Goal: Task Accomplishment & Management: Manage account settings

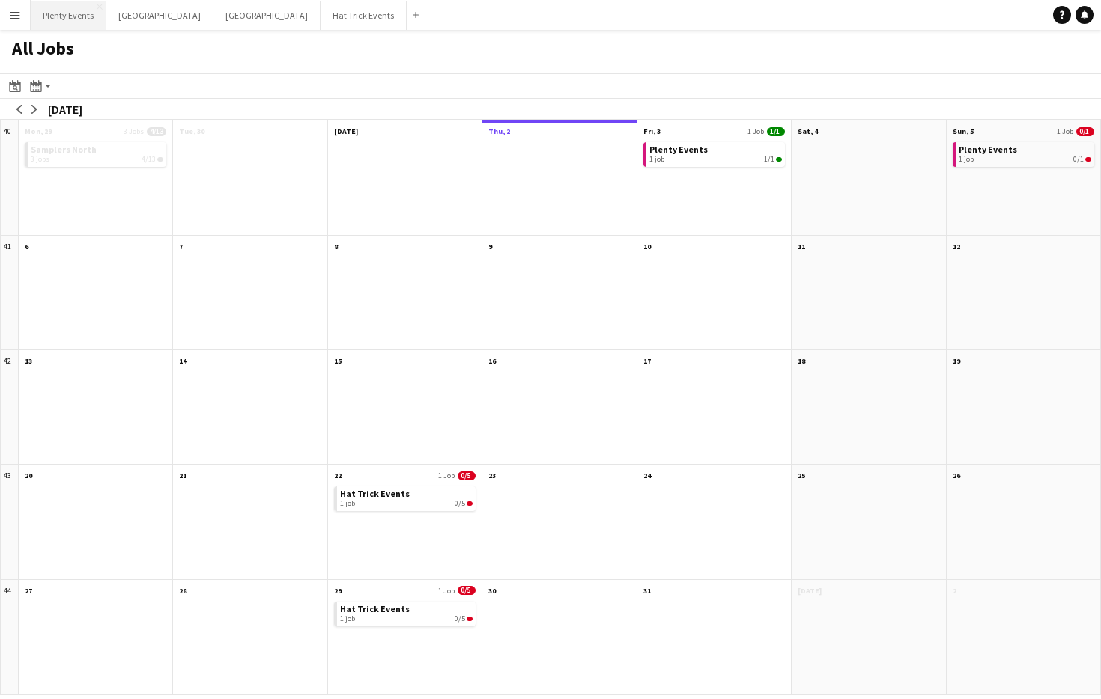
click at [59, 25] on button "Plenty Events Close" at bounding box center [69, 15] width 76 height 29
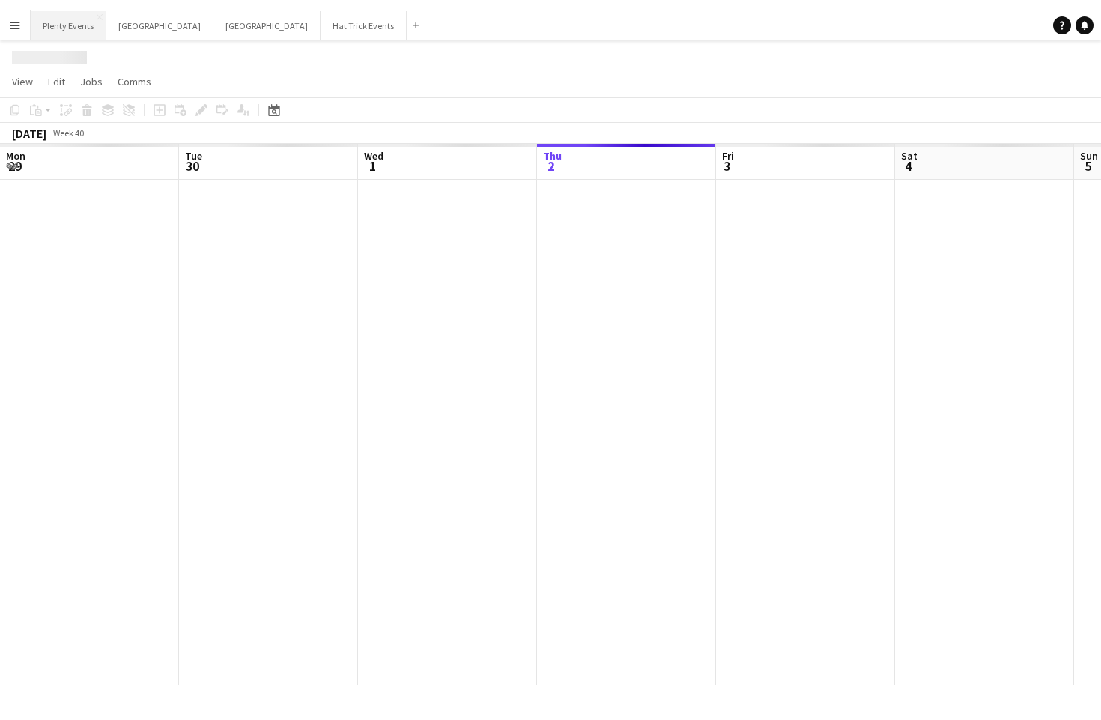
scroll to position [0, 358]
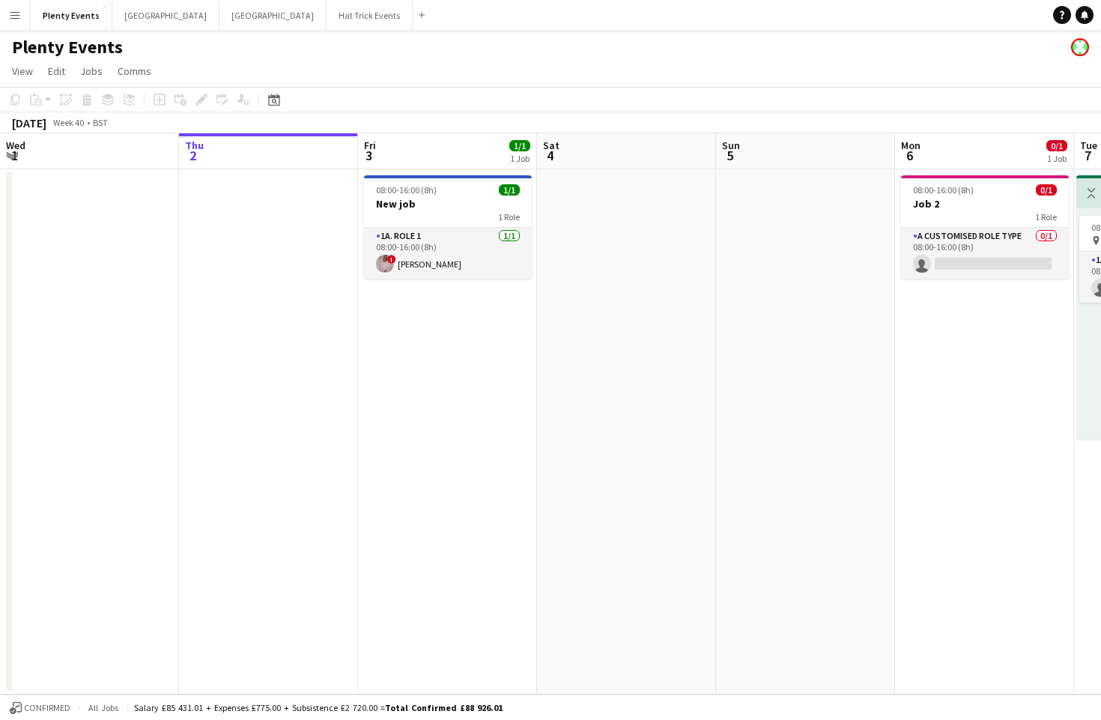
click at [729, 76] on app-page-menu "View Day view expanded Day view collapsed Month view Date picker Jump to today …" at bounding box center [550, 72] width 1101 height 28
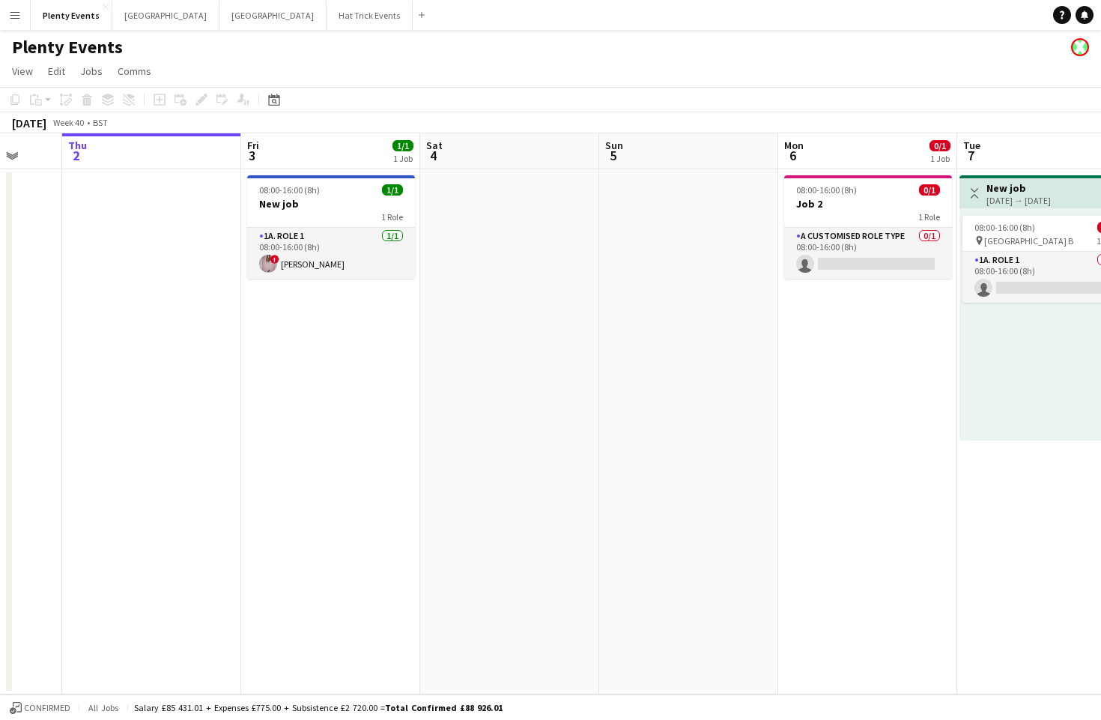
drag, startPoint x: 799, startPoint y: 474, endPoint x: 344, endPoint y: 482, distance: 455.3
click at [347, 484] on app-calendar-viewport "Mon 29 Tue 30 Wed 1 Thu 2 Fri 3 1/1 1 Job Sat 4 Sun 5 Mon 6 0/1 1 Job Tue 7 0/1…" at bounding box center [550, 413] width 1101 height 561
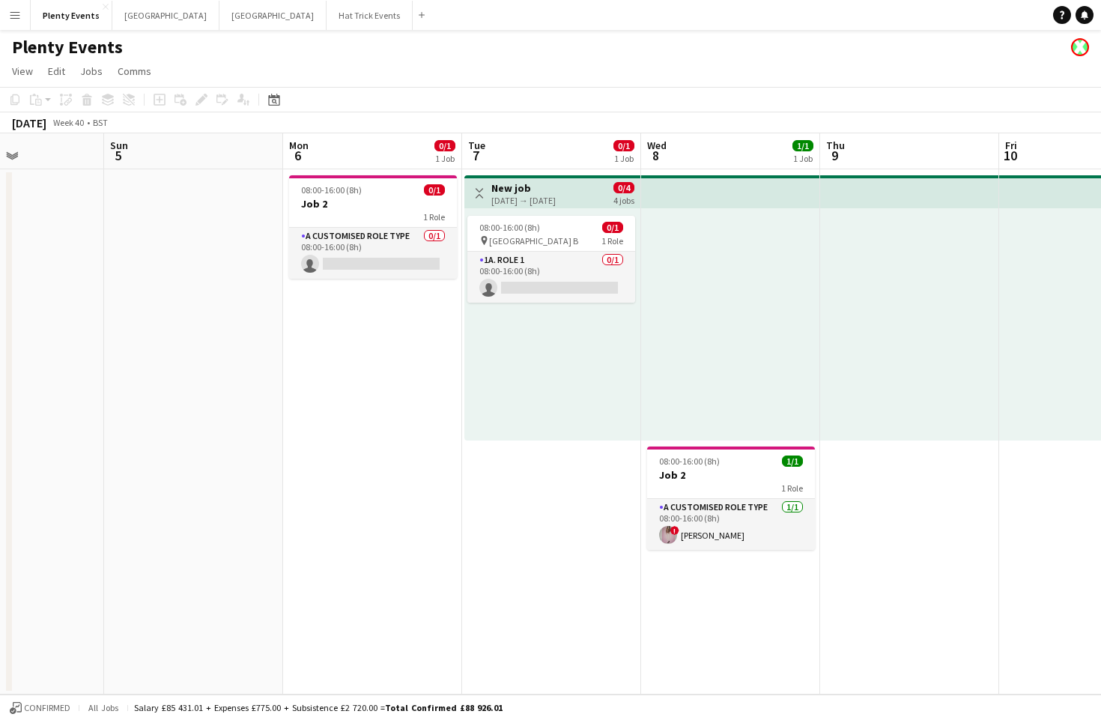
scroll to position [0, 413]
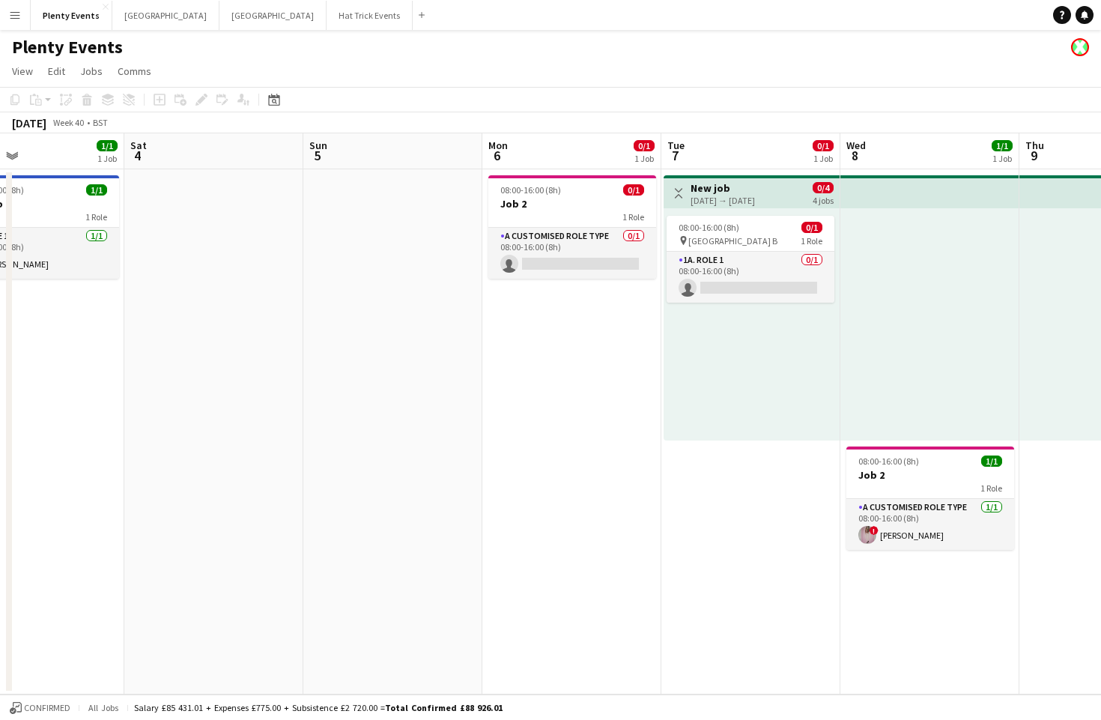
drag, startPoint x: 491, startPoint y: 518, endPoint x: 260, endPoint y: 508, distance: 231.6
click at [260, 508] on app-calendar-viewport "Wed 1 Thu 2 Fri 3 1/1 1 Job Sat 4 Sun 5 Mon 6 0/1 1 Job Tue 7 0/1 1 Job Wed 8 1…" at bounding box center [550, 413] width 1101 height 561
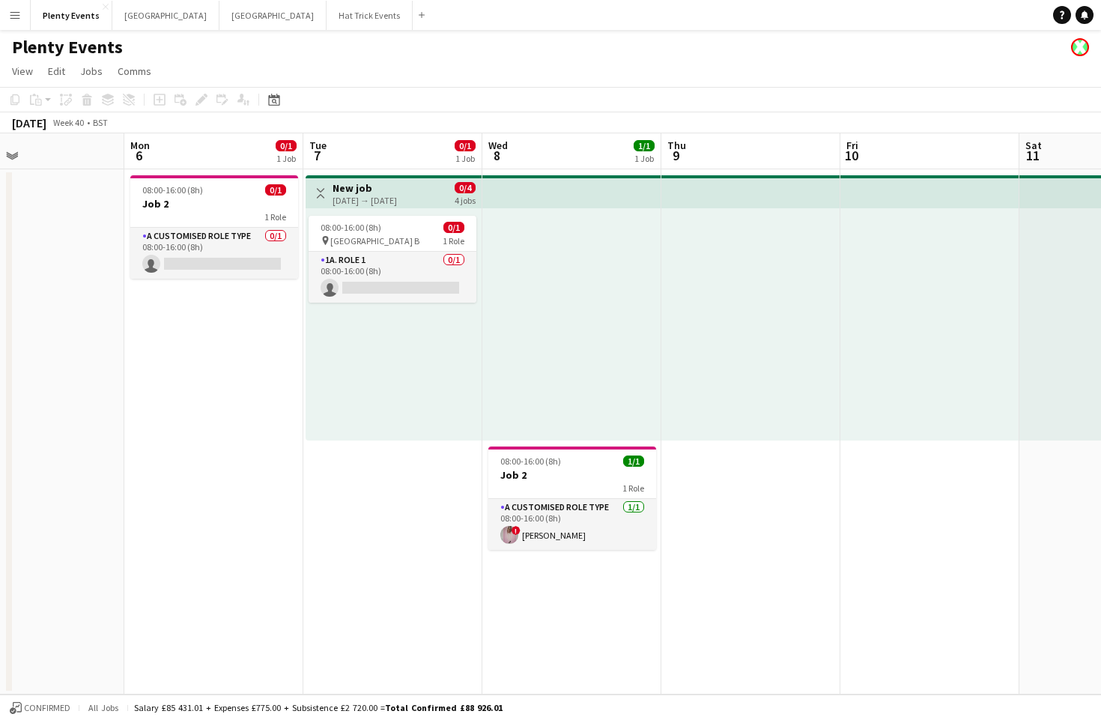
click at [318, 190] on app-icon "Toggle View" at bounding box center [320, 193] width 10 height 10
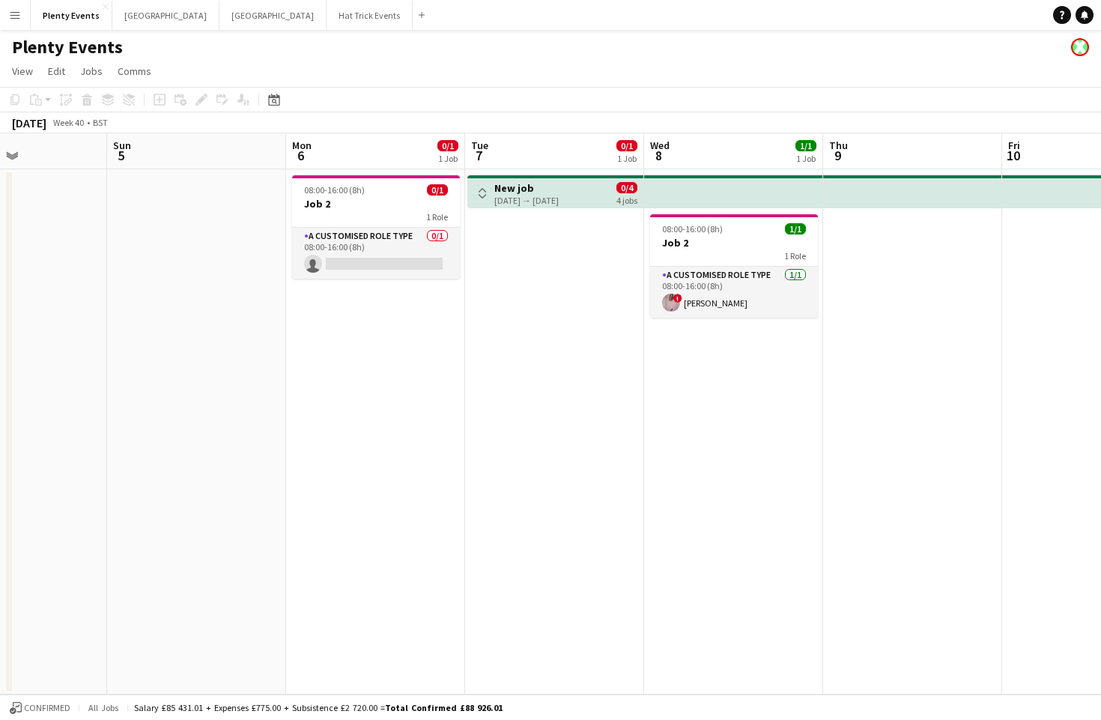
drag, startPoint x: 641, startPoint y: 429, endPoint x: 734, endPoint y: 425, distance: 93.0
click at [803, 432] on app-calendar-viewport "Thu 2 Fri 3 1/1 1 Job Sat 4 Sun 5 Mon 6 0/1 1 Job Tue 7 0/1 1 Job Wed 8 1/1 1 J…" at bounding box center [550, 413] width 1101 height 561
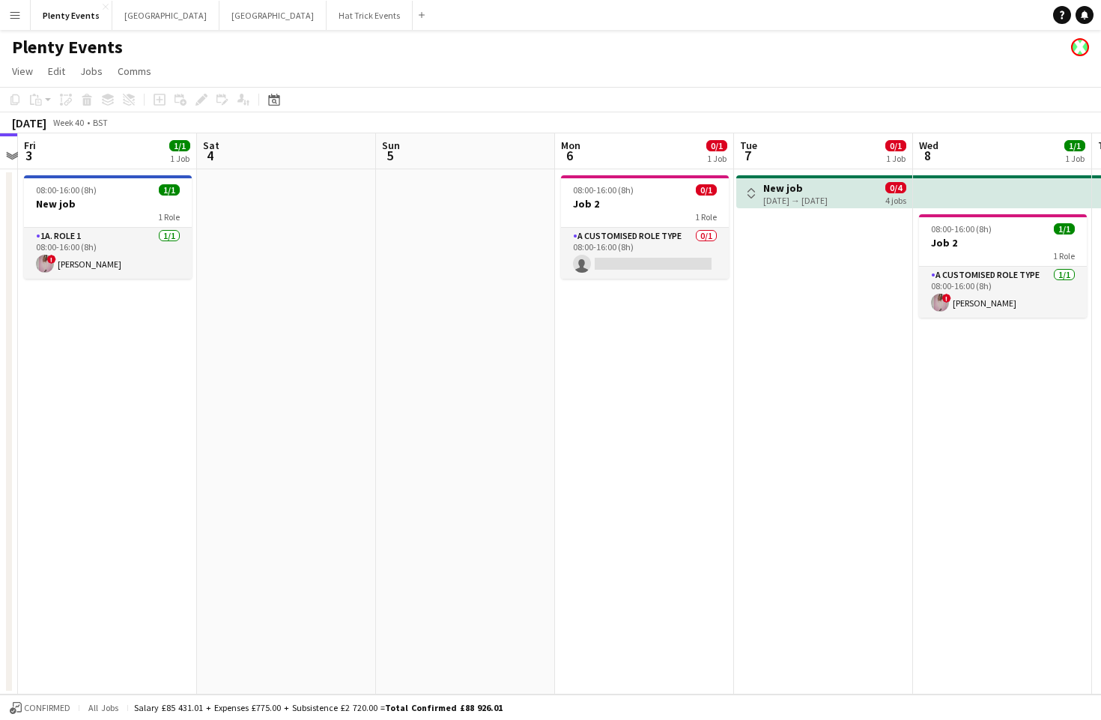
drag, startPoint x: 476, startPoint y: 430, endPoint x: 347, endPoint y: 425, distance: 129.6
click at [348, 425] on app-calendar-viewport "Tue 30 Wed 1 Thu 2 Fri 3 1/1 1 Job Sat 4 Sun 5 Mon 6 0/1 1 Job Tue 7 0/1 1 Job …" at bounding box center [550, 413] width 1101 height 561
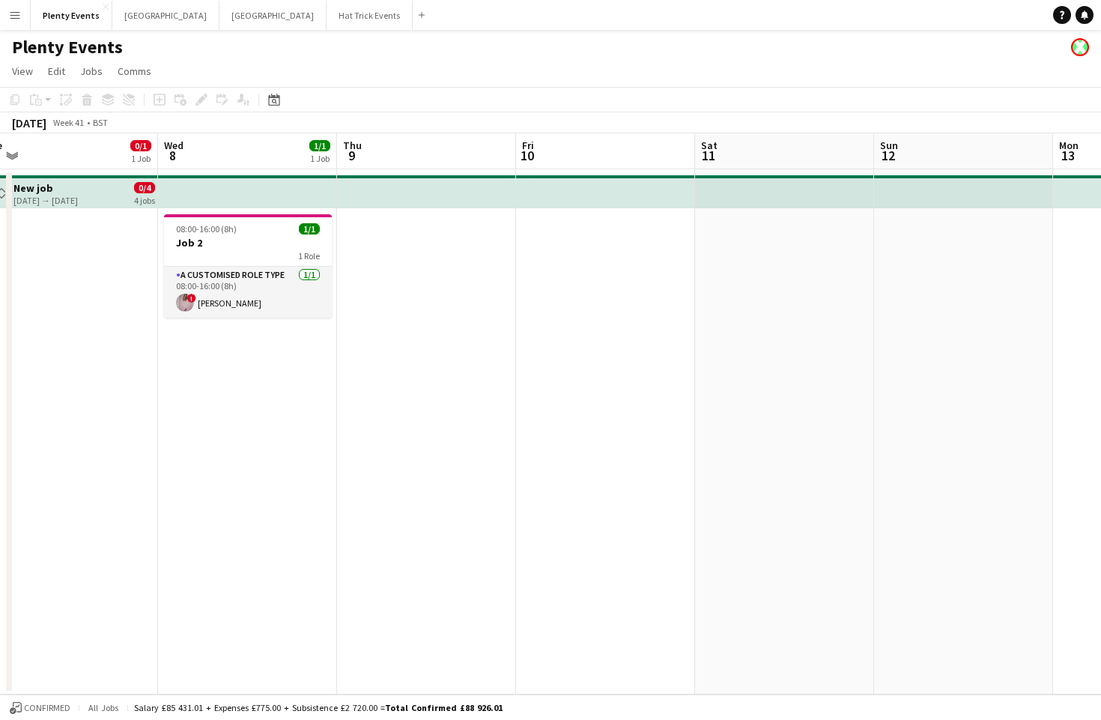
drag, startPoint x: 562, startPoint y: 454, endPoint x: 351, endPoint y: 443, distance: 210.7
click at [351, 443] on app-calendar-viewport "Sat 4 Sun 5 Mon 6 0/1 1 Job Tue 7 0/1 1 Job Wed 8 1/1 1 Job Thu 9 Fri 10 Sat 11…" at bounding box center [550, 413] width 1101 height 561
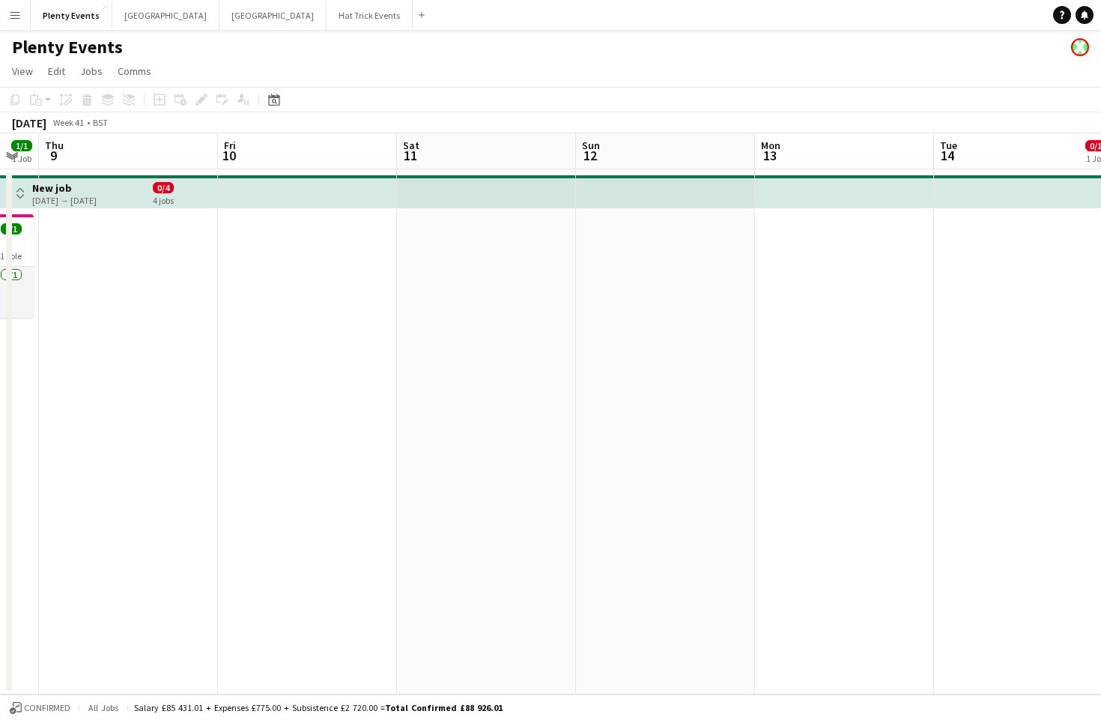
drag, startPoint x: 619, startPoint y: 449, endPoint x: 335, endPoint y: 444, distance: 283.8
click at [335, 444] on app-calendar-viewport "Mon 6 0/1 1 Job Tue 7 0/1 1 Job Wed 8 1/1 1 Job Thu 9 Fri 10 Sat 11 Sun 12 Mon …" at bounding box center [550, 413] width 1101 height 561
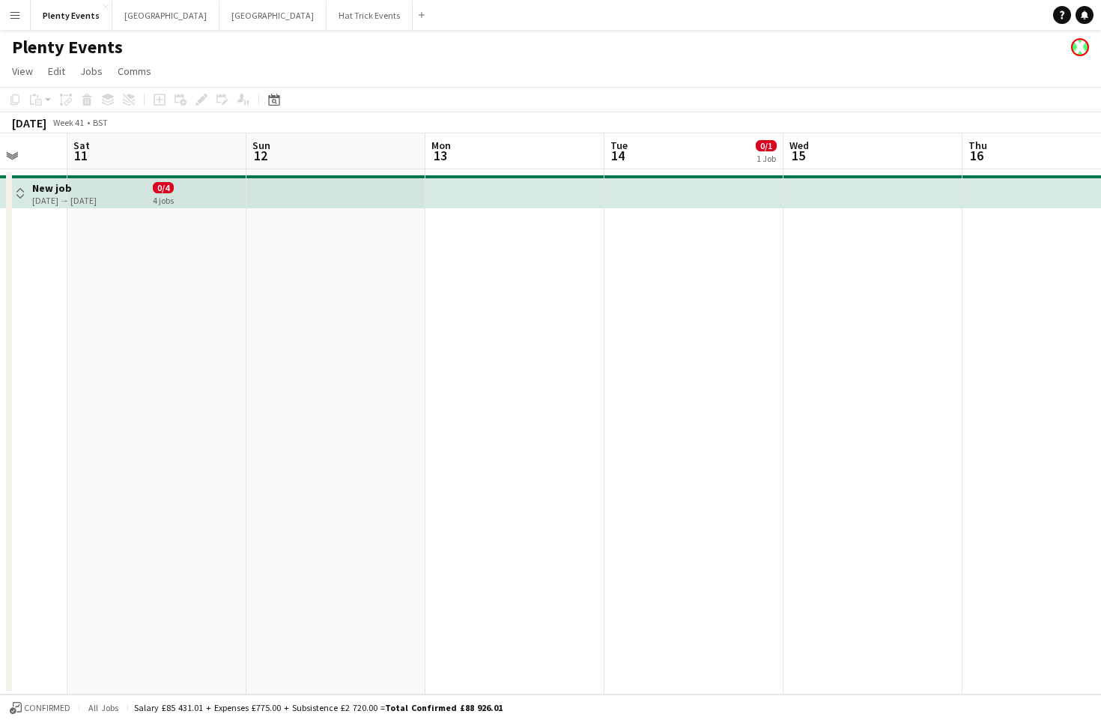
drag, startPoint x: 596, startPoint y: 465, endPoint x: 891, endPoint y: 463, distance: 295.0
click at [814, 466] on app-calendar-viewport "Wed 8 1/1 1 Job Thu 9 Fri 10 Sat 11 Sun 12 Mon 13 Tue 14 0/1 1 Job Wed 15 Thu 1…" at bounding box center [550, 413] width 1101 height 561
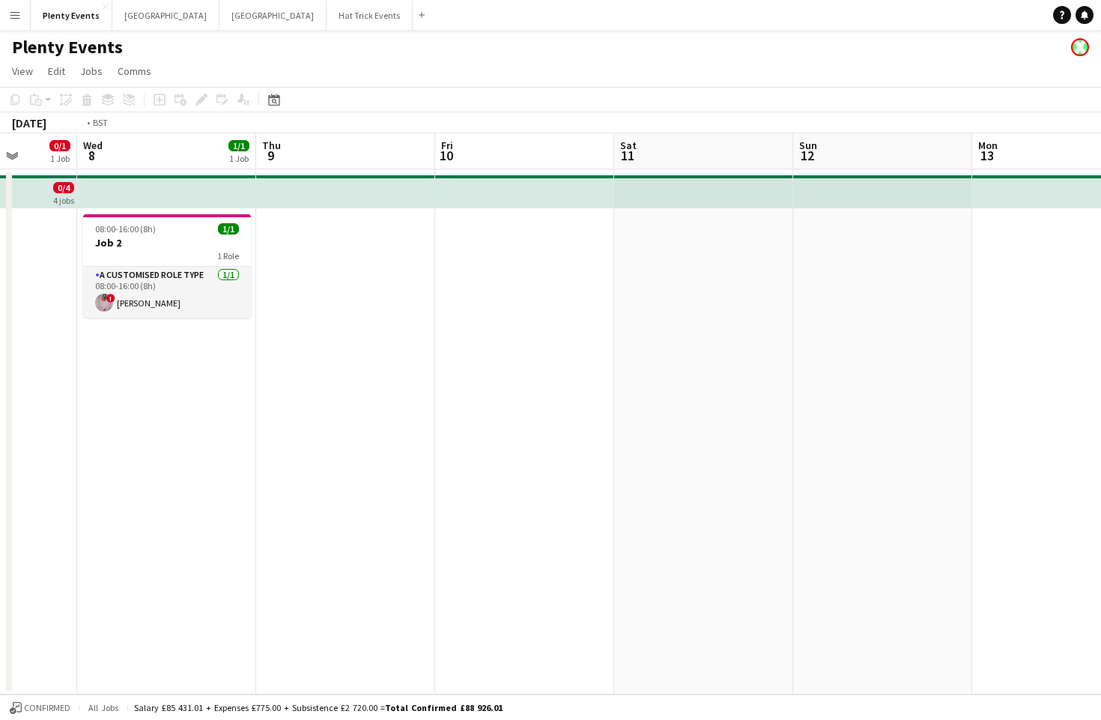
drag, startPoint x: 499, startPoint y: 472, endPoint x: 827, endPoint y: 466, distance: 328.0
click at [832, 467] on app-calendar-viewport "Sun 5 Mon 6 0/1 1 Job Tue 7 0/1 1 Job Wed 8 1/1 1 Job Thu 9 Fri 10 Sat 11 Sun 1…" at bounding box center [550, 413] width 1101 height 561
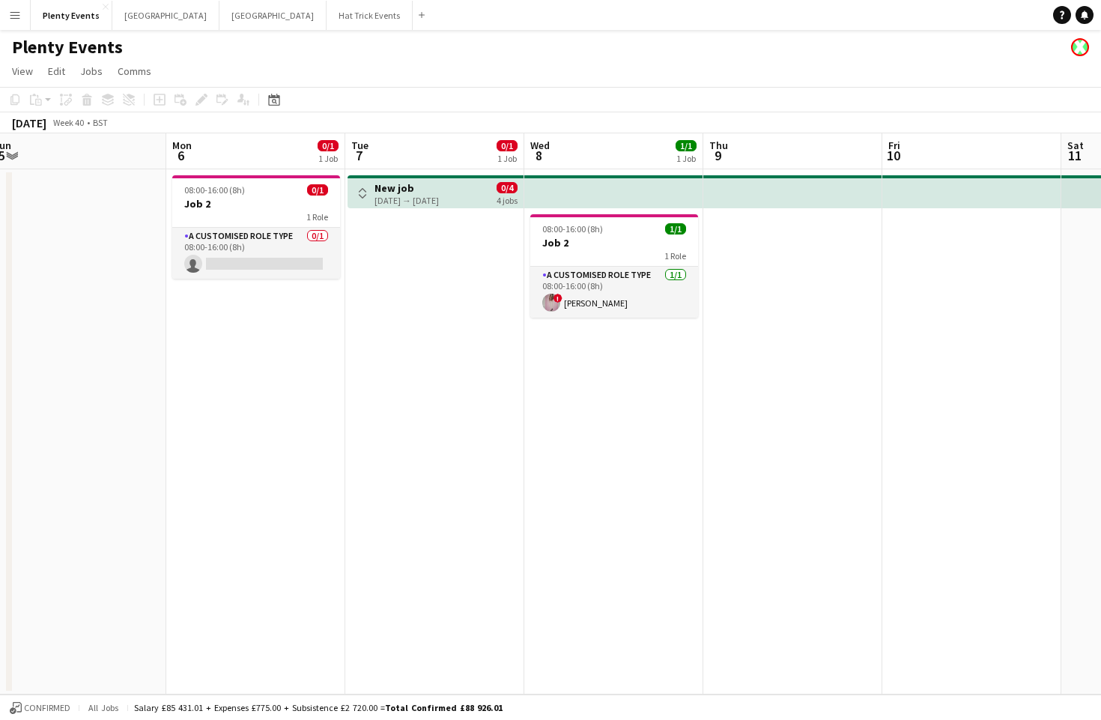
drag, startPoint x: 514, startPoint y: 449, endPoint x: 609, endPoint y: 454, distance: 94.5
click at [609, 455] on app-calendar-viewport "Fri 3 1/1 1 Job Sat 4 Sun 5 Mon 6 0/1 1 Job Tue 7 0/1 1 Job Wed 8 1/1 1 Job Thu…" at bounding box center [550, 413] width 1101 height 561
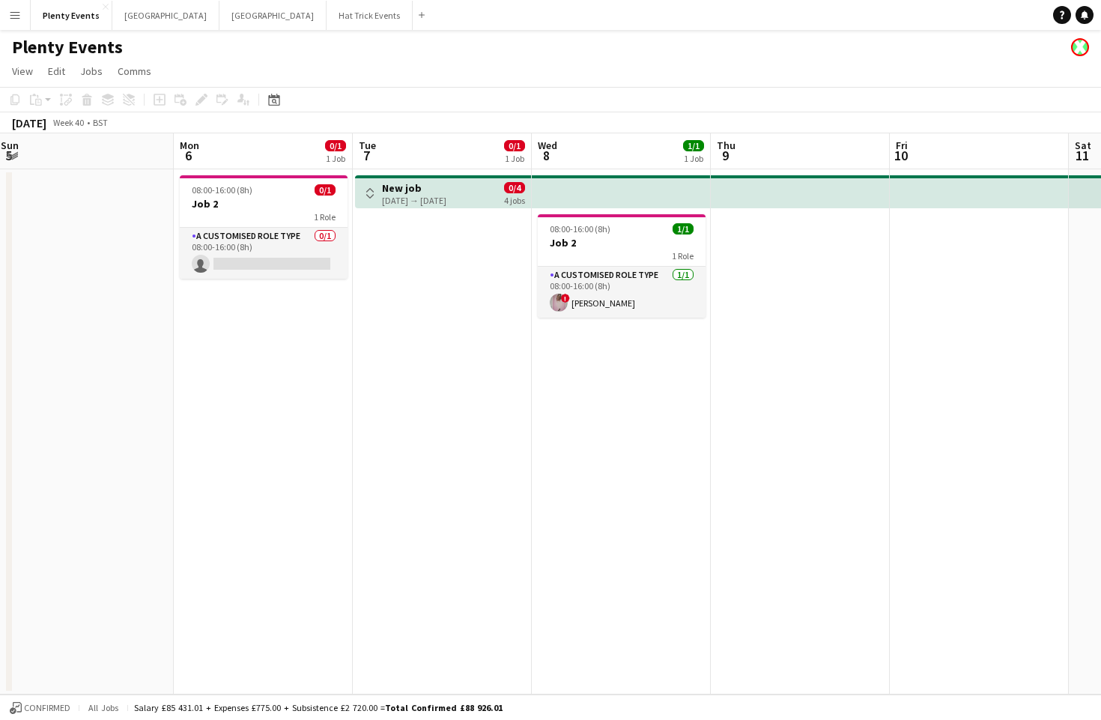
click at [374, 195] on app-icon "Toggle View" at bounding box center [370, 193] width 10 height 10
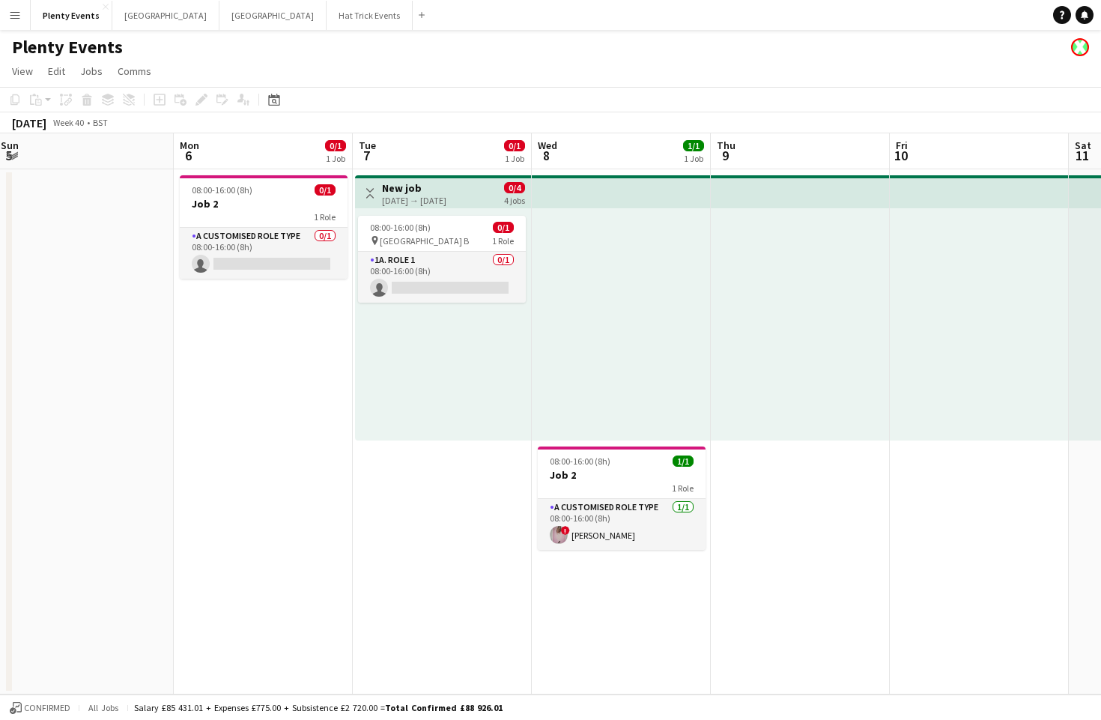
click at [374, 195] on app-icon "Toggle View" at bounding box center [370, 193] width 10 height 10
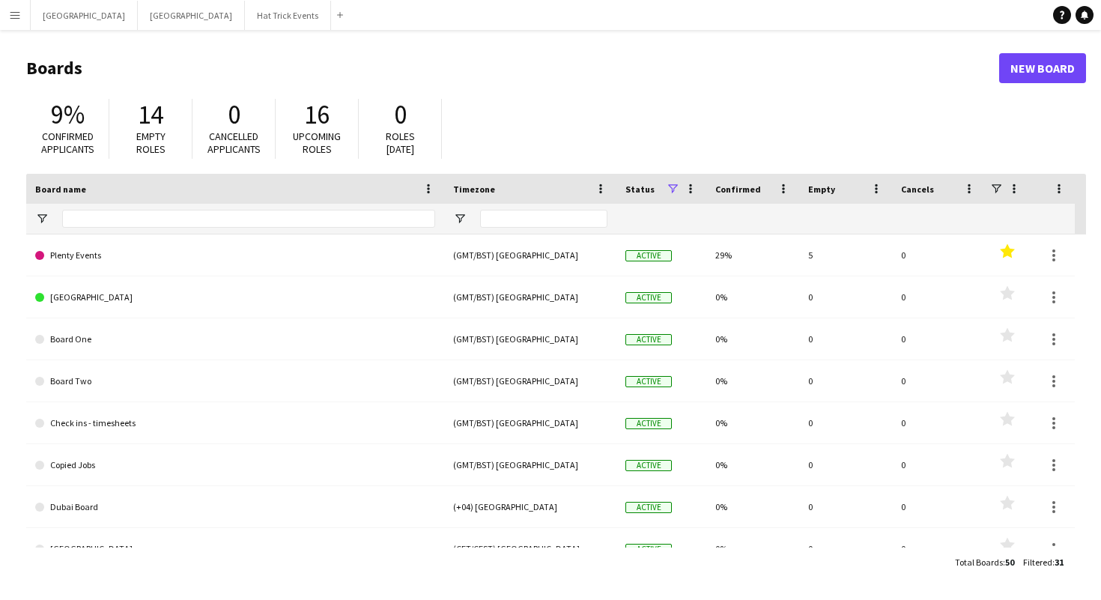
click at [17, 19] on app-icon "Menu" at bounding box center [15, 15] width 12 height 12
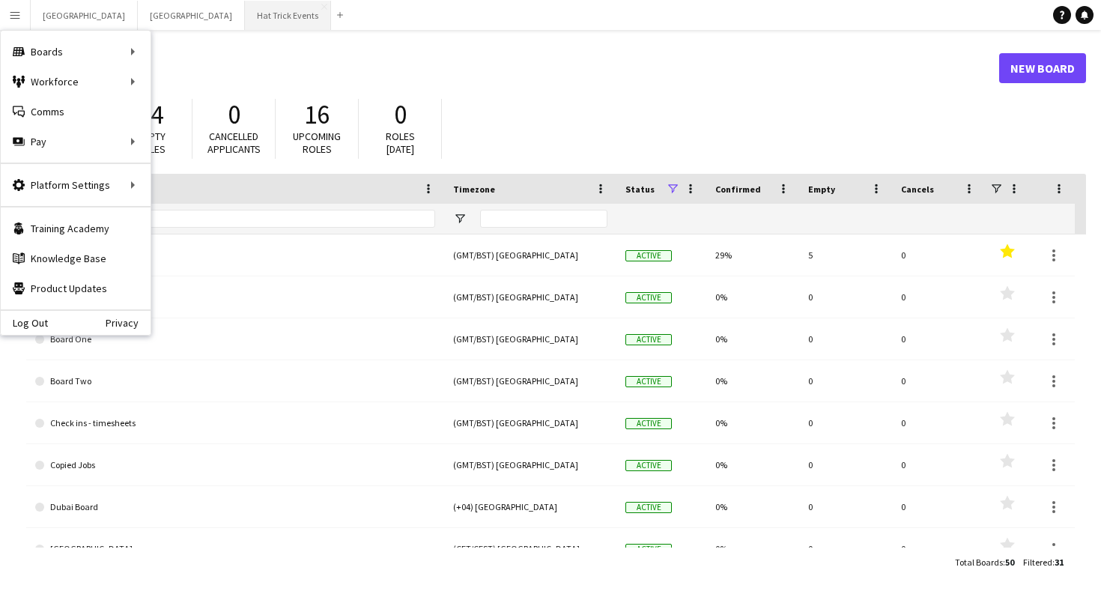
click at [245, 17] on button "Hat Trick Events Close" at bounding box center [288, 15] width 86 height 29
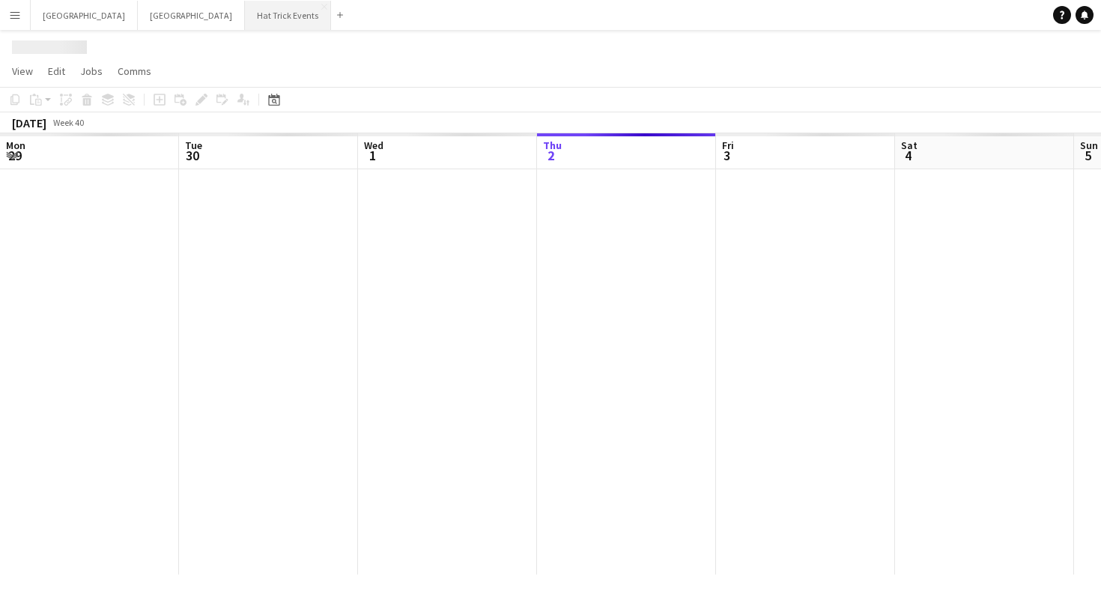
scroll to position [0, 358]
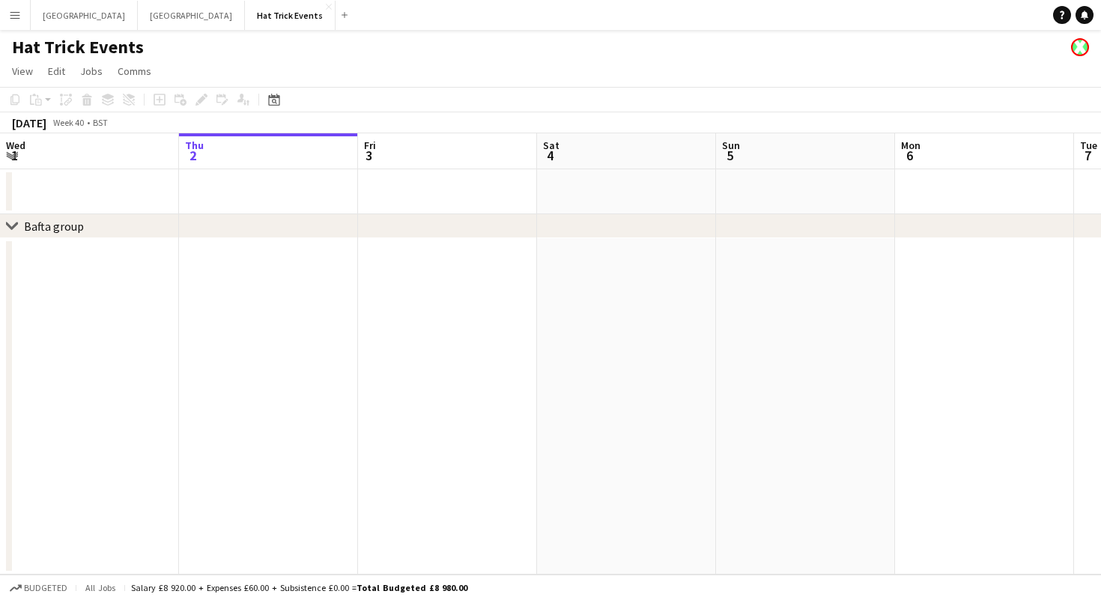
drag, startPoint x: 367, startPoint y: 72, endPoint x: 476, endPoint y: 86, distance: 110.2
click at [476, 86] on app-board "Hat Trick Events View Day view expanded Day view collapsed Month view Date pick…" at bounding box center [550, 315] width 1101 height 570
click at [65, 16] on button "London Close" at bounding box center [84, 15] width 107 height 29
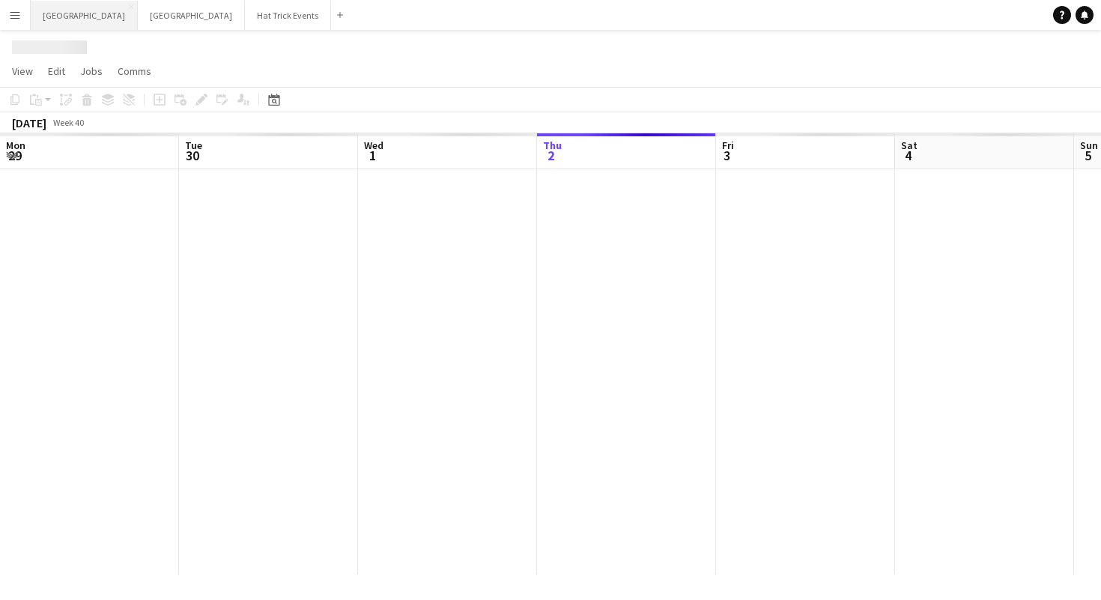
scroll to position [0, 358]
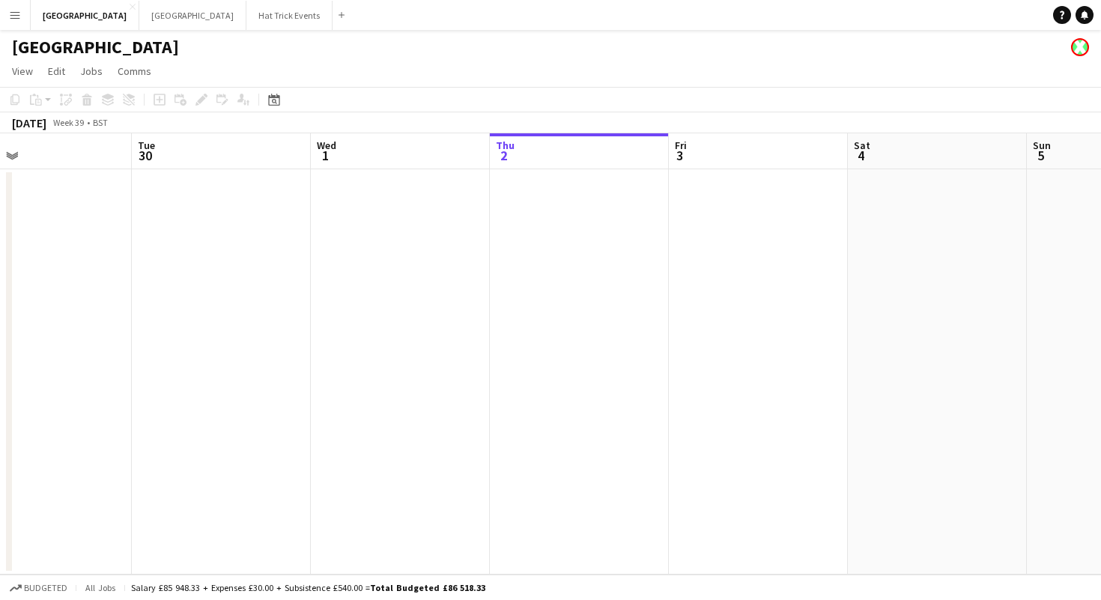
drag, startPoint x: 304, startPoint y: 452, endPoint x: 634, endPoint y: 457, distance: 330.2
click at [769, 486] on app-calendar-viewport "Sat 27 Sun 28 Mon 29 Tue 30 Wed 1 Thu 2 Fri 3 Sat 4 Sun 5 Mon 6 Tue 7 Wed 8" at bounding box center [550, 353] width 1101 height 441
drag, startPoint x: 404, startPoint y: 467, endPoint x: 829, endPoint y: 488, distance: 425.8
click at [832, 487] on app-calendar-viewport "Fri 26 Sat 27 Sun 28 Mon 29 Tue 30 Wed 1 Thu 2 Fri 3 Sat 4 Sun 5 Mon 6 Tue 7" at bounding box center [550, 353] width 1101 height 441
drag, startPoint x: 404, startPoint y: 431, endPoint x: 872, endPoint y: 448, distance: 467.5
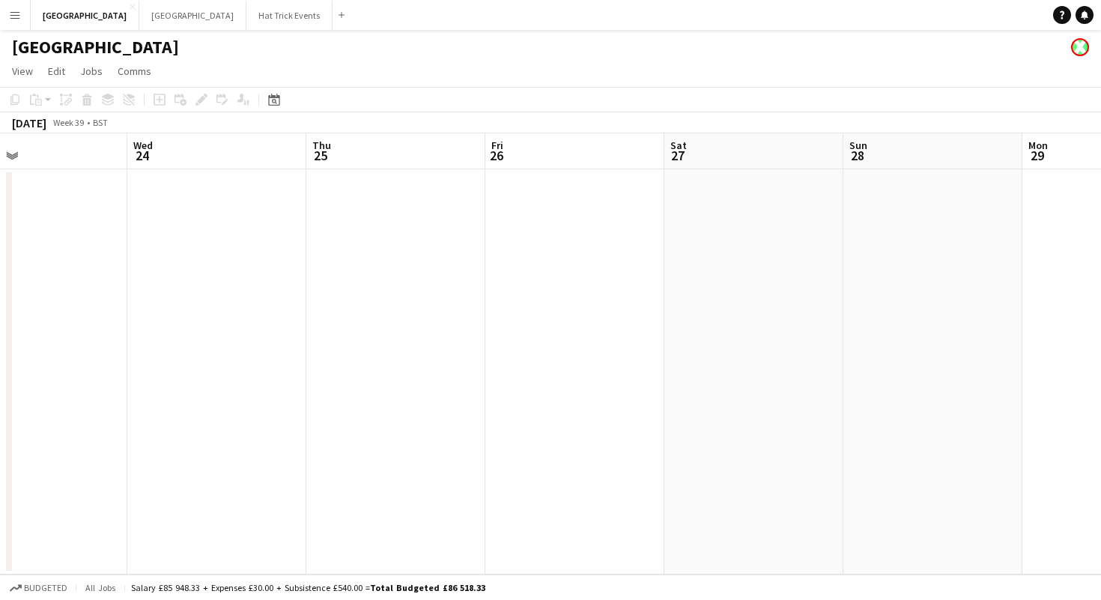
click at [872, 448] on app-calendar-viewport "Sun 21 Mon 22 Tue 23 Wed 24 Thu 25 Fri 26 Sat 27 Sun 28 Mon 29 Tue 30 Wed 1 Thu…" at bounding box center [550, 353] width 1101 height 441
drag, startPoint x: 426, startPoint y: 412, endPoint x: 761, endPoint y: 451, distance: 337.7
click at [764, 452] on app-calendar-viewport "Sat 20 Sun 21 Mon 22 Tue 23 Wed 24 Thu 25 Fri 26 Sat 27 Sun 28 Mon 29 Tue 30 We…" at bounding box center [550, 353] width 1101 height 441
drag, startPoint x: 472, startPoint y: 401, endPoint x: 749, endPoint y: 413, distance: 276.6
click at [786, 425] on app-calendar-viewport "Wed 17 Thu 18 Fri 19 Sat 20 Sun 21 Mon 22 Tue 23 Wed 24 Thu 25 Fri 26 Sat 27 Su…" at bounding box center [550, 353] width 1101 height 441
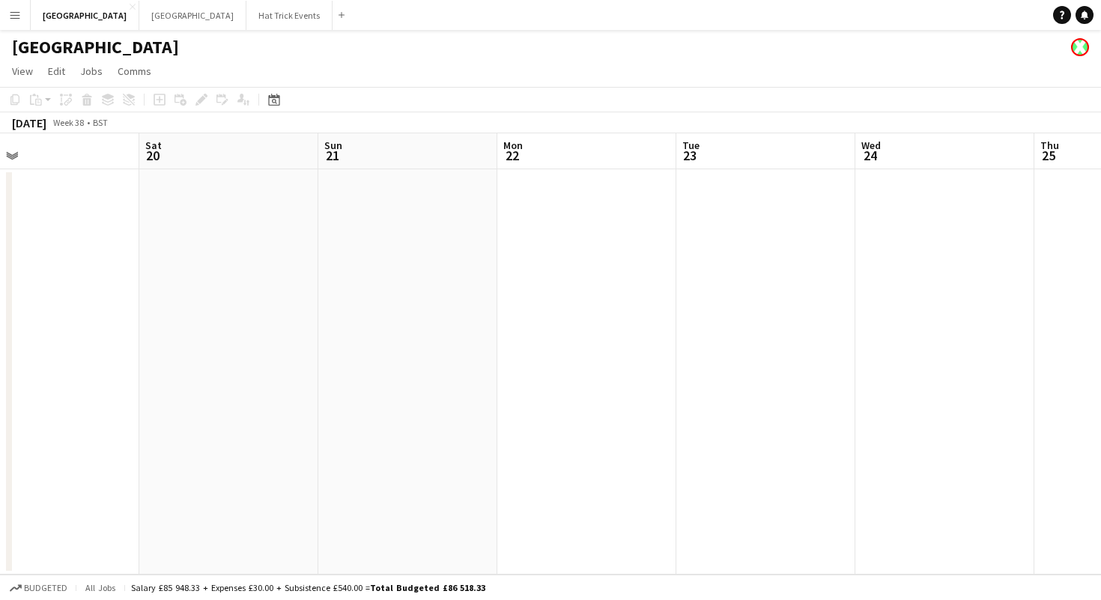
drag, startPoint x: 511, startPoint y: 387, endPoint x: 553, endPoint y: 395, distance: 42.6
click at [553, 395] on app-calendar-viewport "Wed 17 Thu 18 Fri 19 Sat 20 Sun 21 Mon 22 Tue 23 Wed 24 Thu 25 Fri 26 Sat 27 Su…" at bounding box center [550, 353] width 1101 height 441
click at [139, 19] on button "Manchester Close" at bounding box center [192, 15] width 107 height 29
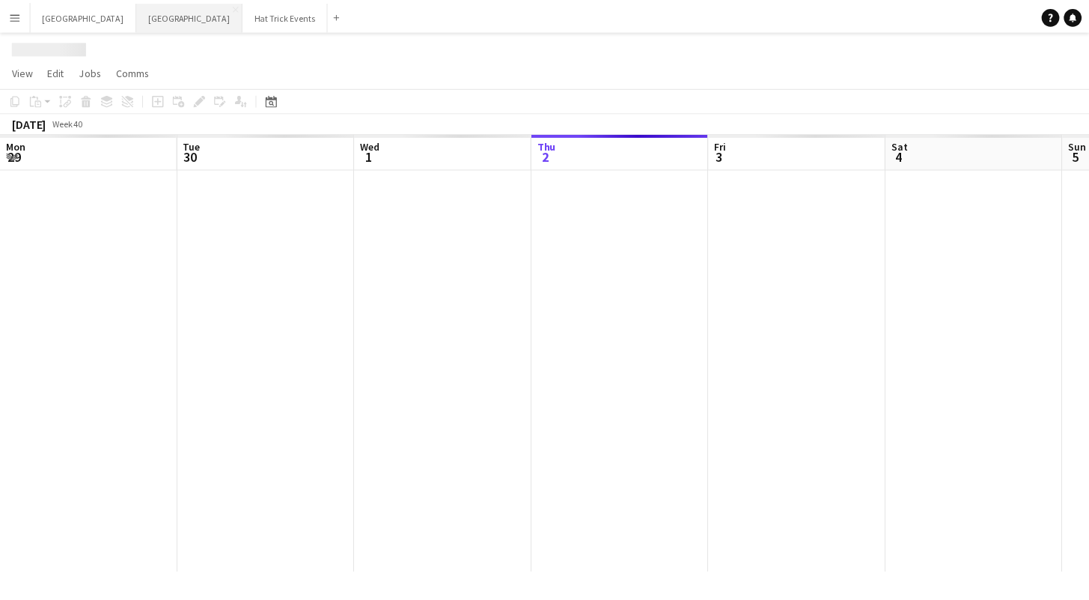
scroll to position [0, 358]
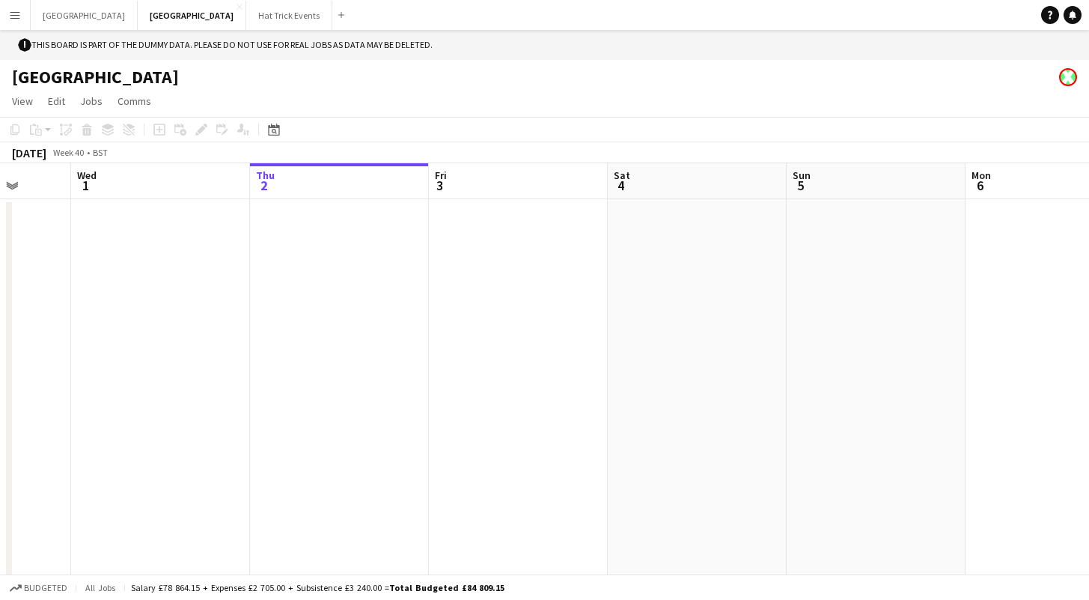
drag, startPoint x: 207, startPoint y: 337, endPoint x: 220, endPoint y: 322, distance: 20.1
click at [230, 322] on app-calendar-viewport "Sat 27 Sun 28 Mon 29 Tue 30 Wed 1 Thu 2 Fri 3 Sat 4 Sun 5 Mon 6 Tue 7 Wed 8" at bounding box center [544, 383] width 1089 height 441
drag, startPoint x: 618, startPoint y: 387, endPoint x: 236, endPoint y: 353, distance: 384.1
click at [236, 353] on app-calendar-viewport "Sat 27 Sun 28 Mon 29 Tue 30 Wed 1 Thu 2 Fri 3 Sat 4 Sun 5 Mon 6 Tue 7 Wed 8" at bounding box center [544, 383] width 1089 height 441
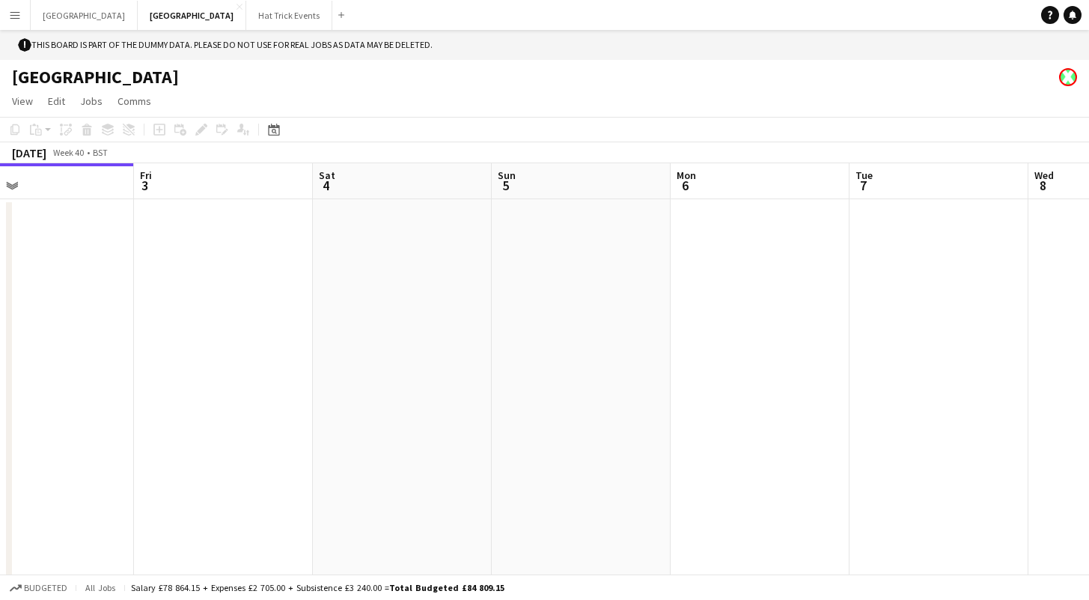
drag, startPoint x: 504, startPoint y: 380, endPoint x: 267, endPoint y: 355, distance: 238.0
click at [267, 355] on app-calendar-viewport "Mon 29 Tue 30 Wed 1 Thu 2 Fri 3 Sat 4 Sun 5 Mon 6 Tue 7 Wed 8 Thu 9 Fri 10" at bounding box center [544, 383] width 1089 height 441
drag, startPoint x: 481, startPoint y: 374, endPoint x: 160, endPoint y: 335, distance: 322.7
click at [159, 335] on app-calendar-viewport "Wed 1 Thu 2 Fri 3 Sat 4 Sun 5 Mon 6 Tue 7 Wed 8 Thu 9 Fri 10 Sat 11 Sun 12" at bounding box center [544, 383] width 1089 height 441
drag, startPoint x: 324, startPoint y: 365, endPoint x: 176, endPoint y: 338, distance: 150.7
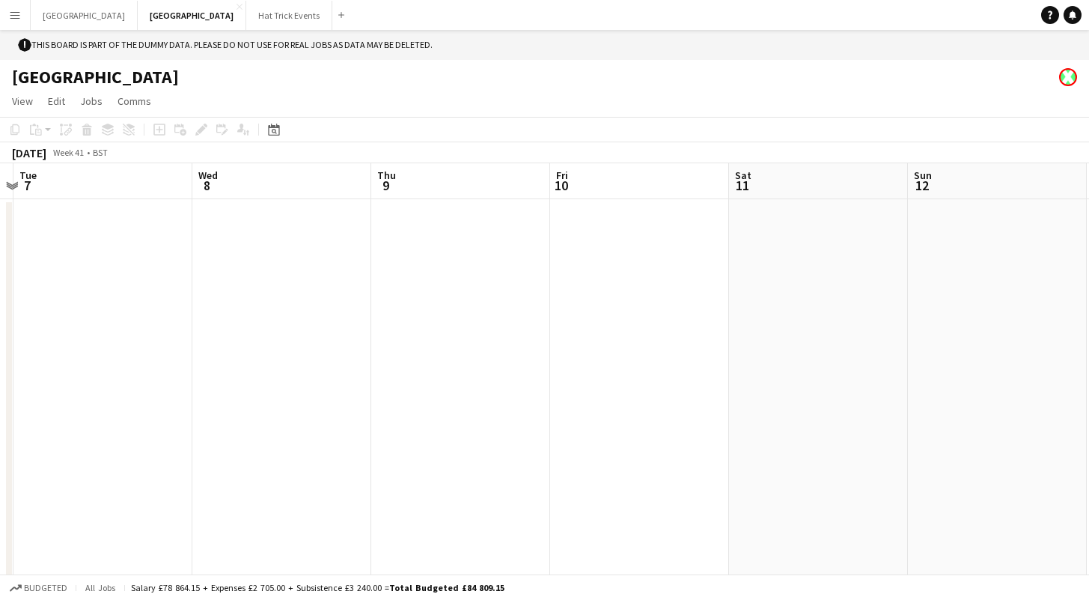
click at [176, 338] on app-calendar-viewport "Fri 3 Sat 4 Sun 5 Mon 6 Tue 7 Wed 8 Thu 9 Fri 10 Sat 11 Sun 12 Mon 13 Tue 14" at bounding box center [544, 383] width 1089 height 441
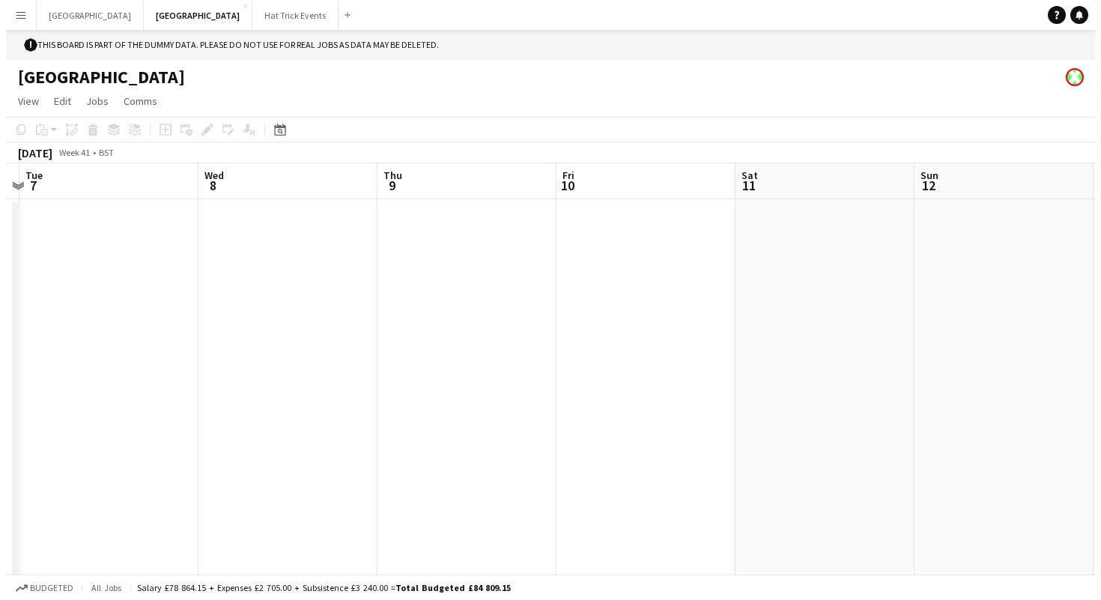
scroll to position [0, 708]
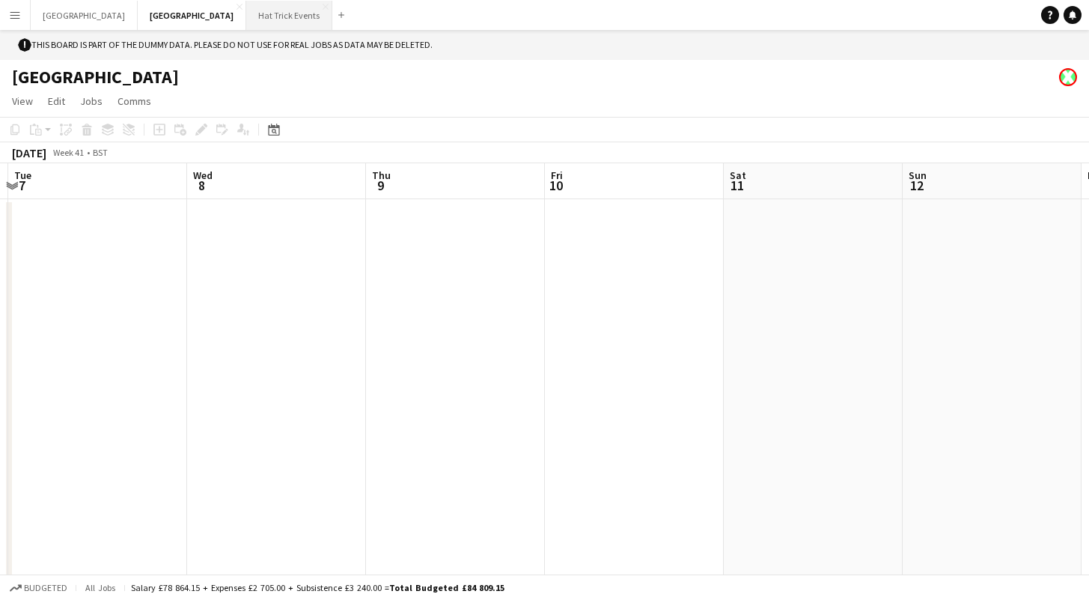
click at [246, 16] on button "Hat Trick Events Close" at bounding box center [289, 15] width 86 height 29
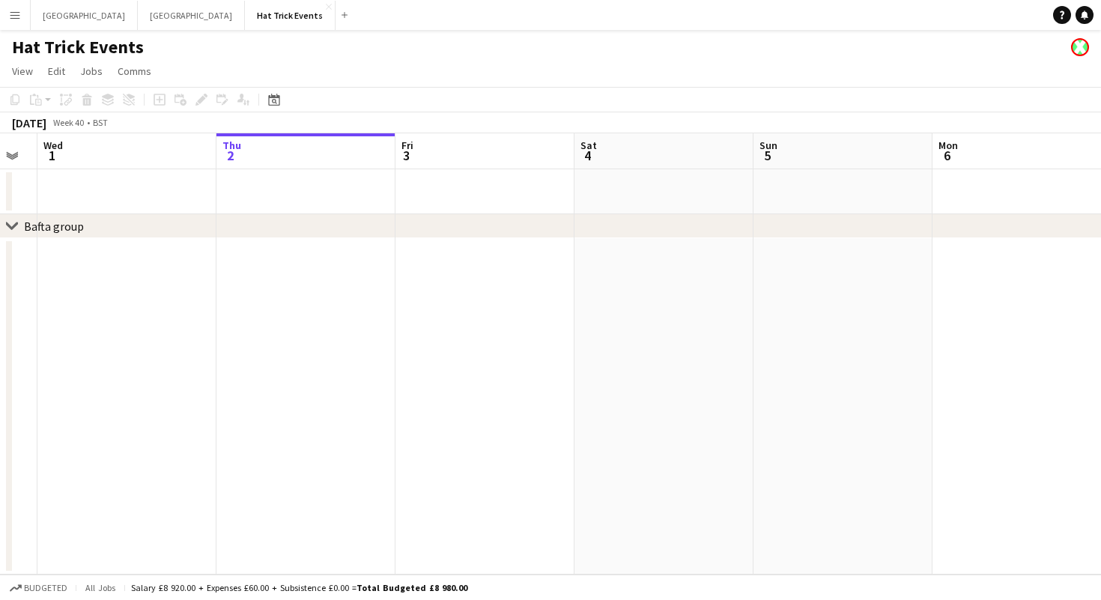
drag, startPoint x: 242, startPoint y: 308, endPoint x: 459, endPoint y: 351, distance: 221.4
click at [459, 351] on app-calendar-viewport "Mon 29 Tue 30 Wed 1 Thu 2 Fri 3 Sat 4 Sun 5 Mon 6 Tue 7 Wed 8 Thu 9 Fri 10" at bounding box center [550, 353] width 1101 height 441
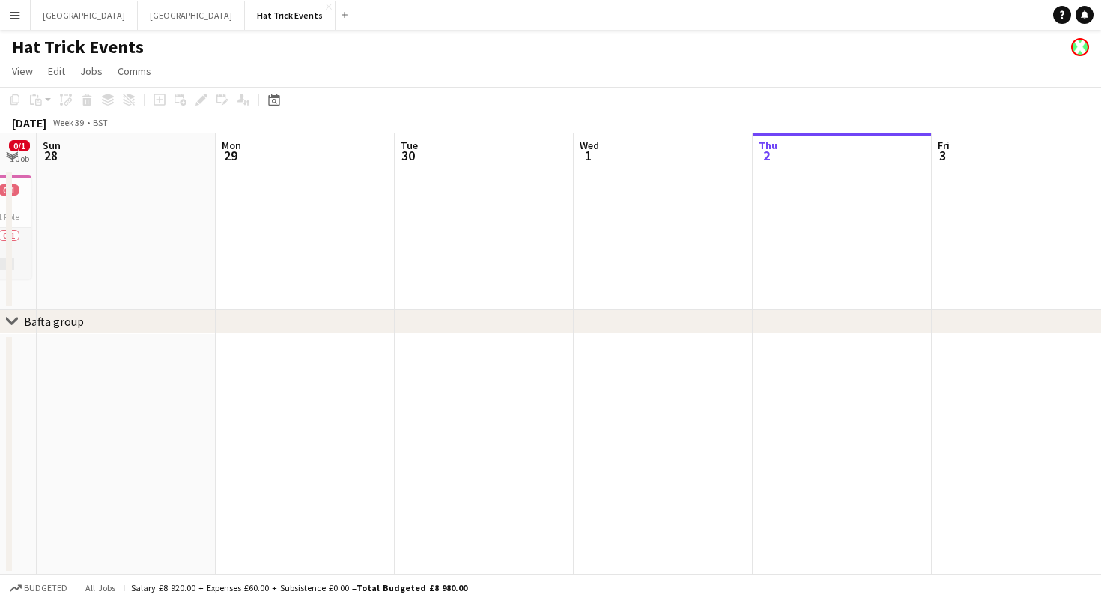
scroll to position [0, 418]
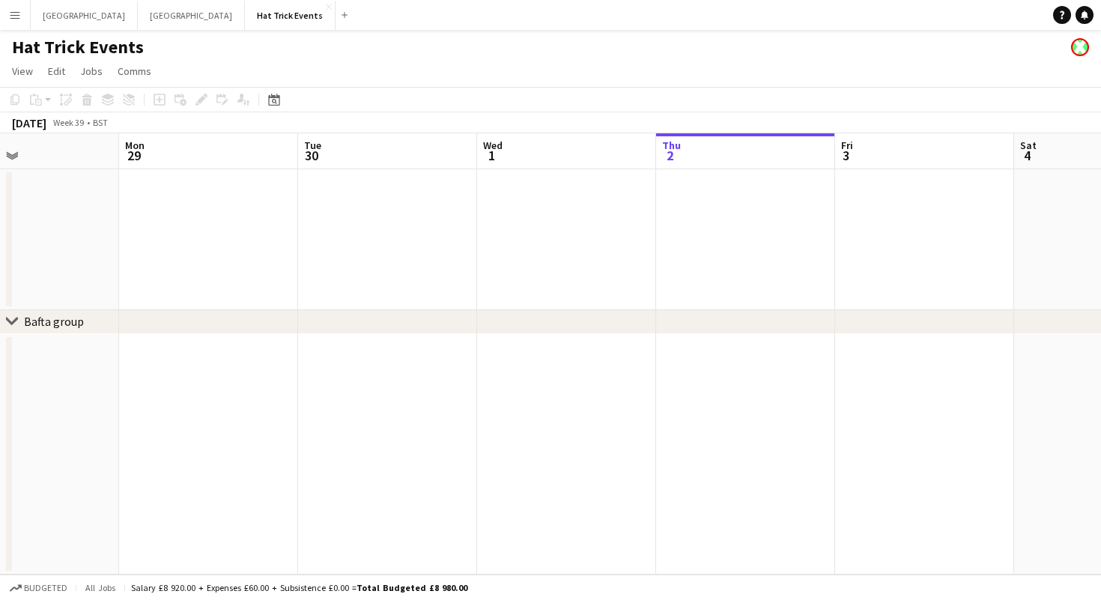
drag, startPoint x: 280, startPoint y: 371, endPoint x: 540, endPoint y: 389, distance: 260.4
click at [540, 389] on app-calendar-viewport "Fri 26 1/1 1 Job Sat 27 0/1 1 Job Sun 28 Mon 29 Tue 30 Wed 1 Thu 2 Fri 3 Sat 4 …" at bounding box center [550, 353] width 1101 height 441
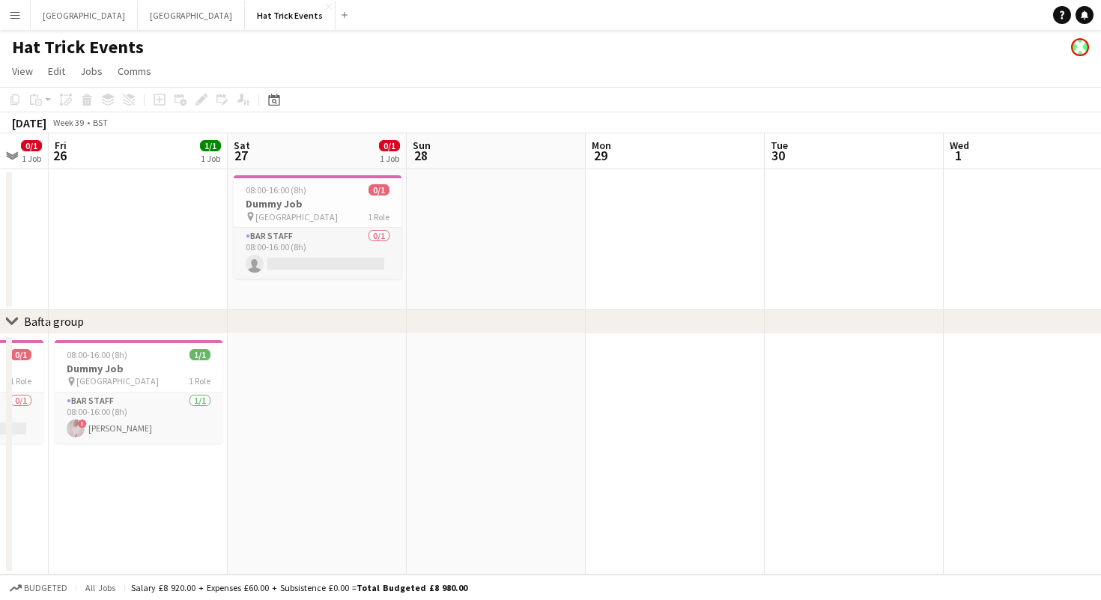
drag, startPoint x: 286, startPoint y: 408, endPoint x: 743, endPoint y: 444, distance: 458.2
click at [753, 444] on app-calendar-viewport "Wed 24 0/1 1 Job Thu 25 0/1 1 Job Fri 26 1/1 1 Job Sat 27 0/1 1 Job Sun 28 Mon …" at bounding box center [550, 353] width 1101 height 441
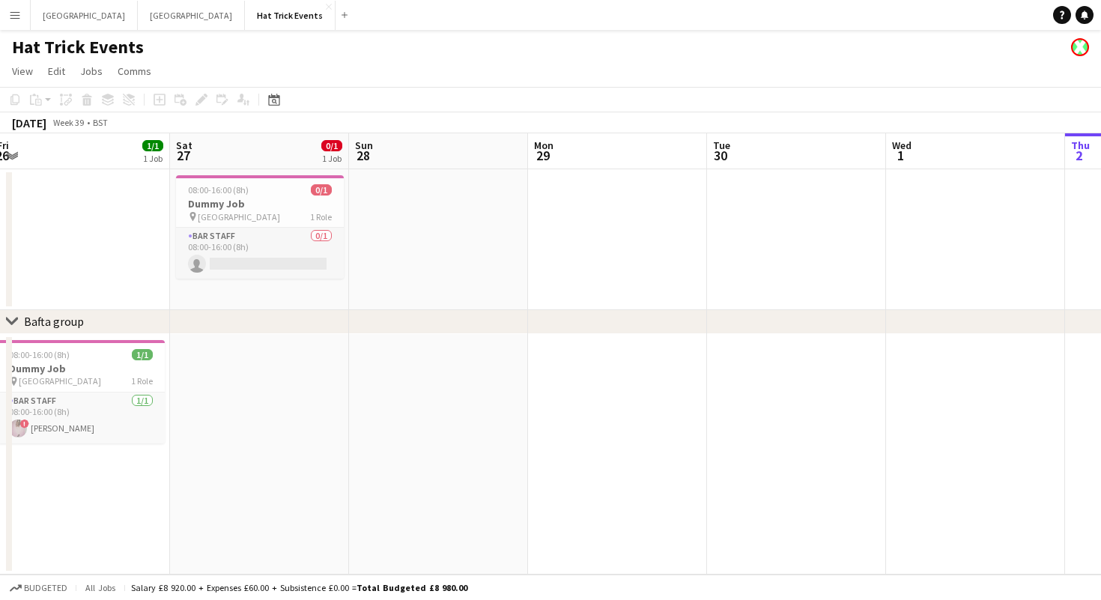
drag, startPoint x: 373, startPoint y: 436, endPoint x: 680, endPoint y: 453, distance: 307.5
click at [680, 454] on app-calendar-viewport "Wed 24 0/1 1 Job Thu 25 0/1 1 Job Fri 26 1/1 1 Job Sat 27 0/1 1 Job Sun 28 Mon …" at bounding box center [550, 353] width 1101 height 441
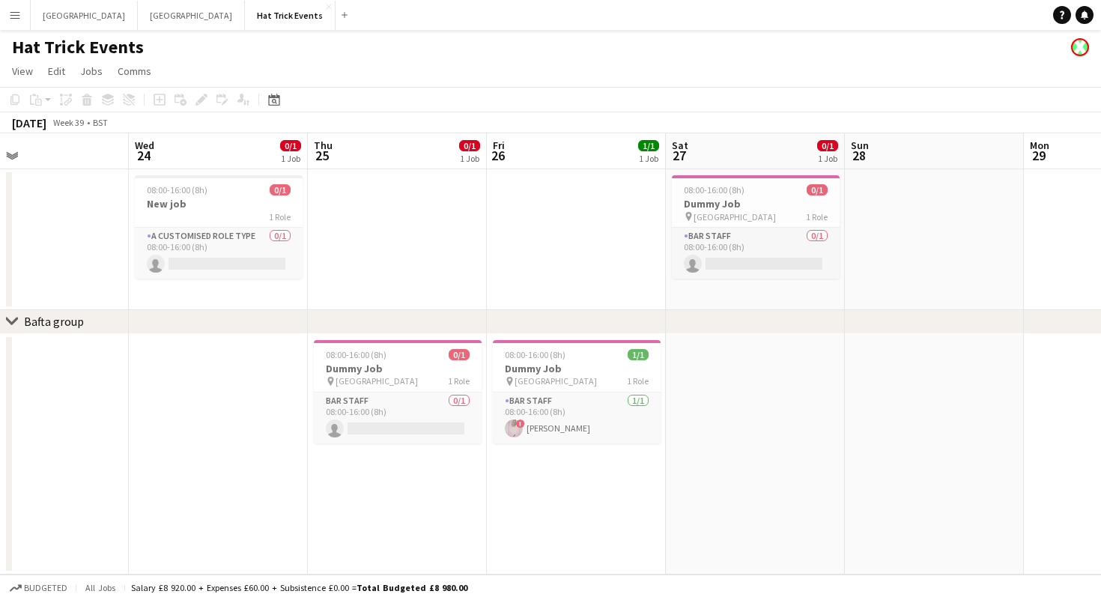
drag, startPoint x: 587, startPoint y: 455, endPoint x: 718, endPoint y: 463, distance: 131.2
click at [718, 463] on app-calendar-viewport "Sun 21 Mon 22 1/1 1 Job Tue 23 Wed 24 0/1 1 Job Thu 25 0/1 1 Job Fri 26 1/1 1 J…" at bounding box center [550, 353] width 1101 height 441
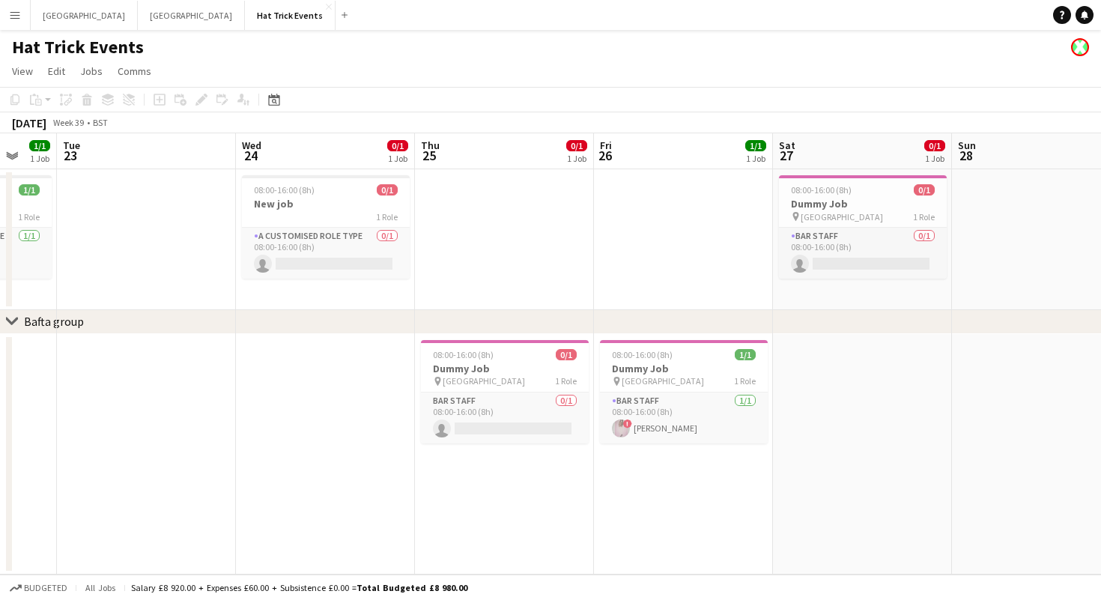
scroll to position [0, 329]
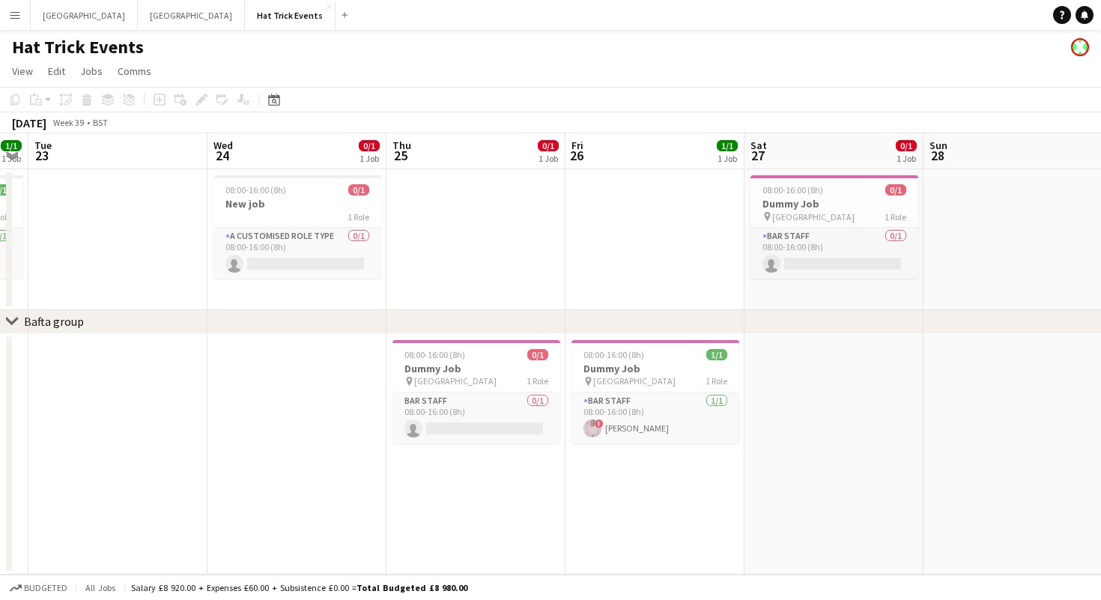
drag, startPoint x: 560, startPoint y: 476, endPoint x: 639, endPoint y: 482, distance: 78.8
click at [639, 482] on app-calendar-viewport "Sun 21 Mon 22 1/1 1 Job Tue 23 Wed 24 0/1 1 Job Thu 25 0/1 1 Job Fri 26 1/1 1 J…" at bounding box center [550, 353] width 1101 height 441
click at [648, 370] on h3 "Dummy Job" at bounding box center [655, 368] width 168 height 13
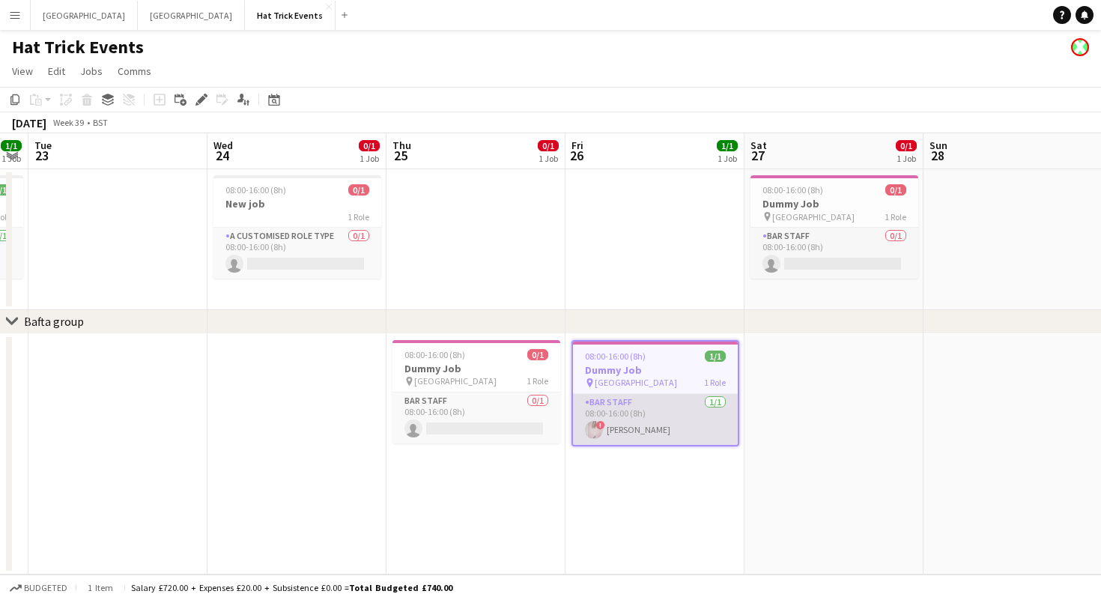
click at [673, 426] on app-card-role "Bar Staff [DATE] 08:00-16:00 (8h) ! [PERSON_NAME]" at bounding box center [655, 419] width 165 height 51
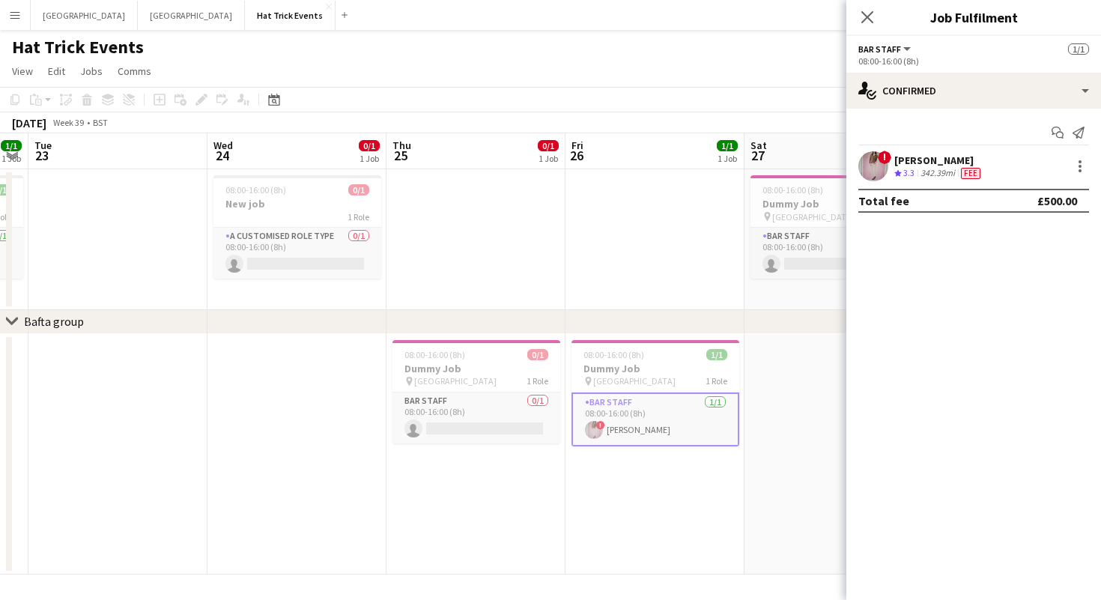
click at [16, 20] on app-icon "Menu" at bounding box center [15, 15] width 12 height 12
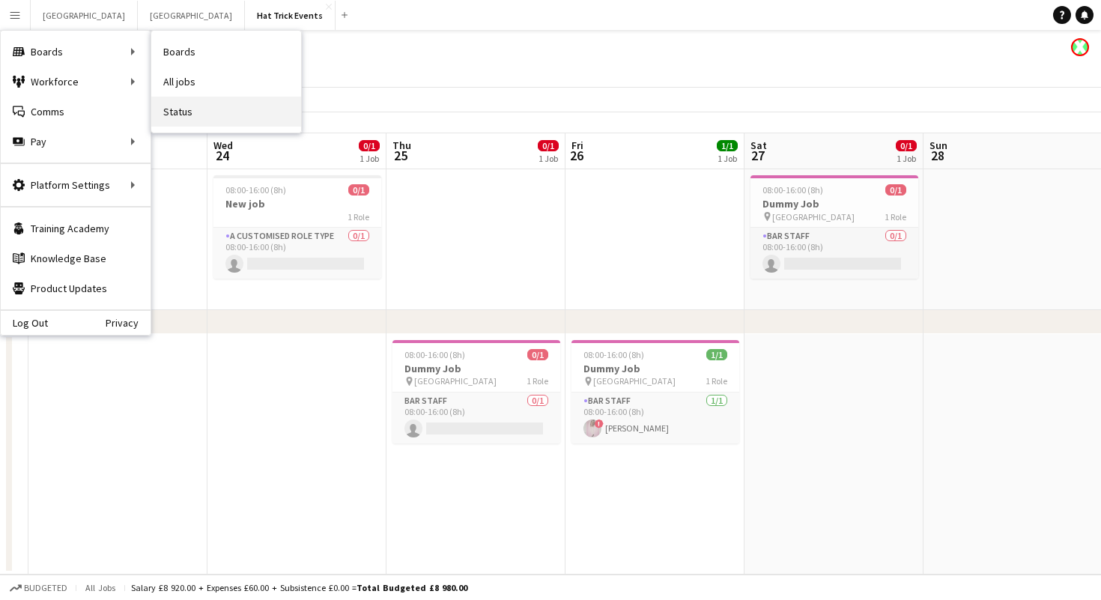
click at [186, 112] on link "Status" at bounding box center [226, 112] width 150 height 30
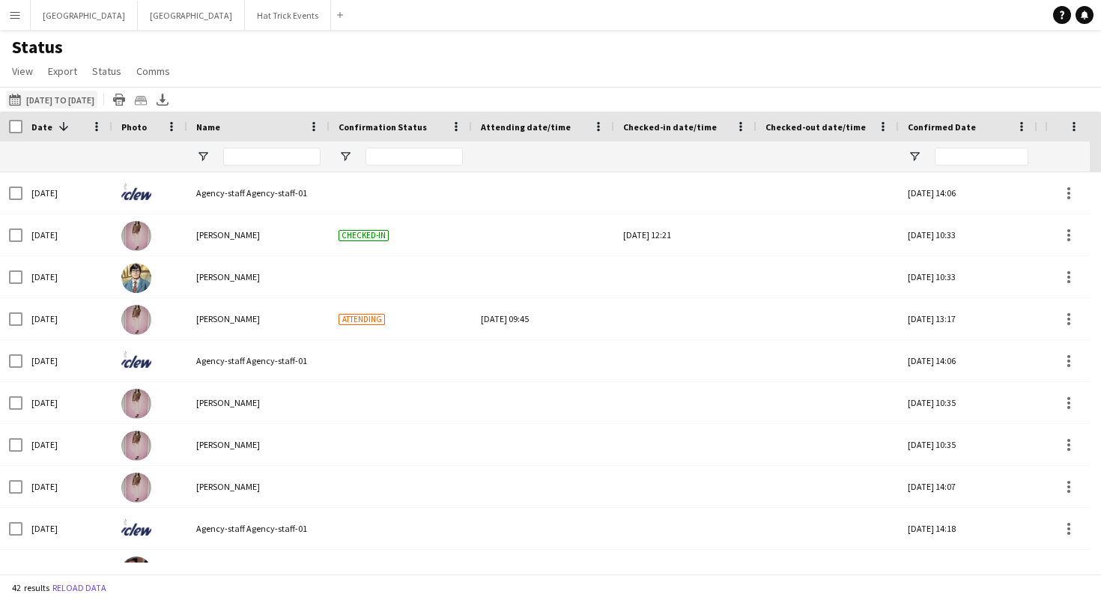
click at [85, 100] on button "02-10-2025 to 08-10-2025 01-08-2025 to 31-08-2025" at bounding box center [51, 100] width 91 height 18
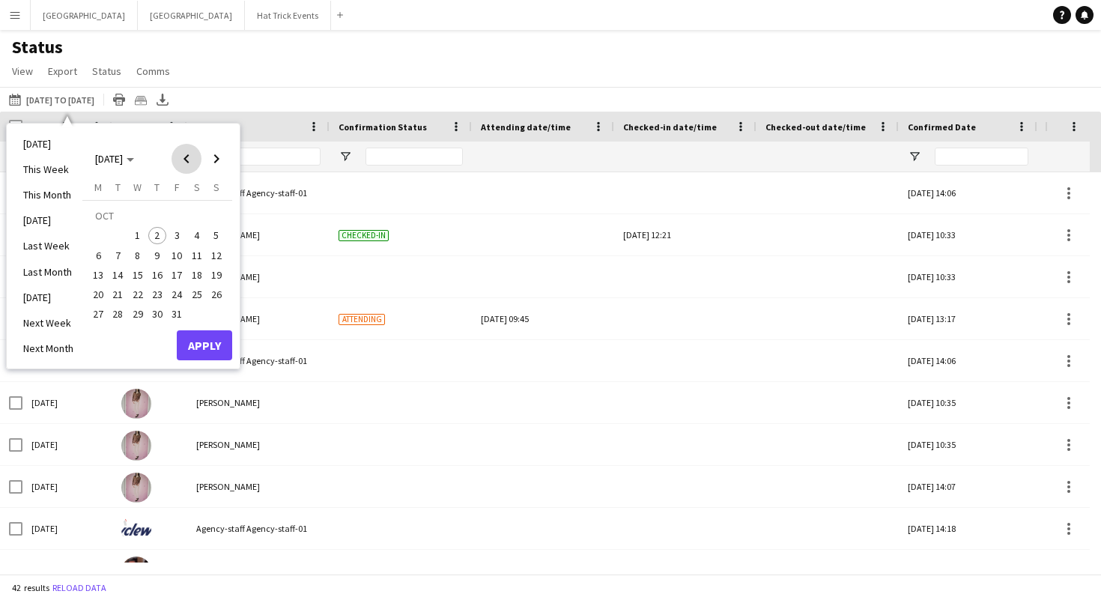
click at [180, 154] on span "Previous month" at bounding box center [186, 159] width 30 height 30
click at [173, 294] on span "26" at bounding box center [177, 294] width 18 height 18
click at [175, 295] on span "26" at bounding box center [177, 294] width 18 height 18
click at [214, 347] on button "Apply" at bounding box center [204, 345] width 55 height 30
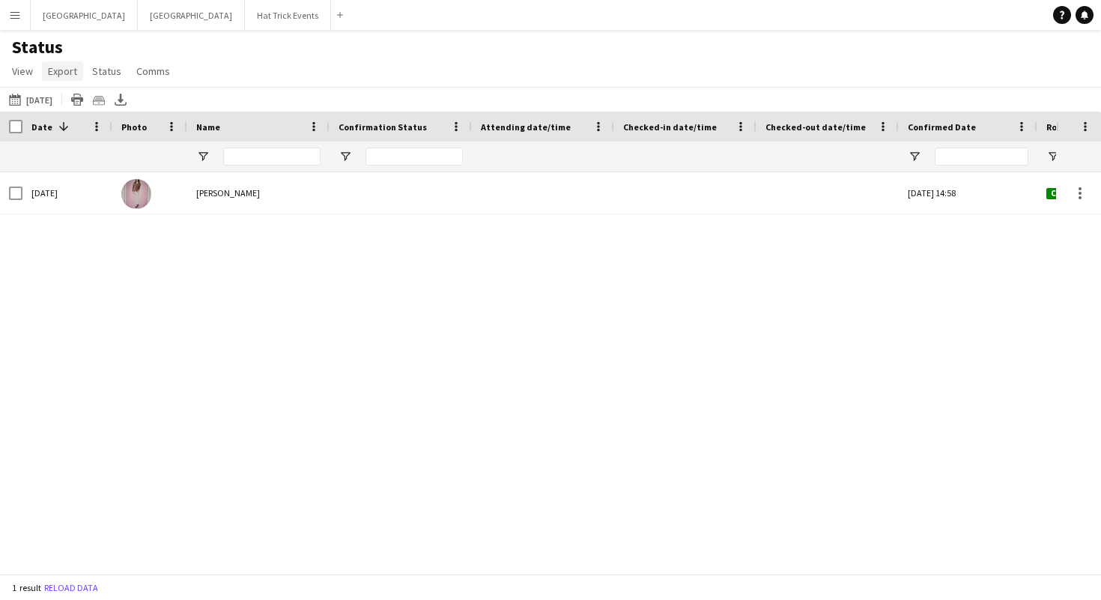
click at [61, 67] on span "Export" at bounding box center [62, 70] width 29 height 13
click at [243, 43] on div "Status View Views Default view Attending Confirmed Crew Crew Basics Crew detail…" at bounding box center [550, 61] width 1101 height 51
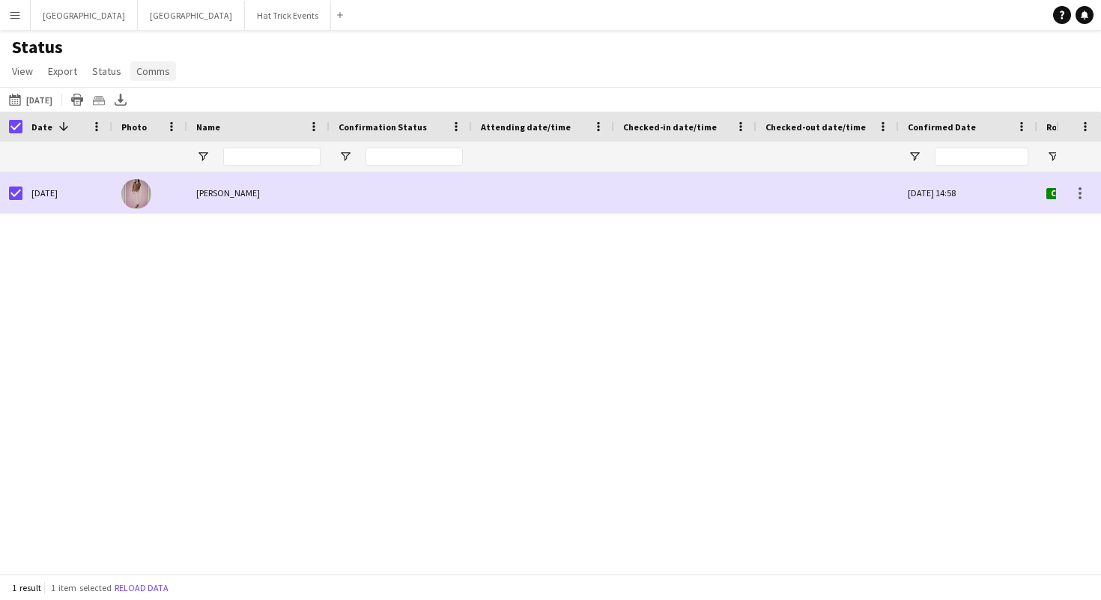
click at [156, 73] on span "Comms" at bounding box center [153, 70] width 34 height 13
click at [187, 109] on span "Send notification" at bounding box center [179, 103] width 76 height 13
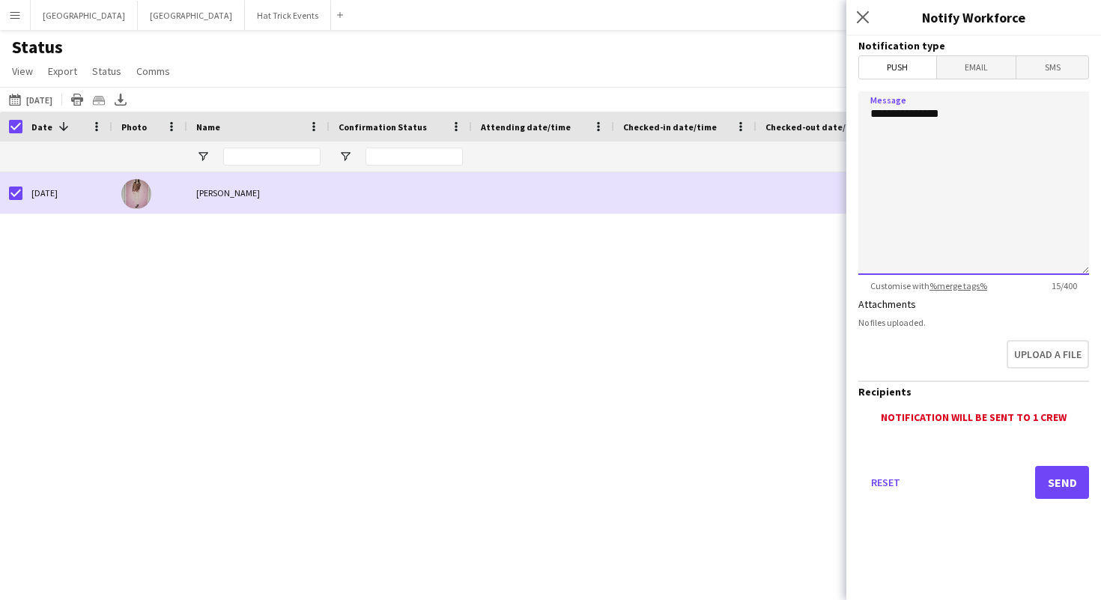
click at [909, 154] on textarea "**********" at bounding box center [973, 182] width 231 height 183
click at [860, 22] on icon "Close pop-in" at bounding box center [862, 17] width 14 height 14
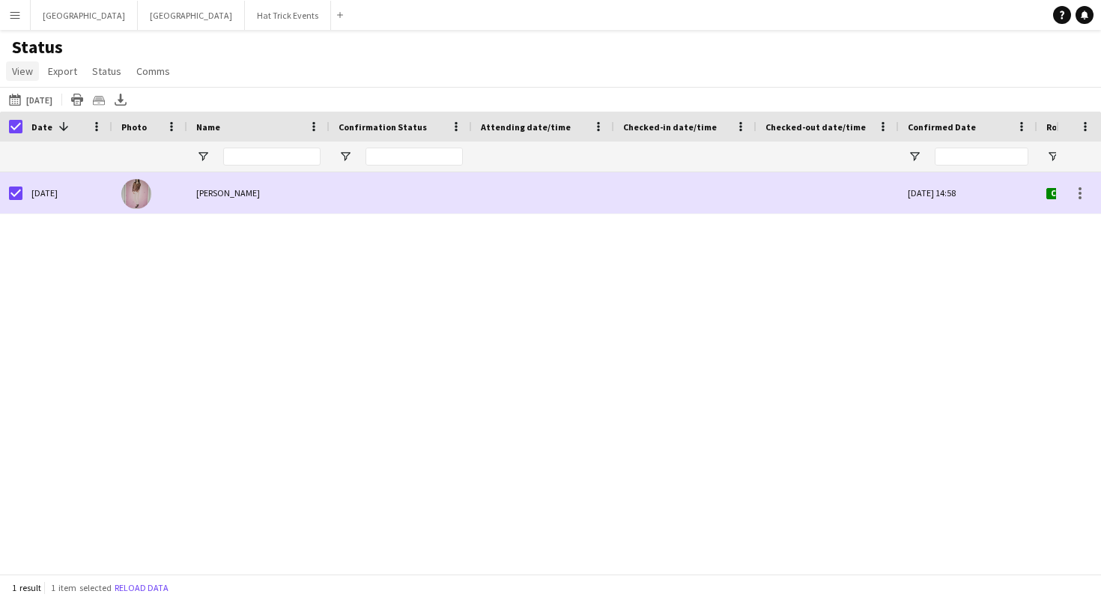
click at [25, 73] on span "View" at bounding box center [22, 70] width 21 height 13
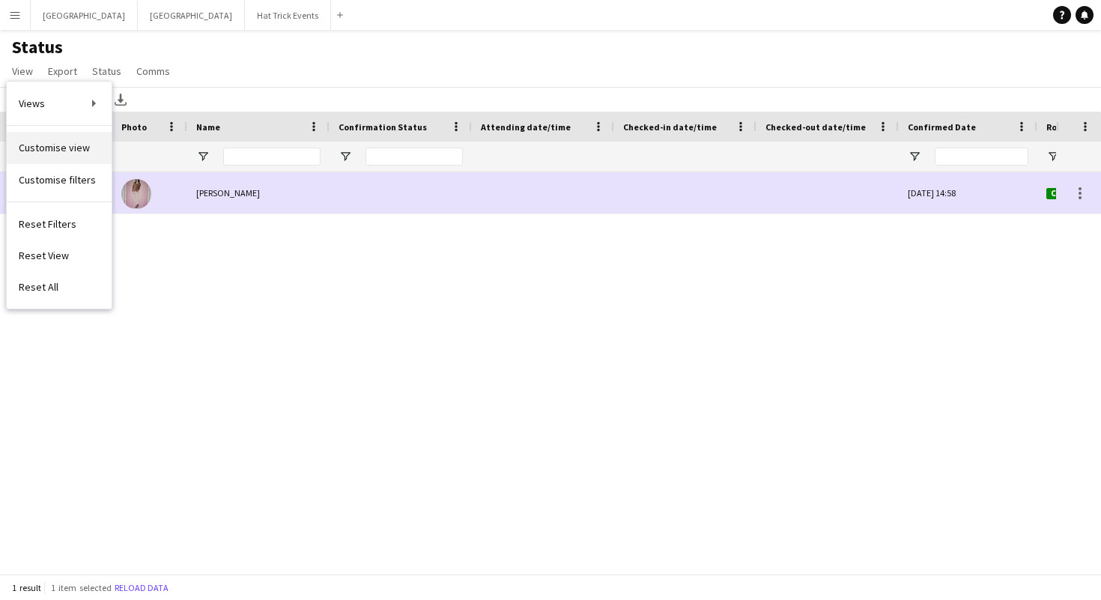
click at [53, 154] on span "Customise view" at bounding box center [54, 147] width 71 height 13
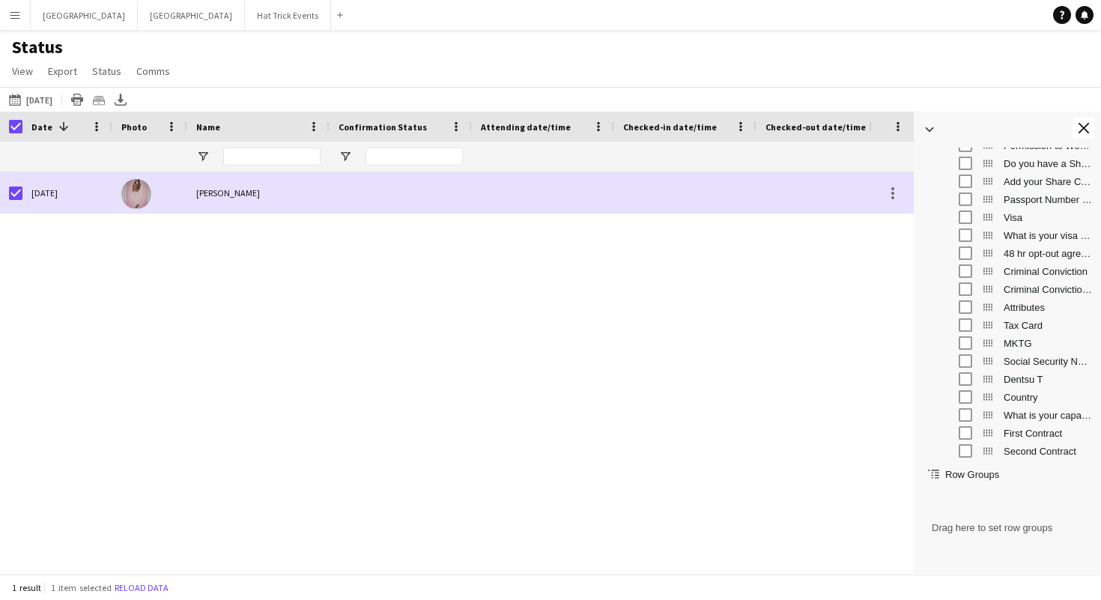
scroll to position [1634, 0]
click at [1081, 125] on app-icon "Close tool panel" at bounding box center [1083, 128] width 10 height 10
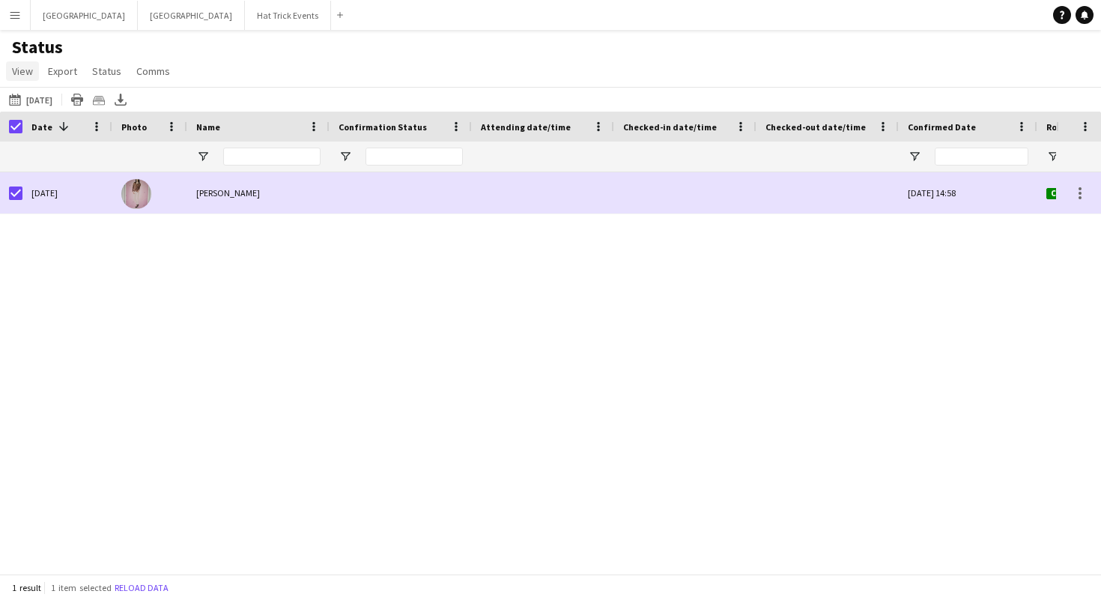
click at [27, 73] on span "View" at bounding box center [22, 70] width 21 height 13
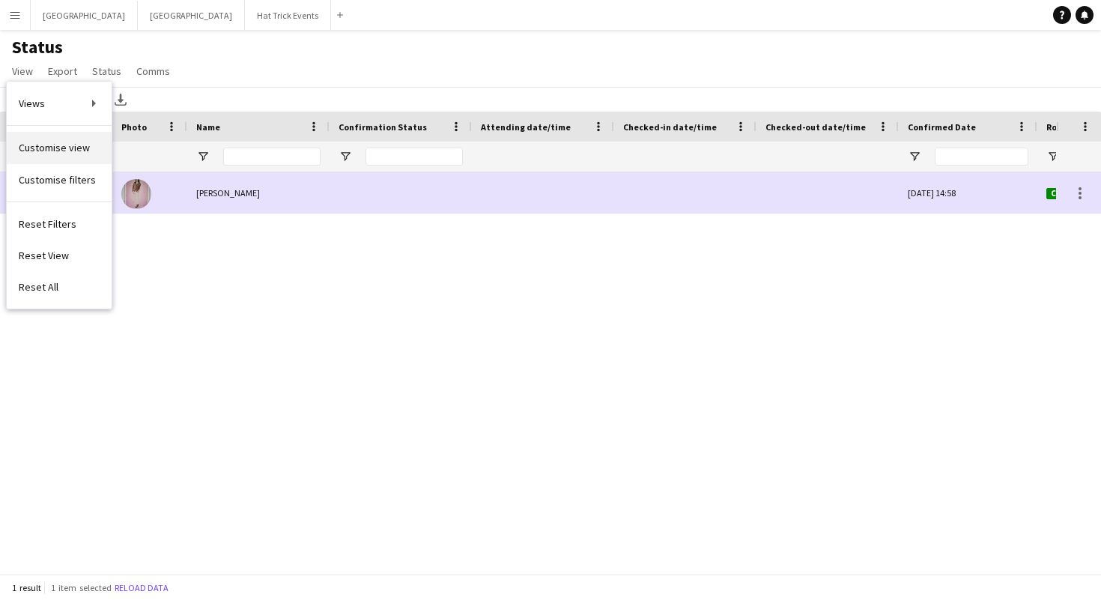
click at [58, 145] on span "Customise view" at bounding box center [54, 147] width 71 height 13
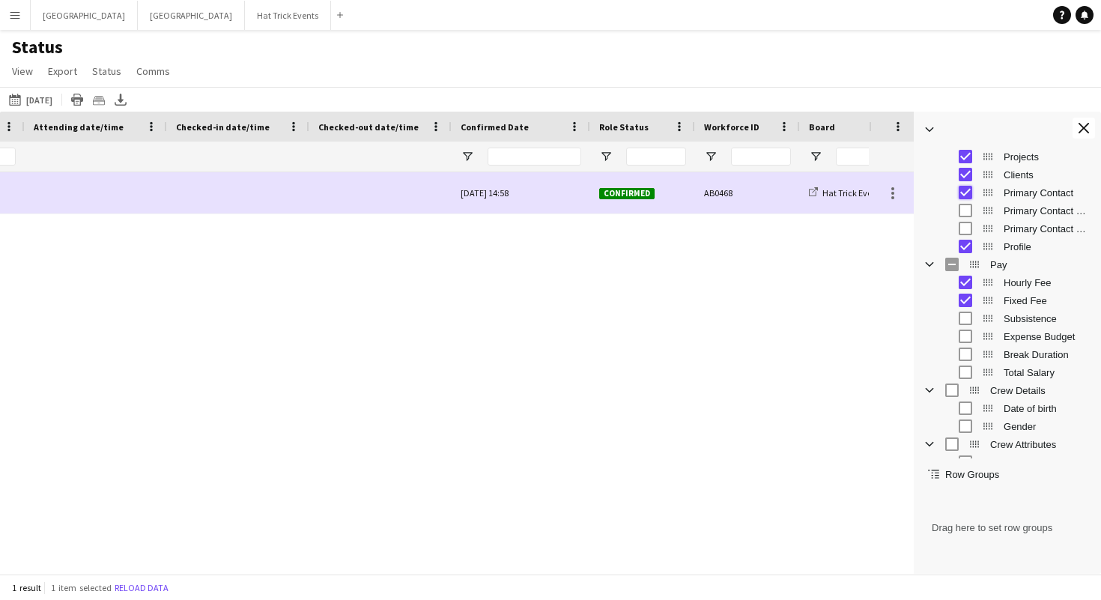
scroll to position [0, 964]
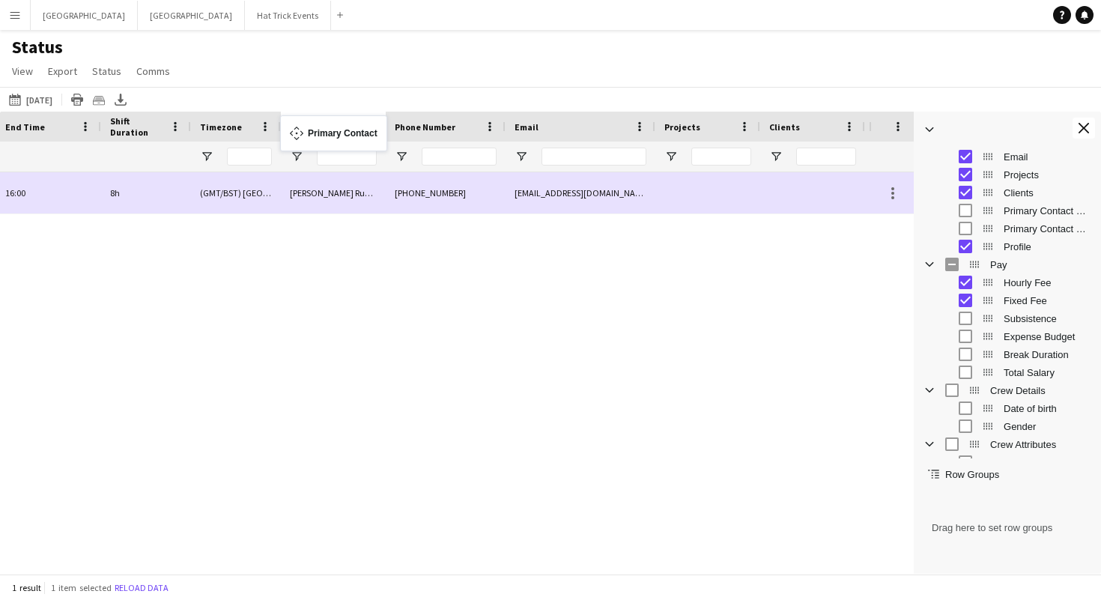
drag, startPoint x: 520, startPoint y: 128, endPoint x: 288, endPoint y: 124, distance: 232.1
click at [68, 73] on span "Export" at bounding box center [62, 70] width 29 height 13
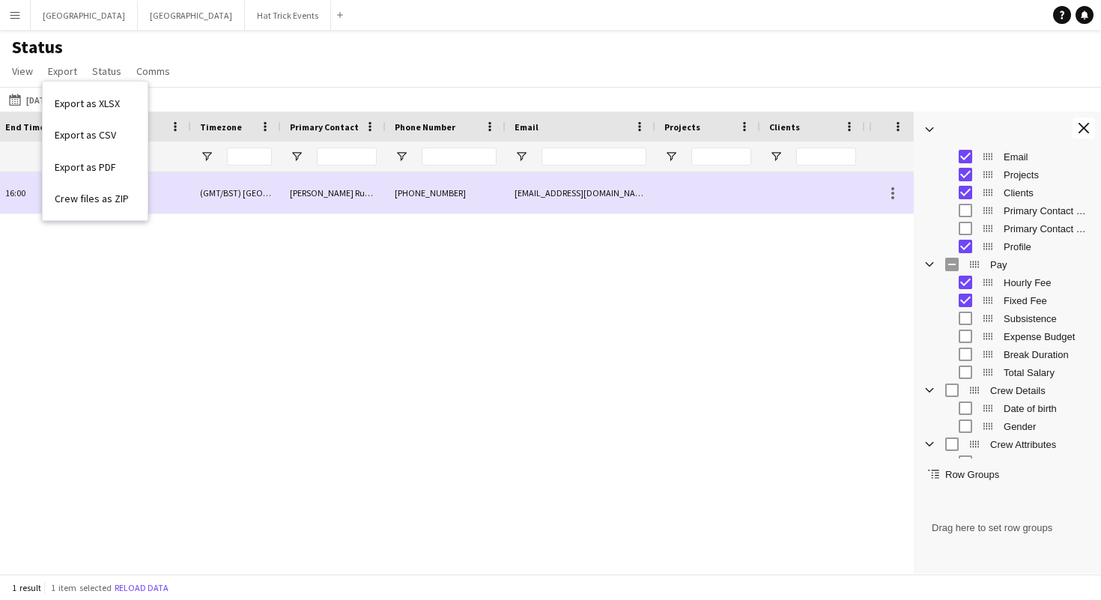
click at [212, 61] on div "Status View Views Default view Attending Confirmed Crew Crew Basics Crew detail…" at bounding box center [550, 61] width 1101 height 51
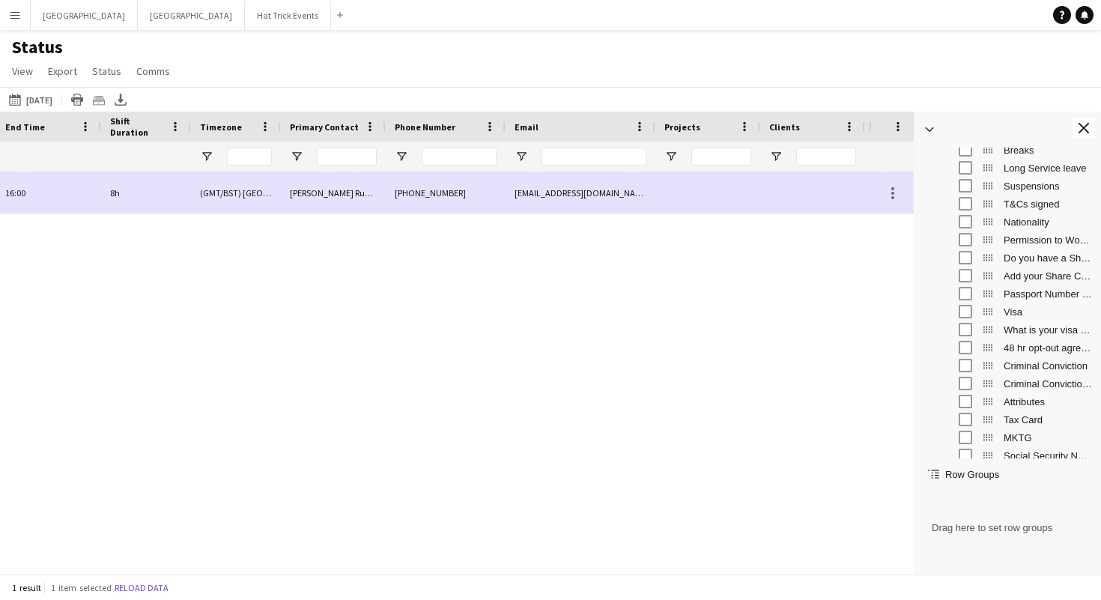
click at [17, 14] on app-icon "Menu" at bounding box center [15, 15] width 12 height 12
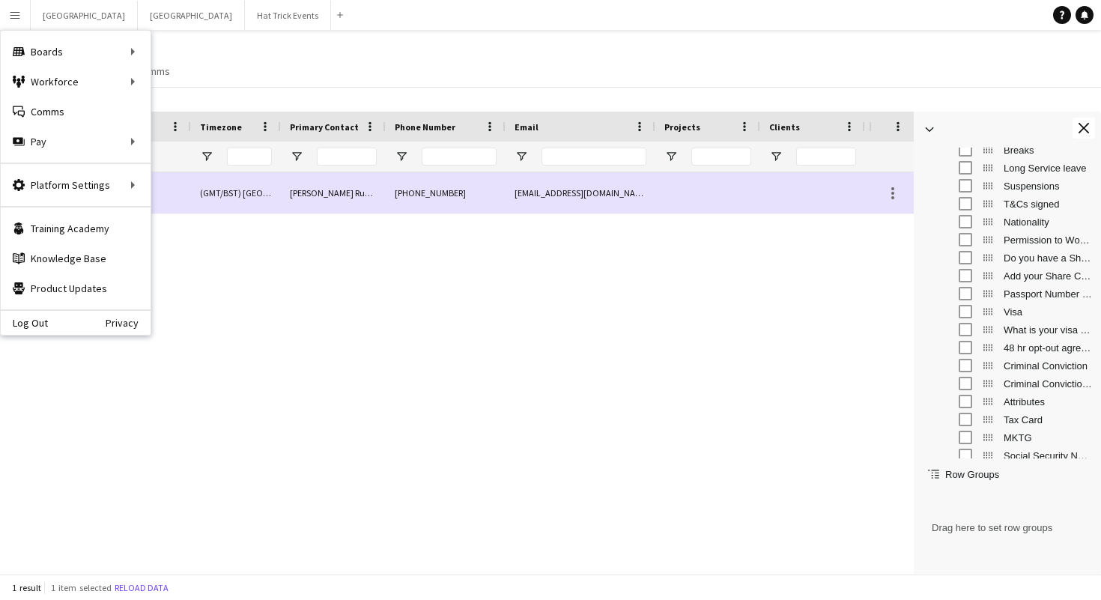
click at [699, 58] on div "Status View Views Default view Attending Confirmed Crew Crew Basics Crew detail…" at bounding box center [550, 61] width 1101 height 51
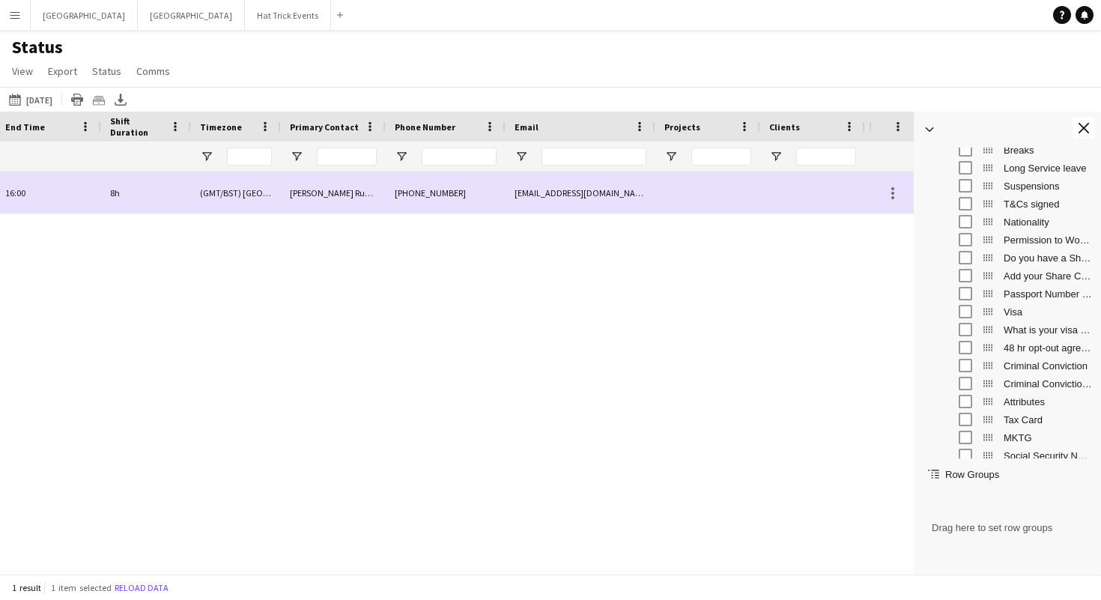
click at [15, 21] on button "Menu" at bounding box center [15, 15] width 30 height 30
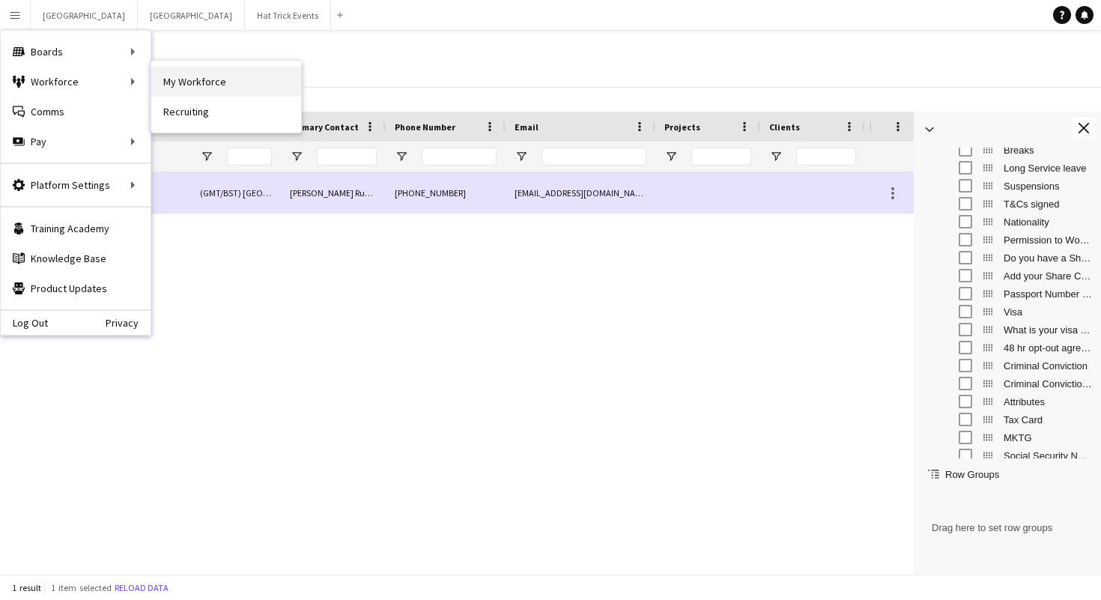
click at [204, 74] on link "My Workforce" at bounding box center [226, 82] width 150 height 30
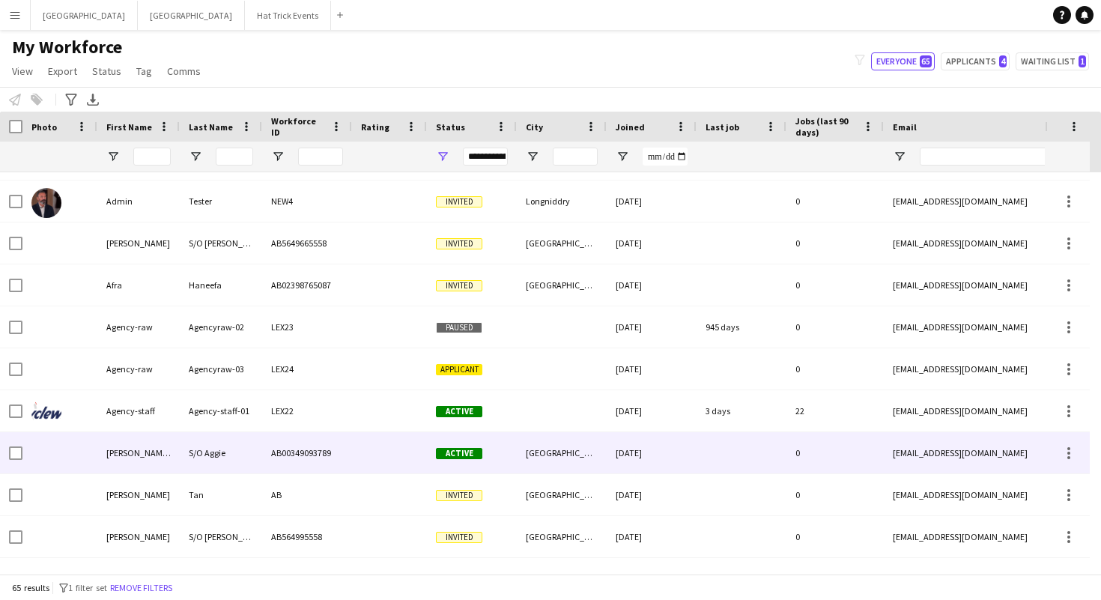
scroll to position [309, 0]
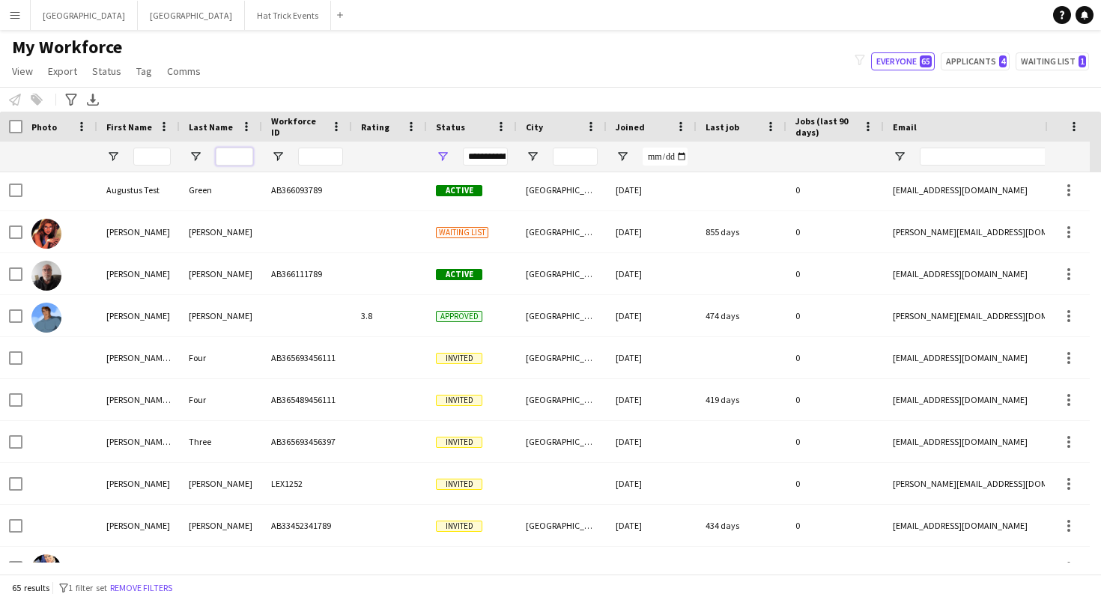
click at [222, 153] on input "Last Name Filter Input" at bounding box center [234, 157] width 37 height 18
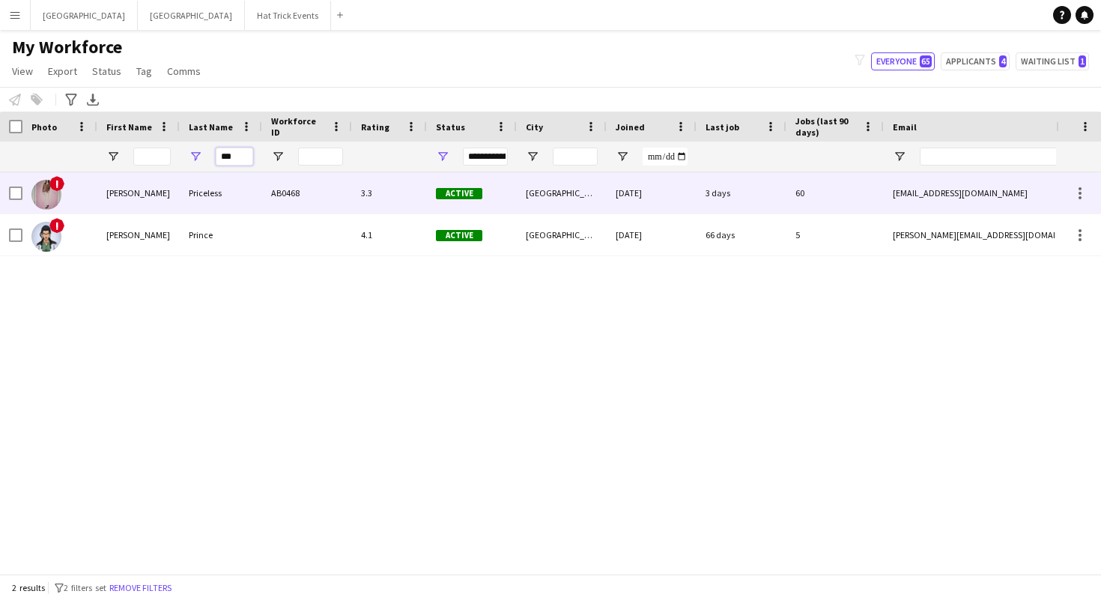
type input "***"
click at [175, 187] on div "[PERSON_NAME]" at bounding box center [138, 192] width 82 height 41
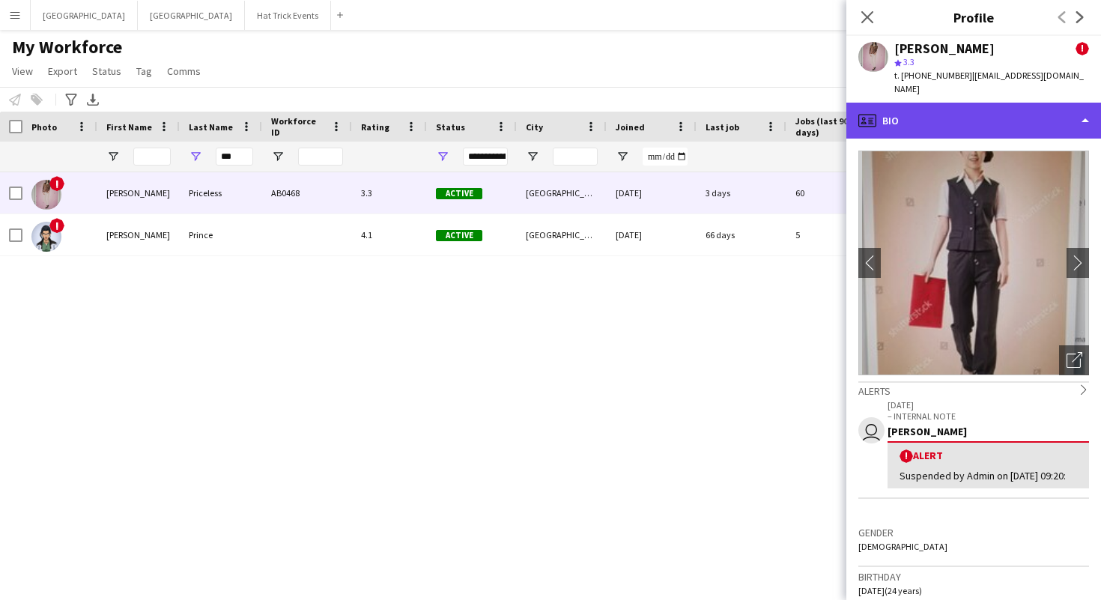
click at [1034, 112] on div "profile Bio" at bounding box center [973, 121] width 255 height 36
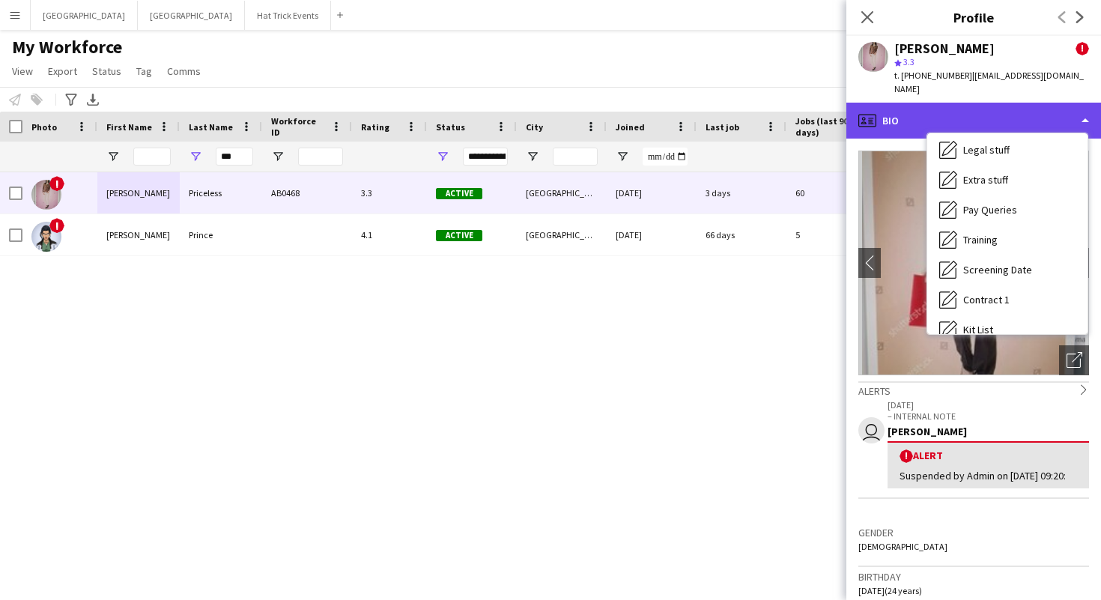
click at [925, 103] on div "profile Bio" at bounding box center [973, 121] width 255 height 36
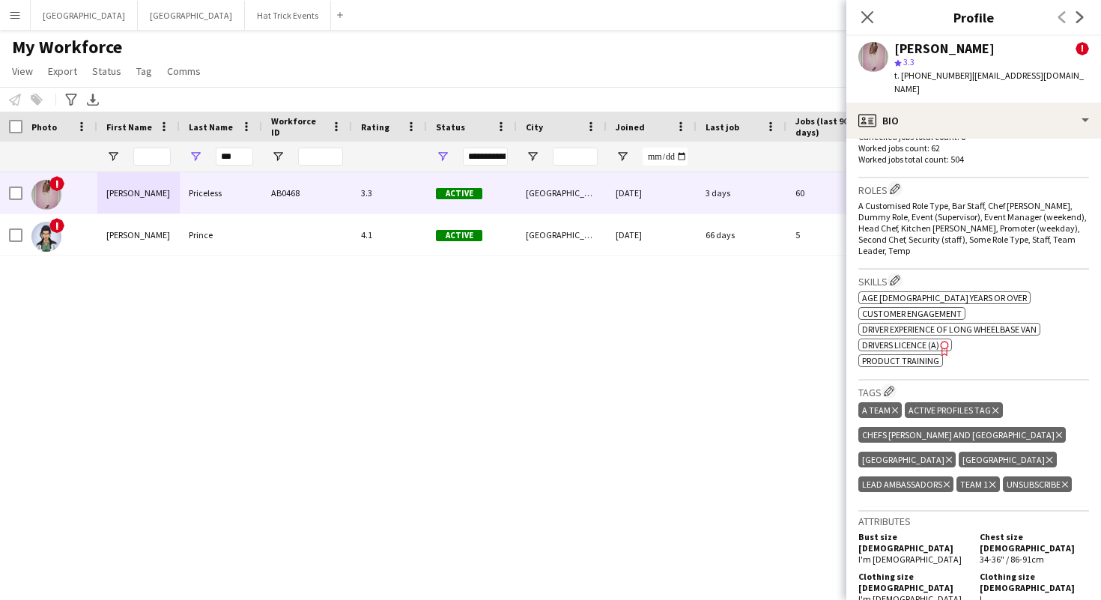
click at [13, 17] on app-icon "Menu" at bounding box center [15, 15] width 12 height 12
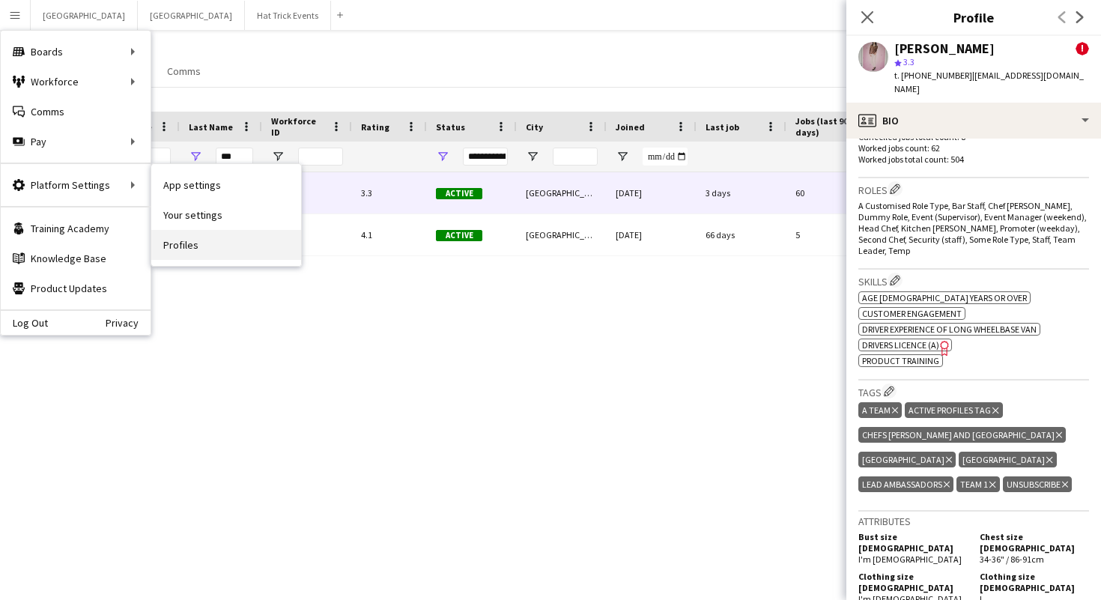
click at [187, 249] on link "Profiles" at bounding box center [226, 245] width 150 height 30
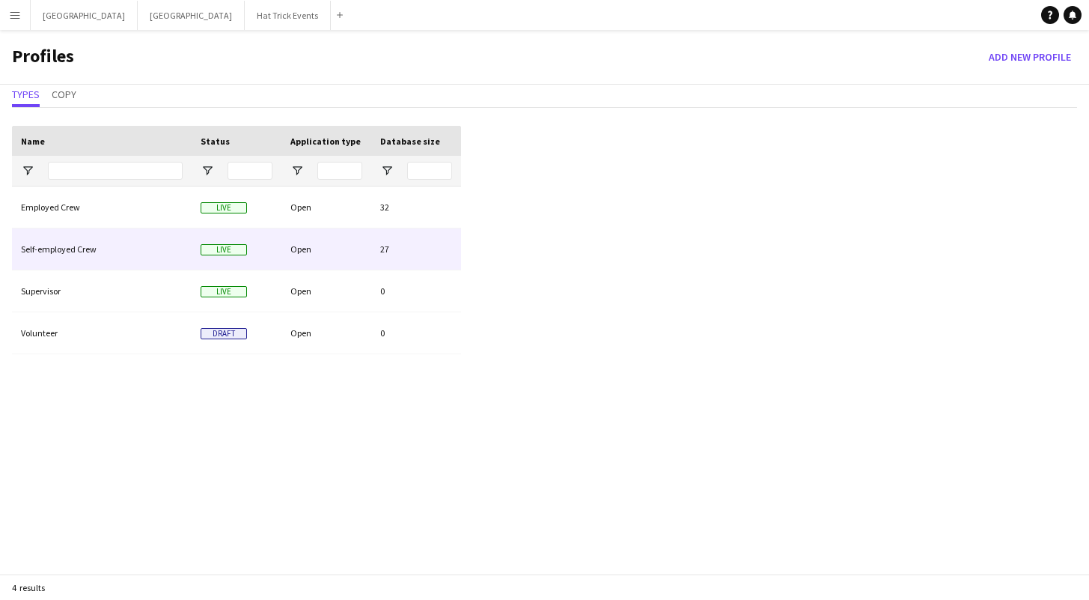
click at [330, 248] on div "Open" at bounding box center [327, 248] width 90 height 41
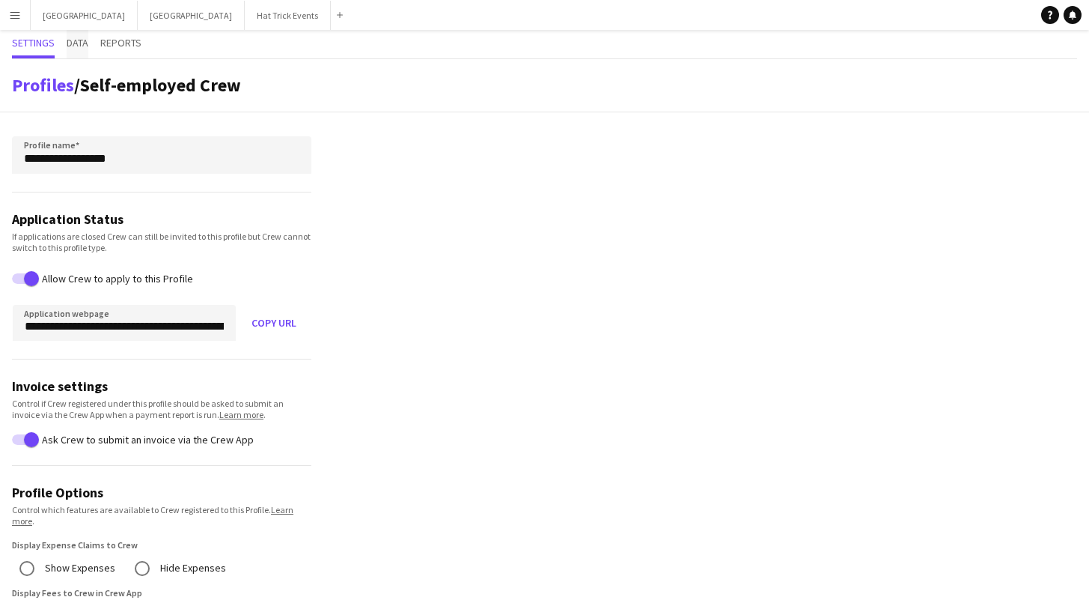
click at [73, 45] on span "Data" at bounding box center [78, 42] width 22 height 10
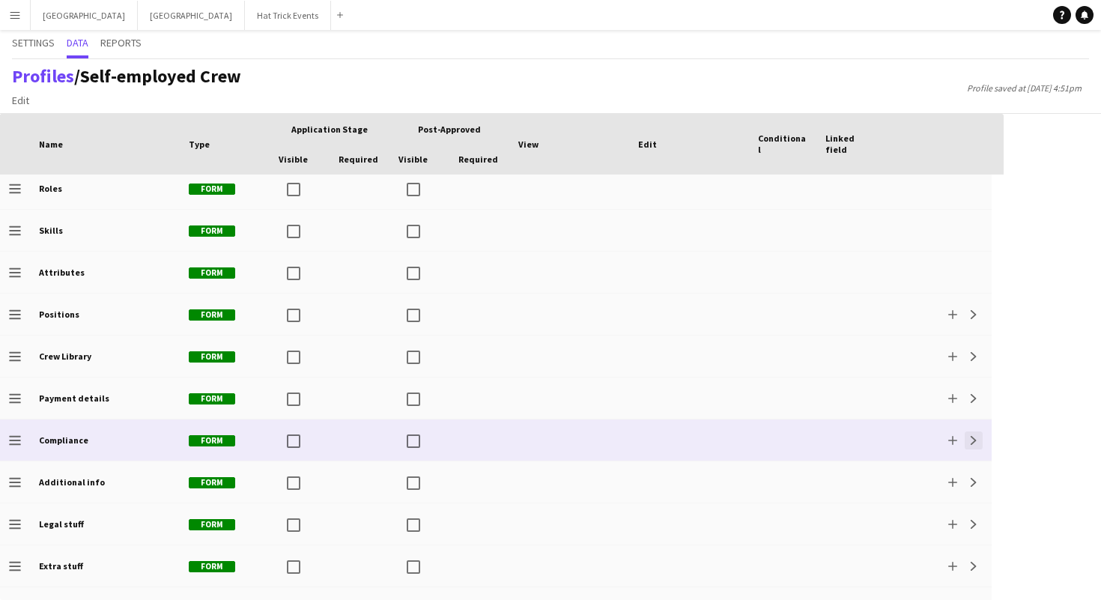
click at [974, 443] on app-icon "Expand" at bounding box center [973, 440] width 9 height 9
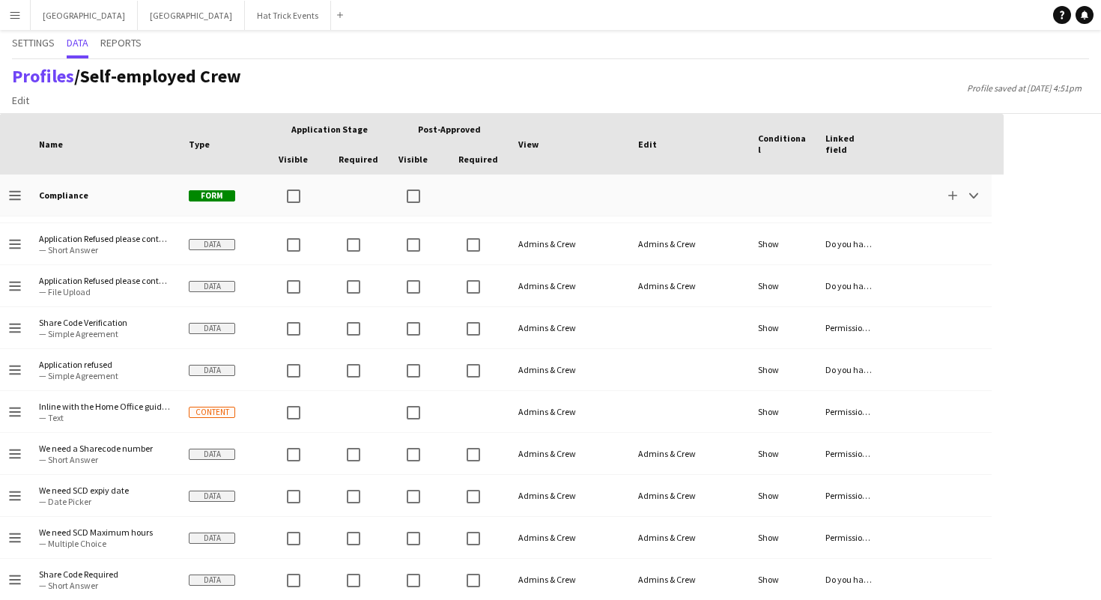
click at [13, 15] on app-icon "Menu" at bounding box center [15, 15] width 12 height 12
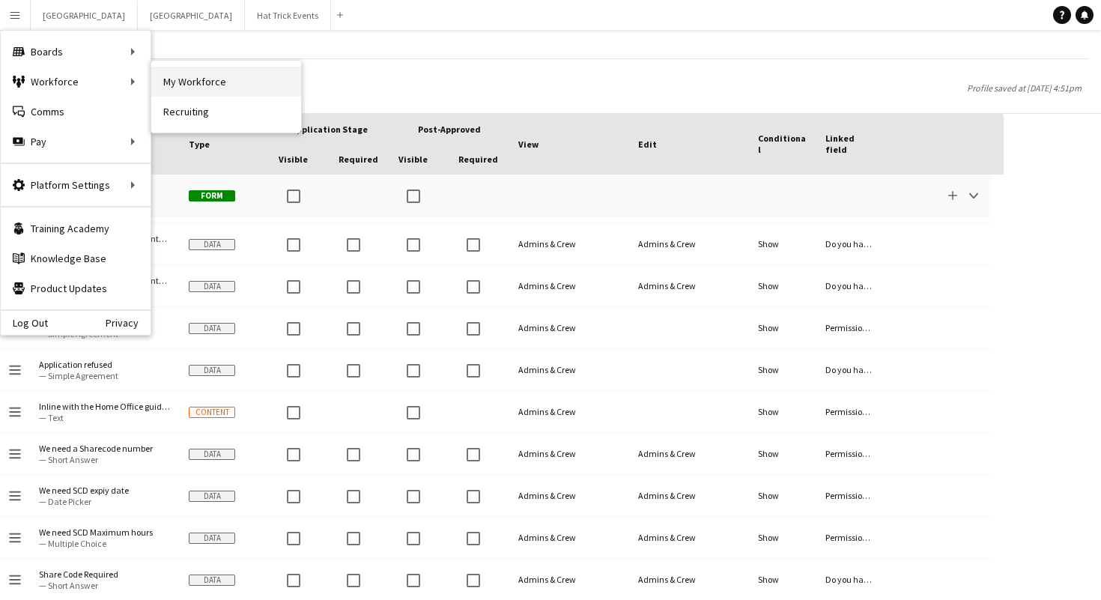
click at [196, 84] on link "My Workforce" at bounding box center [226, 82] width 150 height 30
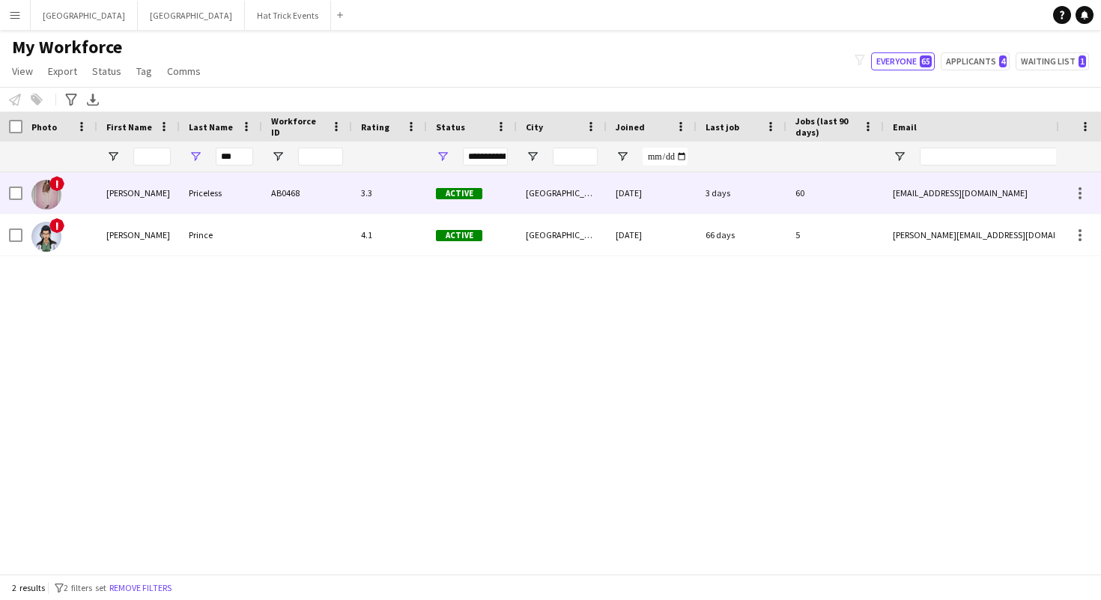
click at [329, 189] on div "AB0468" at bounding box center [307, 192] width 90 height 41
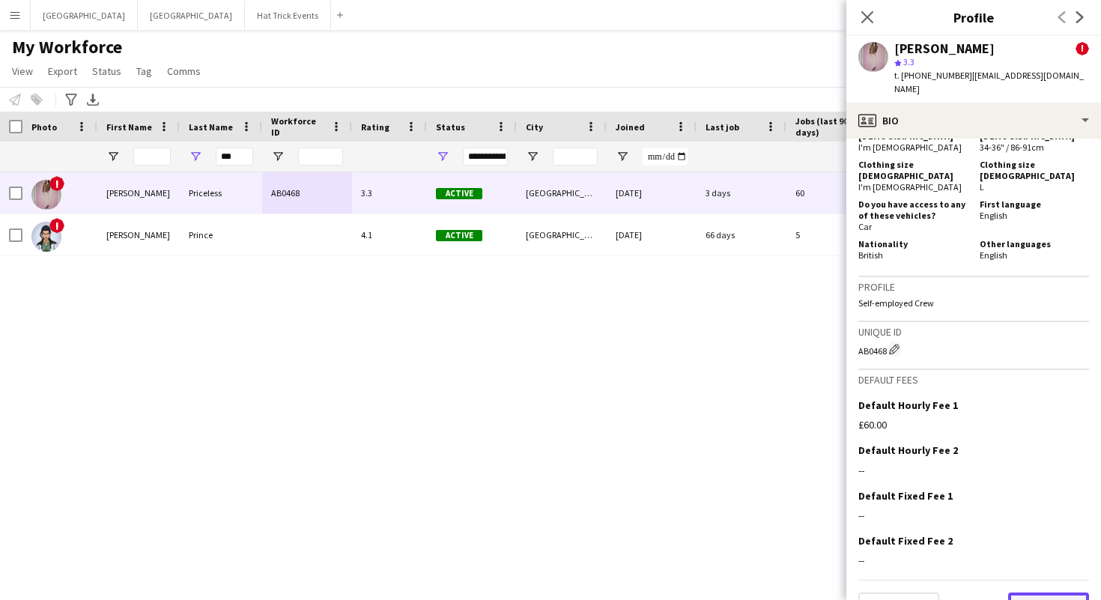
click at [1045, 592] on button "Next" at bounding box center [1048, 607] width 81 height 30
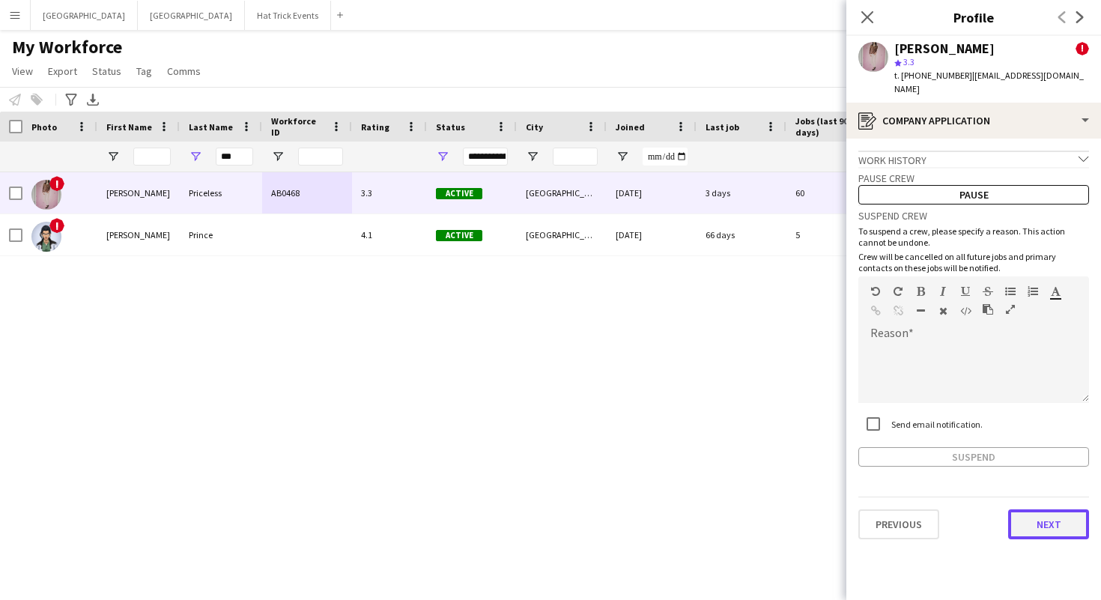
click at [1056, 519] on button "Next" at bounding box center [1048, 524] width 81 height 30
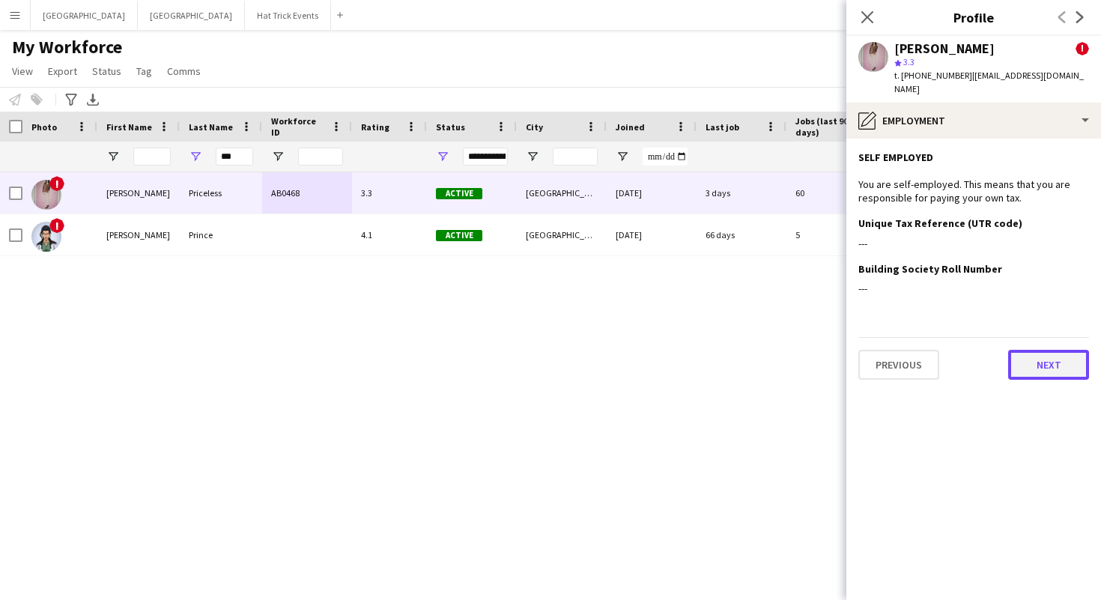
click at [1036, 350] on button "Next" at bounding box center [1048, 365] width 81 height 30
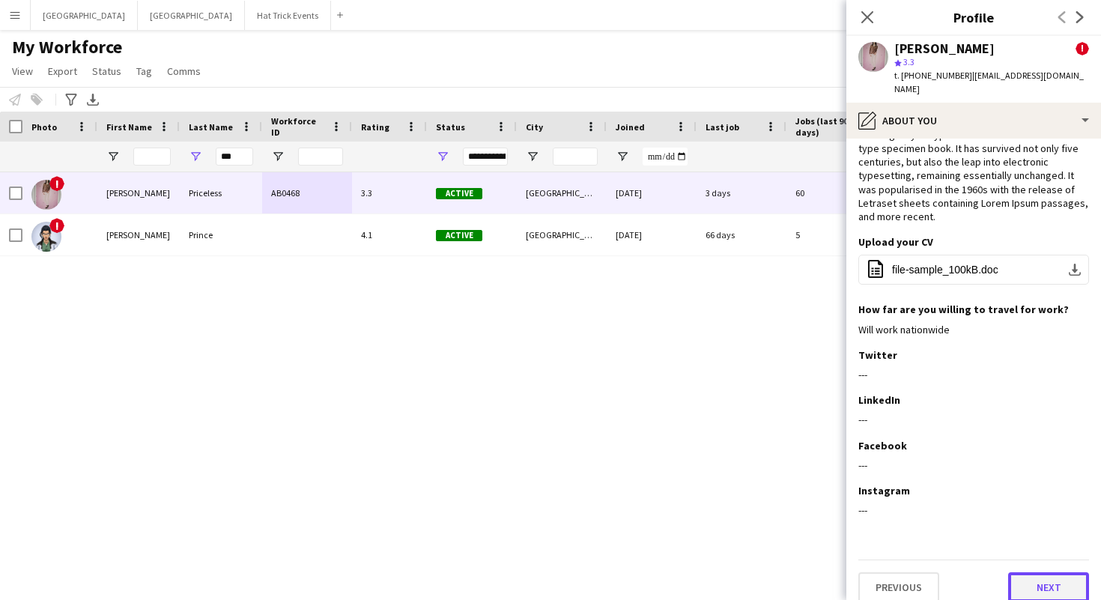
click at [1054, 577] on button "Next" at bounding box center [1048, 587] width 81 height 30
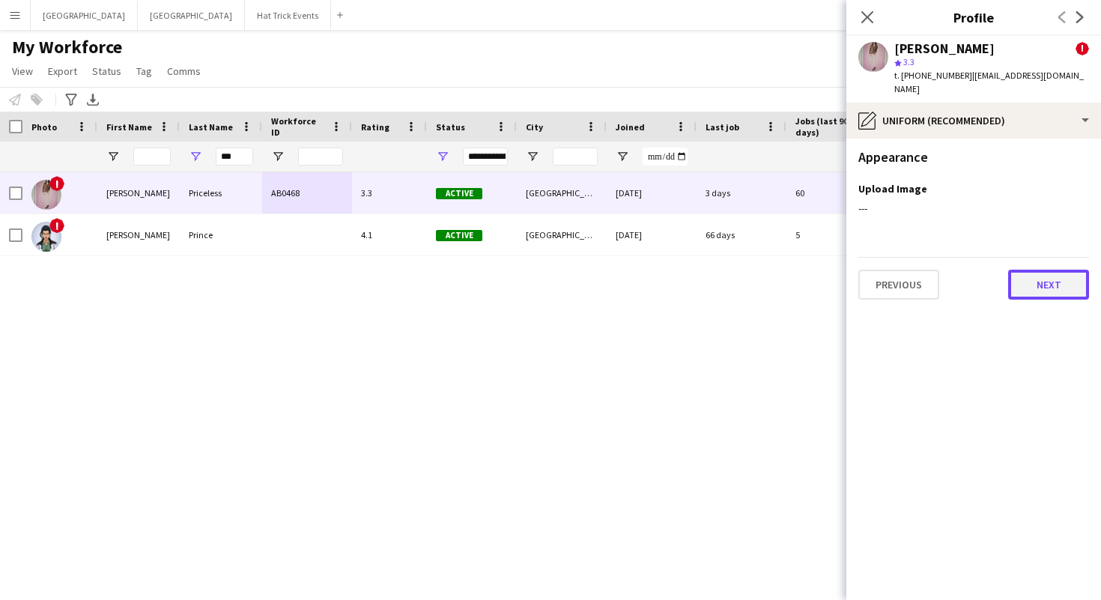
click at [1045, 273] on button "Next" at bounding box center [1048, 285] width 81 height 30
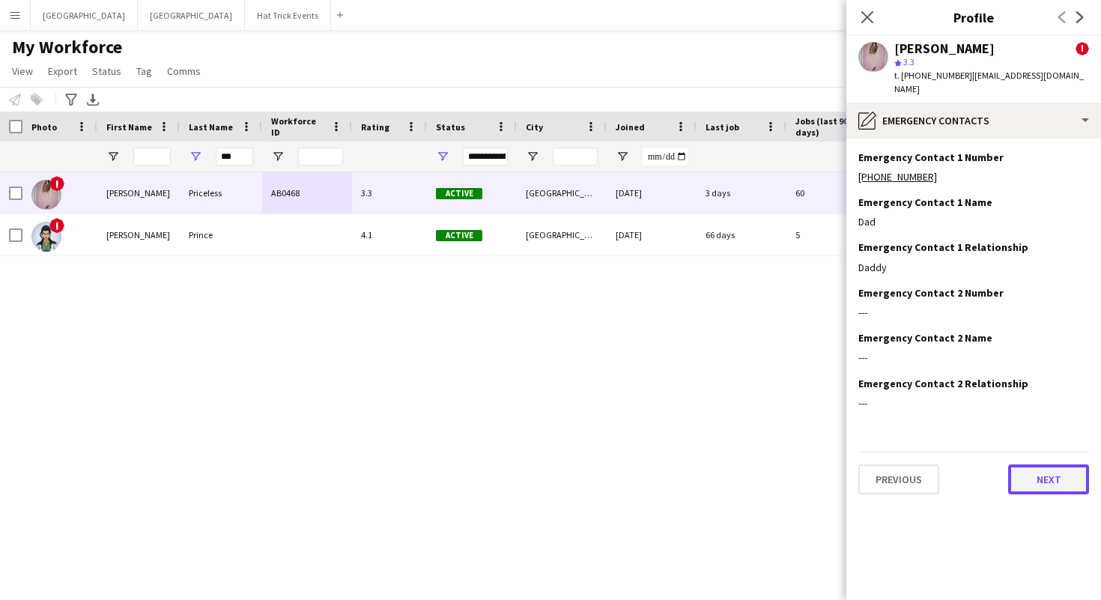
click at [1037, 469] on button "Next" at bounding box center [1048, 479] width 81 height 30
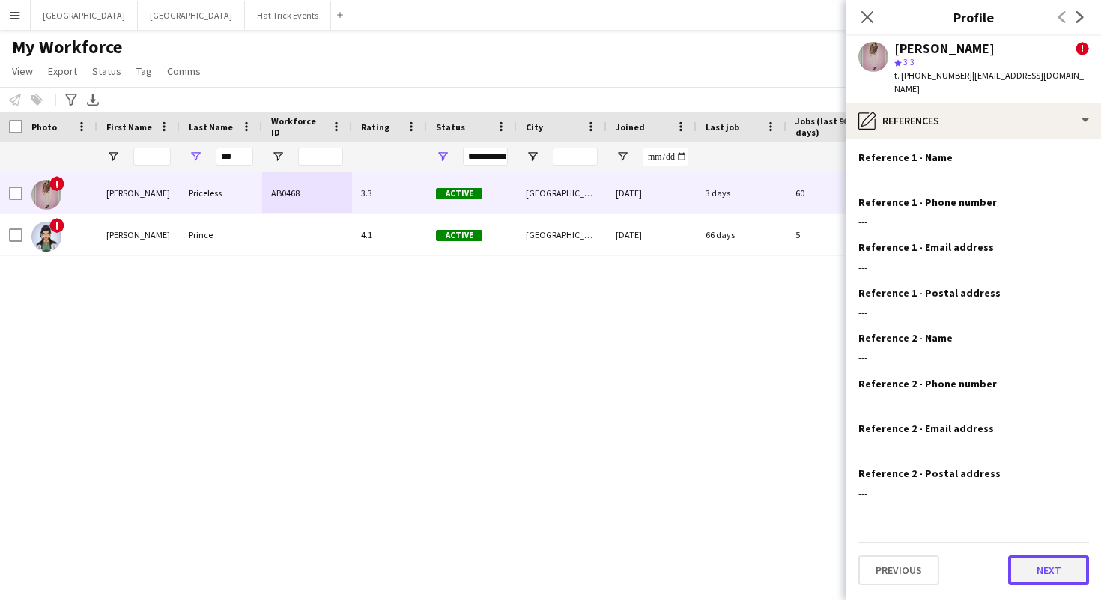
click at [1045, 559] on button "Next" at bounding box center [1048, 570] width 81 height 30
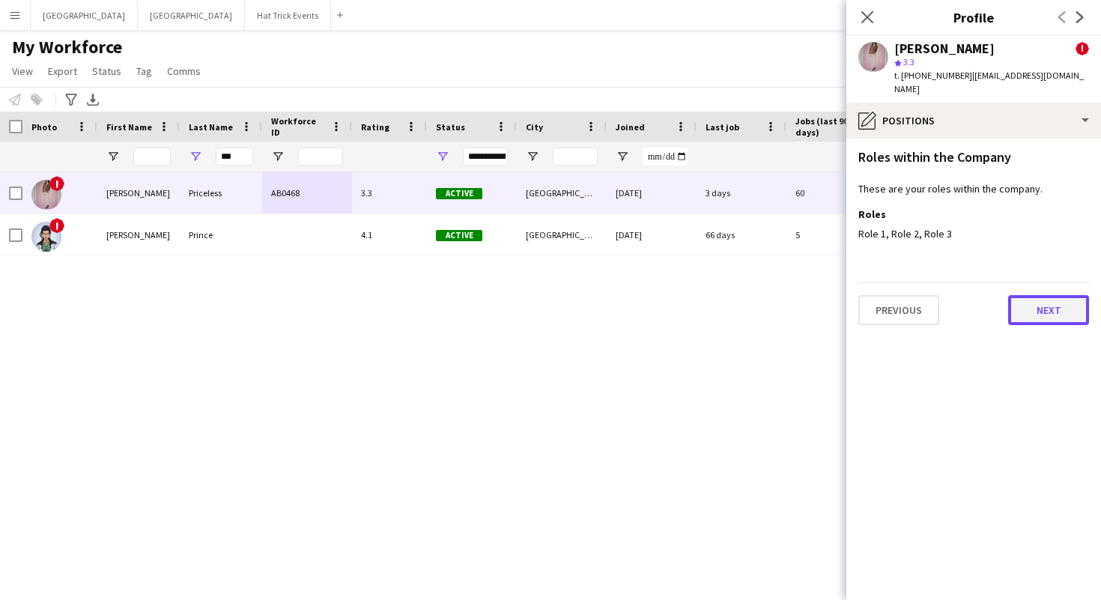
click at [1039, 298] on button "Next" at bounding box center [1048, 310] width 81 height 30
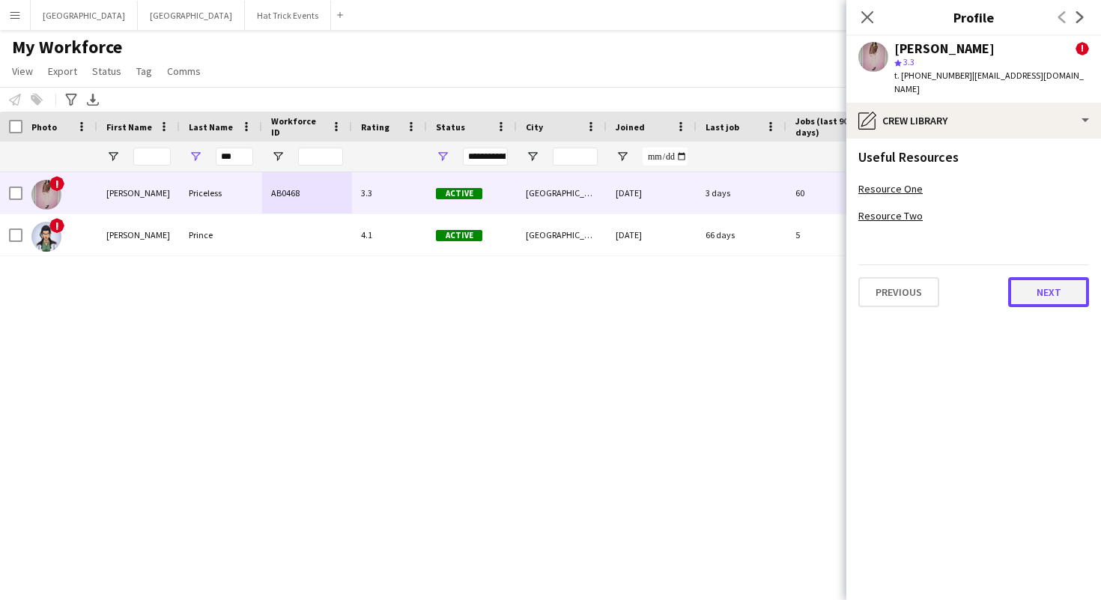
click at [1042, 277] on button "Next" at bounding box center [1048, 292] width 81 height 30
click at [1045, 288] on button "Next" at bounding box center [1048, 298] width 81 height 30
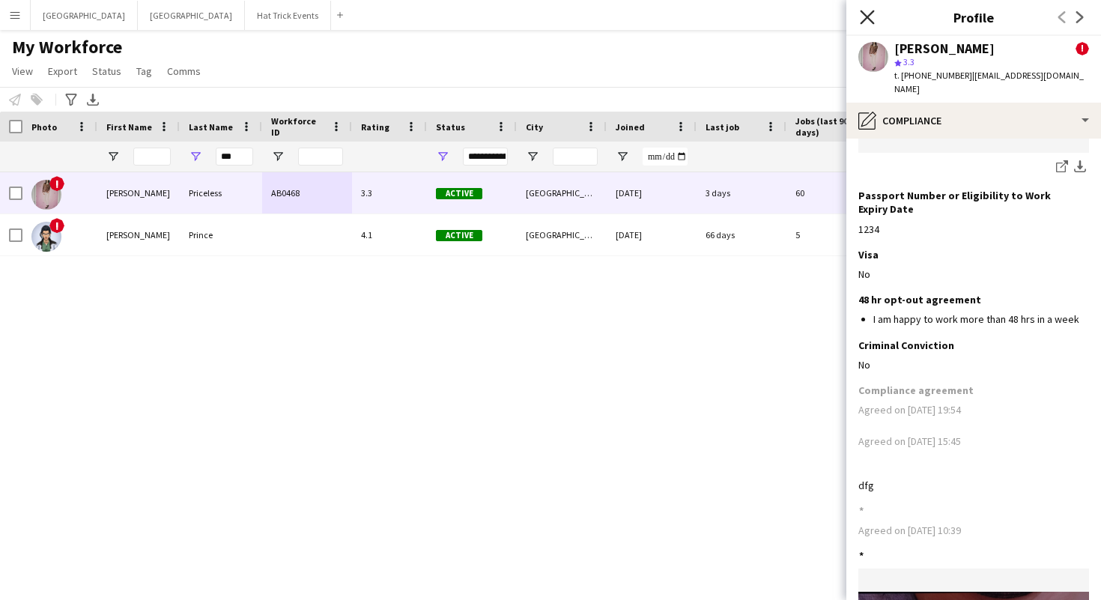
click at [868, 19] on icon "Close pop-in" at bounding box center [867, 17] width 14 height 14
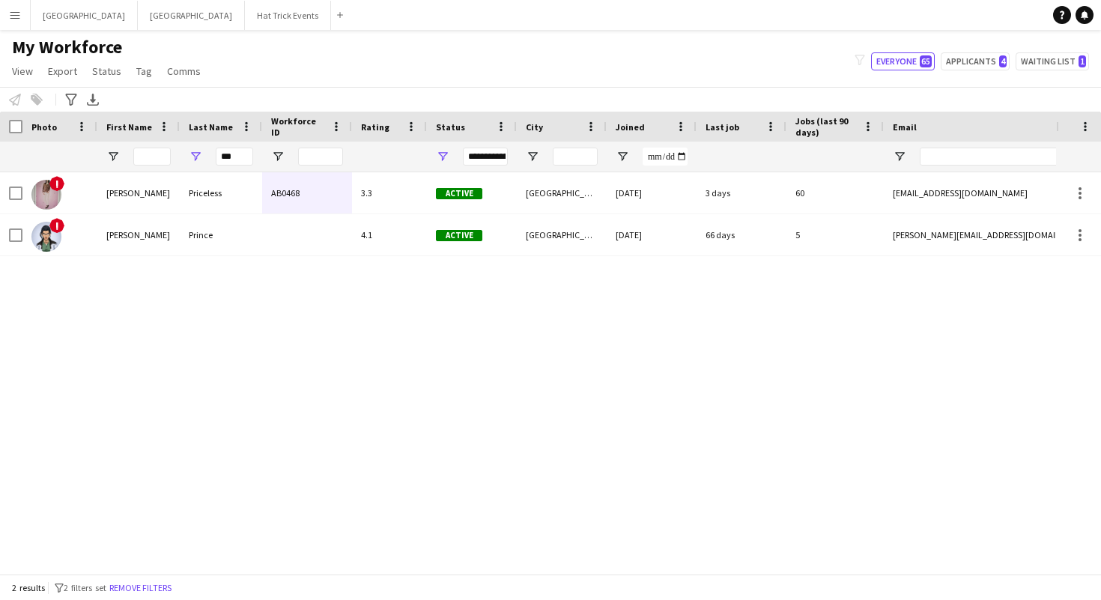
click at [9, 19] on app-icon "Menu" at bounding box center [15, 15] width 12 height 12
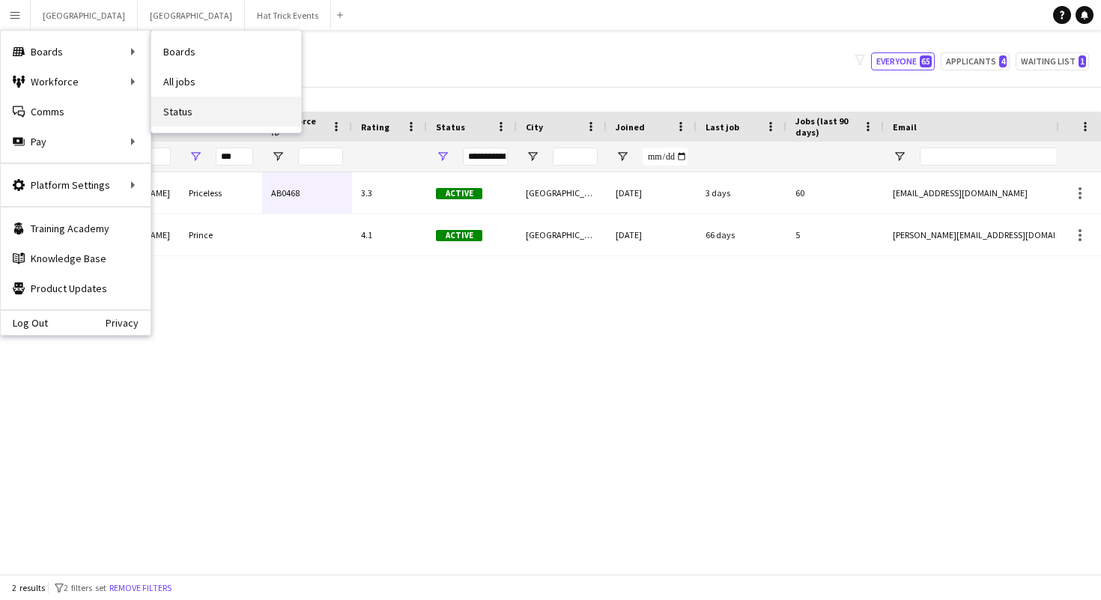
click at [176, 118] on link "Status" at bounding box center [226, 112] width 150 height 30
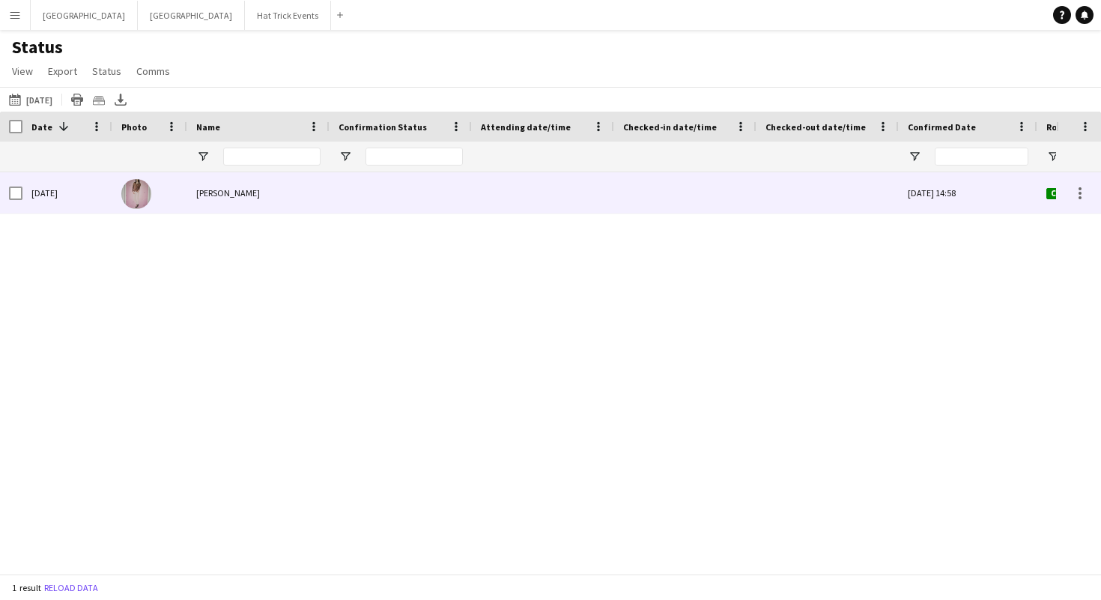
click at [303, 195] on div "[PERSON_NAME]" at bounding box center [258, 192] width 142 height 41
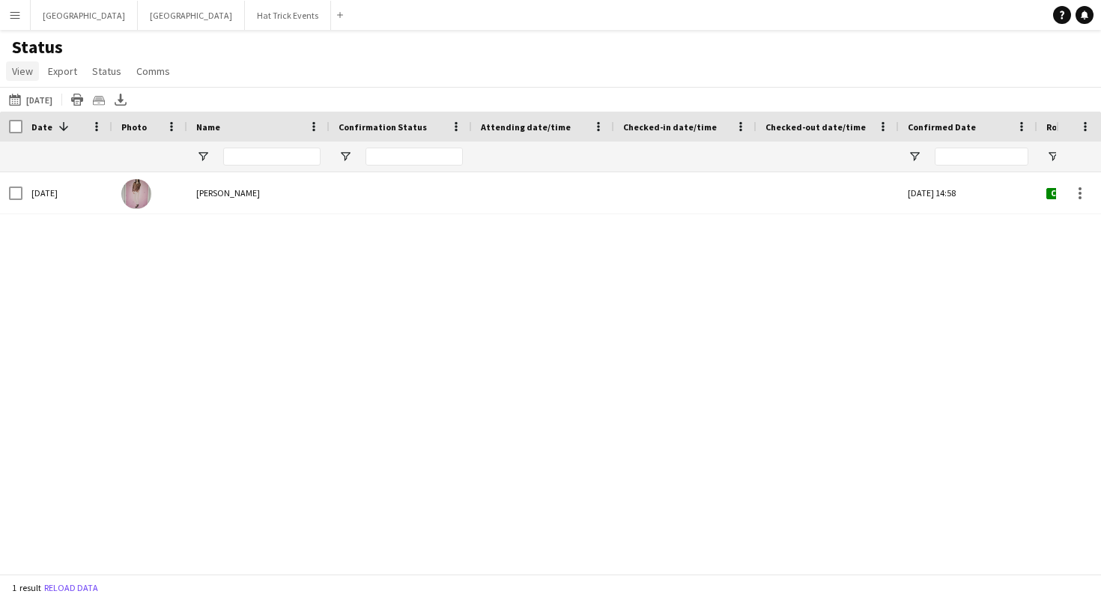
click at [28, 74] on span "View" at bounding box center [22, 70] width 21 height 13
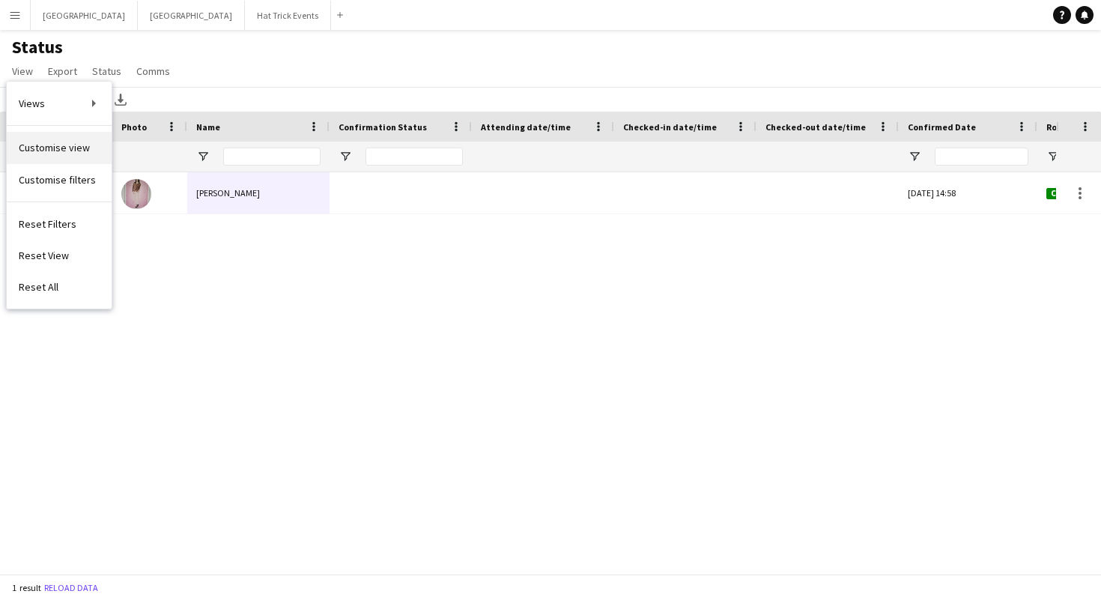
click at [54, 151] on span "Customise view" at bounding box center [54, 147] width 71 height 13
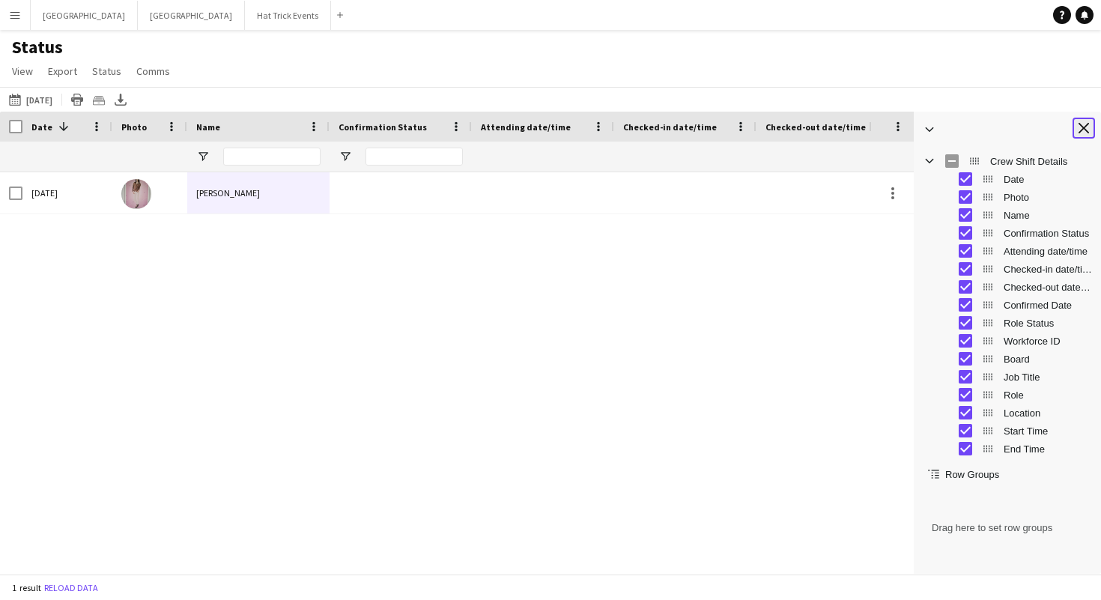
click at [1081, 127] on app-icon "Close tool panel" at bounding box center [1083, 128] width 10 height 10
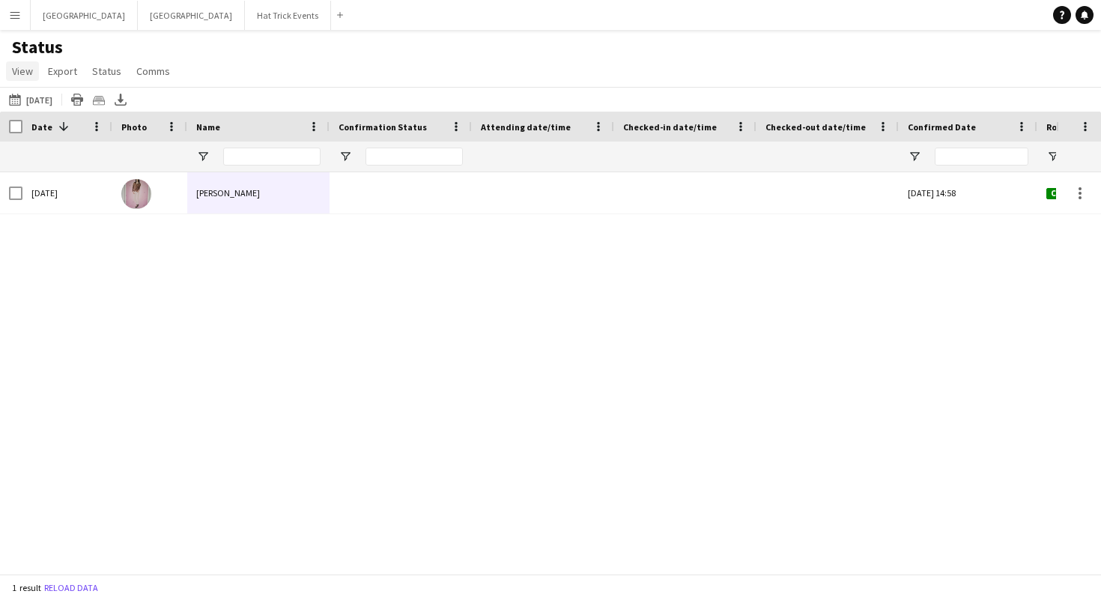
click at [13, 74] on span "View" at bounding box center [22, 70] width 21 height 13
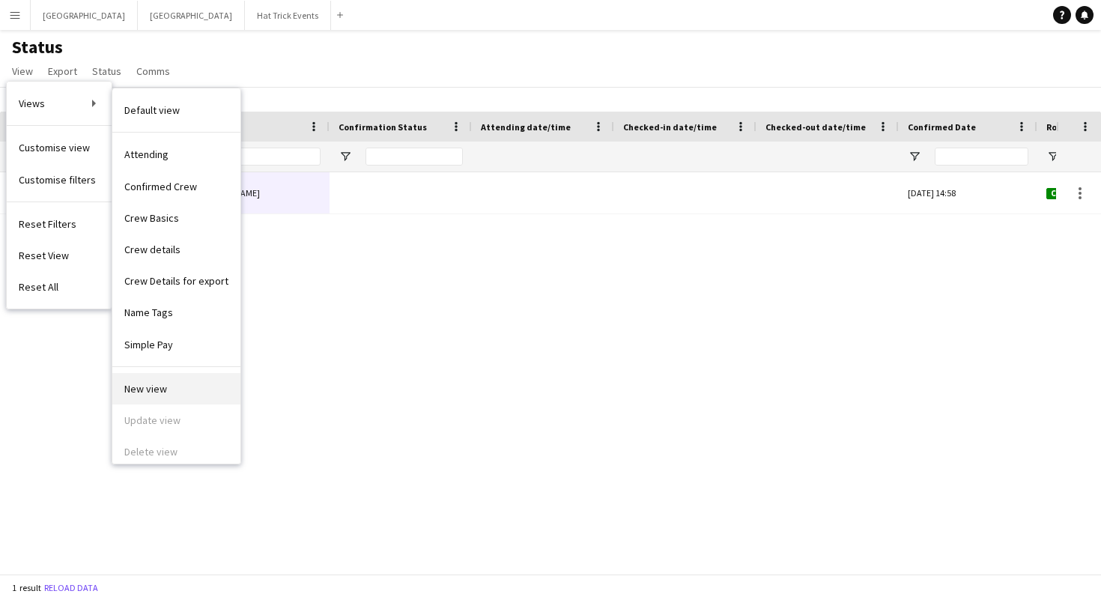
click at [139, 391] on span "New view" at bounding box center [145, 388] width 43 height 13
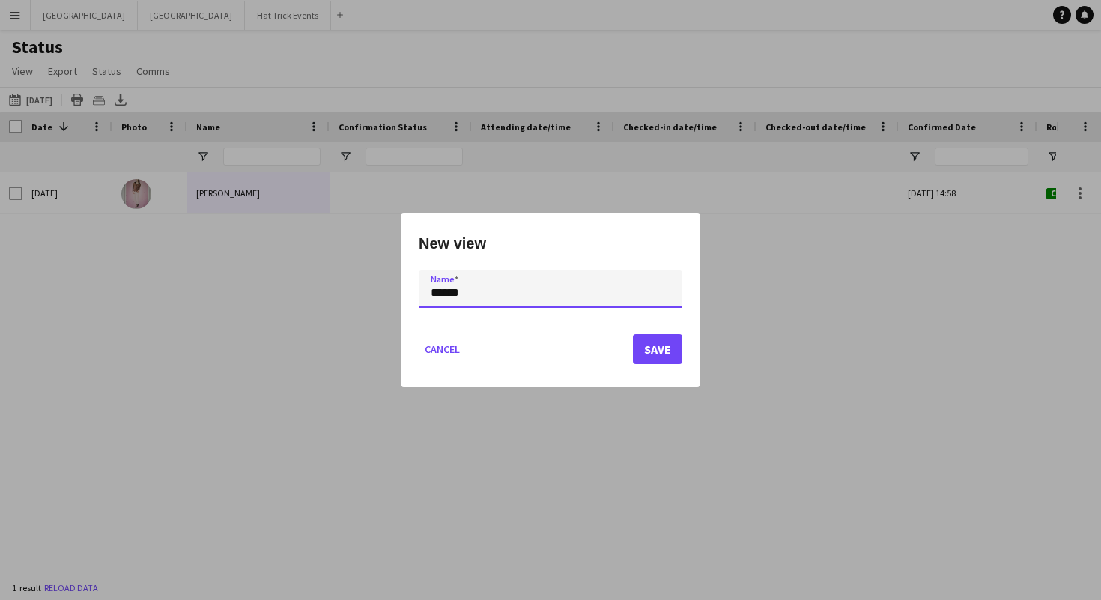
type input "******"
click at [666, 351] on button "Save" at bounding box center [657, 349] width 49 height 30
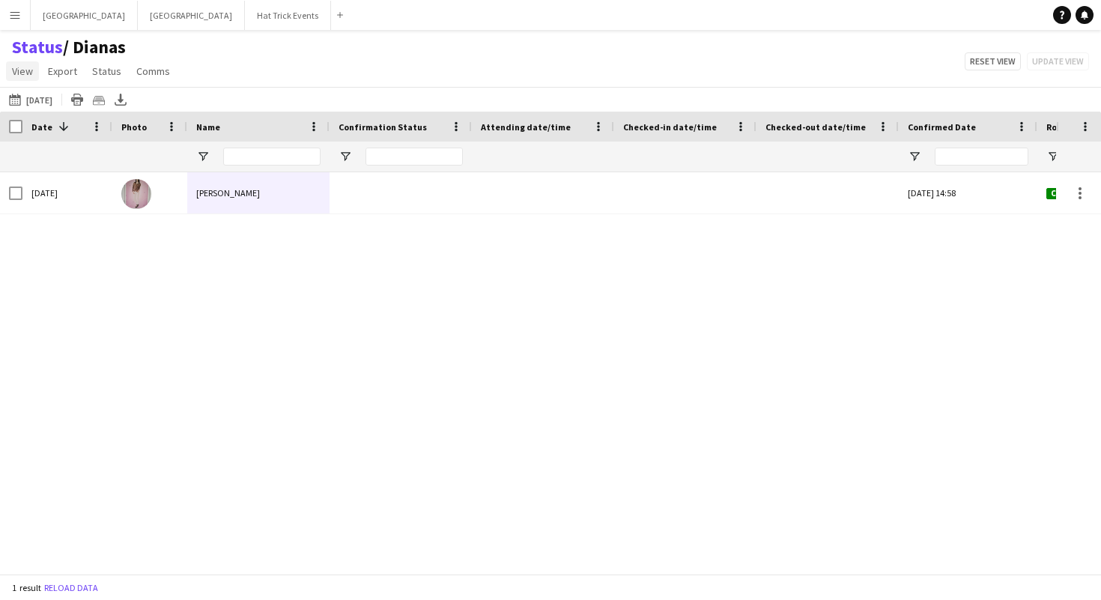
click at [29, 70] on span "View" at bounding box center [22, 70] width 21 height 13
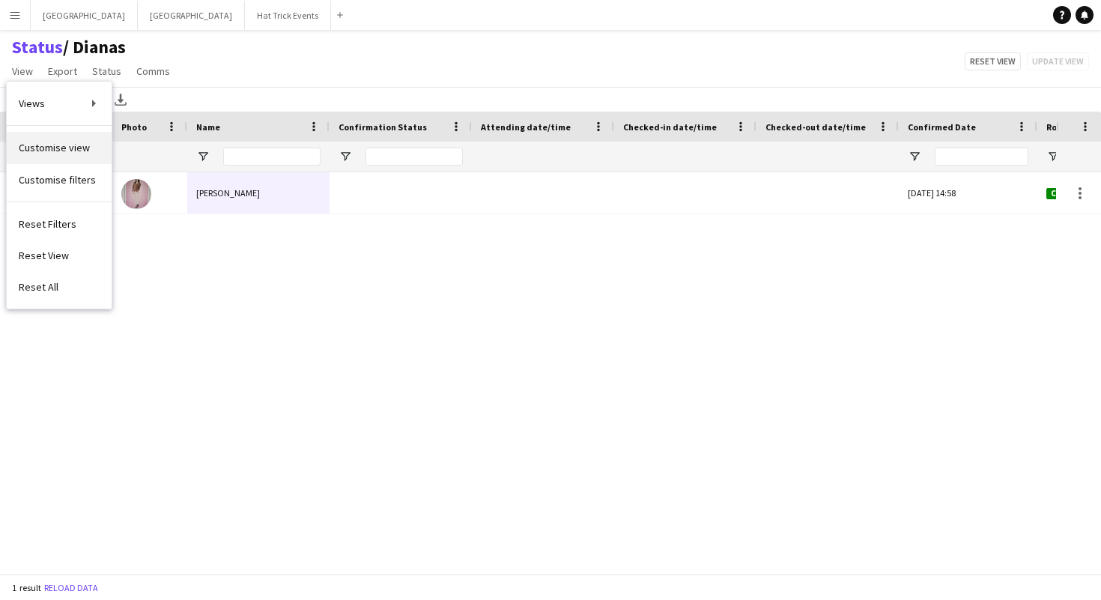
click at [65, 144] on span "Customise view" at bounding box center [54, 147] width 71 height 13
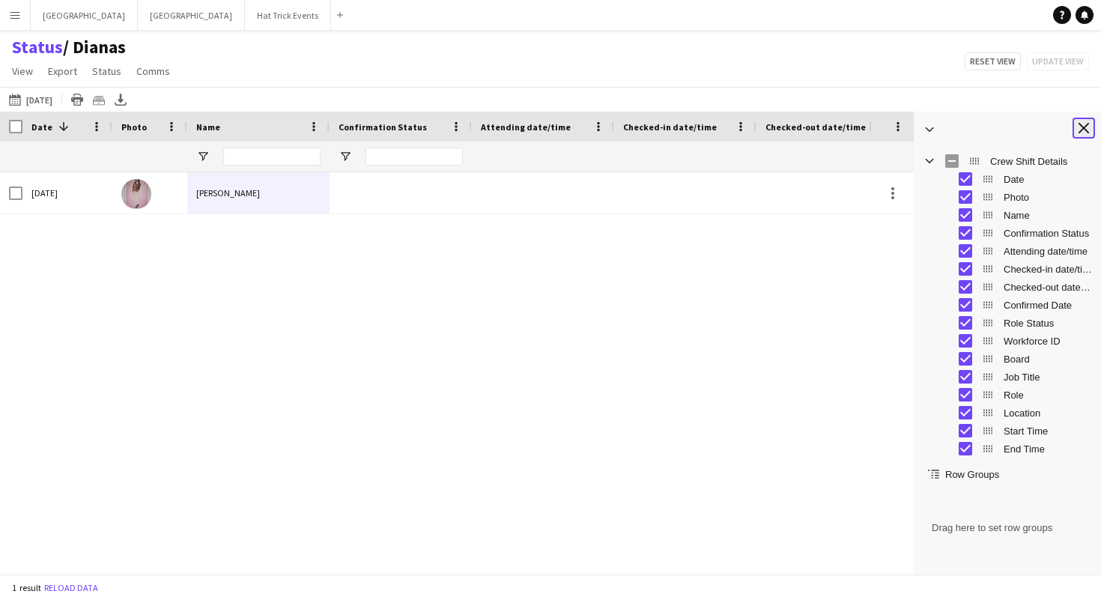
click at [1077, 127] on button "Close tool panel" at bounding box center [1083, 128] width 22 height 21
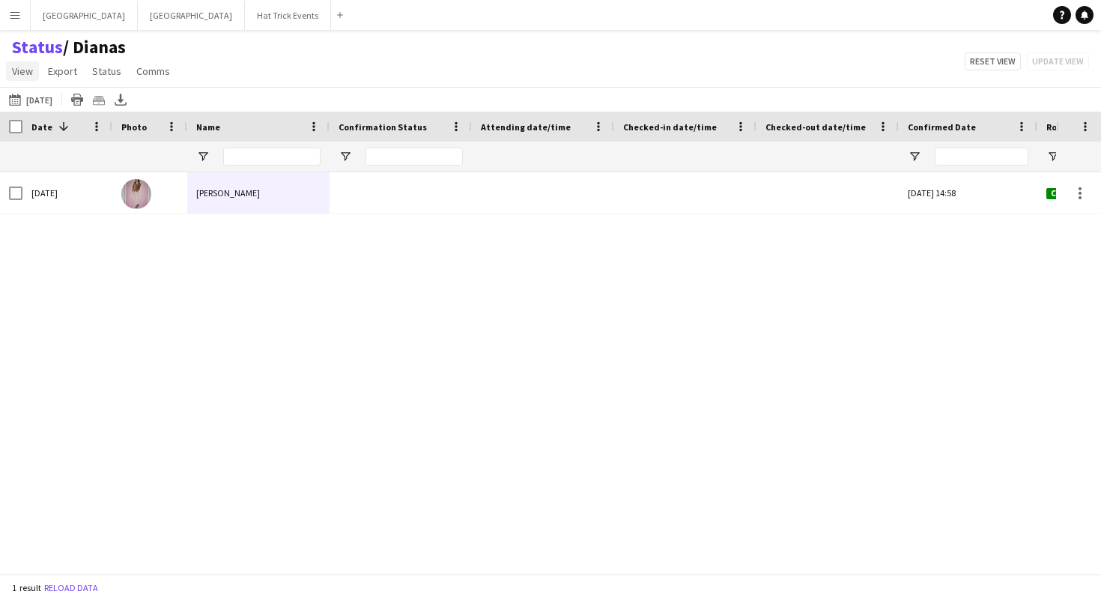
click at [18, 70] on span "View" at bounding box center [22, 70] width 21 height 13
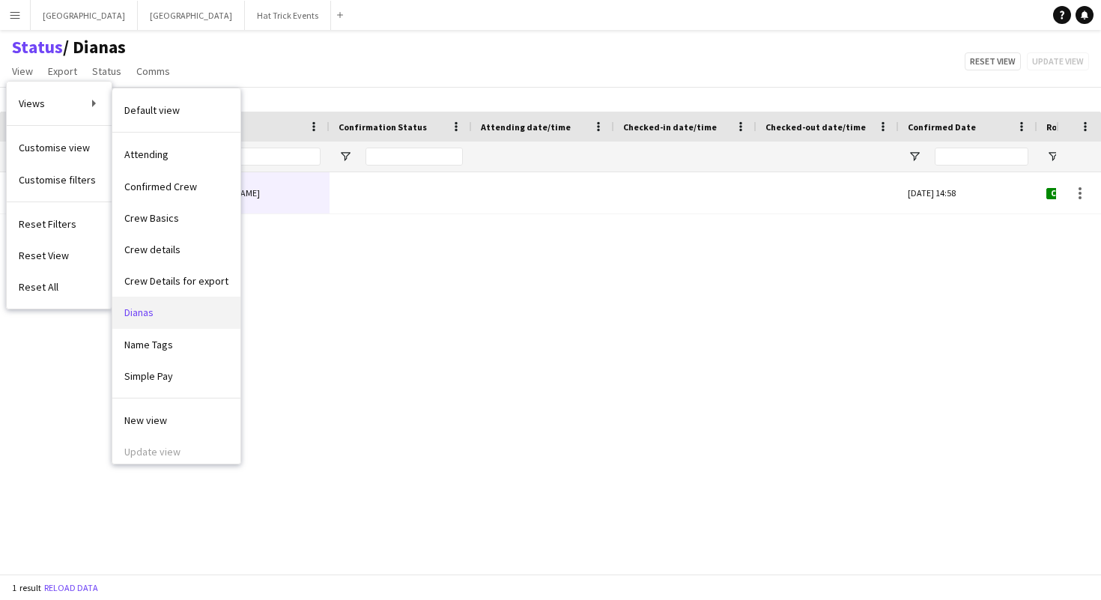
click at [145, 316] on span "Dianas" at bounding box center [138, 311] width 29 height 13
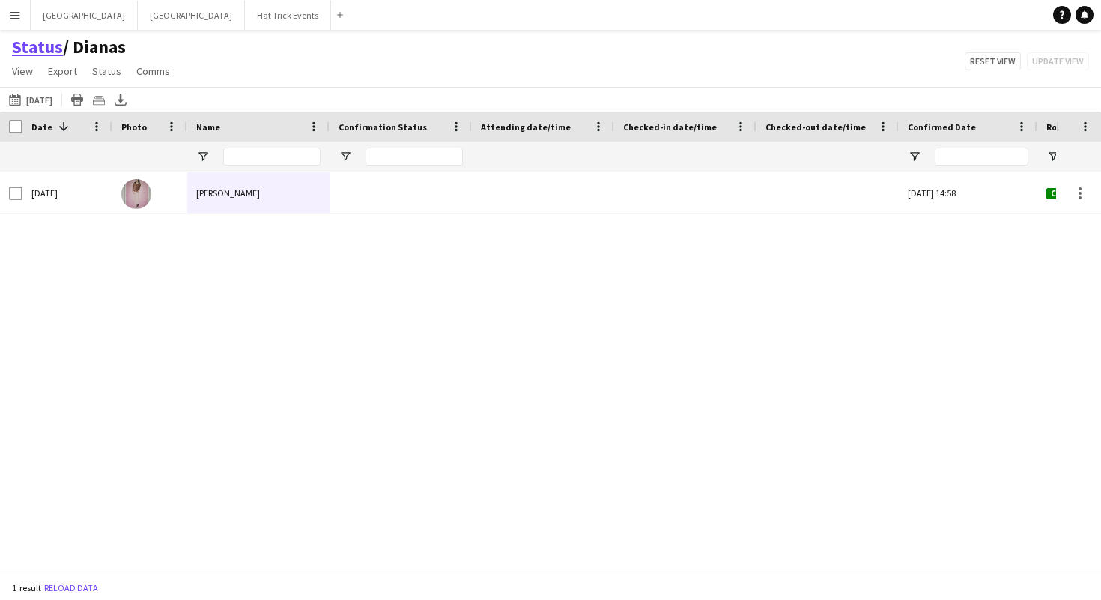
click at [37, 52] on link "Status" at bounding box center [37, 47] width 51 height 22
click at [27, 75] on span "View" at bounding box center [22, 70] width 21 height 13
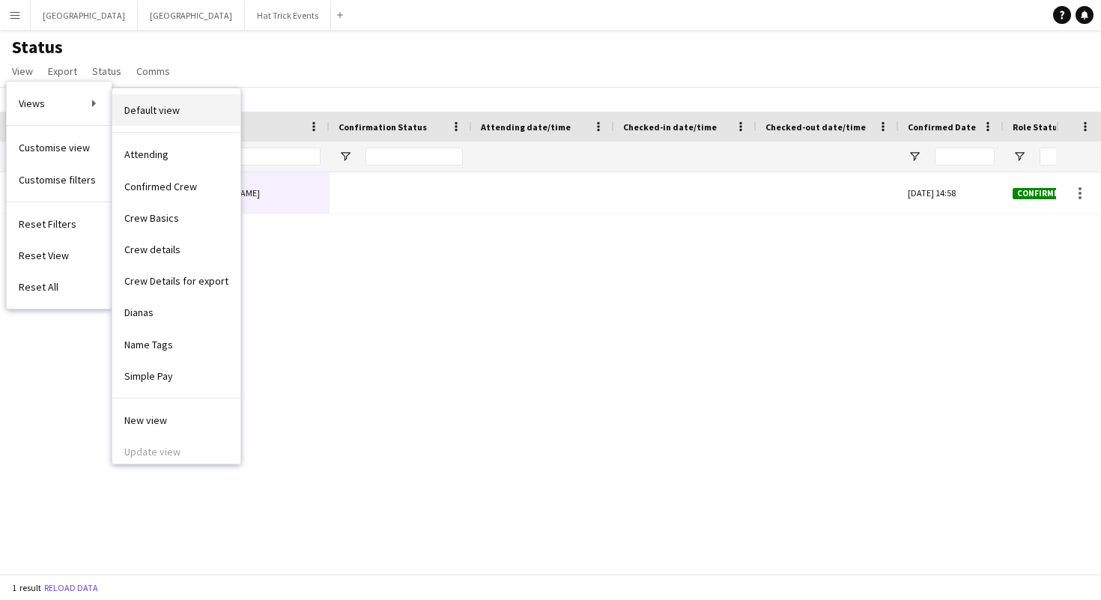
click at [159, 106] on span "Default view" at bounding box center [151, 109] width 55 height 13
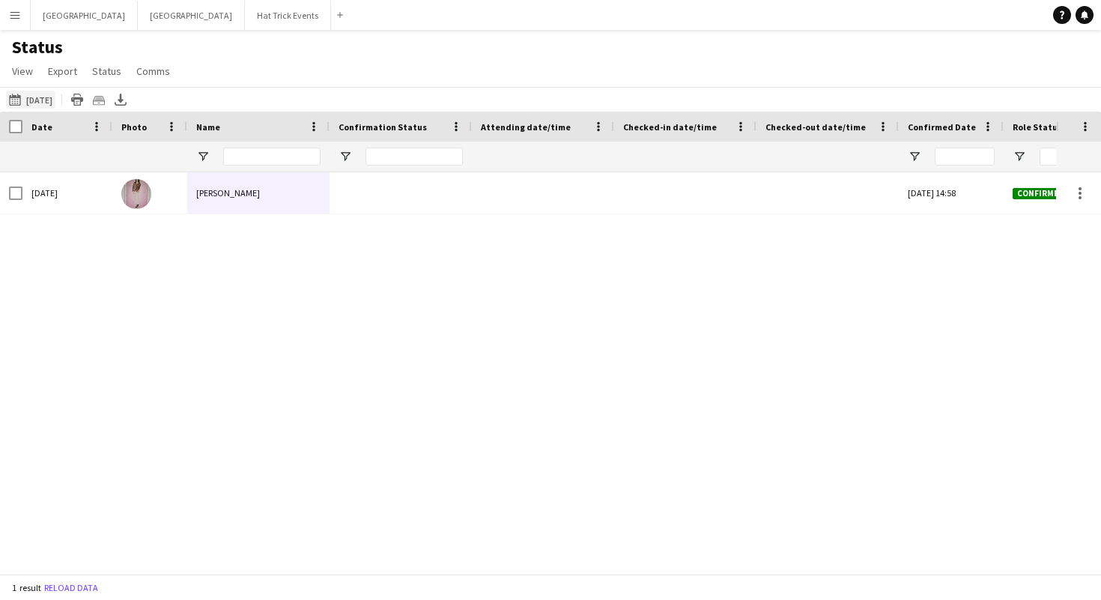
click at [48, 100] on button "26-09-2025 26-09-2025" at bounding box center [30, 100] width 49 height 18
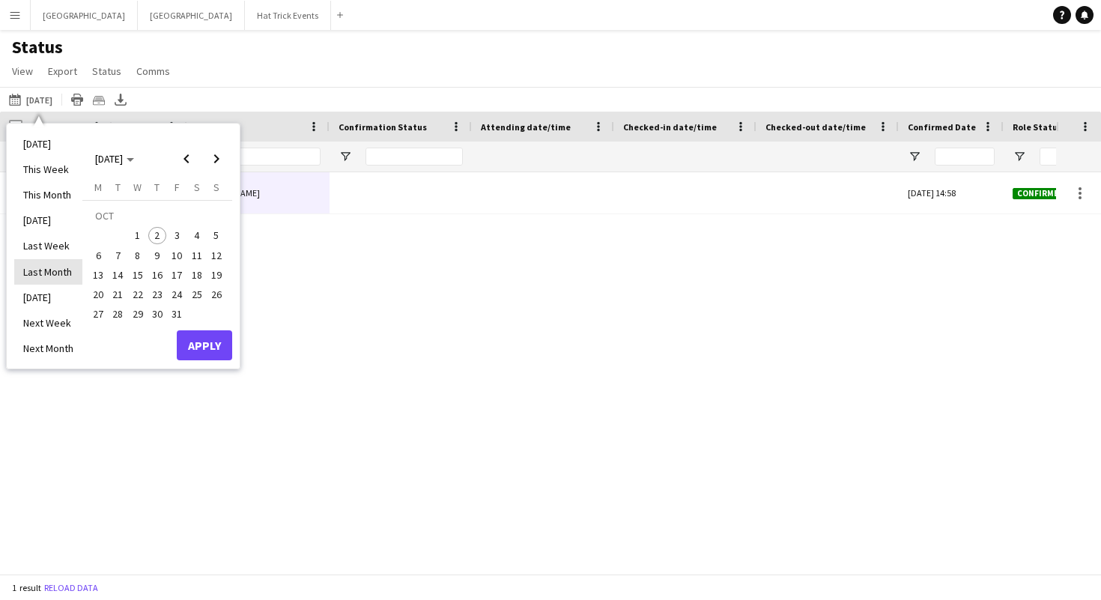
click at [51, 274] on li "Last Month" at bounding box center [48, 271] width 68 height 25
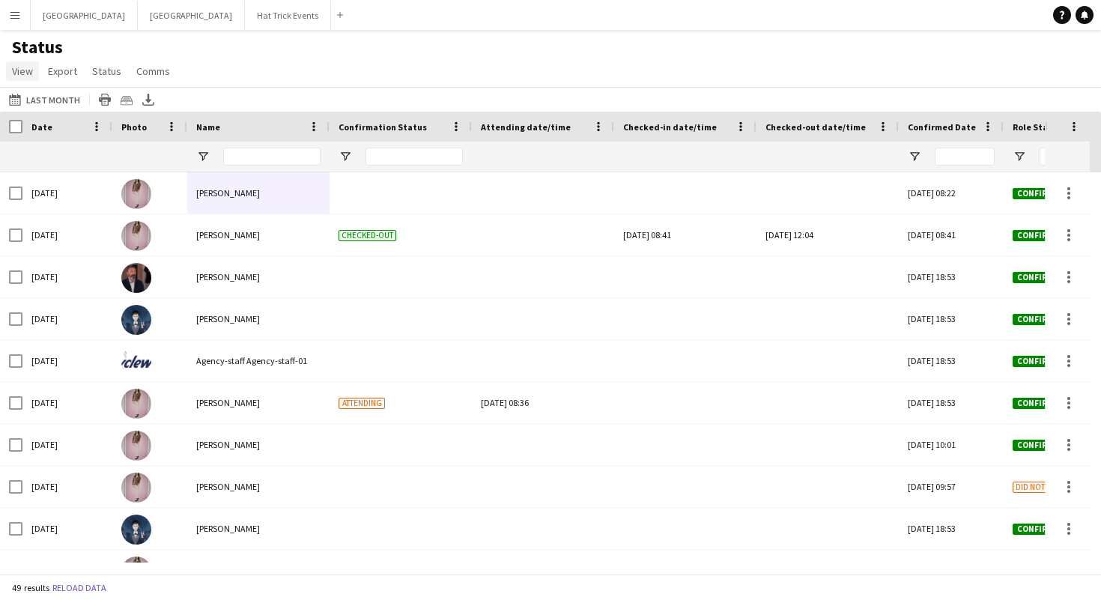
click at [27, 73] on span "View" at bounding box center [22, 70] width 21 height 13
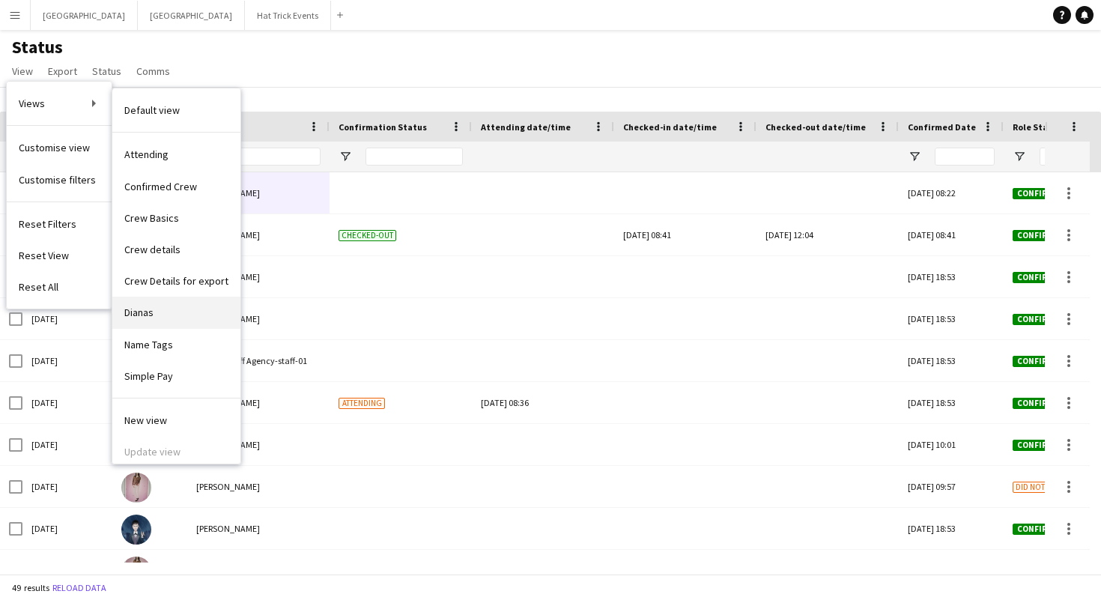
click at [151, 314] on span "Dianas" at bounding box center [138, 311] width 29 height 13
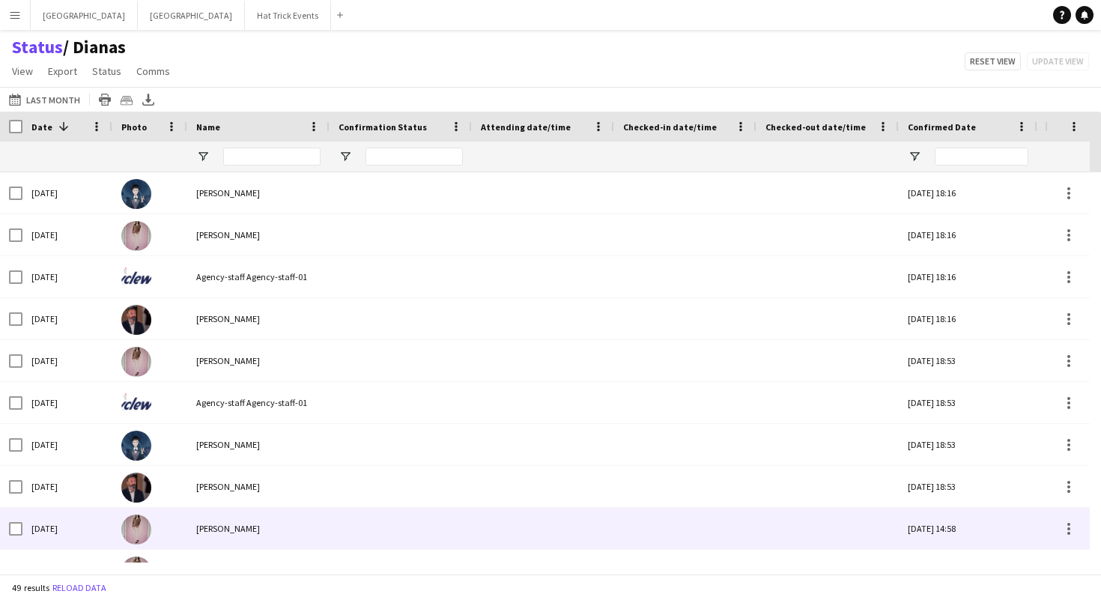
click at [271, 529] on div "[PERSON_NAME]" at bounding box center [258, 528] width 142 height 41
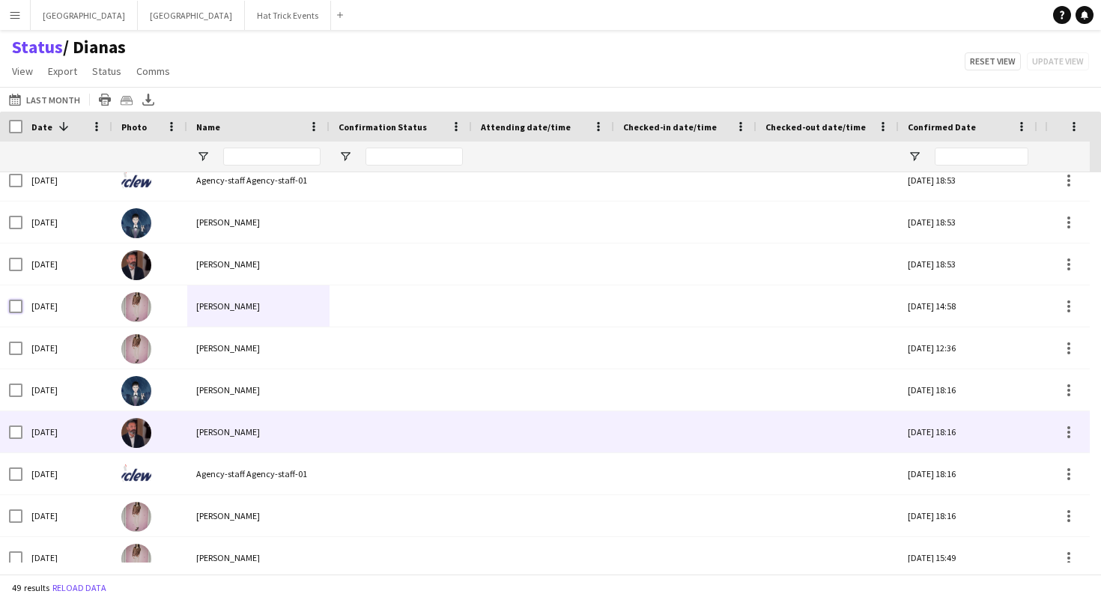
scroll to position [337, 0]
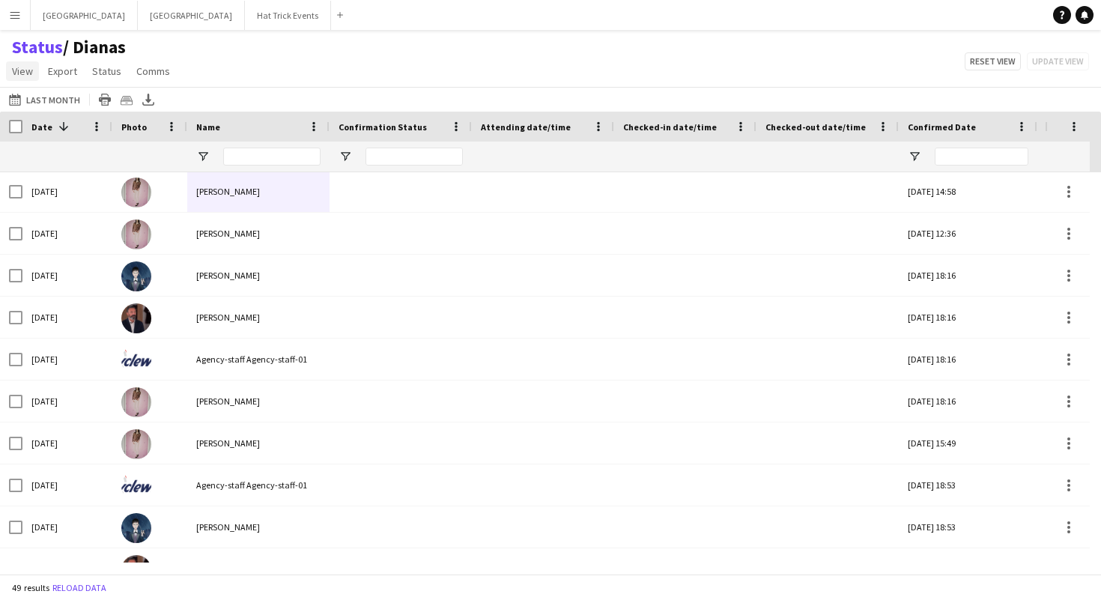
click at [29, 75] on span "View" at bounding box center [22, 70] width 21 height 13
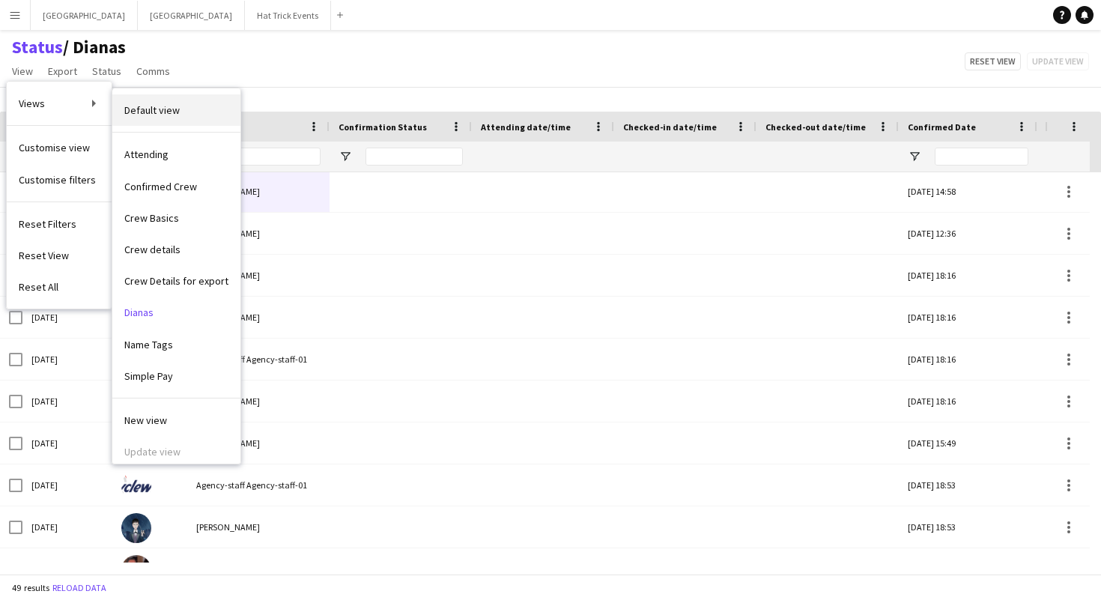
click at [163, 112] on span "Default view" at bounding box center [151, 109] width 55 height 13
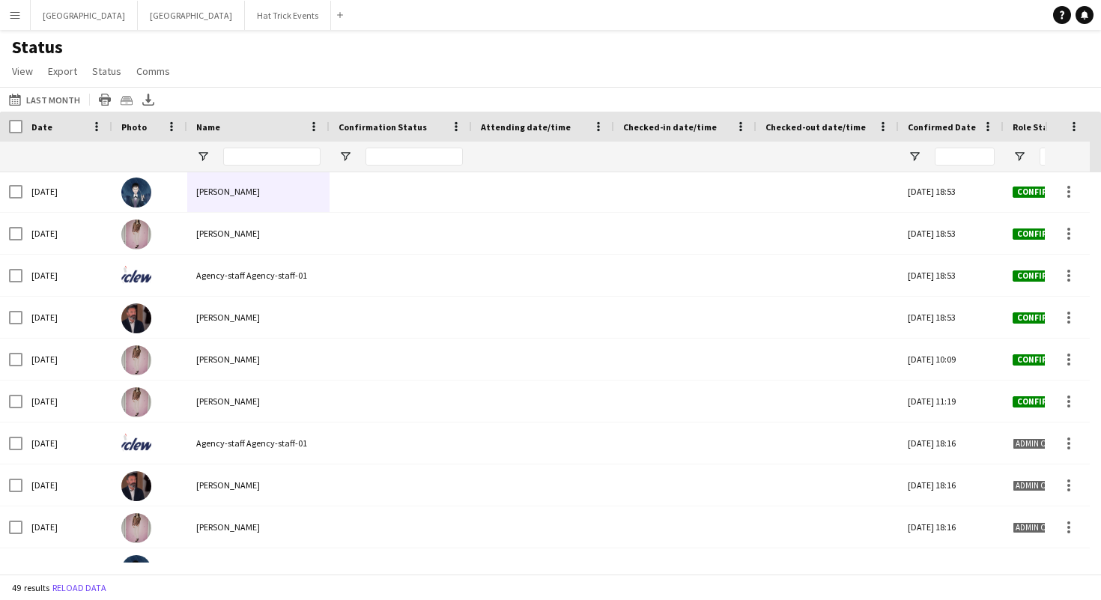
click at [16, 19] on app-icon "Menu" at bounding box center [15, 15] width 12 height 12
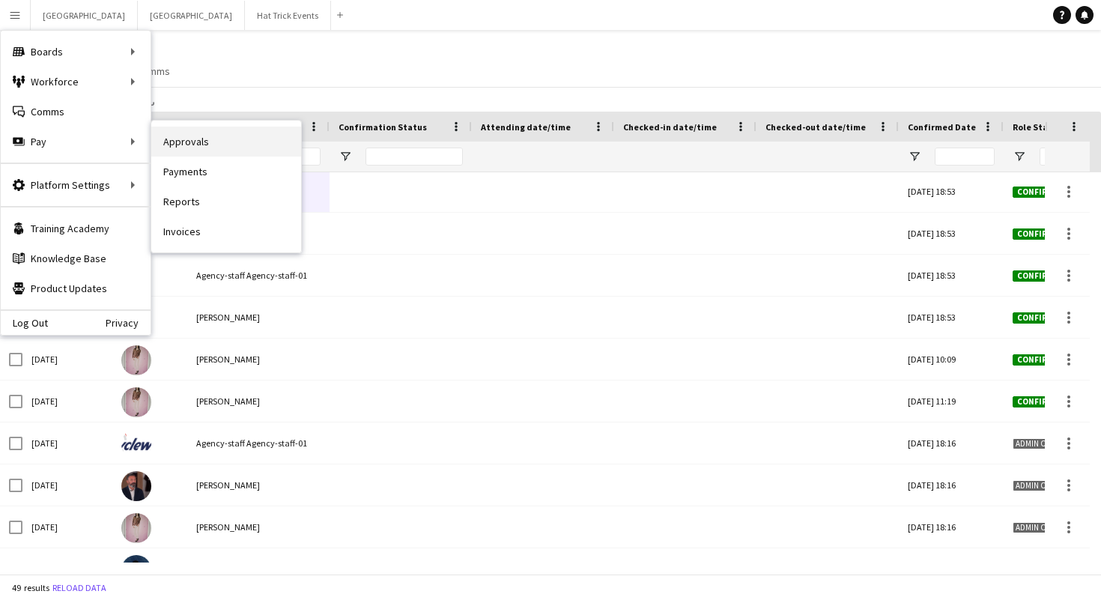
click at [181, 139] on link "Approvals" at bounding box center [226, 142] width 150 height 30
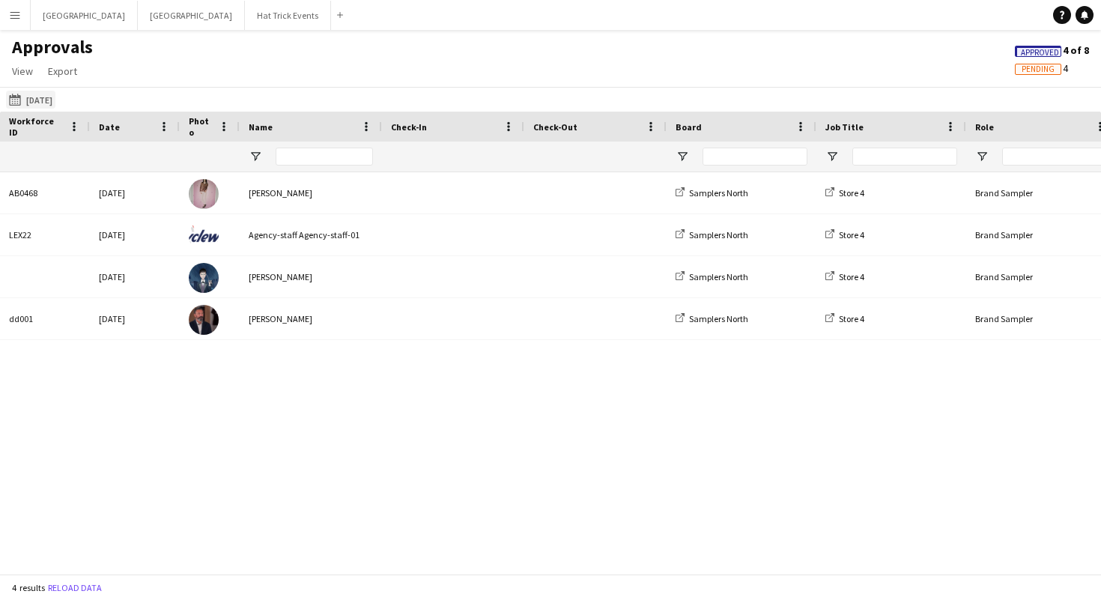
click at [54, 98] on button "22-09-2025 22-09-2025" at bounding box center [30, 100] width 49 height 18
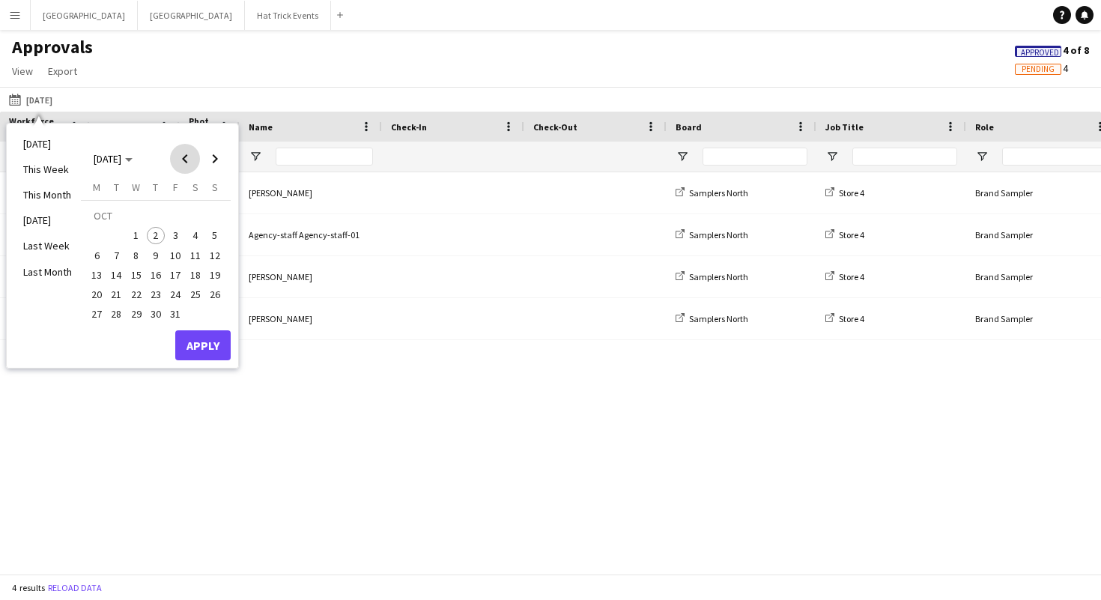
click at [182, 155] on span "Previous month" at bounding box center [185, 159] width 30 height 30
click at [171, 293] on span "26" at bounding box center [175, 294] width 18 height 18
click at [211, 349] on button "Apply" at bounding box center [202, 345] width 55 height 30
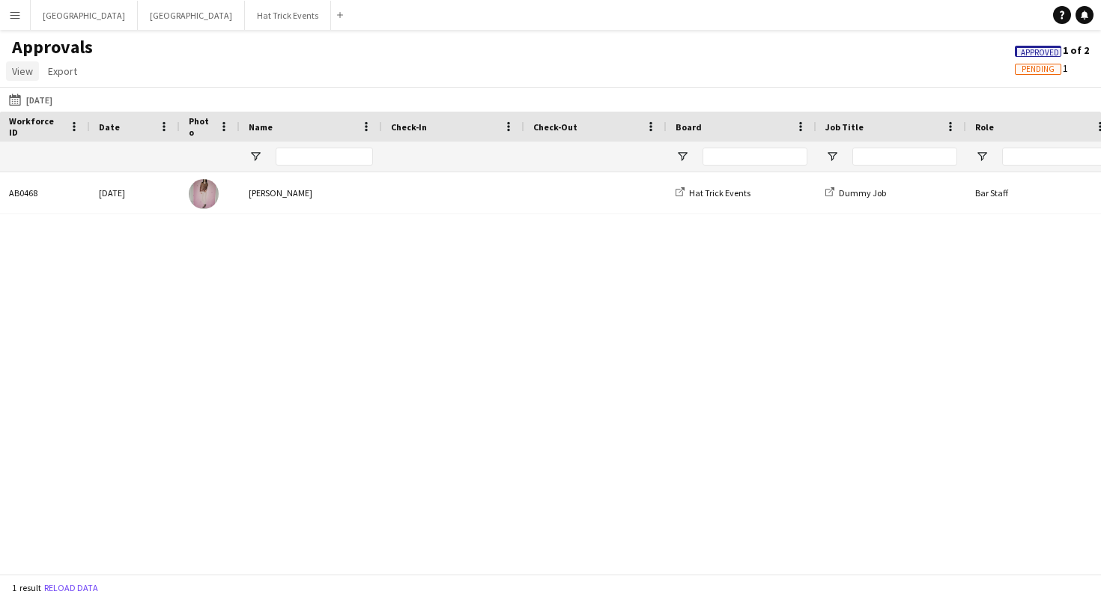
click at [30, 72] on span "View" at bounding box center [22, 70] width 21 height 13
click at [61, 103] on span "Customise view" at bounding box center [54, 103] width 71 height 13
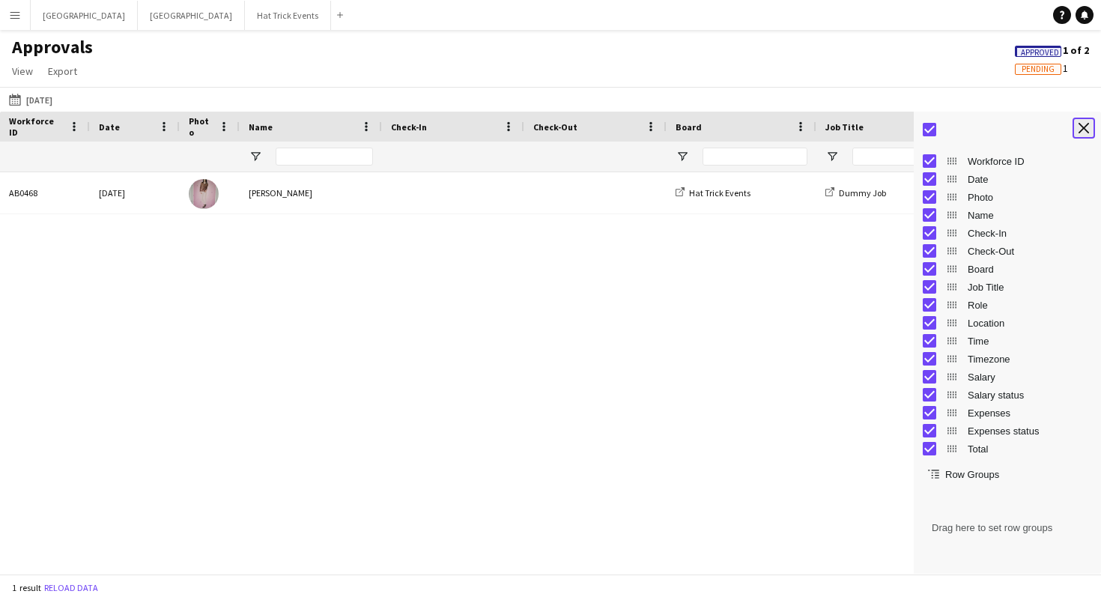
click at [1086, 127] on app-icon "Close tool panel" at bounding box center [1083, 128] width 10 height 10
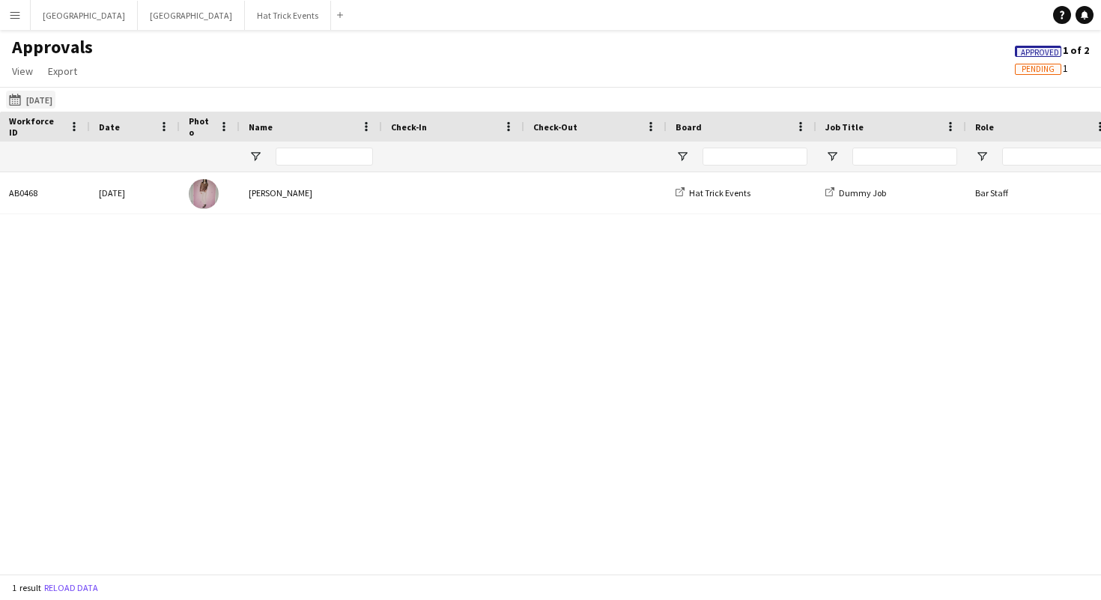
click at [39, 99] on button "22-09-2025 26-09-2025" at bounding box center [30, 100] width 49 height 18
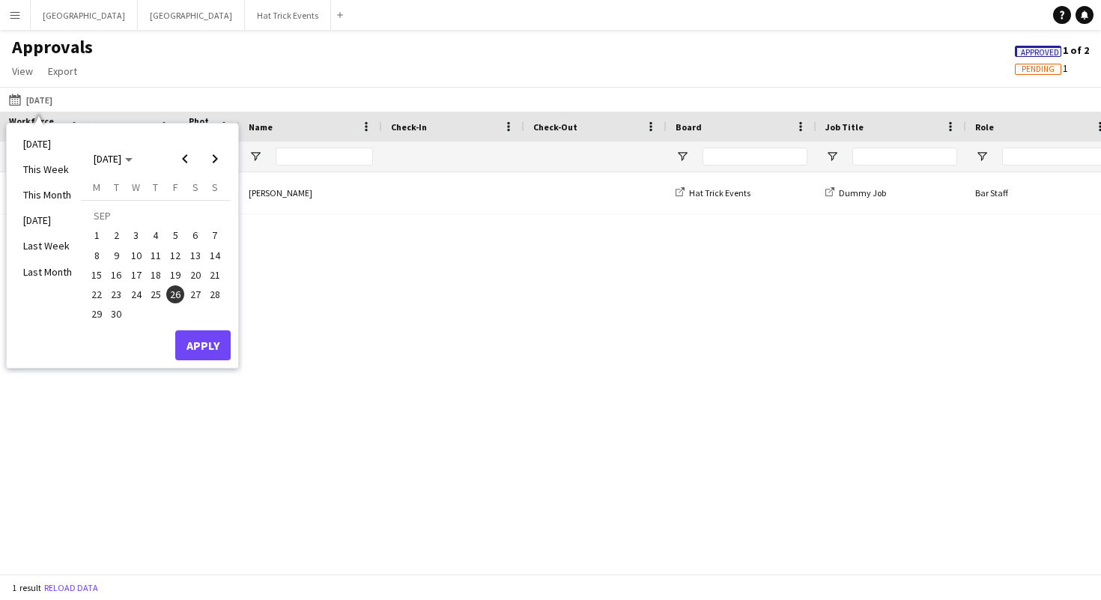
click at [91, 227] on span "1" at bounding box center [97, 236] width 18 height 18
click at [113, 311] on span "30" at bounding box center [117, 314] width 18 height 18
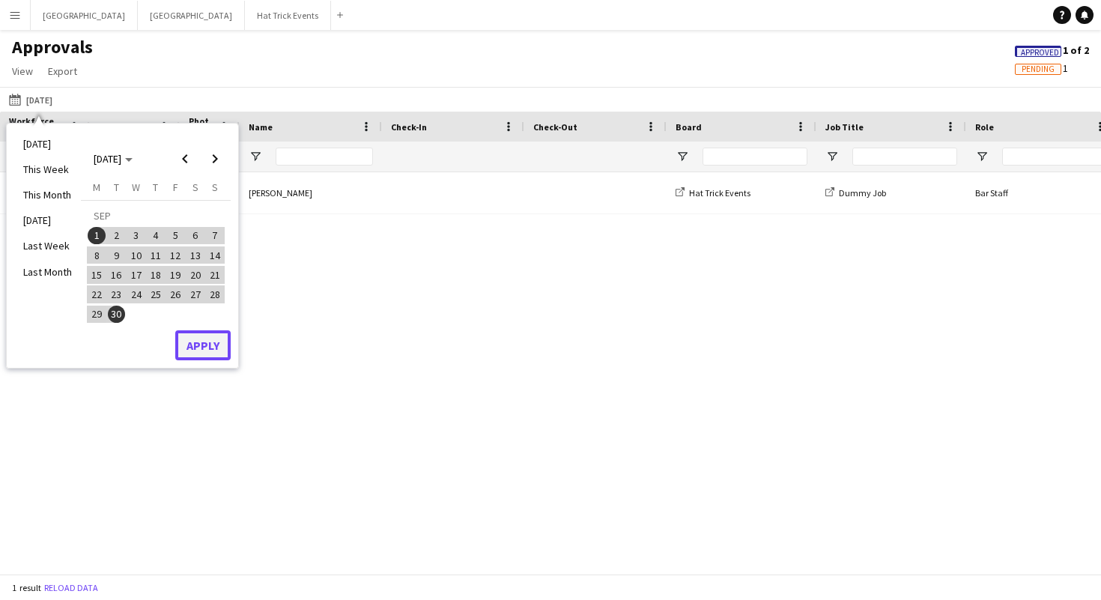
click at [191, 351] on button "Apply" at bounding box center [202, 345] width 55 height 30
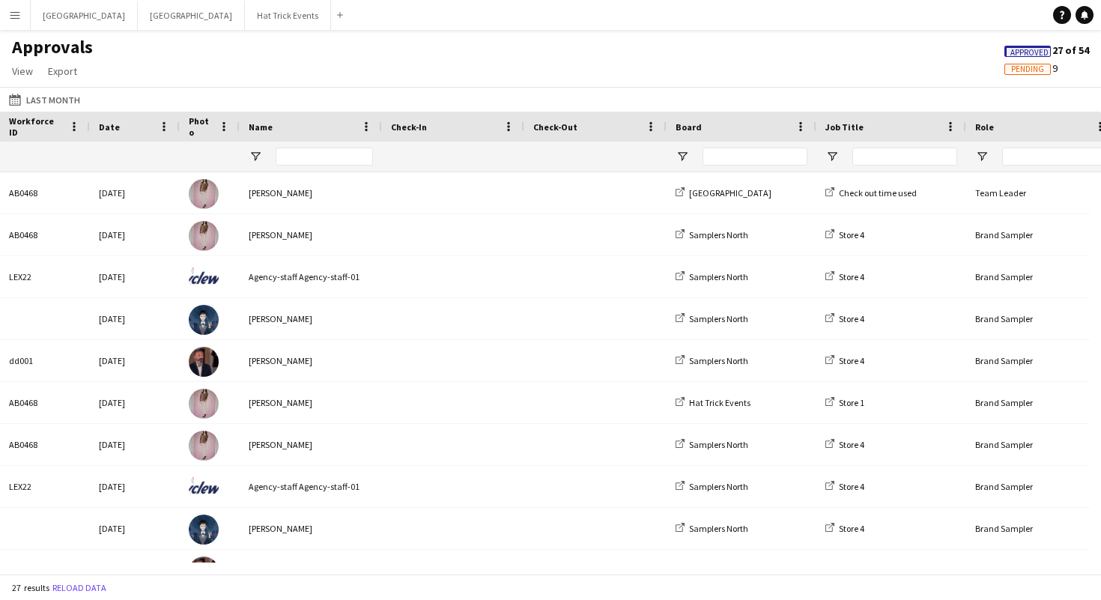
click at [943, 49] on div "Approvals View Customise view Customise filters Reset Filters Reset View Reset …" at bounding box center [550, 61] width 1101 height 51
click at [42, 103] on button "22-09-2025 Last Month" at bounding box center [44, 100] width 77 height 18
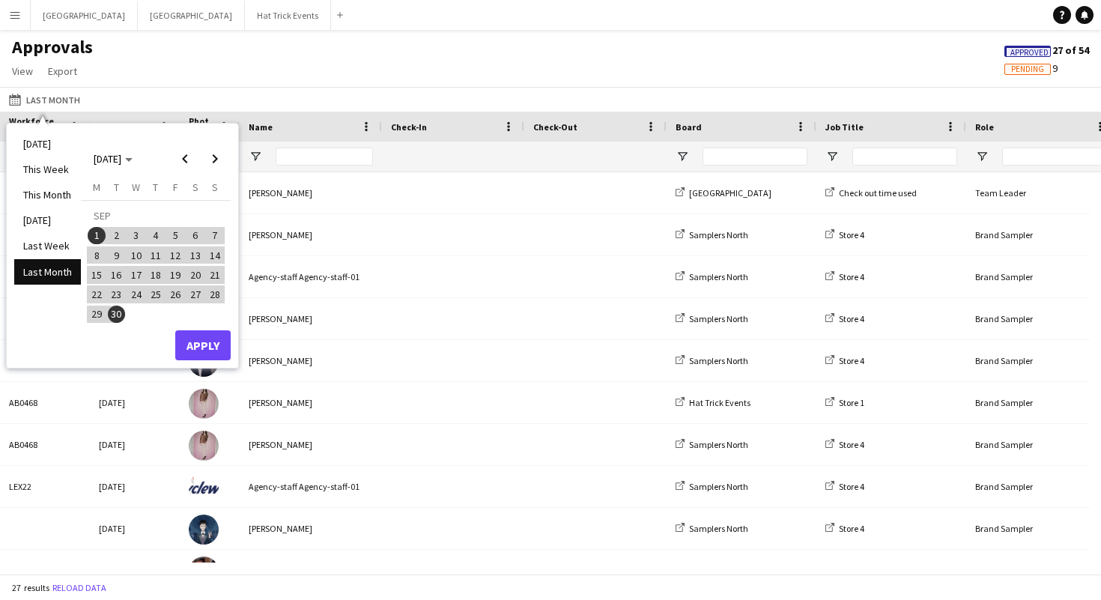
click at [169, 292] on span "26" at bounding box center [175, 294] width 18 height 18
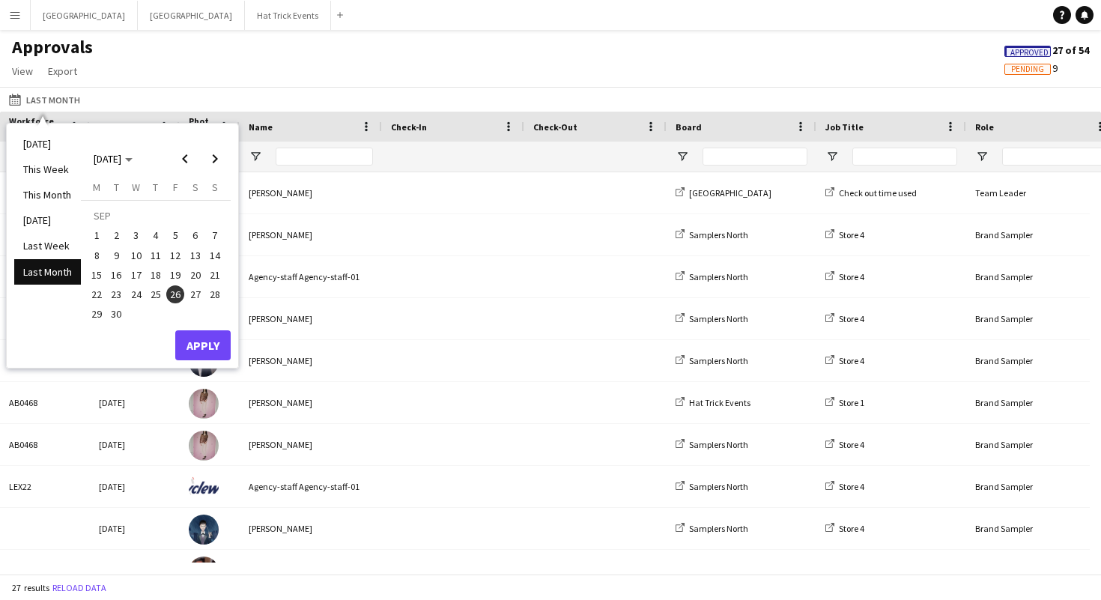
click at [174, 294] on span "26" at bounding box center [175, 294] width 18 height 18
click at [208, 344] on button "Apply" at bounding box center [202, 345] width 55 height 30
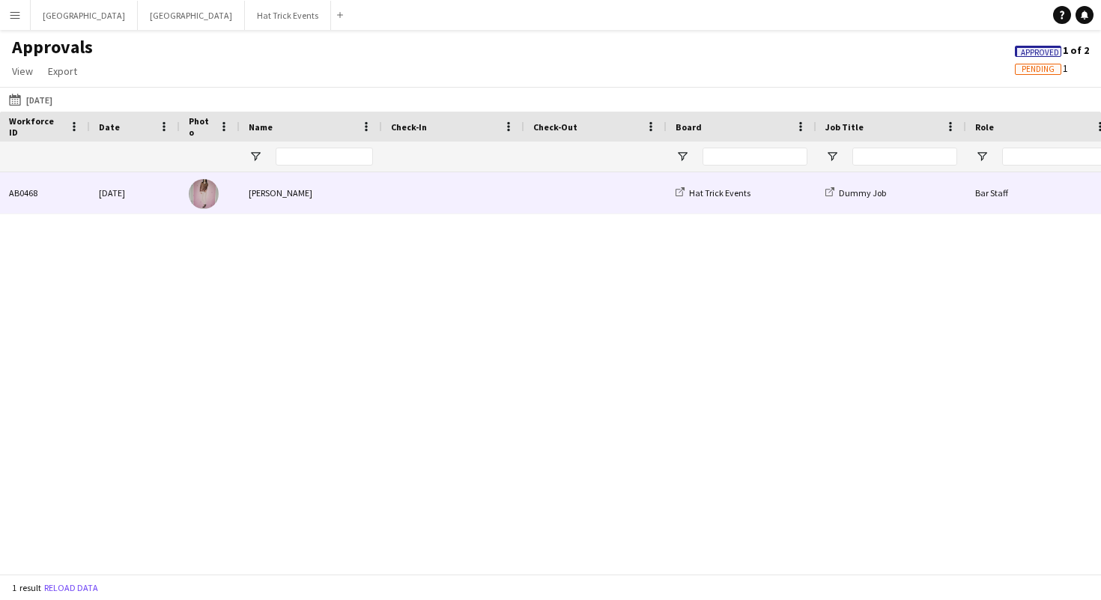
click at [377, 194] on div "[PERSON_NAME]" at bounding box center [311, 192] width 142 height 41
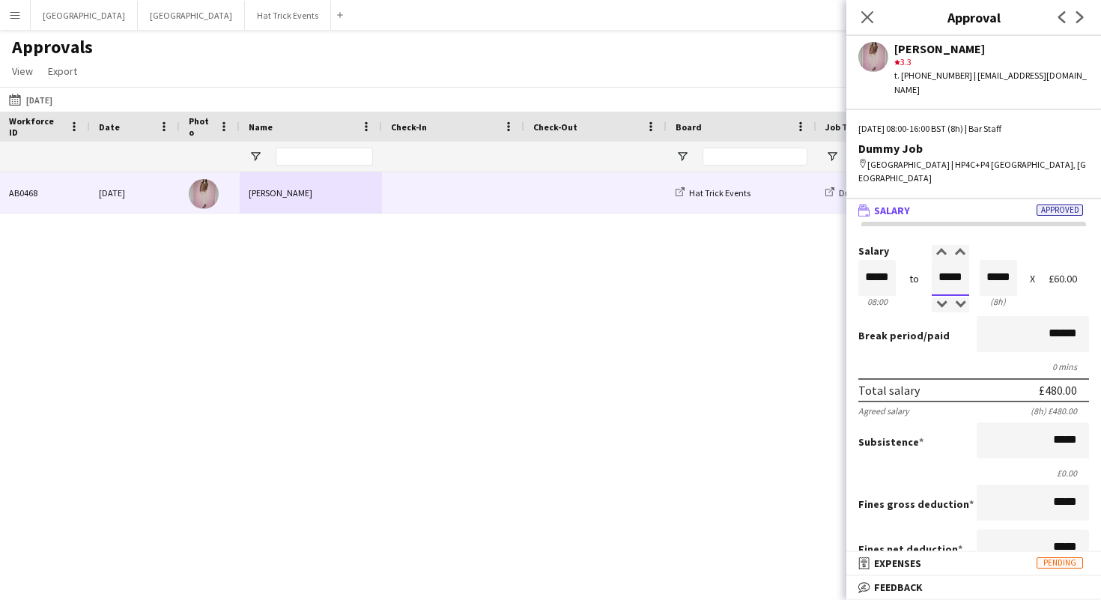
click at [943, 260] on input "*****" at bounding box center [949, 278] width 37 height 36
type input "*****"
click at [940, 245] on div at bounding box center [940, 252] width 19 height 15
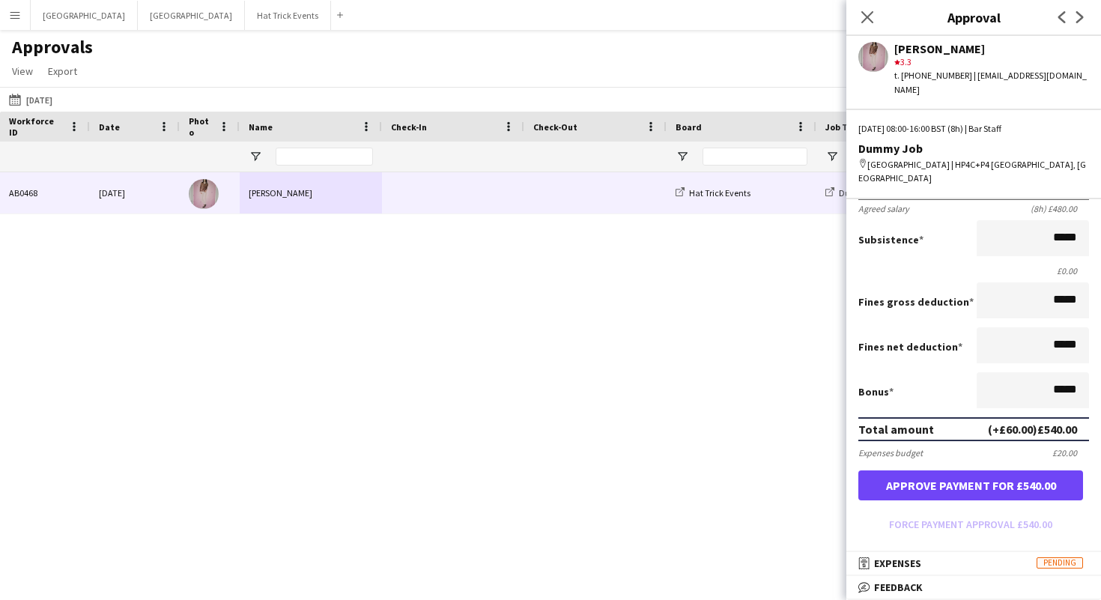
scroll to position [213, 0]
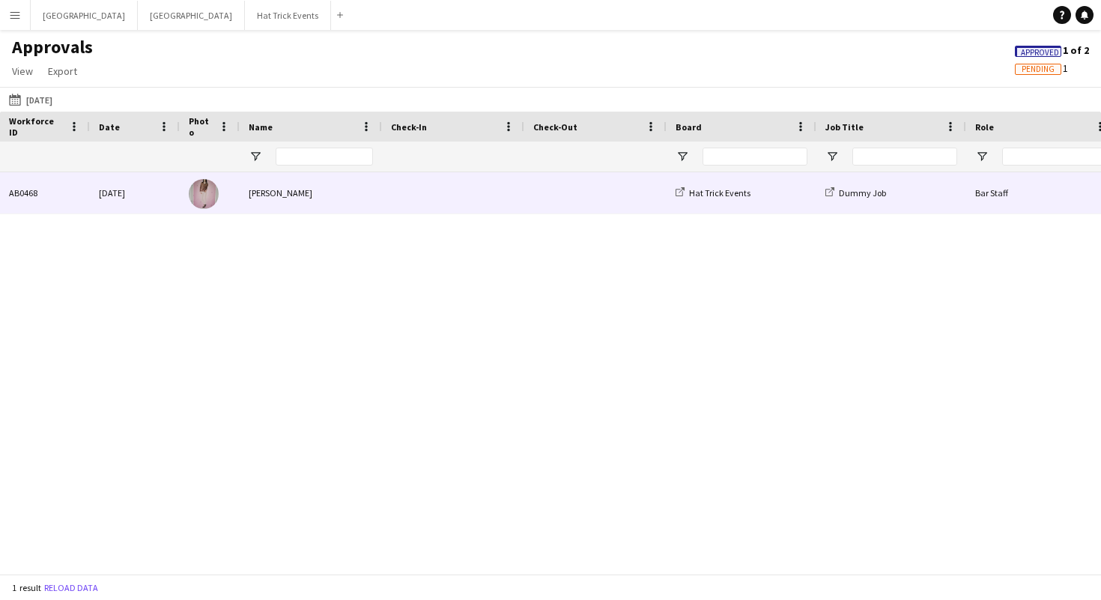
click at [383, 192] on div at bounding box center [453, 192] width 142 height 41
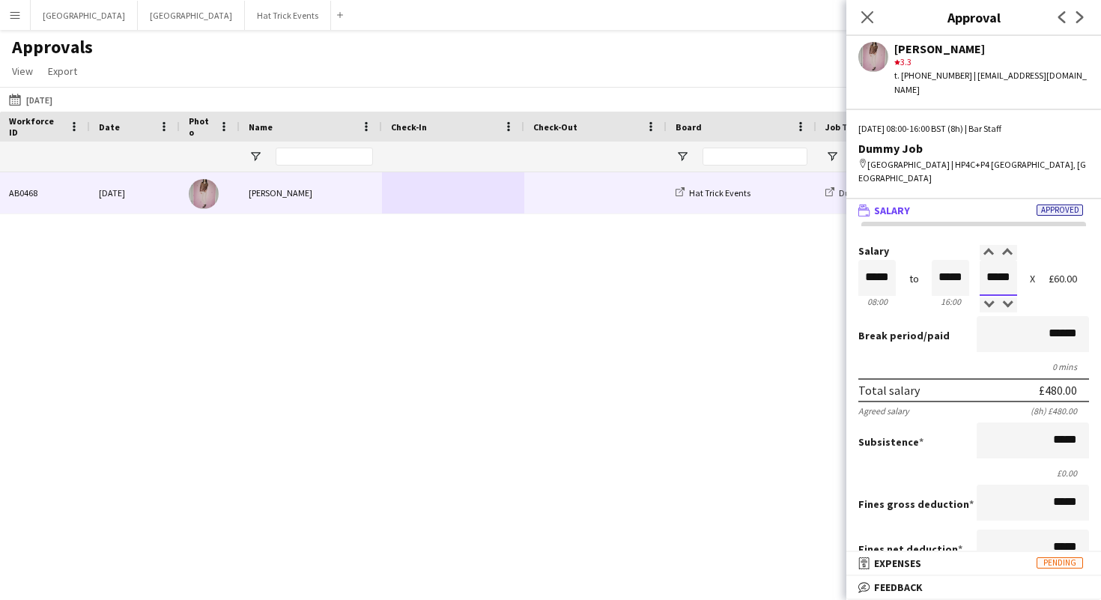
click at [988, 260] on input "*****" at bounding box center [997, 278] width 37 height 36
click at [940, 260] on input "*****" at bounding box center [949, 278] width 37 height 36
type input "*****"
click at [940, 245] on div at bounding box center [940, 252] width 19 height 15
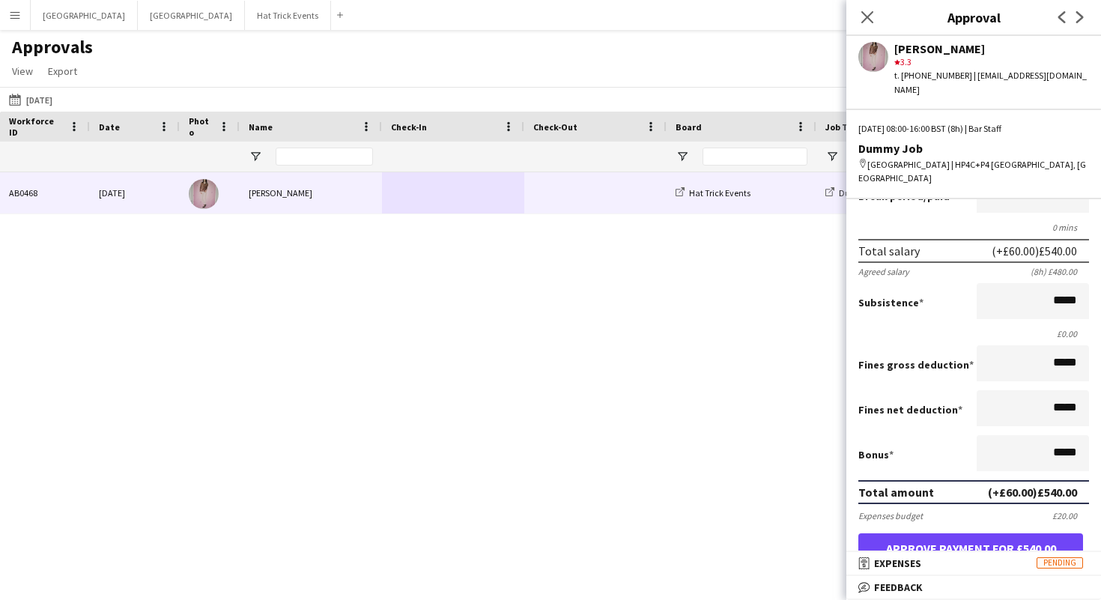
scroll to position [306, 0]
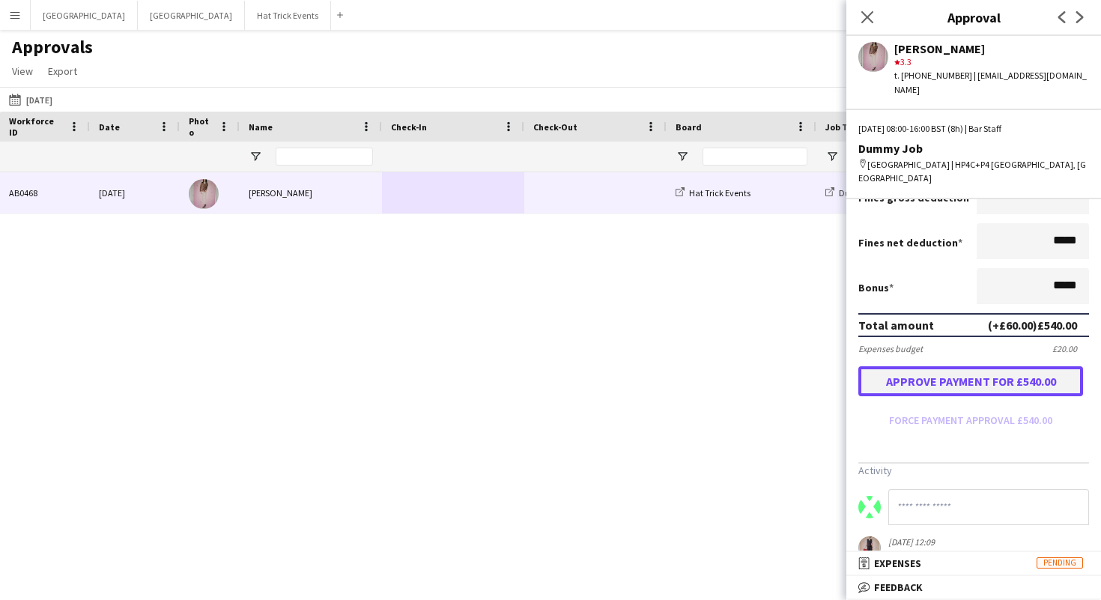
click at [973, 366] on button "Approve payment for £540.00" at bounding box center [970, 381] width 225 height 30
click at [21, 19] on button "Menu" at bounding box center [15, 15] width 30 height 30
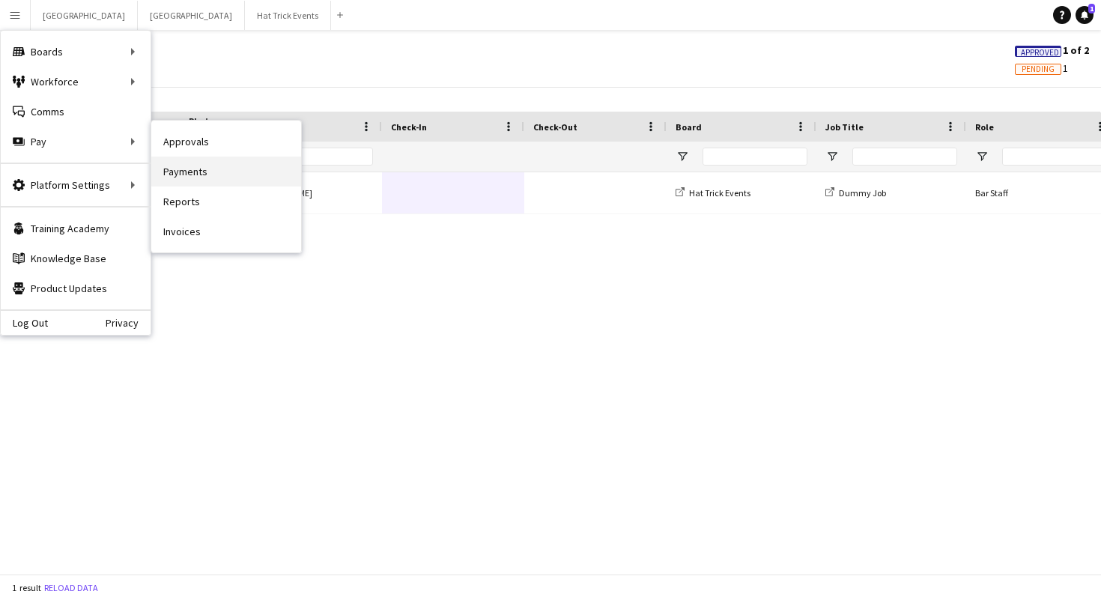
click at [179, 169] on link "Payments" at bounding box center [226, 171] width 150 height 30
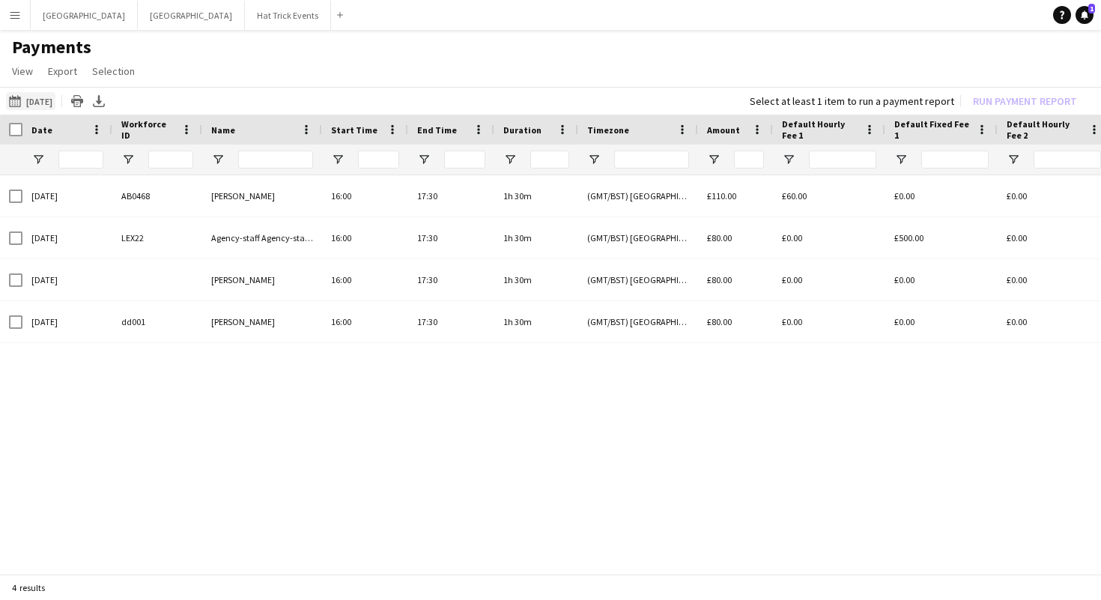
click at [51, 97] on button "[DATE] [DATE]" at bounding box center [30, 101] width 49 height 18
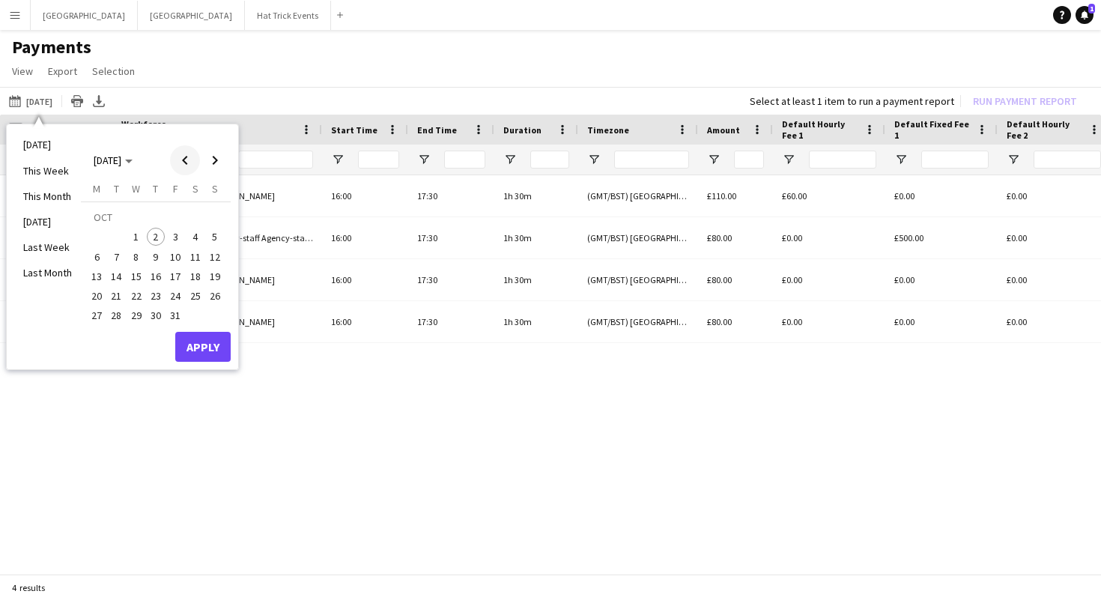
click at [185, 164] on span "Previous month" at bounding box center [185, 160] width 30 height 30
click at [175, 298] on span "26" at bounding box center [175, 296] width 18 height 18
click at [195, 343] on button "Apply" at bounding box center [202, 347] width 55 height 30
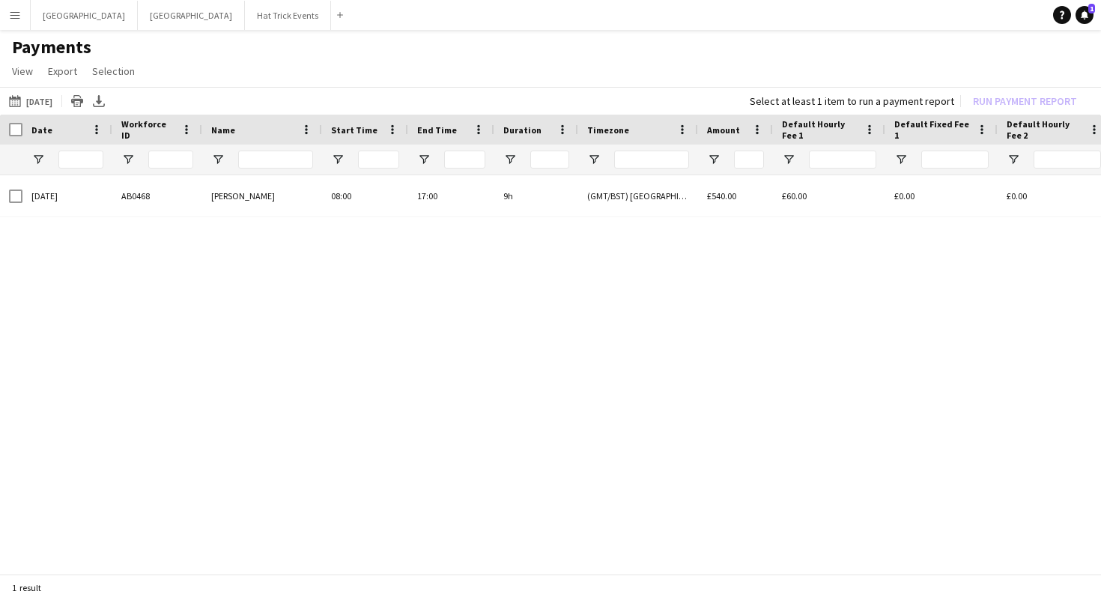
click at [16, 12] on app-icon "Menu" at bounding box center [15, 15] width 12 height 12
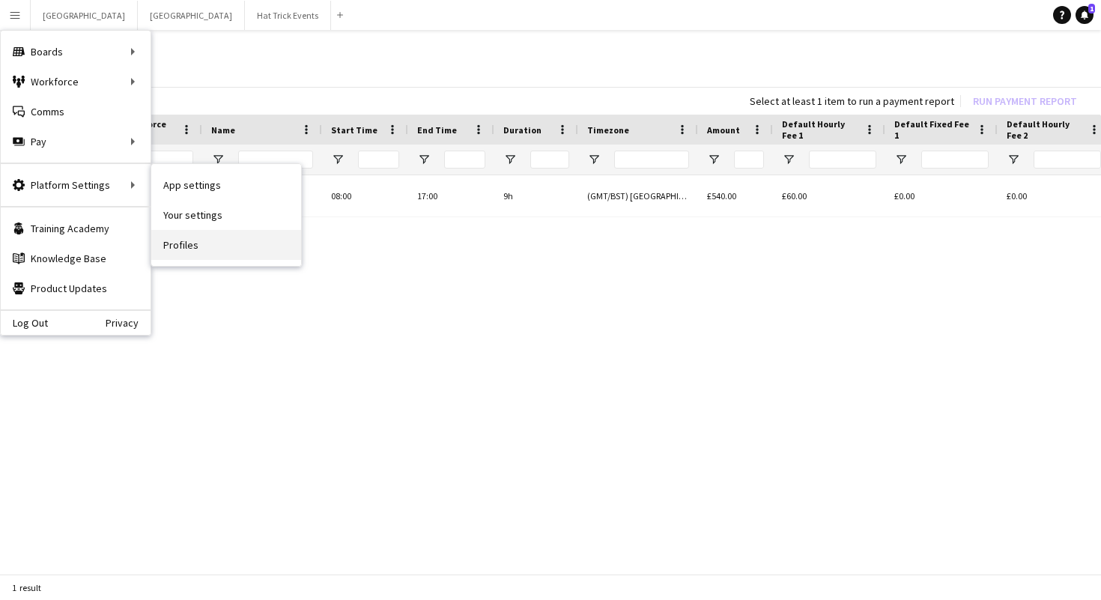
click at [192, 240] on link "Profiles" at bounding box center [226, 245] width 150 height 30
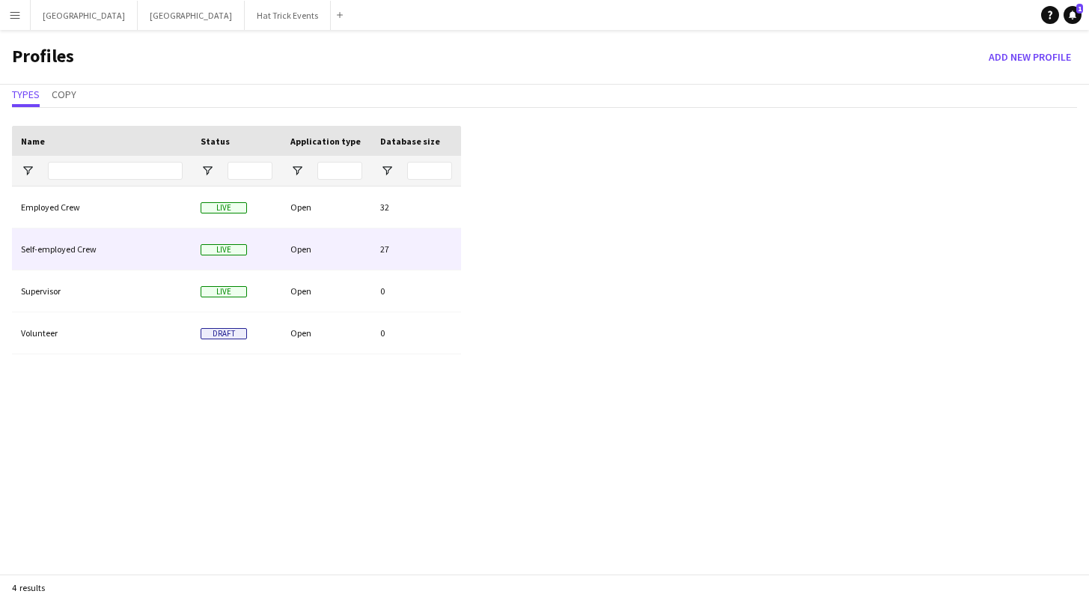
click at [322, 248] on div "Open" at bounding box center [327, 248] width 90 height 41
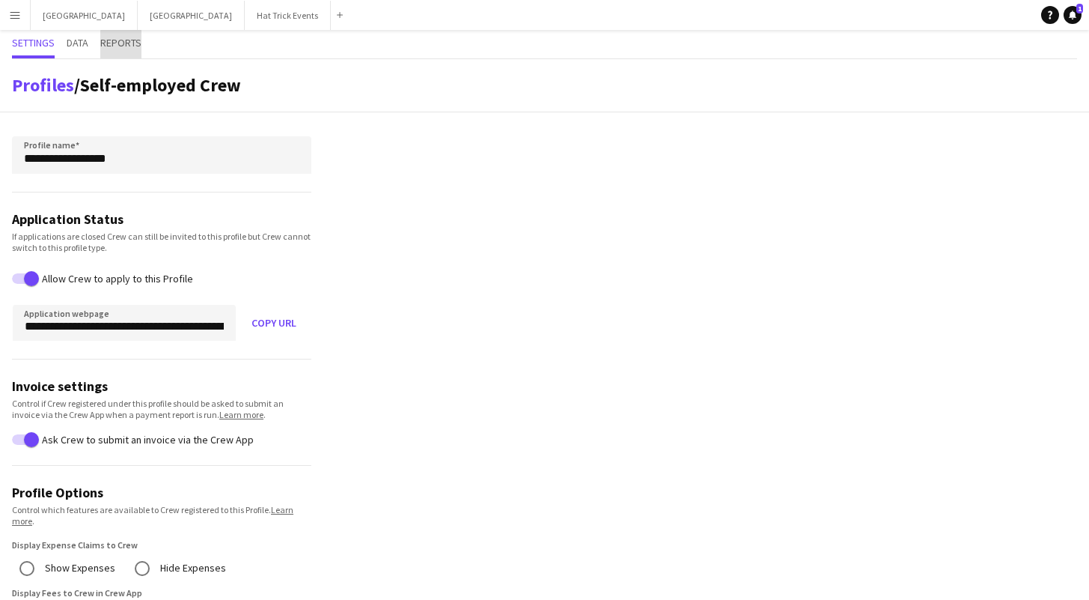
click at [123, 46] on span "Reports" at bounding box center [120, 42] width 41 height 10
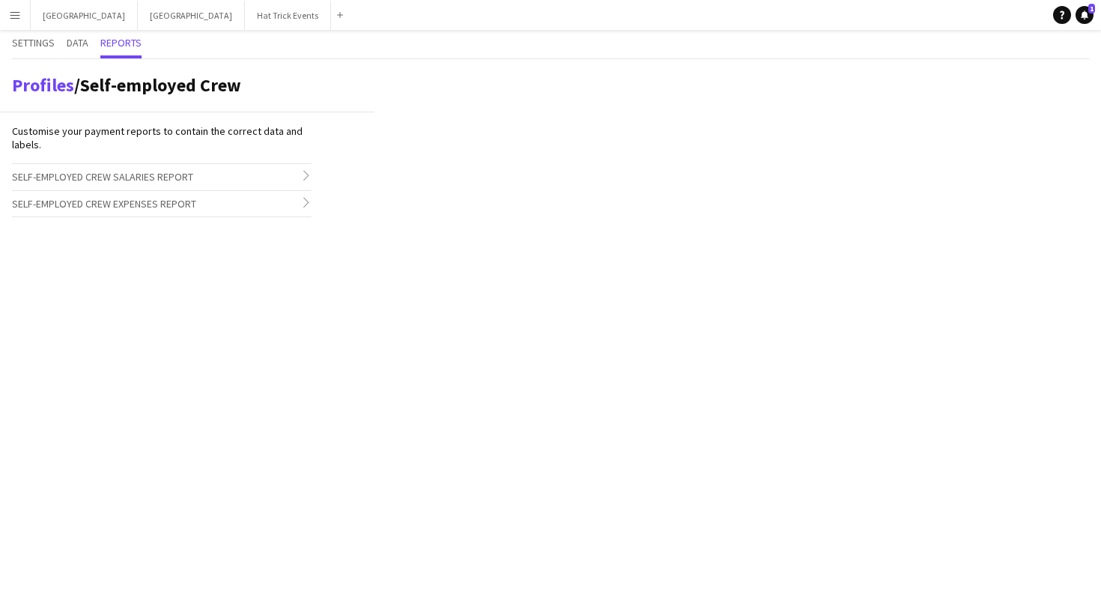
click at [264, 176] on h3 "Self-employed Crew Salaries Report chevron-right" at bounding box center [162, 176] width 300 height 25
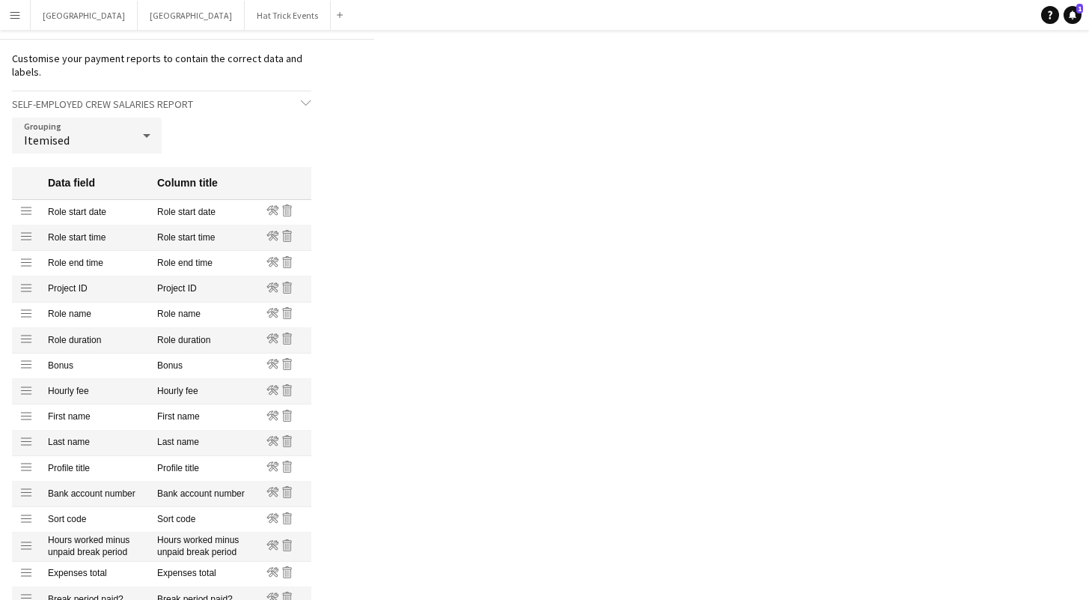
click at [145, 138] on icon at bounding box center [147, 136] width 18 height 30
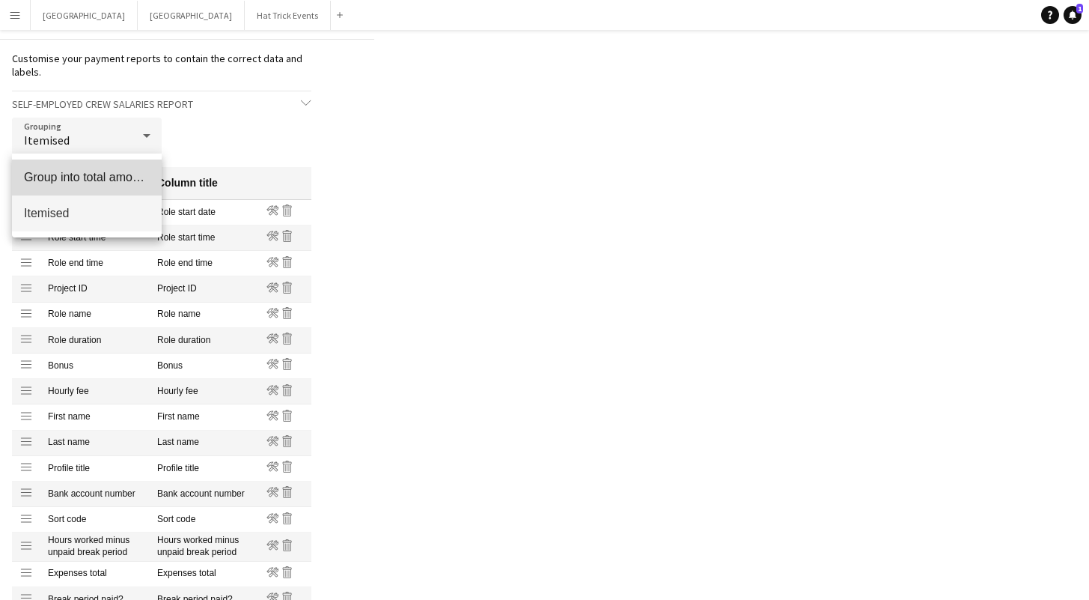
click at [99, 177] on span "Group into total amount per crew" at bounding box center [87, 177] width 126 height 14
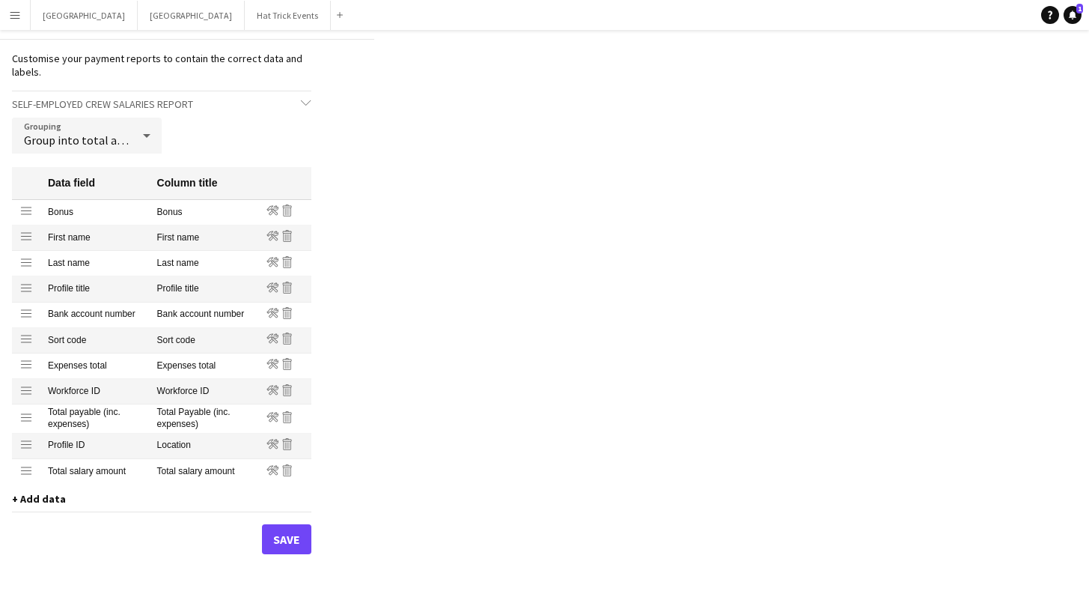
click at [46, 501] on span "+ Add data" at bounding box center [39, 498] width 54 height 13
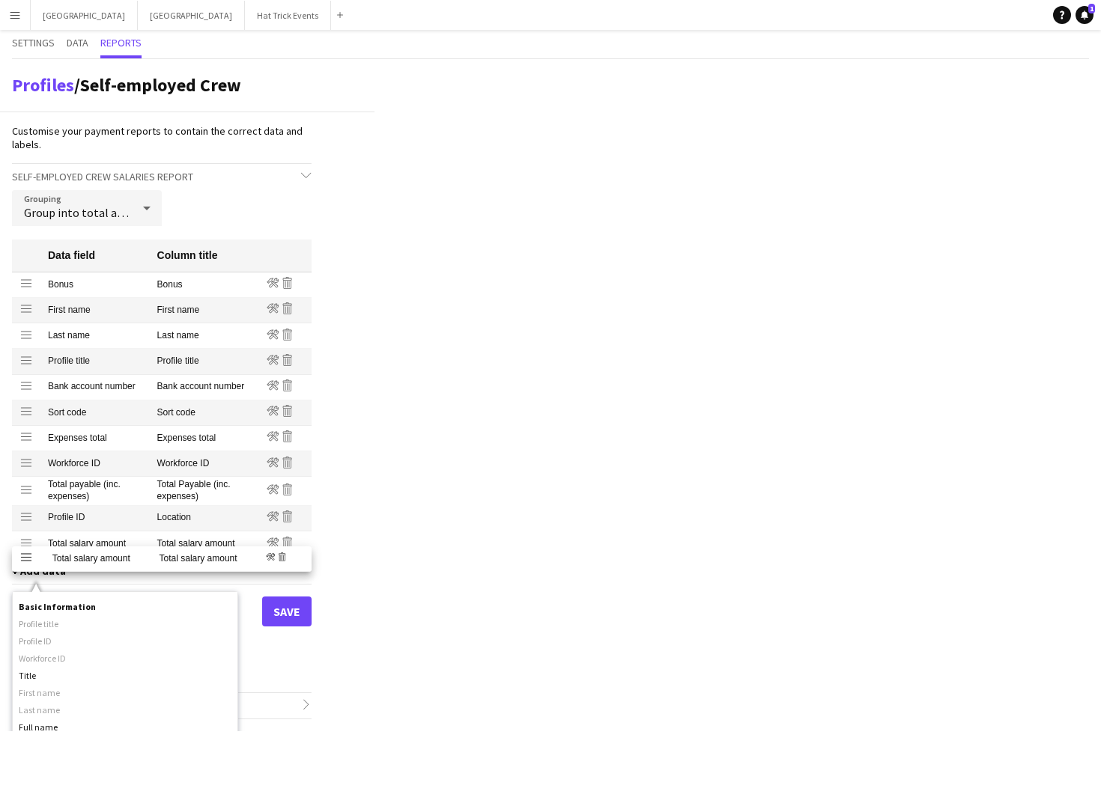
drag, startPoint x: 23, startPoint y: 544, endPoint x: 23, endPoint y: 559, distance: 15.0
click at [146, 207] on icon at bounding box center [146, 209] width 7 height 4
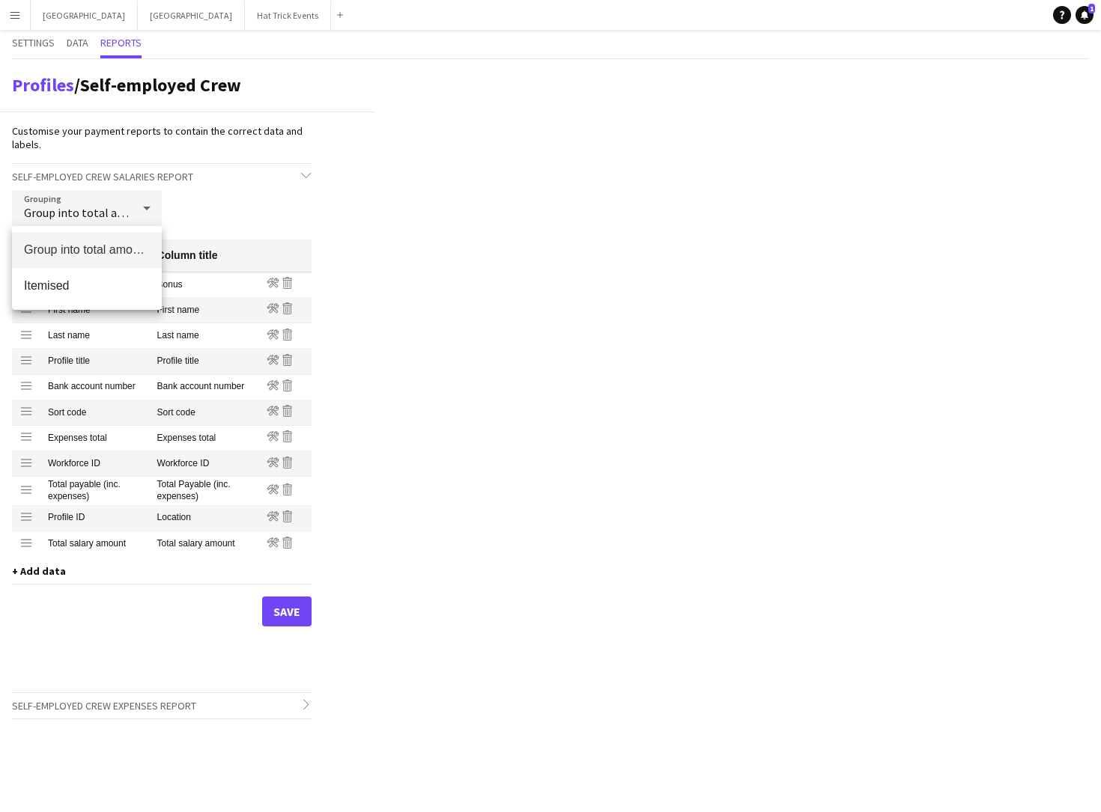
click at [146, 207] on div at bounding box center [550, 406] width 1101 height 812
click at [10, 18] on app-icon "Menu" at bounding box center [15, 15] width 12 height 12
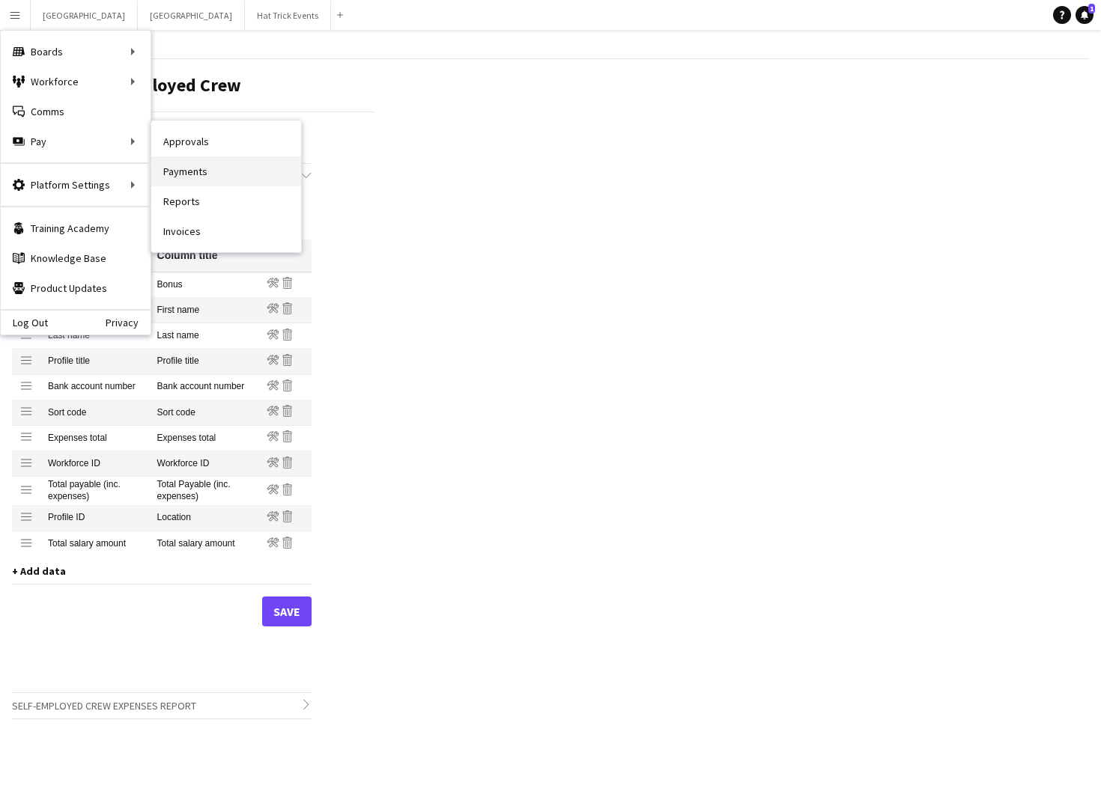
click at [193, 168] on link "Payments" at bounding box center [226, 171] width 150 height 30
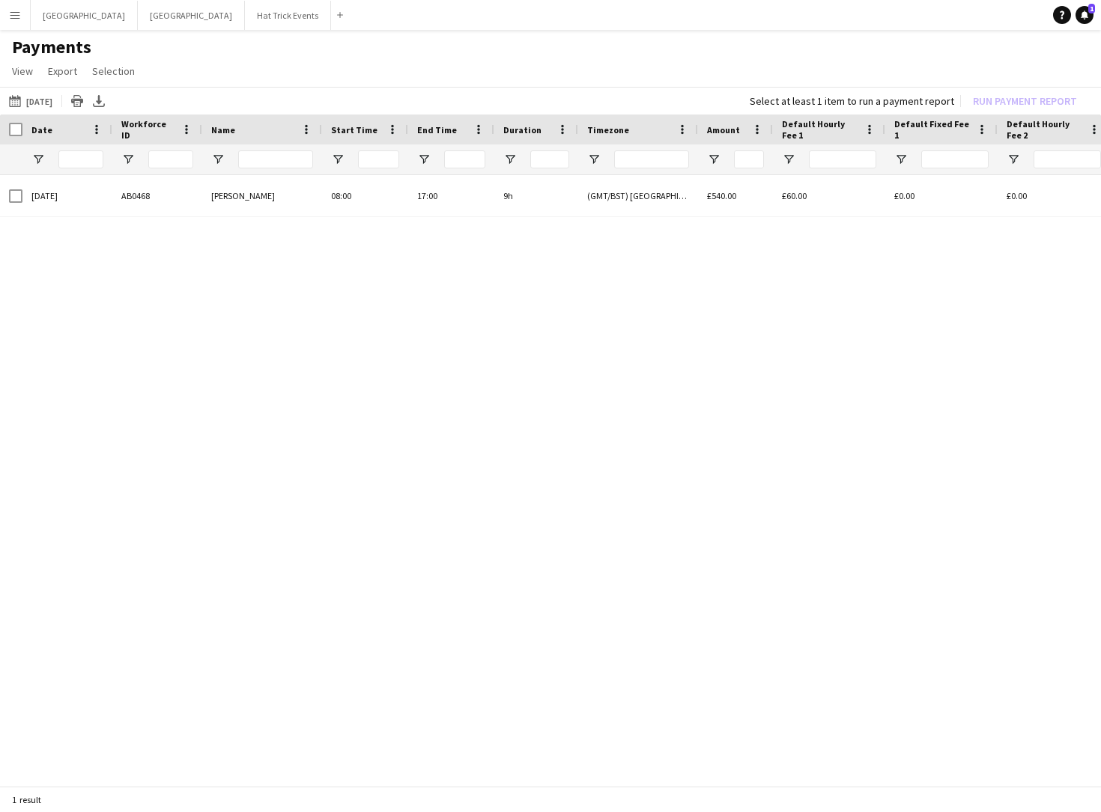
click at [13, 19] on app-icon "Menu" at bounding box center [15, 15] width 12 height 12
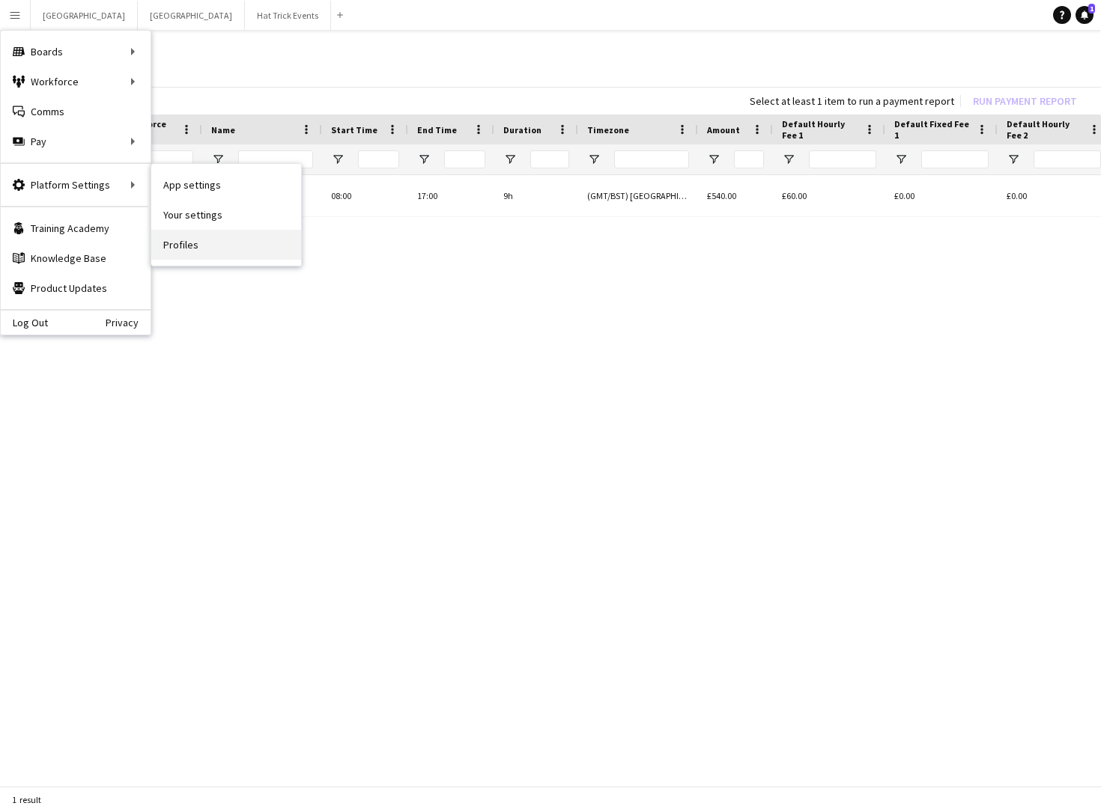
click at [189, 246] on link "Profiles" at bounding box center [226, 245] width 150 height 30
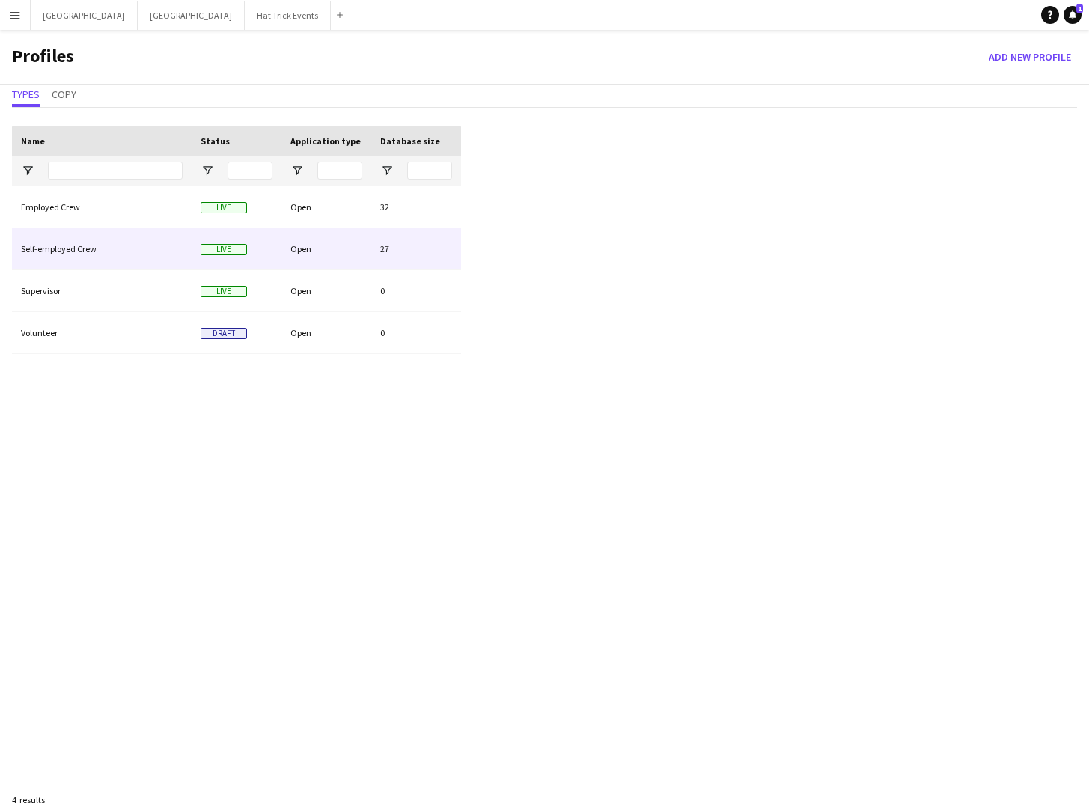
click at [350, 246] on div "Open" at bounding box center [327, 248] width 90 height 41
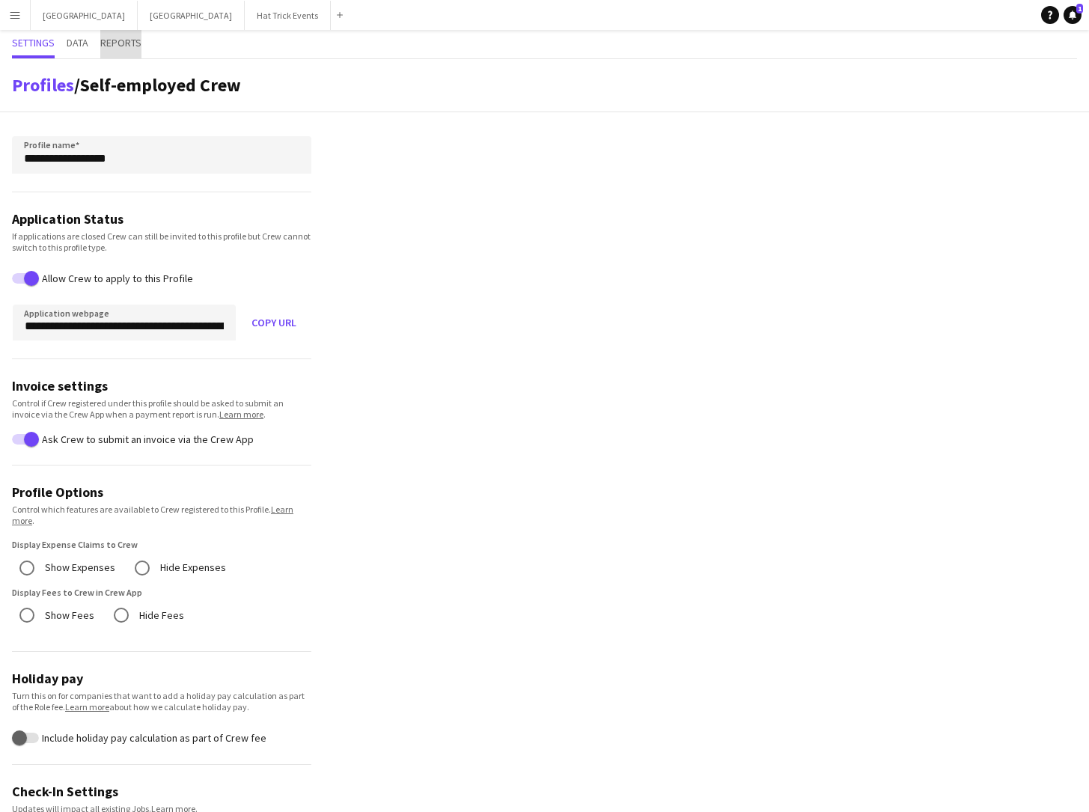
click at [124, 46] on span "Reports" at bounding box center [120, 42] width 41 height 10
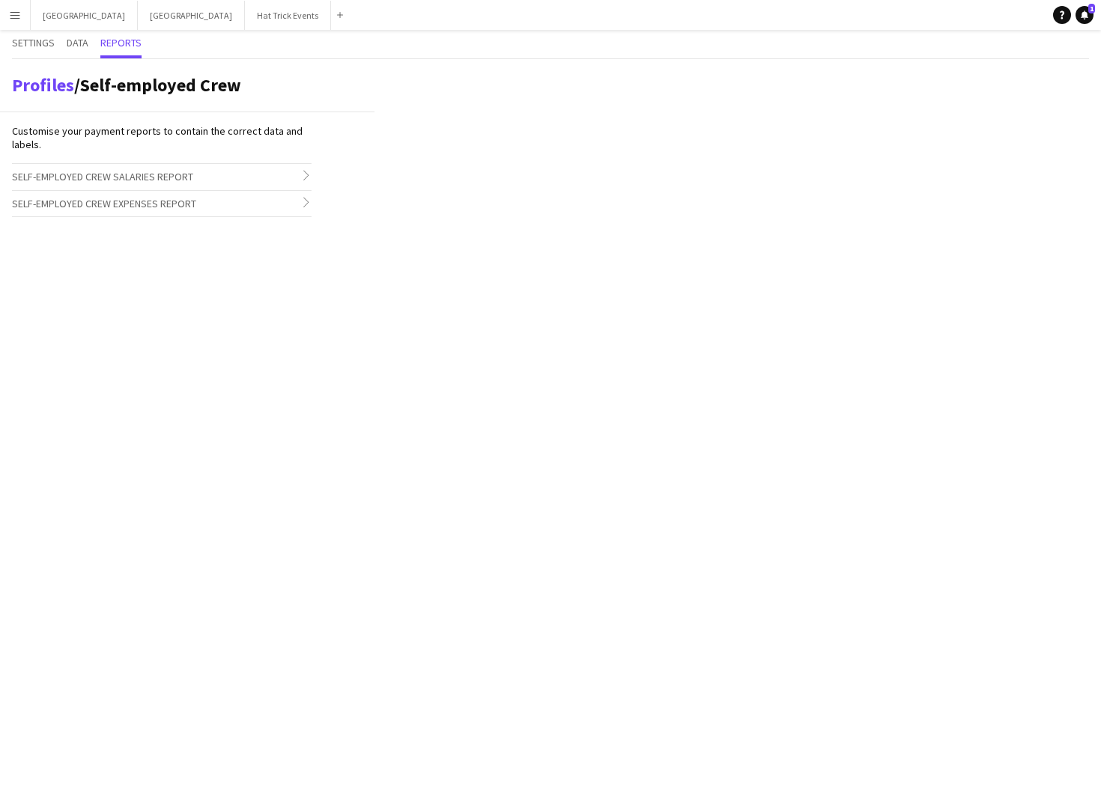
click at [276, 178] on h3 "Self-employed Crew Salaries Report chevron-right" at bounding box center [162, 176] width 300 height 25
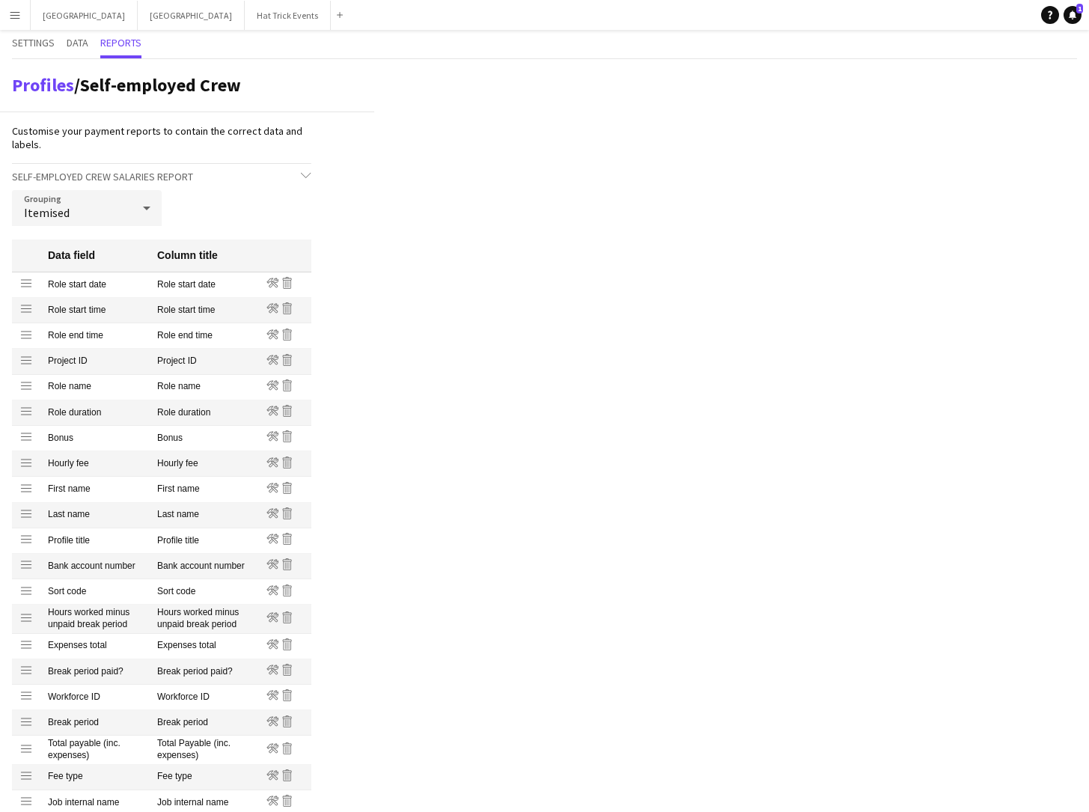
click at [153, 210] on icon at bounding box center [147, 208] width 18 height 30
click at [91, 245] on span "Group into total amount per crew" at bounding box center [87, 250] width 126 height 14
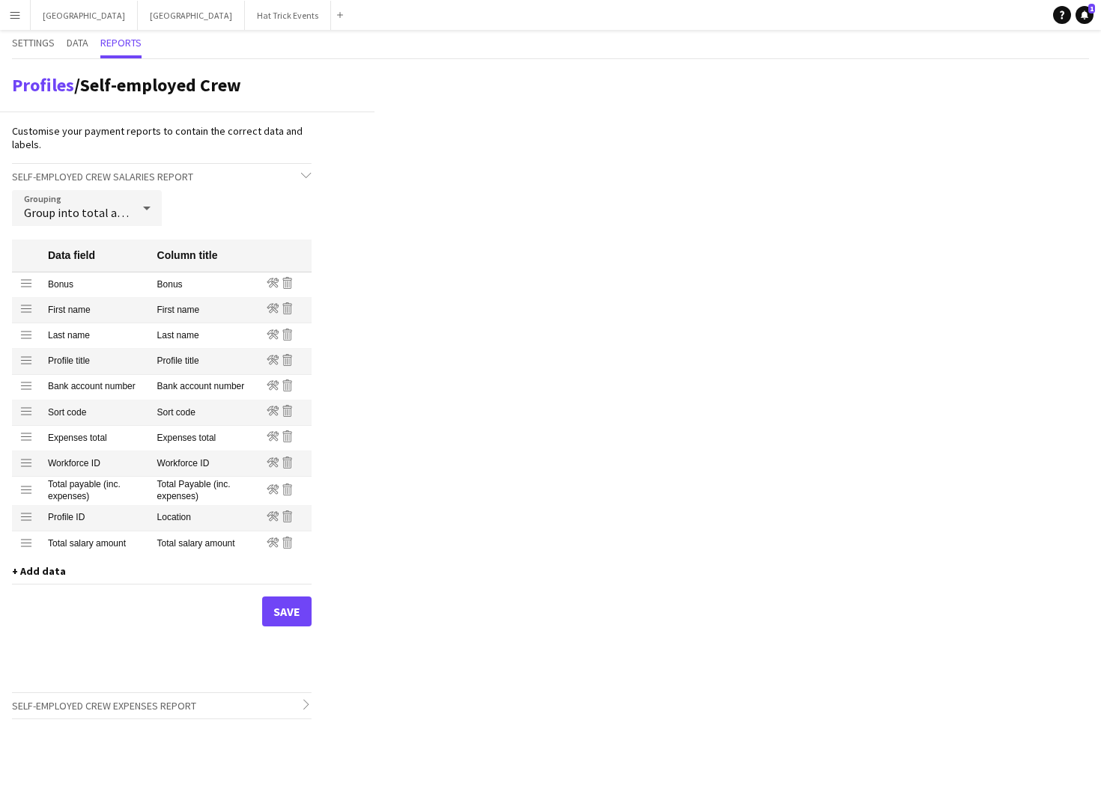
click at [148, 210] on icon at bounding box center [147, 208] width 18 height 30
click at [110, 287] on span "Itemised" at bounding box center [87, 286] width 126 height 14
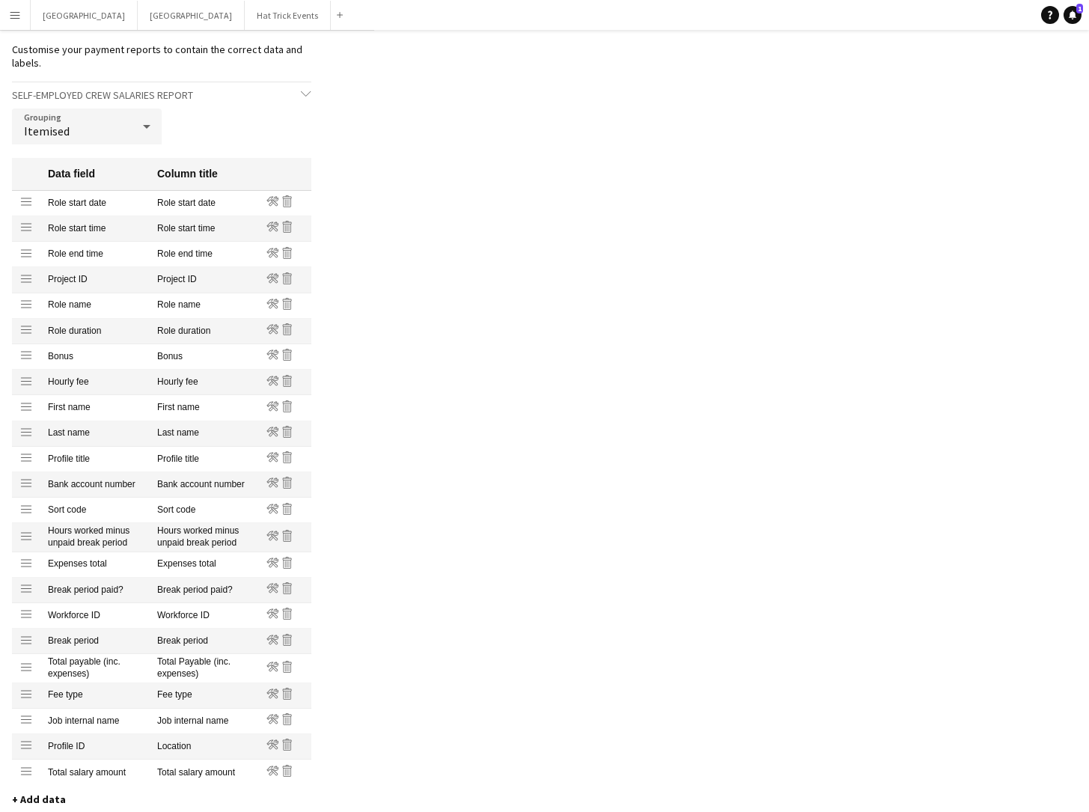
scroll to position [97, 0]
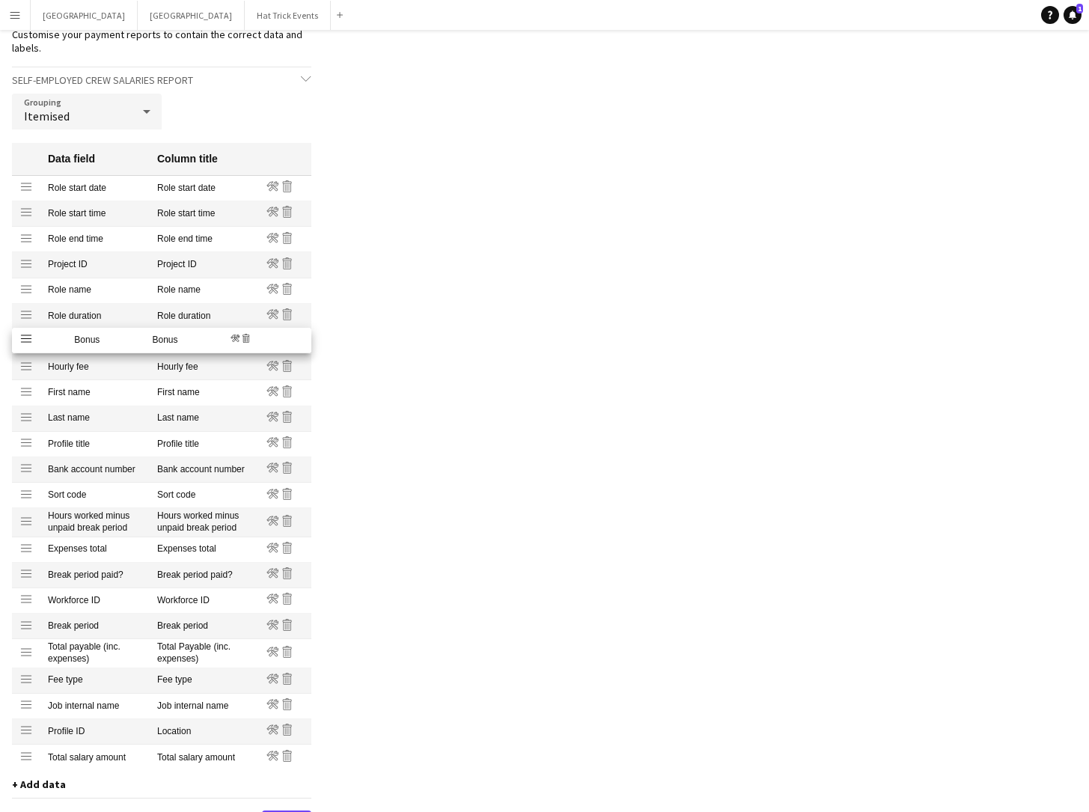
drag, startPoint x: 25, startPoint y: 345, endPoint x: 18, endPoint y: 344, distance: 7.6
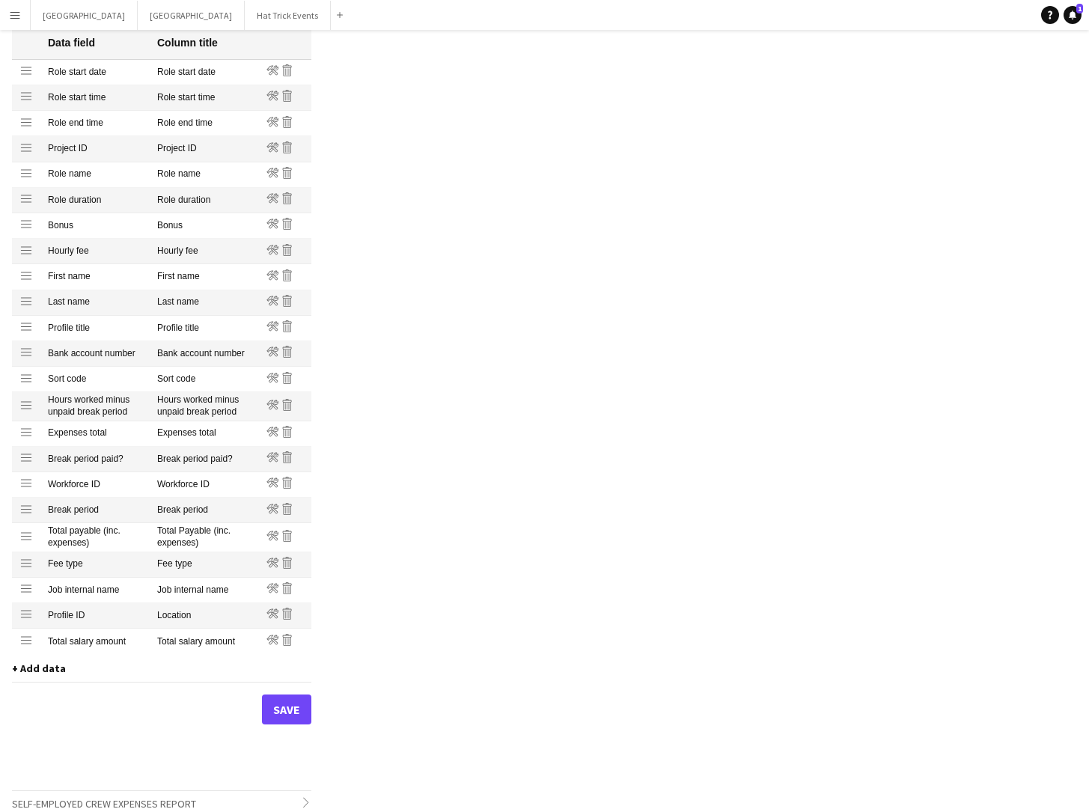
scroll to position [230, 0]
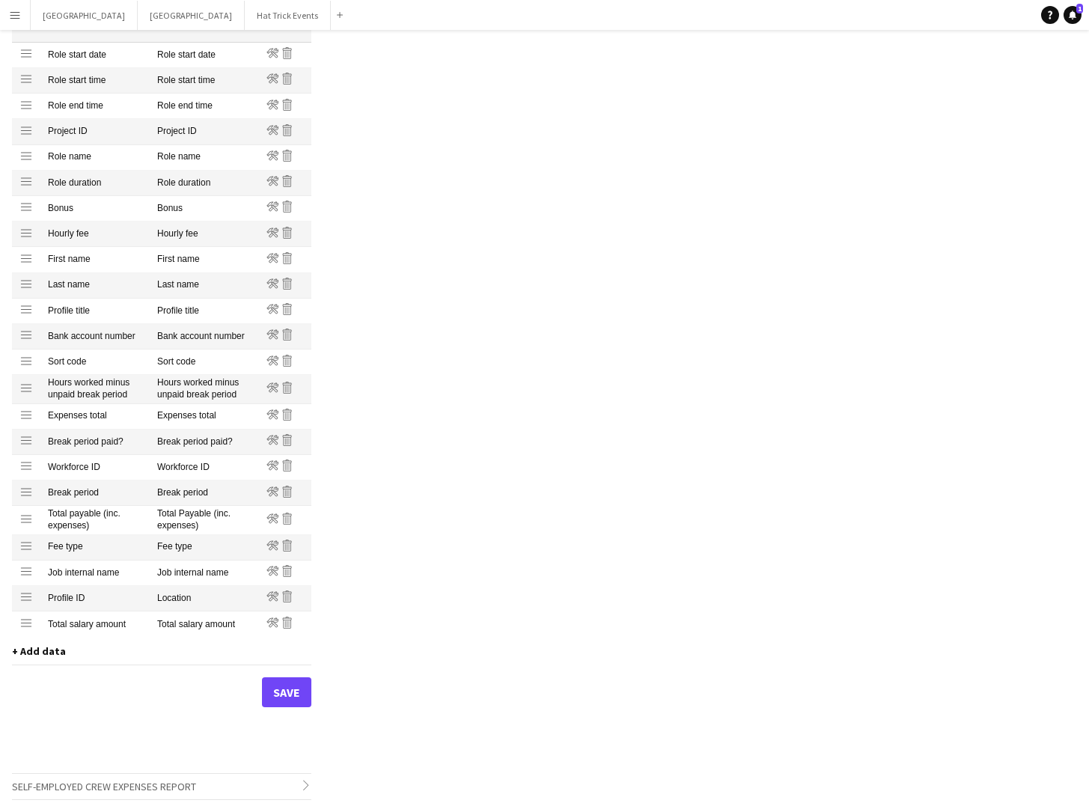
click at [45, 599] on span "+ Add data" at bounding box center [39, 651] width 54 height 13
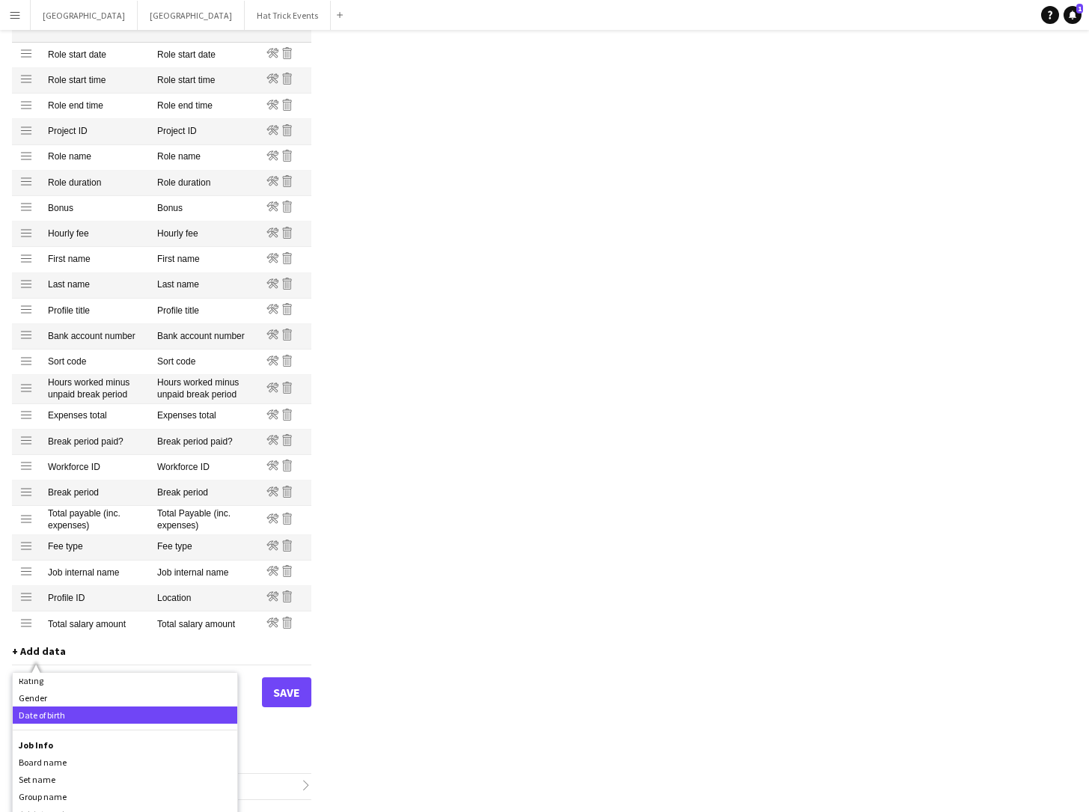
click at [88, 599] on div "Date of birth" at bounding box center [125, 715] width 225 height 17
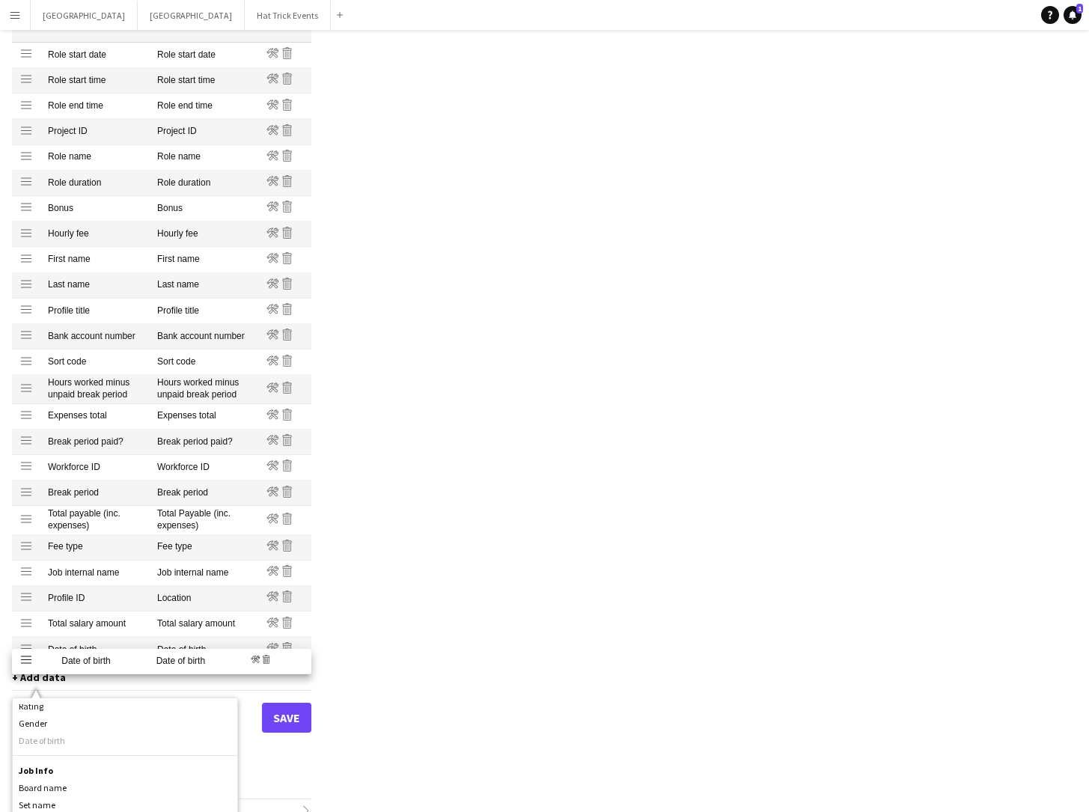
drag, startPoint x: 25, startPoint y: 650, endPoint x: 18, endPoint y: 661, distance: 13.5
click at [288, 599] on icon "Remove" at bounding box center [288, 648] width 12 height 12
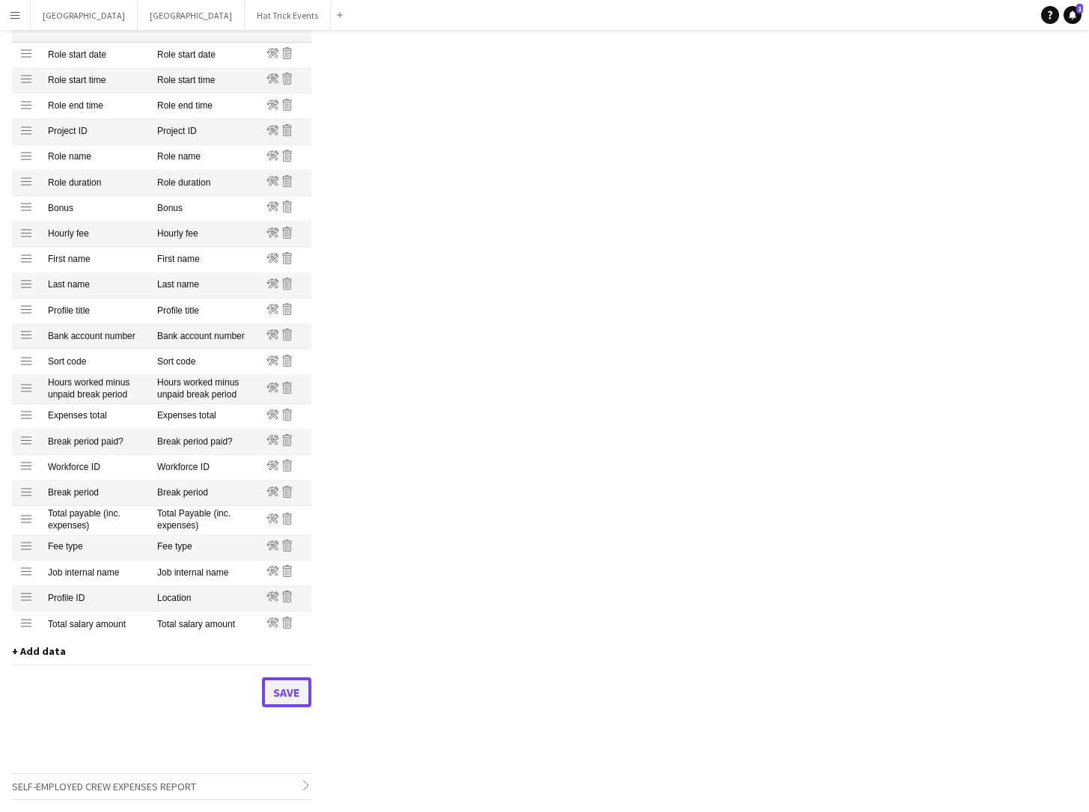
click at [291, 599] on button "Save" at bounding box center [286, 693] width 49 height 30
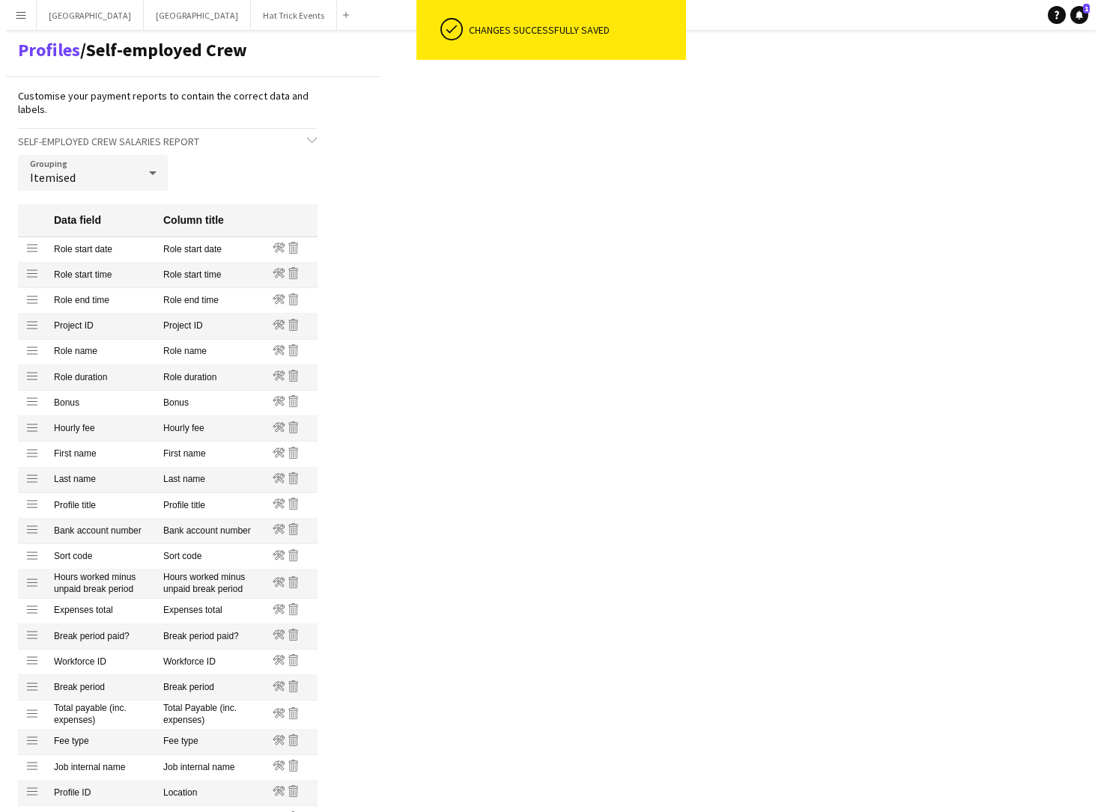
scroll to position [0, 0]
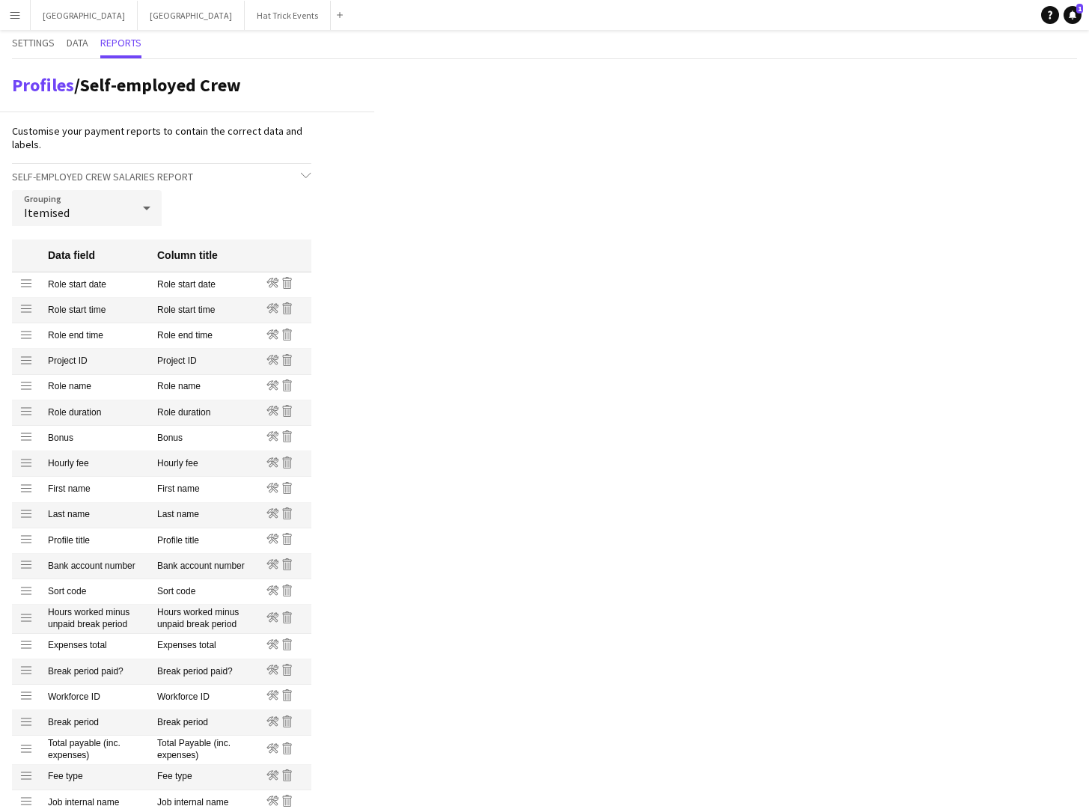
click at [16, 16] on app-icon "Menu" at bounding box center [15, 15] width 12 height 12
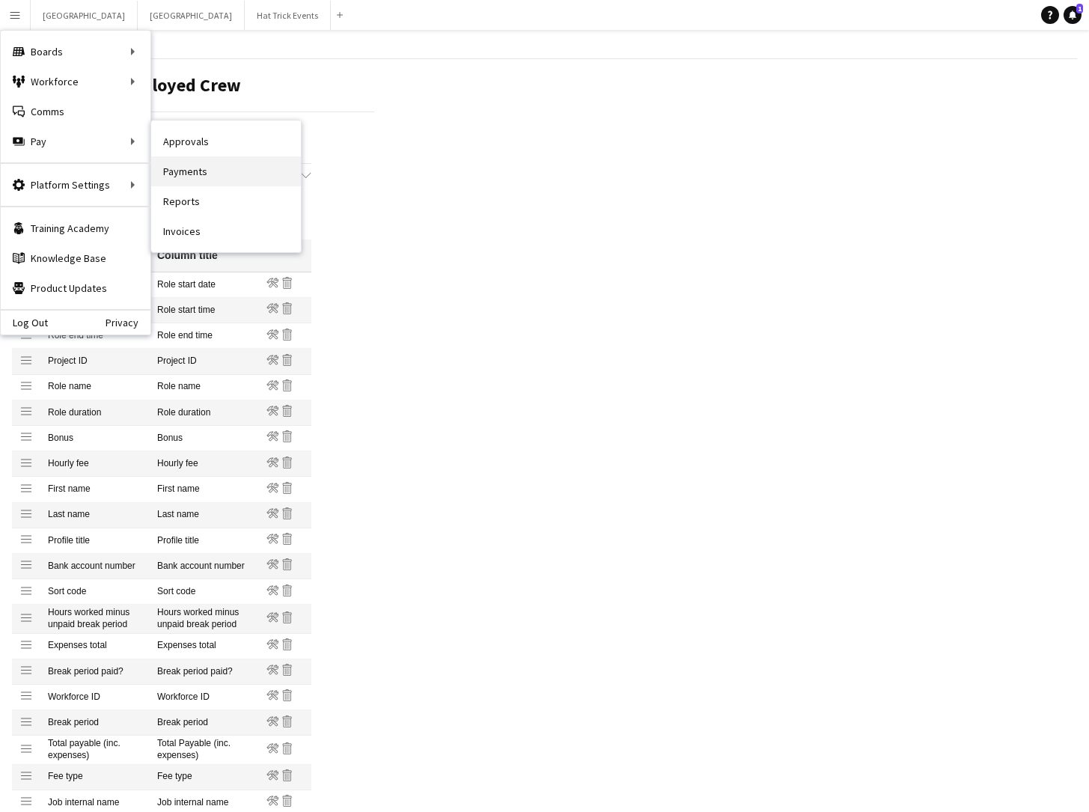
click at [185, 172] on link "Payments" at bounding box center [226, 171] width 150 height 30
click at [185, 172] on div "Menu Boards Boards Boards All jobs Status Workforce Workforce My Workforce Recr…" at bounding box center [544, 521] width 1089 height 1042
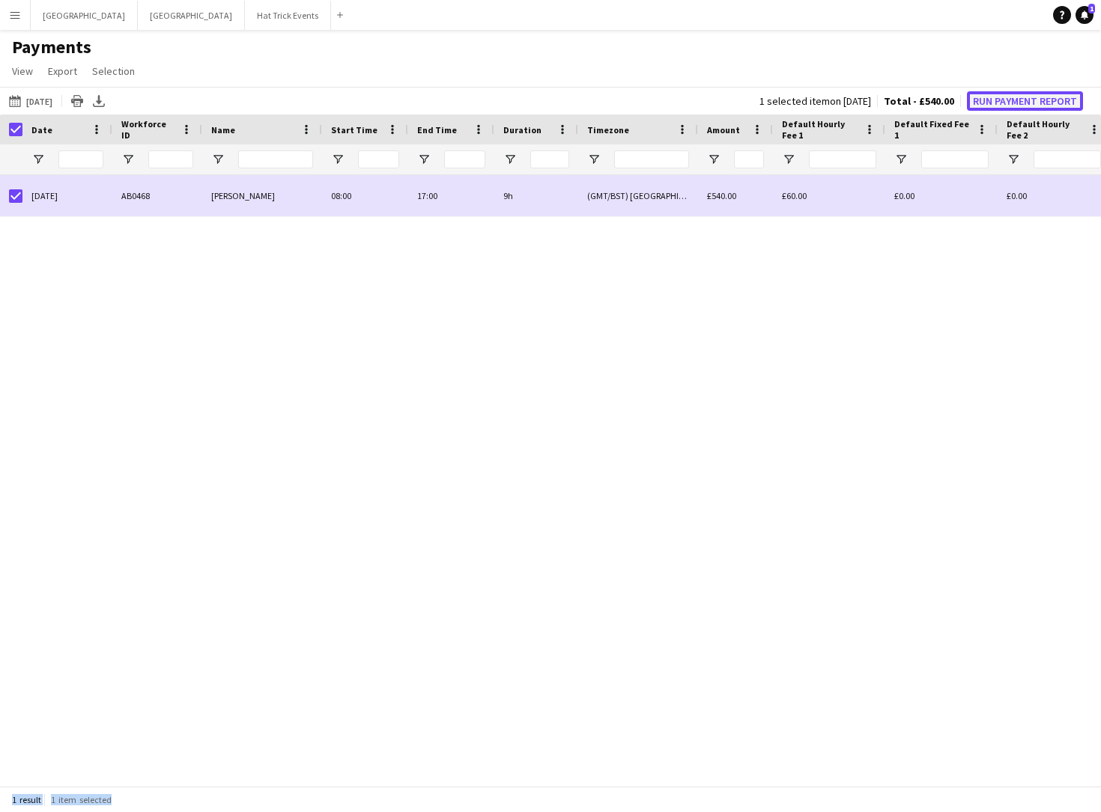
click at [1019, 103] on button "Run Payment Report" at bounding box center [1025, 100] width 116 height 19
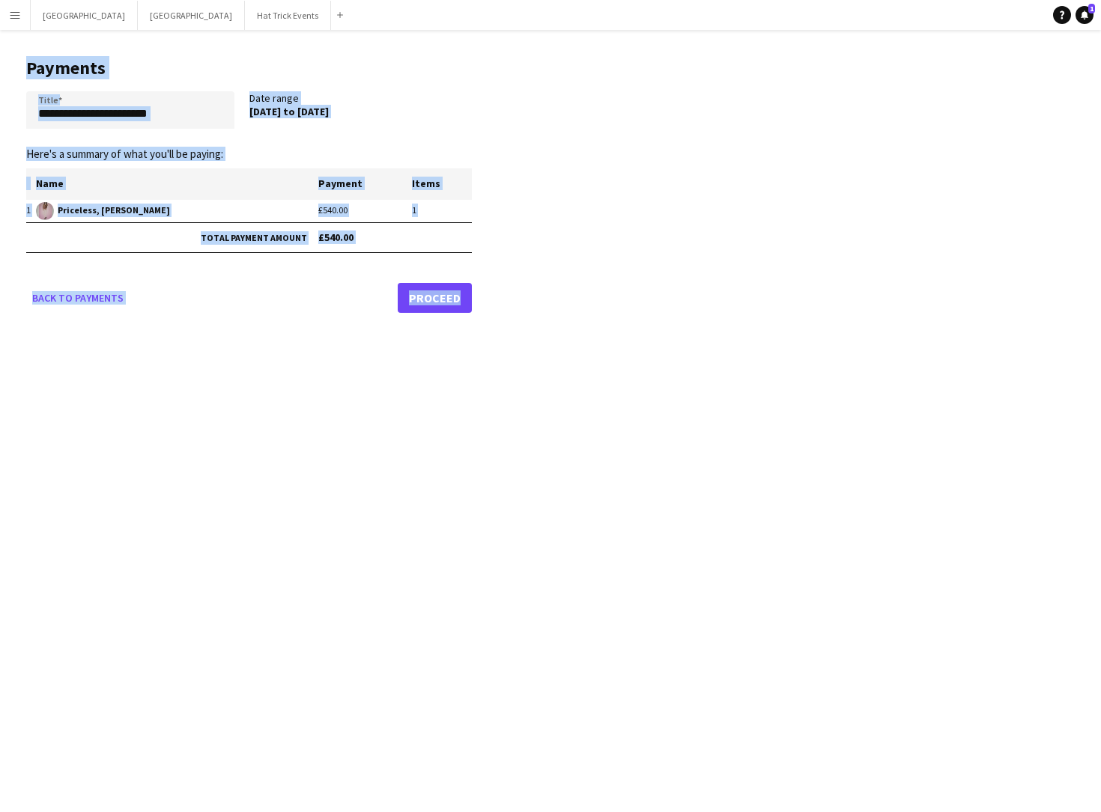
click at [606, 130] on app-pay-new-report "**********" at bounding box center [550, 182] width 1101 height 305
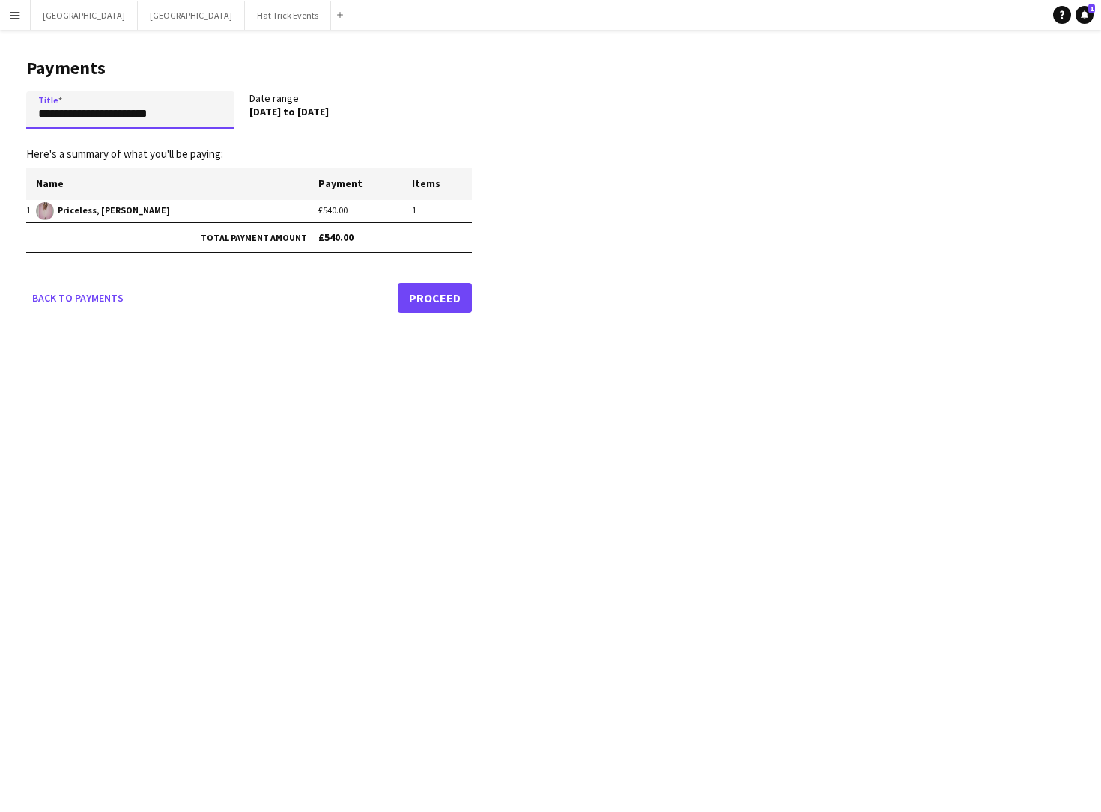
drag, startPoint x: 38, startPoint y: 118, endPoint x: 94, endPoint y: 121, distance: 55.5
click at [94, 121] on input "**********" at bounding box center [130, 109] width 208 height 37
type input "**********"
click at [92, 297] on link "Back to payments" at bounding box center [77, 298] width 103 height 30
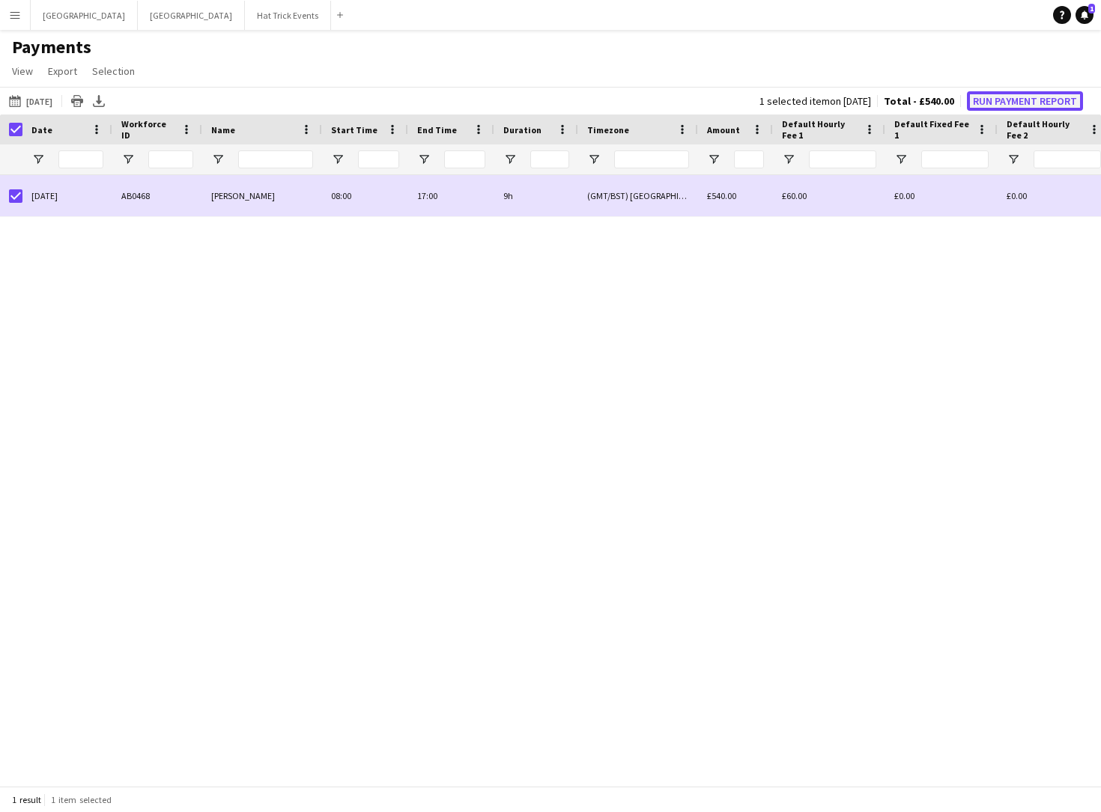
click at [1014, 103] on button "Run Payment Report" at bounding box center [1025, 100] width 116 height 19
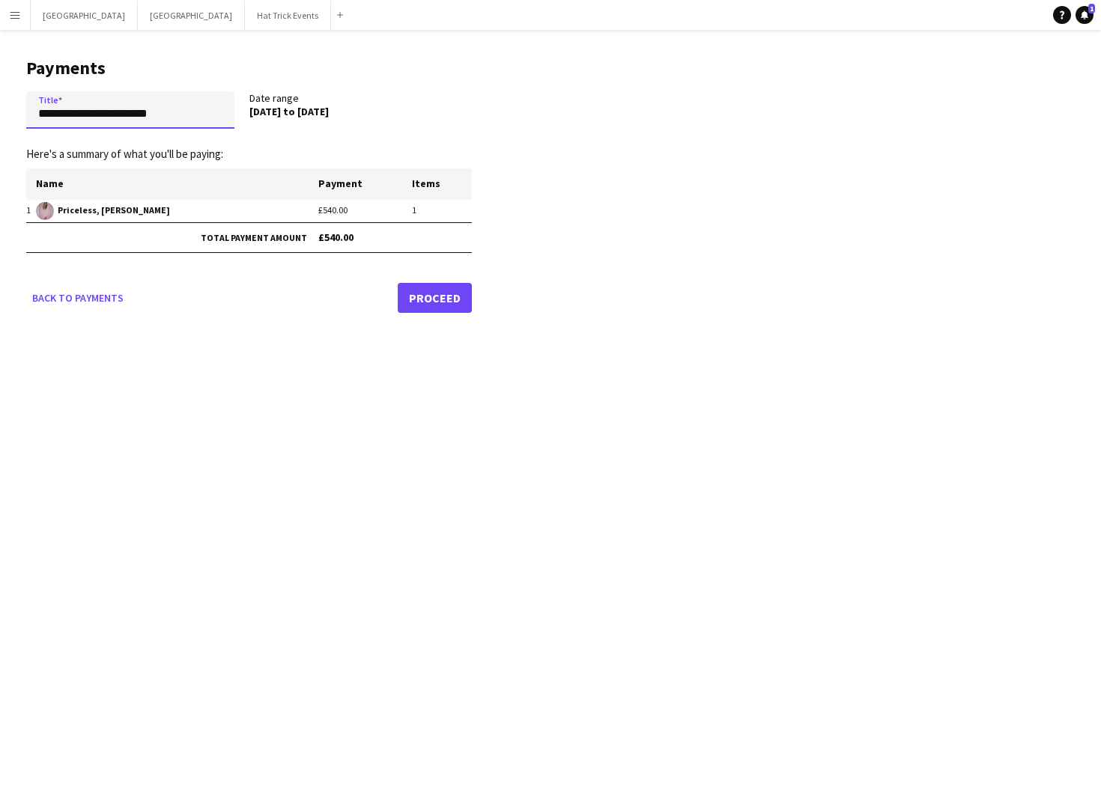
drag, startPoint x: 36, startPoint y: 115, endPoint x: 182, endPoint y: 121, distance: 146.1
click at [182, 121] on input "**********" at bounding box center [130, 109] width 208 height 37
type input "*****"
click at [433, 300] on link "Proceed" at bounding box center [435, 298] width 74 height 30
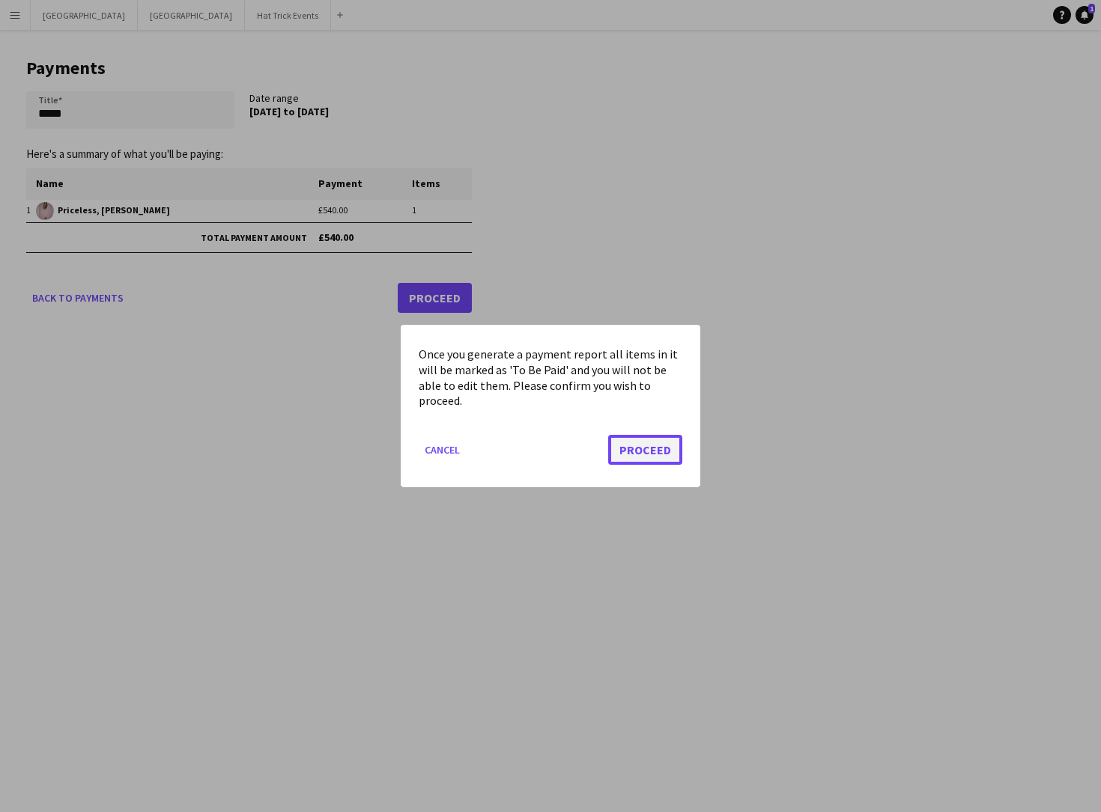
click at [642, 452] on button "Proceed" at bounding box center [645, 450] width 74 height 30
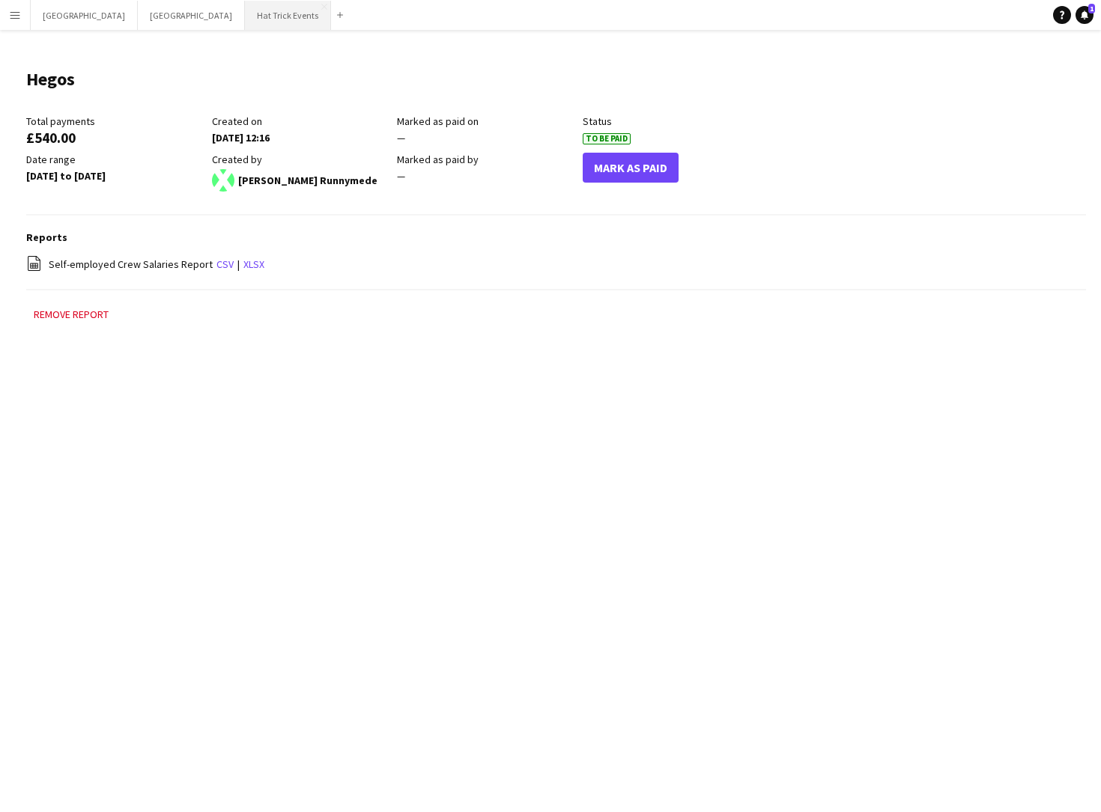
click at [245, 18] on button "Hat Trick Events Close" at bounding box center [288, 15] width 86 height 29
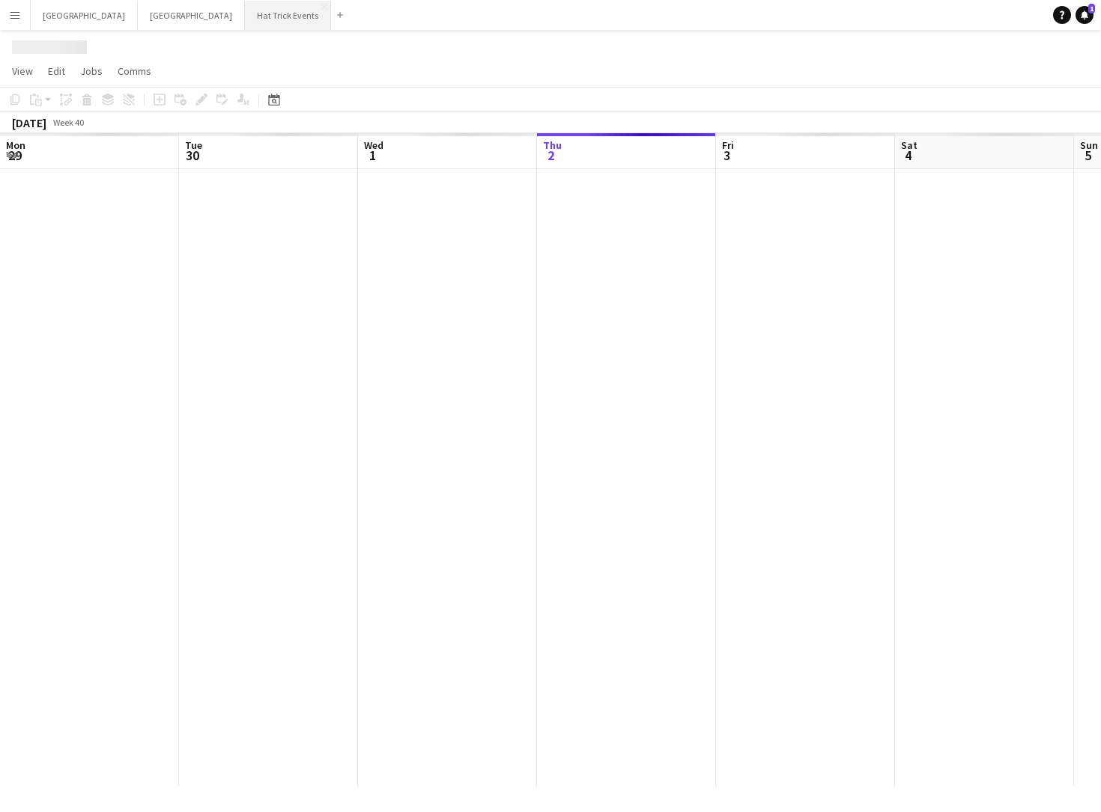
scroll to position [0, 358]
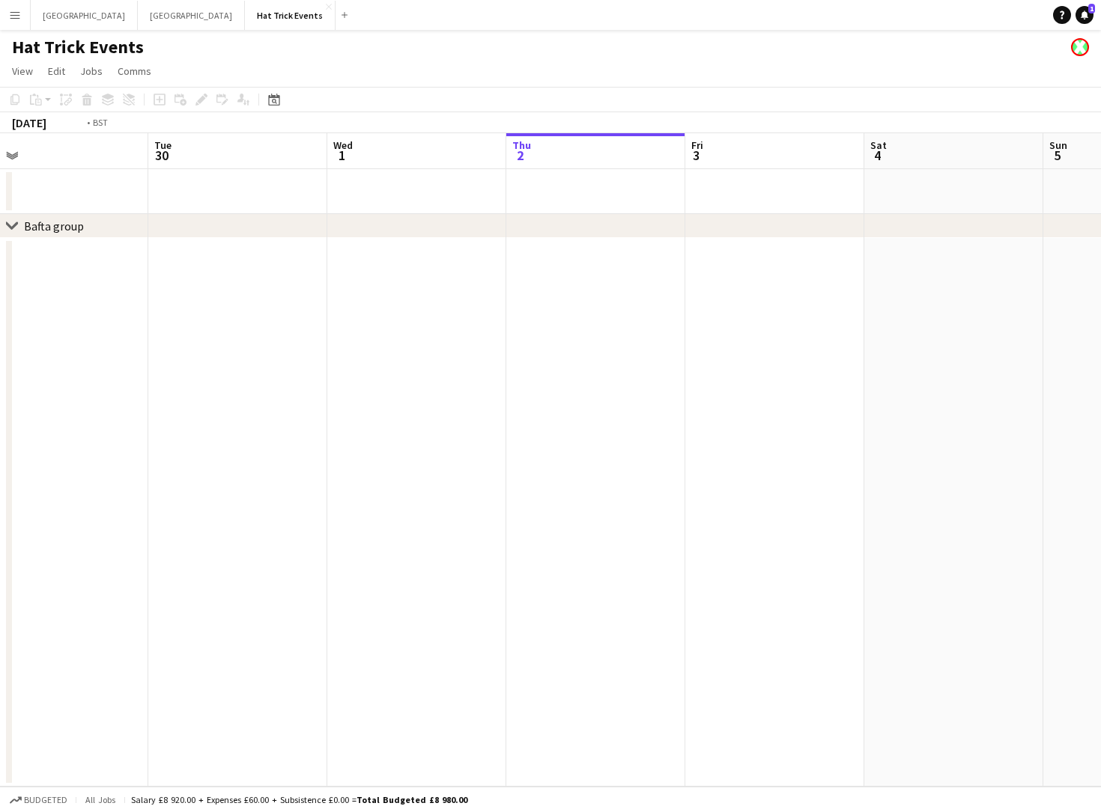
drag, startPoint x: 265, startPoint y: 370, endPoint x: 441, endPoint y: 422, distance: 183.4
click at [669, 429] on app-calendar-viewport "Sat 27 Sun 28 Mon 29 Tue 30 Wed 1 Thu 2 Fri 3 Sat 4 Sun 5 Mon 6 Tue 7 Wed 8" at bounding box center [550, 460] width 1101 height 654
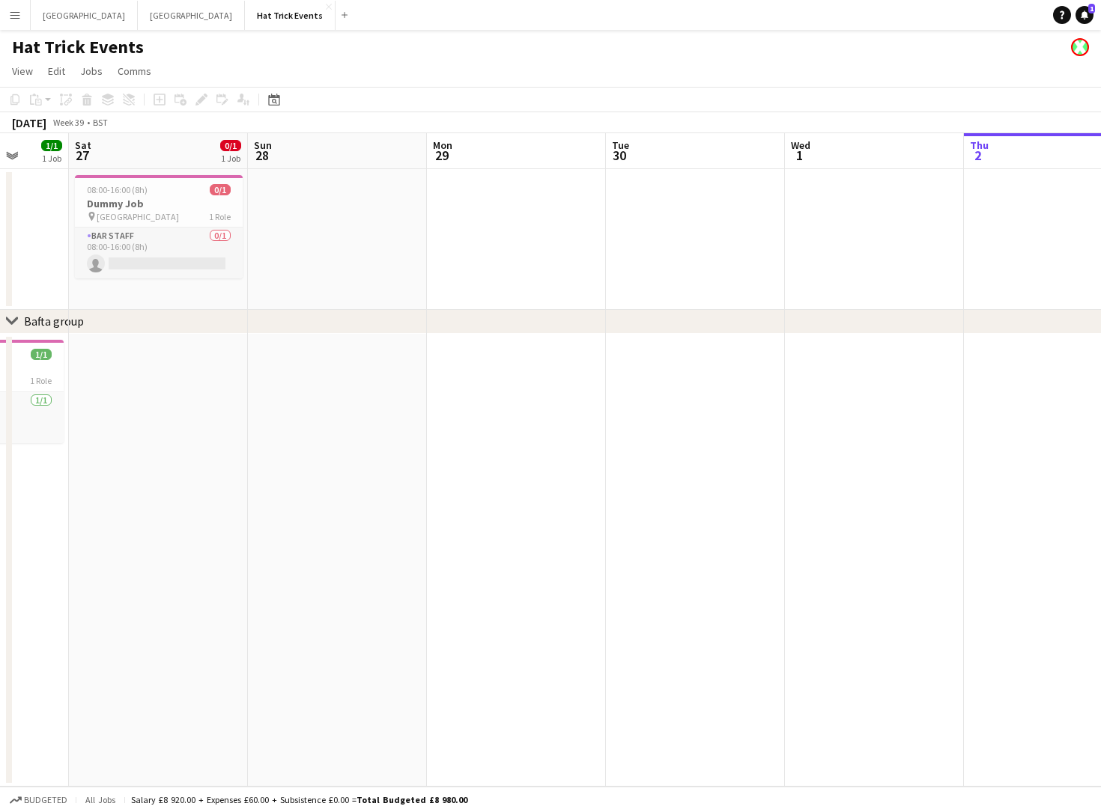
drag, startPoint x: 228, startPoint y: 428, endPoint x: 615, endPoint y: 479, distance: 389.8
click at [633, 476] on app-calendar-viewport "Fri 26 1/1 1 Job Sat 27 0/1 1 Job Sun 28 Mon 29 Tue 30 Wed 1 Thu 2 Fri 3 Sat 4 …" at bounding box center [550, 460] width 1101 height 654
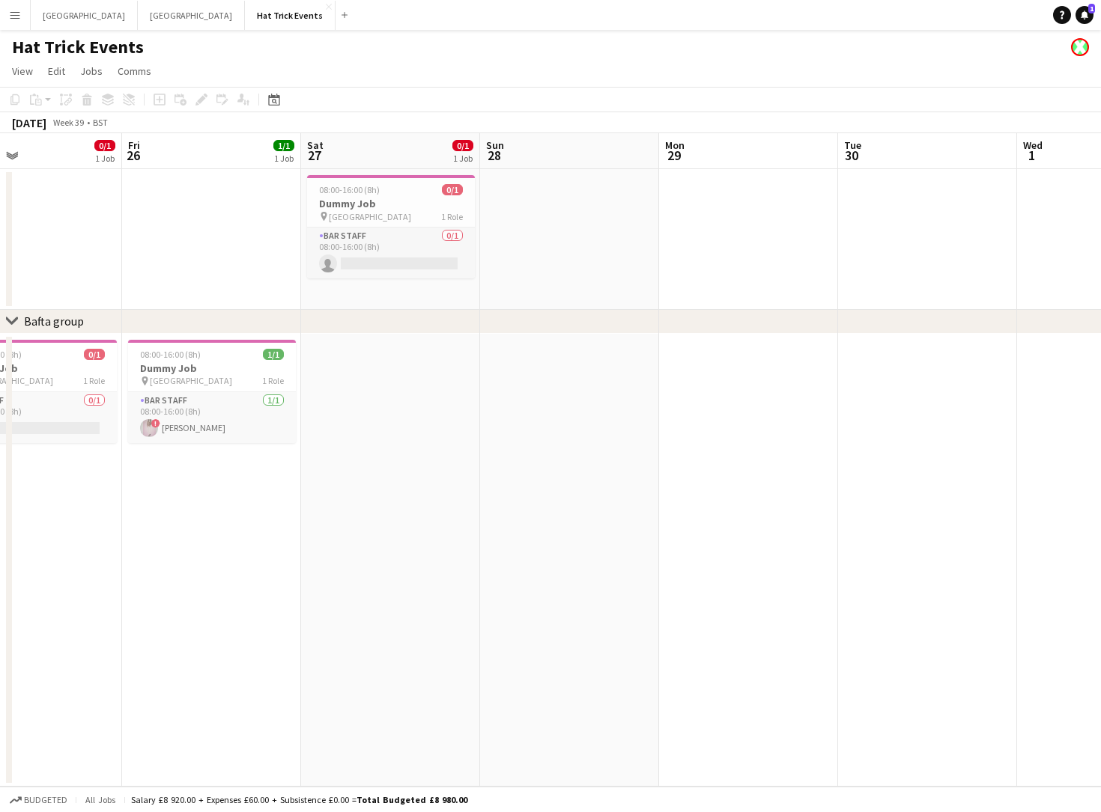
drag, startPoint x: 386, startPoint y: 478, endPoint x: 597, endPoint y: 492, distance: 211.6
click at [597, 492] on app-calendar-viewport "Tue 23 Wed 24 0/1 1 Job Thu 25 0/1 1 Job Fri 26 1/1 1 Job Sat 27 0/1 1 Job Sun …" at bounding box center [550, 460] width 1101 height 654
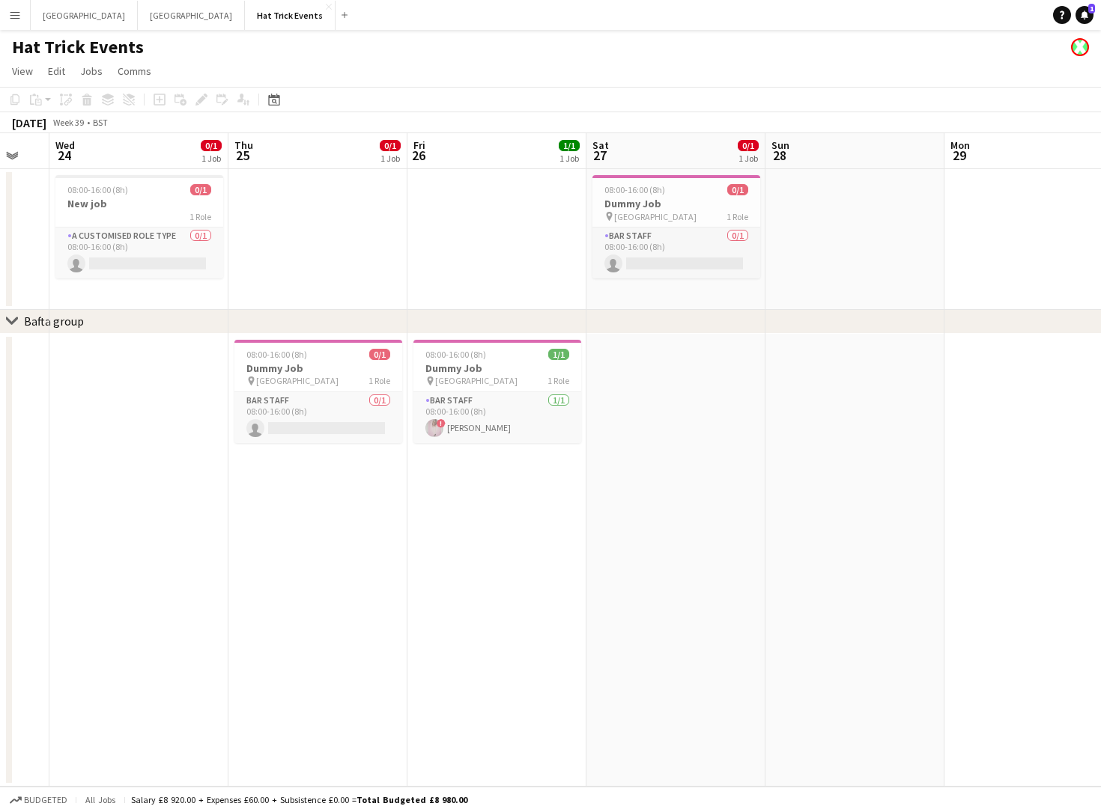
drag, startPoint x: 473, startPoint y: 509, endPoint x: 574, endPoint y: 515, distance: 100.5
click at [574, 515] on app-calendar-viewport "Mon 22 Tue 23 Wed 24 0/1 1 Job Thu 25 0/1 1 Job Fri 26 1/1 1 Job Sat 27 0/1 1 J…" at bounding box center [550, 460] width 1101 height 654
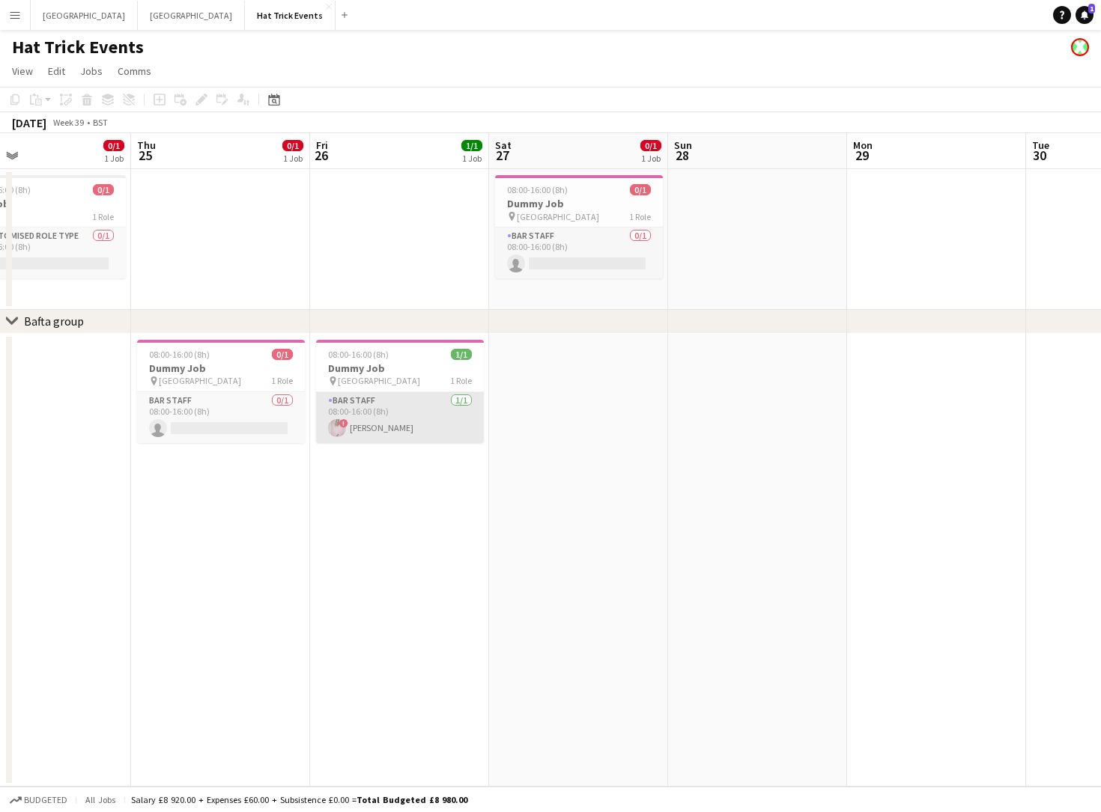
click at [413, 425] on app-card-role "Bar Staff [DATE] 08:00-16:00 (8h) ! [PERSON_NAME]" at bounding box center [400, 417] width 168 height 51
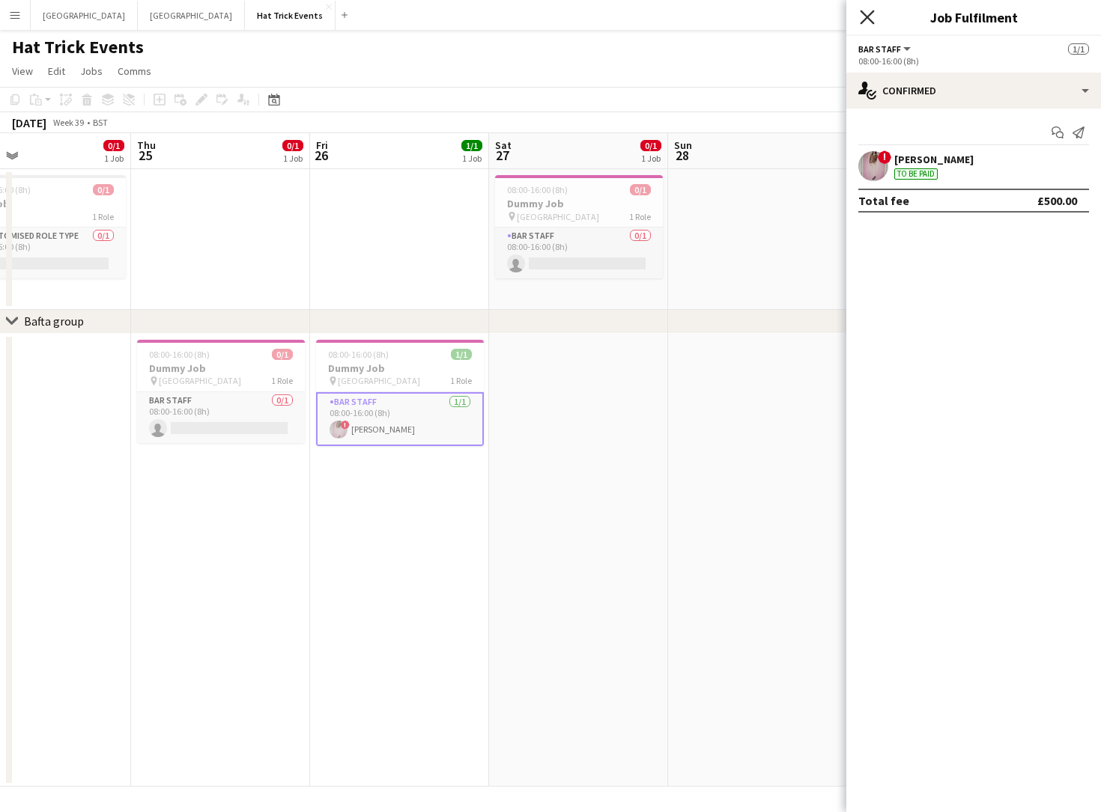
click at [869, 20] on icon "Close pop-in" at bounding box center [867, 17] width 14 height 14
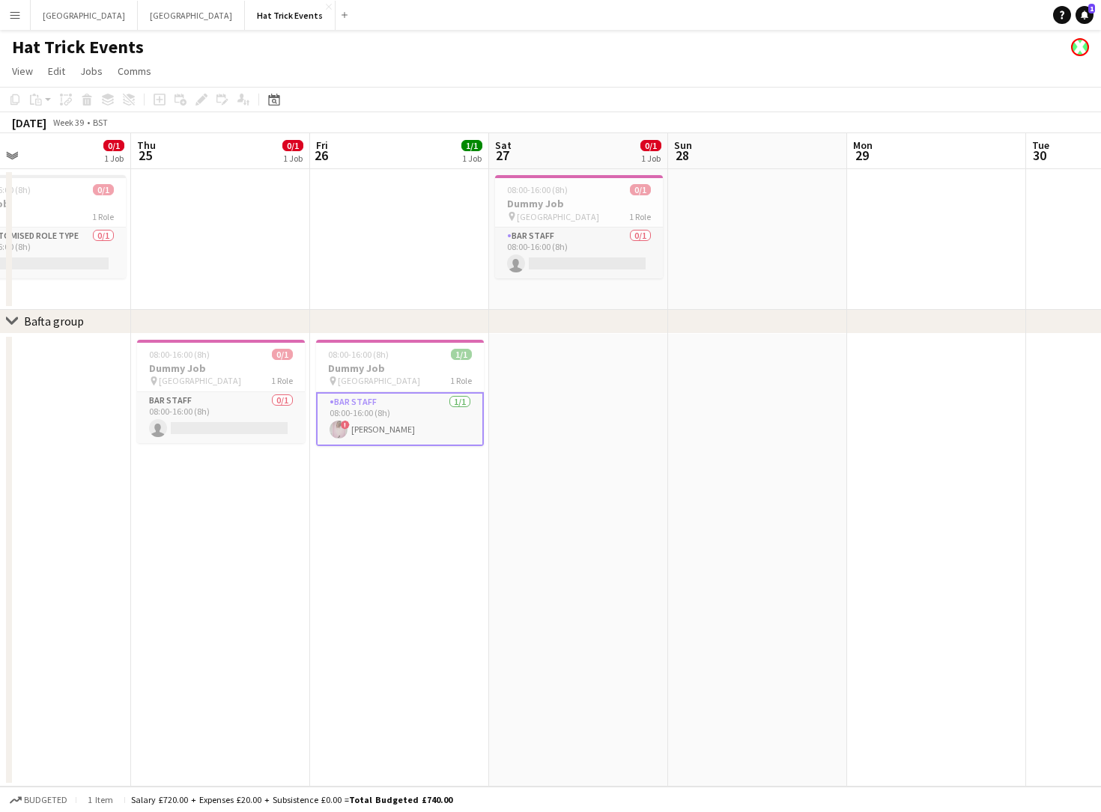
click at [10, 16] on app-icon "Menu" at bounding box center [15, 15] width 12 height 12
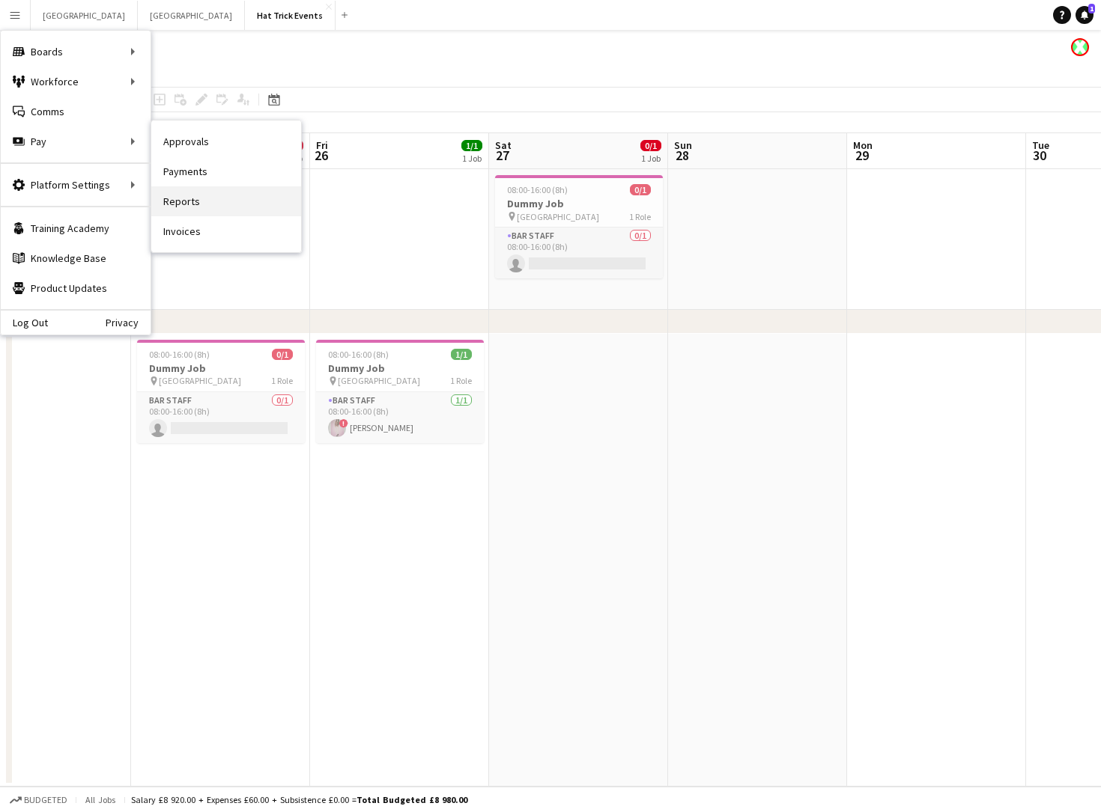
click at [183, 203] on link "Reports" at bounding box center [226, 201] width 150 height 30
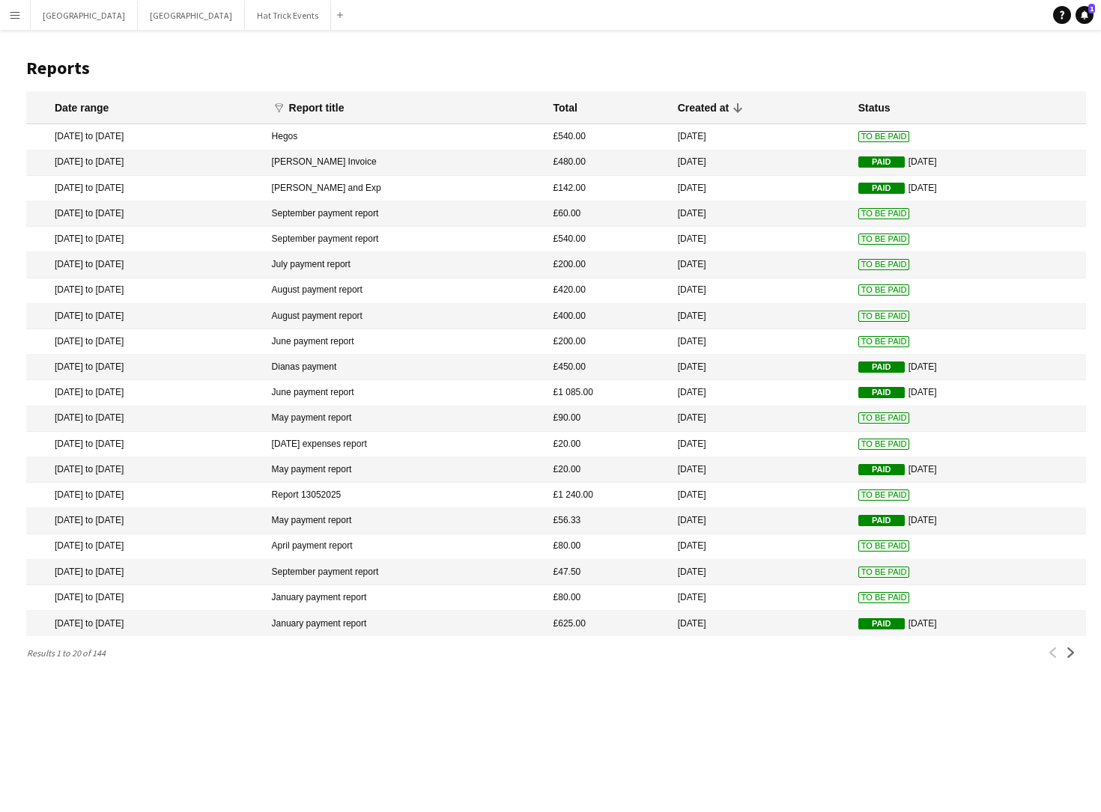
click at [173, 136] on mat-cell "26 Sep 2025 to 26 Sep 2025" at bounding box center [145, 136] width 238 height 25
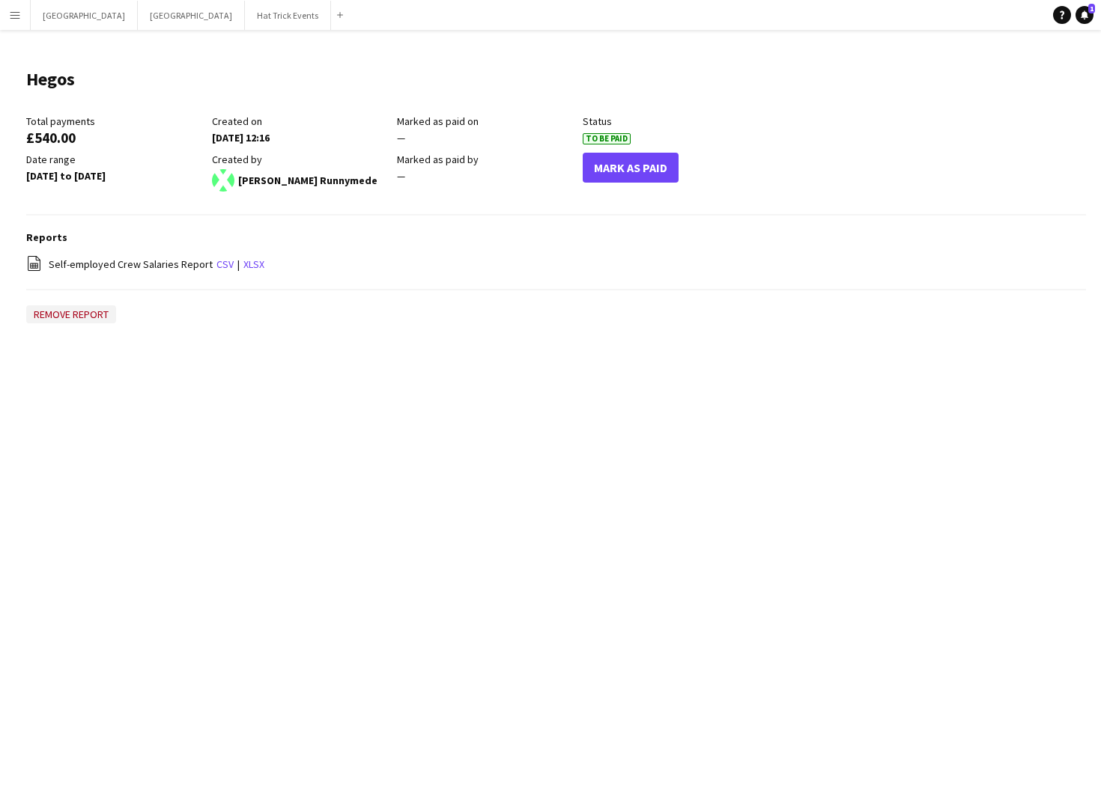
click at [69, 317] on button "Remove report" at bounding box center [71, 314] width 90 height 18
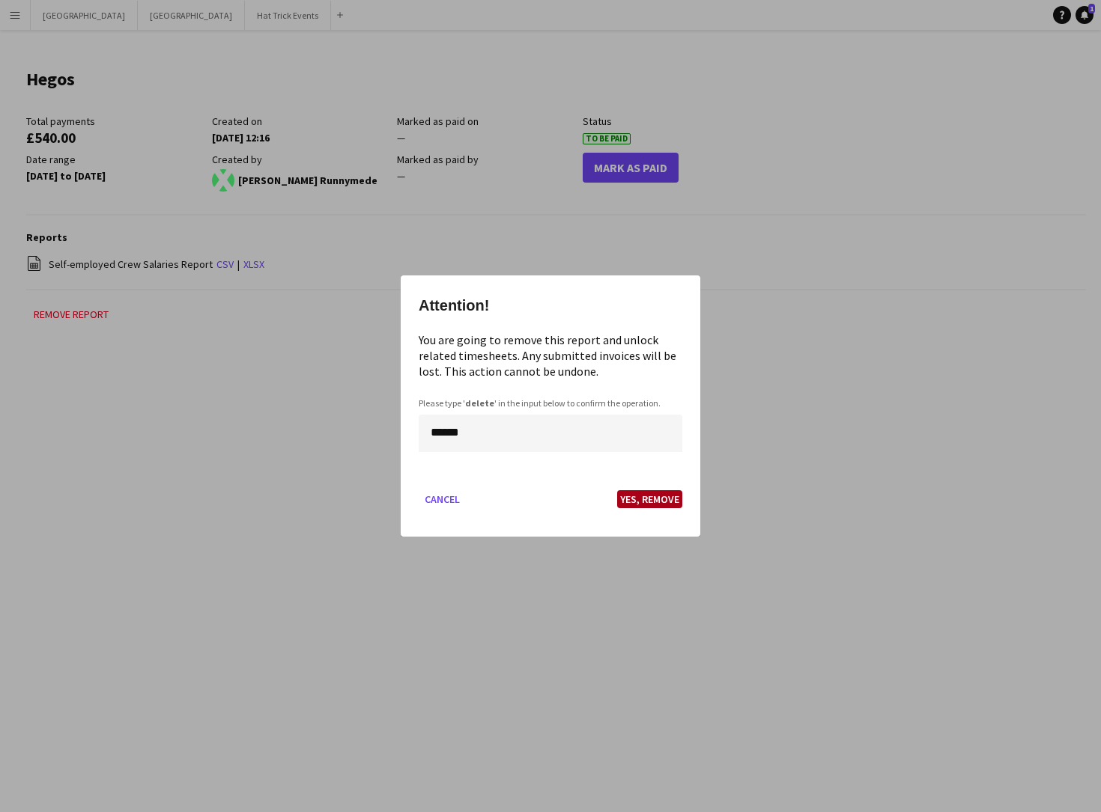
type input "******"
click at [640, 500] on button "Yes, Remove" at bounding box center [649, 499] width 65 height 18
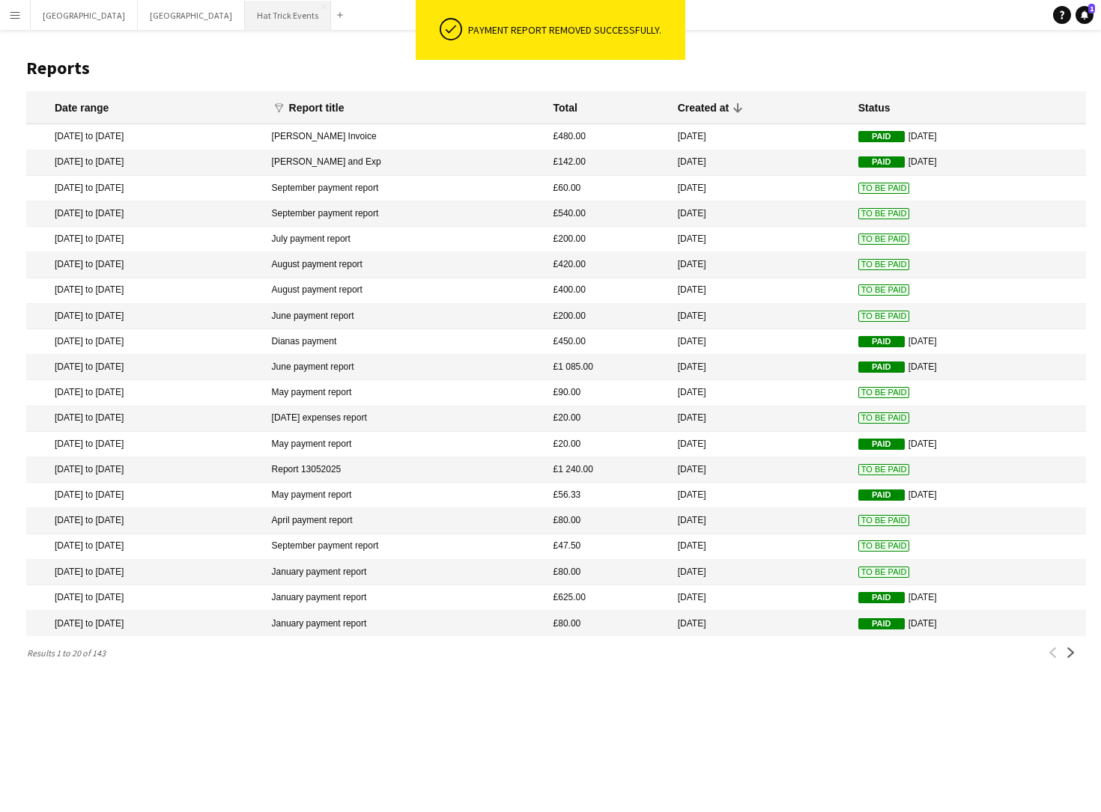
click at [245, 16] on button "Hat Trick Events Close" at bounding box center [288, 15] width 86 height 29
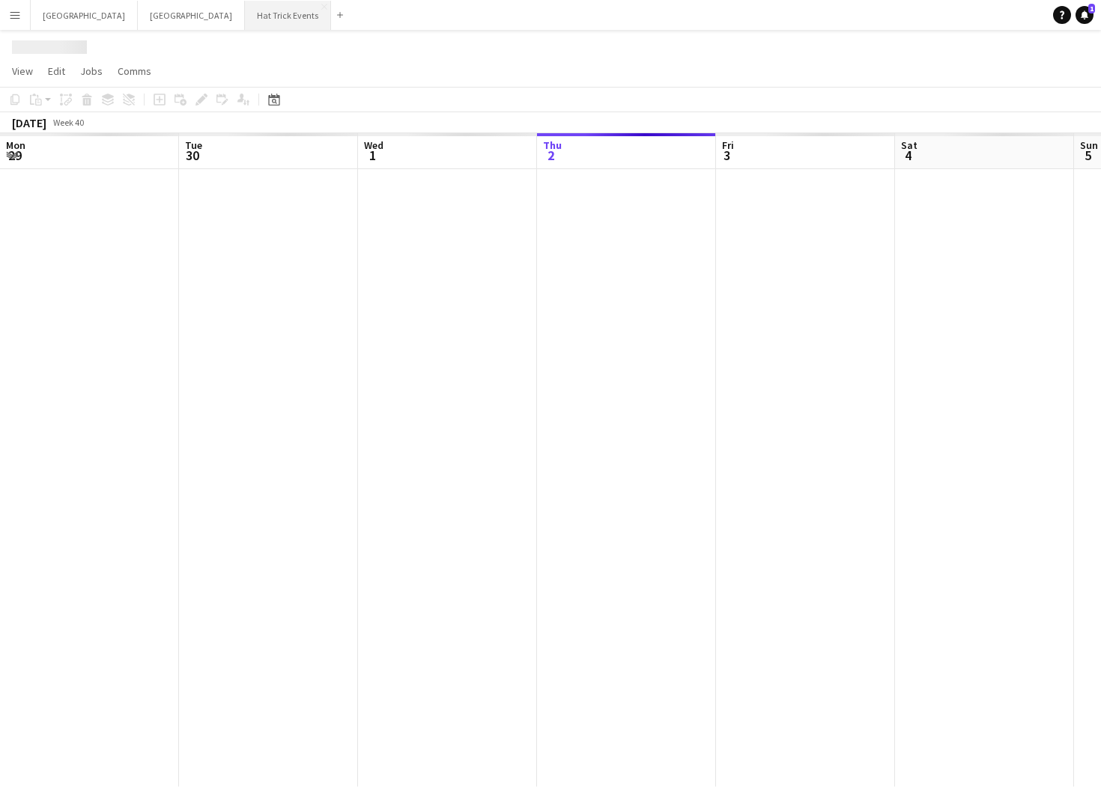
scroll to position [0, 358]
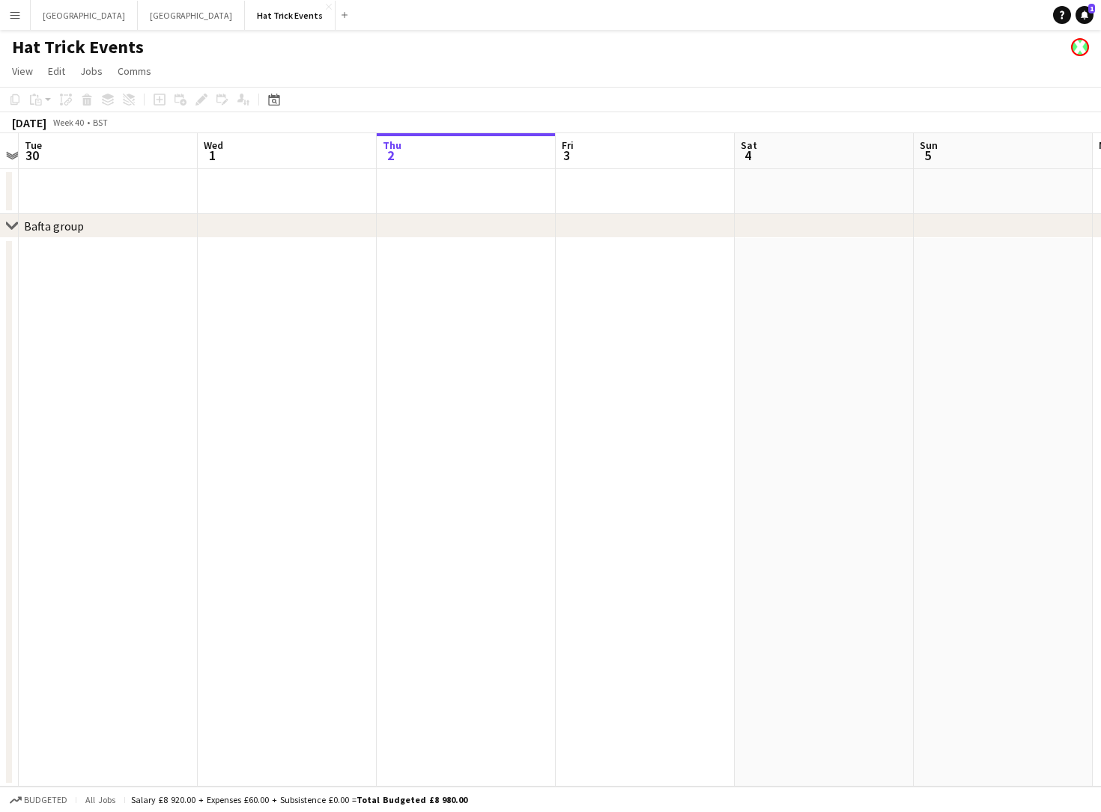
drag, startPoint x: 225, startPoint y: 431, endPoint x: 557, endPoint y: 458, distance: 333.6
click at [535, 454] on app-calendar-viewport "Sun 28 Mon 29 Tue 30 Wed 1 Thu 2 Fri 3 Sat 4 Sun 5 Mon 6 Tue 7 Wed 8 Thu 9" at bounding box center [550, 460] width 1101 height 654
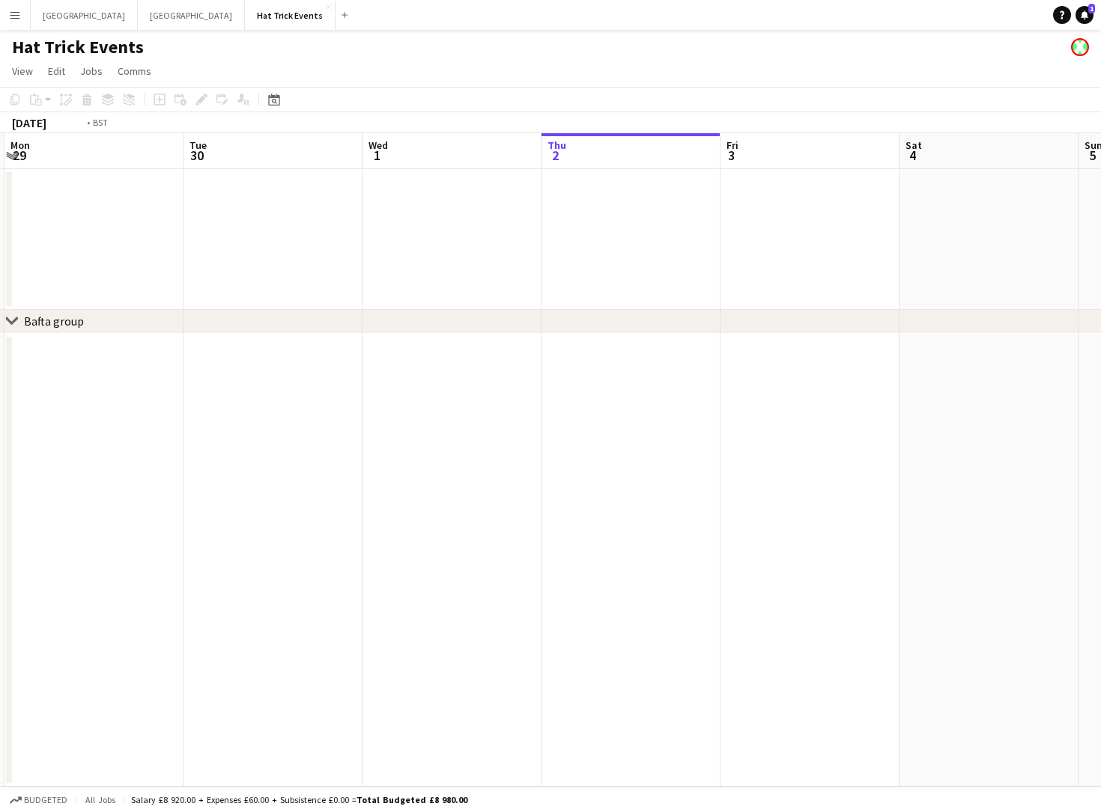
drag, startPoint x: 304, startPoint y: 482, endPoint x: 586, endPoint y: 494, distance: 281.8
click at [653, 490] on app-calendar-viewport "Sat 27 0/1 1 Job Sun 28 Mon 29 Tue 30 Wed 1 Thu 2 Fri 3 Sat 4 Sun 5 Mon 6 Tue 7…" at bounding box center [550, 460] width 1101 height 654
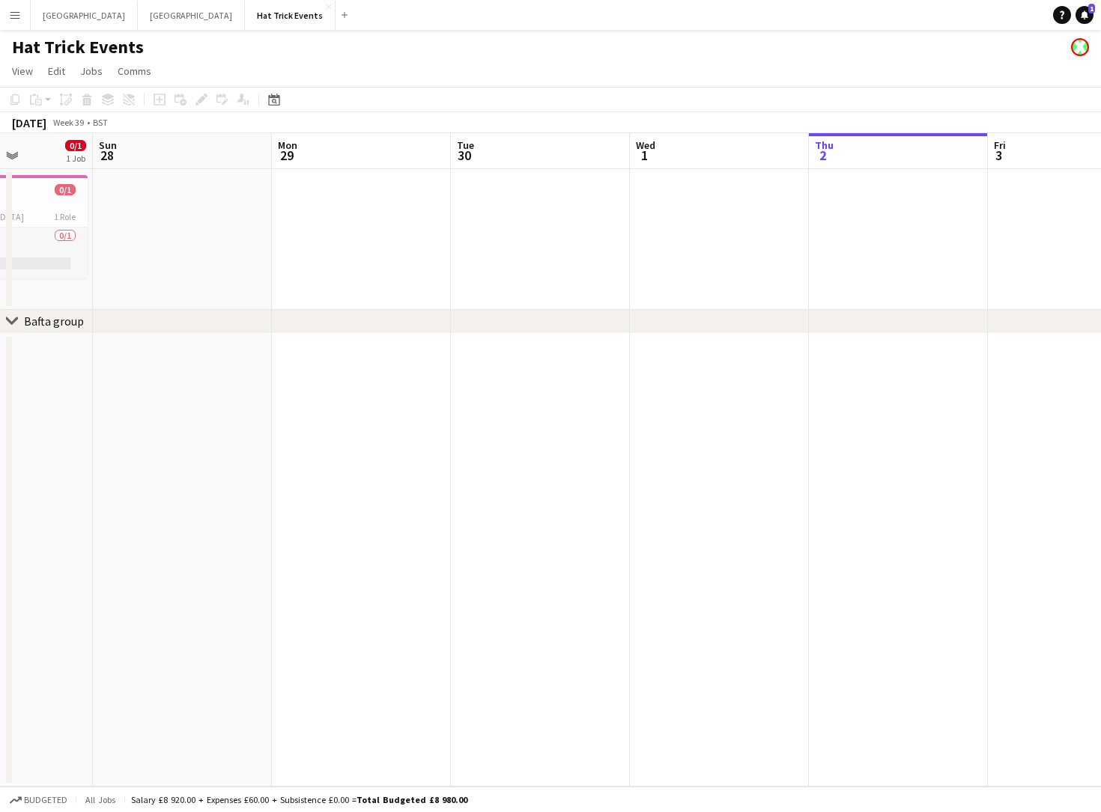
drag, startPoint x: 340, startPoint y: 496, endPoint x: 687, endPoint y: 518, distance: 347.4
click at [687, 517] on app-calendar-viewport "Thu 25 0/1 1 Job Fri 26 1/1 1 Job Sat 27 0/1 1 Job Sun 28 Mon 29 Tue 30 Wed 1 T…" at bounding box center [550, 460] width 1101 height 654
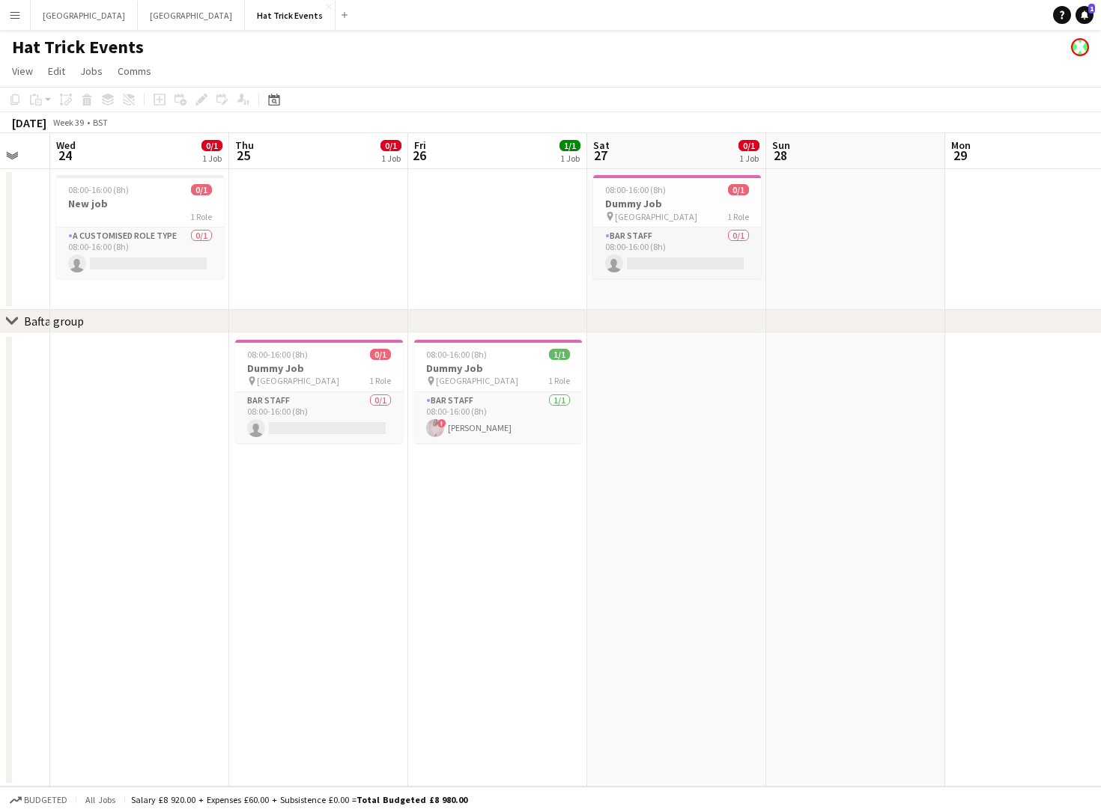
scroll to position [0, 388]
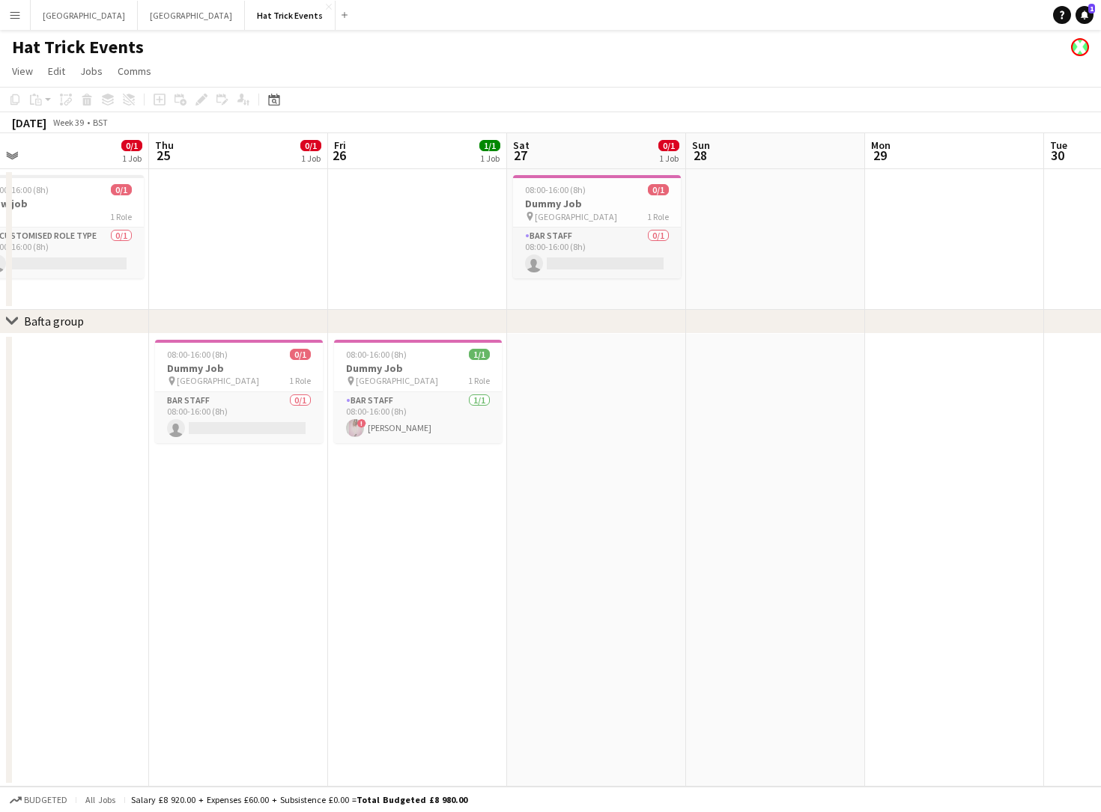
drag, startPoint x: 408, startPoint y: 527, endPoint x: 624, endPoint y: 541, distance: 216.1
click at [624, 541] on app-calendar-viewport "Mon 22 1/1 1 Job Tue 23 Wed 24 0/1 1 Job Thu 25 0/1 1 Job Fri 26 1/1 1 Job Sat …" at bounding box center [550, 460] width 1101 height 654
click at [418, 373] on h3 "Dummy Job" at bounding box center [418, 368] width 168 height 13
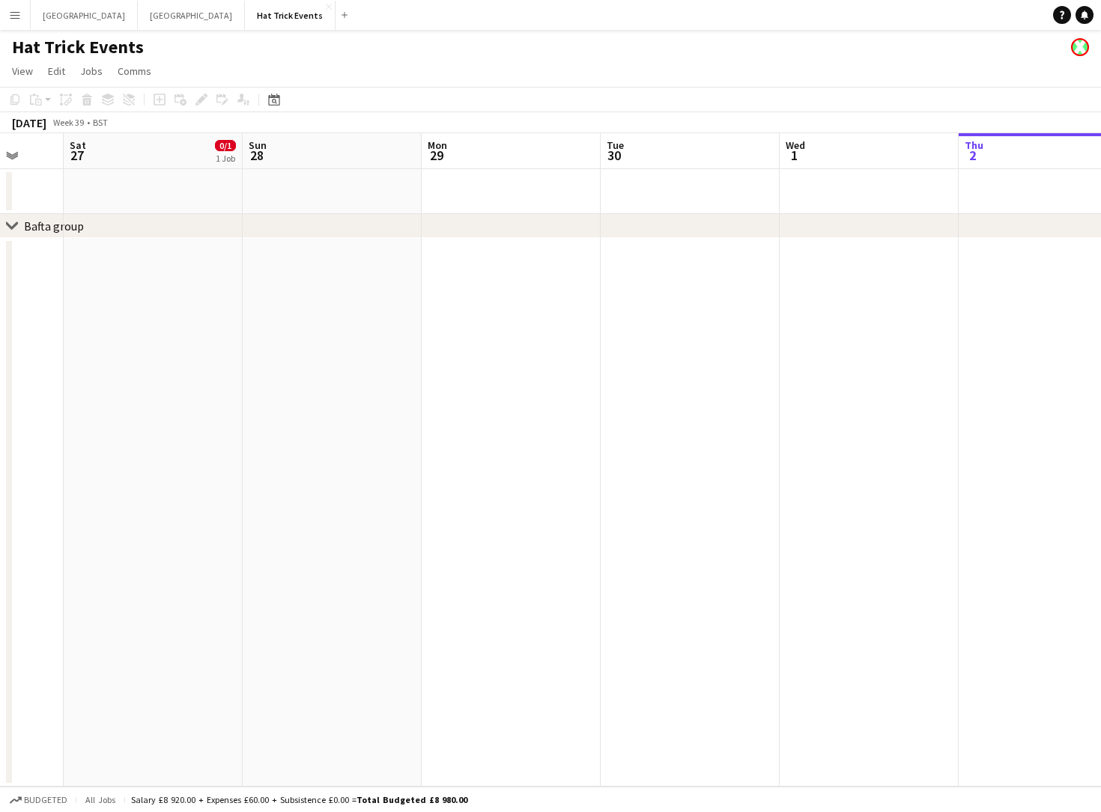
drag, startPoint x: 280, startPoint y: 595, endPoint x: 687, endPoint y: 618, distance: 407.2
click at [871, 628] on app-calendar-viewport "Thu 25 Fri 26 Sat 27 0/1 1 Job Sun 28 Mon 29 Tue 30 Wed 1 Thu 2 Fri 3 Sat 4 Sun…" at bounding box center [550, 460] width 1101 height 654
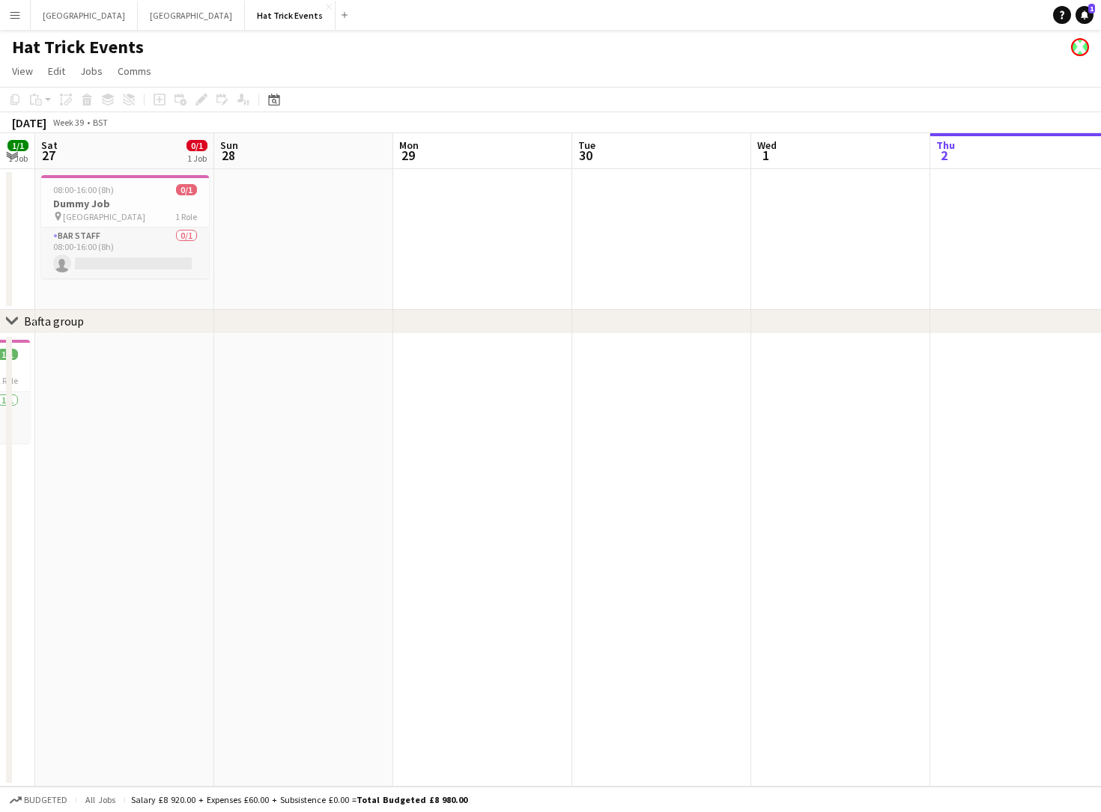
drag, startPoint x: 353, startPoint y: 606, endPoint x: 670, endPoint y: 636, distance: 319.0
click at [703, 637] on app-calendar-viewport "Thu 25 0/1 1 Job Fri 26 1/1 1 Job Sat 27 0/1 1 Job Sun 28 Mon 29 Tue 30 Wed 1 T…" at bounding box center [550, 460] width 1101 height 654
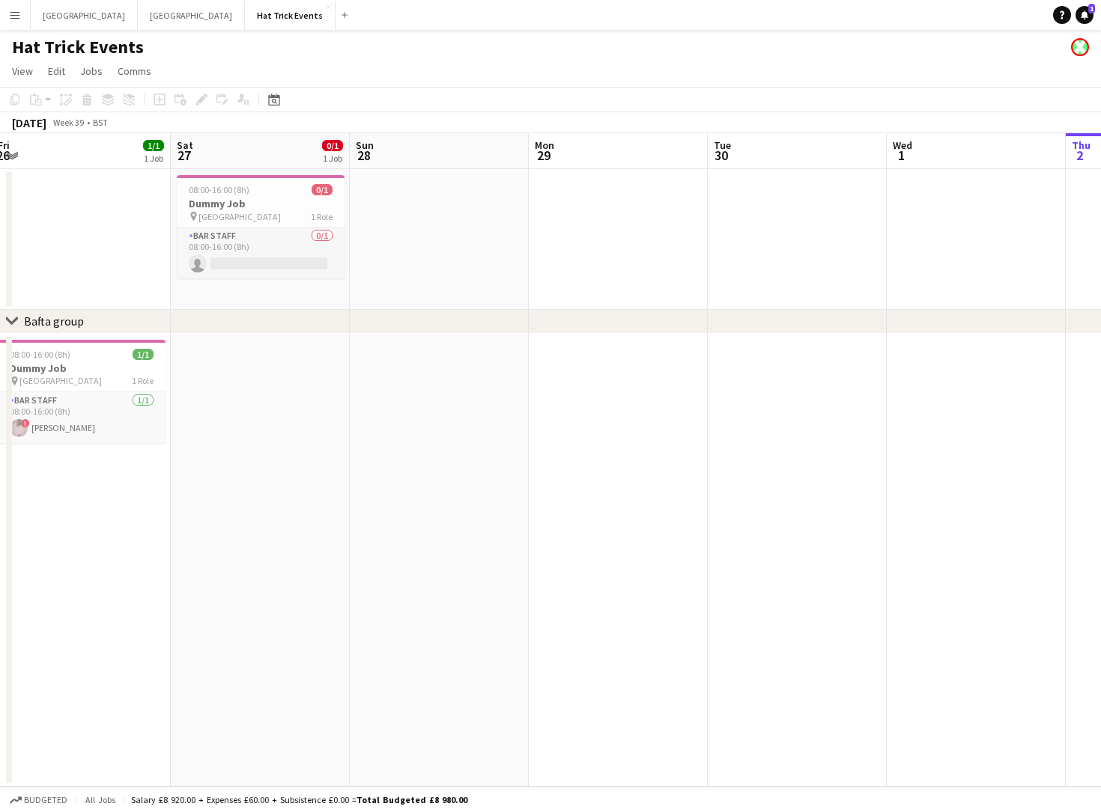
drag, startPoint x: 333, startPoint y: 601, endPoint x: 657, endPoint y: 623, distance: 325.0
click at [657, 623] on app-calendar-viewport "Wed 24 0/1 1 Job Thu 25 0/1 1 Job Fri 26 1/1 1 Job Sat 27 0/1 1 Job Sun 28 Mon …" at bounding box center [550, 460] width 1101 height 654
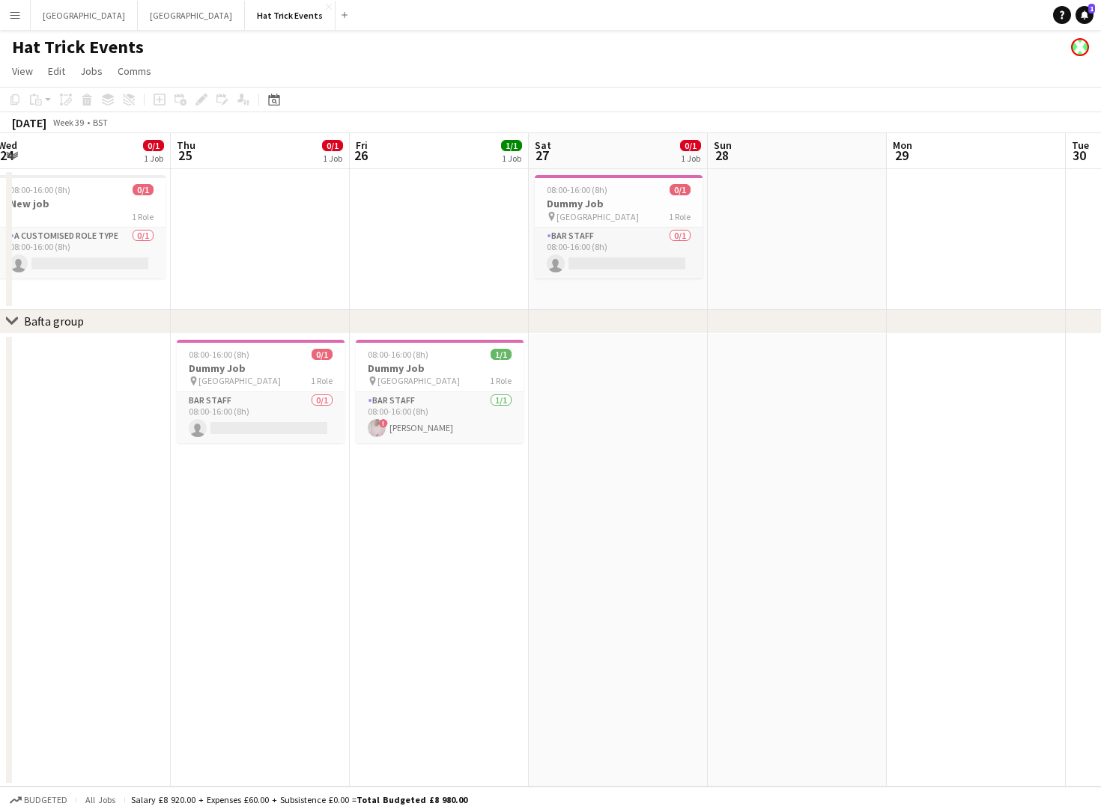
scroll to position [0, 344]
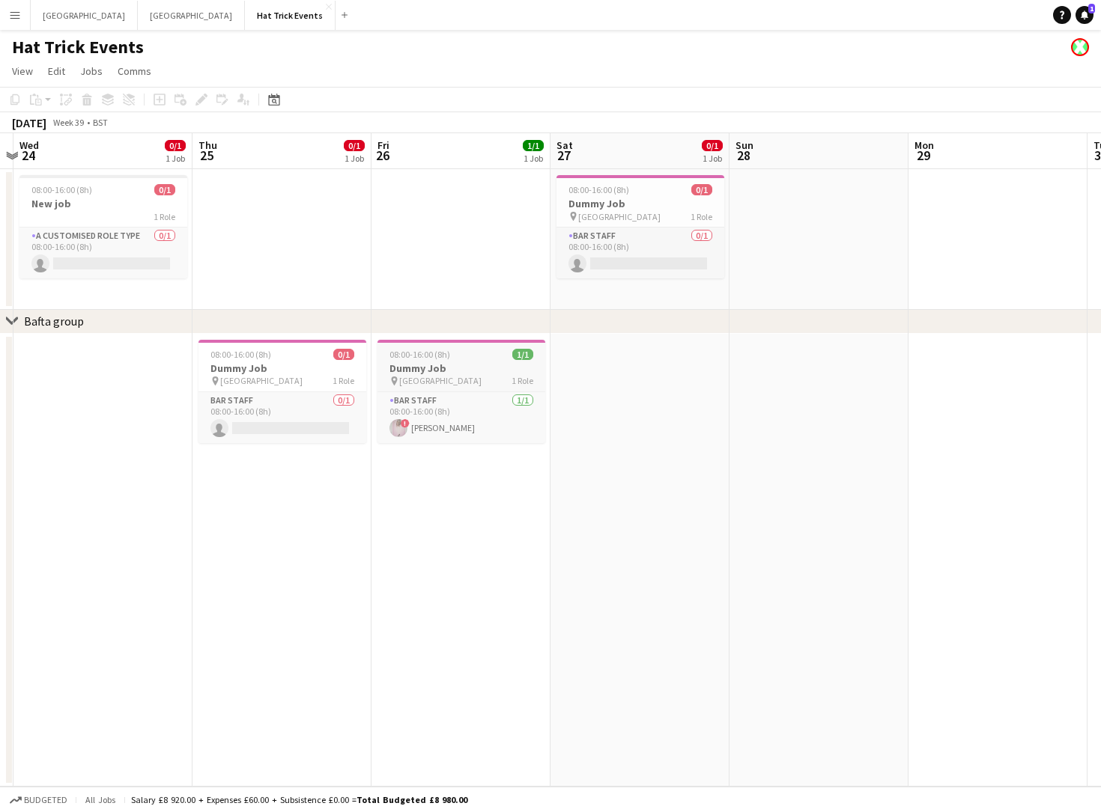
click at [471, 376] on div "pin Wembley 1 Role" at bounding box center [461, 381] width 168 height 12
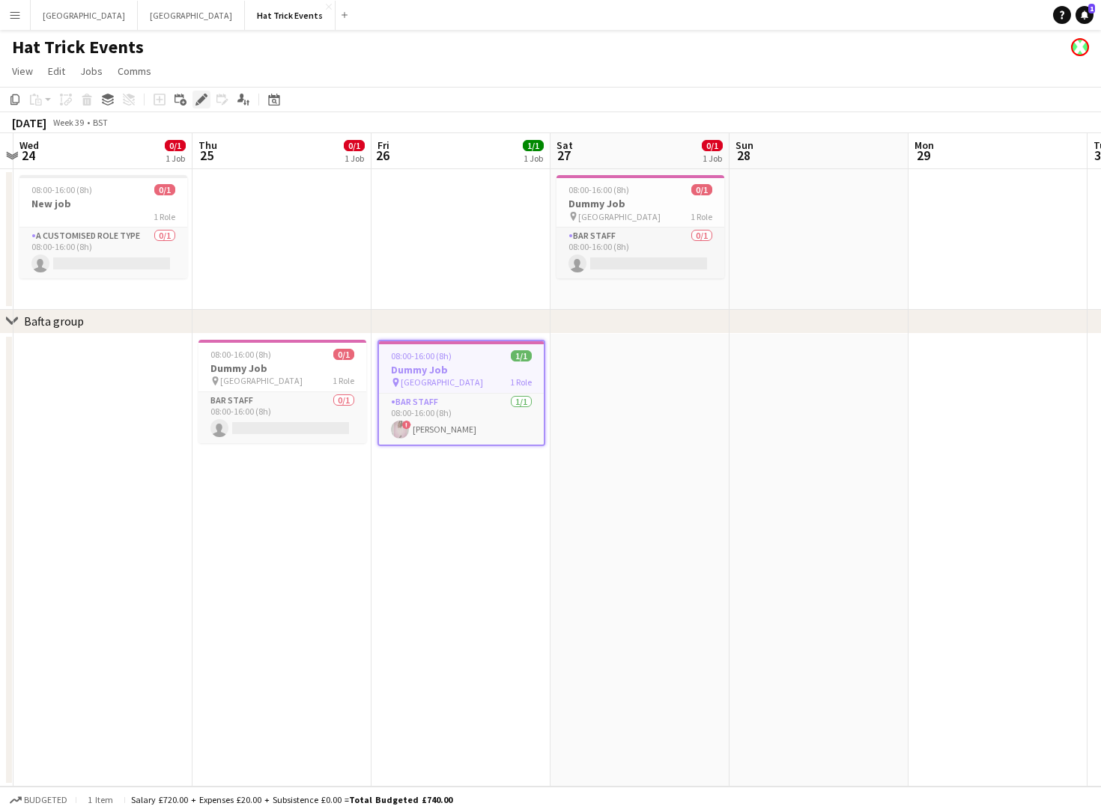
click at [204, 100] on icon "Edit" at bounding box center [201, 100] width 12 height 12
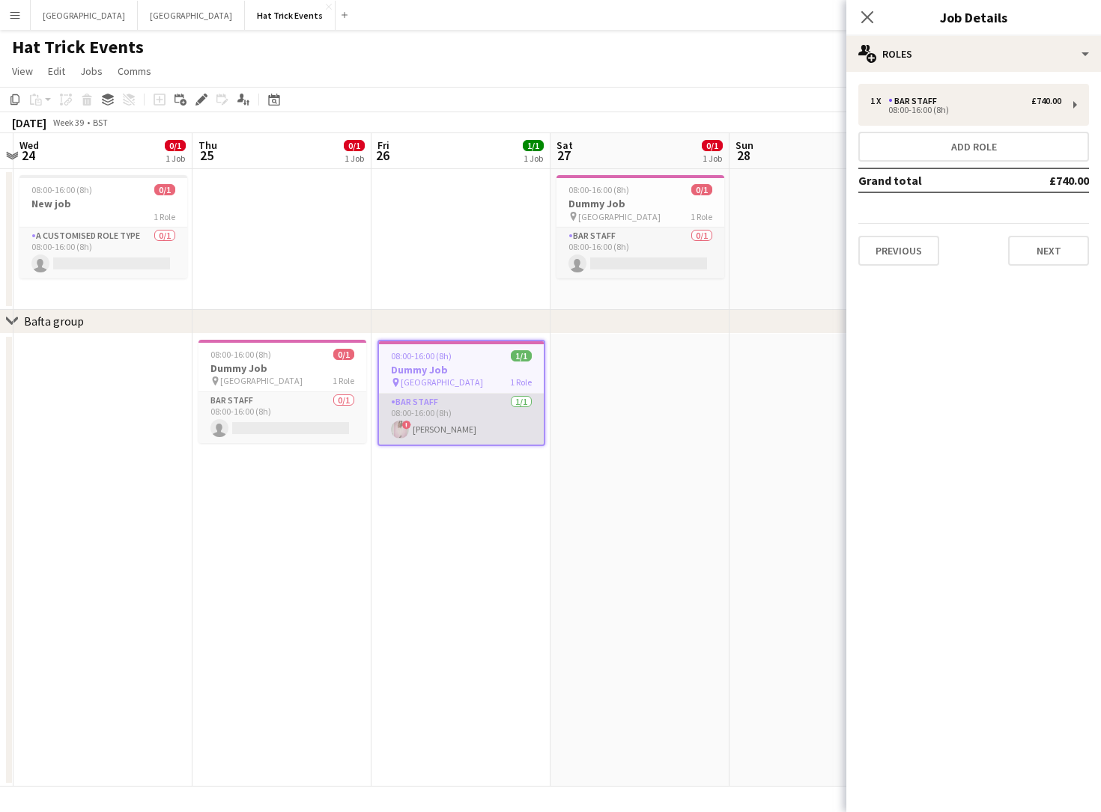
click at [483, 417] on app-card-role "Bar Staff 1/1 08:00-16:00 (8h) ! Diana Priceless" at bounding box center [461, 419] width 165 height 51
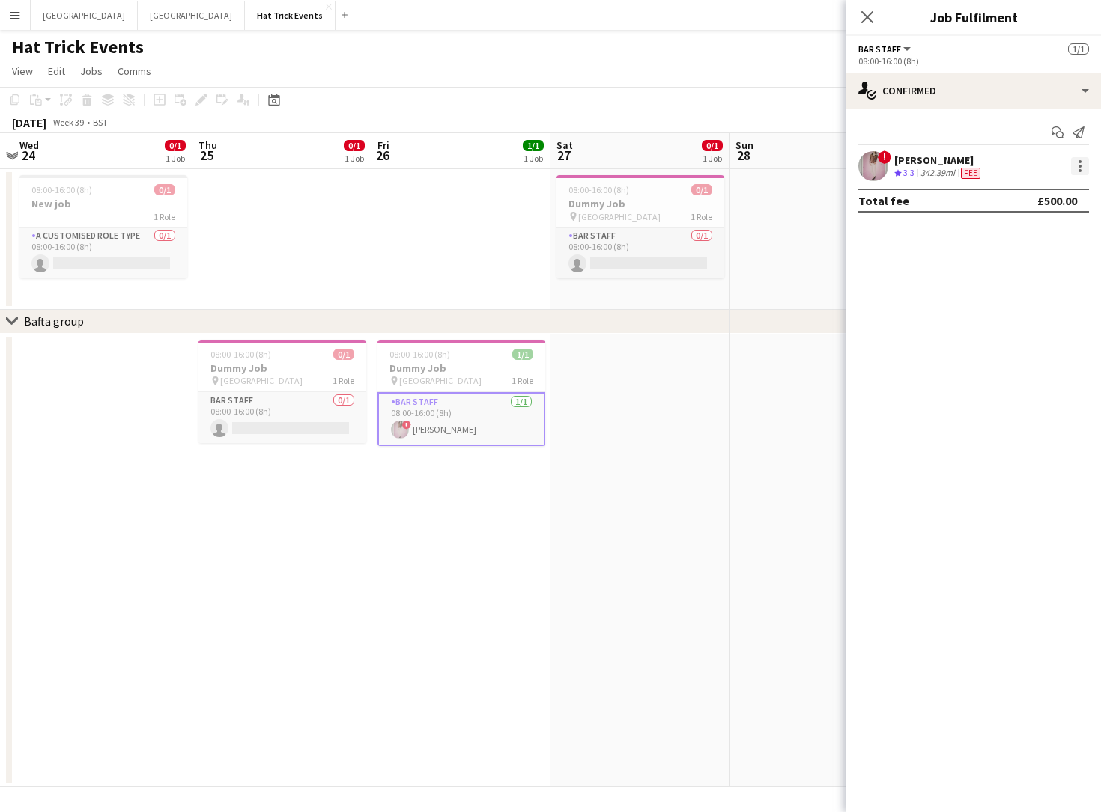
click at [1073, 166] on div at bounding box center [1080, 166] width 18 height 18
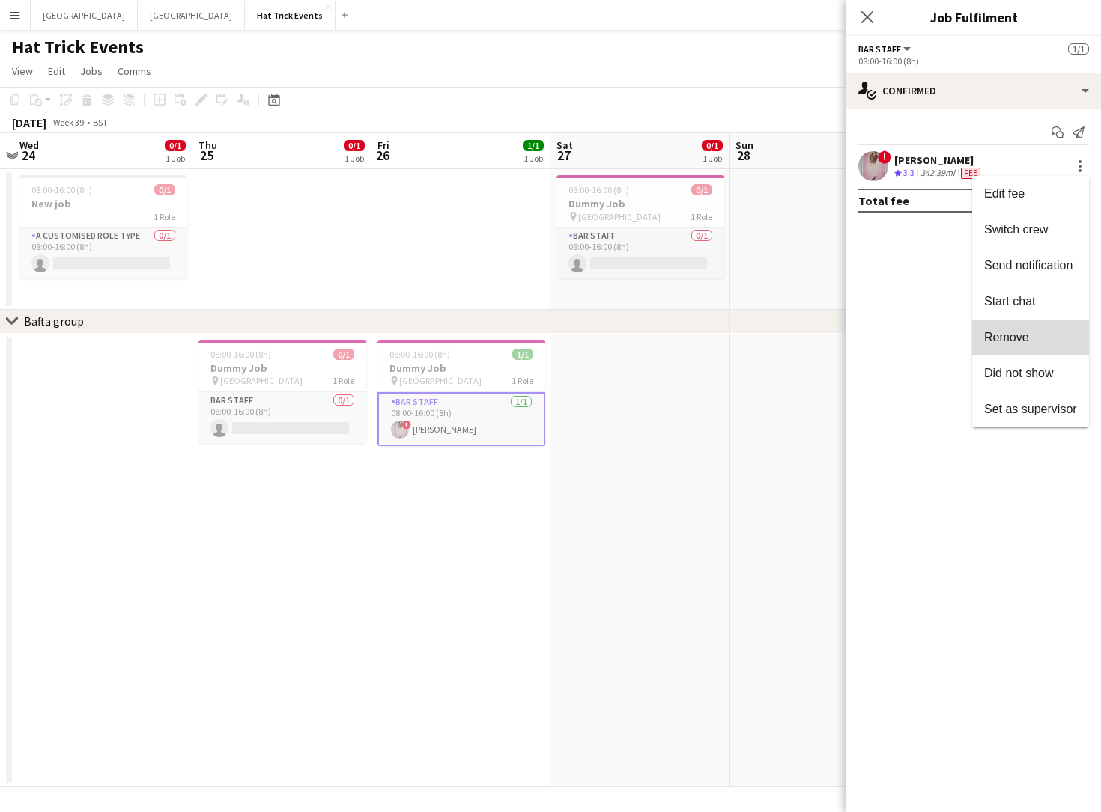
click at [1031, 341] on span "Remove" at bounding box center [1030, 337] width 93 height 13
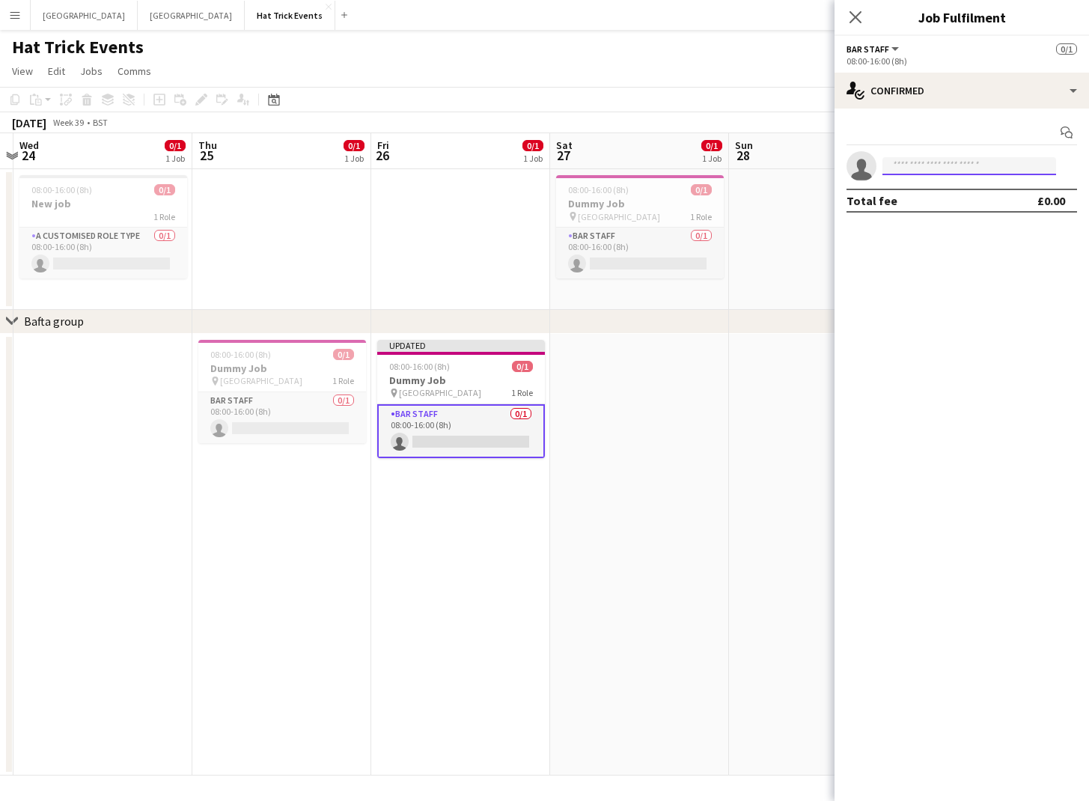
click at [930, 168] on input at bounding box center [970, 166] width 174 height 18
type input "**********"
click at [973, 165] on input "**********" at bounding box center [970, 166] width 174 height 18
drag, startPoint x: 965, startPoint y: 164, endPoint x: 881, endPoint y: 162, distance: 84.6
click at [881, 162] on form "**********" at bounding box center [977, 166] width 201 height 19
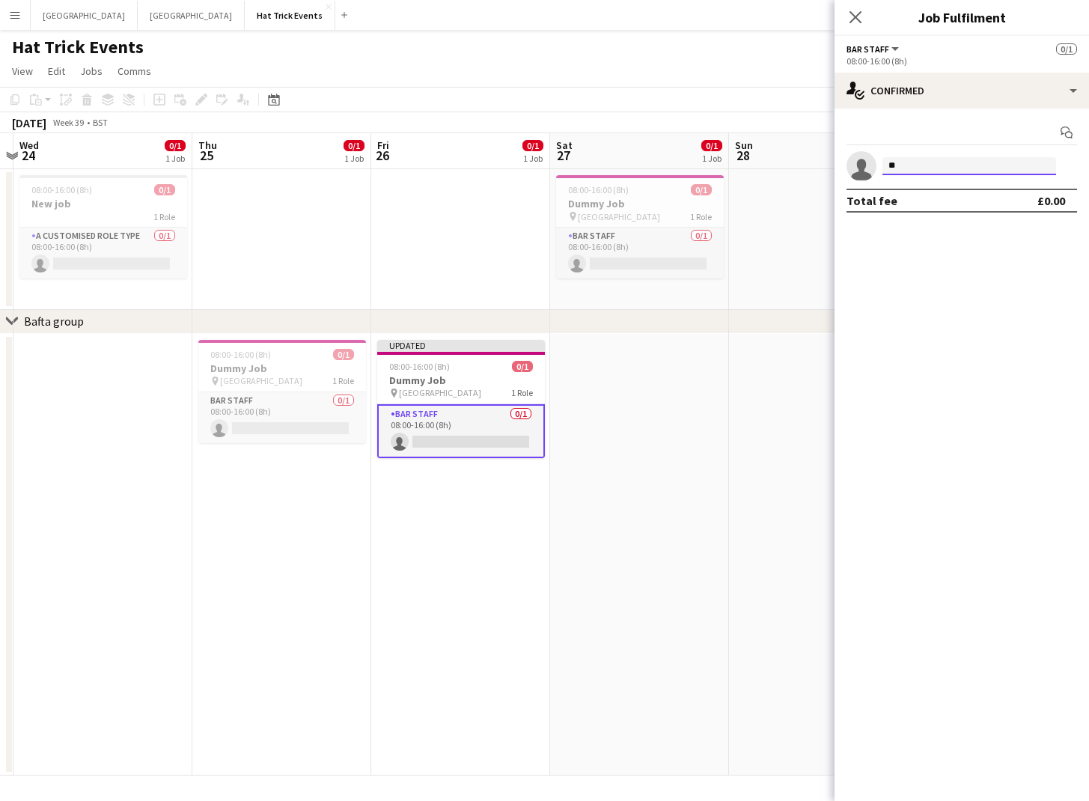
type input "*"
type input "**********"
click at [964, 192] on span "Charles Xavier Active" at bounding box center [970, 187] width 150 height 13
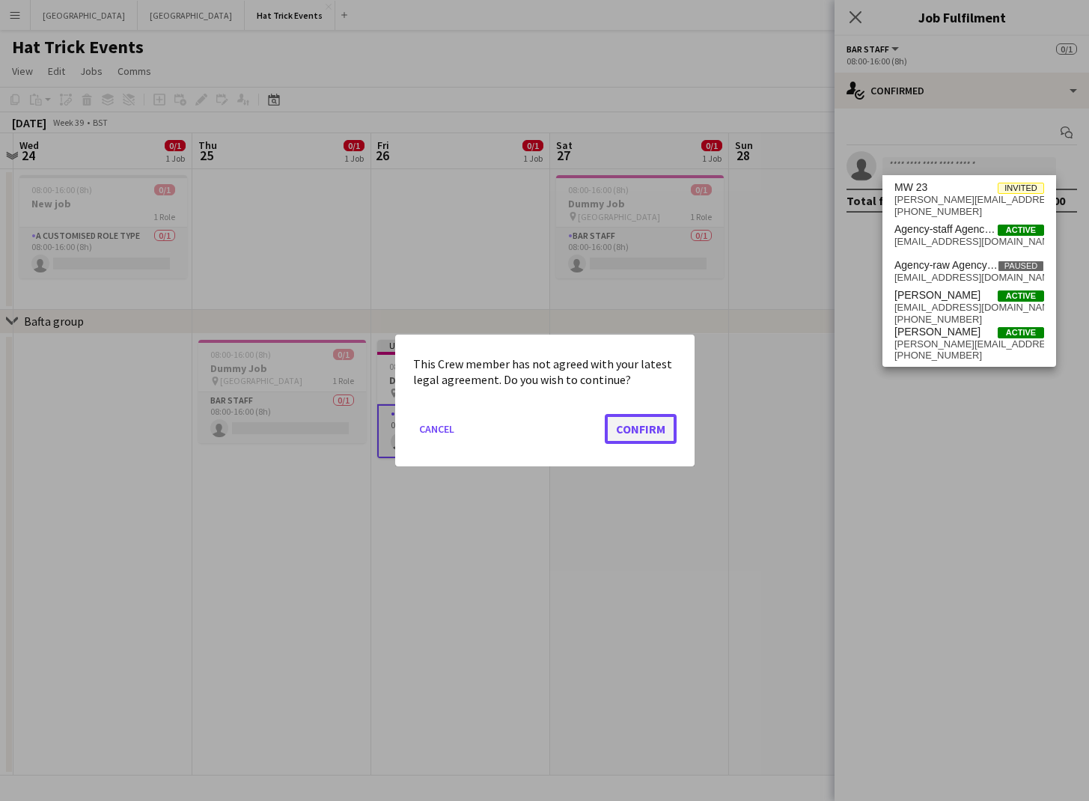
click at [638, 431] on button "Confirm" at bounding box center [641, 429] width 72 height 30
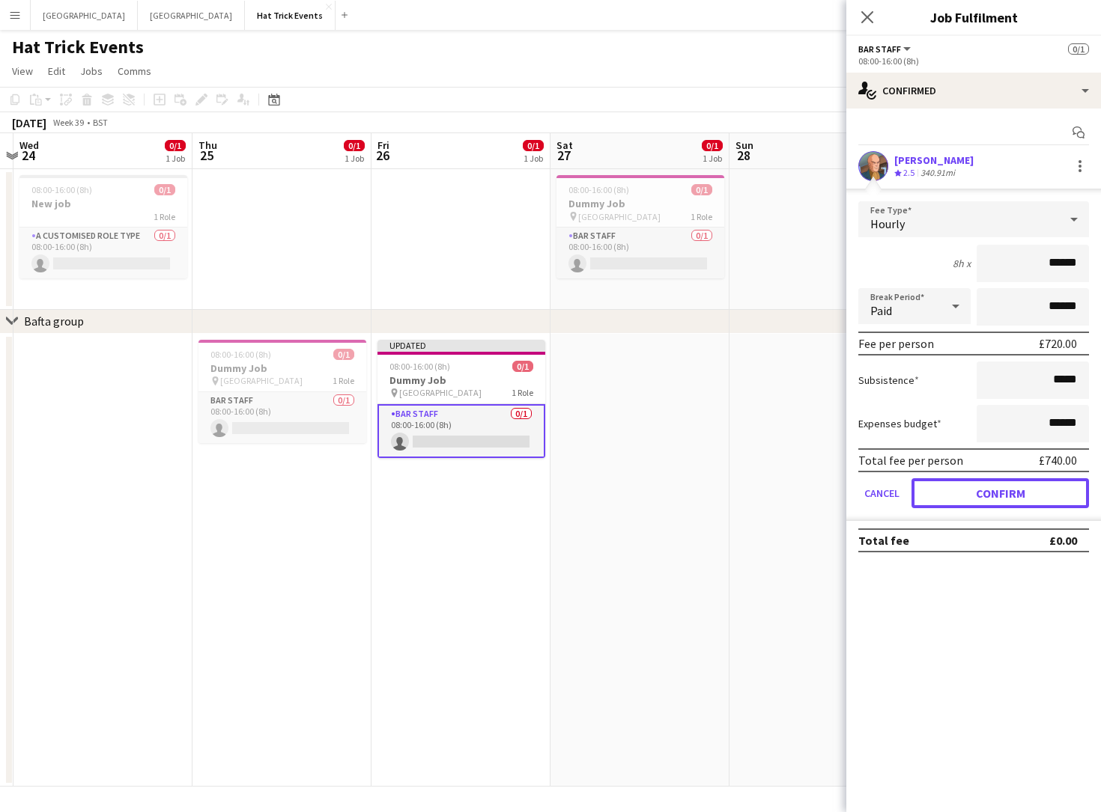
drag, startPoint x: 999, startPoint y: 496, endPoint x: 972, endPoint y: 585, distance: 93.1
click at [972, 585] on mat-expansion-panel "check Confirmed Start chat Charles Xavier Crew rating 2.5 340.91mi Fee Type Hou…" at bounding box center [973, 461] width 255 height 704
click at [1080, 169] on div at bounding box center [1079, 170] width 3 height 3
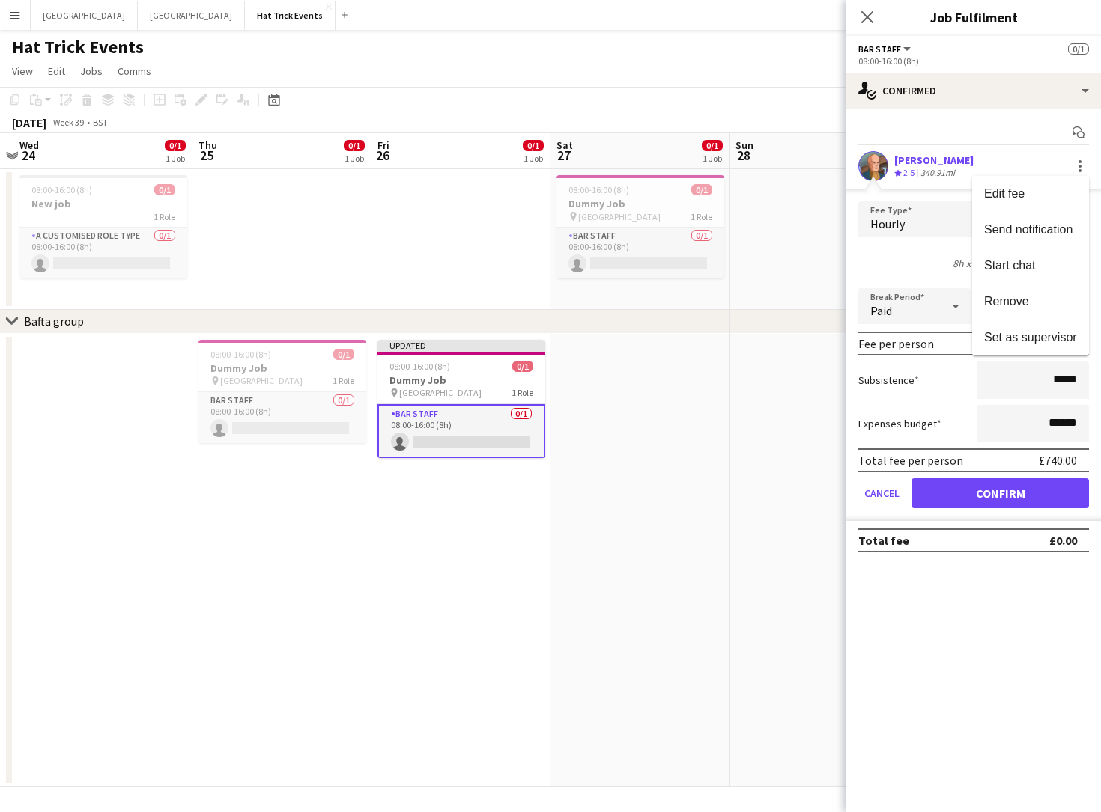
click at [963, 605] on div at bounding box center [550, 406] width 1101 height 812
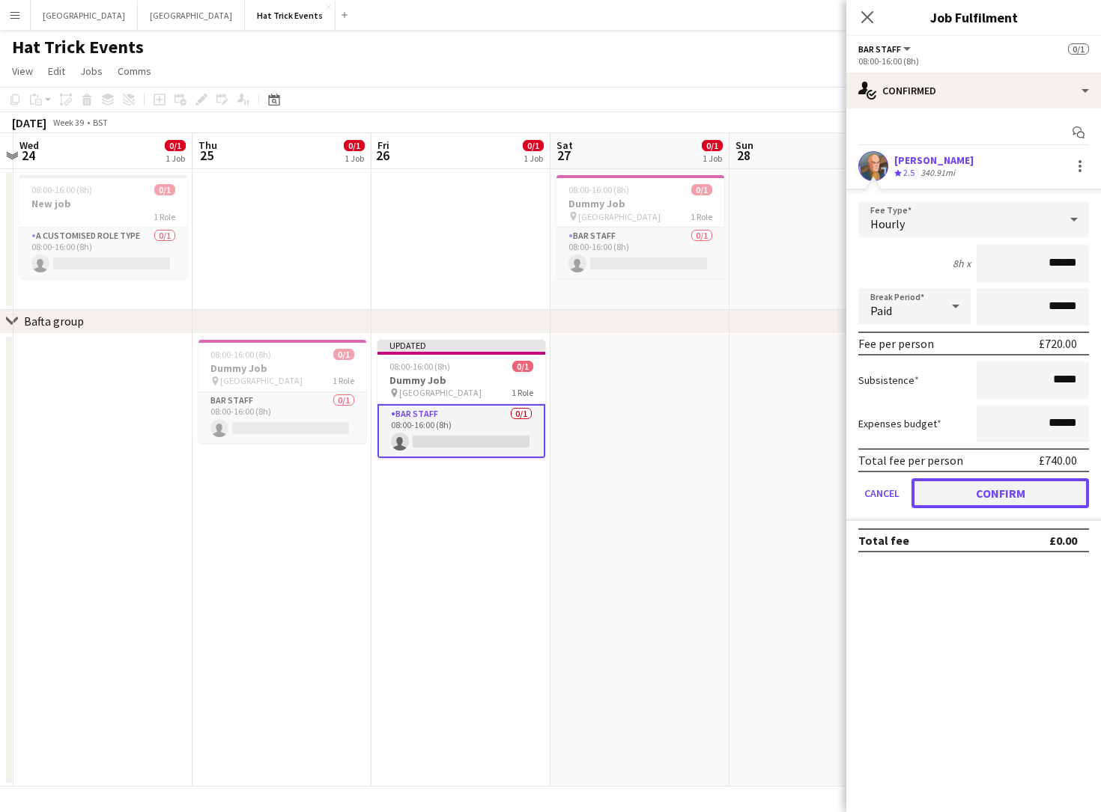
click at [1001, 492] on button "Confirm" at bounding box center [999, 493] width 177 height 30
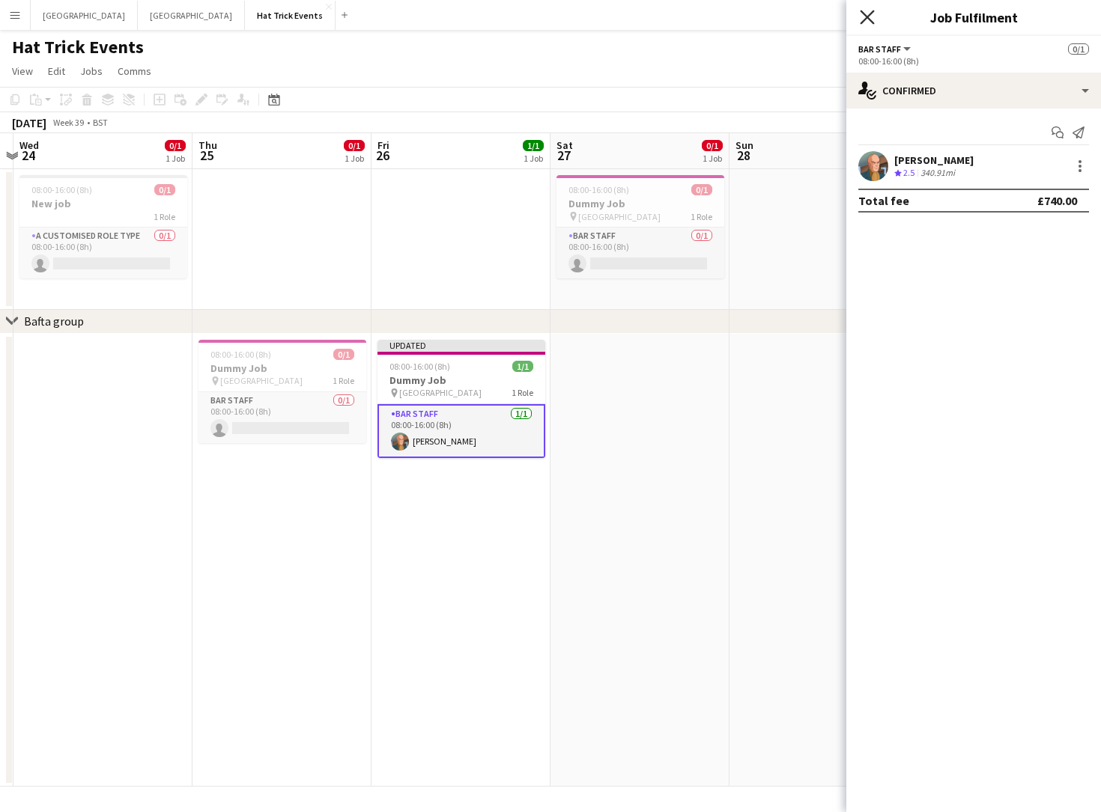
click at [860, 19] on icon "Close pop-in" at bounding box center [867, 17] width 14 height 14
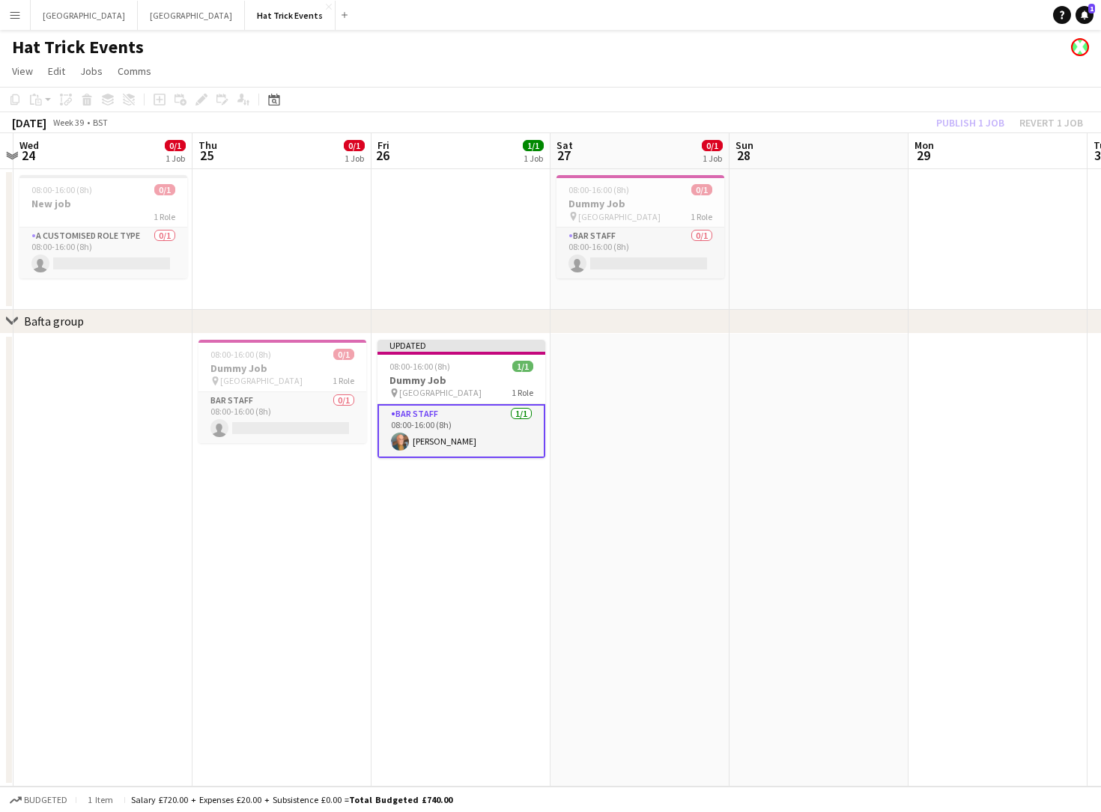
click at [810, 69] on app-page-menu "View Day view expanded Day view collapsed Month view Date picker Jump to [DATE]…" at bounding box center [550, 72] width 1101 height 28
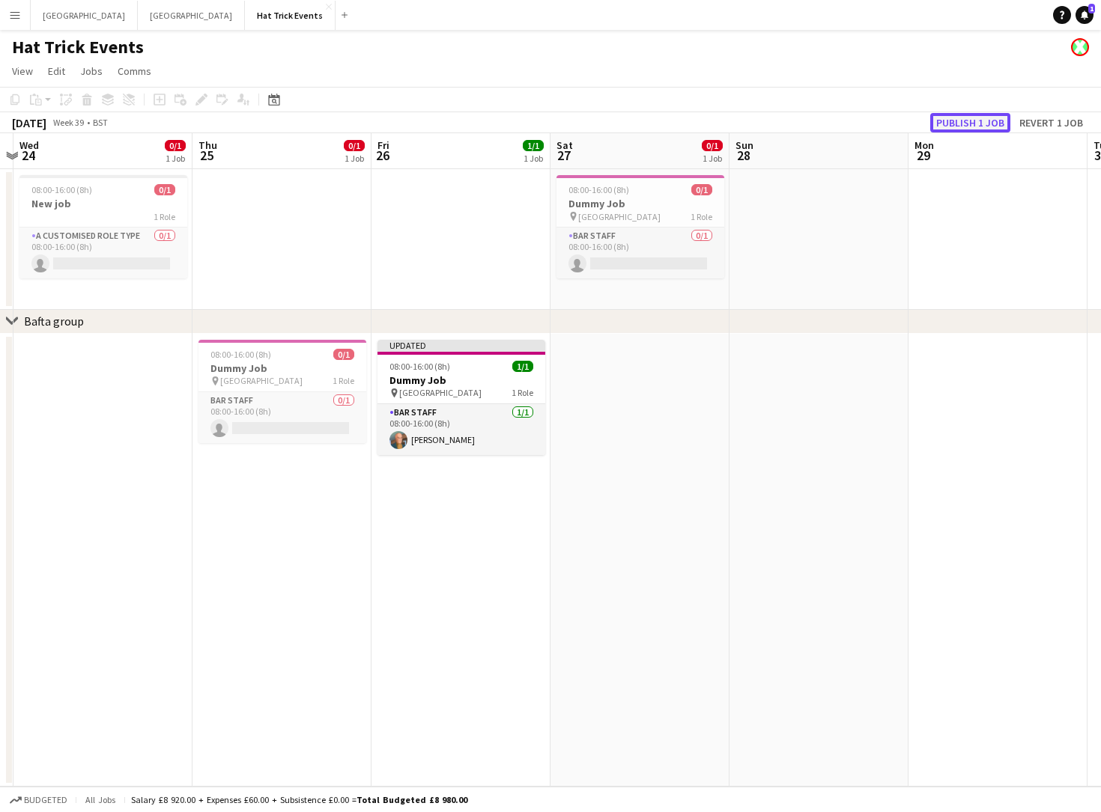
click at [974, 122] on button "Publish 1 job" at bounding box center [970, 122] width 80 height 19
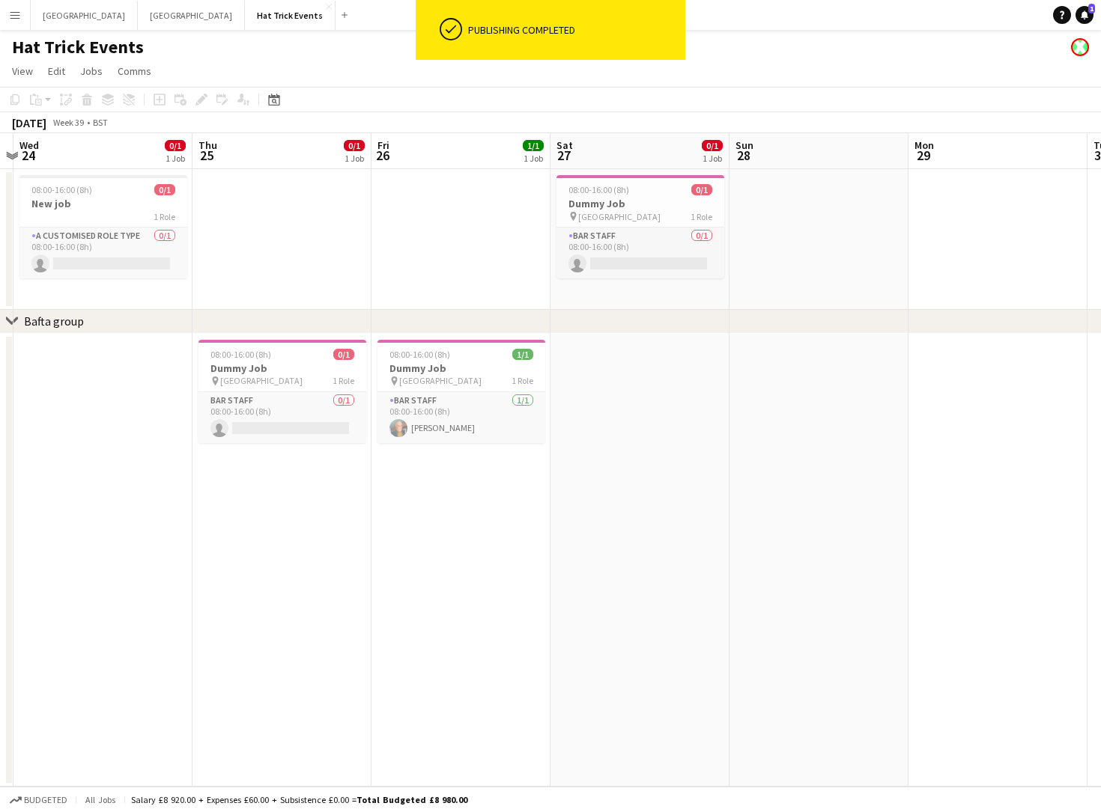
click at [19, 16] on app-icon "Menu" at bounding box center [15, 15] width 12 height 12
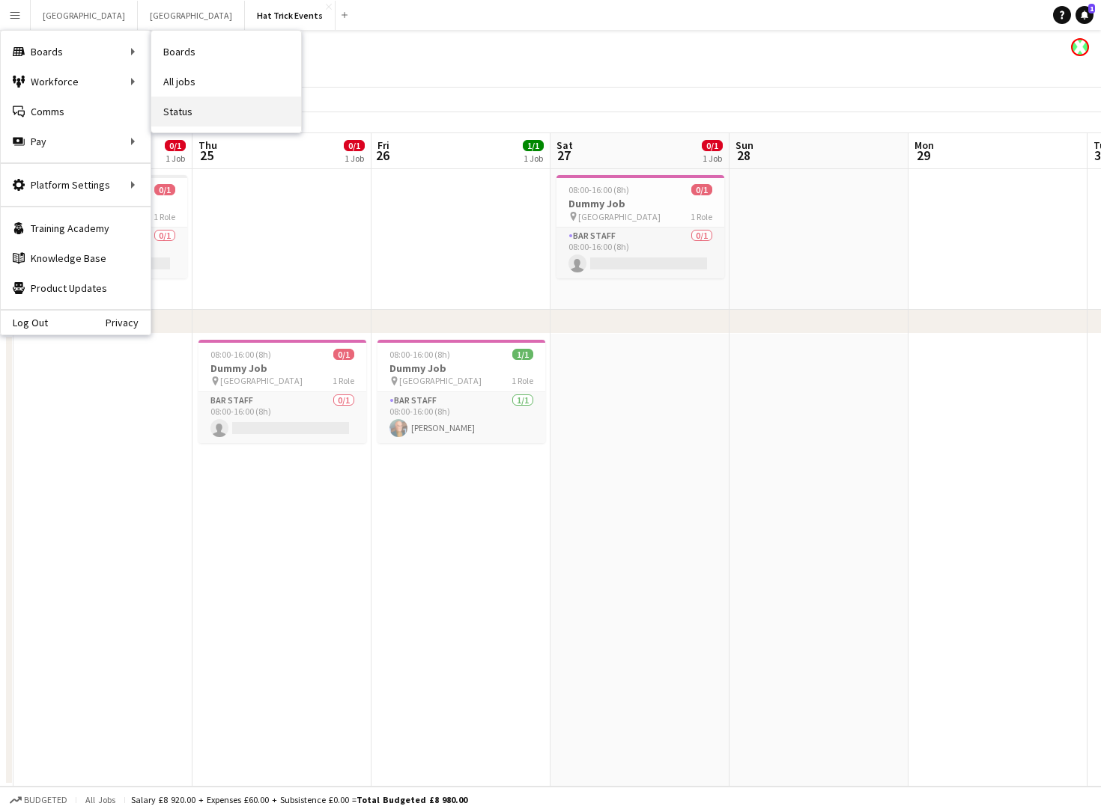
click at [171, 116] on link "Status" at bounding box center [226, 112] width 150 height 30
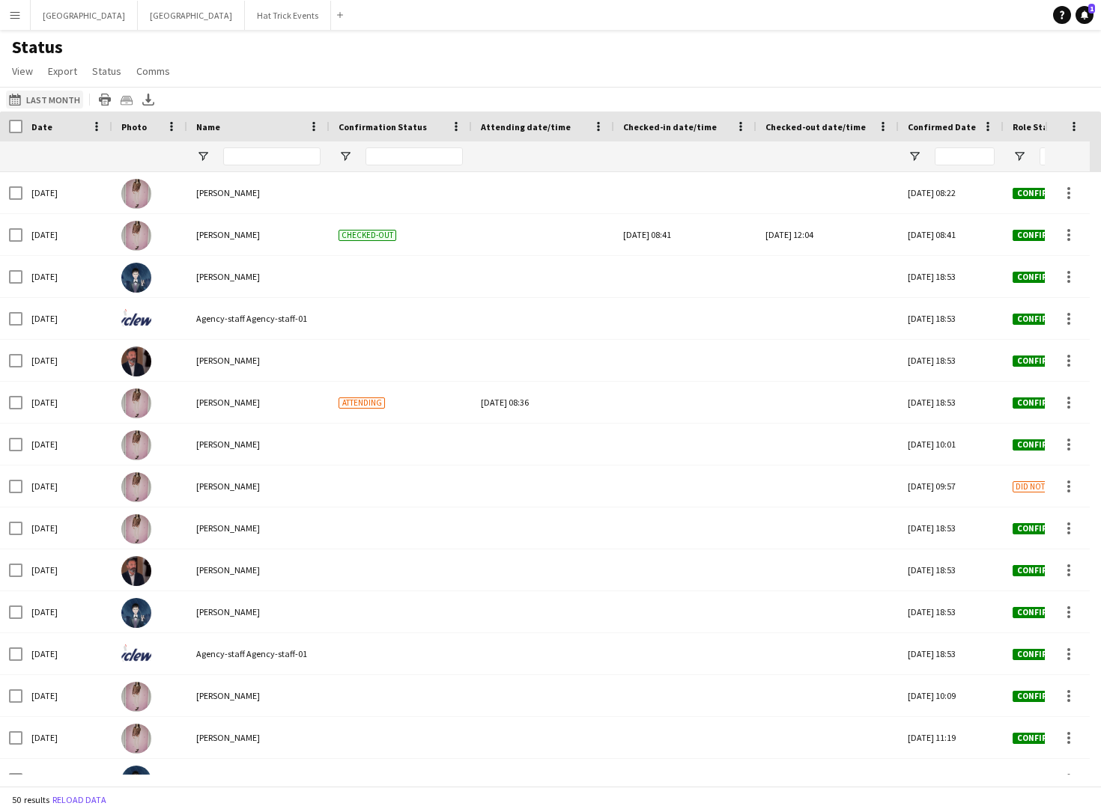
click at [55, 97] on button "02-10-2025 to 08-10-2025 Last Month" at bounding box center [44, 100] width 77 height 18
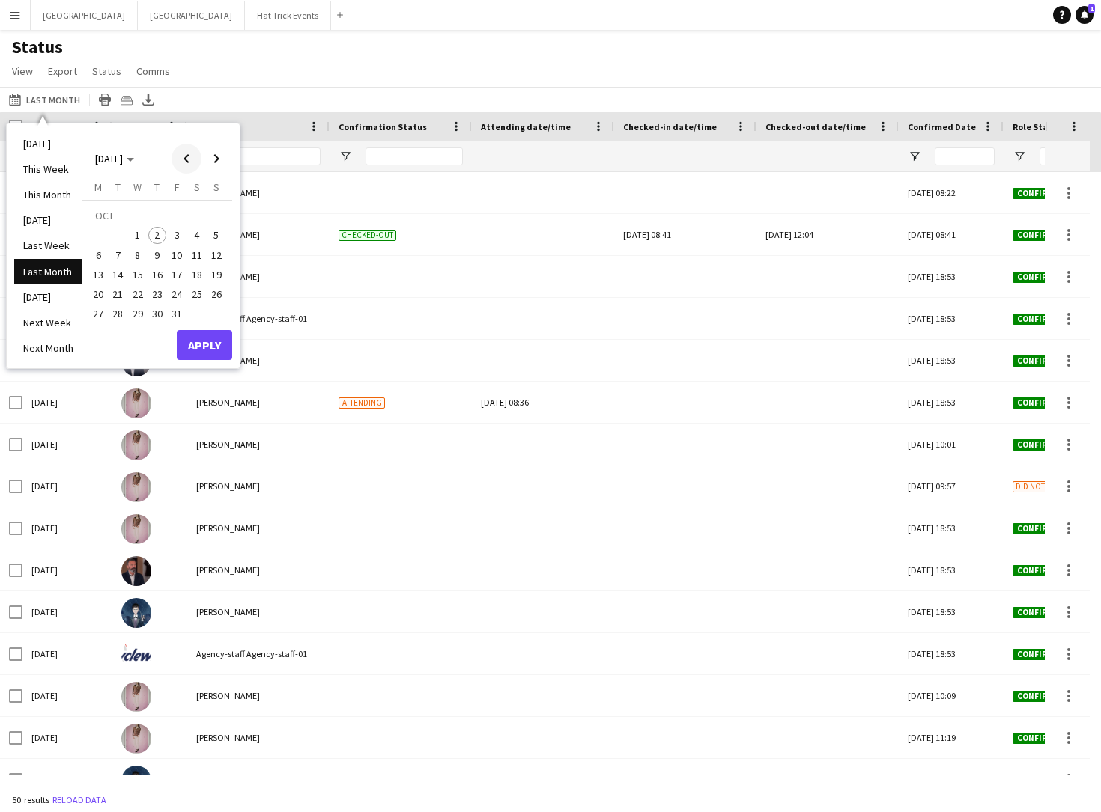
click at [181, 159] on span "Previous month" at bounding box center [186, 159] width 30 height 30
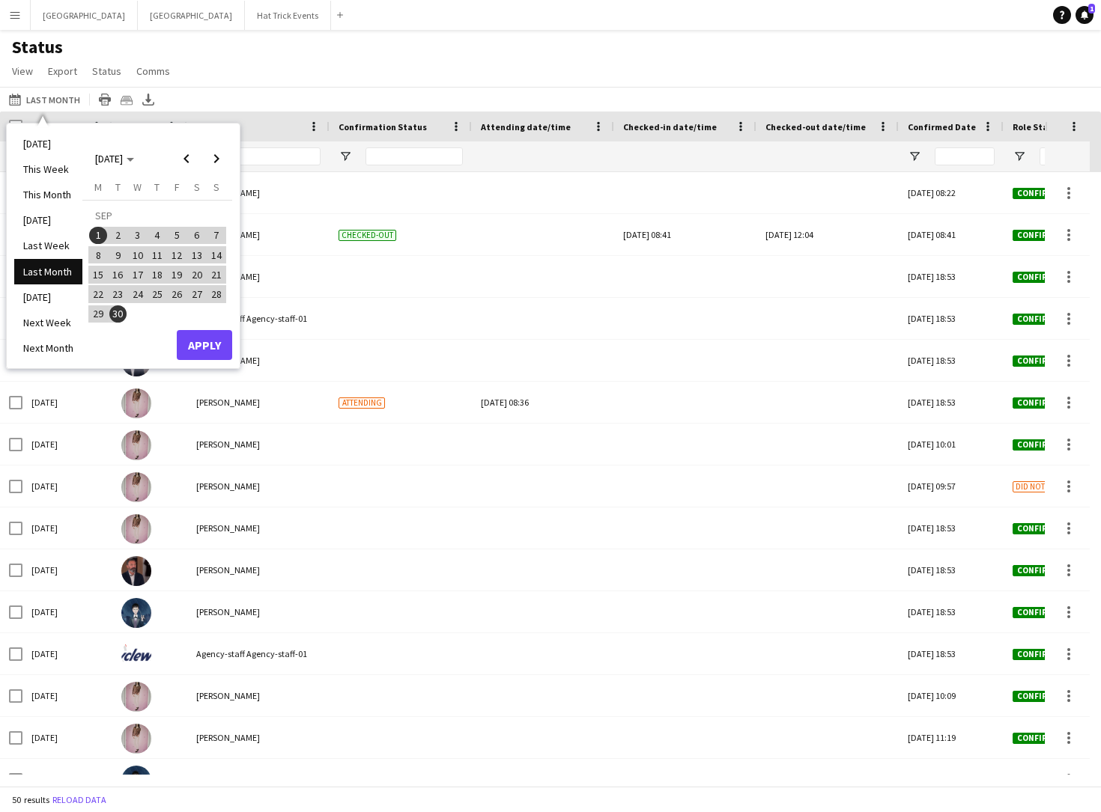
click at [174, 298] on span "26" at bounding box center [177, 294] width 18 height 18
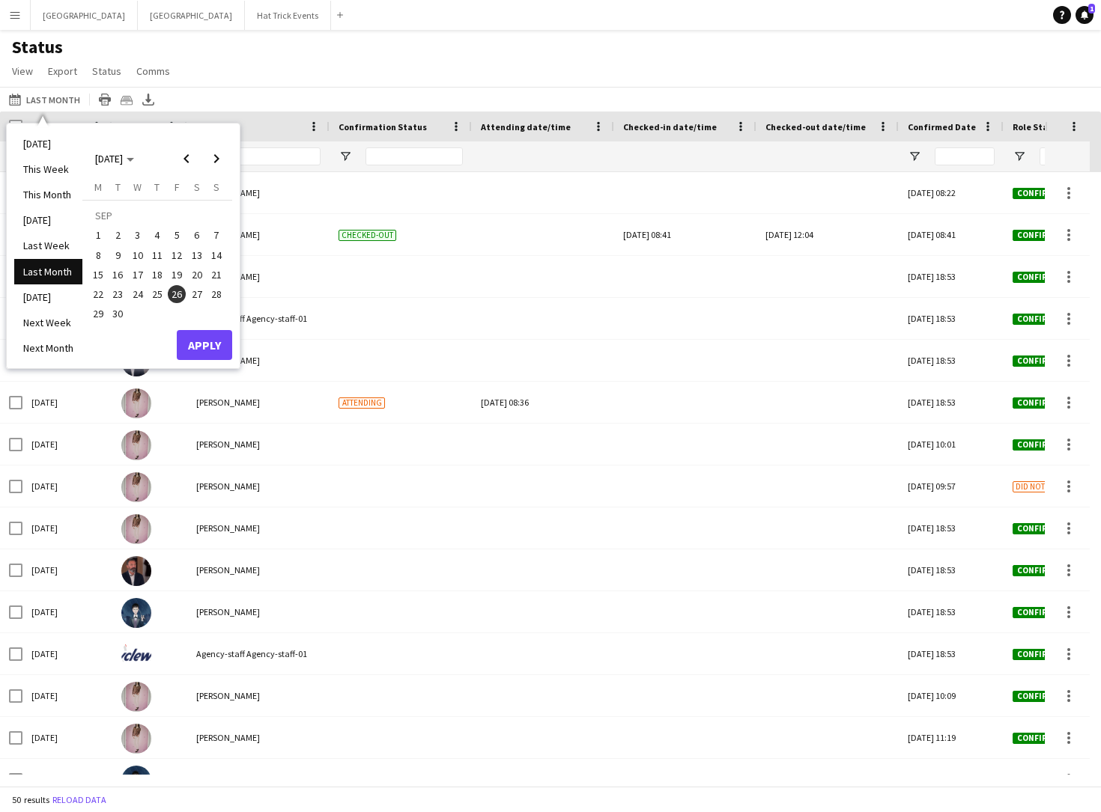
click at [174, 298] on span "26" at bounding box center [177, 294] width 18 height 18
click at [190, 338] on button "Apply" at bounding box center [204, 345] width 55 height 30
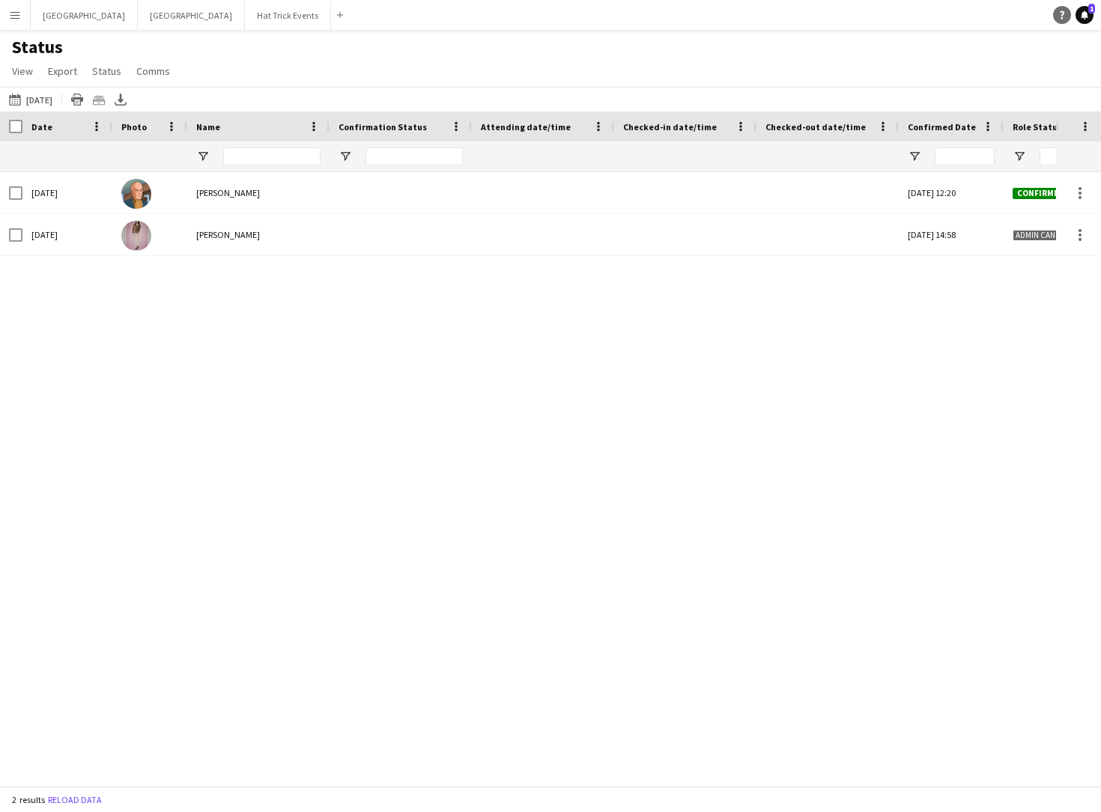
click at [1062, 16] on icon "Help" at bounding box center [1061, 14] width 9 height 9
click at [245, 13] on button "Hat Trick Events Close" at bounding box center [288, 15] width 86 height 29
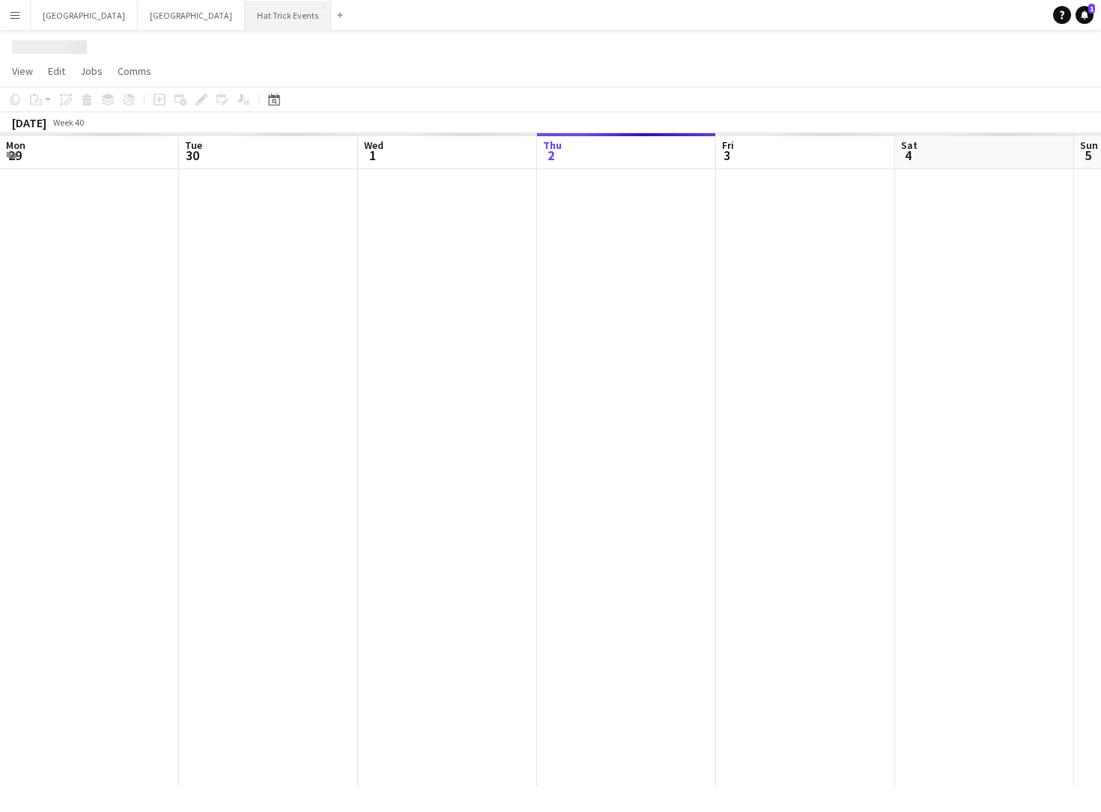
scroll to position [0, 358]
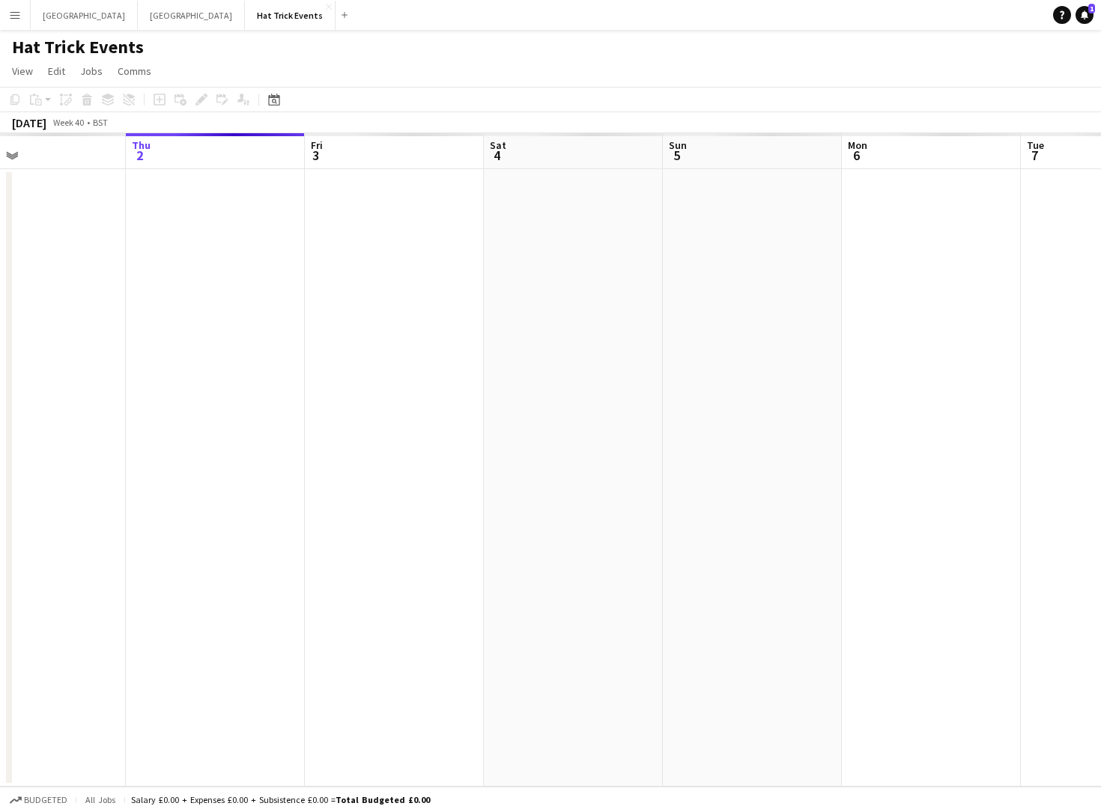
drag, startPoint x: 246, startPoint y: 392, endPoint x: 454, endPoint y: 411, distance: 209.7
click at [452, 410] on app-calendar-viewport "Mon 29 Tue 30 Wed 1 Thu 2 Fri 3 Sat 4 Sun 5 Mon 6 Tue 7 Wed 8 Thu 9 Fri 10" at bounding box center [550, 460] width 1101 height 654
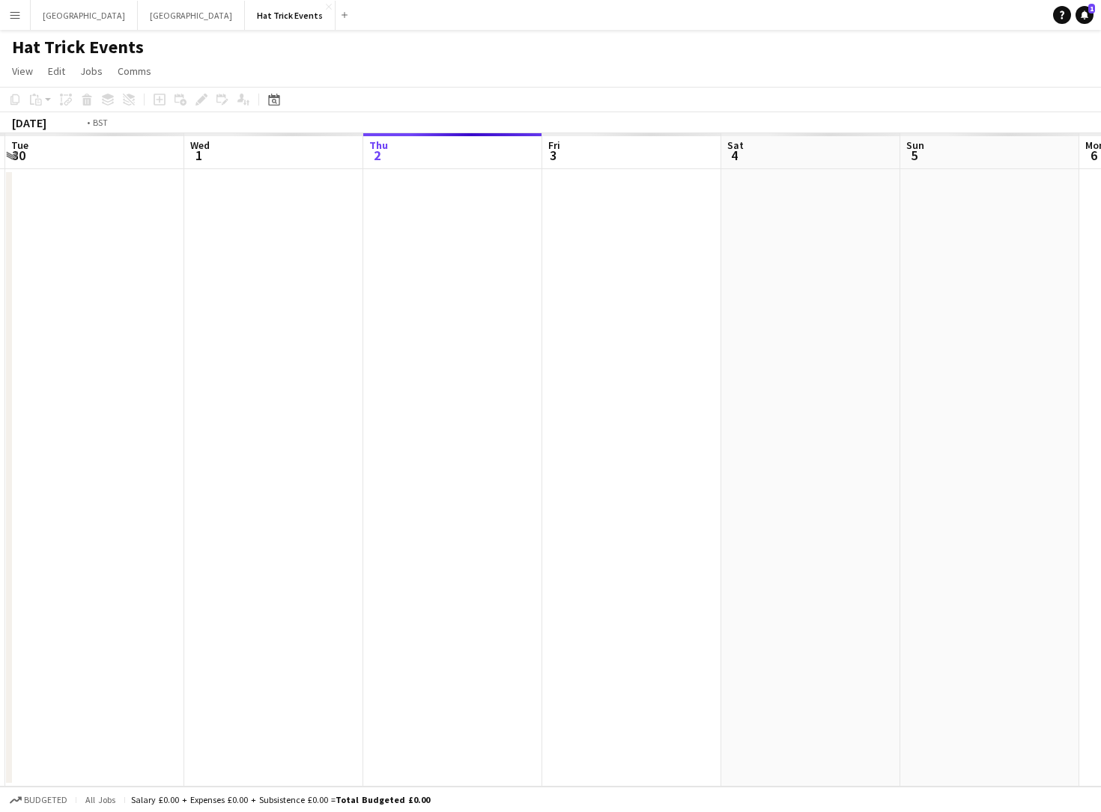
drag, startPoint x: 287, startPoint y: 436, endPoint x: 597, endPoint y: 449, distance: 310.2
click at [597, 446] on app-calendar-viewport "Sun 28 Mon 29 Tue 30 Wed 1 Thu 2 Fri 3 Sat 4 Sun 5 Mon 6 Tue 7 Wed 8 Thu 9" at bounding box center [550, 460] width 1101 height 654
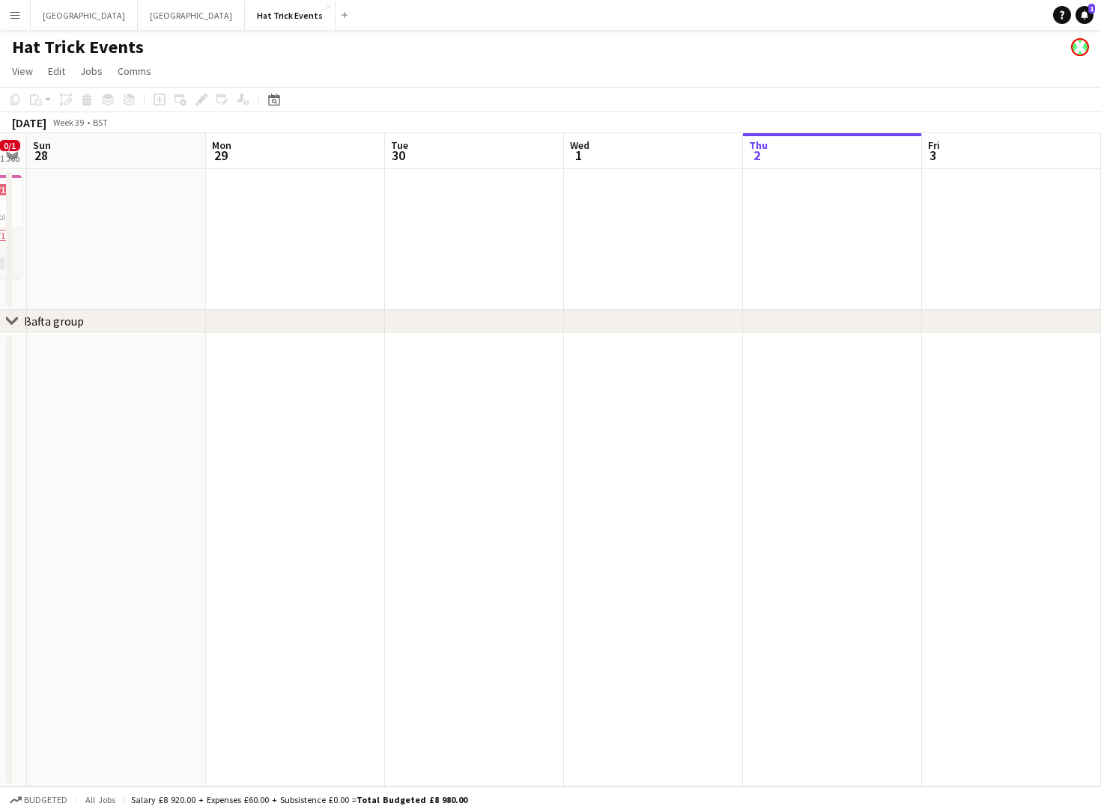
click at [632, 478] on app-calendar-viewport "Fri 26 1/1 1 Job Sat 27 0/1 1 Job Sun 28 Mon 29 Tue 30 Wed 1 Thu 2 Fri 3 Sat 4 …" at bounding box center [550, 460] width 1101 height 654
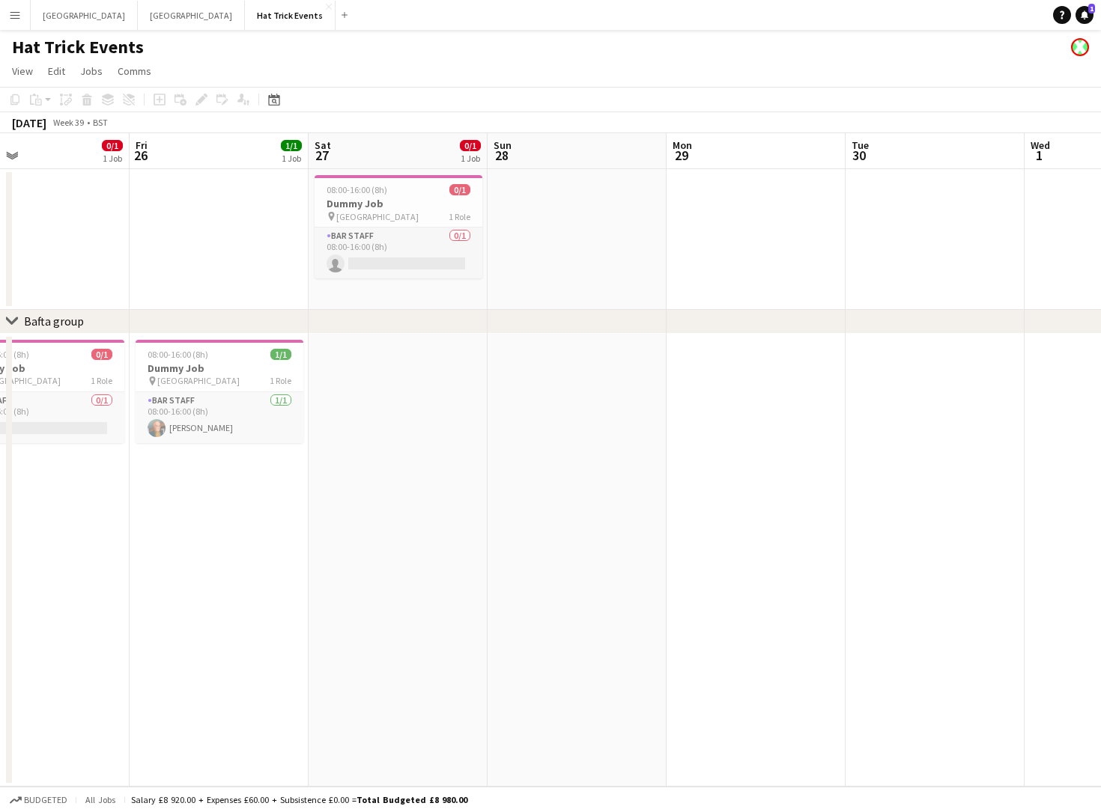
drag, startPoint x: 388, startPoint y: 488, endPoint x: 598, endPoint y: 488, distance: 209.7
click at [598, 488] on app-calendar-viewport "Tue 23 Wed 24 0/1 1 Job Thu 25 0/1 1 Job Fri 26 1/1 1 Job Sat 27 0/1 1 Job Sun …" at bounding box center [550, 460] width 1101 height 654
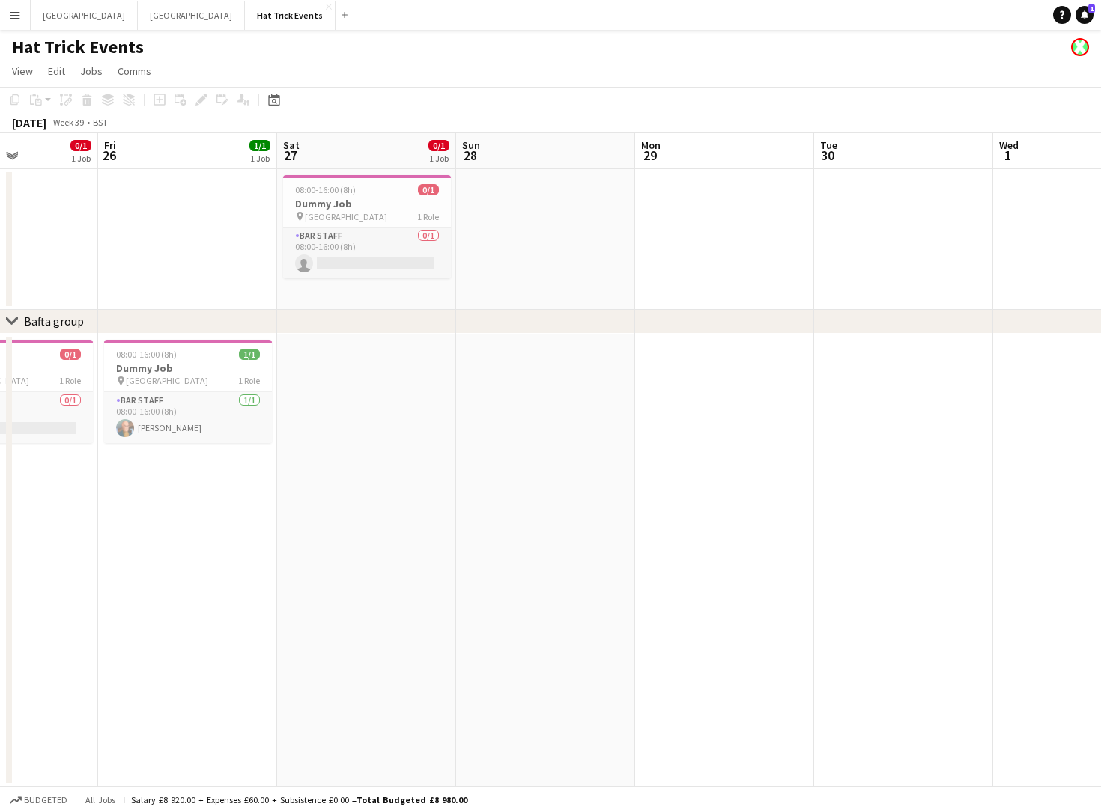
drag, startPoint x: 392, startPoint y: 447, endPoint x: 539, endPoint y: 462, distance: 147.5
click at [539, 462] on app-calendar-viewport "Tue 23 Wed 24 0/1 1 Job Thu 25 0/1 1 Job Fri 26 1/1 1 Job Sat 27 0/1 1 Job Sun …" at bounding box center [550, 460] width 1101 height 654
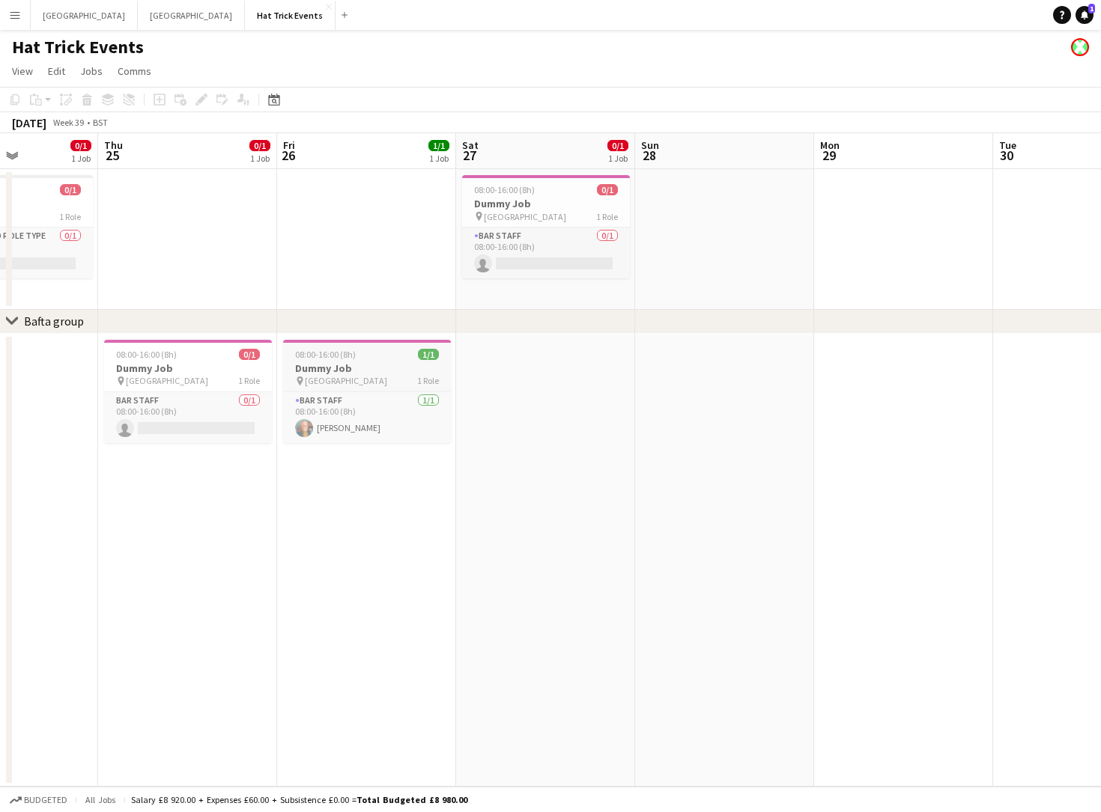
click at [341, 373] on h3 "Dummy Job" at bounding box center [367, 368] width 168 height 13
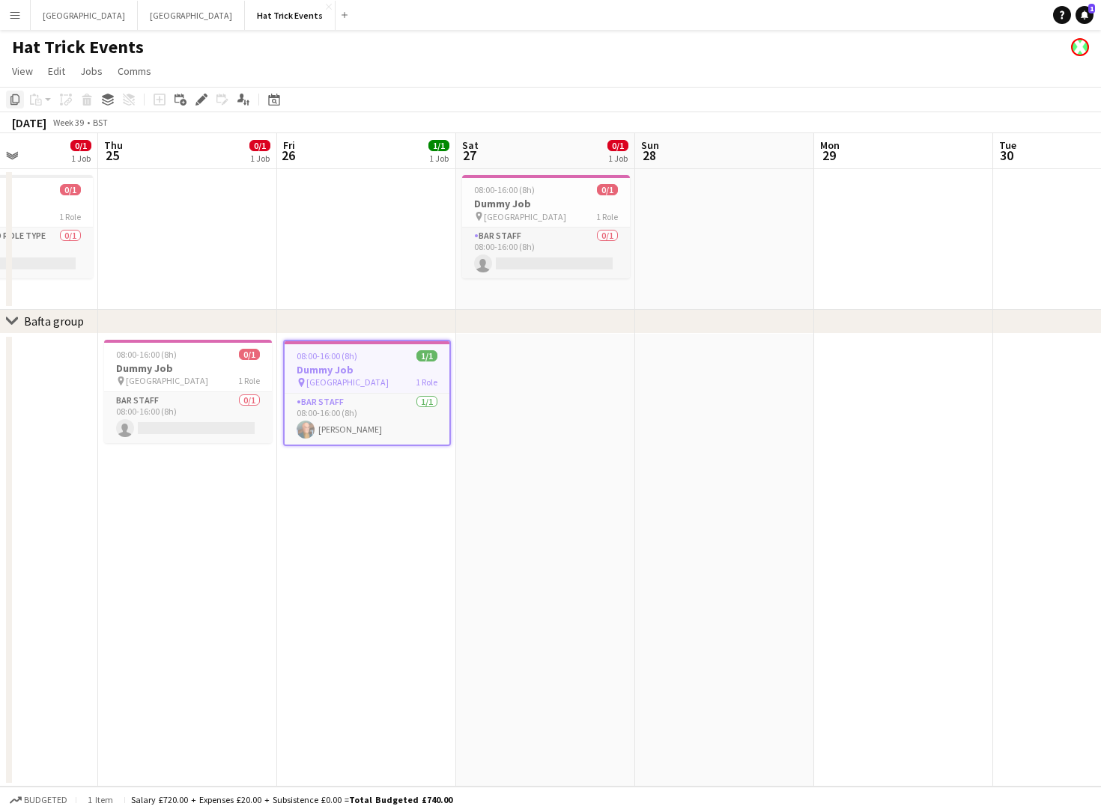
click at [18, 103] on icon "Copy" at bounding box center [15, 100] width 12 height 12
click at [9, 20] on app-icon "Menu" at bounding box center [15, 15] width 12 height 12
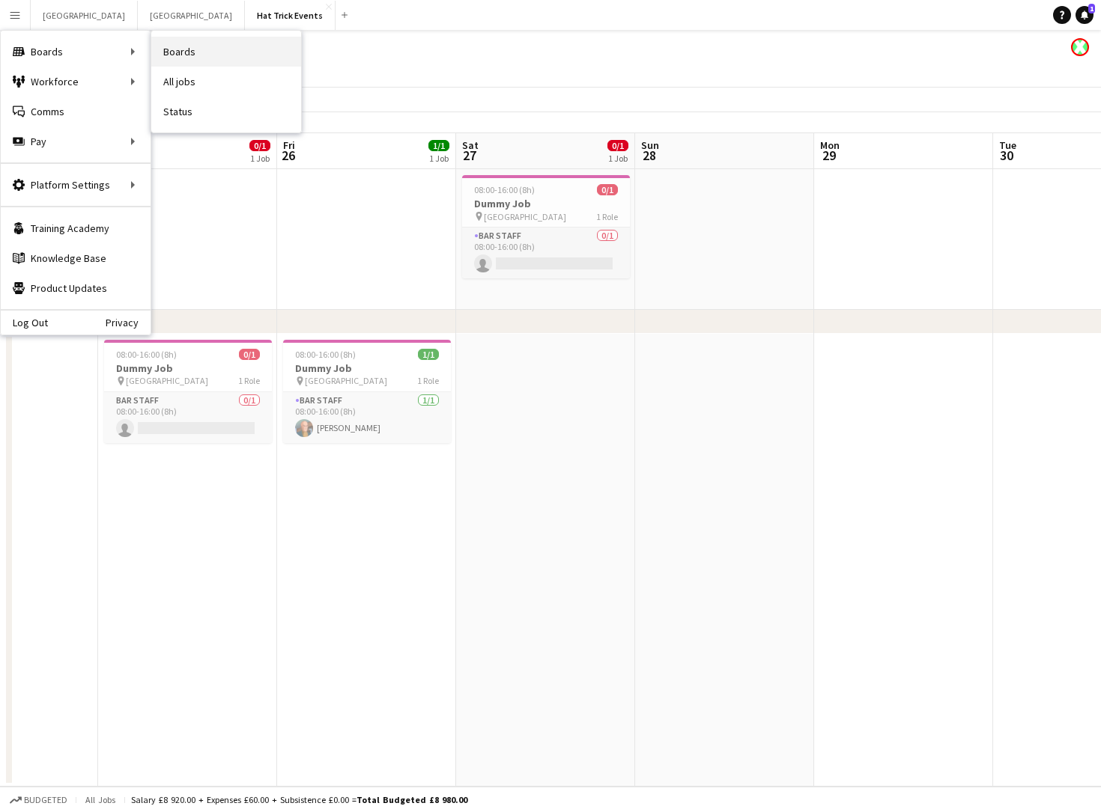
click at [172, 47] on link "Boards" at bounding box center [226, 52] width 150 height 30
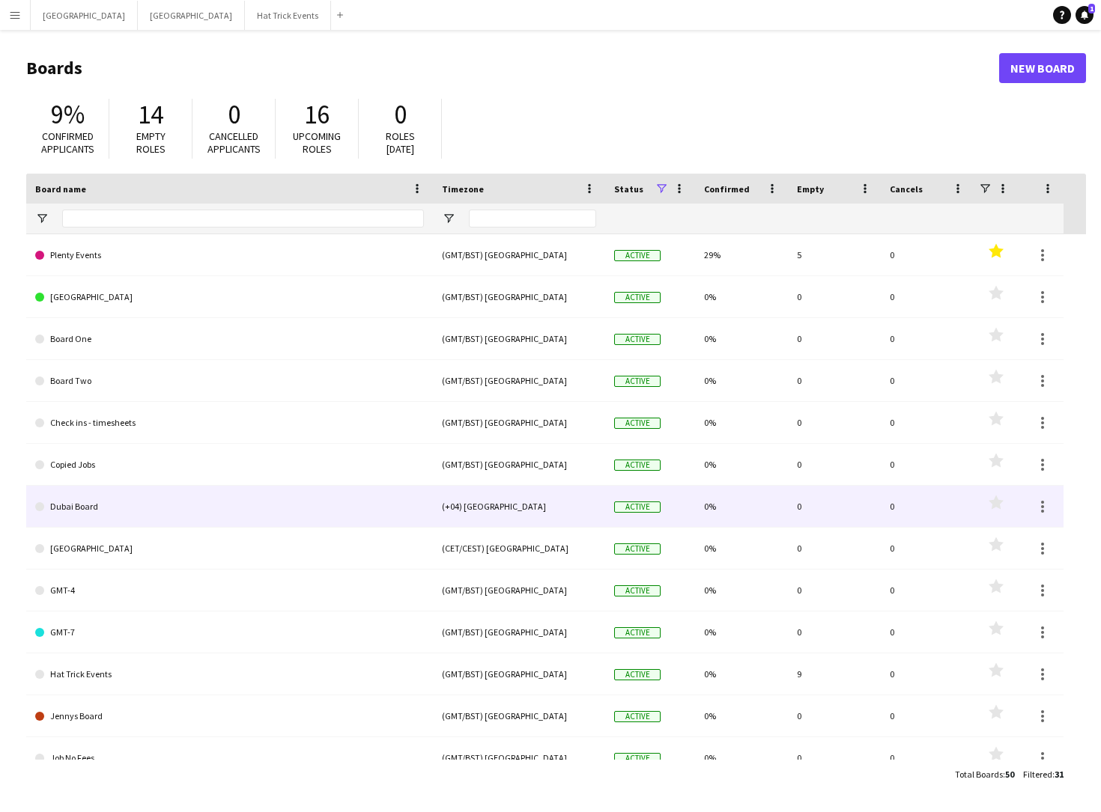
click at [559, 508] on div "(+04) Dubai" at bounding box center [519, 506] width 172 height 41
click at [100, 505] on link "Dubai Board" at bounding box center [229, 507] width 389 height 42
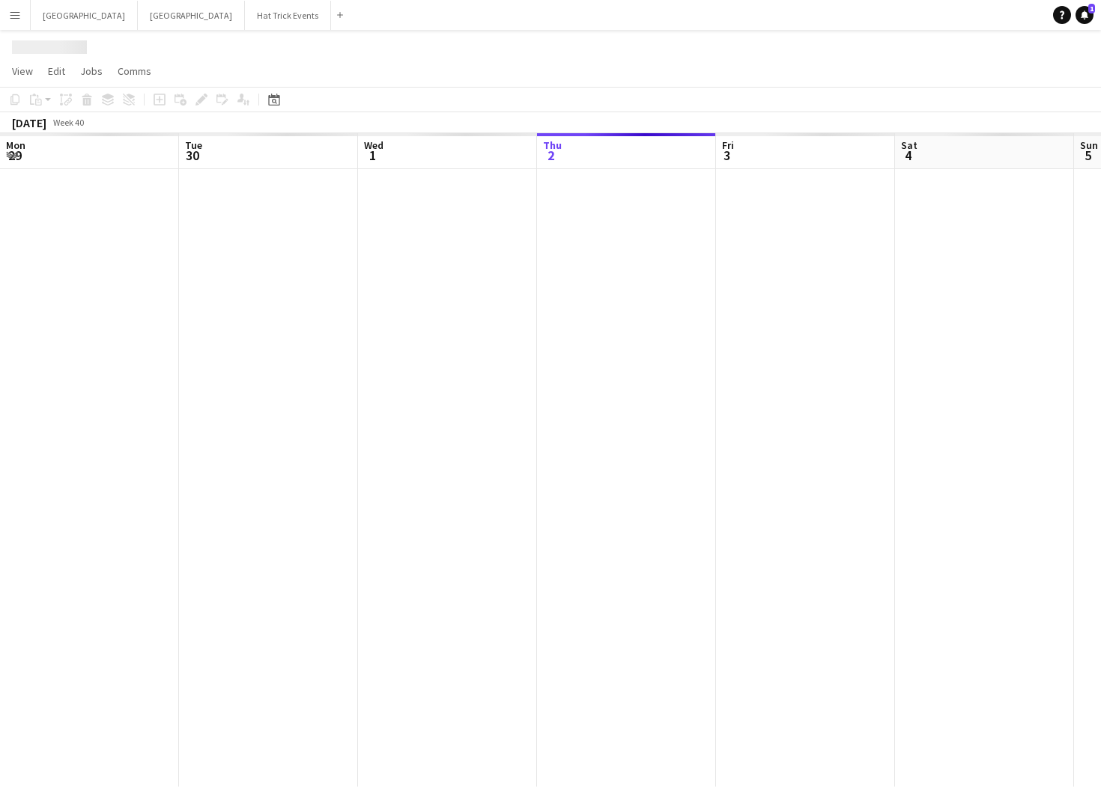
scroll to position [0, 358]
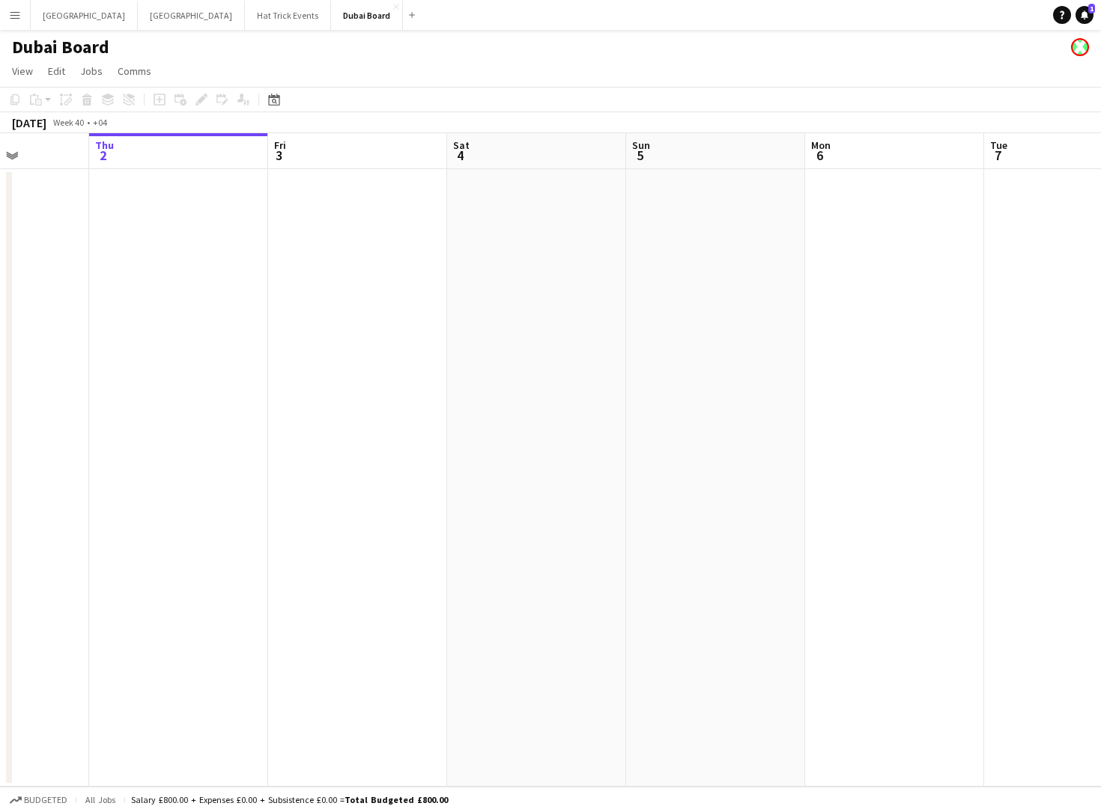
drag, startPoint x: 232, startPoint y: 377, endPoint x: 580, endPoint y: 417, distance: 350.5
click at [580, 417] on app-calendar-viewport "Mon 29 Tue 30 Wed 1 Thu 2 Fri 3 Sat 4 Sun 5 Mon 6 Tue 7 Wed 8 Thu 9 Fri 10" at bounding box center [550, 460] width 1101 height 654
drag, startPoint x: 285, startPoint y: 441, endPoint x: 522, endPoint y: 443, distance: 236.6
click at [522, 443] on app-calendar-viewport "Fri 26 Sat 27 Sun 28 Mon 29 Tue 30 Wed 1 Thu 2 Fri 3 Sat 4 Sun 5 Mon 6 Tue 7" at bounding box center [550, 460] width 1101 height 654
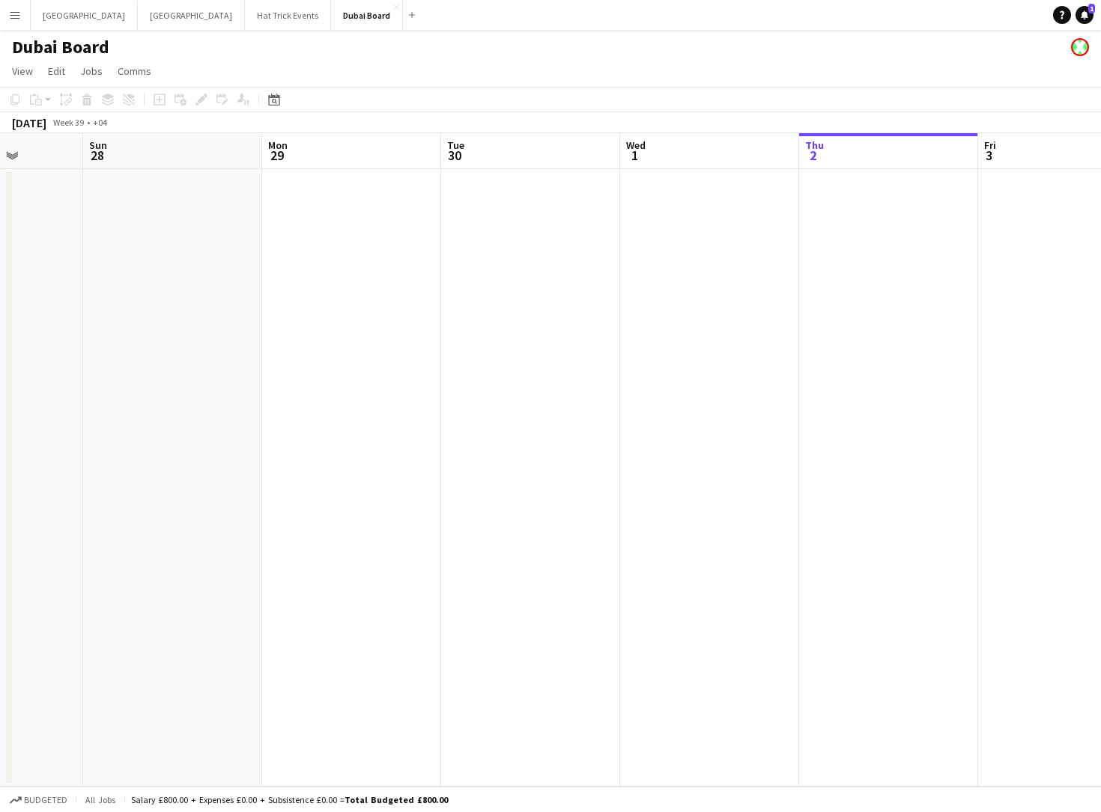
drag, startPoint x: 296, startPoint y: 332, endPoint x: 467, endPoint y: 345, distance: 172.0
click at [466, 344] on app-calendar-viewport "Thu 25 Fri 26 Sat 27 Sun 28 Mon 29 Tue 30 Wed 1 Thu 2 Fri 3 Sat 4 Sun 5 Mon 6" at bounding box center [550, 460] width 1101 height 654
drag, startPoint x: 263, startPoint y: 378, endPoint x: 481, endPoint y: 404, distance: 220.2
click at [481, 404] on app-calendar-viewport "Wed 24 Thu 25 Fri 26 Sat 27 Sun 28 Mon 29 Tue 30 Wed 1 Thu 2 Fri 3 Sat 4 Sun 5" at bounding box center [550, 460] width 1101 height 654
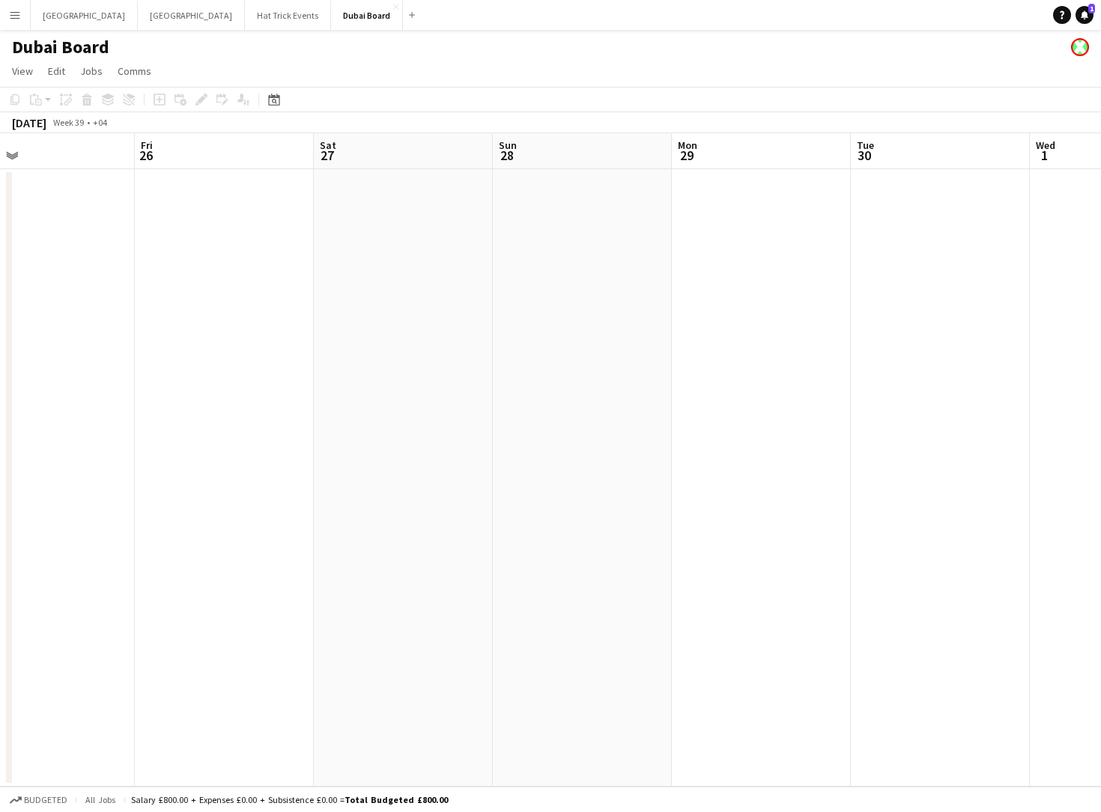
click at [194, 311] on app-date-cell at bounding box center [224, 478] width 179 height 618
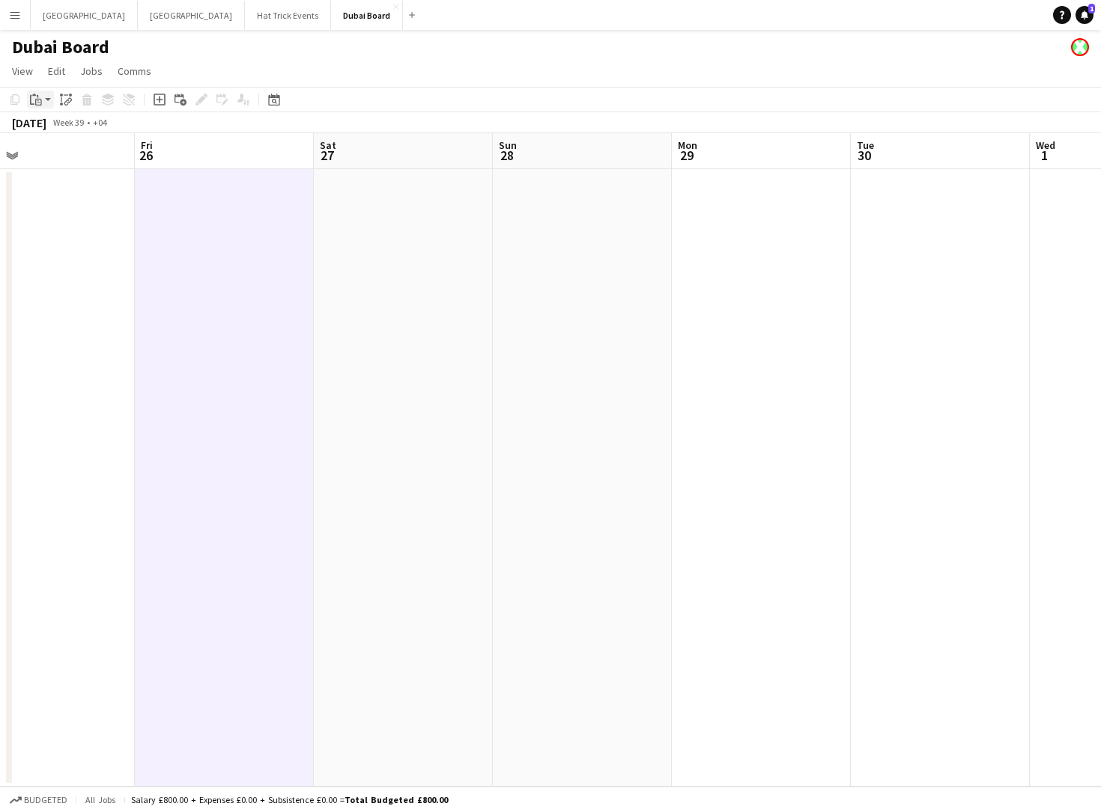
click at [46, 97] on app-action-btn "Paste" at bounding box center [40, 100] width 27 height 18
click at [67, 150] on link "Paste with crew Command Shift V" at bounding box center [99, 153] width 118 height 13
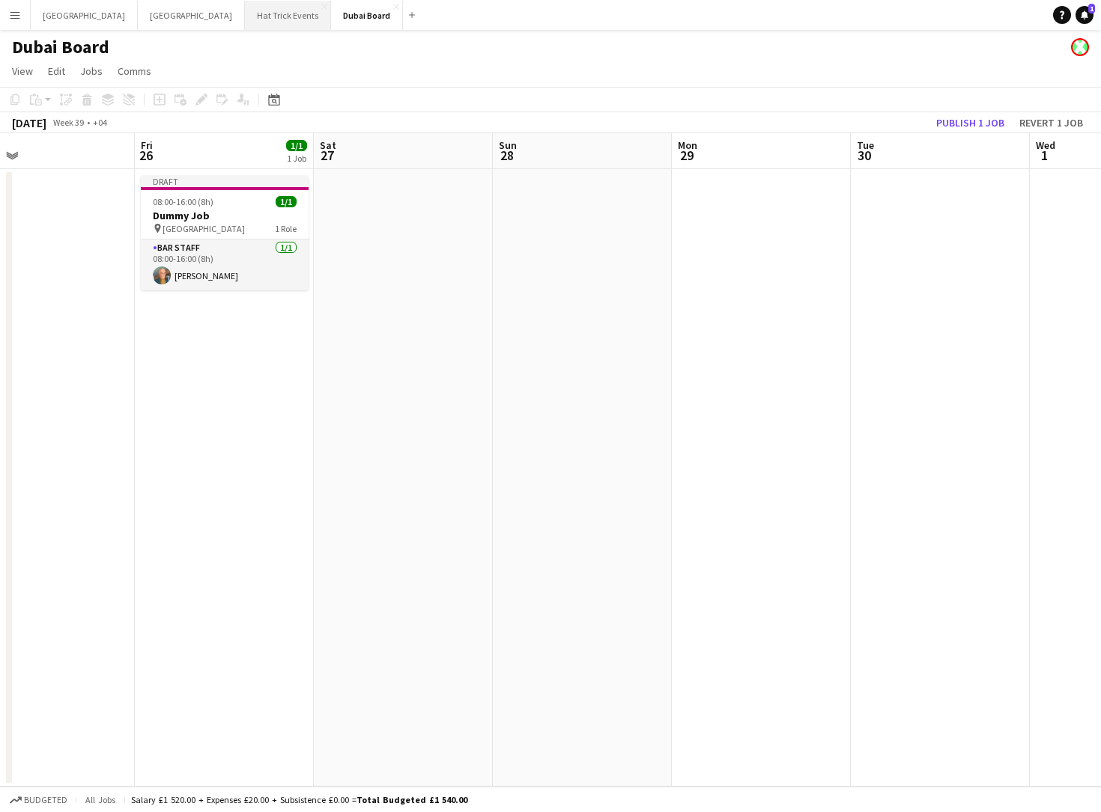
click at [245, 20] on button "Hat Trick Events Close" at bounding box center [288, 15] width 86 height 29
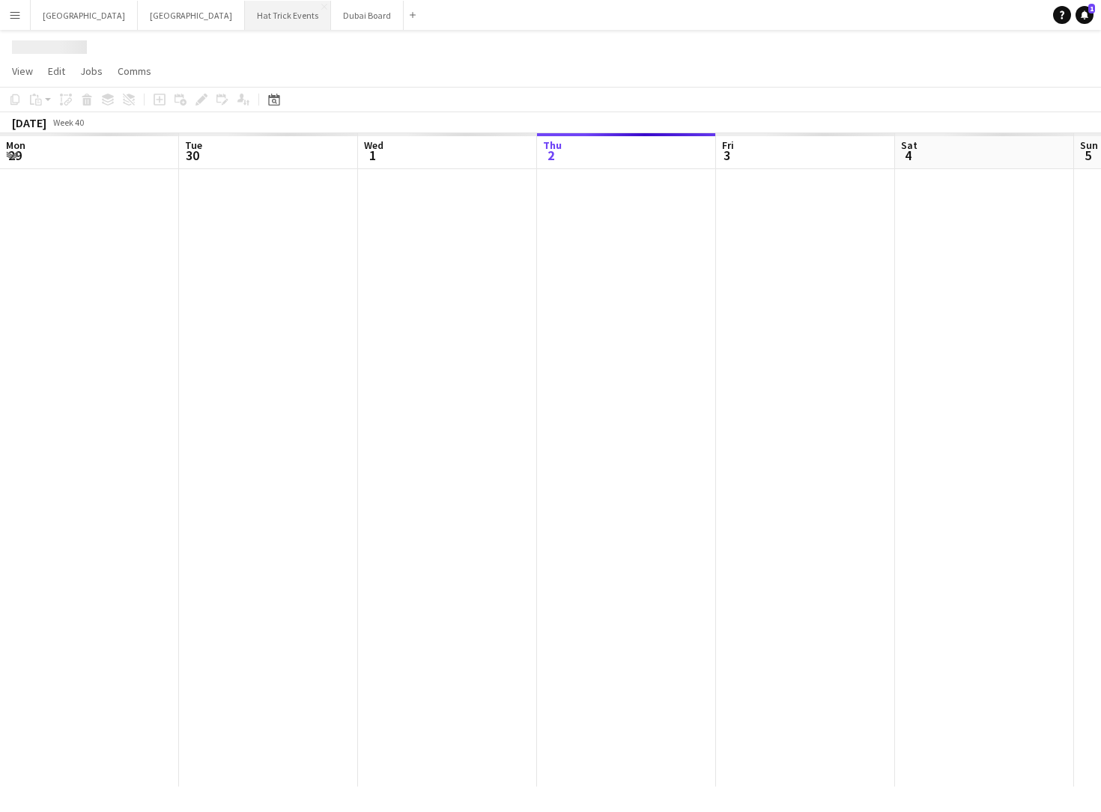
scroll to position [0, 358]
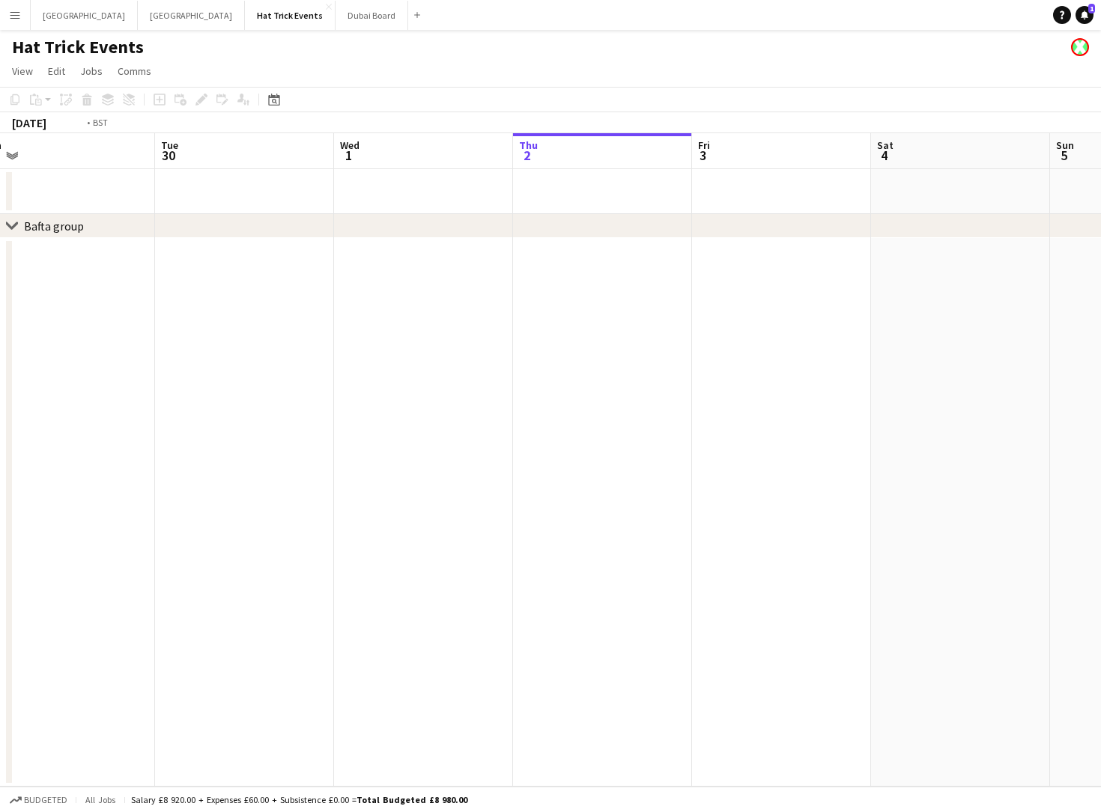
drag, startPoint x: 159, startPoint y: 353, endPoint x: 516, endPoint y: 350, distance: 357.2
click at [534, 353] on app-calendar-viewport "Sat 27 Sun 28 Mon 29 Tue 30 Wed 1 Thu 2 Fri 3 Sat 4 Sun 5 Mon 6 Tue 7 Wed 8" at bounding box center [550, 460] width 1101 height 654
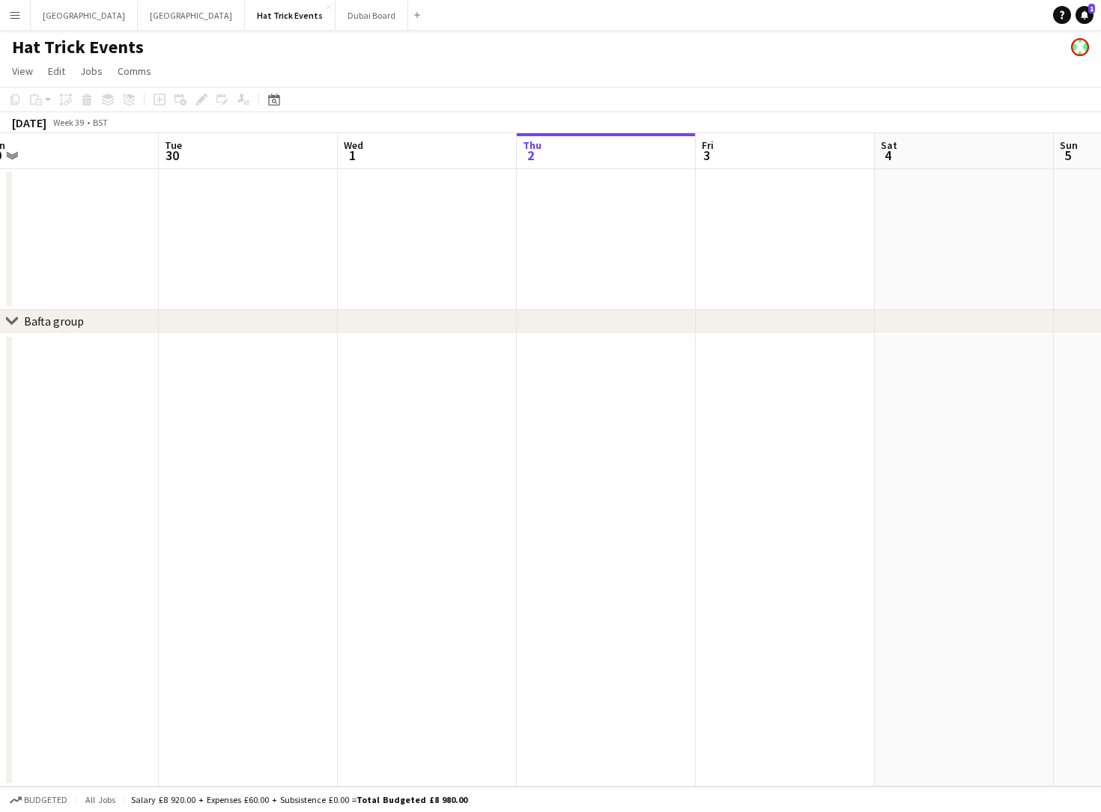
drag, startPoint x: 279, startPoint y: 384, endPoint x: 570, endPoint y: 406, distance: 292.1
click at [571, 405] on app-calendar-viewport "Sat 27 0/1 1 Job Sun 28 Mon 29 Tue 30 Wed 1 Thu 2 Fri 3 Sat 4 Sun 5 Mon 6 Tue 7…" at bounding box center [550, 460] width 1101 height 654
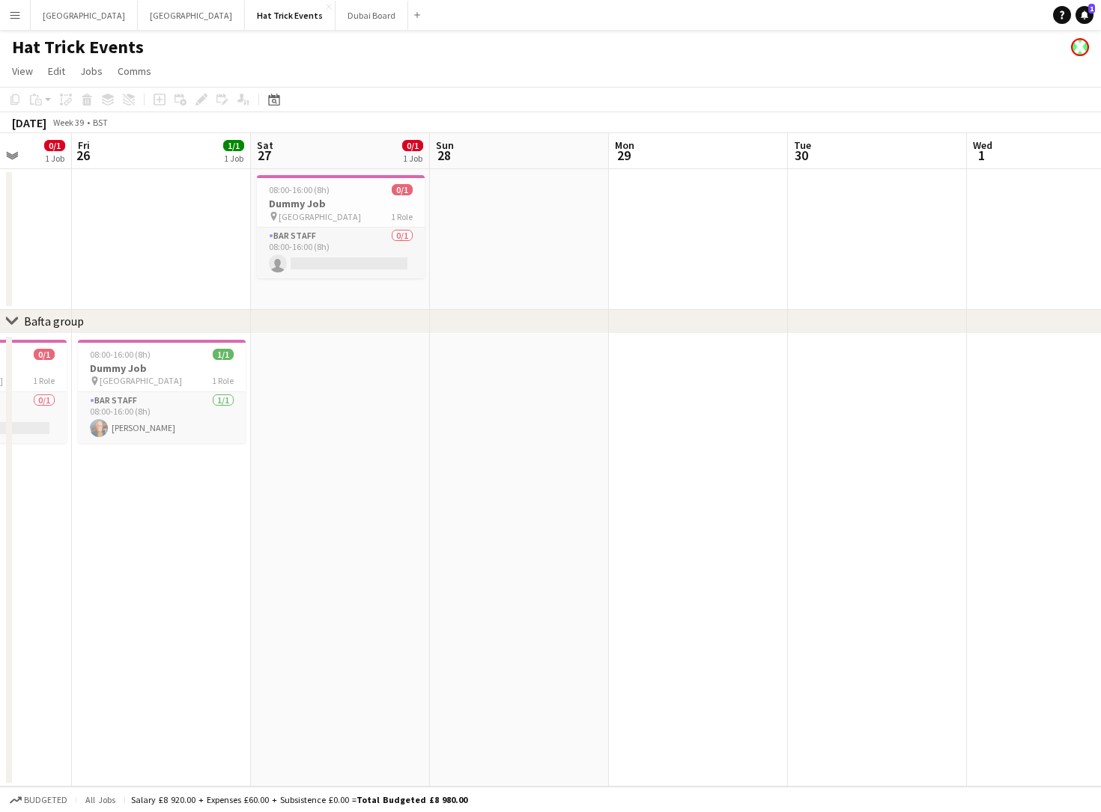
drag, startPoint x: 288, startPoint y: 427, endPoint x: 587, endPoint y: 434, distance: 299.6
click at [587, 434] on app-calendar-viewport "Tue 23 Wed 24 Thu 25 0/1 1 Job Fri 26 1/1 1 Job Sat 27 0/1 1 Job Sun 28 Mon 29 …" at bounding box center [550, 460] width 1101 height 654
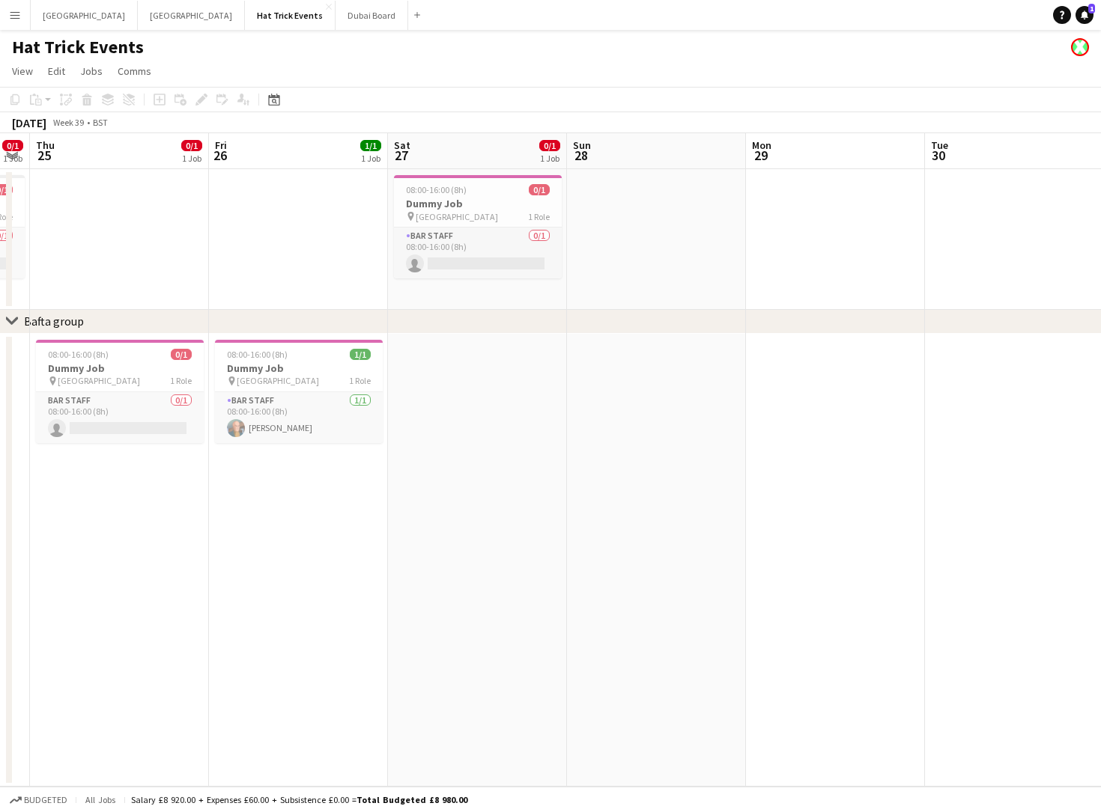
drag, startPoint x: 441, startPoint y: 447, endPoint x: 545, endPoint y: 442, distance: 104.2
click at [552, 445] on app-calendar-viewport "Tue 23 Wed 24 0/1 1 Job Thu 25 0/1 1 Job Fri 26 1/1 1 Job Sat 27 0/1 1 Job Sun …" at bounding box center [550, 460] width 1101 height 654
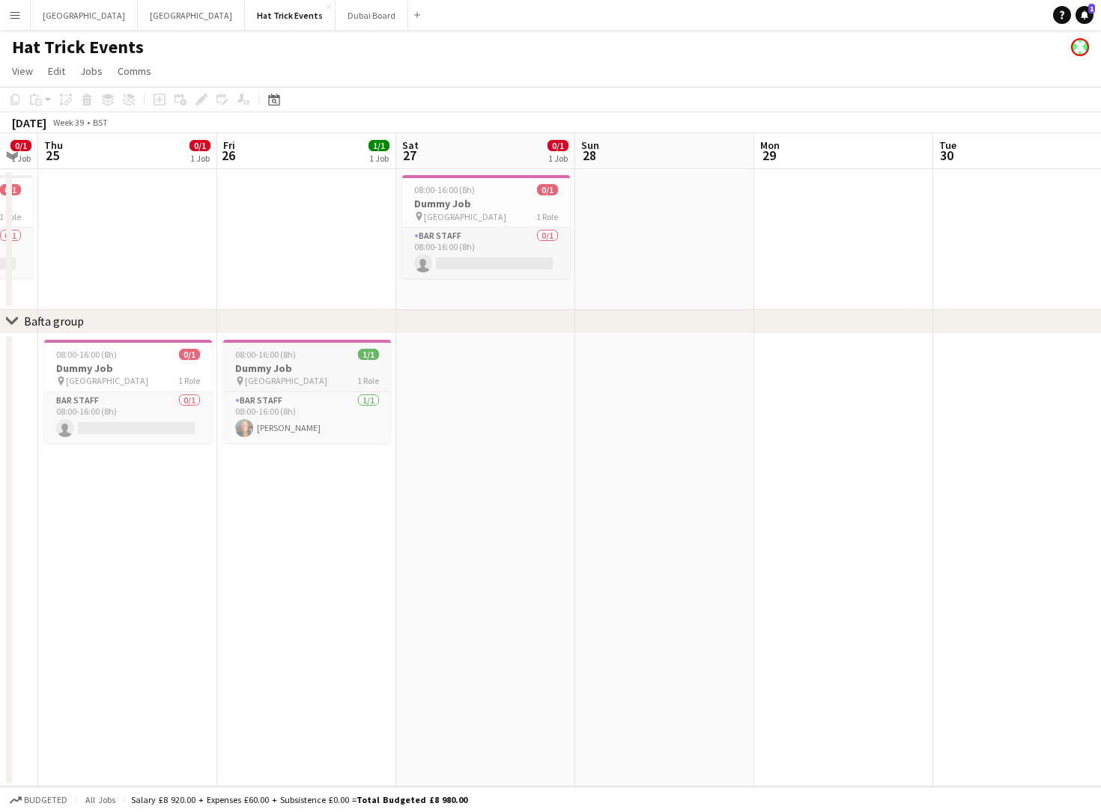
click at [298, 380] on div "pin Wembley 1 Role" at bounding box center [307, 381] width 168 height 12
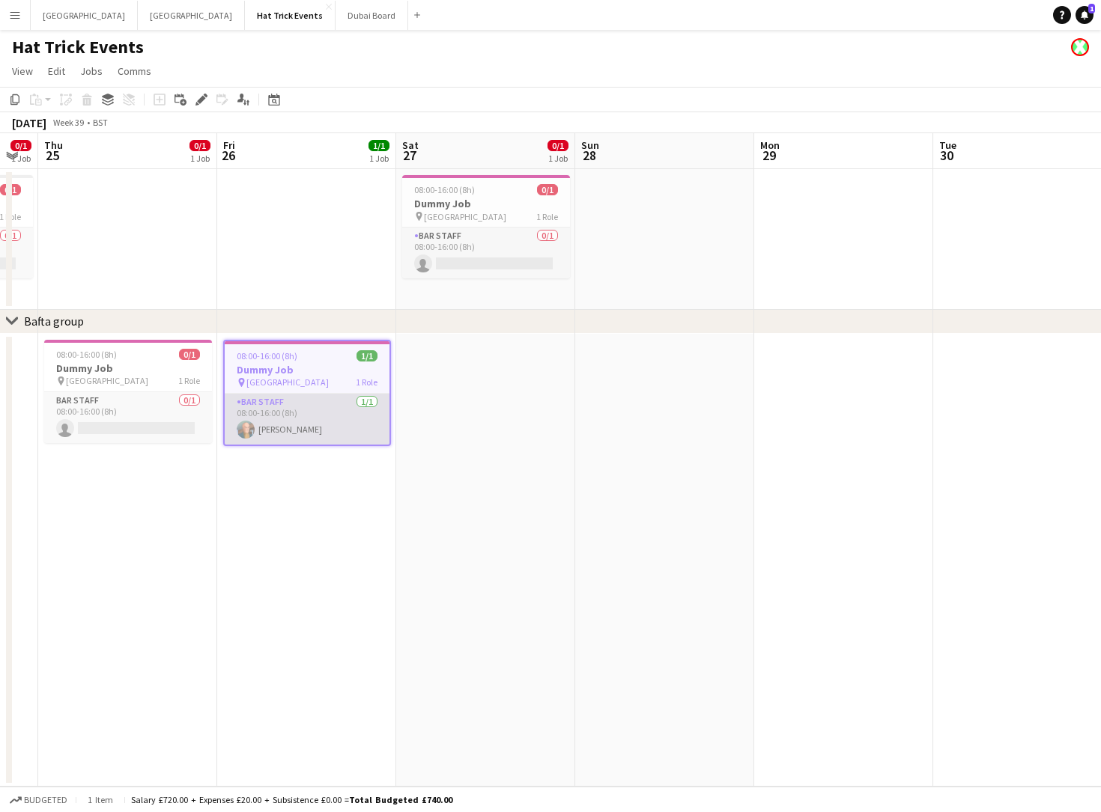
click at [317, 428] on app-card-role "Bar Staff [DATE] 08:00-16:00 (8h) [PERSON_NAME]" at bounding box center [307, 419] width 165 height 51
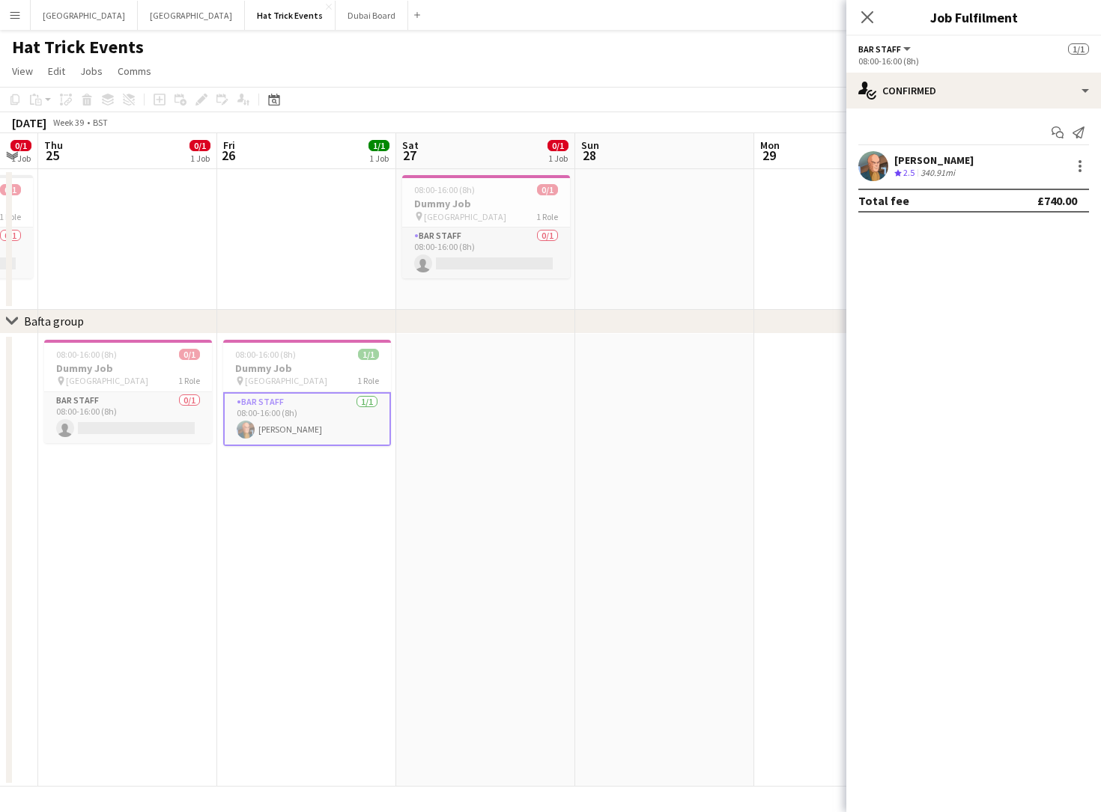
click at [16, 13] on app-icon "Menu" at bounding box center [15, 15] width 12 height 12
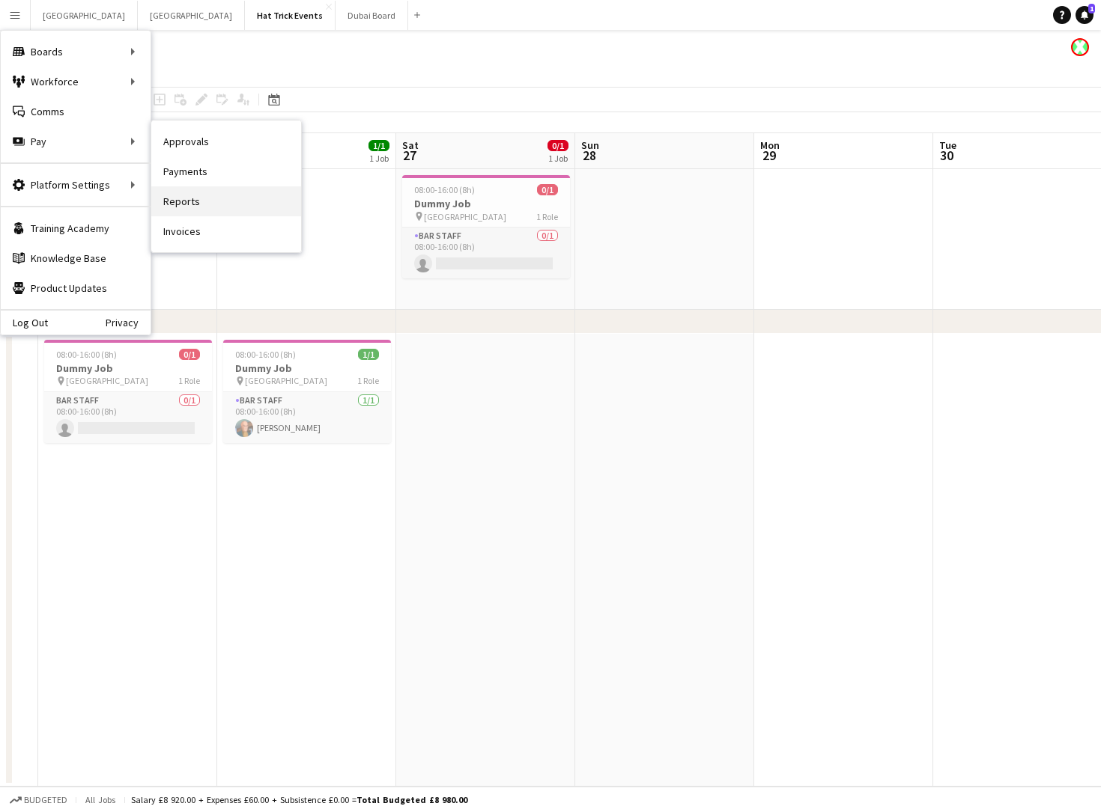
click at [193, 199] on link "Reports" at bounding box center [226, 201] width 150 height 30
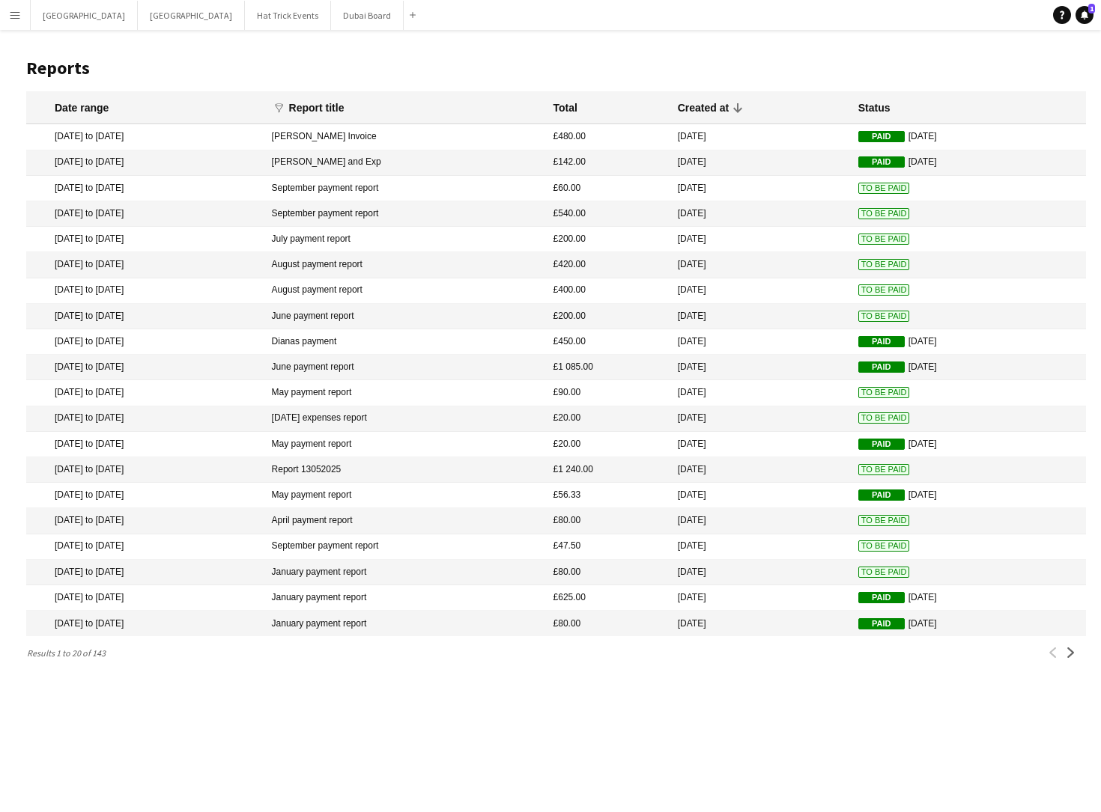
click at [462, 314] on mat-cell "June payment report" at bounding box center [405, 316] width 282 height 25
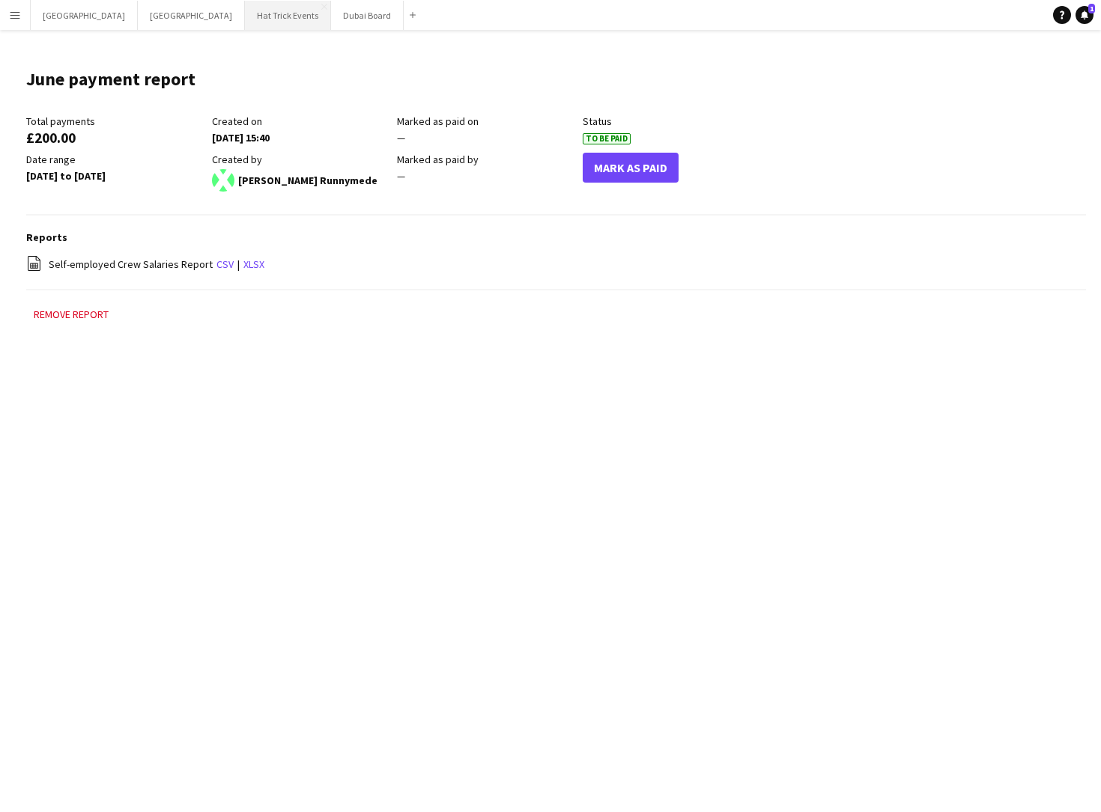
click at [245, 16] on button "Hat Trick Events Close" at bounding box center [288, 15] width 86 height 29
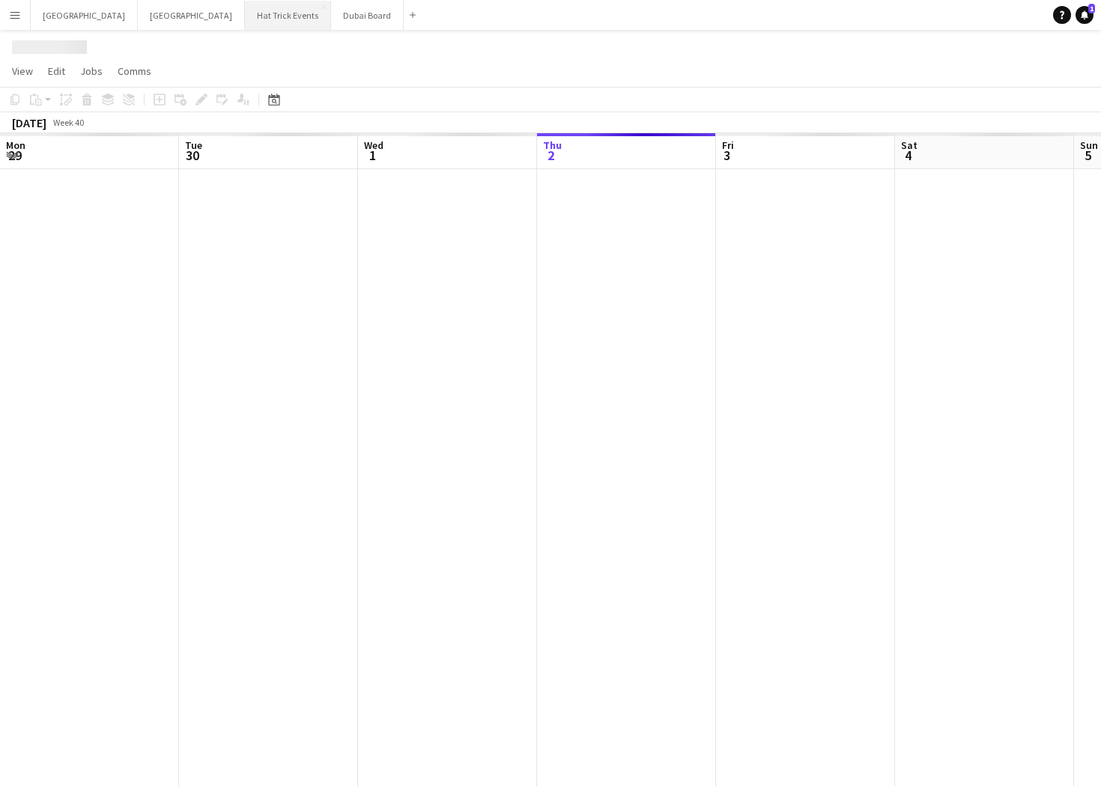
scroll to position [0, 358]
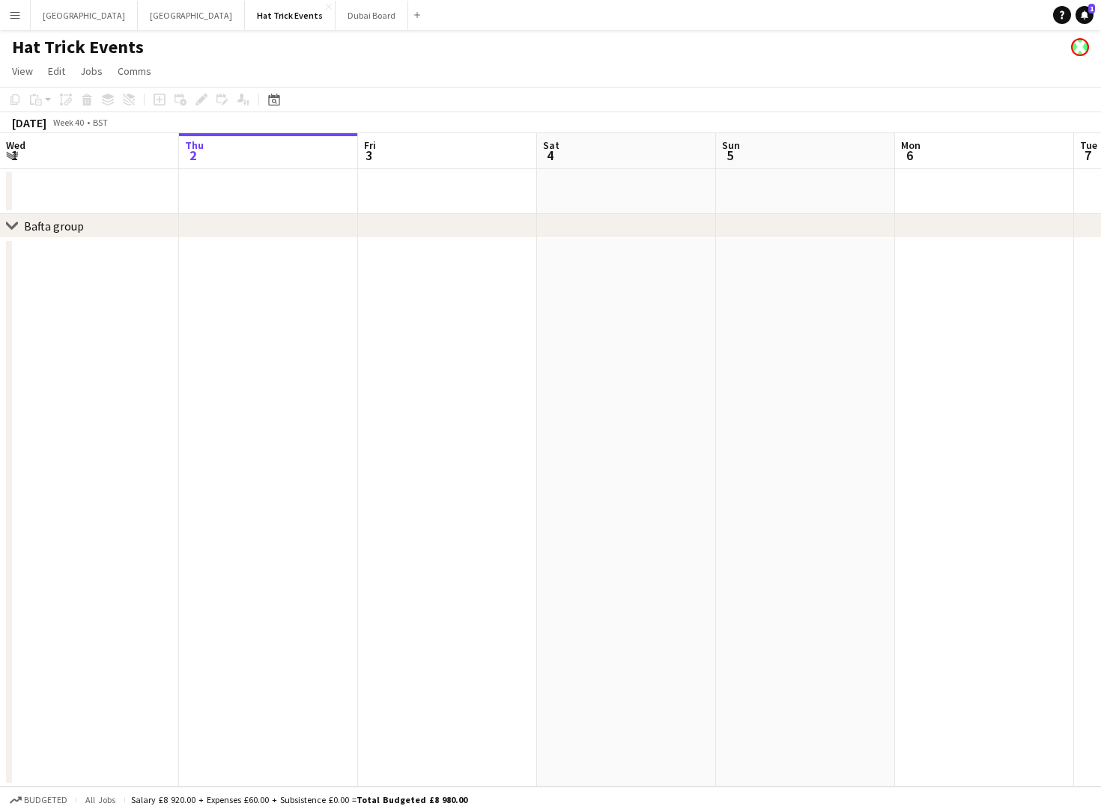
click at [107, 49] on h1 "Hat Trick Events" at bounding box center [78, 47] width 132 height 22
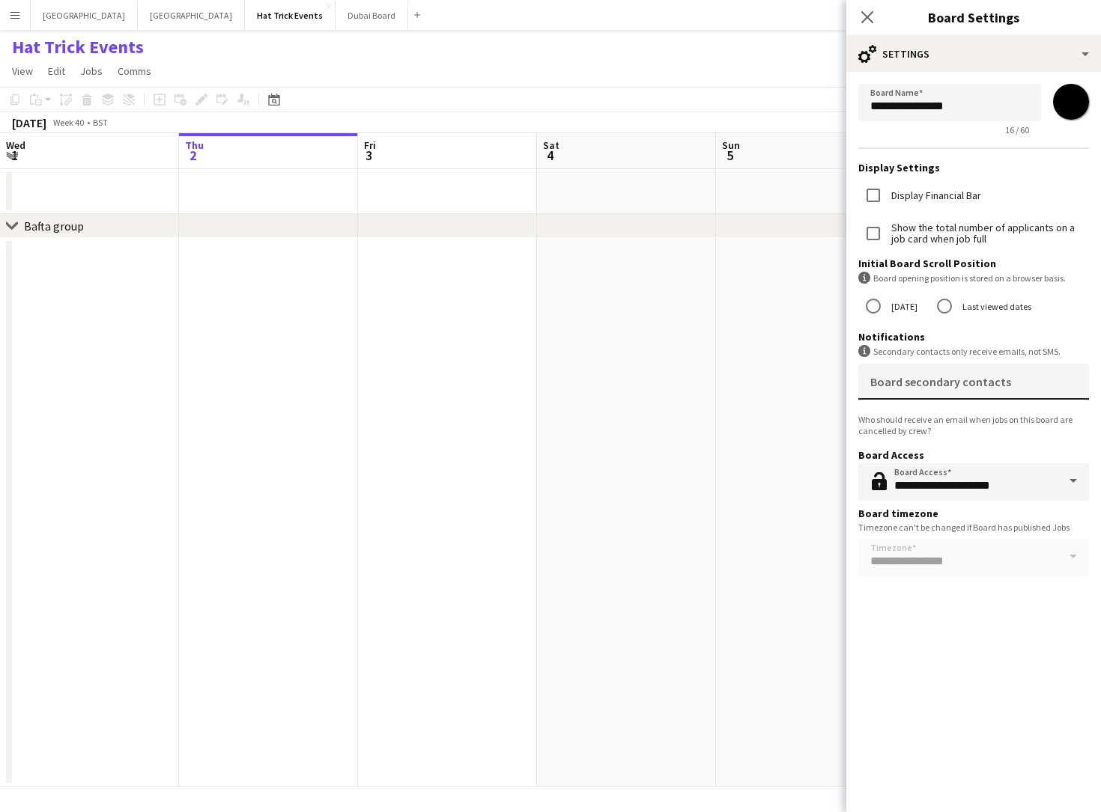
click at [1018, 379] on div "Board secondary contacts" at bounding box center [973, 382] width 207 height 36
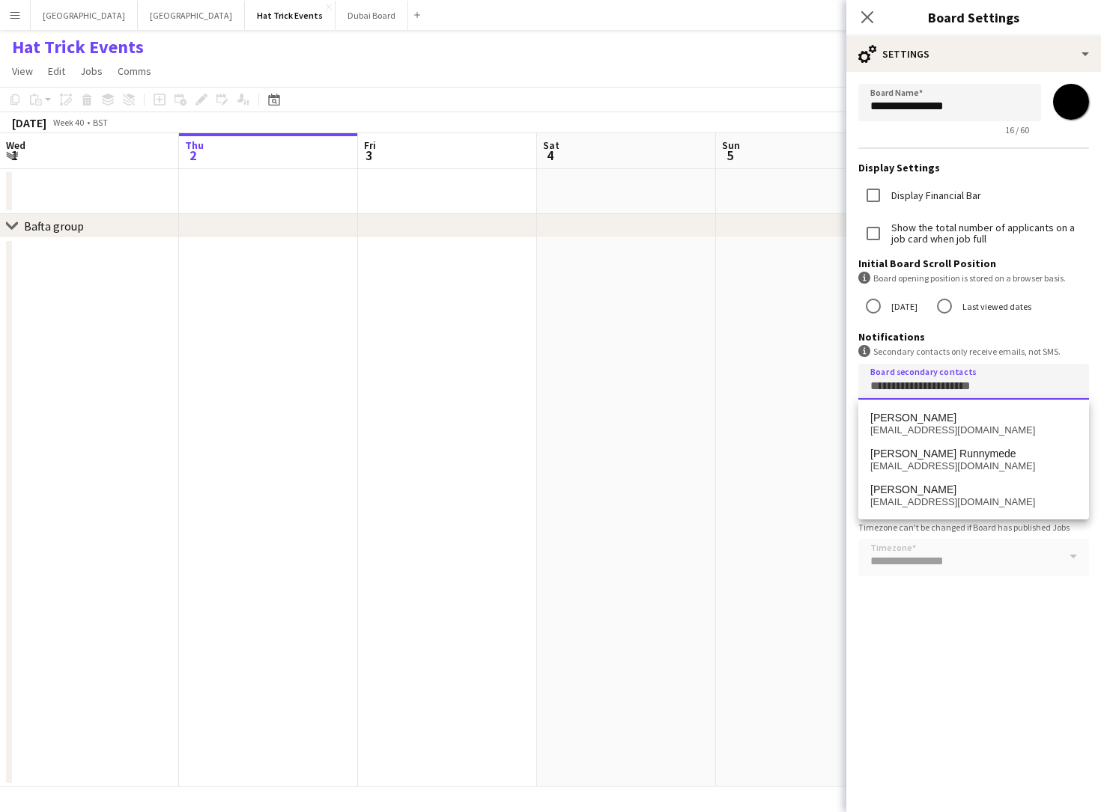
click at [997, 380] on div "Board secondary contacts" at bounding box center [973, 382] width 207 height 36
click at [1001, 377] on div "Board secondary contacts" at bounding box center [973, 382] width 207 height 36
click at [999, 594] on form "**********" at bounding box center [973, 333] width 255 height 523
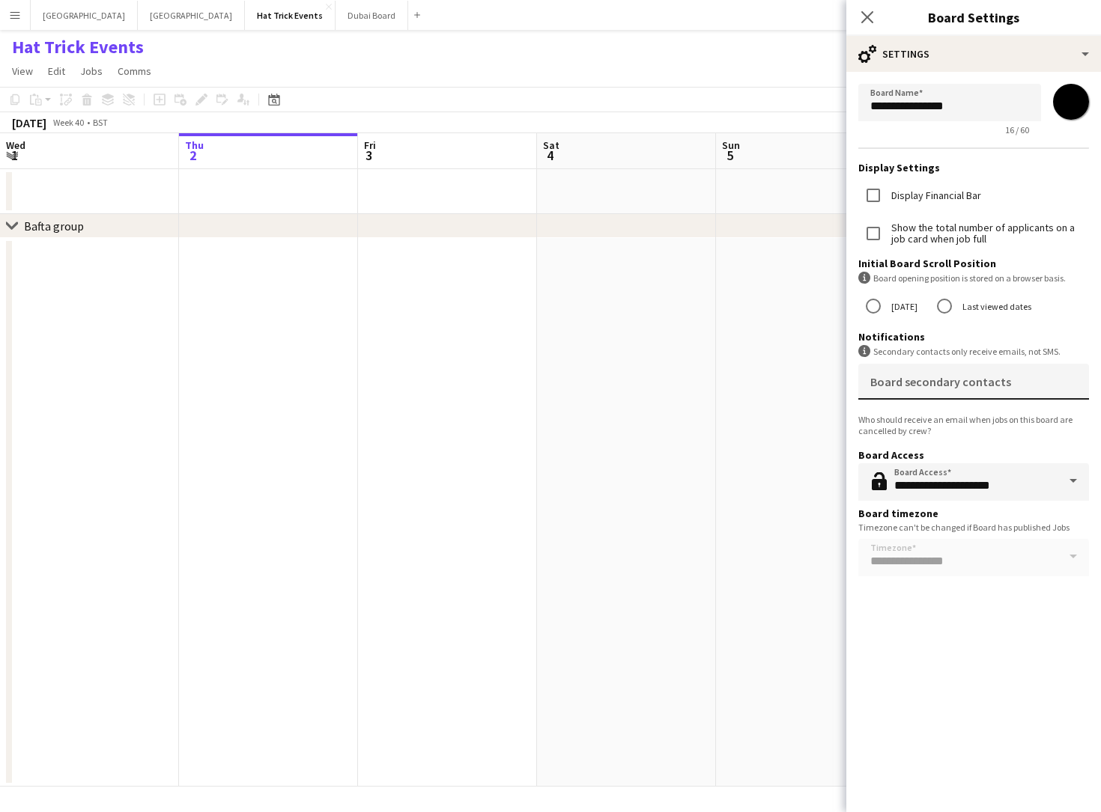
click at [1000, 380] on mat-label "Board secondary contacts" at bounding box center [940, 381] width 141 height 15
click at [1000, 382] on input "Board secondary contacts" at bounding box center [970, 387] width 201 height 11
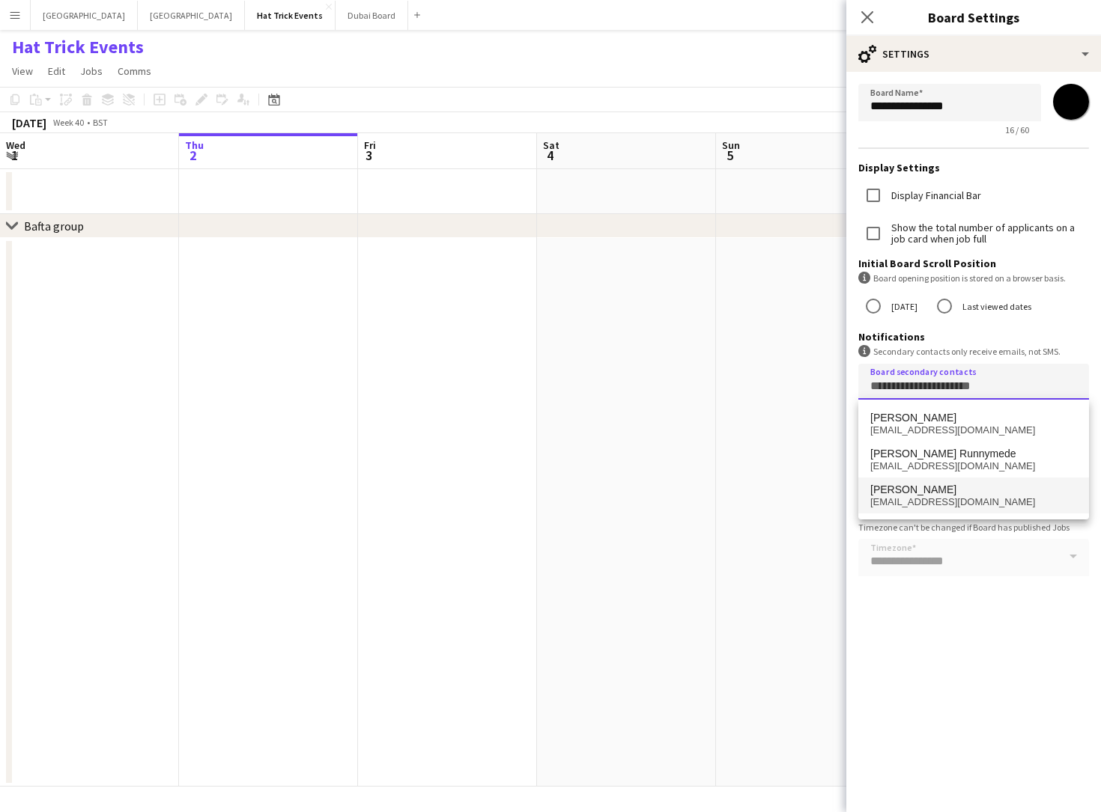
click at [958, 492] on span "[PERSON_NAME]" at bounding box center [973, 490] width 207 height 13
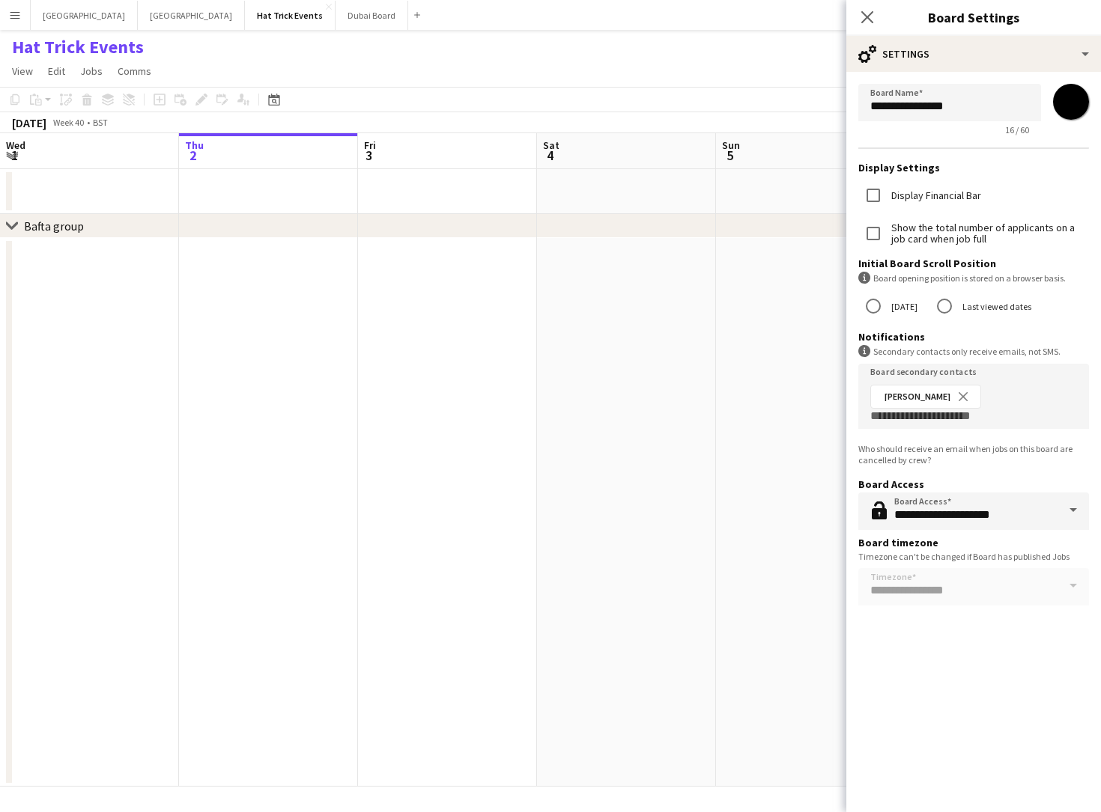
drag, startPoint x: 857, startPoint y: 452, endPoint x: 945, endPoint y: 460, distance: 88.1
click at [945, 460] on div "Who should receive an email when jobs on this board are cancelled by crew?" at bounding box center [973, 454] width 231 height 22
click at [980, 463] on div "Who should receive an email when jobs on this board are cancelled by crew?" at bounding box center [973, 454] width 231 height 22
click at [1076, 512] on span at bounding box center [1072, 511] width 31 height 36
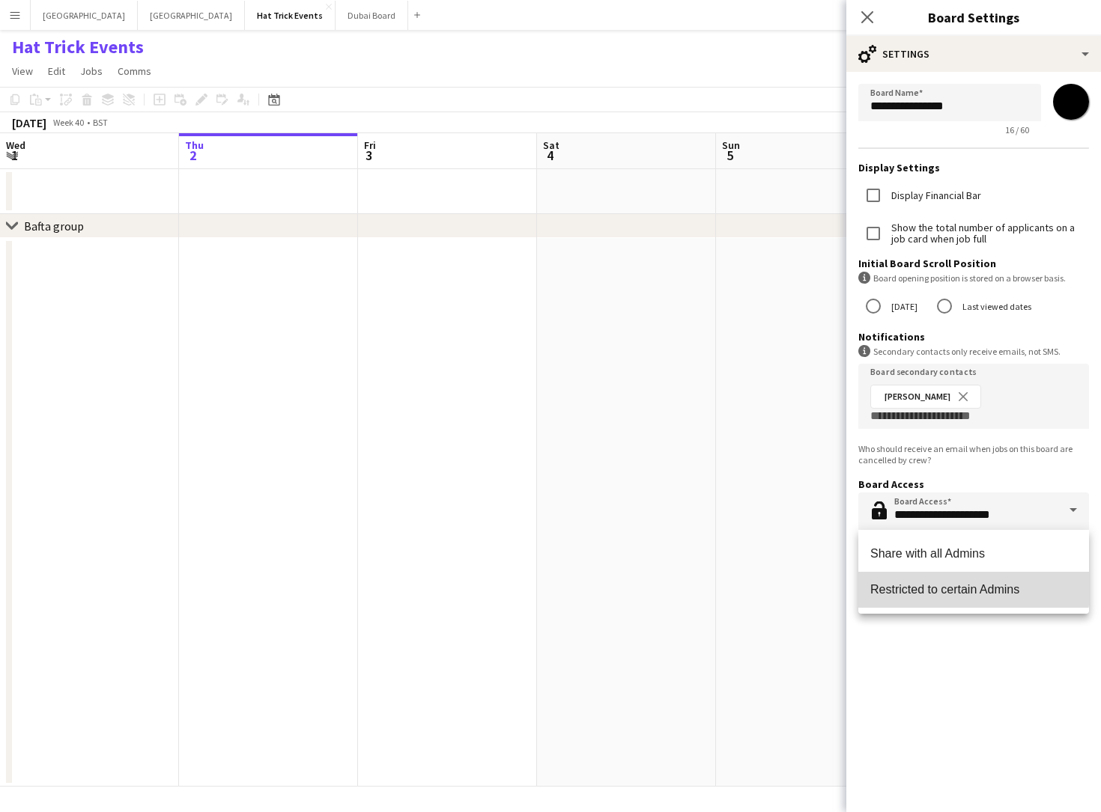
click at [967, 587] on span "Restricted to certain Admins" at bounding box center [973, 590] width 207 height 14
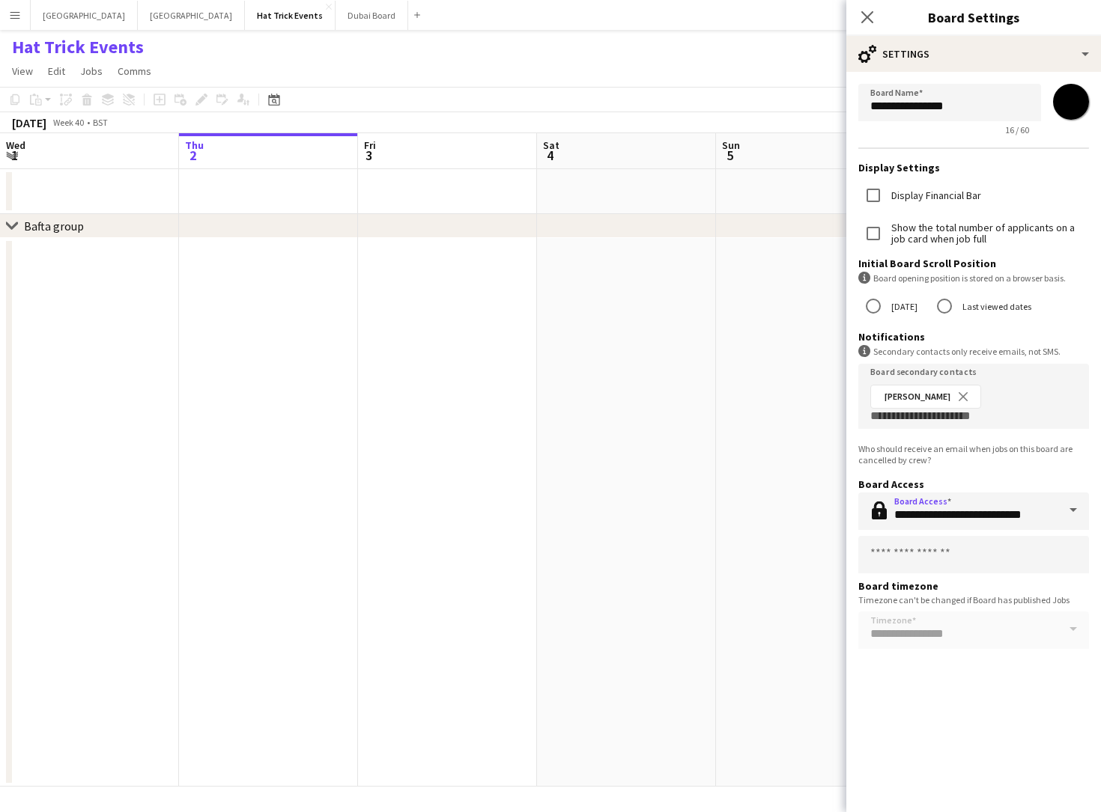
click at [1071, 505] on span at bounding box center [1072, 511] width 31 height 36
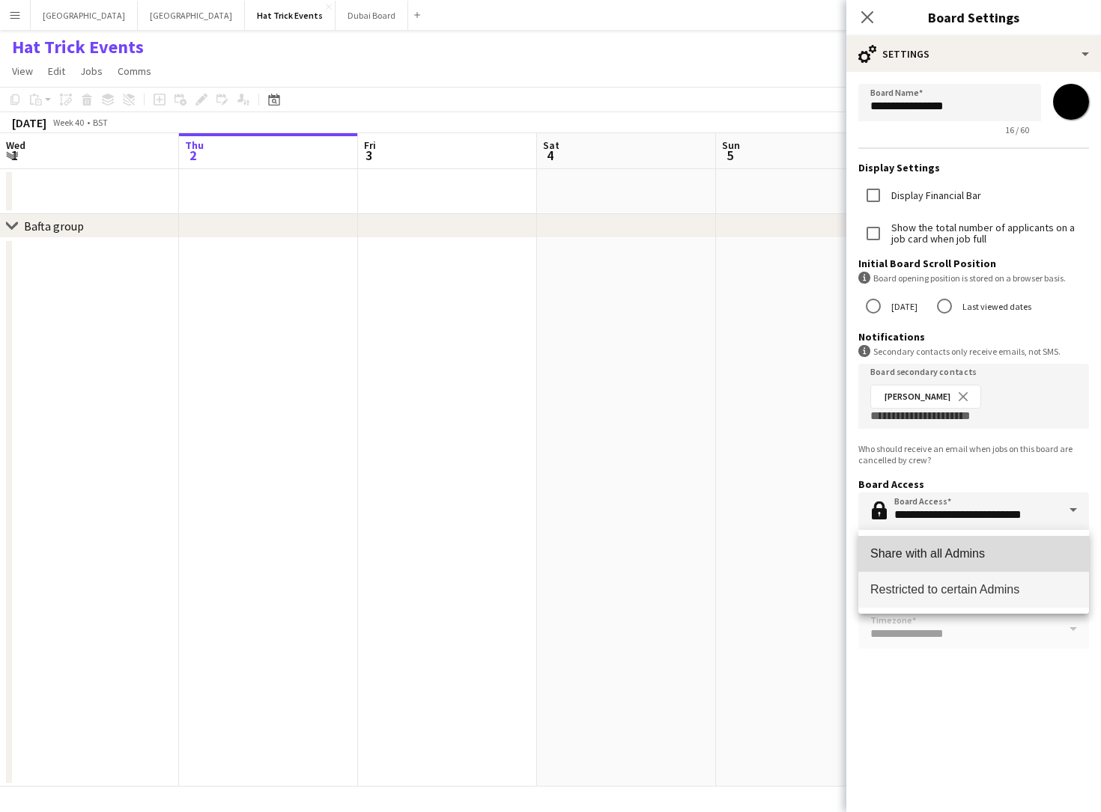
click at [1006, 548] on span "Share with all Admins" at bounding box center [973, 554] width 207 height 14
type input "**********"
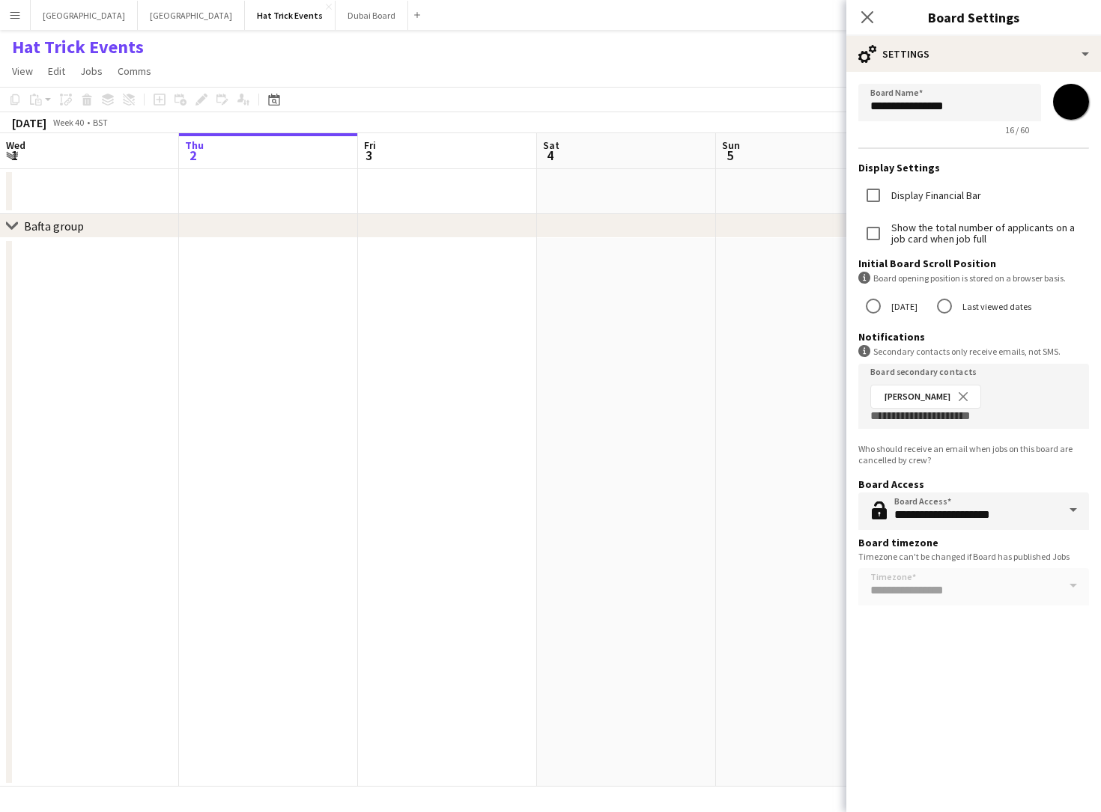
drag, startPoint x: 863, startPoint y: 266, endPoint x: 996, endPoint y: 264, distance: 132.5
click at [996, 264] on h3 "Initial Board Scroll Position" at bounding box center [973, 263] width 231 height 13
drag, startPoint x: 535, startPoint y: 466, endPoint x: 261, endPoint y: 456, distance: 275.0
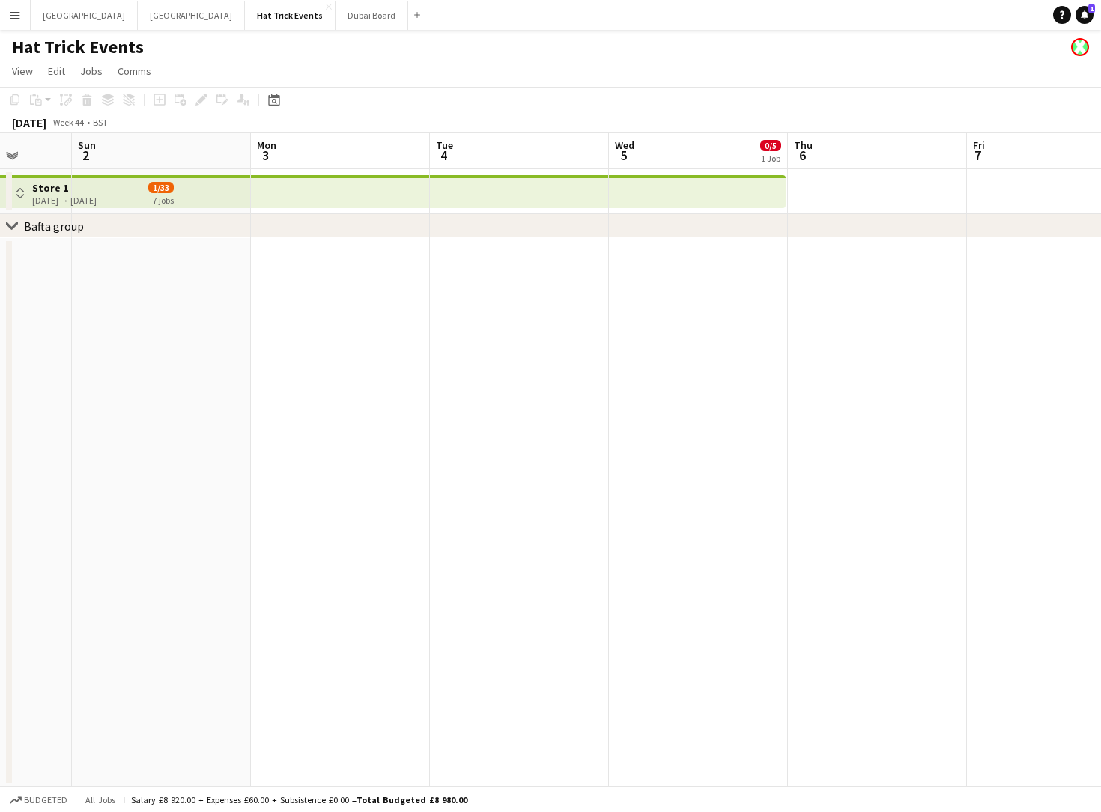
click at [122, 46] on h1 "Hat Trick Events" at bounding box center [78, 47] width 132 height 22
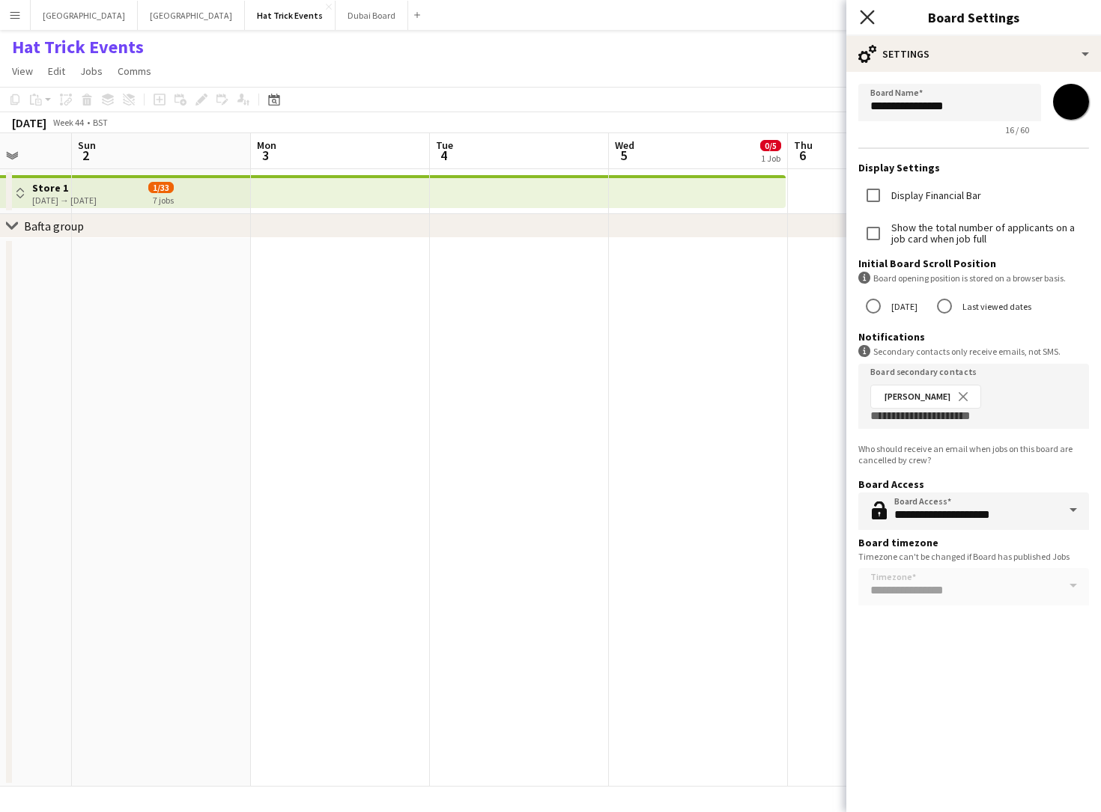
click at [866, 19] on icon "Close pop-in" at bounding box center [867, 17] width 14 height 14
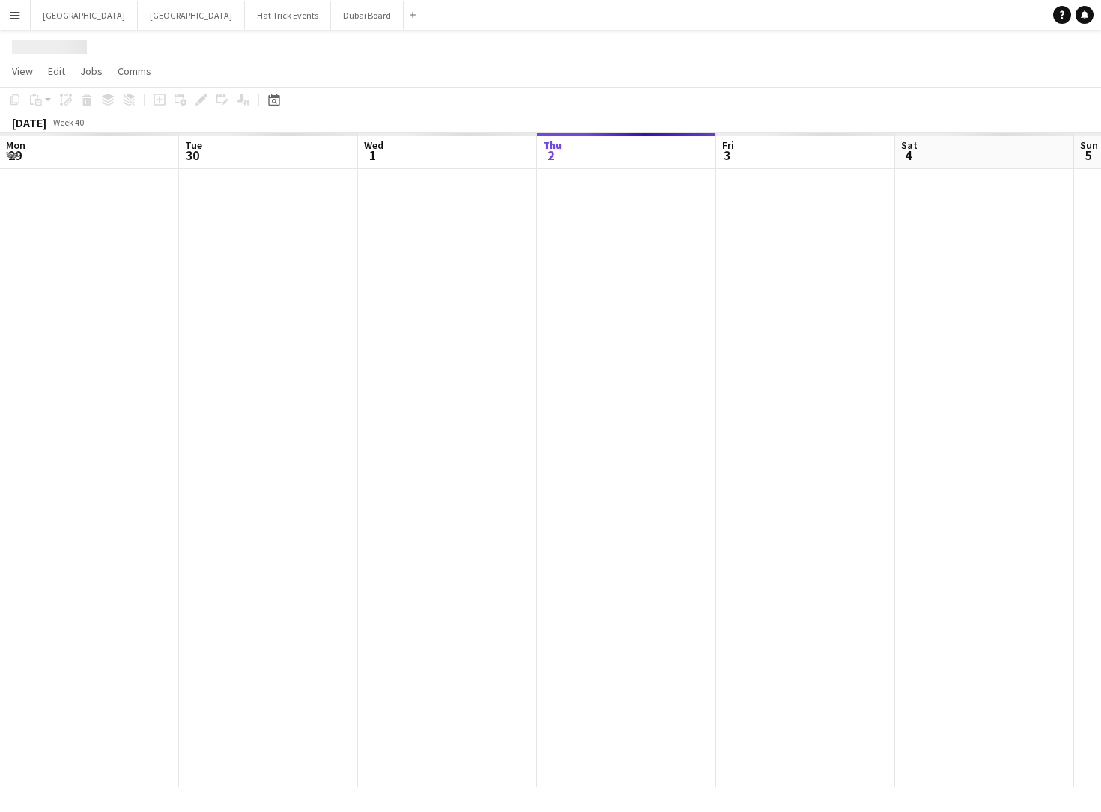
scroll to position [0, 358]
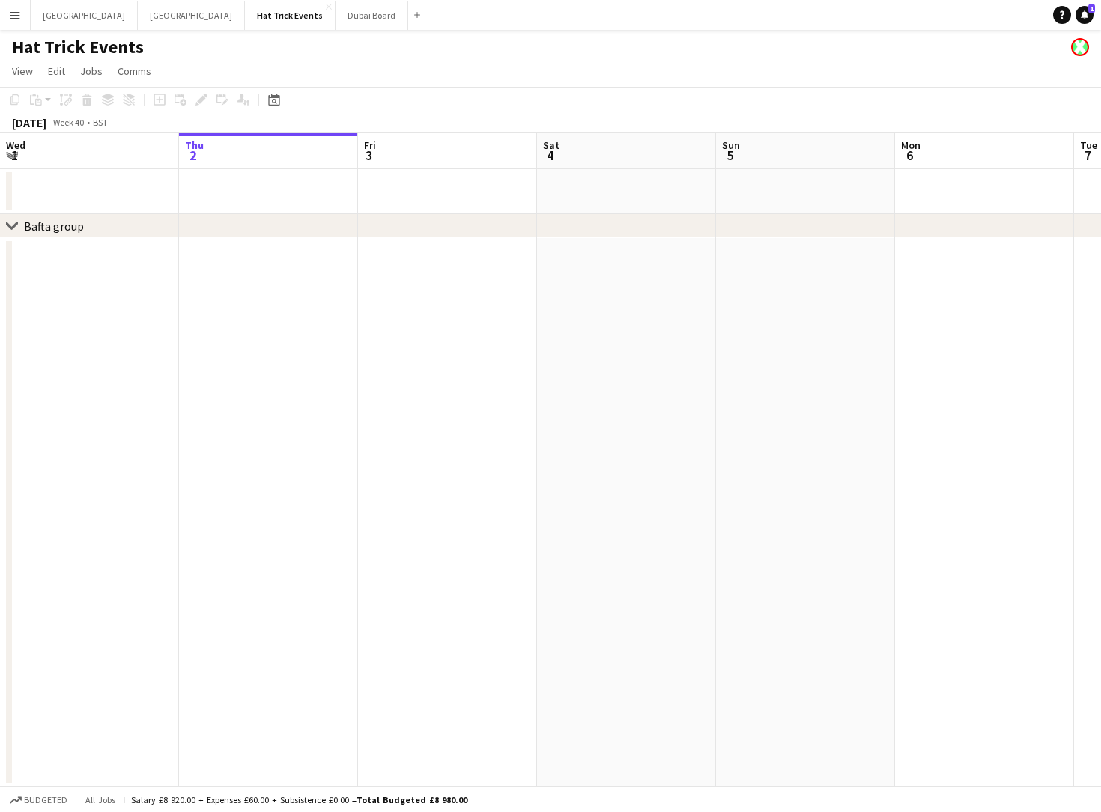
click at [111, 44] on h1 "Hat Trick Events" at bounding box center [78, 47] width 132 height 22
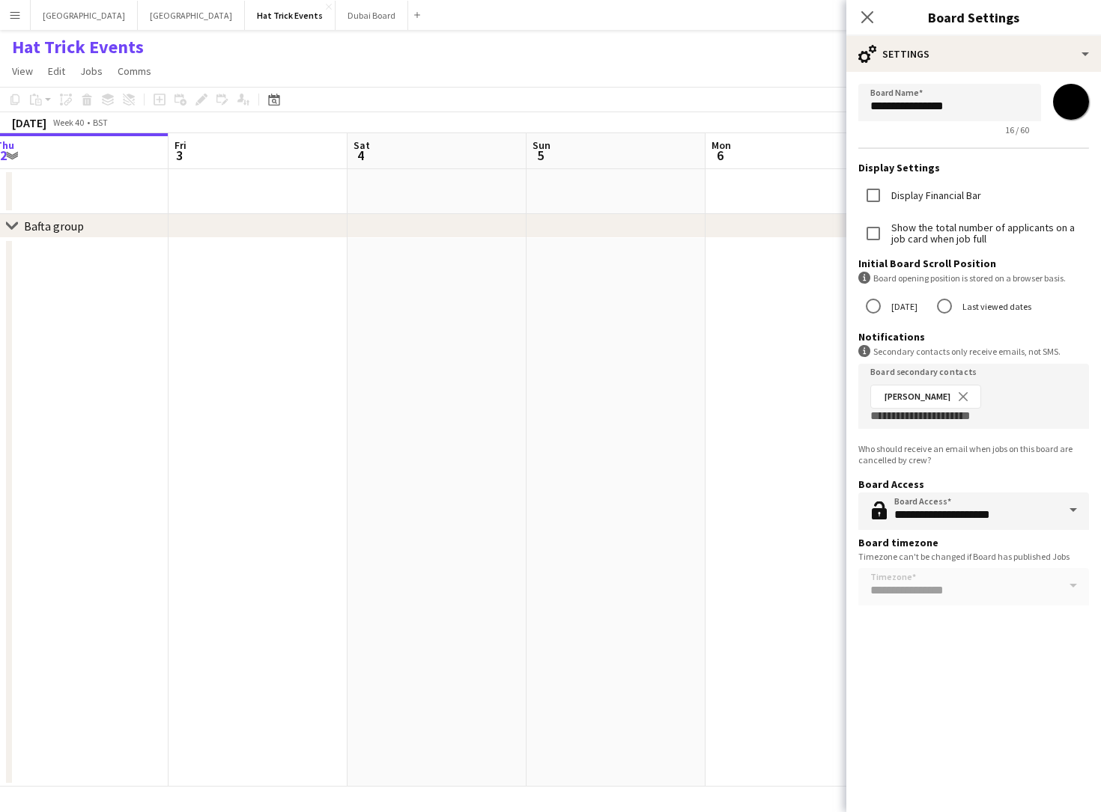
drag, startPoint x: 699, startPoint y: 386, endPoint x: 198, endPoint y: 371, distance: 500.4
click at [243, 368] on app-calendar-viewport "Mon 29 Tue 30 Wed 1 Thu 2 Fri 3 Sat 4 Sun 5 Mon 6 Tue 7 Wed 8 Thu 9 Fri 10" at bounding box center [550, 460] width 1101 height 654
drag, startPoint x: 657, startPoint y: 386, endPoint x: 105, endPoint y: 347, distance: 554.0
click at [147, 347] on app-calendar-viewport "Wed 1 Thu 2 Fri 3 Sat 4 Sun 5 Mon 6 Tue 7 Wed 8 Thu 9 Fri 10 Sat 11 Sun 12" at bounding box center [550, 460] width 1101 height 654
drag, startPoint x: 652, startPoint y: 403, endPoint x: 156, endPoint y: 380, distance: 496.2
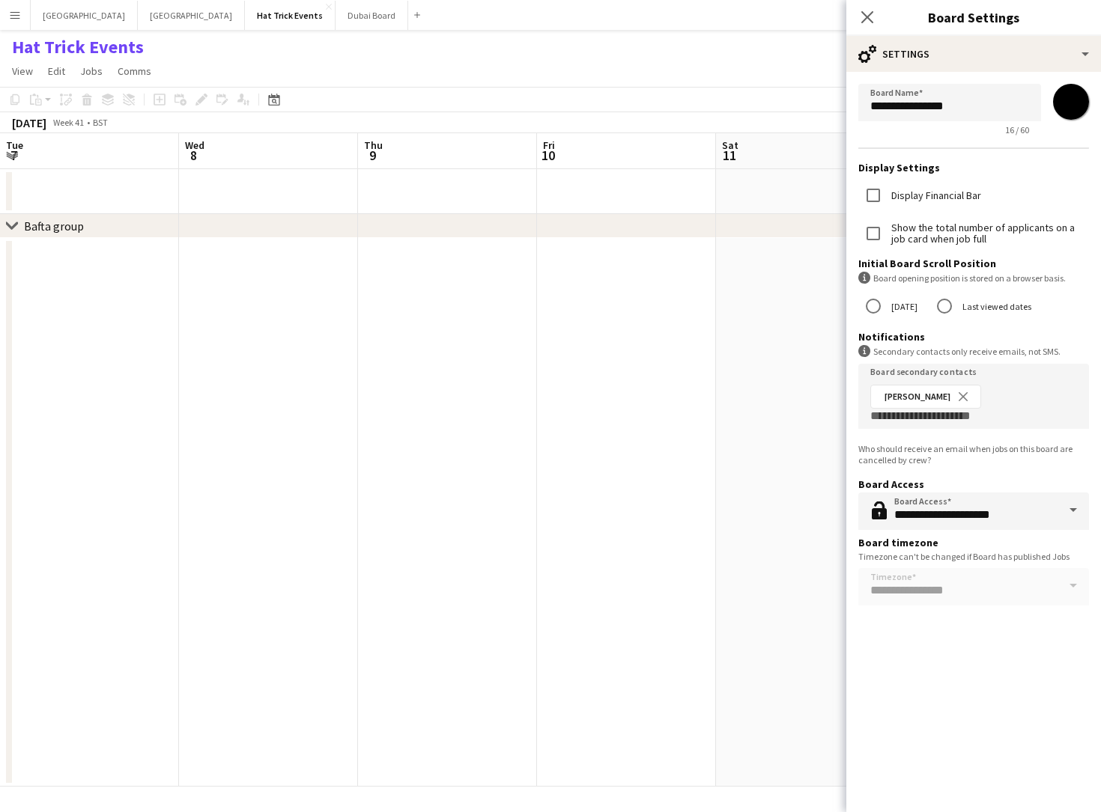
click at [157, 380] on app-calendar-viewport "Fri 3 Sat 4 Sun 5 Mon 6 Tue 7 Wed 8 Thu 9 Fri 10 Sat 11 Sun 12 Mon 13 Tue 14" at bounding box center [550, 460] width 1101 height 654
drag, startPoint x: 501, startPoint y: 432, endPoint x: 9, endPoint y: 395, distance: 493.4
click at [87, 389] on app-calendar-viewport "Tue 7 Wed 8 Thu 9 Fri 10 Sat 11 Sun 12 Mon 13 Tue 14 Wed 15 Thu 16 Fri 17 Sat 18" at bounding box center [550, 460] width 1101 height 654
drag, startPoint x: 579, startPoint y: 593, endPoint x: 348, endPoint y: 575, distance: 231.3
click at [377, 574] on app-calendar-viewport "Thu 9 Fri 10 Sat 11 Sun 12 Mon 13 Tue 14 Wed 15 Thu 16 Fri 17 Sat 18 Sun 19 Mon…" at bounding box center [550, 460] width 1101 height 654
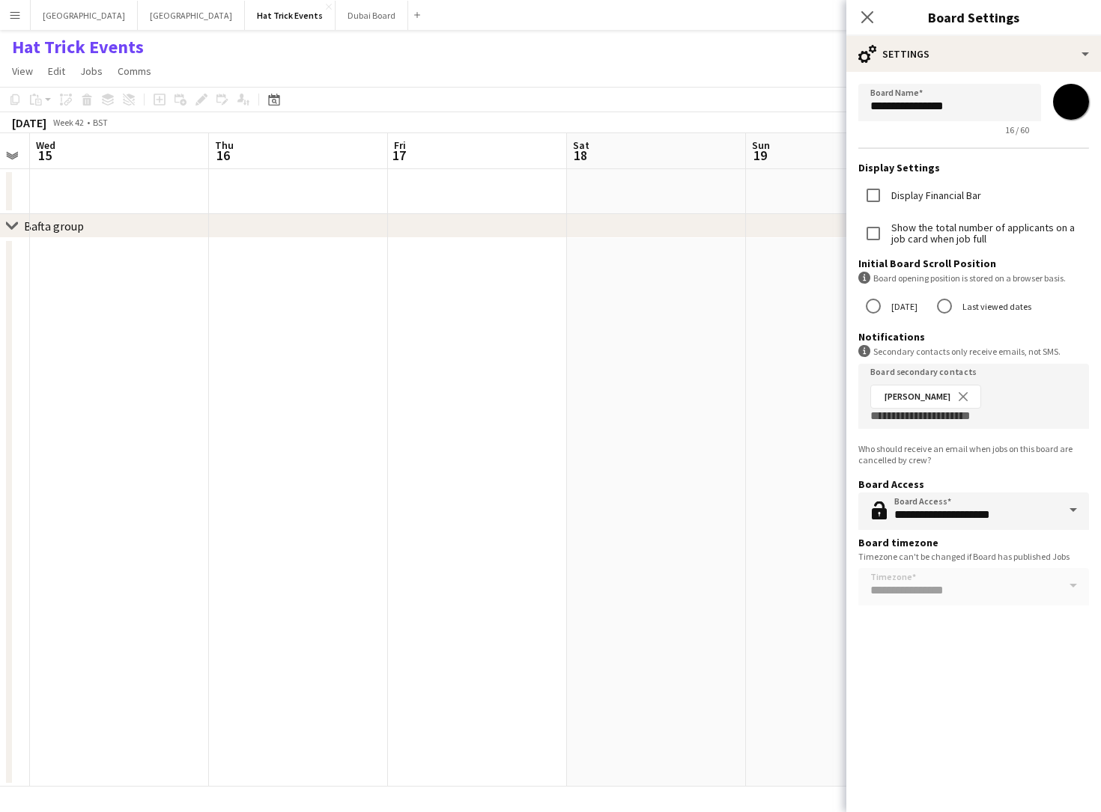
drag, startPoint x: 589, startPoint y: 585, endPoint x: 145, endPoint y: 556, distance: 445.0
click at [78, 545] on app-calendar-viewport "Sat 11 Sun 12 Mon 13 Tue 14 Wed 15 Thu 16 Fri 17 Sat 18 Sun 19 Mon 20 Tue 21 We…" at bounding box center [550, 460] width 1101 height 654
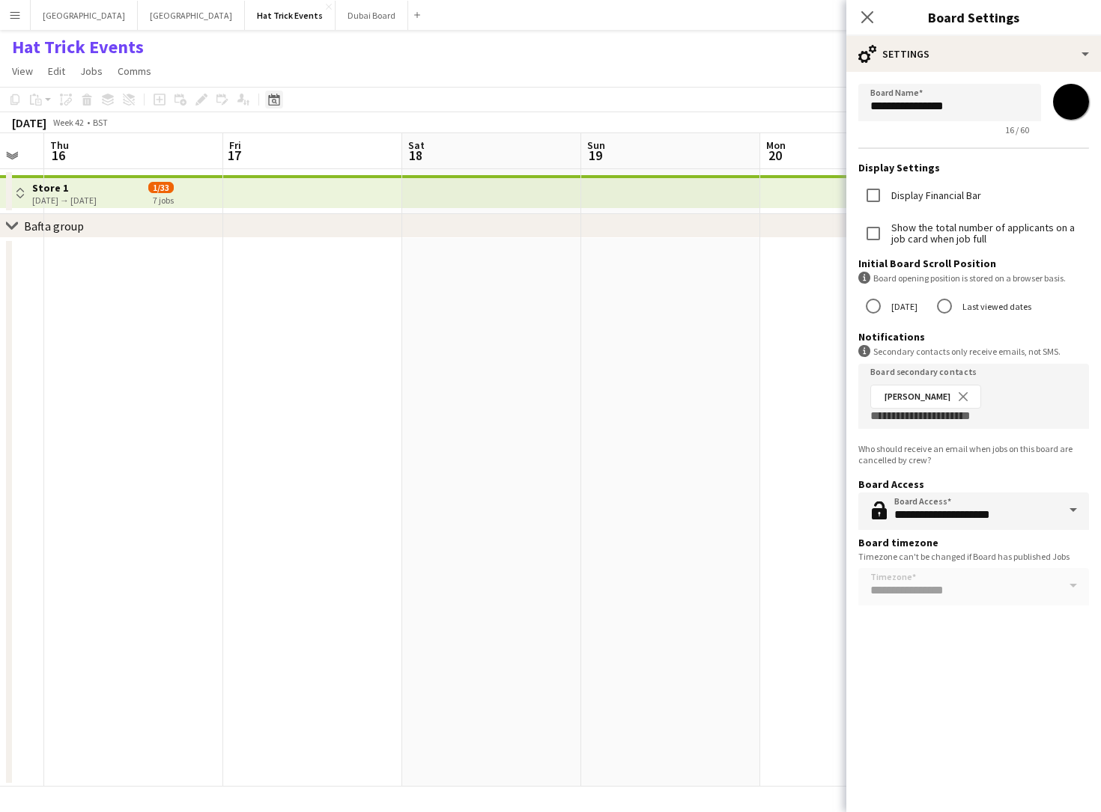
click at [274, 102] on icon at bounding box center [274, 101] width 5 height 5
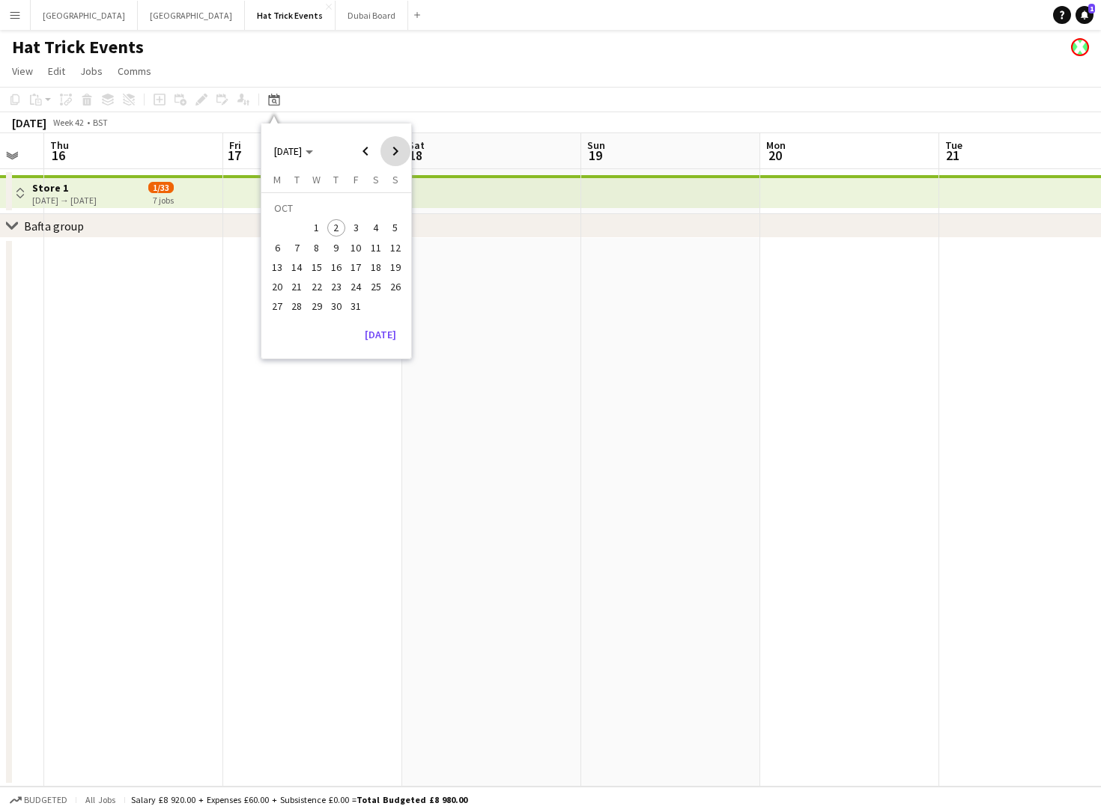
click at [386, 156] on span "Next month" at bounding box center [395, 151] width 30 height 30
click at [387, 155] on span "Next month" at bounding box center [395, 151] width 30 height 30
click at [369, 293] on span "31" at bounding box center [376, 291] width 18 height 18
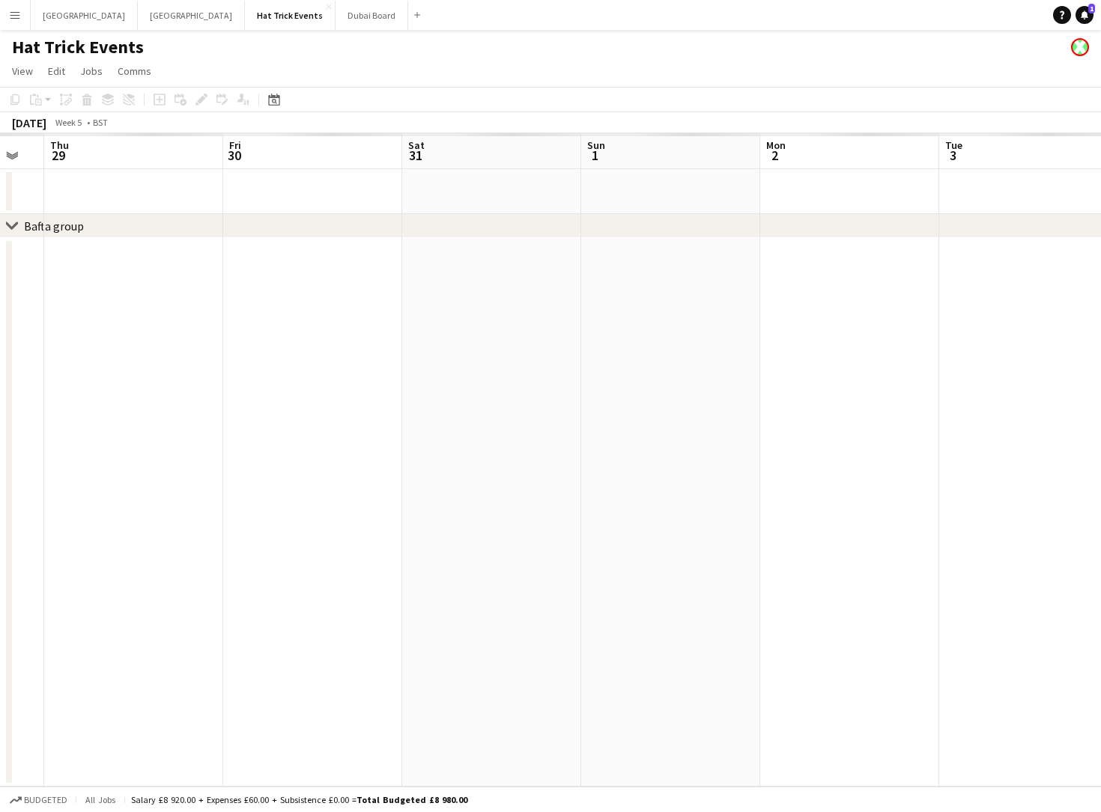
scroll to position [0, 515]
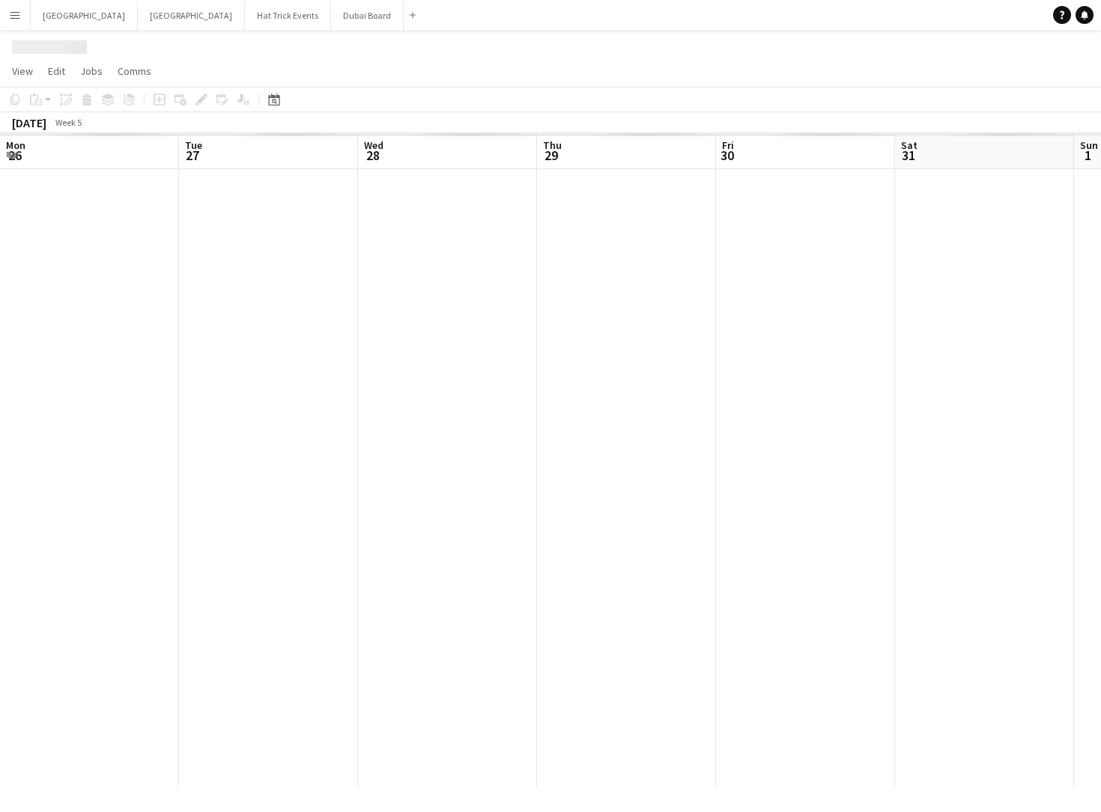
scroll to position [0, 515]
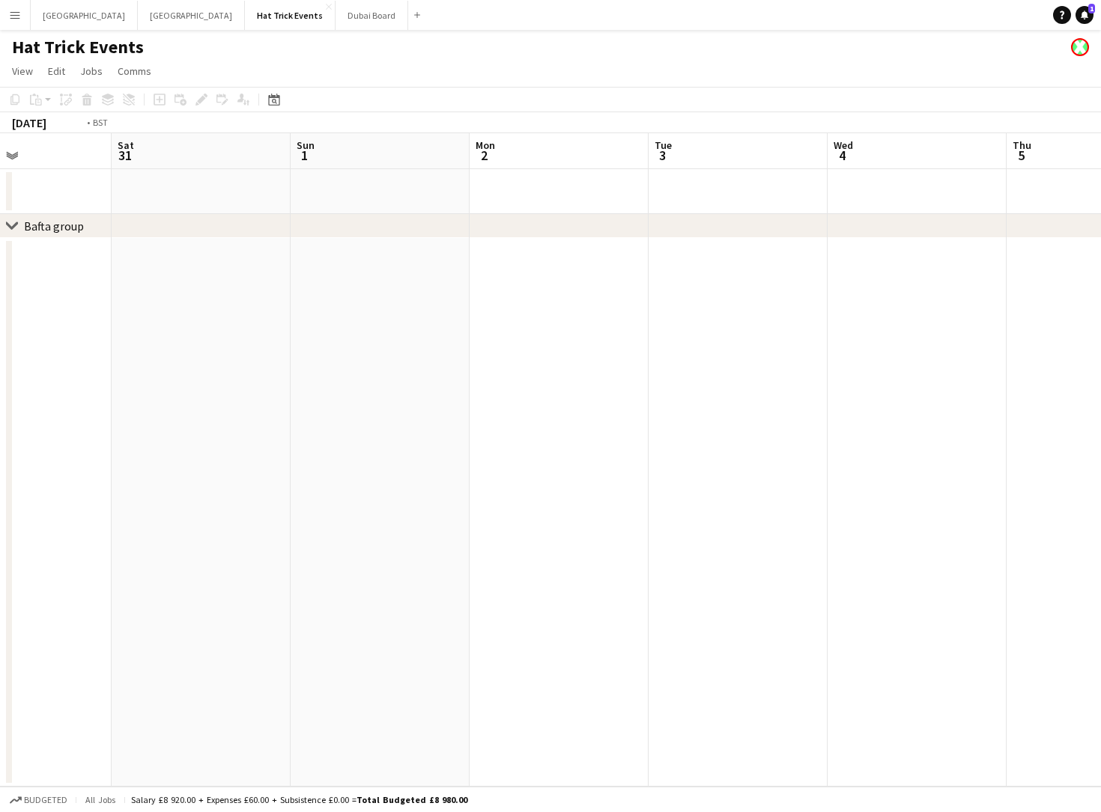
drag, startPoint x: 889, startPoint y: 686, endPoint x: 84, endPoint y: 668, distance: 805.1
click at [84, 668] on app-calendar-viewport "Wed 28 Thu 29 Fri 30 Sat 31 Sun 1 Mon 2 Tue 3 Wed 4 Thu 5 Fri 6 Sat 7 Sun 8" at bounding box center [550, 460] width 1101 height 654
drag, startPoint x: 679, startPoint y: 665, endPoint x: 608, endPoint y: 686, distance: 74.2
click at [608, 686] on app-calendar-viewport "Sun 1 Mon 2 Tue 3 Wed 4 Thu 5 Fri 6 Sat 7 Sun 8 Mon 9 Tue 10 Wed 11 Thu 12" at bounding box center [550, 460] width 1101 height 654
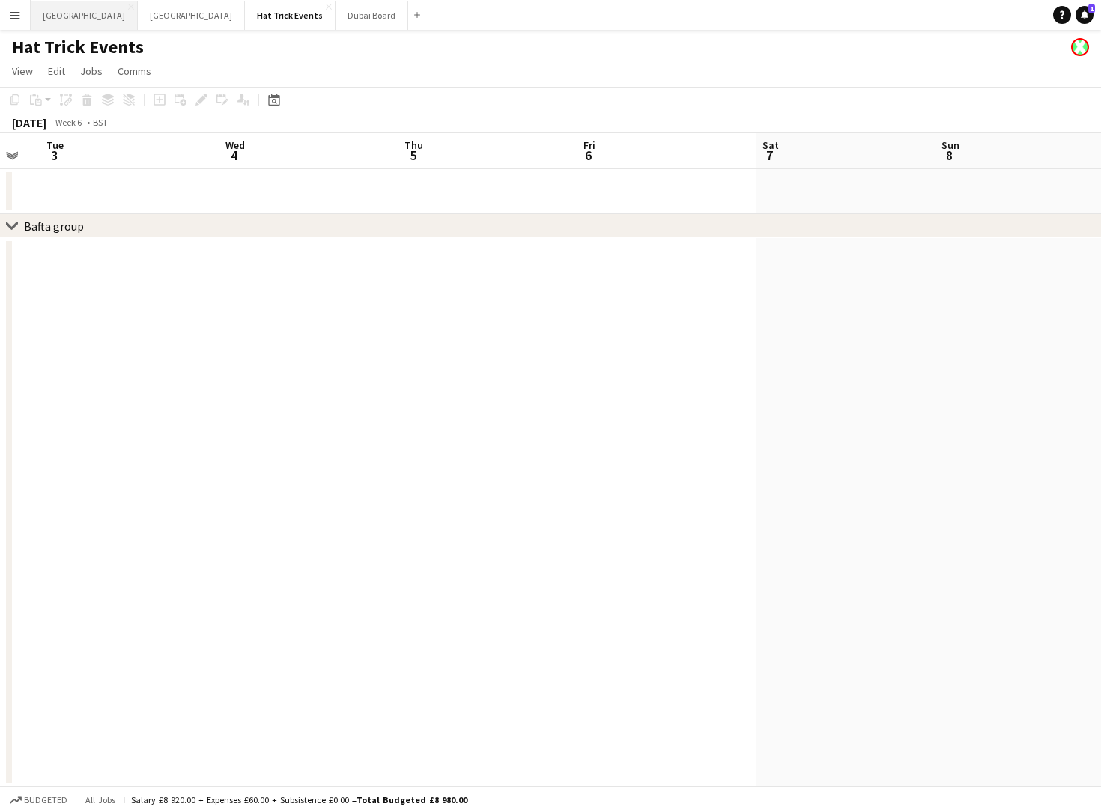
click at [60, 14] on button "London Close" at bounding box center [84, 15] width 107 height 29
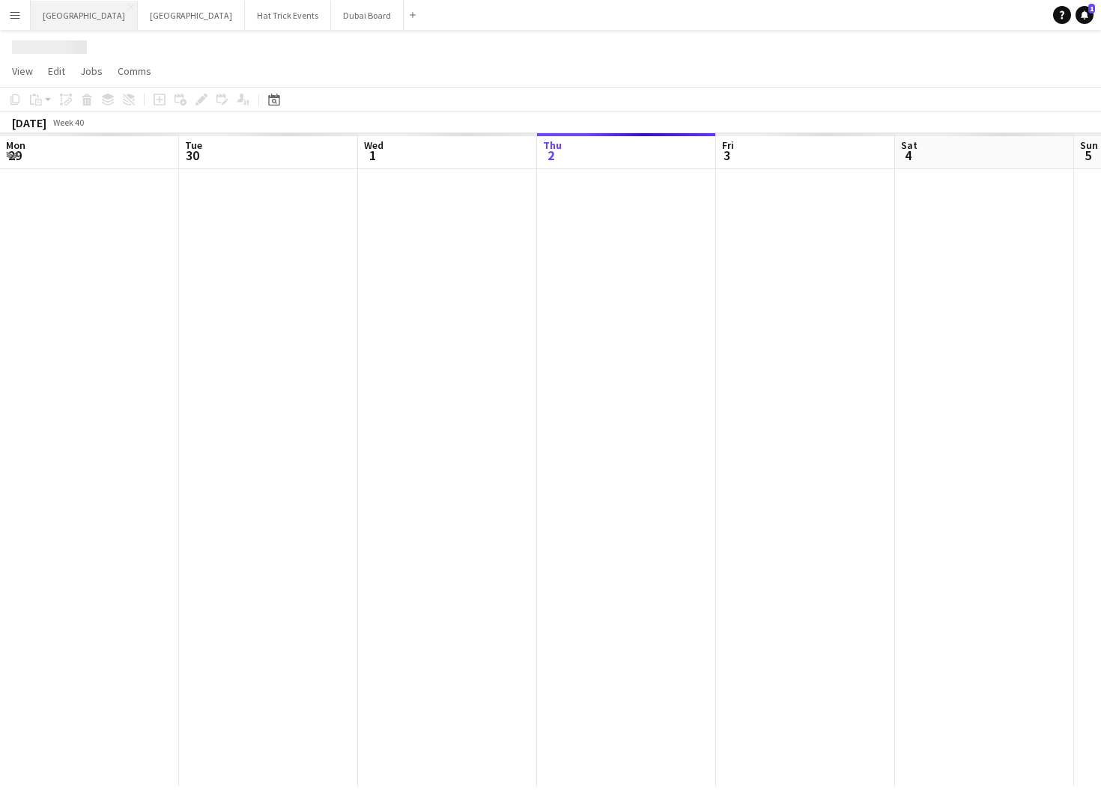
scroll to position [0, 358]
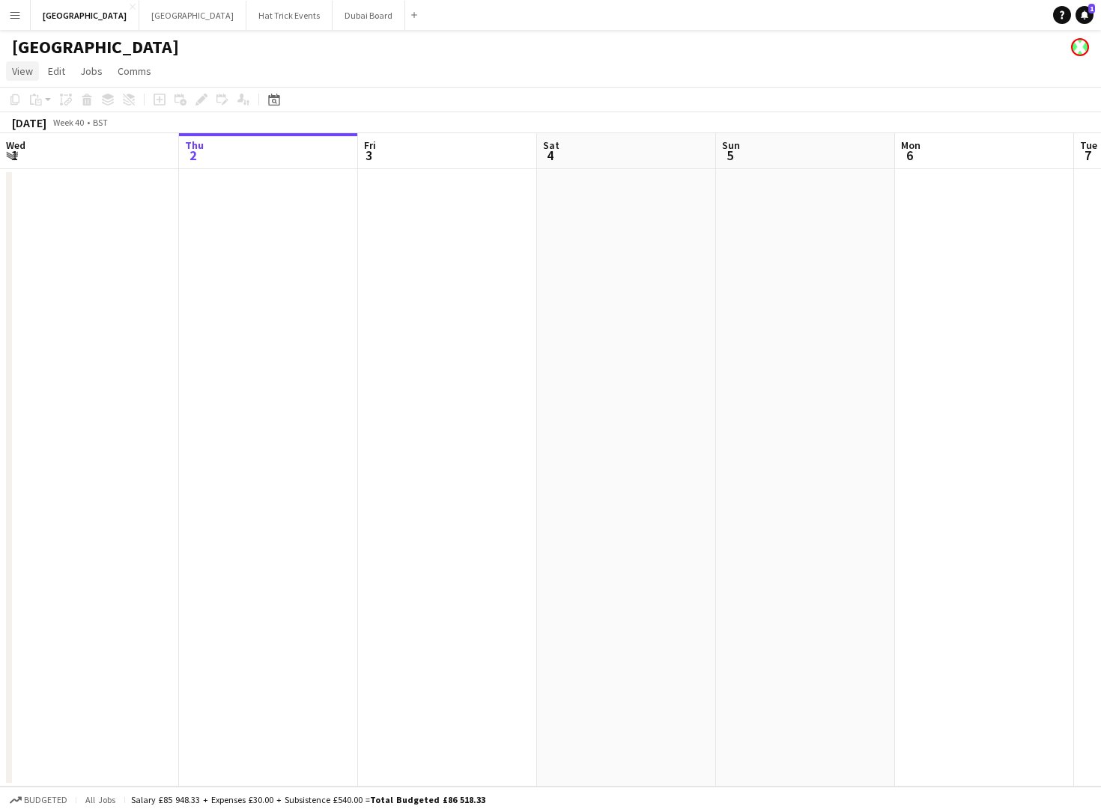
click at [21, 69] on span "View" at bounding box center [22, 70] width 21 height 13
click at [16, 16] on app-icon "Menu" at bounding box center [15, 15] width 12 height 12
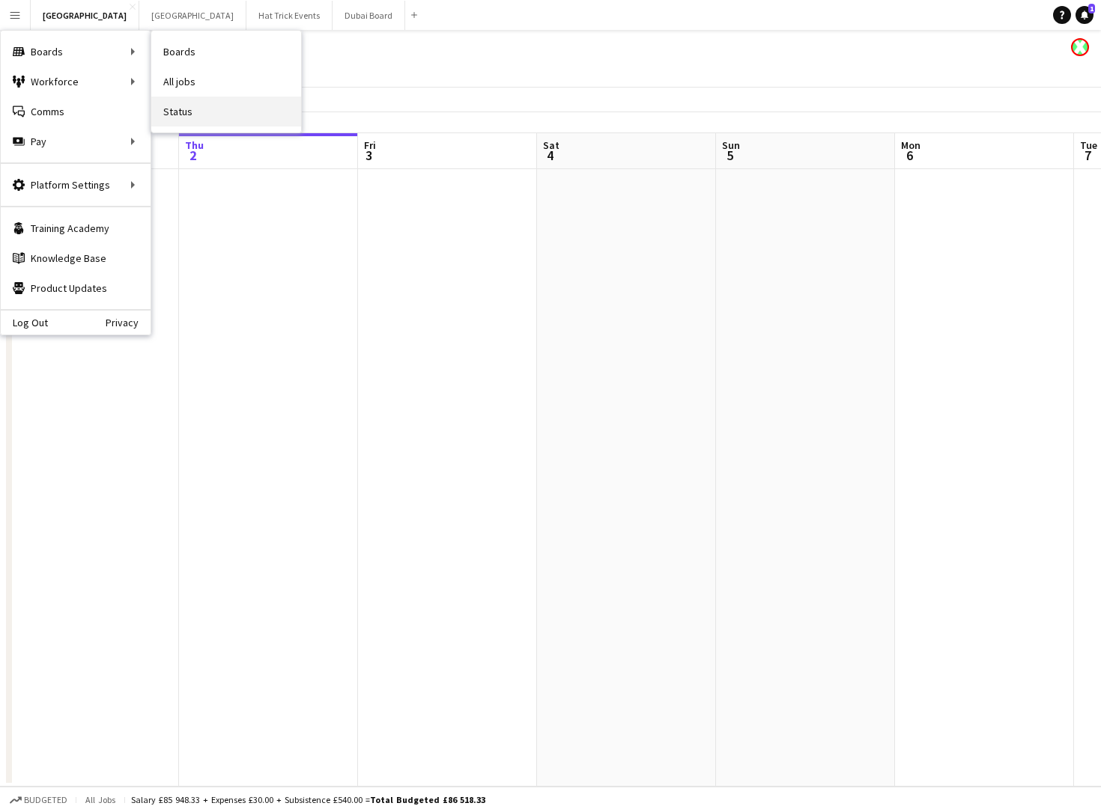
click at [228, 109] on link "Status" at bounding box center [226, 112] width 150 height 30
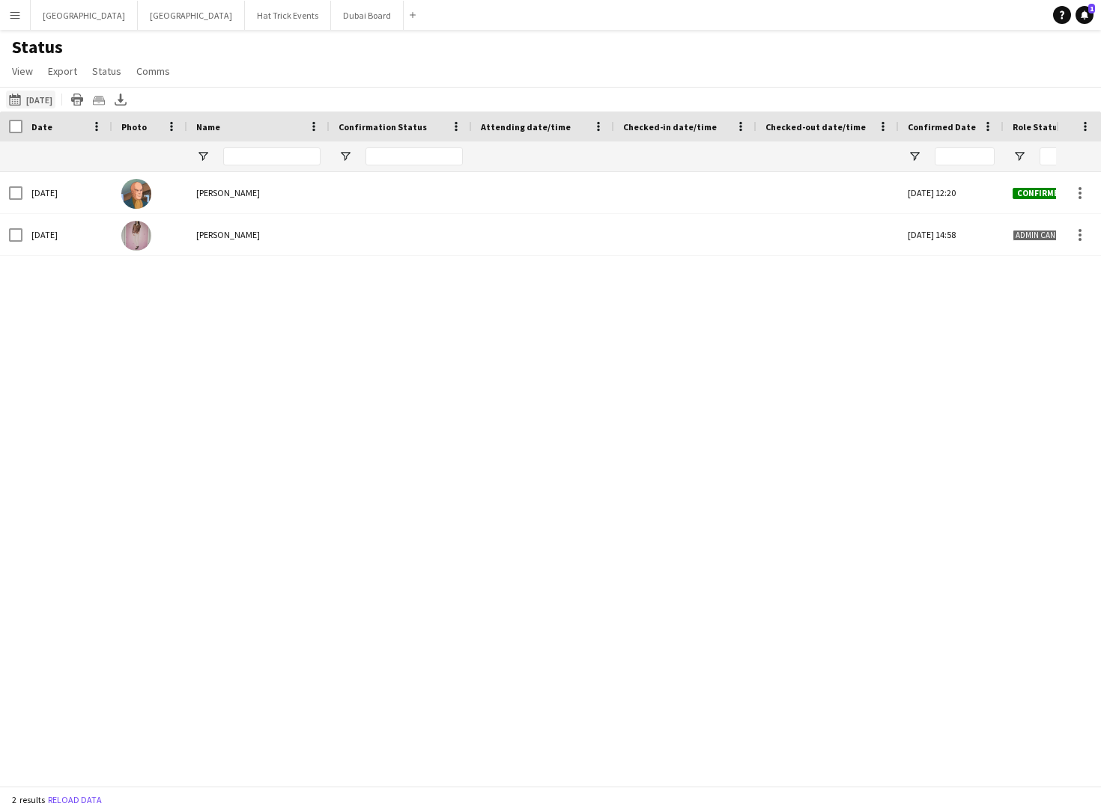
click at [43, 98] on button "[DATE] to [DATE] [DATE]" at bounding box center [30, 100] width 49 height 18
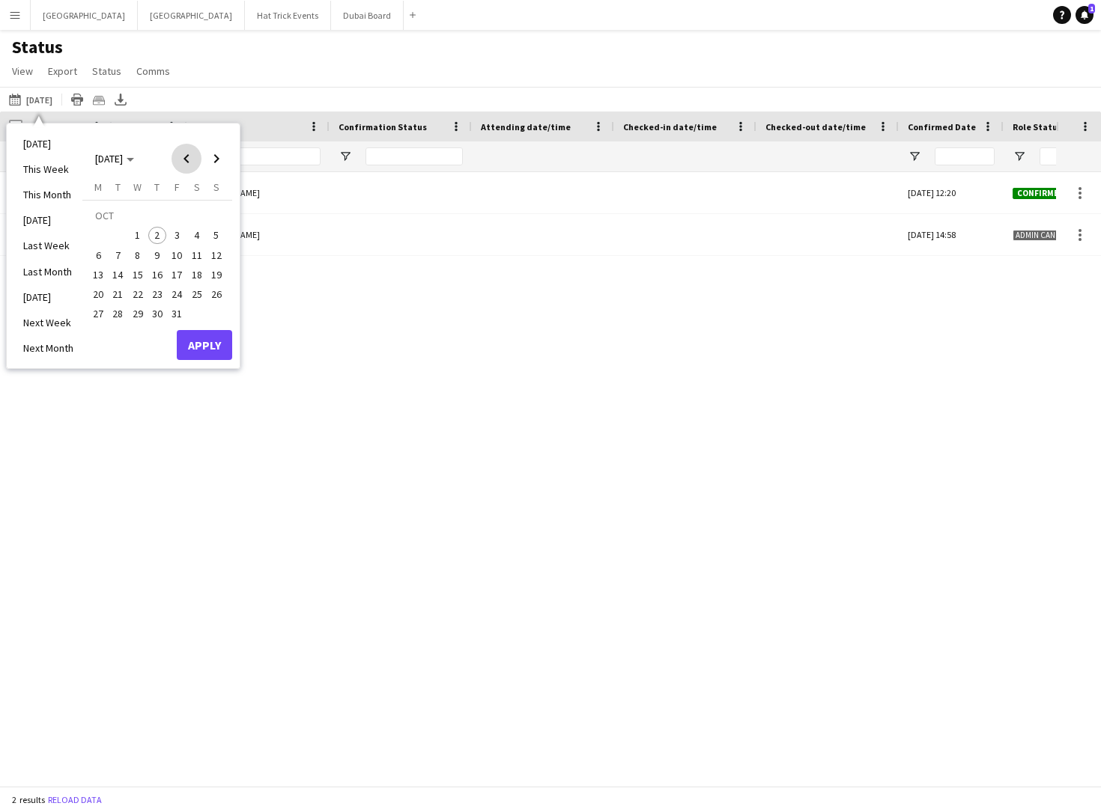
click at [179, 159] on span "Previous month" at bounding box center [186, 159] width 30 height 30
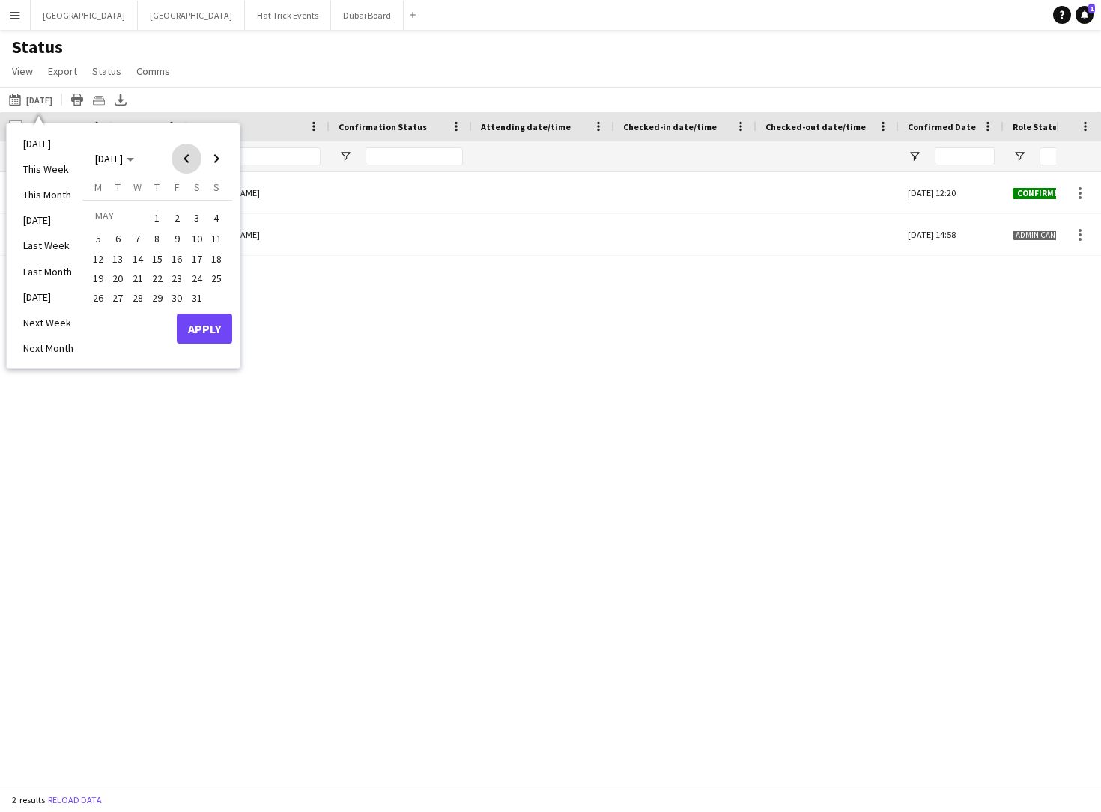
click at [179, 159] on span "Previous month" at bounding box center [186, 159] width 30 height 30
click at [139, 238] on span "1" at bounding box center [138, 236] width 18 height 18
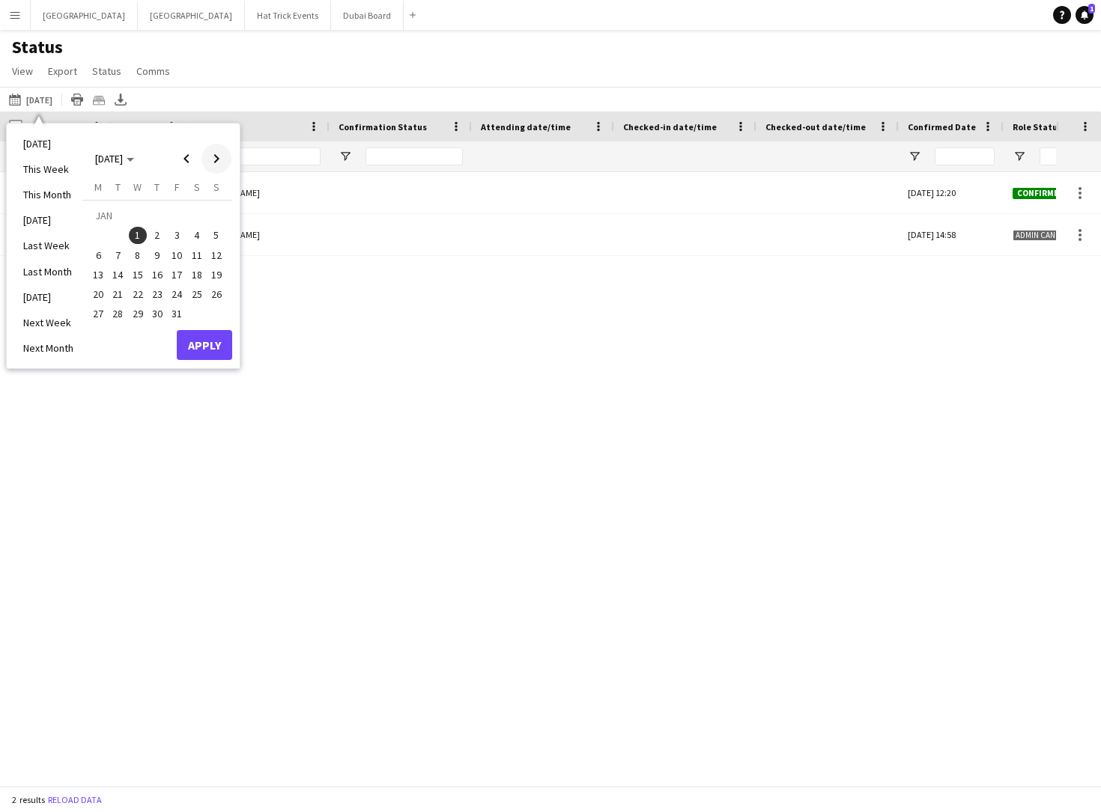
click at [217, 162] on span "Next month" at bounding box center [216, 159] width 30 height 30
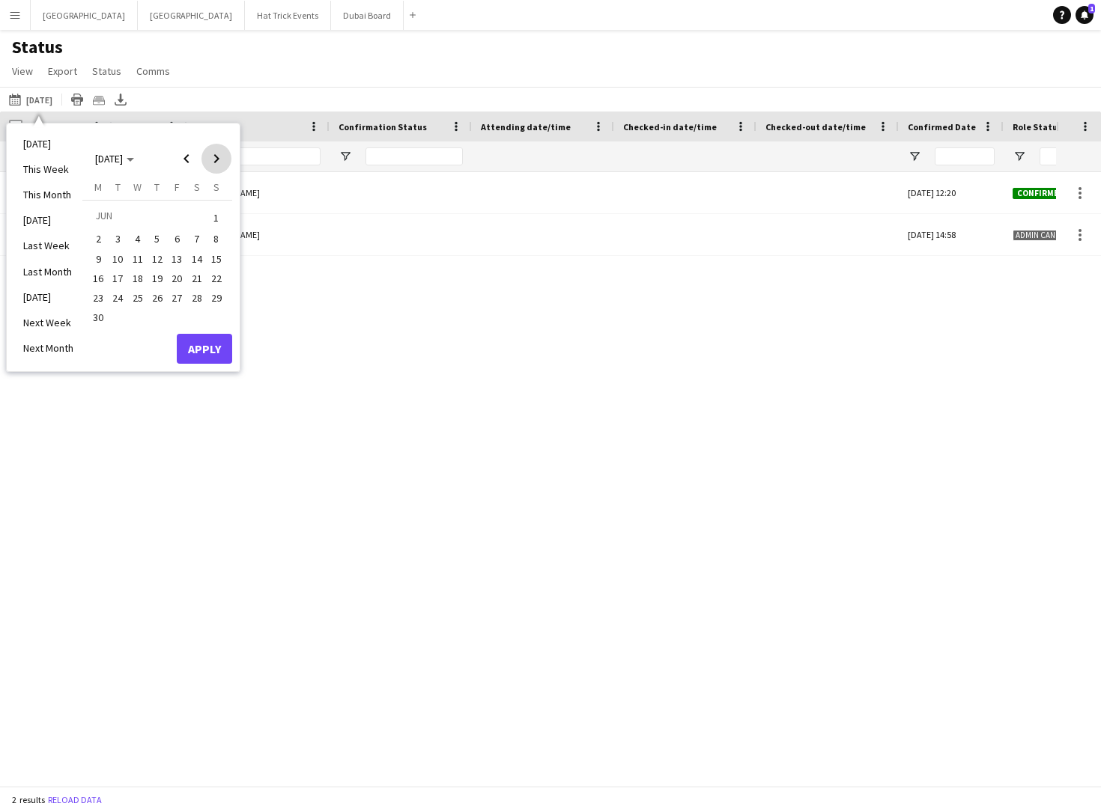
click at [217, 162] on span "Next month" at bounding box center [216, 159] width 30 height 30
click at [189, 160] on span "Previous month" at bounding box center [186, 159] width 30 height 30
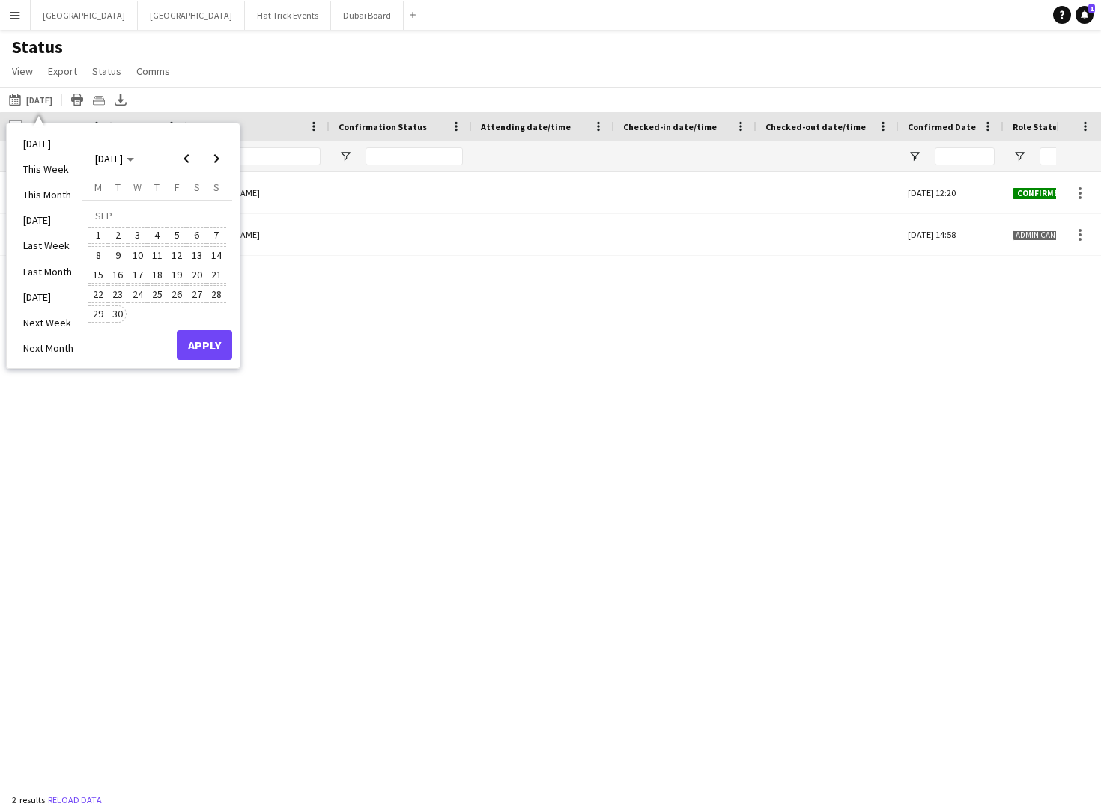
click at [119, 312] on span "30" at bounding box center [118, 314] width 18 height 18
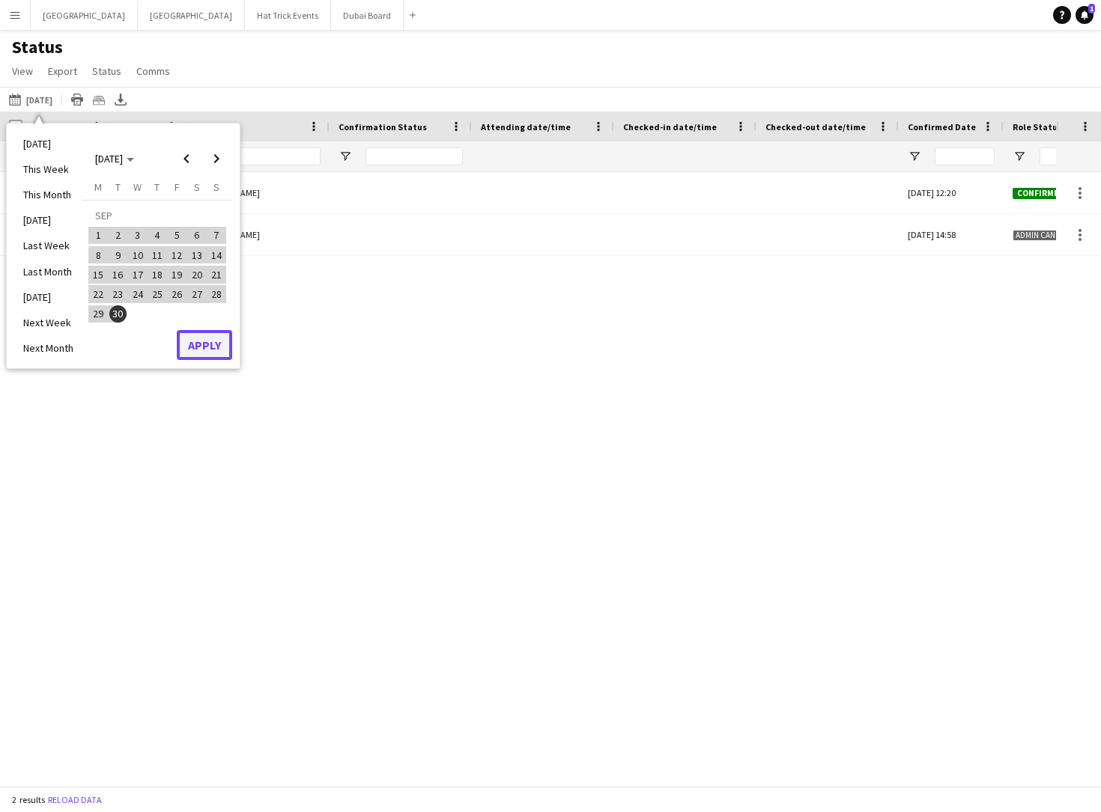
click at [207, 343] on button "Apply" at bounding box center [204, 345] width 55 height 30
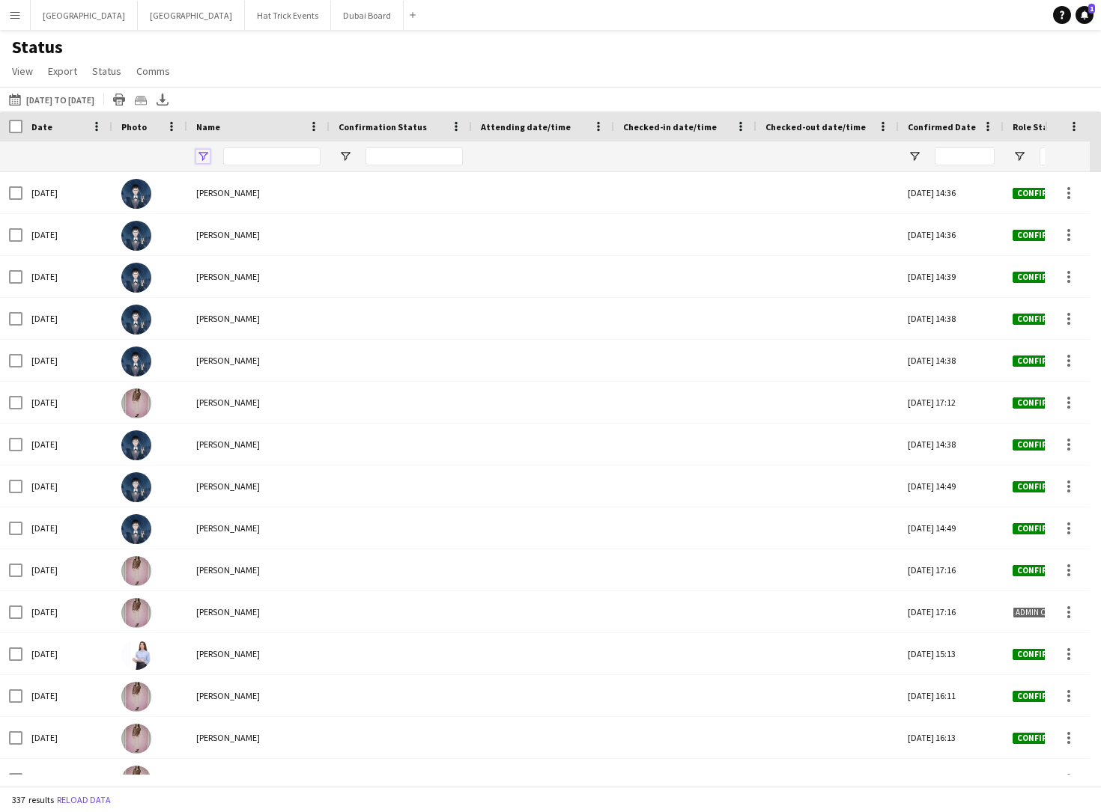
click at [203, 159] on span "Open Filter Menu" at bounding box center [202, 156] width 13 height 13
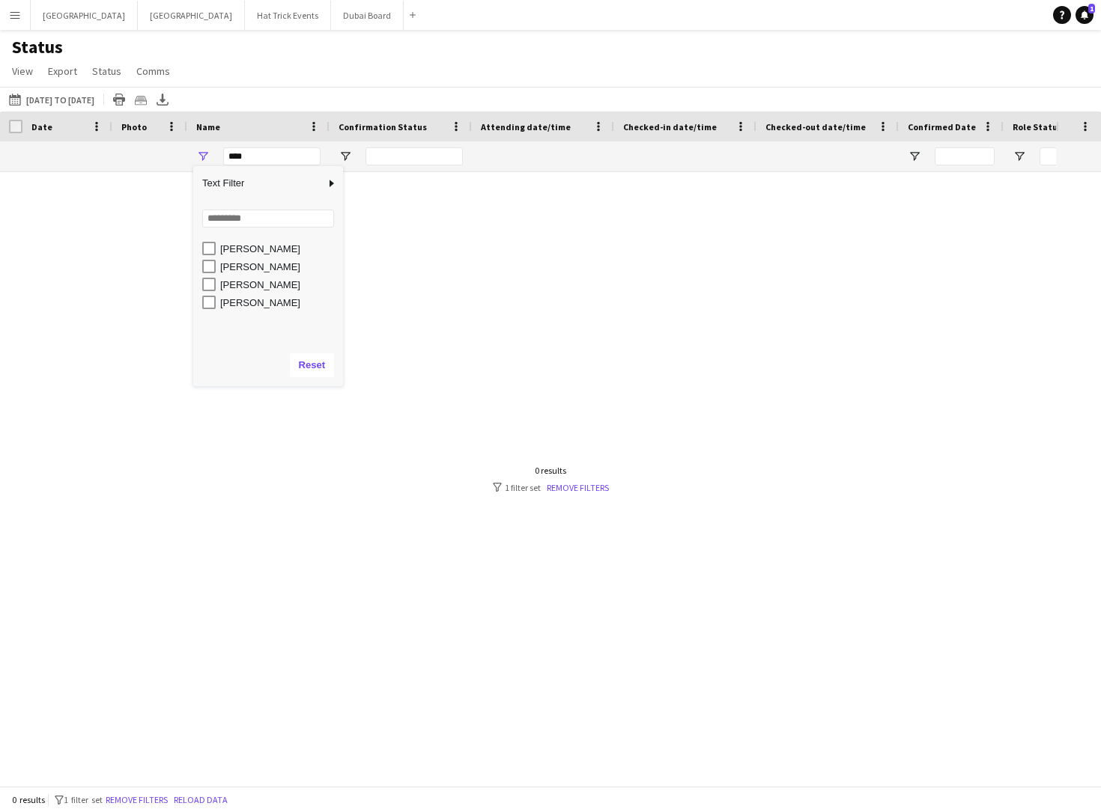
scroll to position [94, 0]
type input "**********"
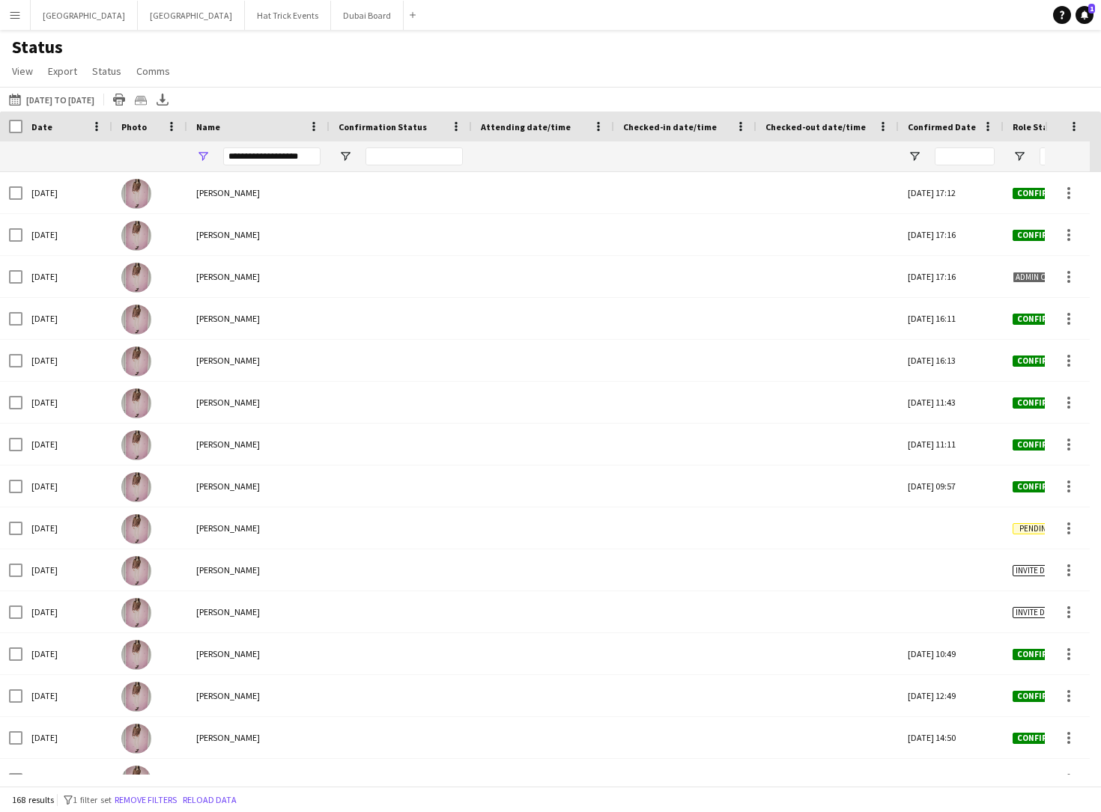
click at [453, 63] on div "Status View Views Default view Attending Confirmed Crew Crew Basics Crew detail…" at bounding box center [550, 61] width 1101 height 51
click at [20, 76] on span "View" at bounding box center [22, 70] width 21 height 13
click at [350, 57] on div "Status View Views Default view Attending Confirmed Crew Crew Basics Crew detail…" at bounding box center [550, 61] width 1101 height 51
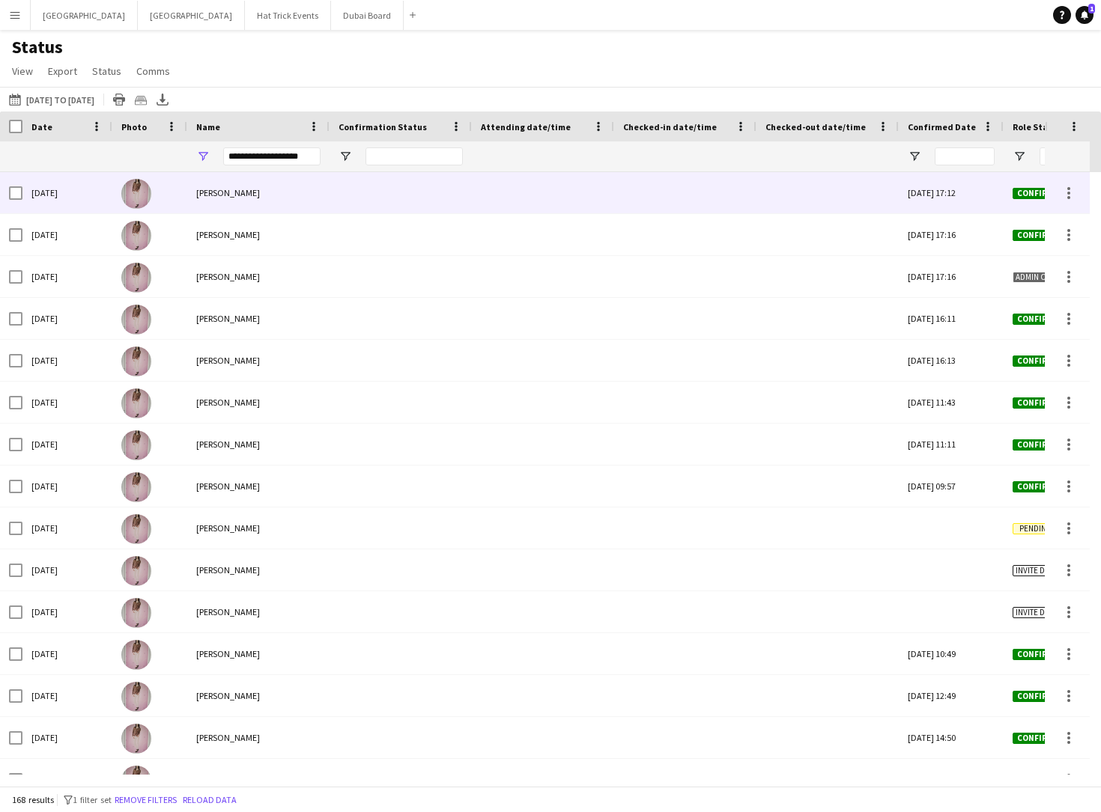
click at [390, 197] on div at bounding box center [400, 192] width 142 height 41
click at [642, 192] on div at bounding box center [685, 192] width 124 height 41
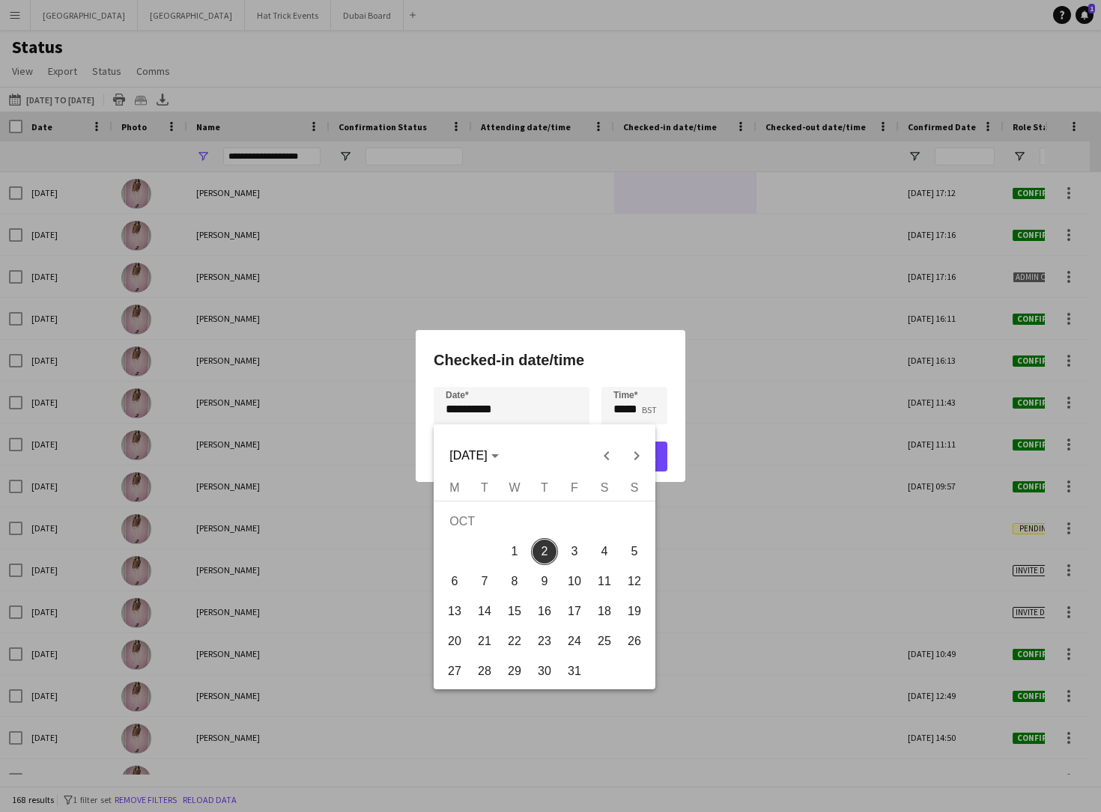
click at [470, 411] on div "**********" at bounding box center [550, 406] width 1101 height 812
click at [520, 414] on div at bounding box center [550, 406] width 1101 height 812
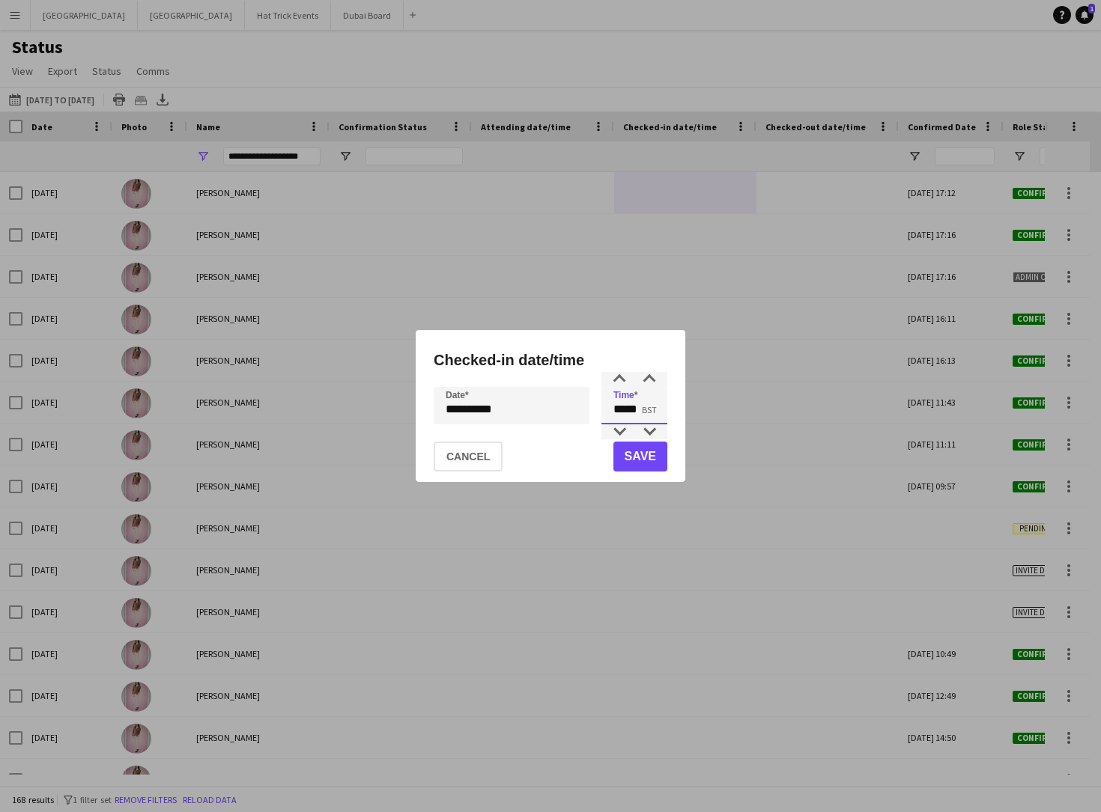
click at [635, 414] on input "*****" at bounding box center [634, 405] width 66 height 37
click at [471, 454] on button "Cancel" at bounding box center [468, 457] width 69 height 30
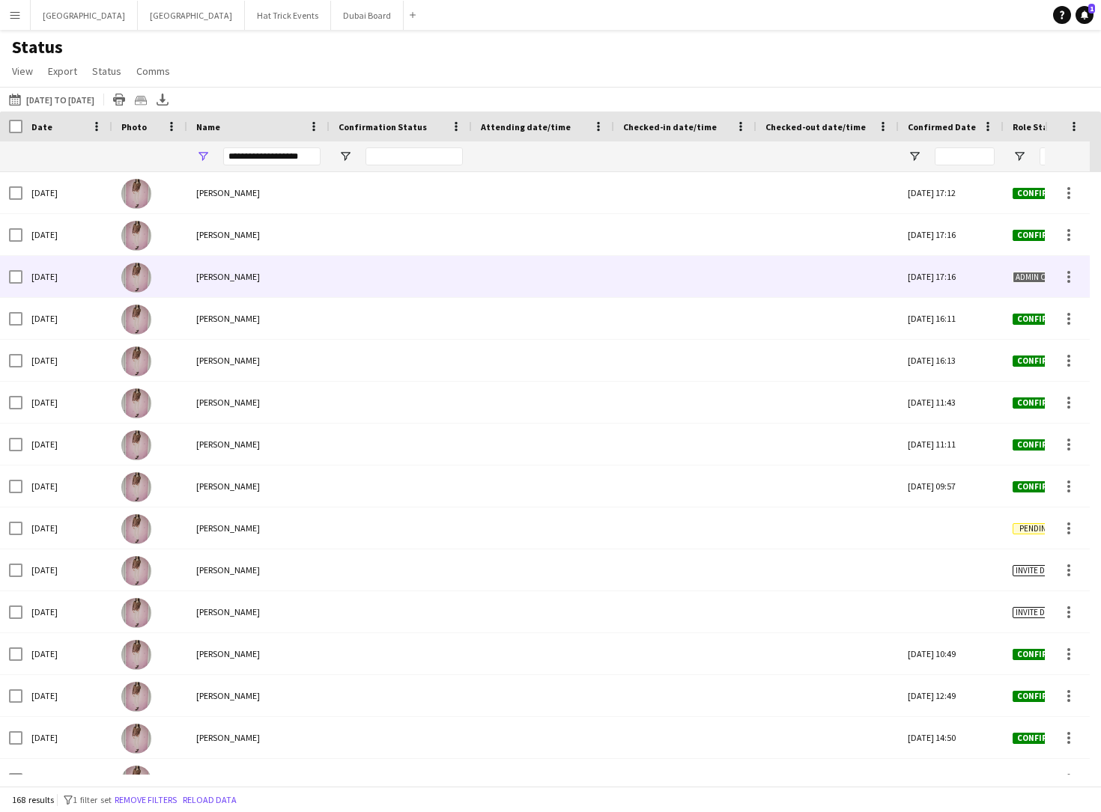
click at [947, 275] on div "[DATE] 17:16" at bounding box center [951, 276] width 105 height 41
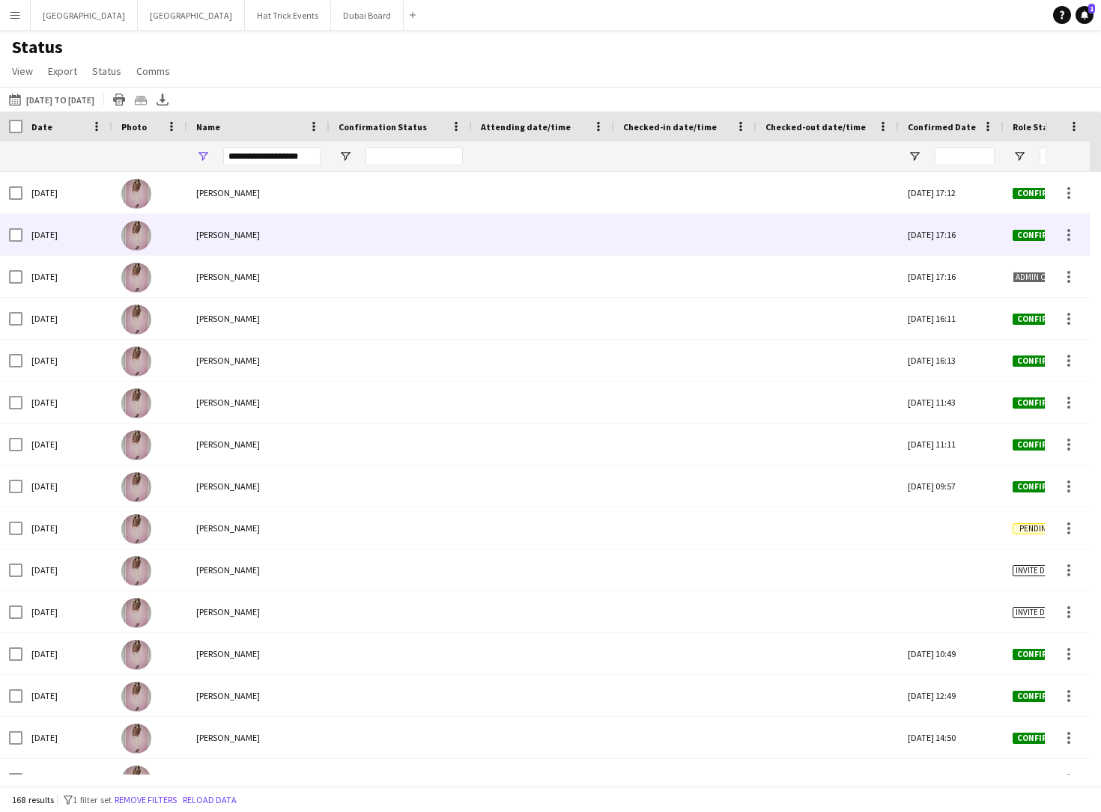
click at [967, 231] on div "[DATE] 17:16" at bounding box center [951, 234] width 105 height 41
drag, startPoint x: 967, startPoint y: 231, endPoint x: 948, endPoint y: 234, distance: 18.9
click at [948, 234] on div "[DATE] 17:16" at bounding box center [951, 234] width 105 height 41
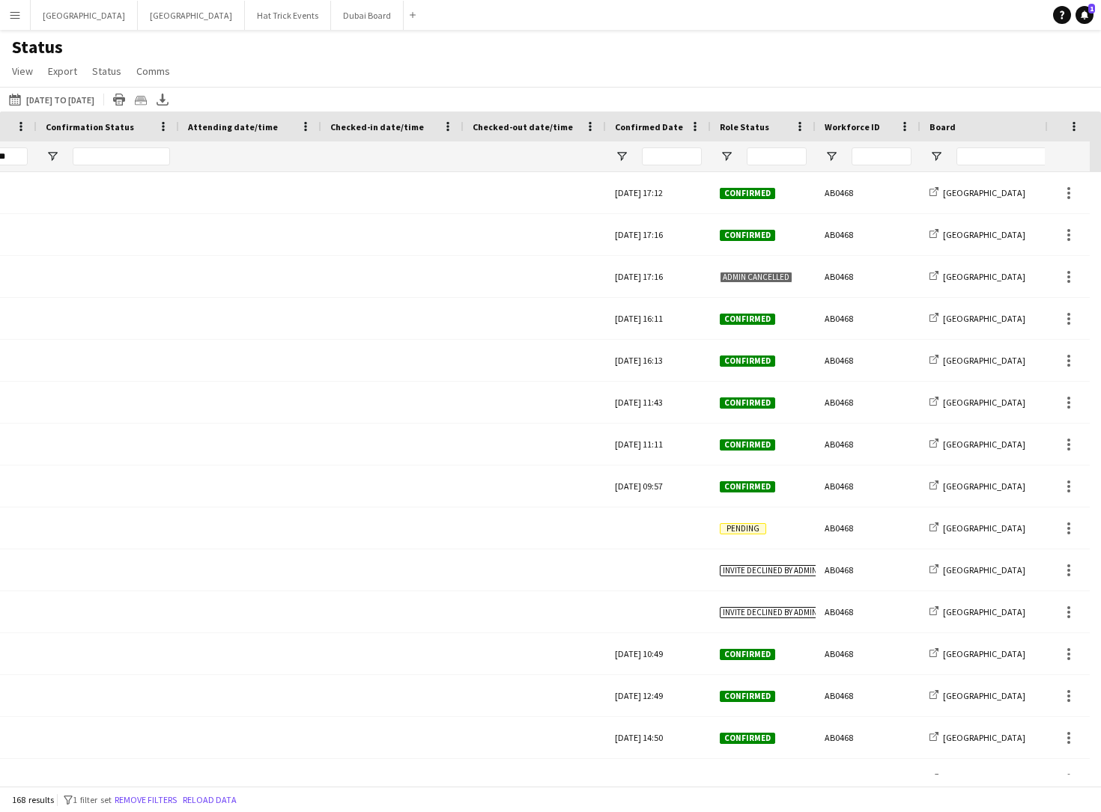
scroll to position [0, 0]
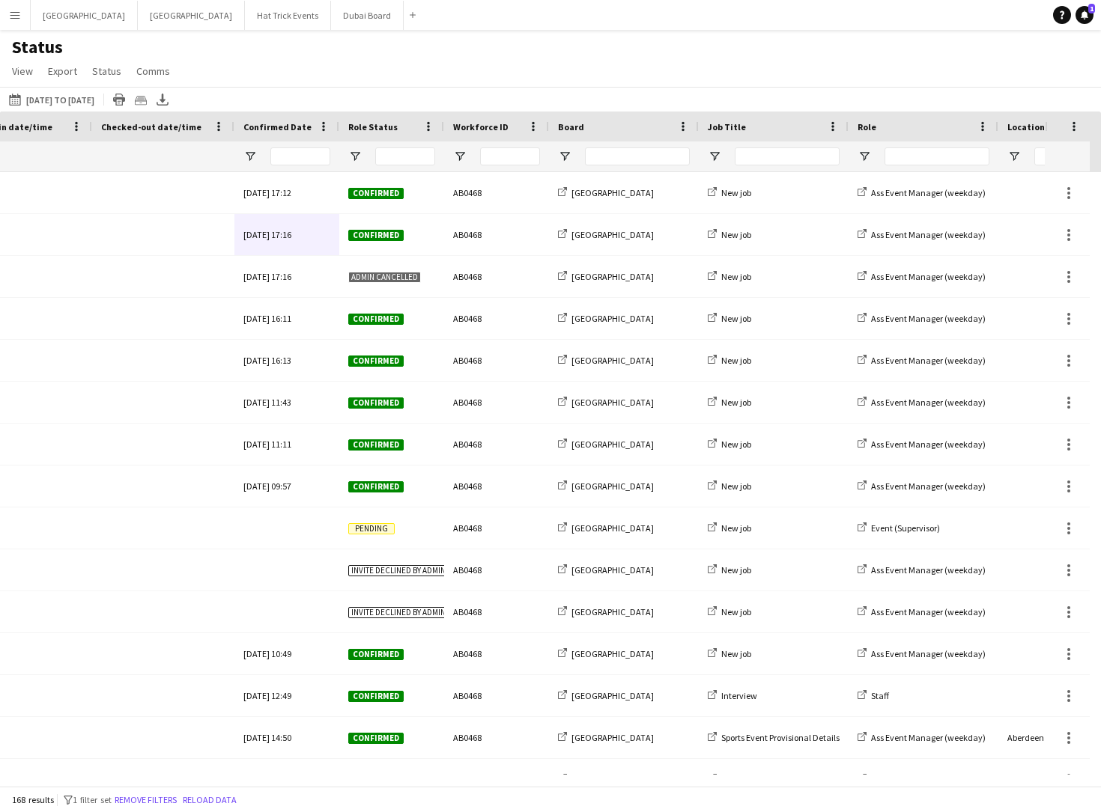
click at [19, 16] on app-icon "Menu" at bounding box center [15, 15] width 12 height 12
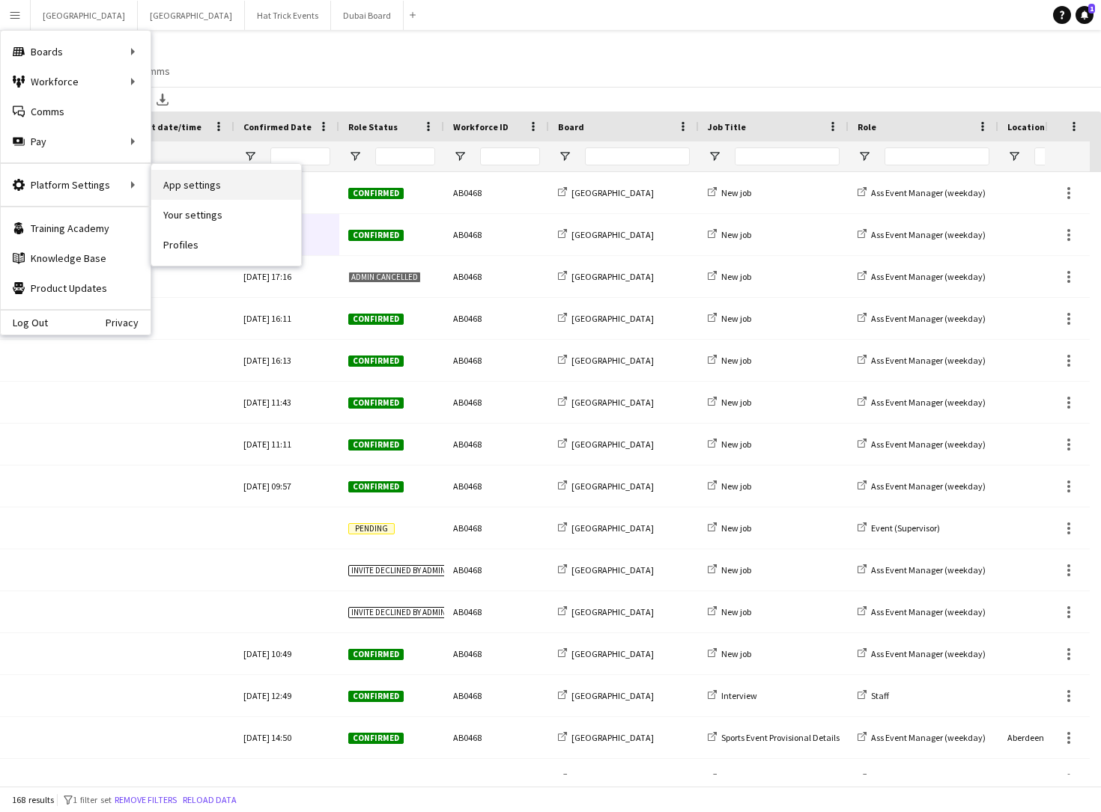
click at [188, 181] on link "App settings" at bounding box center [226, 185] width 150 height 30
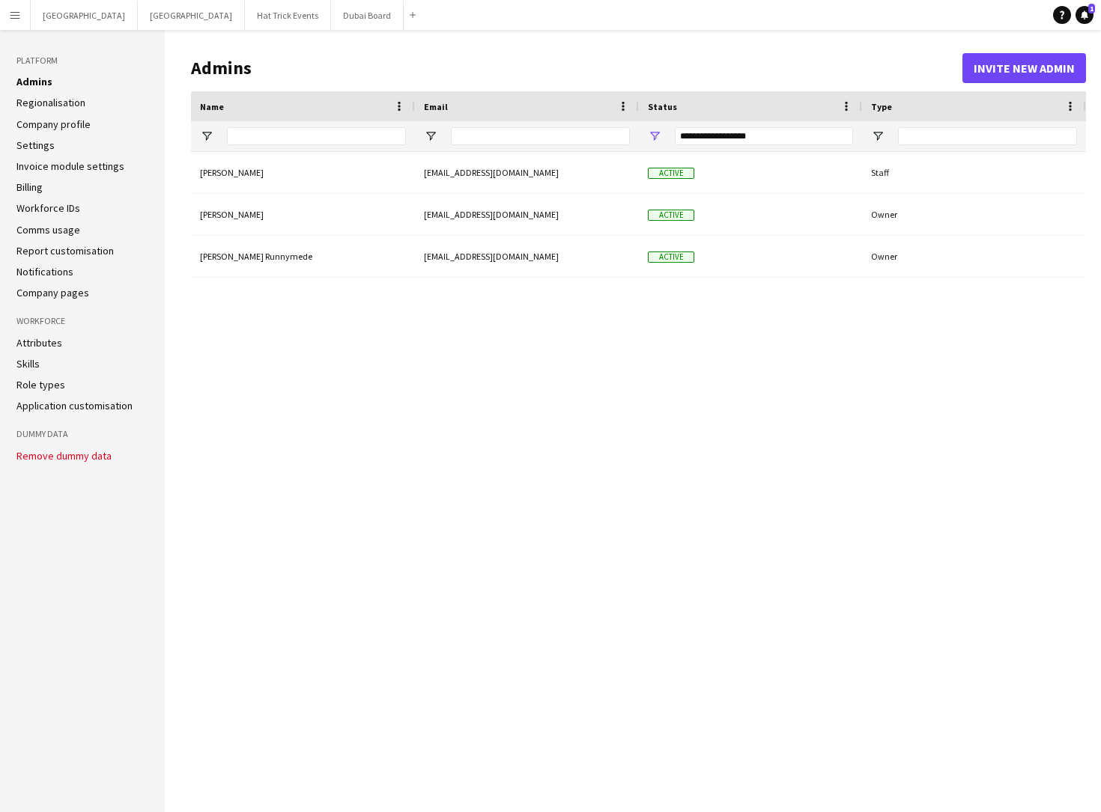
click at [42, 147] on link "Settings" at bounding box center [35, 145] width 38 height 13
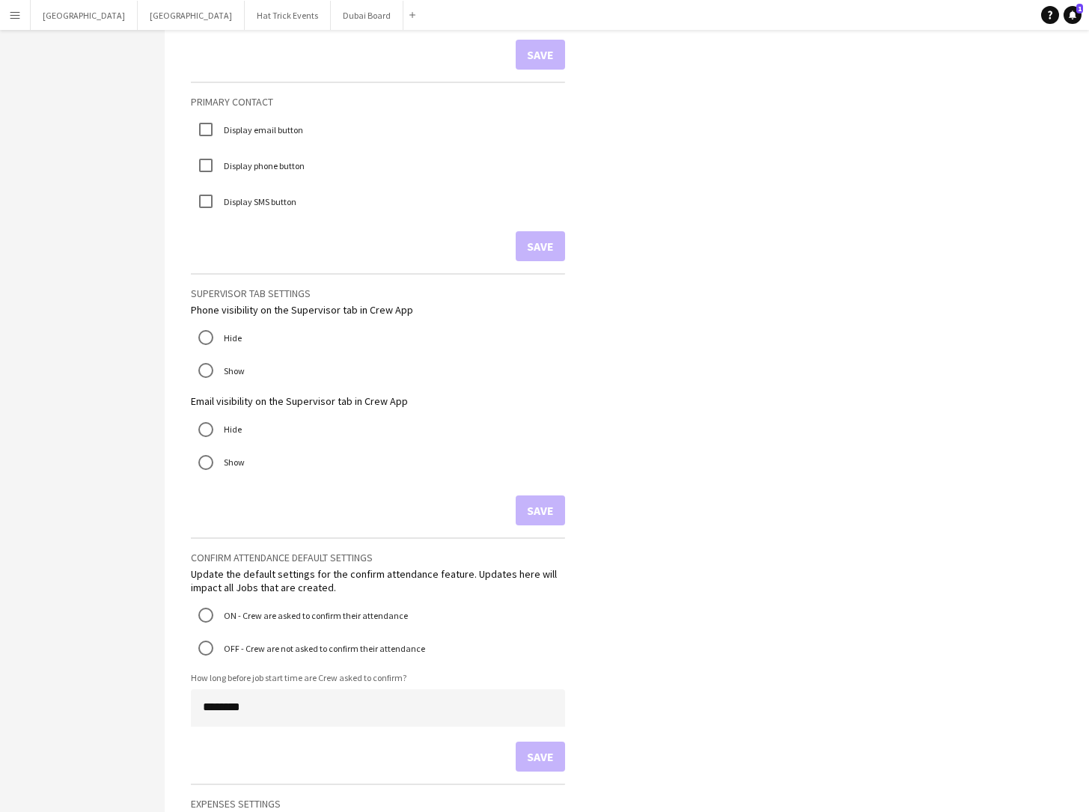
scroll to position [693, 0]
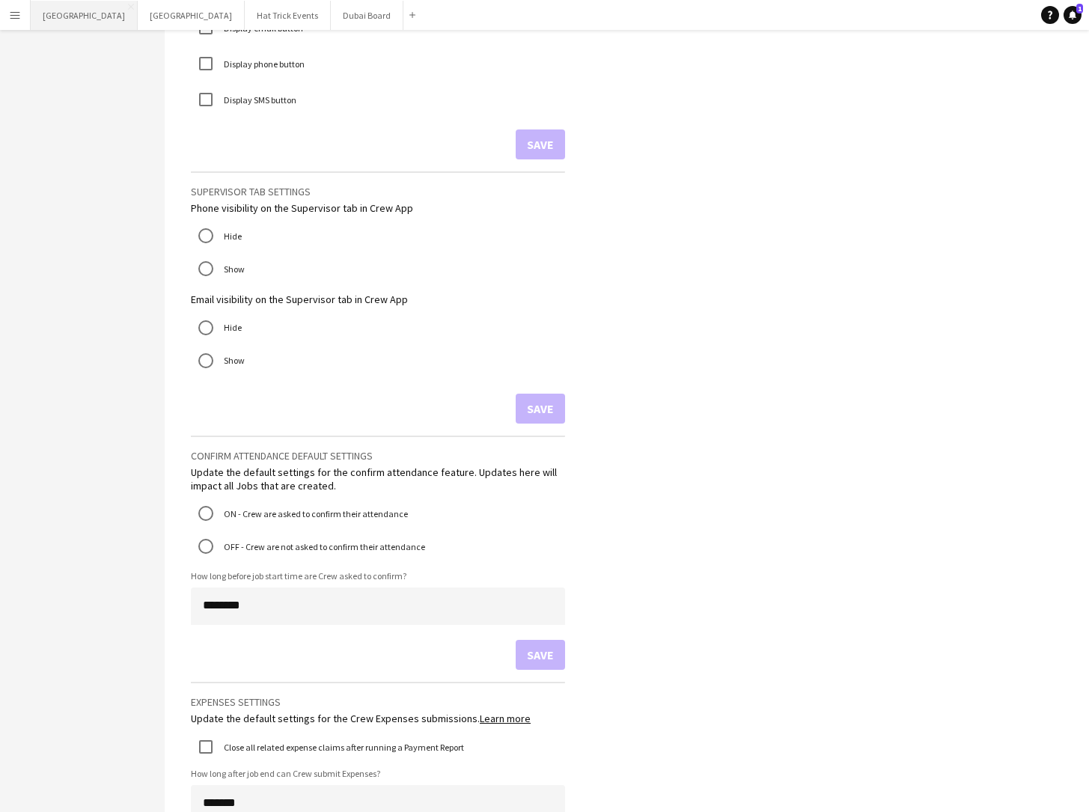
click at [49, 18] on button "London Close" at bounding box center [84, 15] width 107 height 29
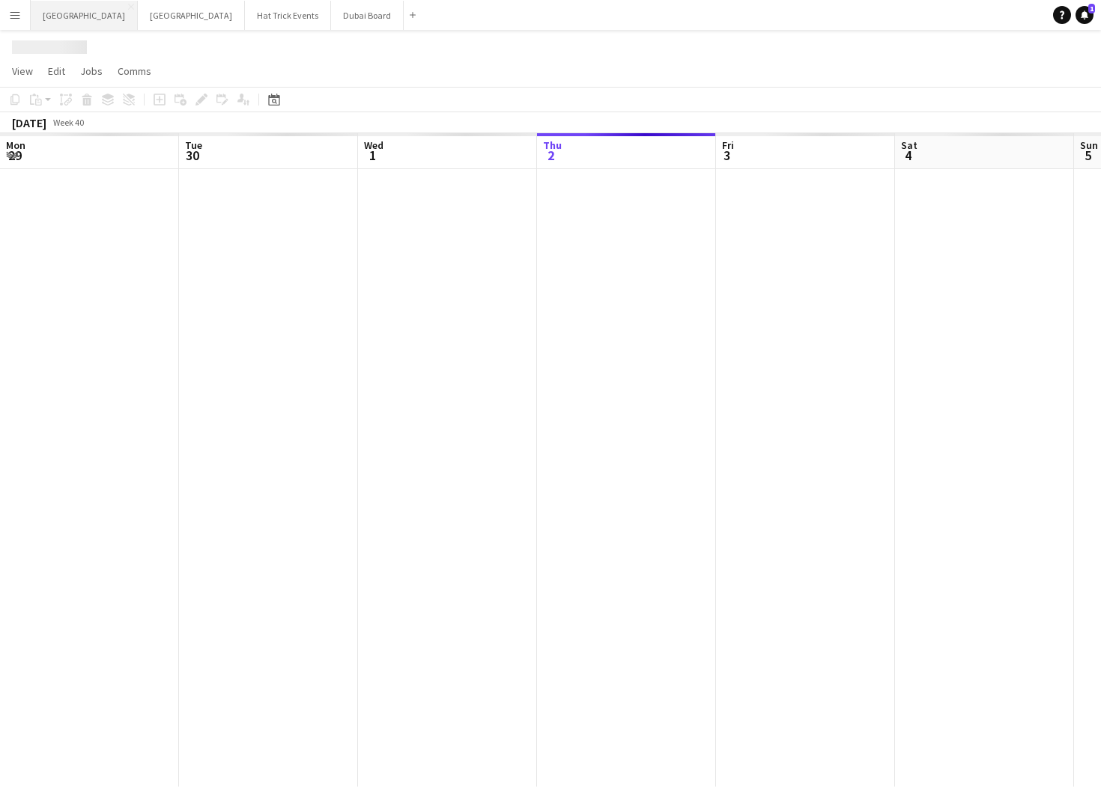
scroll to position [0, 358]
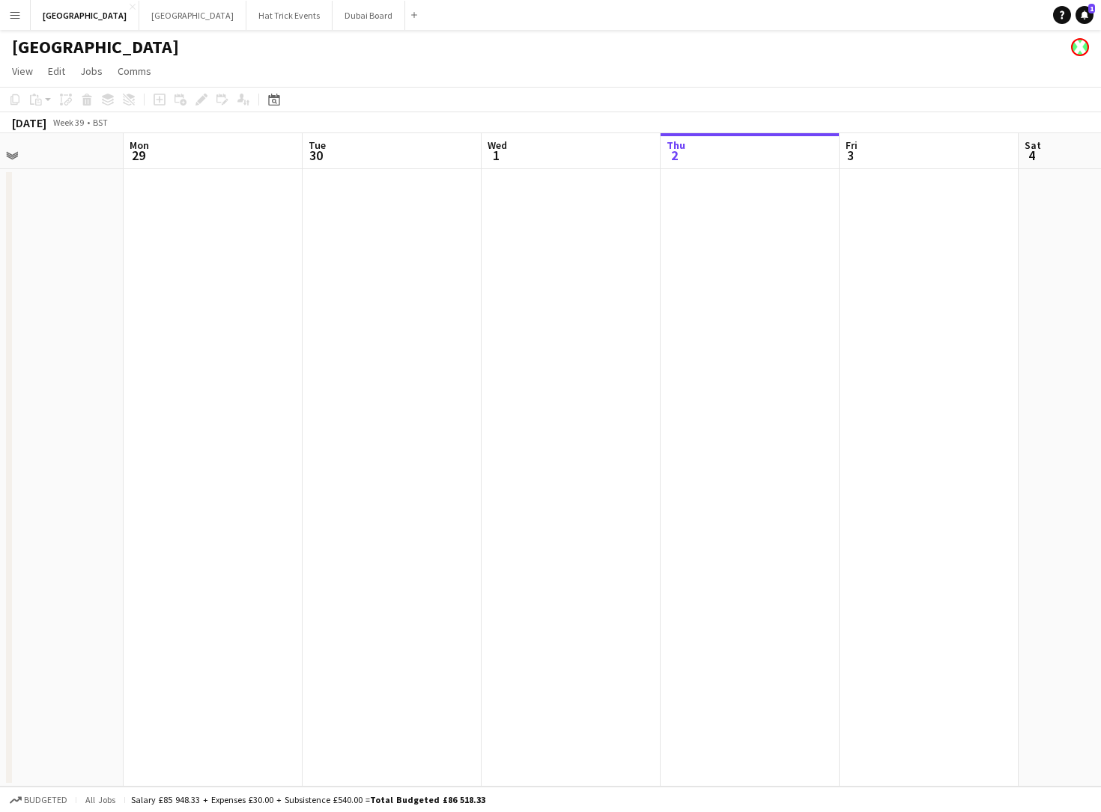
drag, startPoint x: 219, startPoint y: 352, endPoint x: 672, endPoint y: 382, distance: 453.2
click at [672, 382] on app-calendar-viewport "Fri 26 Sat 27 Sun 28 Mon 29 Tue 30 Wed 1 Thu 2 Fri 3 Sat 4 Sun 5 Mon 6 Tue 7" at bounding box center [550, 460] width 1101 height 654
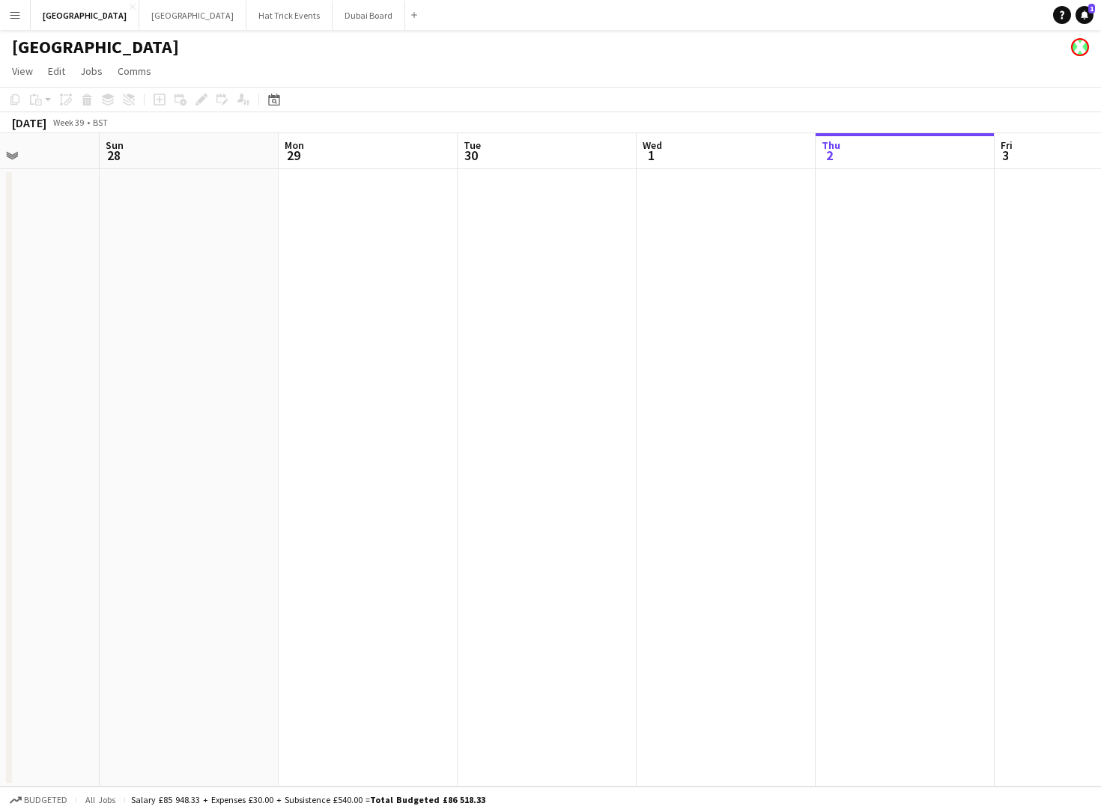
drag, startPoint x: 389, startPoint y: 416, endPoint x: 729, endPoint y: 419, distance: 340.0
click at [732, 421] on app-calendar-viewport "Thu 25 Fri 26 Sat 27 Sun 28 Mon 29 Tue 30 Wed 1 Thu 2 Fri 3 Sat 4 Sun 5 Mon 6" at bounding box center [550, 460] width 1101 height 654
drag, startPoint x: 413, startPoint y: 431, endPoint x: 561, endPoint y: 448, distance: 149.3
click at [776, 452] on app-calendar-viewport "Wed 24 Thu 25 Fri 26 Sat 27 Sun 28 Mon 29 Tue 30 Wed 1 Thu 2 Fri 3 Sat 4 Sun 5" at bounding box center [550, 460] width 1101 height 654
drag, startPoint x: 428, startPoint y: 446, endPoint x: 647, endPoint y: 478, distance: 221.0
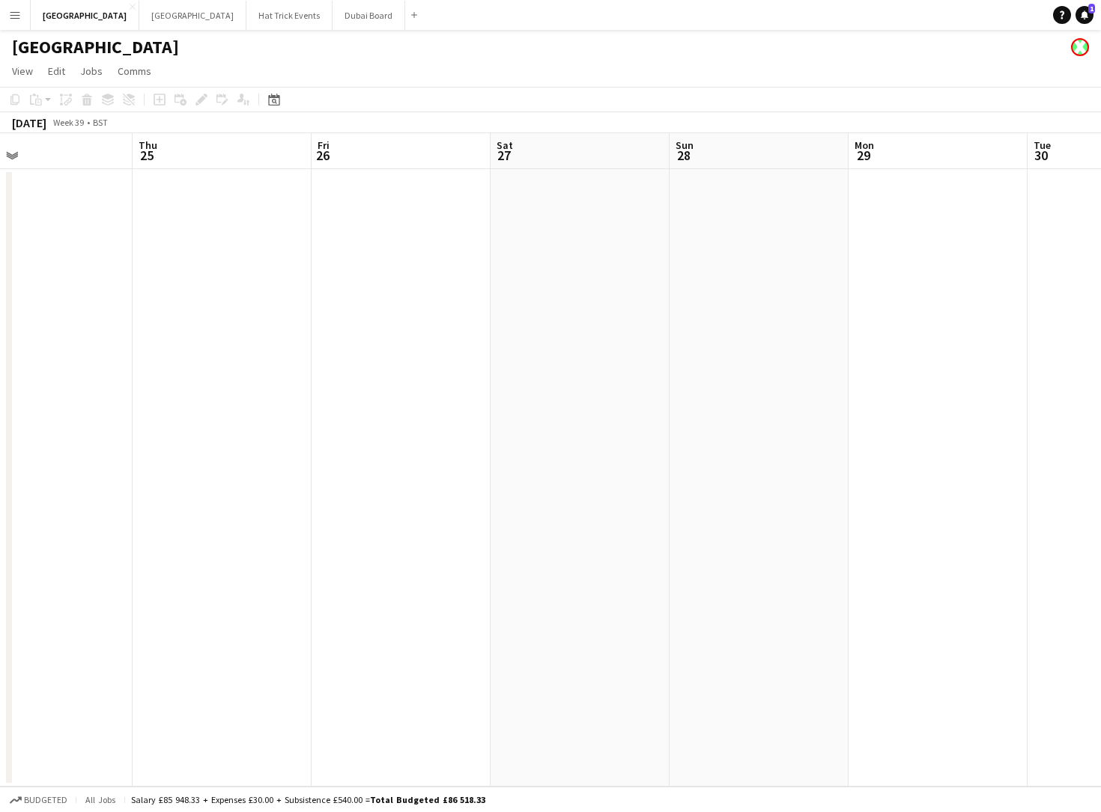
click at [712, 477] on app-calendar-viewport "Mon 22 Tue 23 Wed 24 Thu 25 Fri 26 Sat 27 Sun 28 Mon 29 Tue 30 Wed 1 Thu 2 Fri 3" at bounding box center [550, 460] width 1101 height 654
drag, startPoint x: 411, startPoint y: 474, endPoint x: 665, endPoint y: 493, distance: 254.6
click at [665, 493] on app-calendar-viewport "Fri 19 Sat 20 Sun 21 Mon 22 Tue 23 Wed 24 Thu 25 Fri 26 Sat 27 Sun 28 Mon 29 Tu…" at bounding box center [550, 460] width 1101 height 654
click at [246, 22] on button "Hat Trick Events Close" at bounding box center [289, 15] width 86 height 29
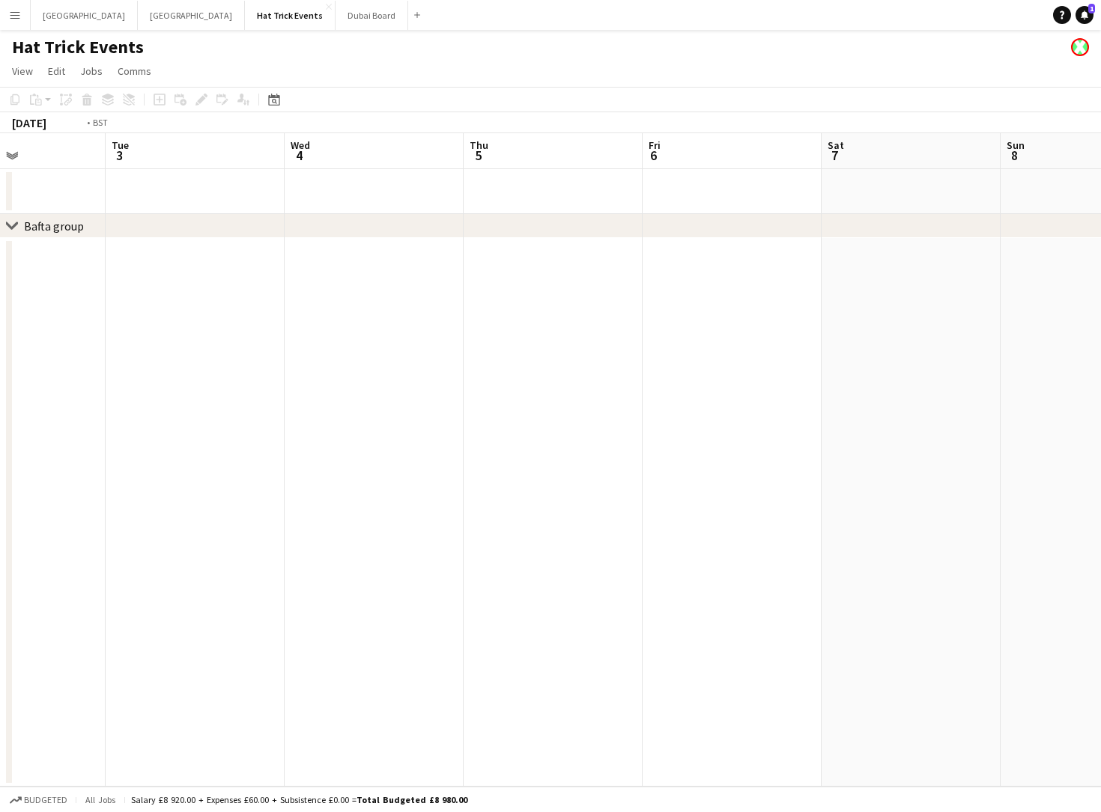
drag, startPoint x: 145, startPoint y: 387, endPoint x: 445, endPoint y: 427, distance: 302.1
click at [445, 426] on app-calendar-viewport "Sat 31 Sun 1 Mon 2 Tue 3 Wed 4 Thu 5 Fri 6 Sat 7 Sun 8 Mon 9 Tue 10 Wed 11" at bounding box center [550, 460] width 1101 height 654
drag, startPoint x: 425, startPoint y: 443, endPoint x: 433, endPoint y: 445, distance: 8.4
click at [433, 444] on app-calendar-viewport "Thu 29 Fri 30 Sat 31 Sun 1 Mon 2 Tue 3 Wed 4 Thu 5 Fri 6 Sat 7 Sun 8 Mon 9" at bounding box center [550, 460] width 1101 height 654
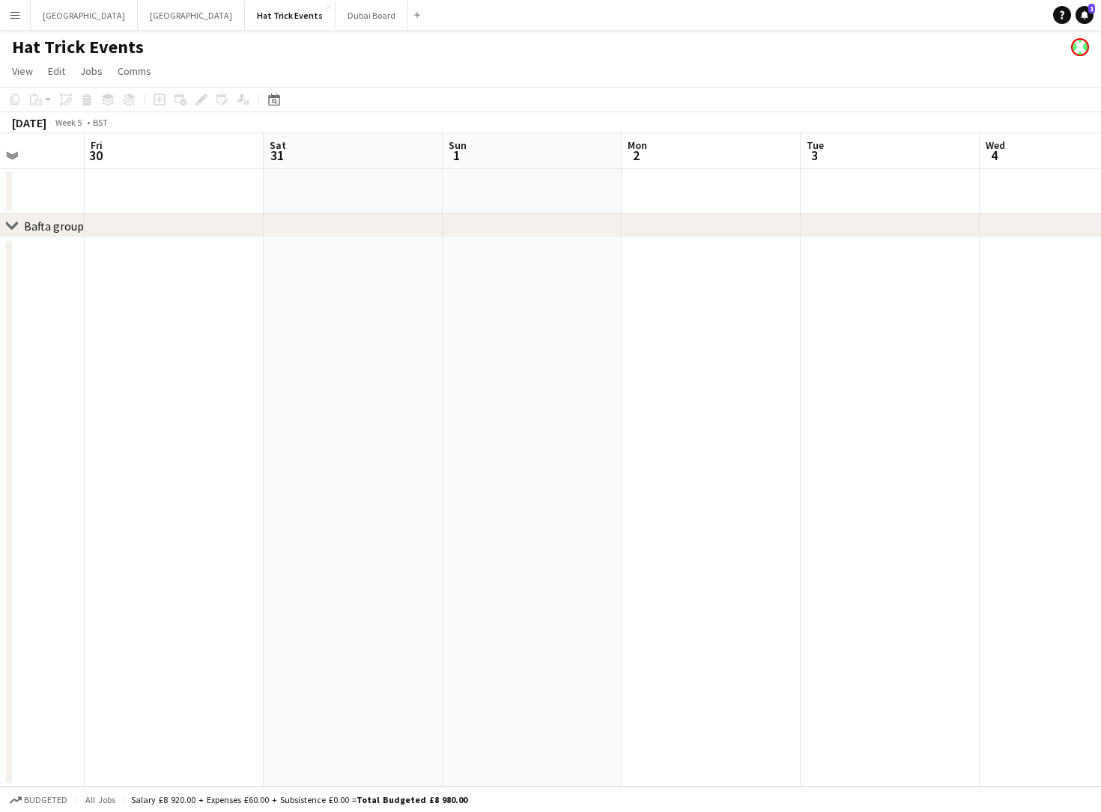
drag, startPoint x: 279, startPoint y: 437, endPoint x: 561, endPoint y: 449, distance: 281.8
click at [561, 449] on app-calendar-viewport "Tue 27 Wed 28 Thu 29 Fri 30 Sat 31 Sun 1 Mon 2 Tue 3 Wed 4 Thu 5 Fri 6 Sat 7" at bounding box center [550, 460] width 1101 height 654
drag, startPoint x: 382, startPoint y: 452, endPoint x: 589, endPoint y: 465, distance: 207.1
click at [654, 466] on app-calendar-viewport "Mon 26 Tue 27 Wed 28 Thu 29 Fri 30 Sat 31 Sun 1 Mon 2 Tue 3 Wed 4 Thu 5 Fri 6" at bounding box center [550, 460] width 1101 height 654
drag, startPoint x: 357, startPoint y: 475, endPoint x: 627, endPoint y: 502, distance: 270.9
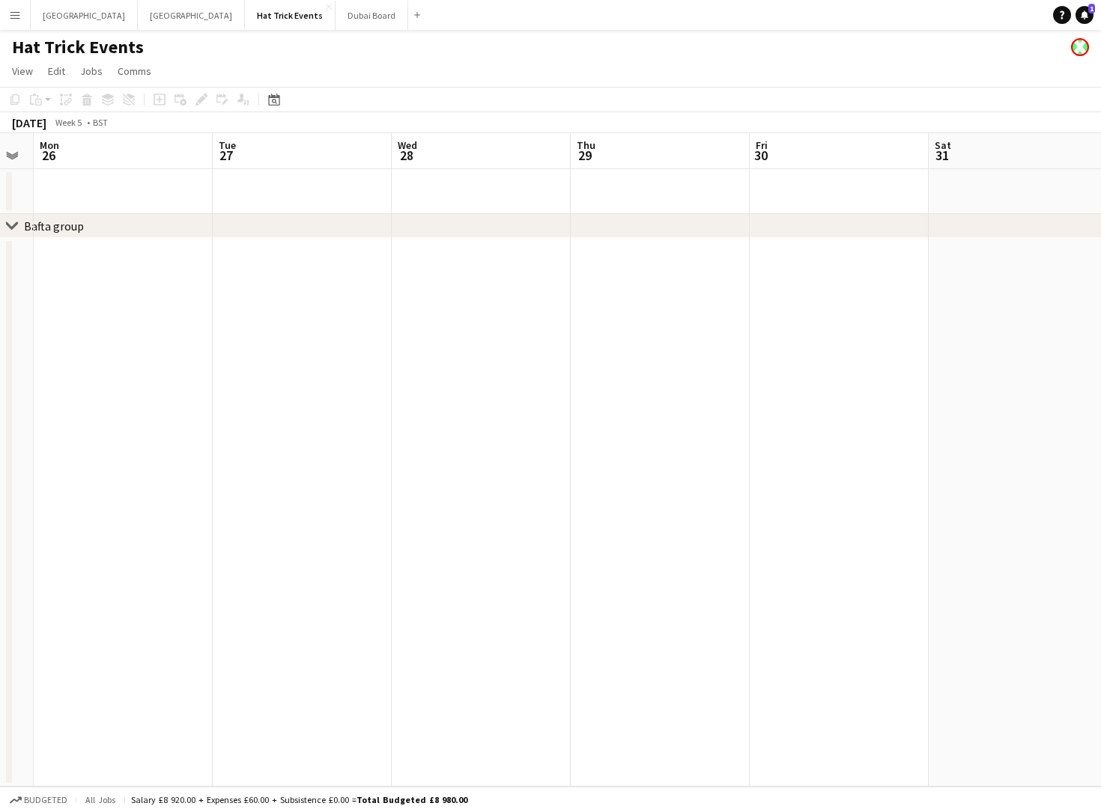
click at [654, 506] on app-calendar-viewport "Sat 24 Sun 25 Mon 26 Tue 27 Wed 28 Thu 29 Fri 30 Sat 31 Sun 1 Mon 2 Tue 3 Wed 4" at bounding box center [550, 460] width 1101 height 654
drag, startPoint x: 432, startPoint y: 488, endPoint x: 580, endPoint y: 504, distance: 149.1
click at [580, 504] on app-calendar-viewport "Fri 23 Sat 24 Sun 25 Mon 26 Tue 27 Wed 28 Thu 29 Fri 30 Sat 31 Sun 1 Mon 2 Tue 3" at bounding box center [550, 460] width 1101 height 654
click at [138, 13] on button "Manchester Close" at bounding box center [191, 15] width 107 height 29
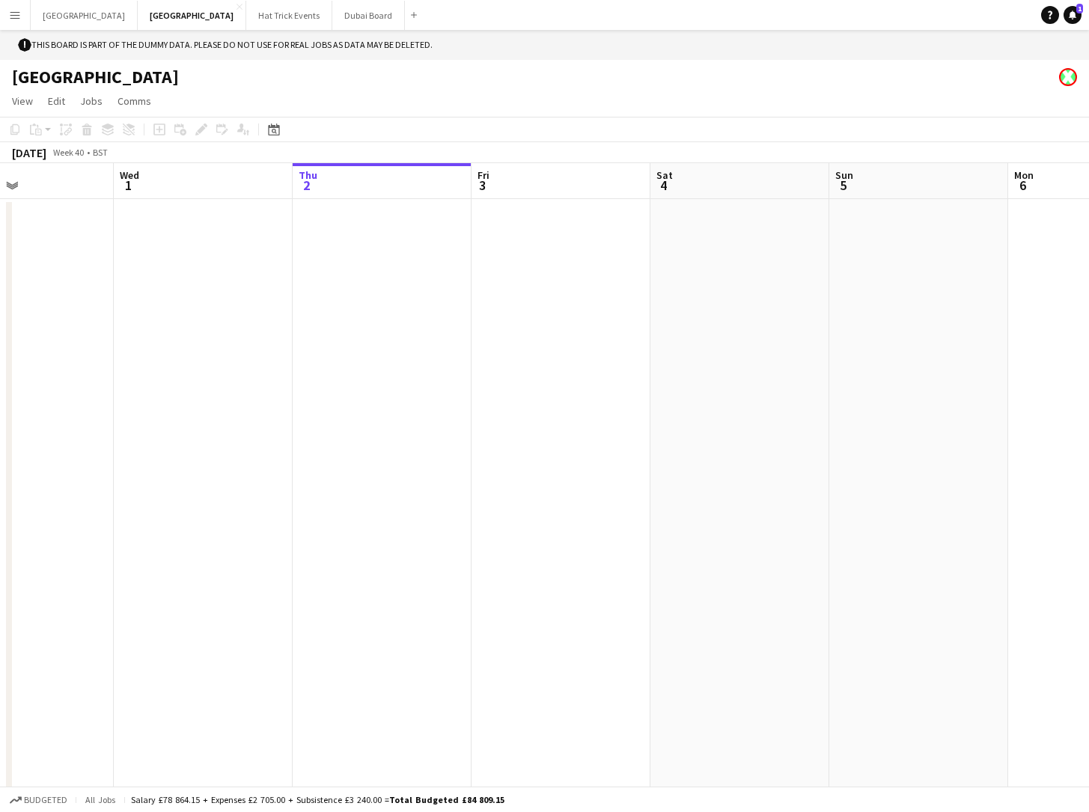
drag, startPoint x: 178, startPoint y: 323, endPoint x: 442, endPoint y: 380, distance: 269.6
click at [487, 373] on app-calendar-viewport "Sun 28 Mon 29 Tue 30 Wed 1 Thu 2 Fri 3 Sat 4 Sun 5 Mon 6 Tue 7 Wed 8 Thu 9" at bounding box center [544, 490] width 1089 height 654
drag, startPoint x: 273, startPoint y: 388, endPoint x: 645, endPoint y: 427, distance: 374.9
click at [644, 425] on app-calendar-viewport "Sat 27 Sun 28 Mon 29 Tue 30 Wed 1 Thu 2 Fri 3 Sat 4 Sun 5 Mon 6 Tue 7 Wed 8" at bounding box center [544, 490] width 1089 height 654
drag, startPoint x: 369, startPoint y: 432, endPoint x: 721, endPoint y: 449, distance: 352.3
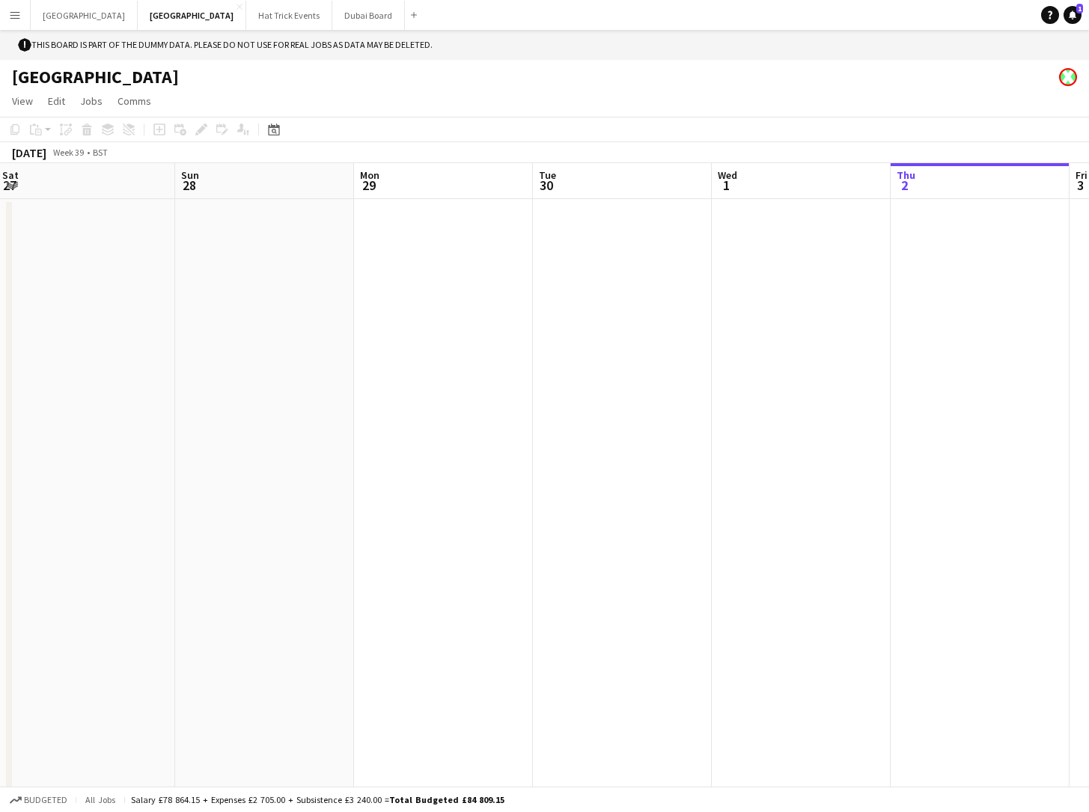
click at [722, 446] on app-calendar-viewport "Thu 25 Fri 26 Sat 27 Sun 28 Mon 29 Tue 30 Wed 1 Thu 2 Fri 3 Sat 4 Sun 5 Mon 6" at bounding box center [544, 490] width 1089 height 654
drag, startPoint x: 459, startPoint y: 413, endPoint x: 672, endPoint y: 407, distance: 212.7
click at [672, 407] on app-calendar-viewport "Tue 23 Wed 24 Thu 25 Fri 26 Sat 27 Sun 28 Mon 29 Tue 30 Wed 1 Thu 2 Fri 3 Sat 4" at bounding box center [544, 490] width 1089 height 654
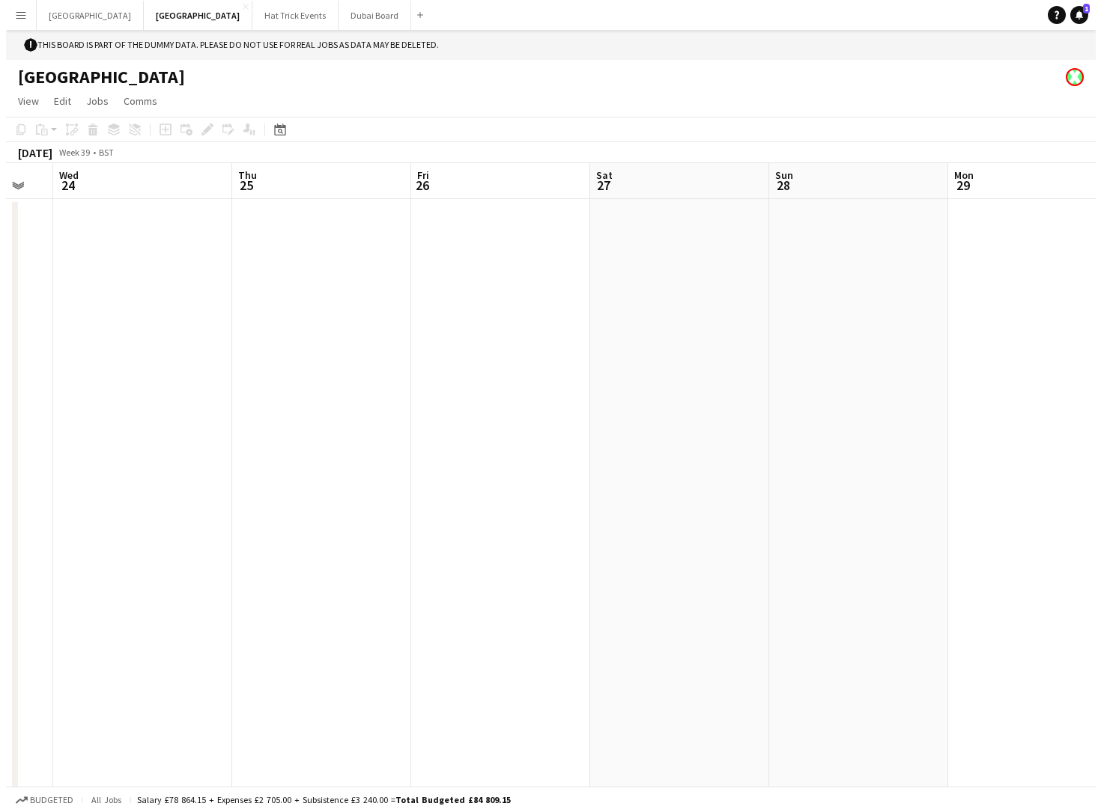
scroll to position [0, 308]
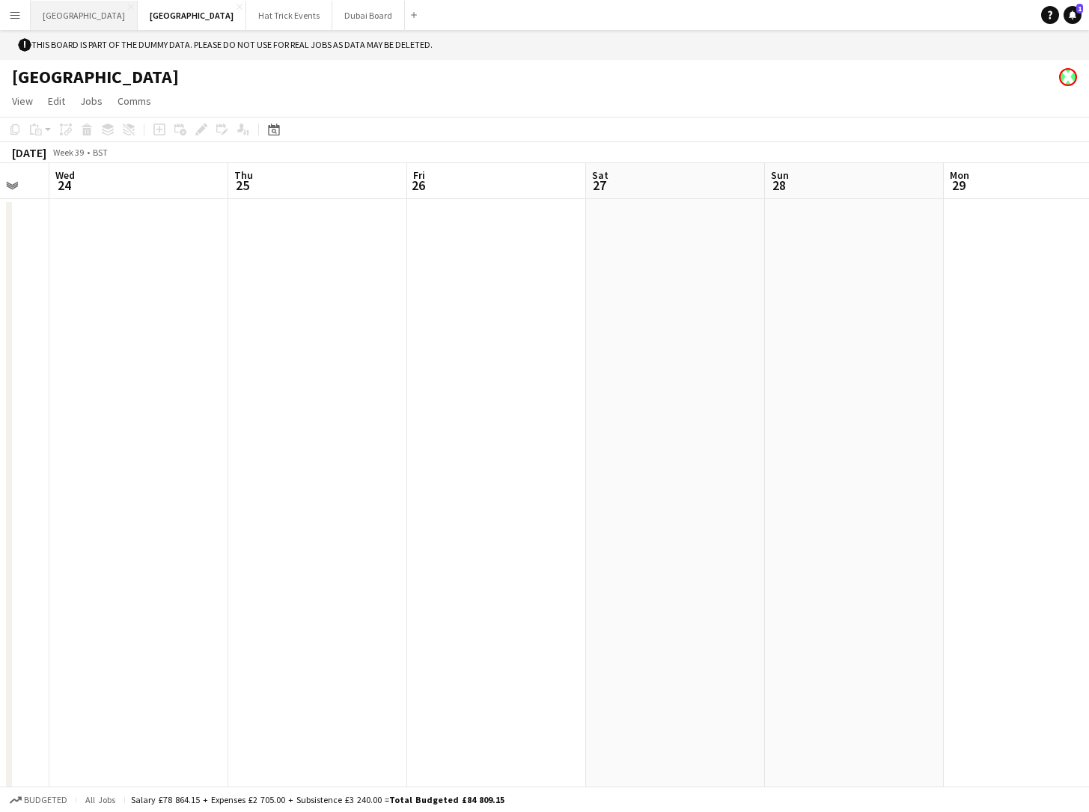
click at [52, 12] on button "London Close" at bounding box center [84, 15] width 107 height 29
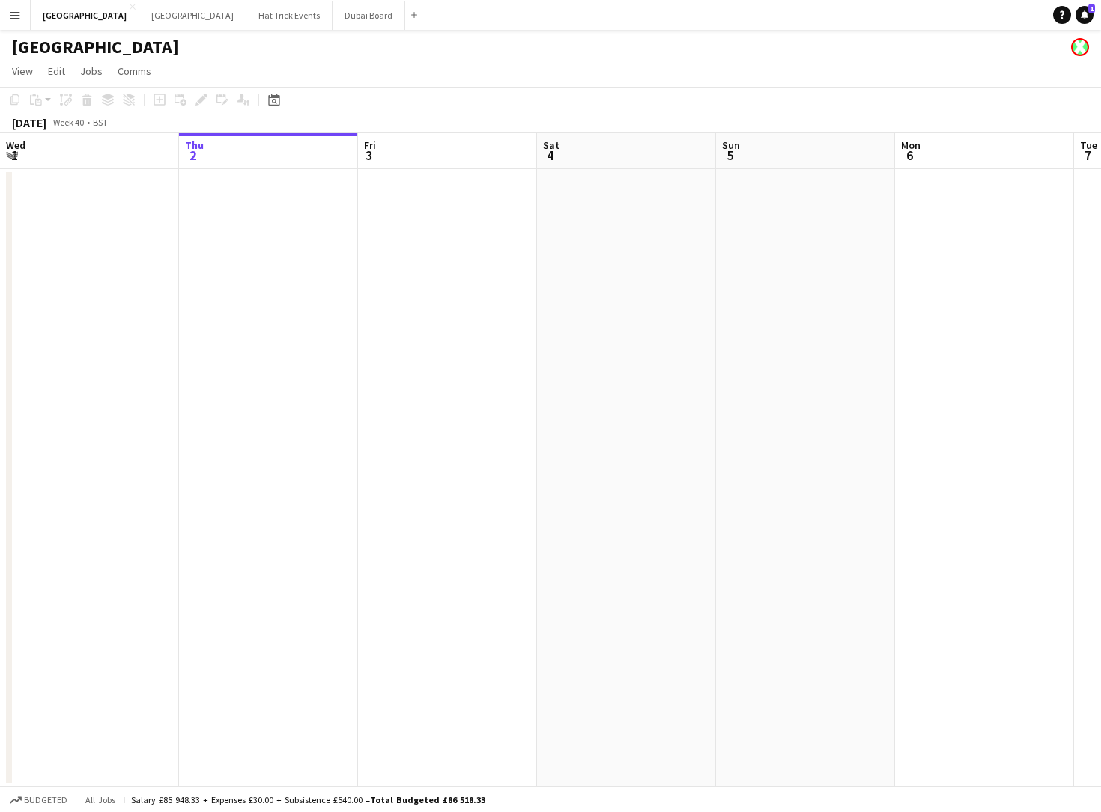
drag, startPoint x: 168, startPoint y: 387, endPoint x: 512, endPoint y: 407, distance: 344.2
click at [484, 406] on app-calendar-viewport "Mon 29 Tue 30 Wed 1 Thu 2 Fri 3 Sat 4 Sun 5 Mon 6 Tue 7 Wed 8 Thu 9 Fri 10" at bounding box center [550, 460] width 1101 height 654
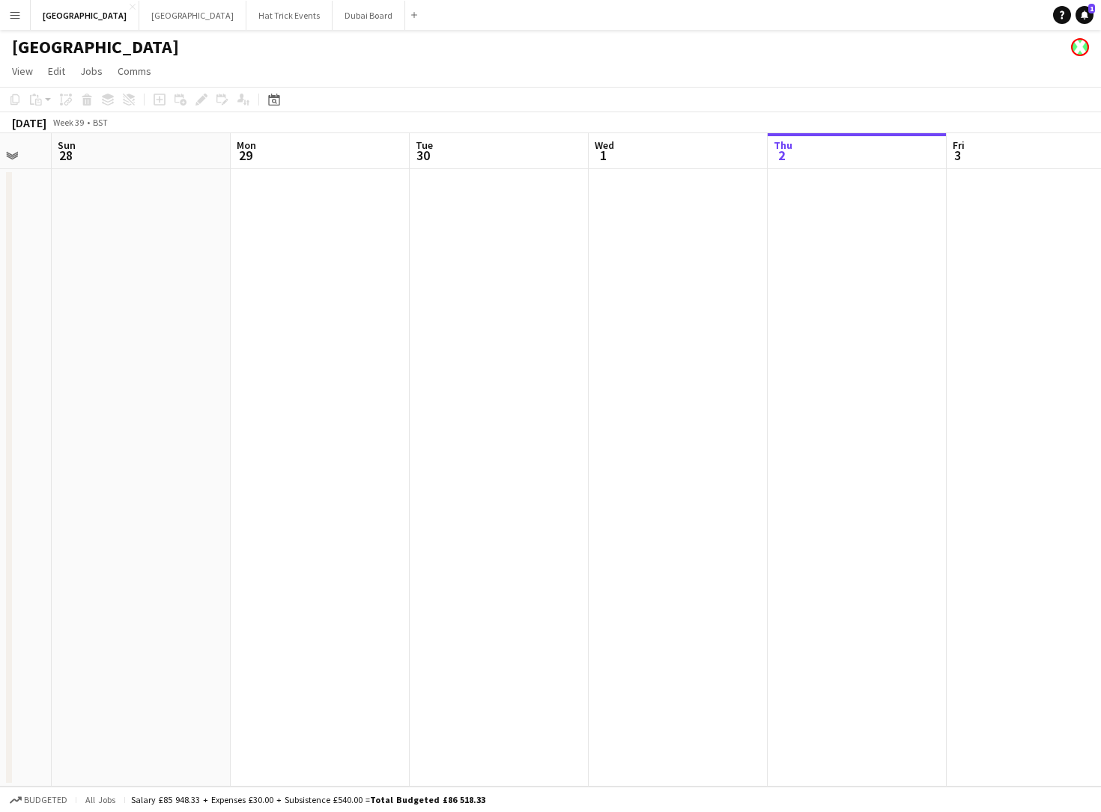
drag, startPoint x: 172, startPoint y: 398, endPoint x: 423, endPoint y: 425, distance: 252.2
click at [467, 428] on app-calendar-viewport "Fri 26 Sat 27 Sun 28 Mon 29 Tue 30 Wed 1 Thu 2 Fri 3 Sat 4 Sun 5 Mon 6 Tue 7" at bounding box center [550, 460] width 1101 height 654
drag, startPoint x: 255, startPoint y: 415, endPoint x: 497, endPoint y: 437, distance: 242.8
click at [511, 437] on app-calendar-viewport "Thu 25 Fri 26 Sat 27 Sun 28 Mon 29 Tue 30 Wed 1 Thu 2 Fri 3 Sat 4 Sun 5 Mon 6" at bounding box center [550, 460] width 1101 height 654
drag, startPoint x: 415, startPoint y: 438, endPoint x: 576, endPoint y: 448, distance: 161.3
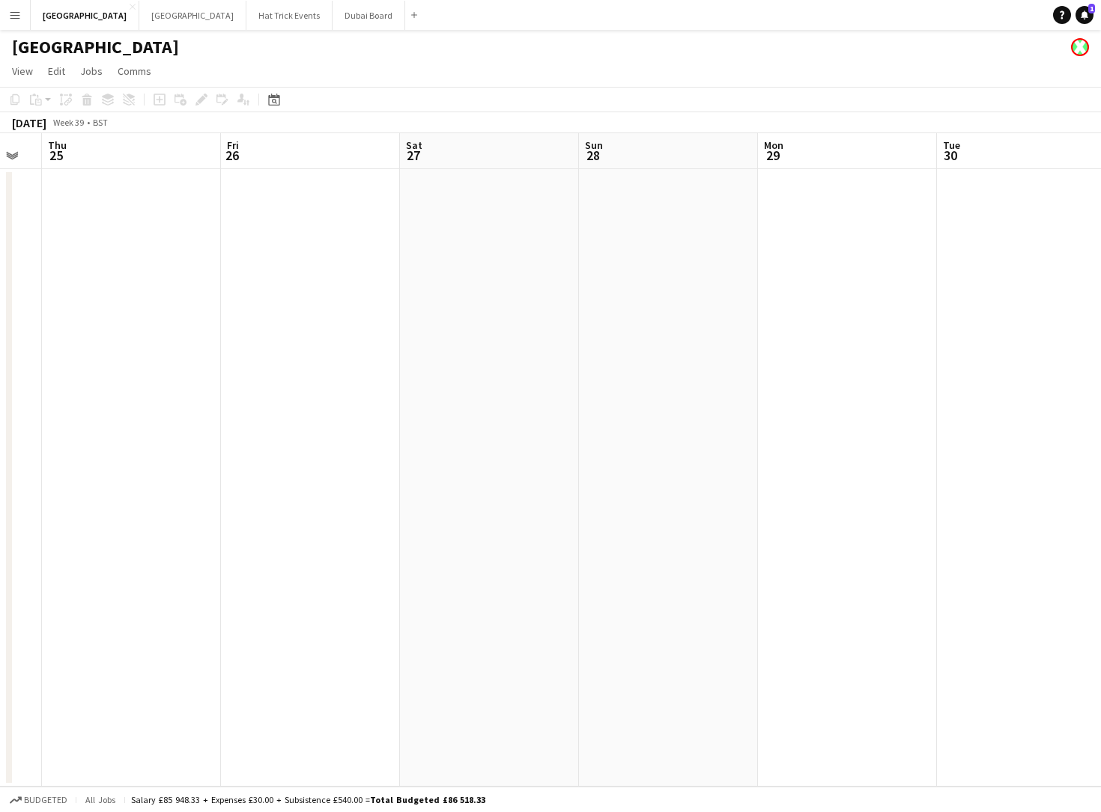
click at [576, 449] on app-calendar-viewport "Tue 23 Wed 24 Thu 25 Fri 26 Sat 27 Sun 28 Mon 29 Tue 30 Wed 1 Thu 2 Fri 3 Sat 4" at bounding box center [550, 460] width 1101 height 654
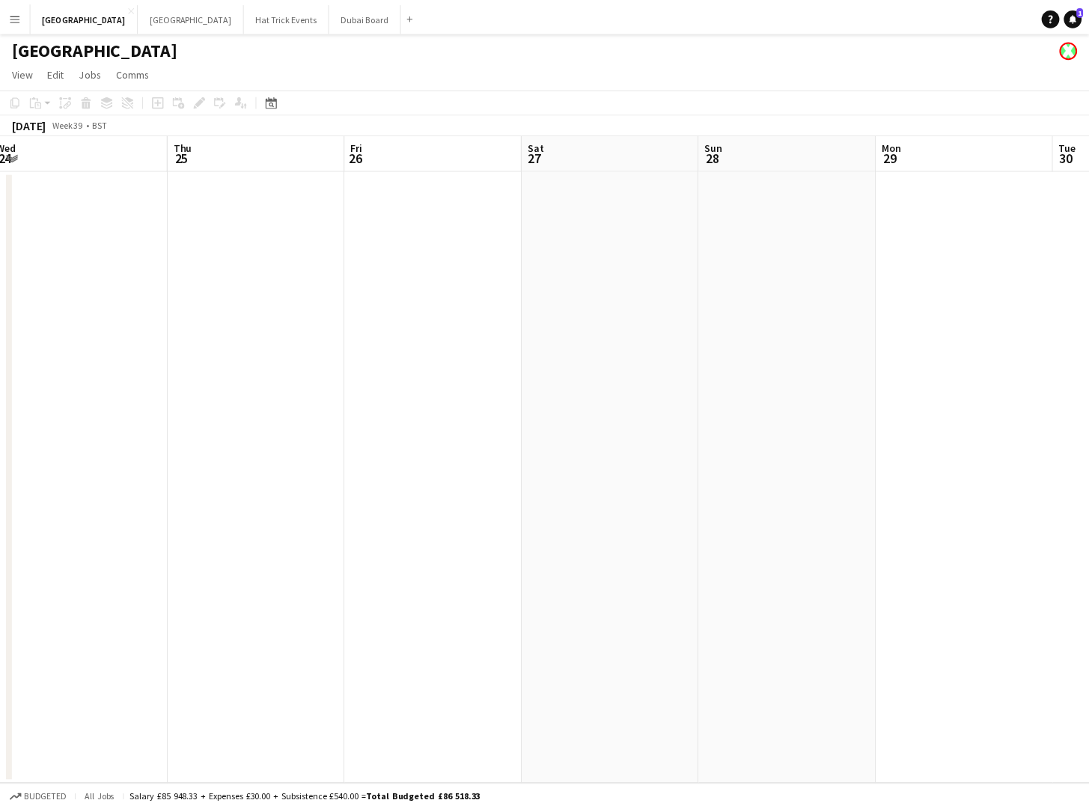
scroll to position [0, 330]
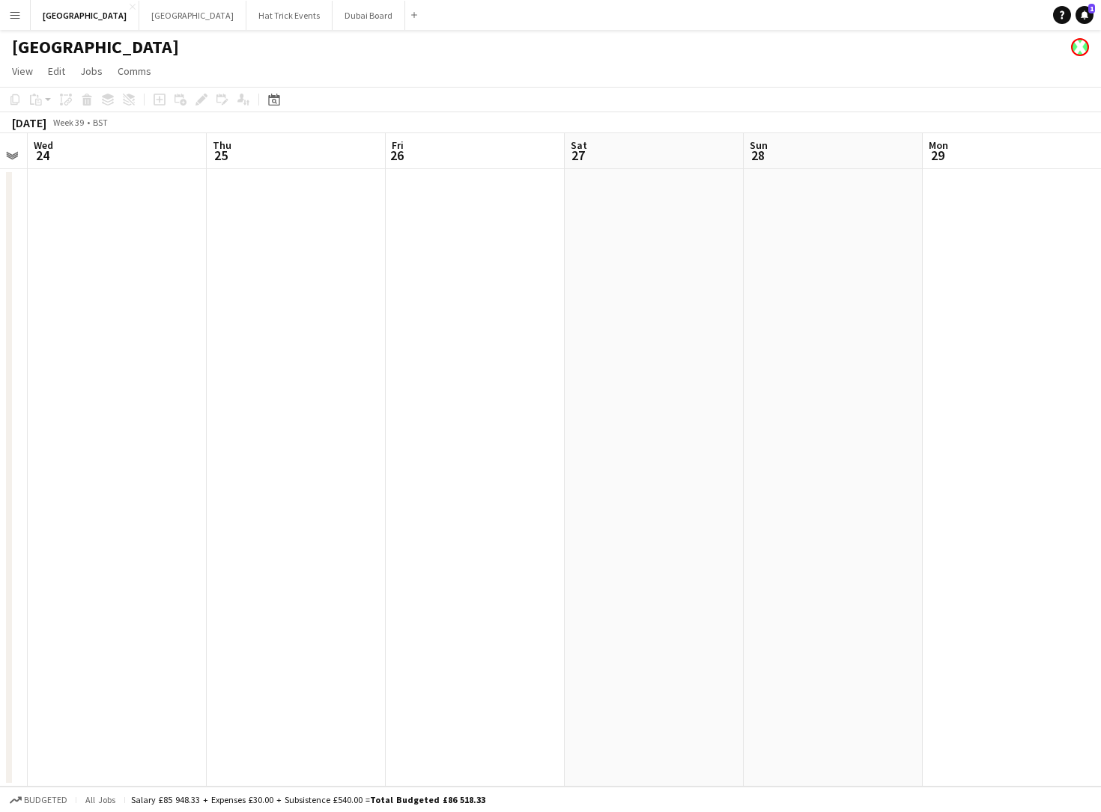
drag, startPoint x: 312, startPoint y: 373, endPoint x: 413, endPoint y: 359, distance: 101.2
click at [429, 389] on app-calendar-viewport "Mon 22 Tue 23 Wed 24 Thu 25 Fri 26 Sat 27 Sun 28 Mon 29 Tue 30 Wed 1 Thu 2 Fri 3" at bounding box center [550, 460] width 1101 height 654
click at [22, 16] on button "Menu" at bounding box center [15, 15] width 30 height 30
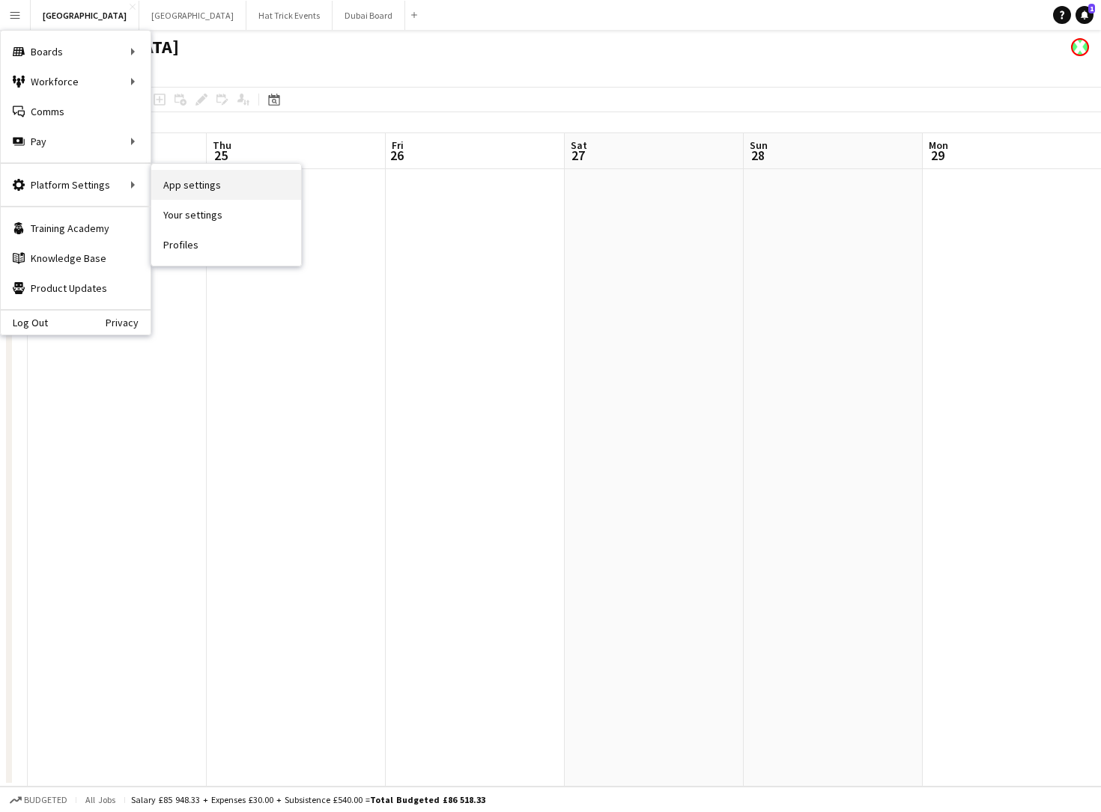
click at [185, 184] on link "App settings" at bounding box center [226, 185] width 150 height 30
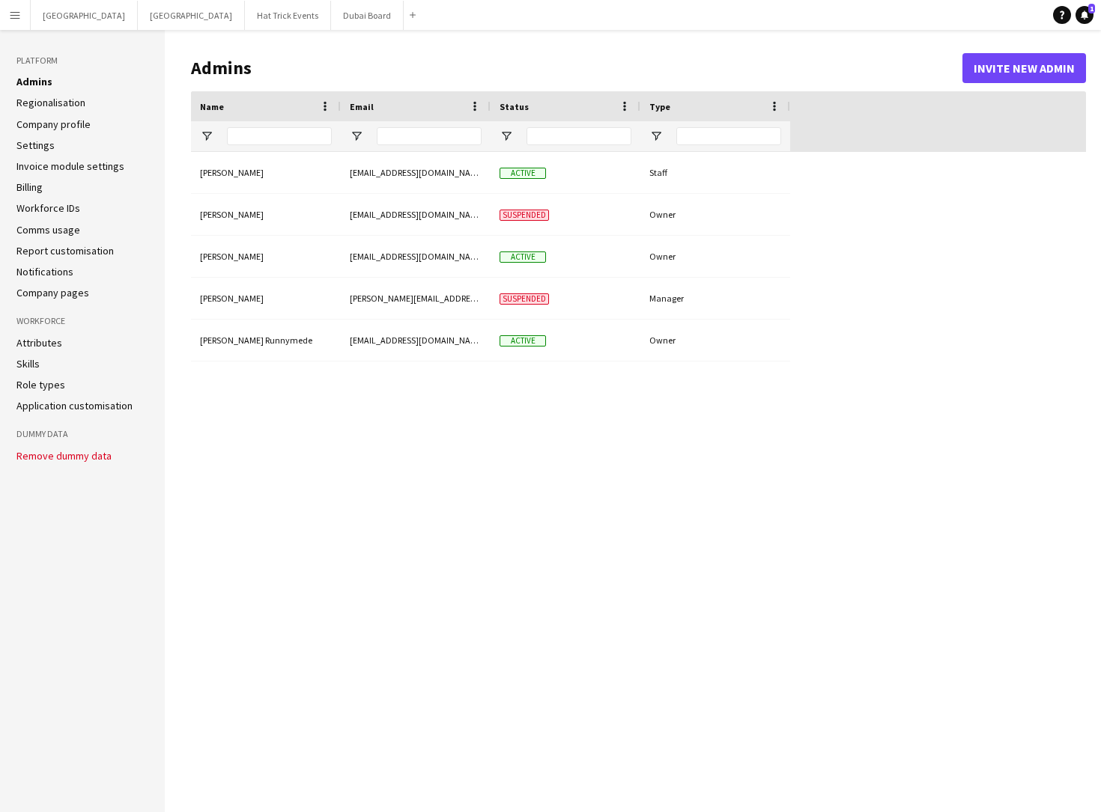
type input "**********"
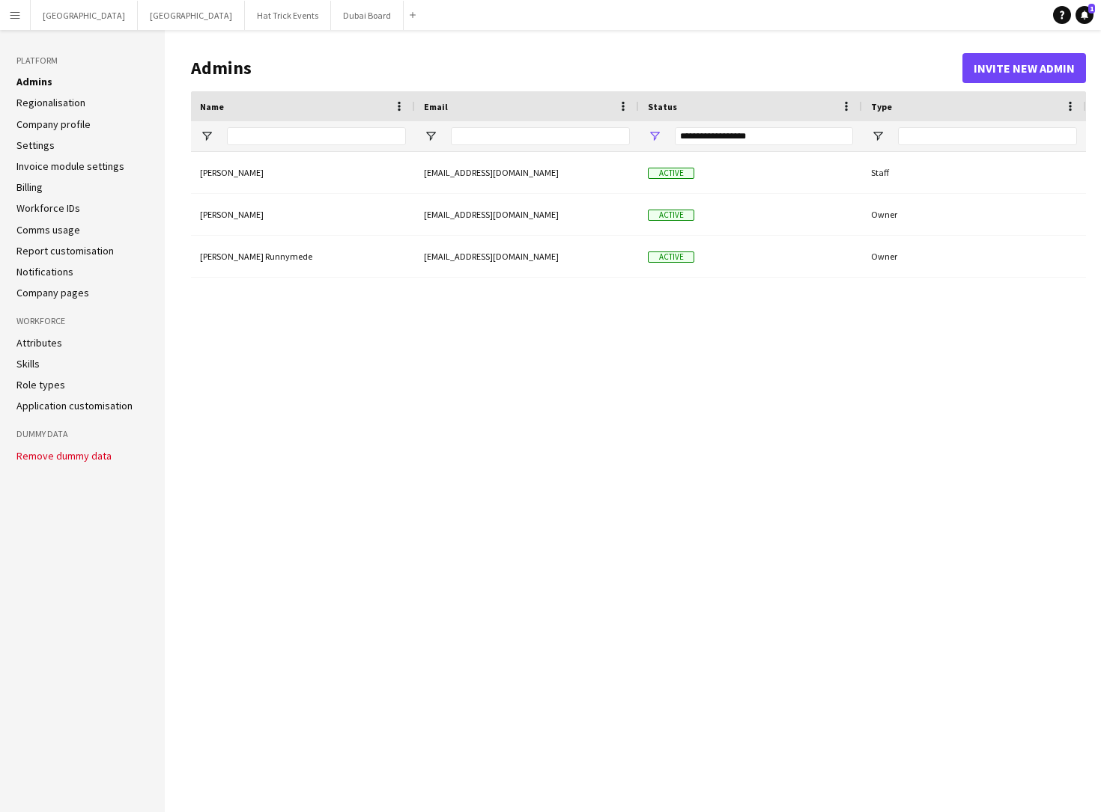
click at [39, 143] on link "Settings" at bounding box center [35, 145] width 38 height 13
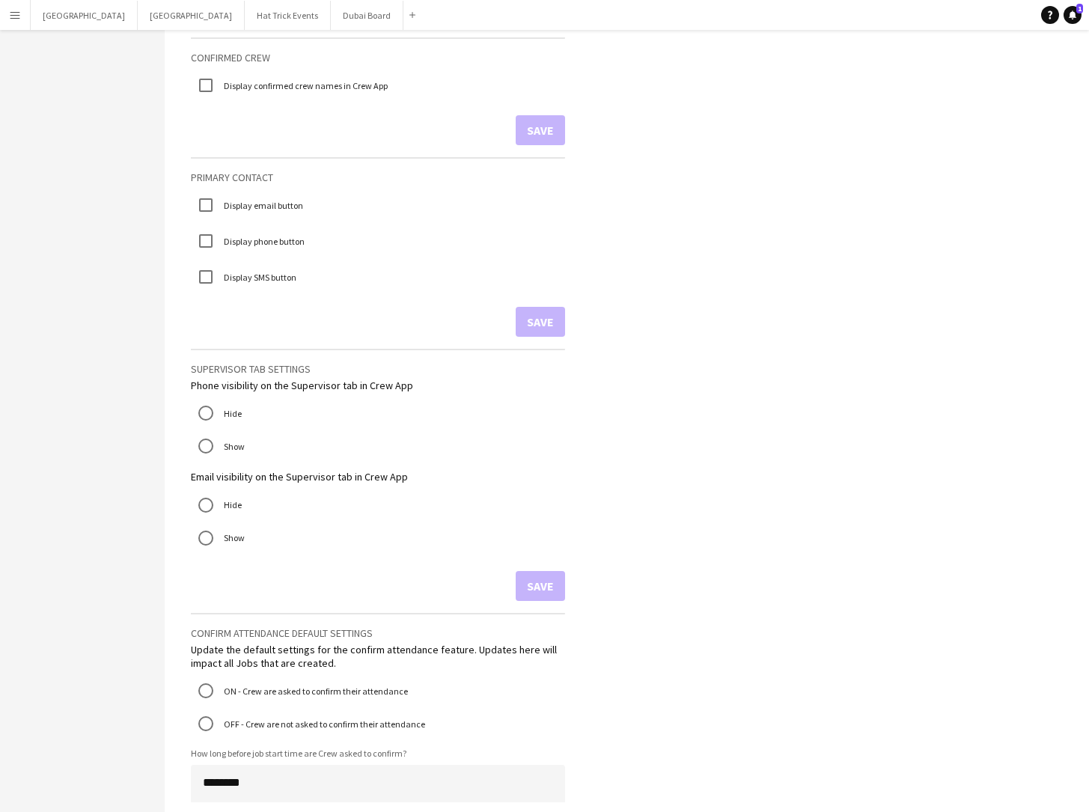
scroll to position [568, 0]
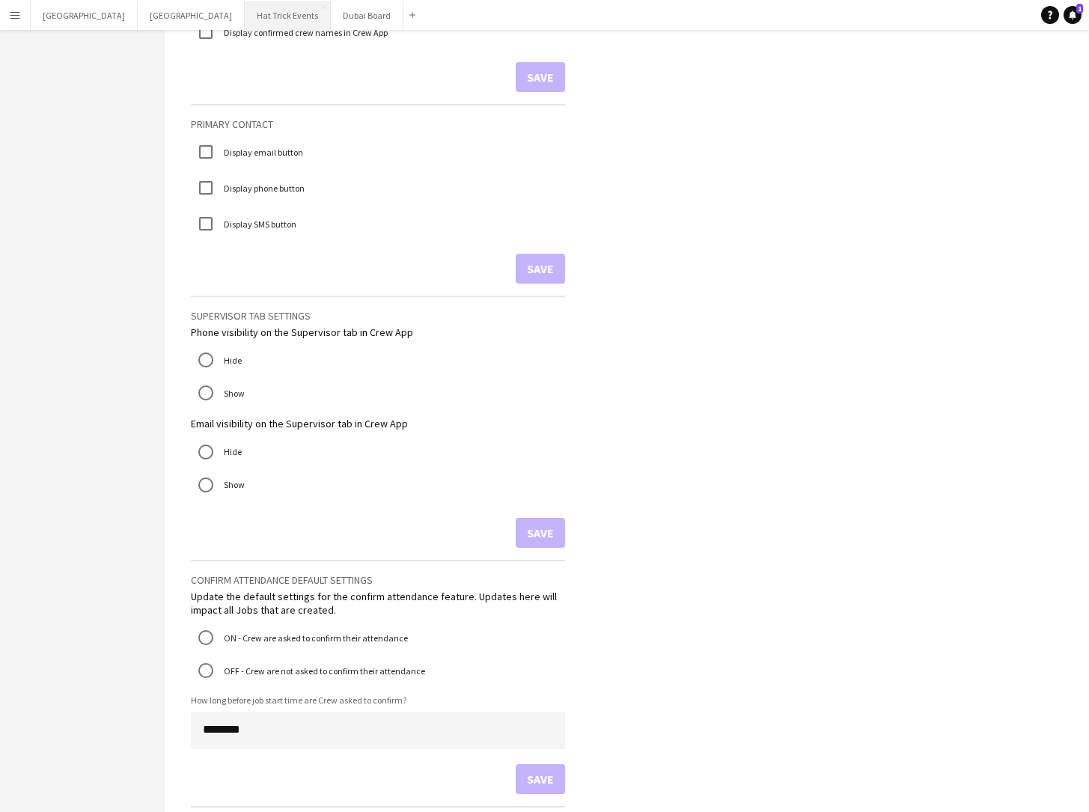
click at [245, 15] on button "Hat Trick Events Close" at bounding box center [288, 15] width 86 height 29
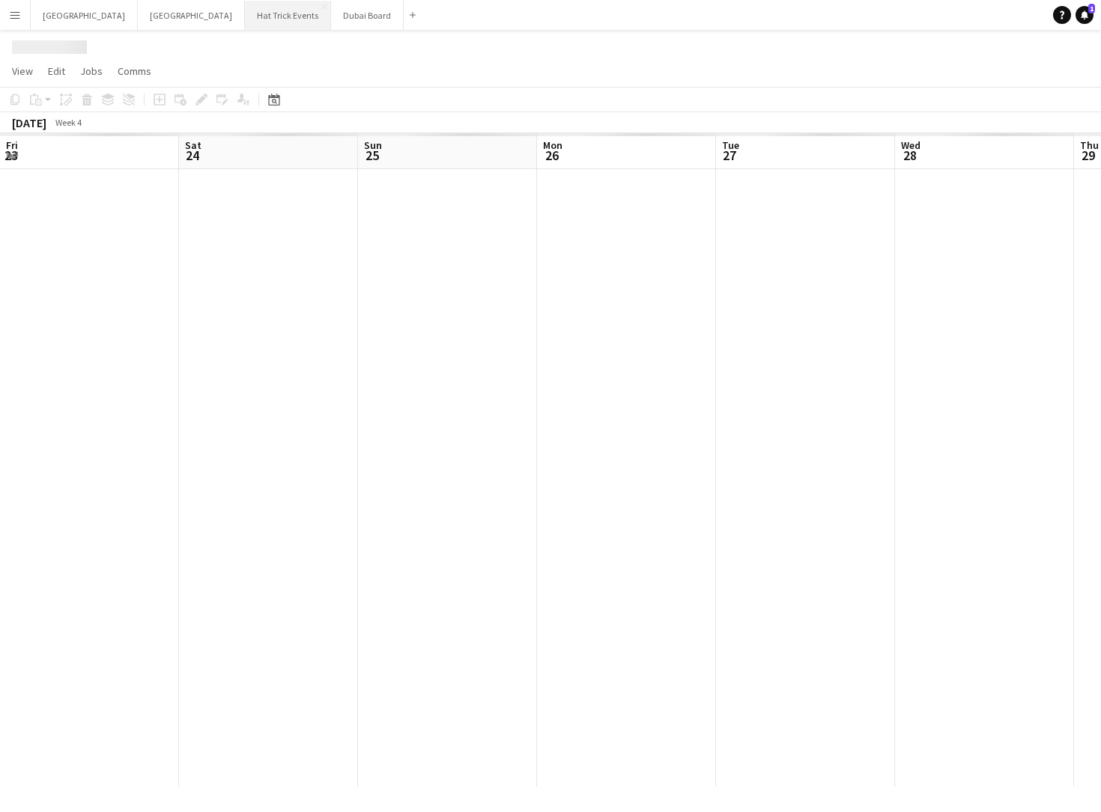
scroll to position [0, 434]
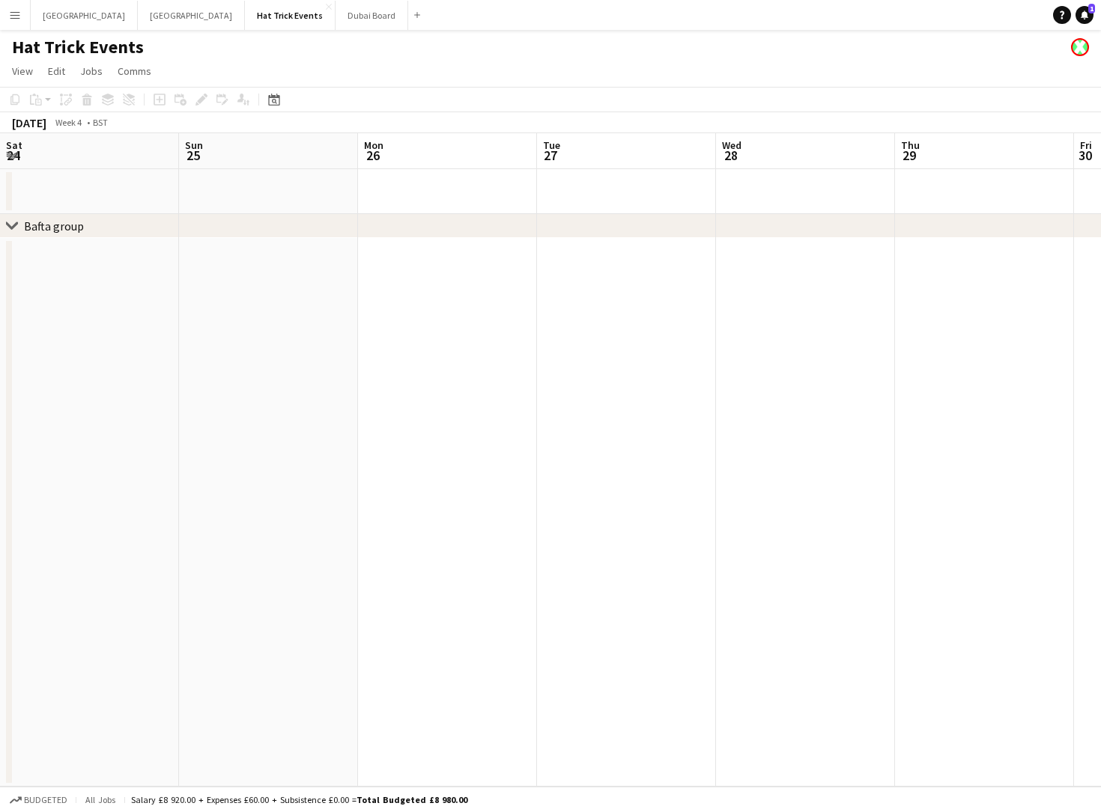
drag, startPoint x: 222, startPoint y: 385, endPoint x: 477, endPoint y: 414, distance: 256.2
click at [477, 414] on app-calendar-viewport "Thu 22 Fri 23 Sat 24 Sun 25 Mon 26 Tue 27 Wed 28 Thu 29 Fri 30 Sat 31 Sun 1 Mon…" at bounding box center [550, 460] width 1101 height 654
drag, startPoint x: 353, startPoint y: 440, endPoint x: 555, endPoint y: 431, distance: 201.6
click at [578, 459] on app-calendar-viewport "Tue 20 Wed 21 Thu 22 Fri 23 Sat 24 Sun 25 Mon 26 Tue 27 Wed 28 Thu 29 Fri 30 Sa…" at bounding box center [550, 460] width 1101 height 654
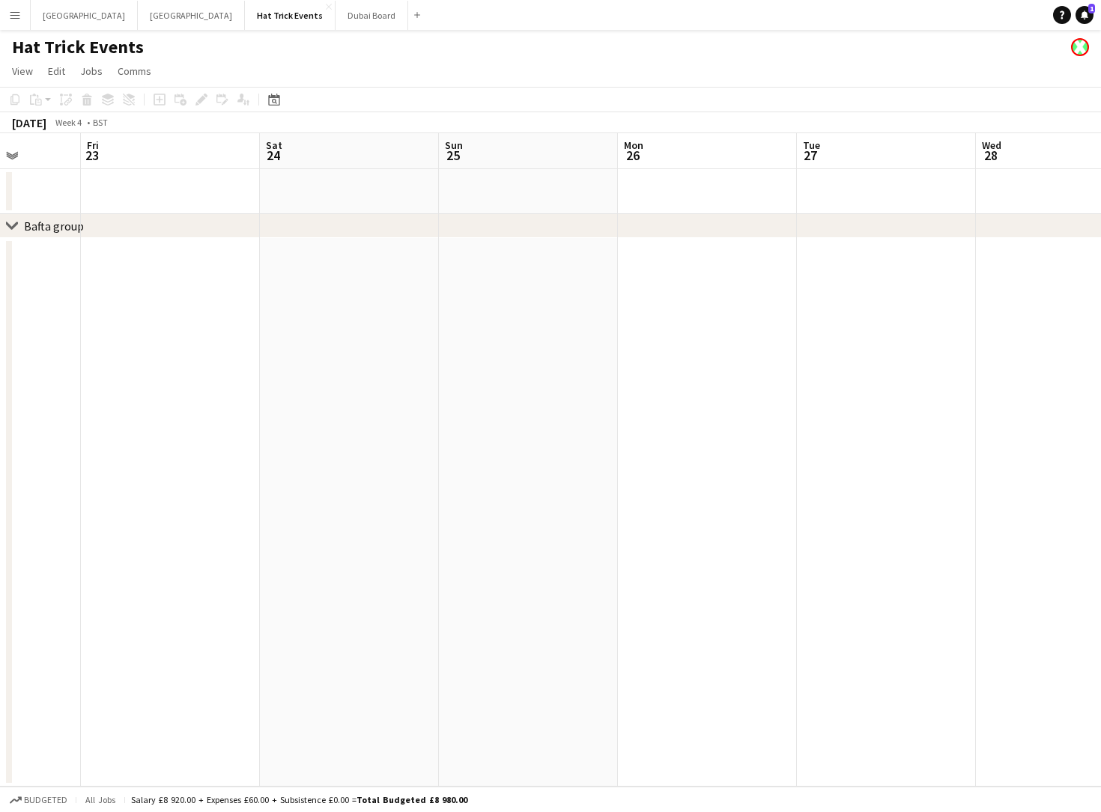
click at [16, 18] on app-icon "Menu" at bounding box center [15, 15] width 12 height 12
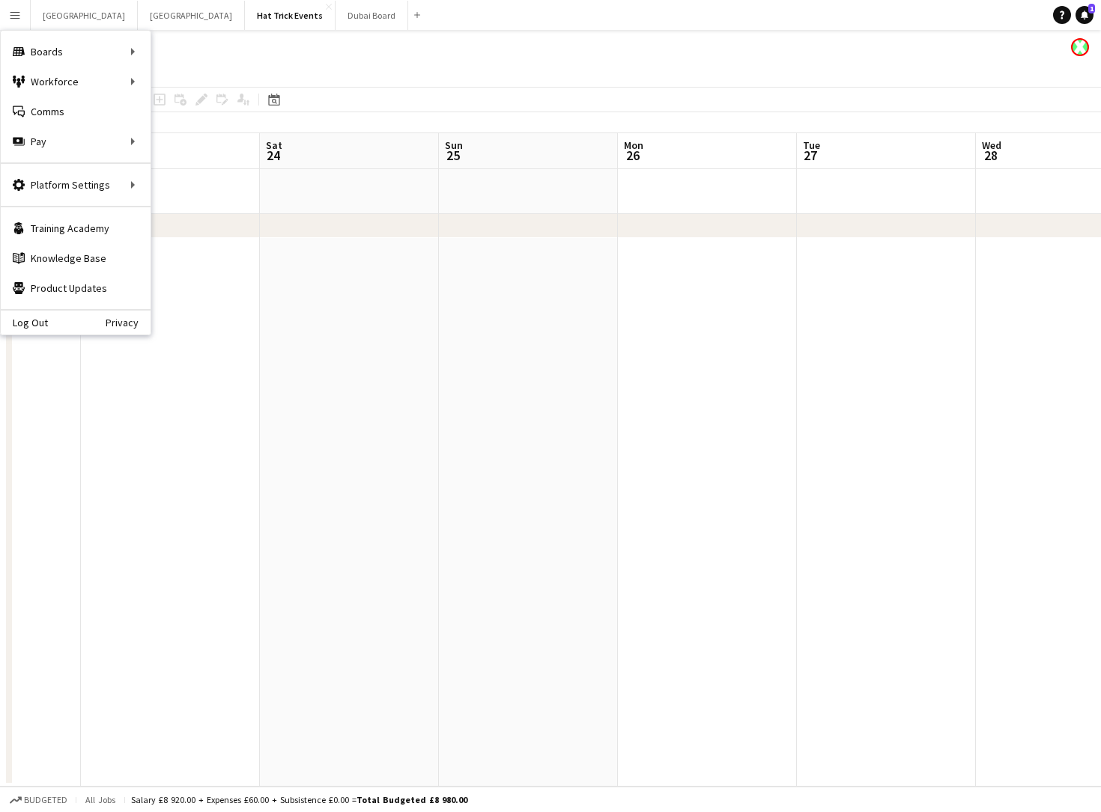
click at [532, 74] on app-page-menu "View Day view expanded Day view collapsed Month view Date picker Jump to [DATE]…" at bounding box center [550, 72] width 1101 height 28
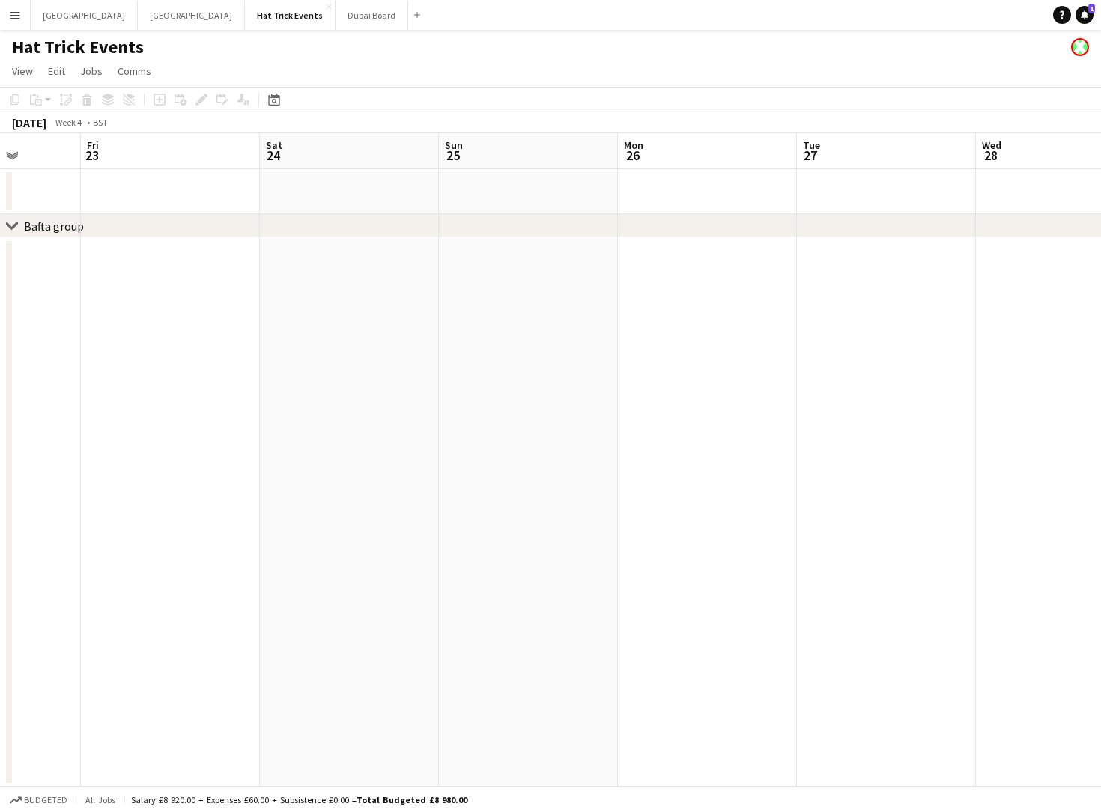
click at [16, 14] on app-icon "Menu" at bounding box center [15, 15] width 12 height 12
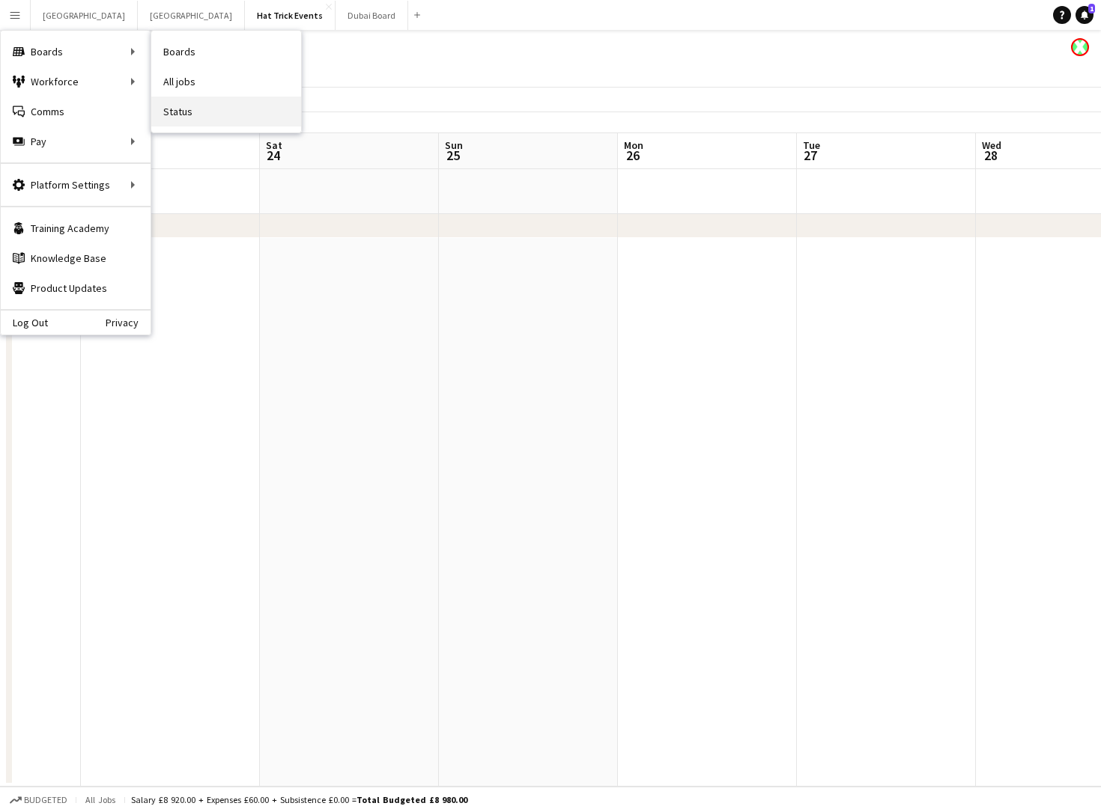
click at [177, 112] on link "Status" at bounding box center [226, 112] width 150 height 30
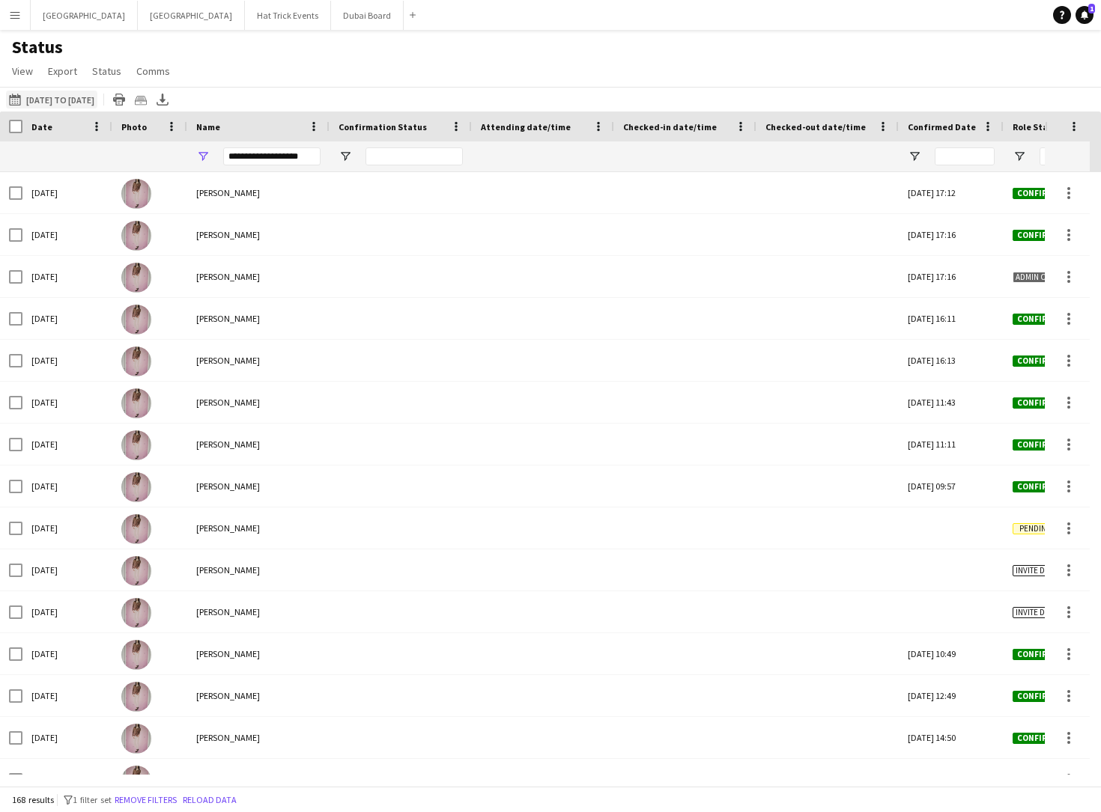
click at [79, 99] on button "[DATE] to [DATE] [DATE] to [DATE]" at bounding box center [51, 100] width 91 height 18
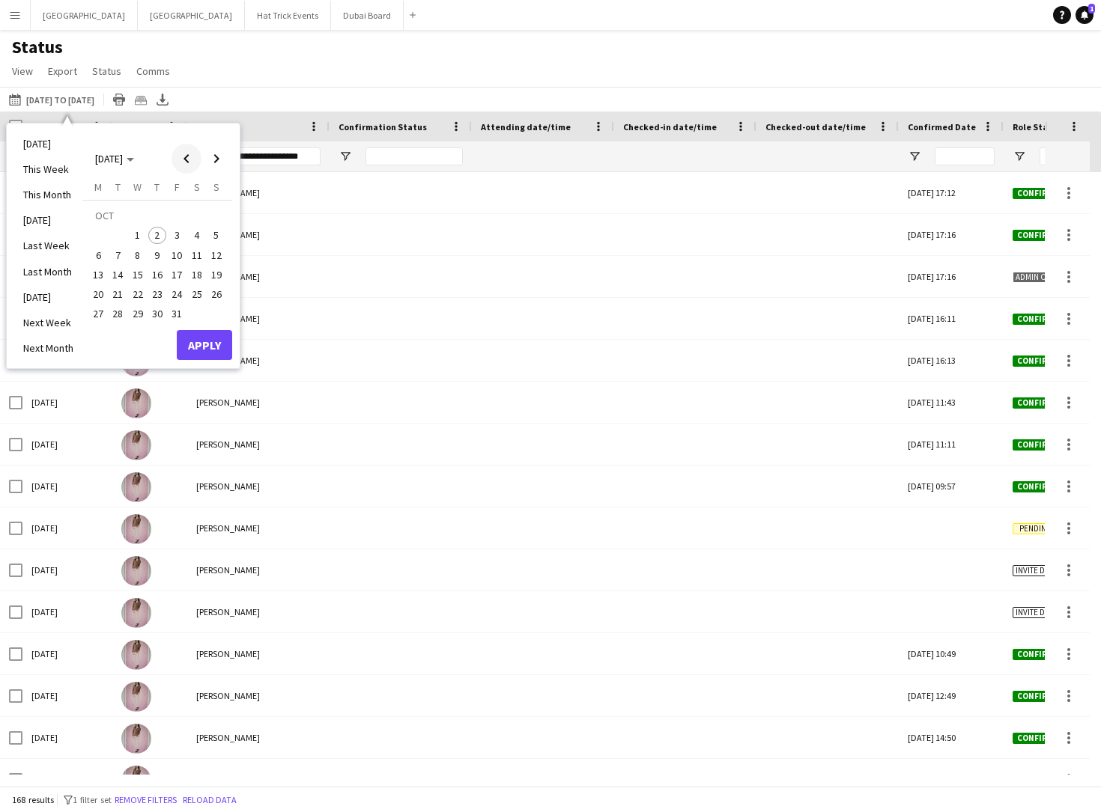
click at [188, 157] on span "Previous month" at bounding box center [186, 159] width 30 height 30
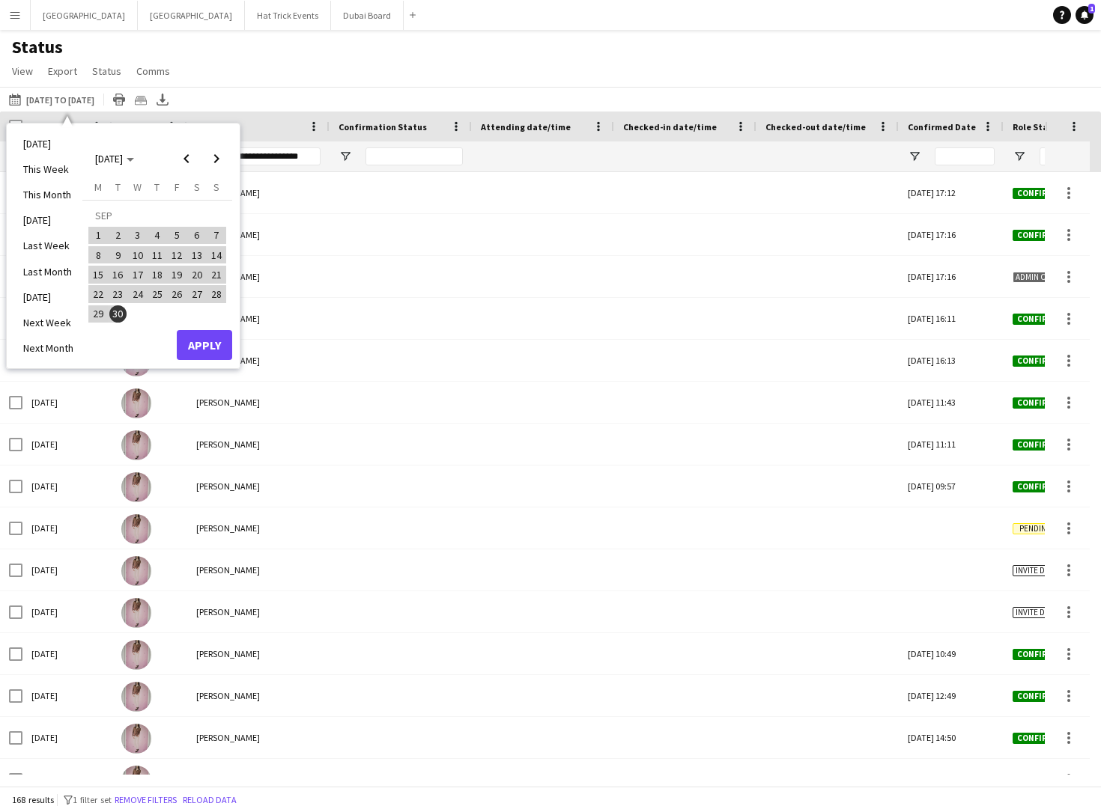
click at [176, 293] on span "26" at bounding box center [177, 294] width 18 height 18
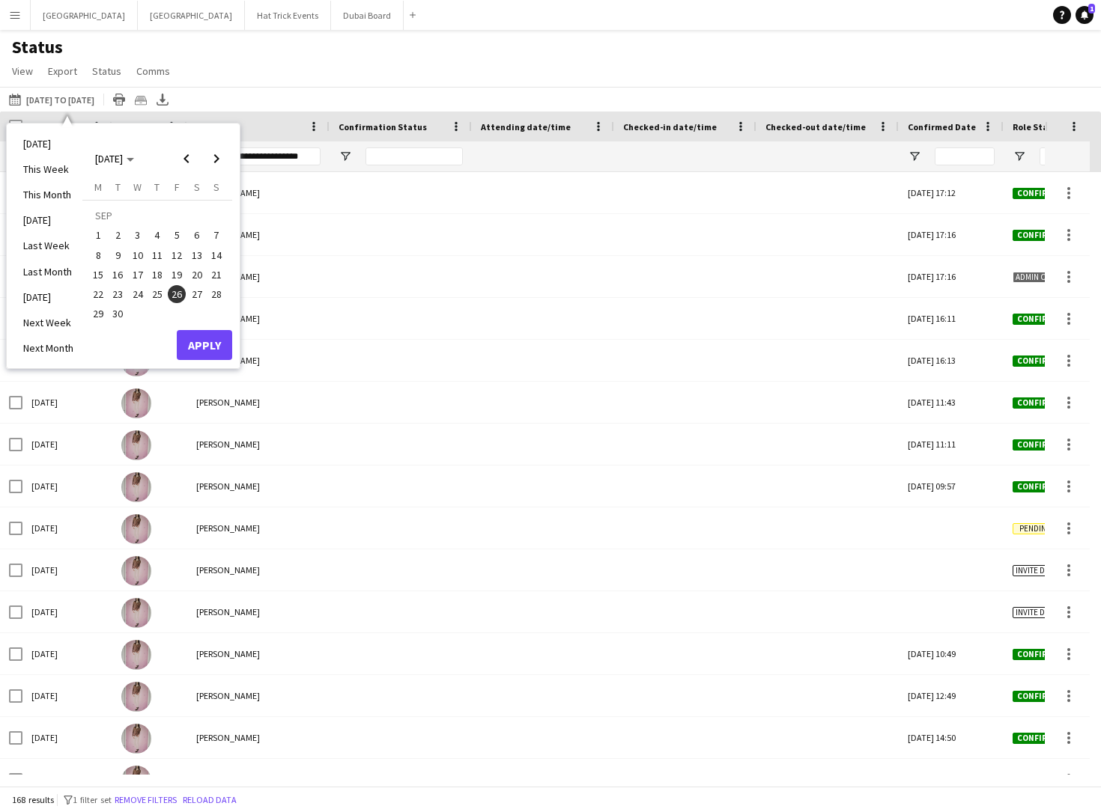
click at [176, 294] on span "26" at bounding box center [177, 294] width 18 height 18
click at [202, 347] on button "Apply" at bounding box center [204, 345] width 55 height 30
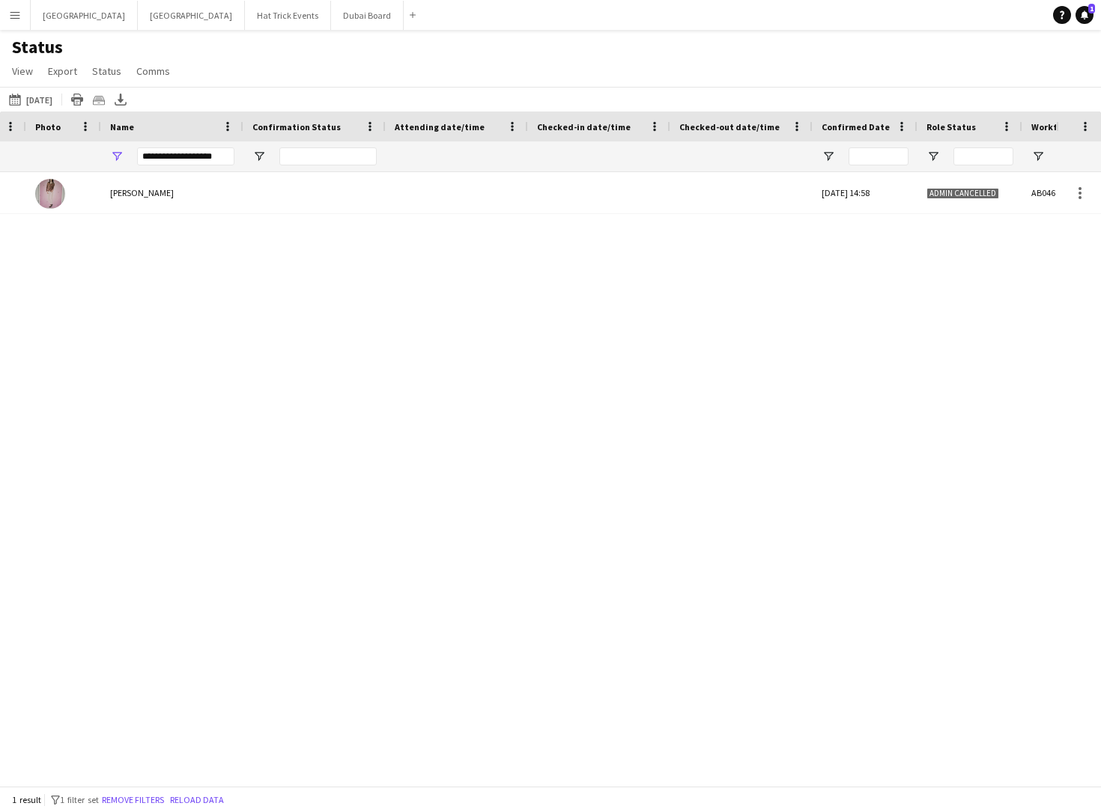
scroll to position [0, 106]
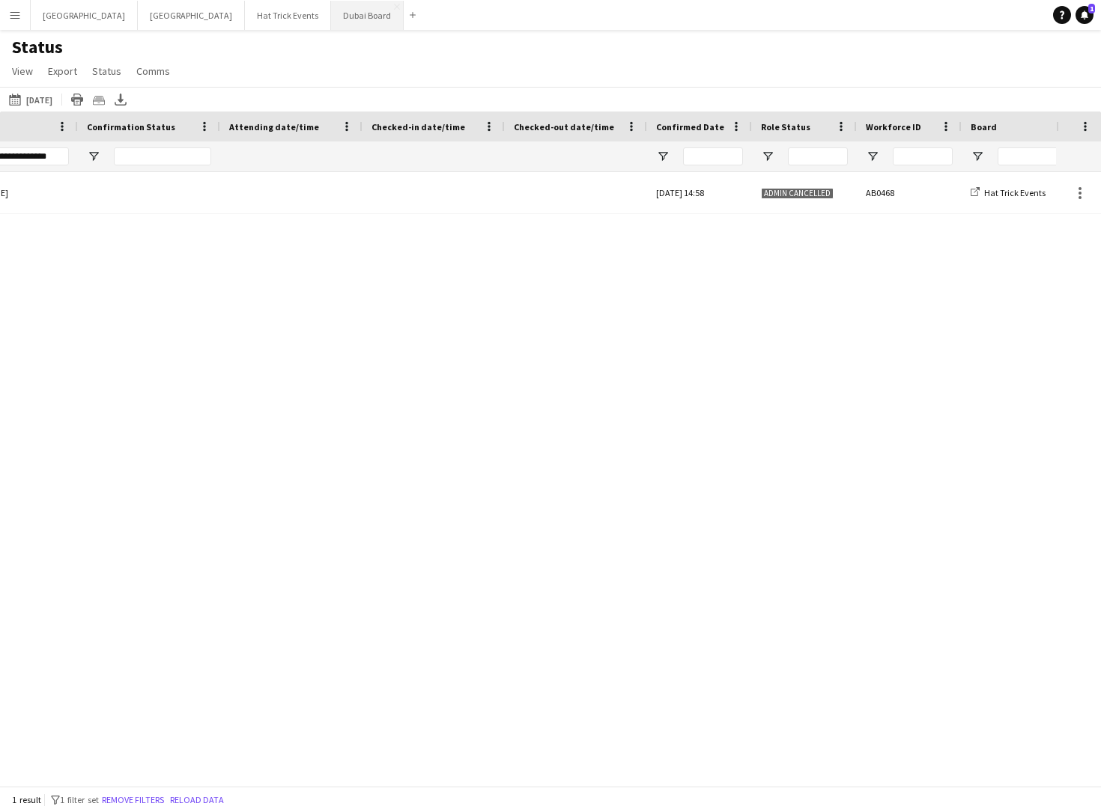
click at [331, 16] on button "Dubai Board Close" at bounding box center [367, 15] width 73 height 29
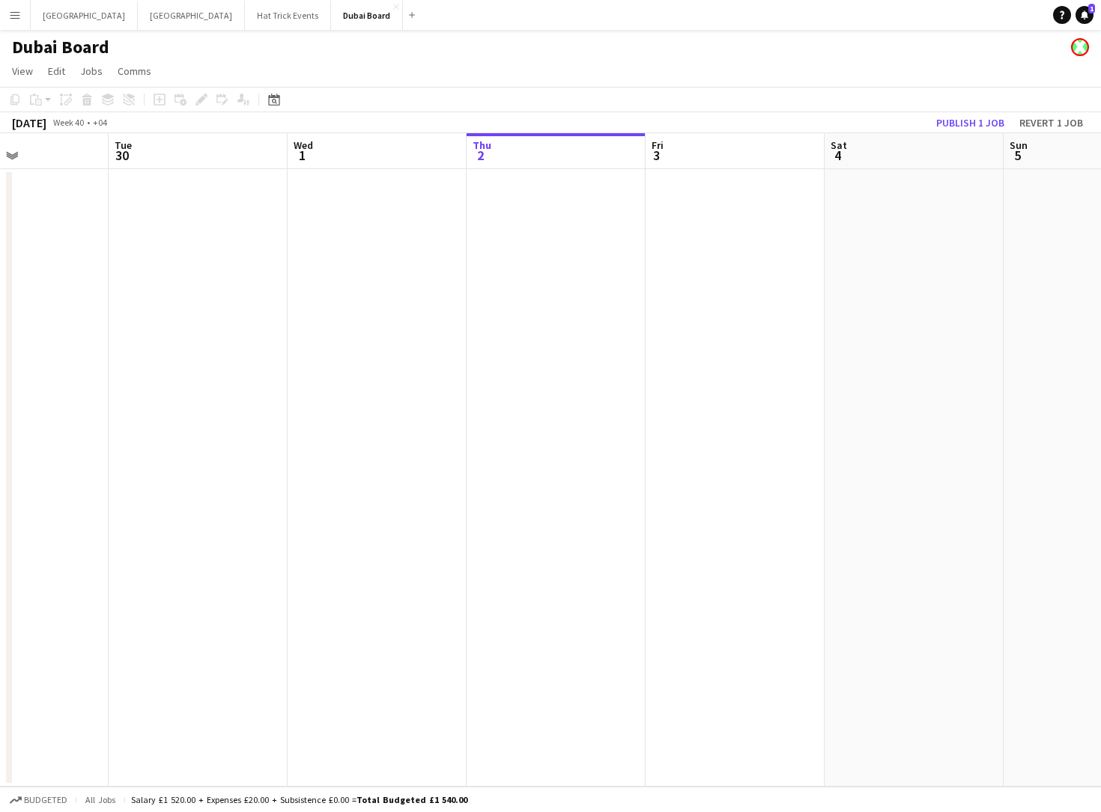
drag, startPoint x: 229, startPoint y: 357, endPoint x: 520, endPoint y: 410, distance: 295.3
click at [520, 410] on app-calendar-viewport "Sat 27 Sun 28 Mon 29 Tue 30 Wed 1 Thu 2 Fri 3 Sat 4 Sun 5 Mon 6 Tue 7 Wed 8" at bounding box center [550, 460] width 1101 height 654
drag, startPoint x: 344, startPoint y: 395, endPoint x: 664, endPoint y: 422, distance: 320.9
click at [738, 443] on app-calendar-viewport "Sat 27 Sun 28 Mon 29 Tue 30 Wed 1 Thu 2 Fri 3 Sat 4 Sun 5 Mon 6 Tue 7 Wed 8" at bounding box center [550, 460] width 1101 height 654
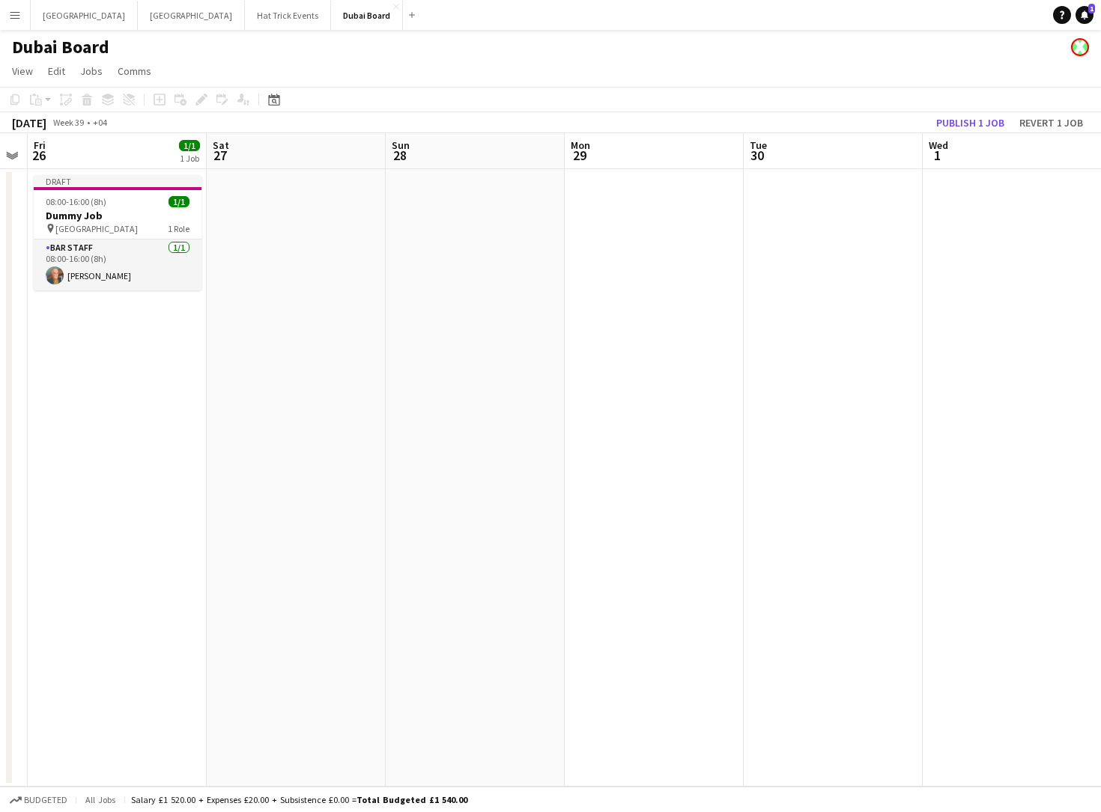
drag, startPoint x: 398, startPoint y: 418, endPoint x: 492, endPoint y: 433, distance: 95.5
click at [666, 460] on app-calendar-viewport "Wed 24 Thu 25 Fri 26 1/1 1 Job Sat 27 Sun 28 Mon 29 Tue 30 Wed 1 Thu 2 Fri 3 Sa…" at bounding box center [550, 460] width 1101 height 654
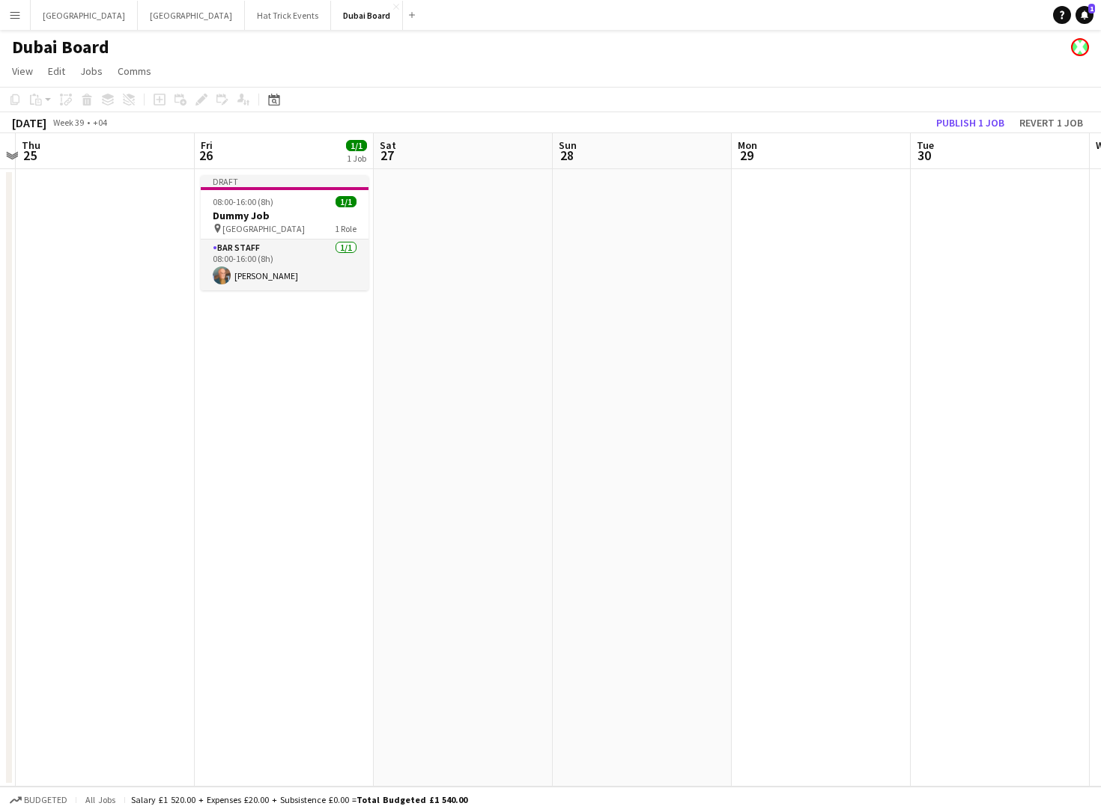
drag, startPoint x: 398, startPoint y: 432, endPoint x: 532, endPoint y: 455, distance: 136.8
click at [532, 455] on app-calendar-viewport "Tue 23 Wed 24 Thu 25 Fri 26 1/1 1 Job Sat 27 Sun 28 Mon 29 Tue 30 Wed 1 Thu 2 F…" at bounding box center [550, 460] width 1101 height 654
click at [292, 215] on h3 "Dummy Job" at bounding box center [286, 215] width 168 height 13
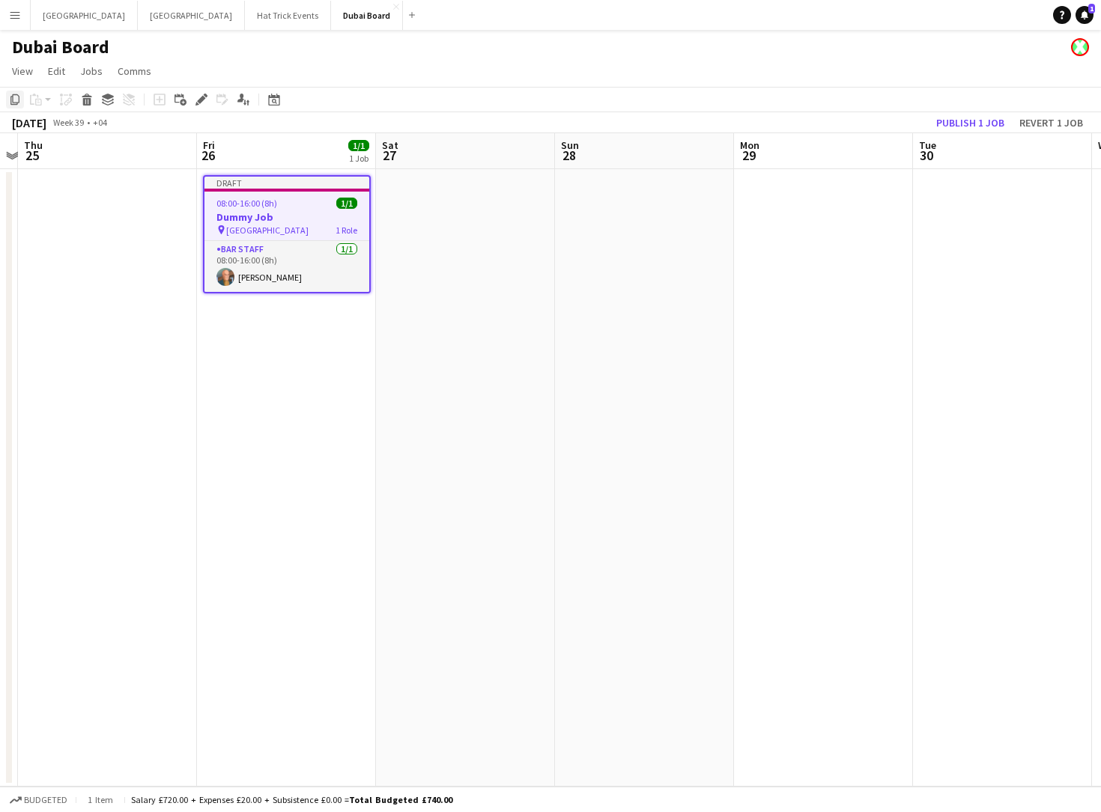
click at [11, 97] on icon "Copy" at bounding box center [15, 100] width 12 height 12
click at [85, 102] on icon "Delete" at bounding box center [87, 100] width 12 height 12
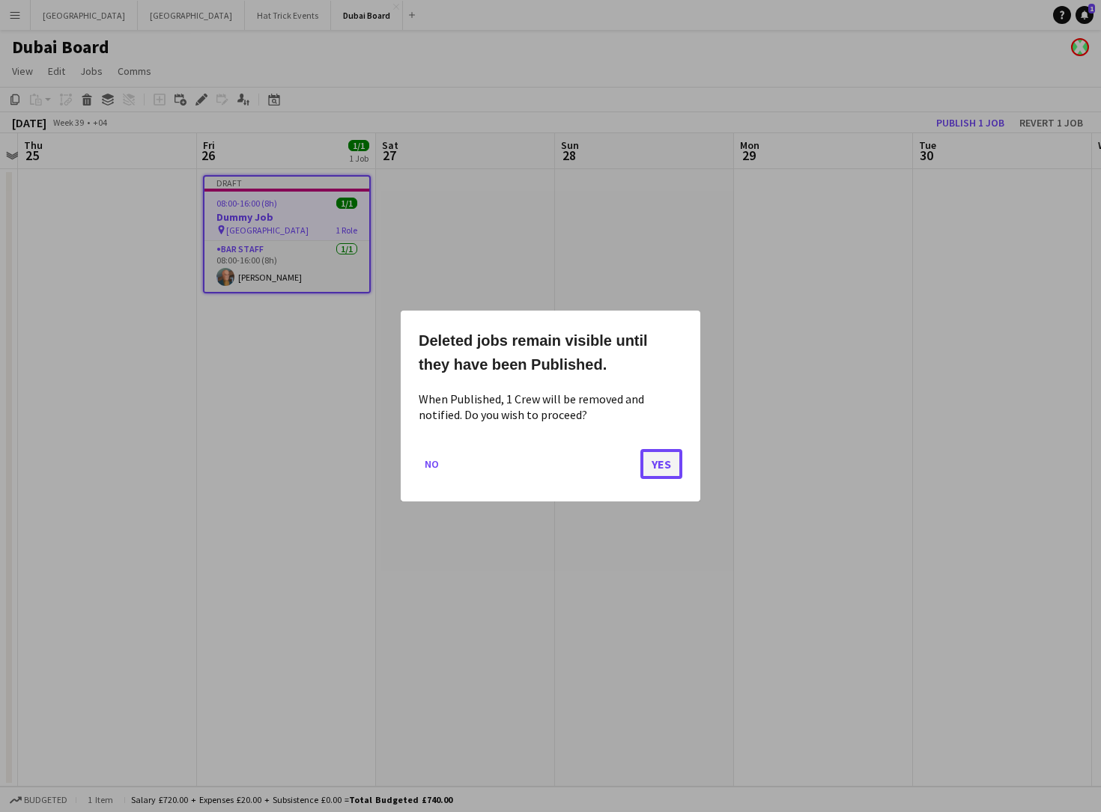
click at [672, 468] on button "Yes" at bounding box center [661, 464] width 42 height 30
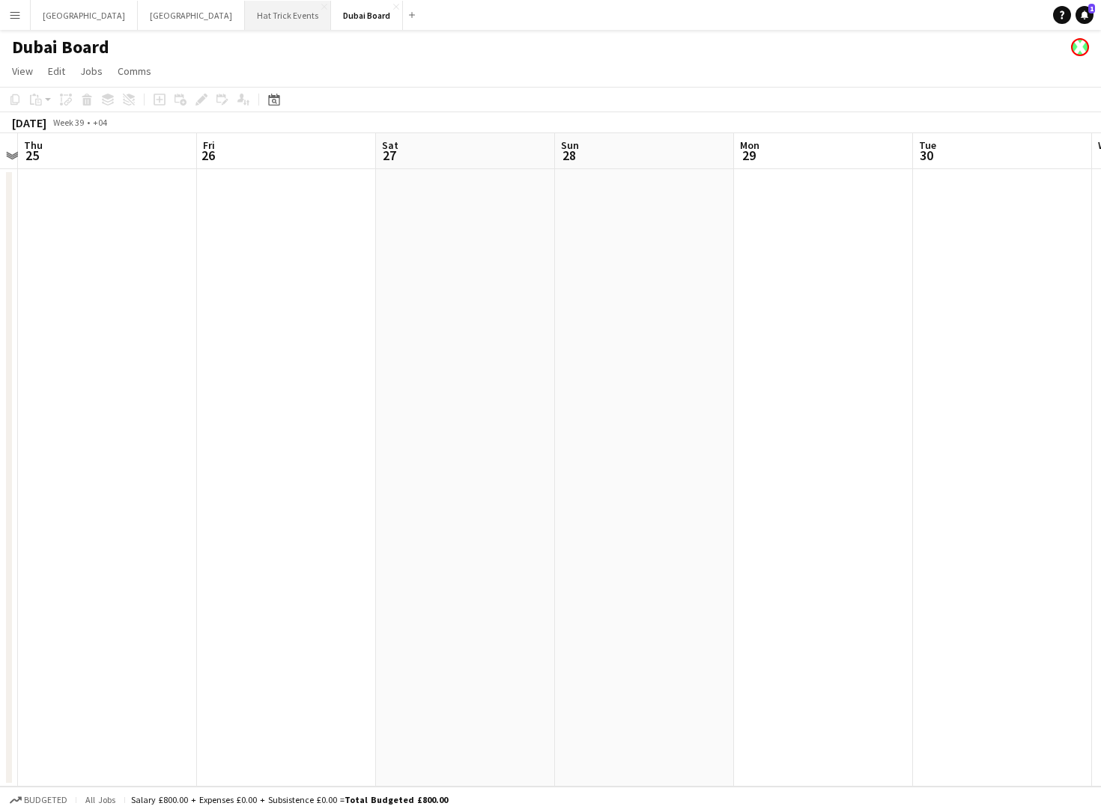
click at [245, 17] on button "Hat Trick Events Close" at bounding box center [288, 15] width 86 height 29
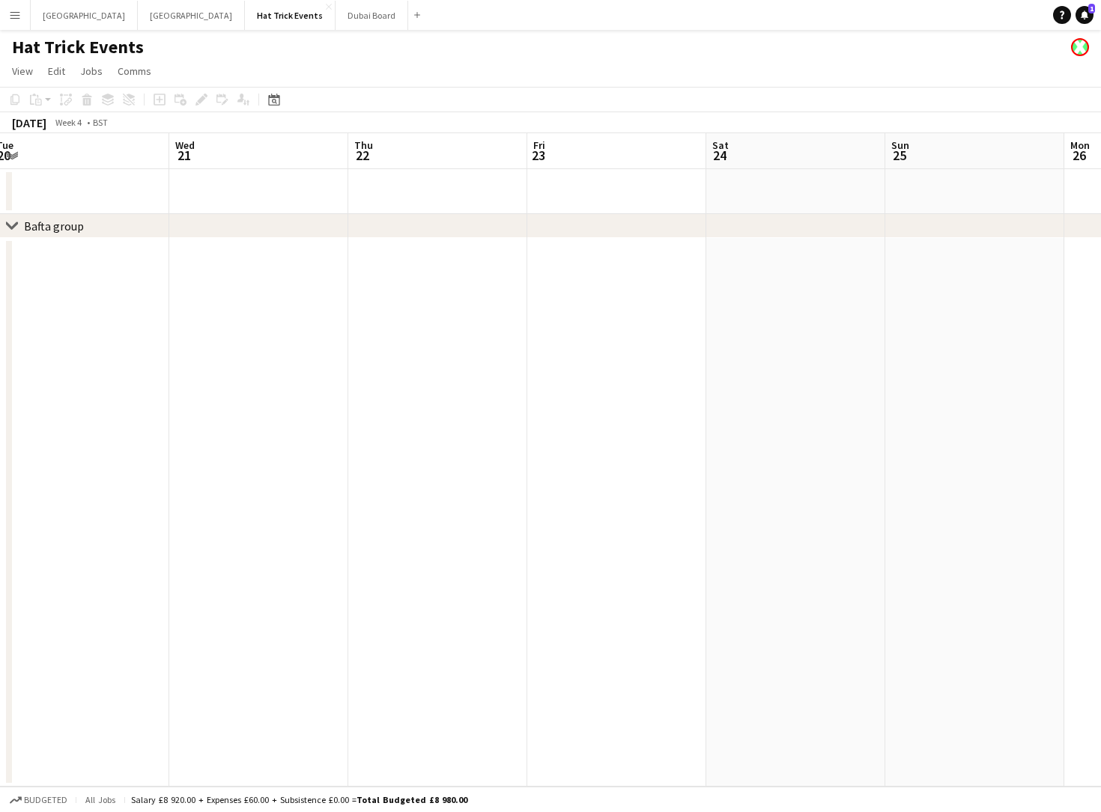
drag, startPoint x: 236, startPoint y: 335, endPoint x: 682, endPoint y: 386, distance: 449.2
click at [682, 386] on app-calendar-viewport "Sun 18 Mon 19 Tue 20 Wed 21 Thu 22 Fri 23 Sat 24 Sun 25 Mon 26 Tue 27 Wed 28 Th…" at bounding box center [550, 460] width 1101 height 654
drag, startPoint x: 409, startPoint y: 370, endPoint x: 121, endPoint y: 338, distance: 290.1
click at [121, 338] on app-calendar-viewport "Fri 16 Sat 17 Sun 18 Mon 19 Tue 20 Wed 21 Thu 22 Fri 23 Sat 24 Sun 25 Mon 26 Tu…" at bounding box center [550, 460] width 1101 height 654
drag, startPoint x: 402, startPoint y: 372, endPoint x: 61, endPoint y: 329, distance: 344.2
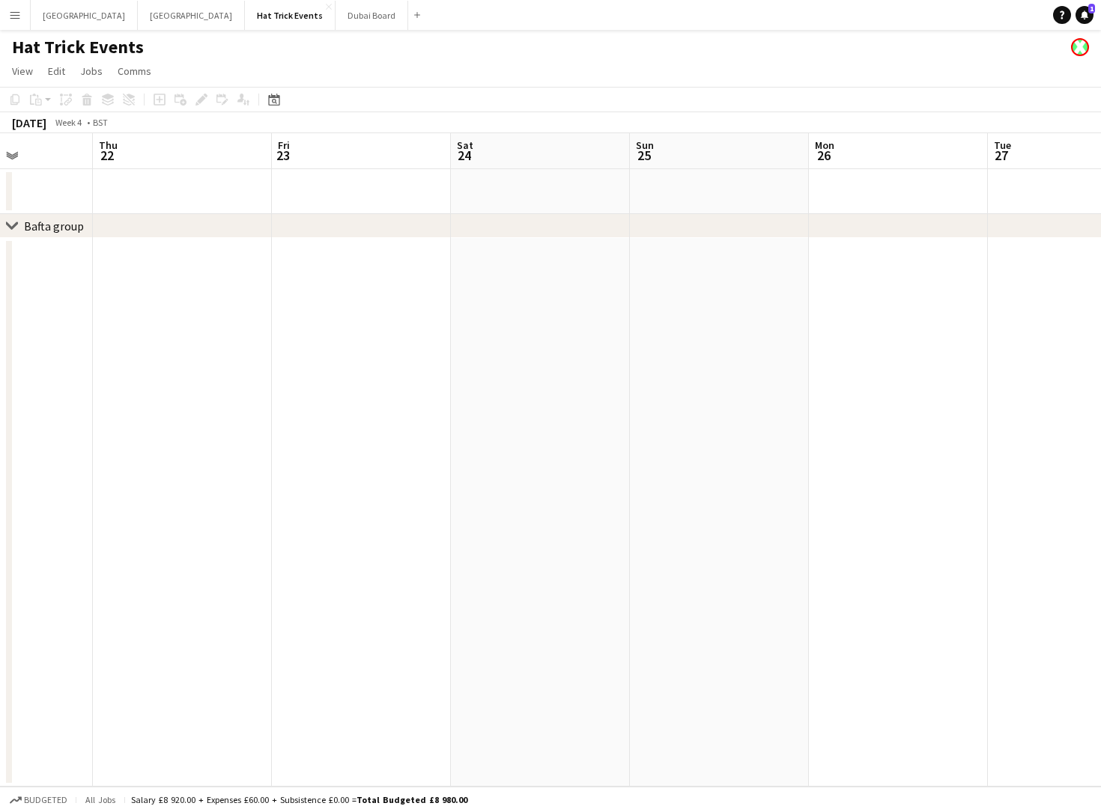
click at [58, 326] on app-calendar-viewport "Sun 18 Mon 19 Tue 20 Wed 21 Thu 22 Fri 23 Sat 24 Sun 25 Mon 26 Tue 27 Wed 28 Th…" at bounding box center [550, 460] width 1101 height 654
drag, startPoint x: 194, startPoint y: 370, endPoint x: 86, endPoint y: 363, distance: 108.0
click at [86, 363] on app-calendar-viewport "Tue 20 Wed 21 Thu 22 Fri 23 Sat 24 Sun 25 Mon 26 Tue 27 Wed 28 Thu 29 Fri 30 Sa…" at bounding box center [550, 460] width 1101 height 654
click at [397, 264] on app-date-cell at bounding box center [410, 512] width 179 height 549
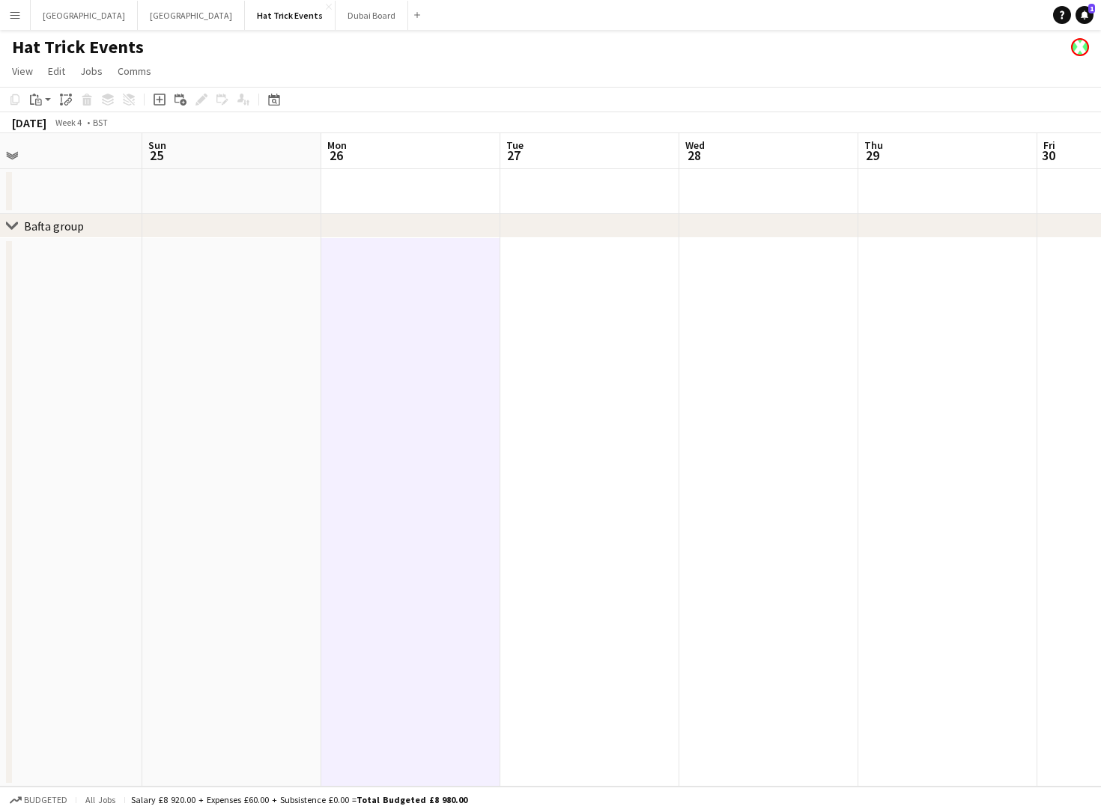
click at [405, 187] on app-date-cell at bounding box center [410, 191] width 179 height 45
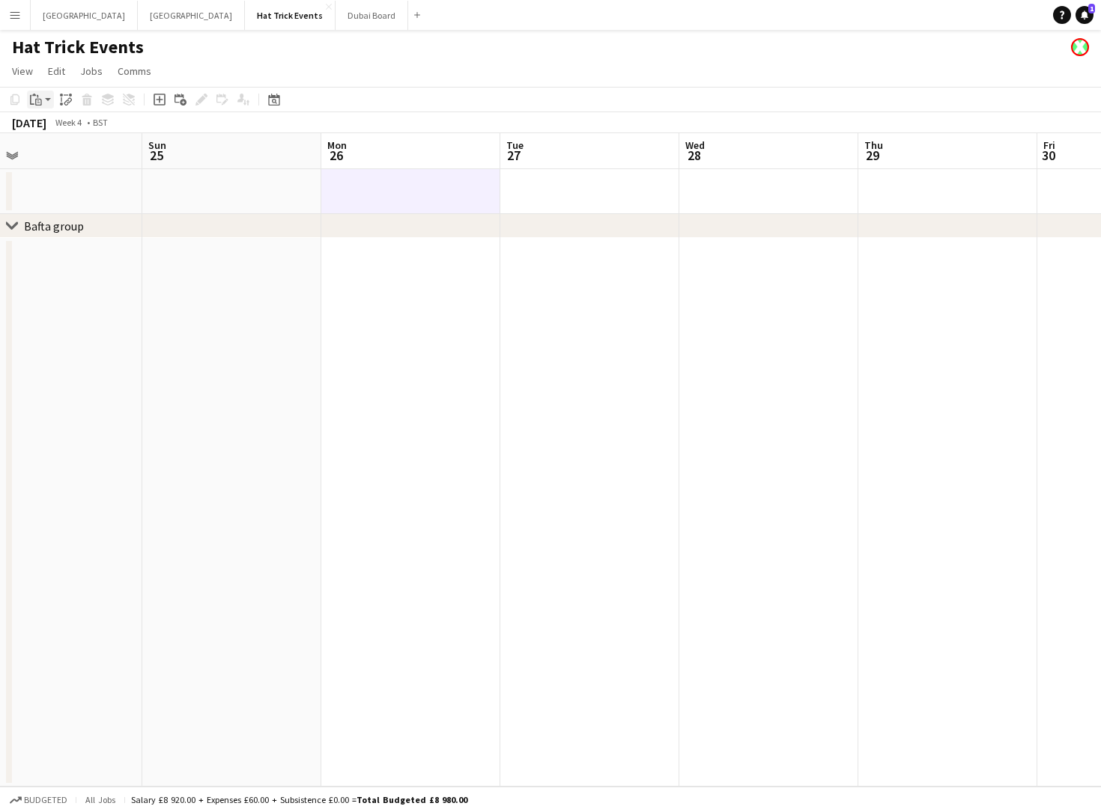
click at [46, 102] on app-action-btn "Paste" at bounding box center [40, 100] width 27 height 18
click at [64, 153] on link "Paste with crew Command Shift V" at bounding box center [99, 153] width 118 height 13
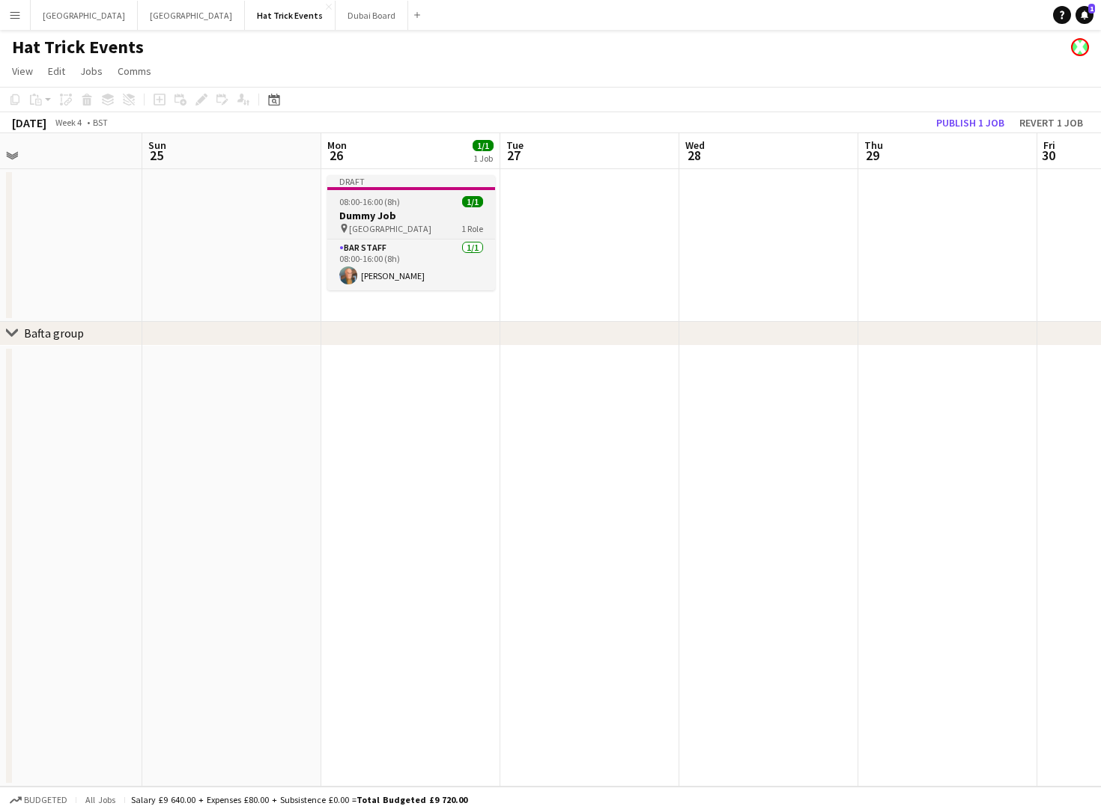
click at [411, 216] on h3 "Dummy Job" at bounding box center [411, 215] width 168 height 13
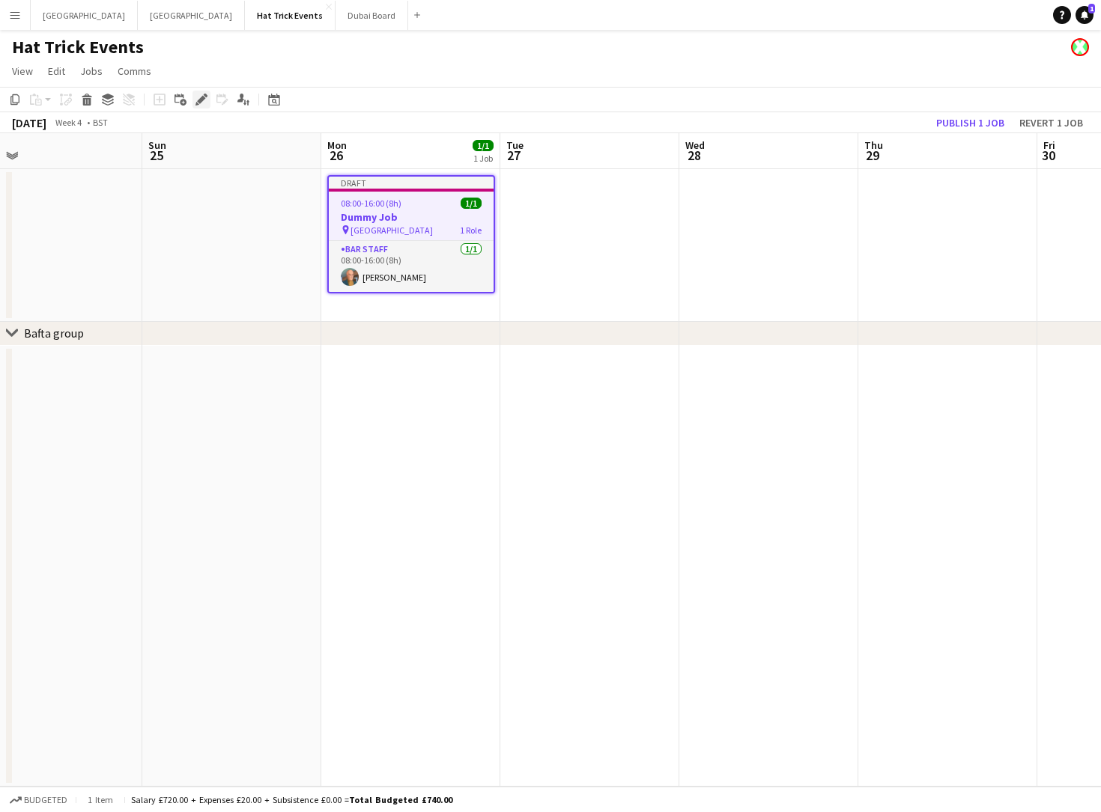
click at [198, 100] on icon at bounding box center [201, 100] width 8 height 8
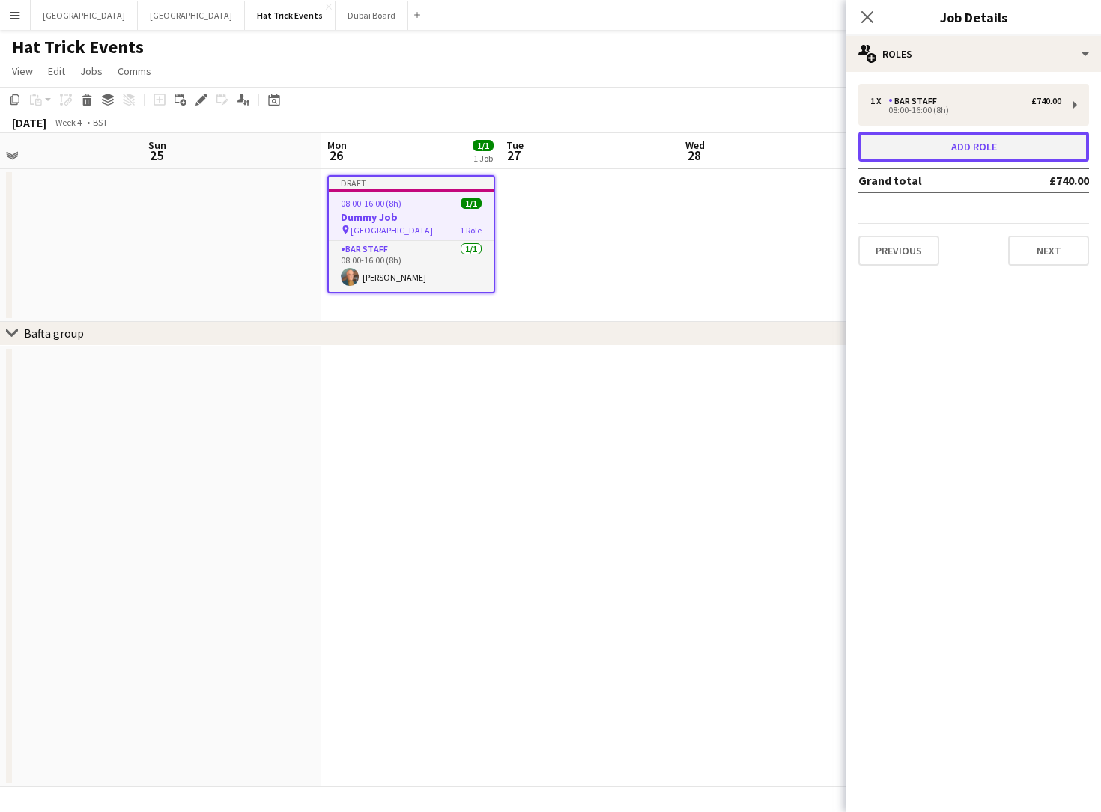
click at [962, 146] on button "Add role" at bounding box center [973, 147] width 231 height 30
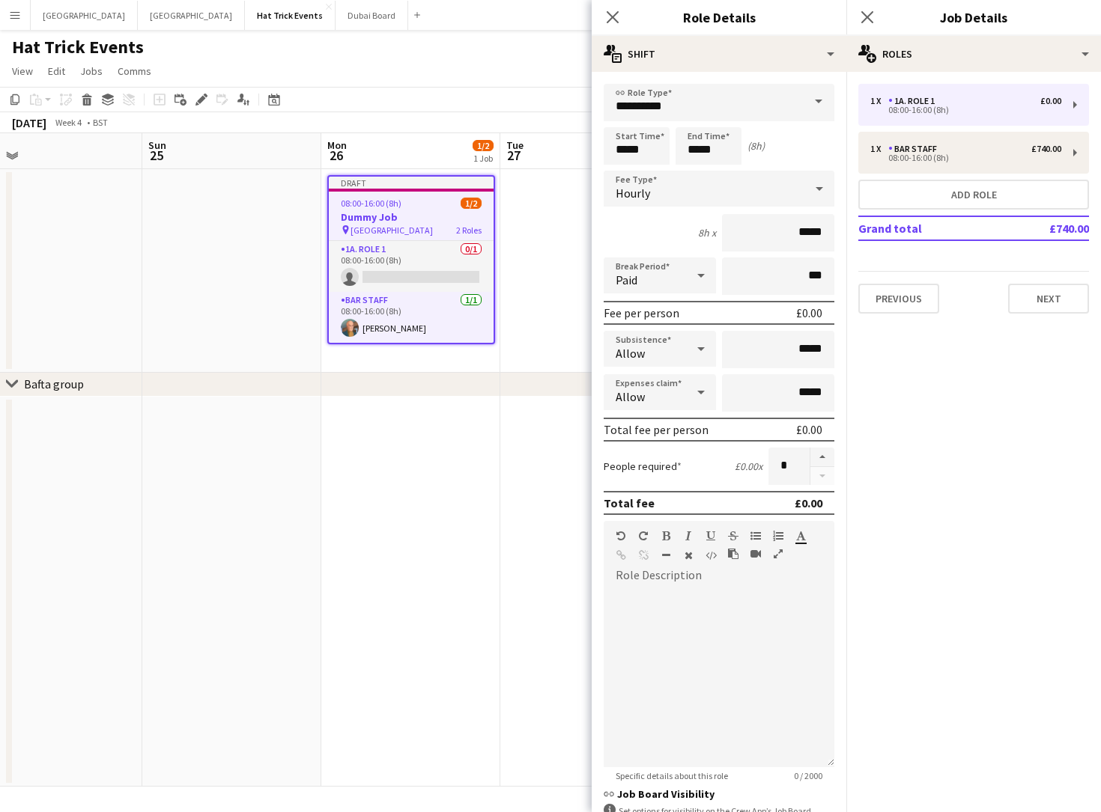
click at [804, 103] on span at bounding box center [818, 102] width 31 height 36
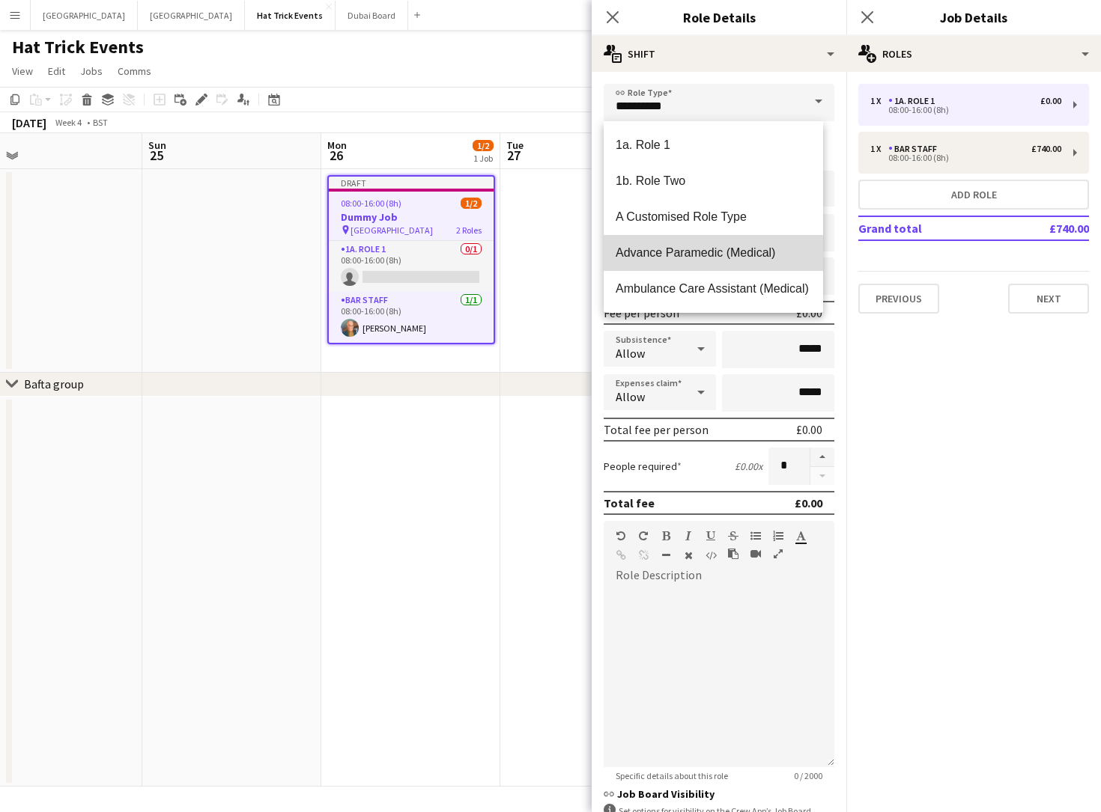
click at [749, 246] on span "Advance Paramedic (Medical)" at bounding box center [712, 253] width 195 height 14
type input "**********"
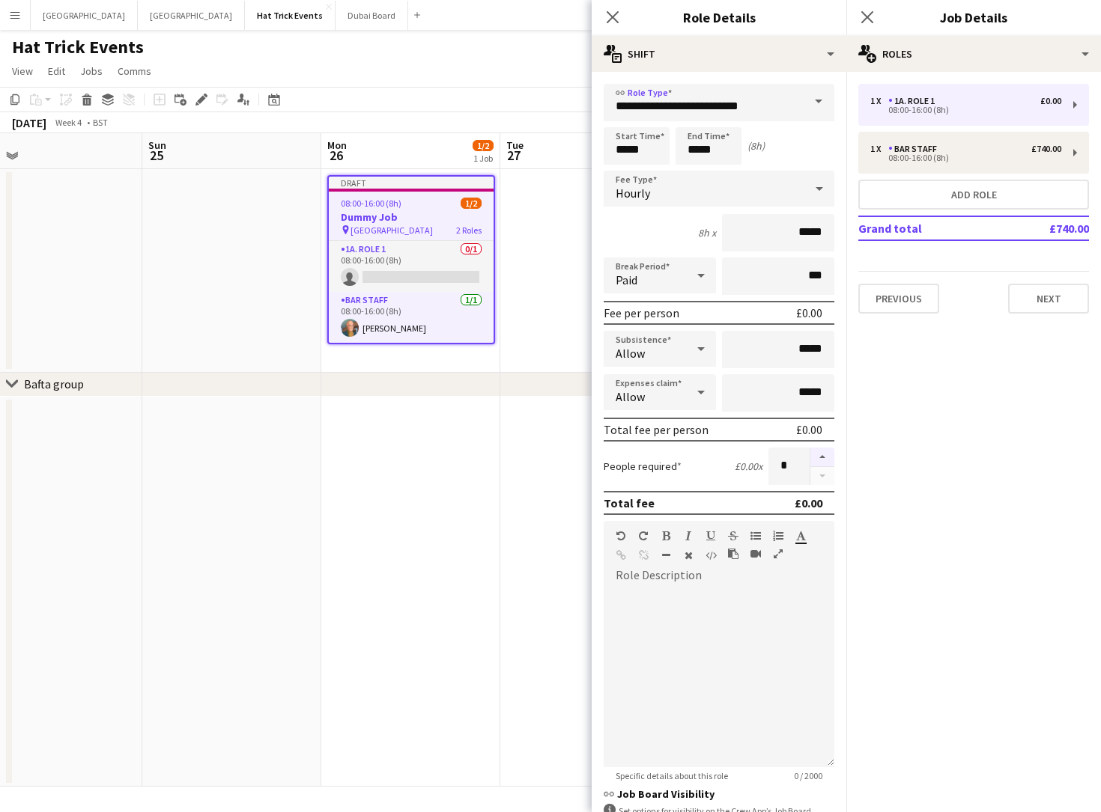
click at [812, 457] on button "button" at bounding box center [822, 457] width 24 height 19
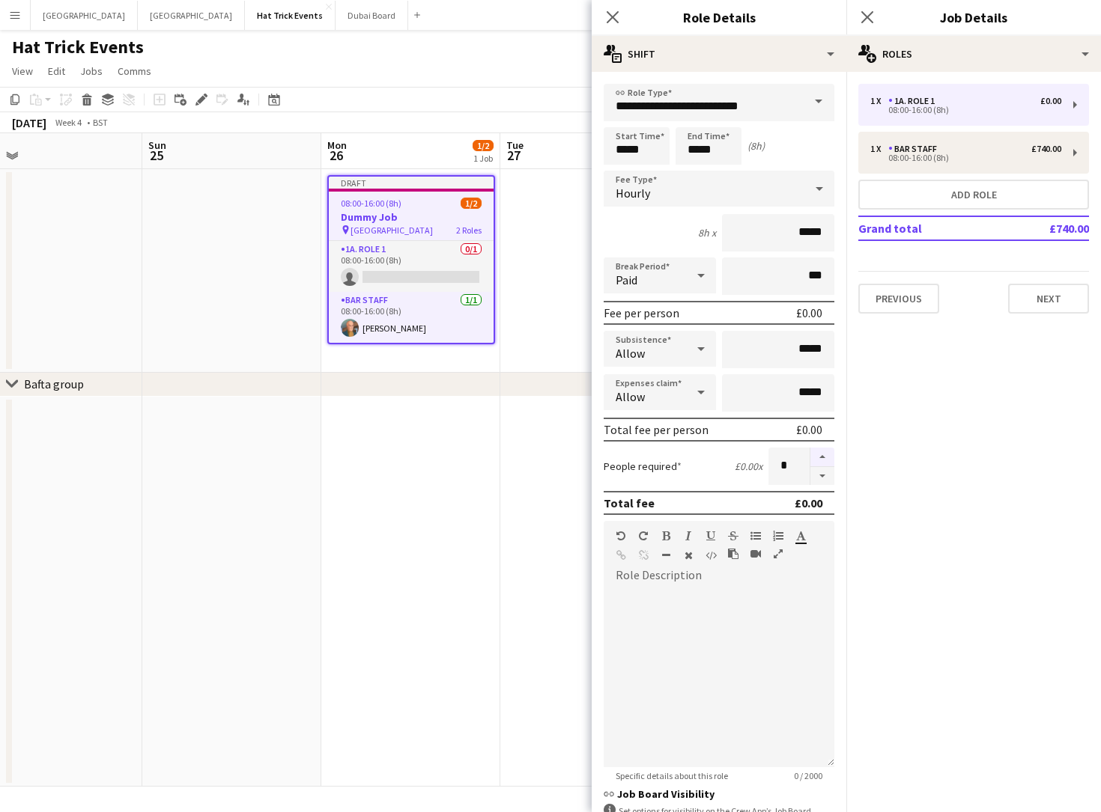
click at [812, 457] on button "button" at bounding box center [822, 457] width 24 height 19
type input "*"
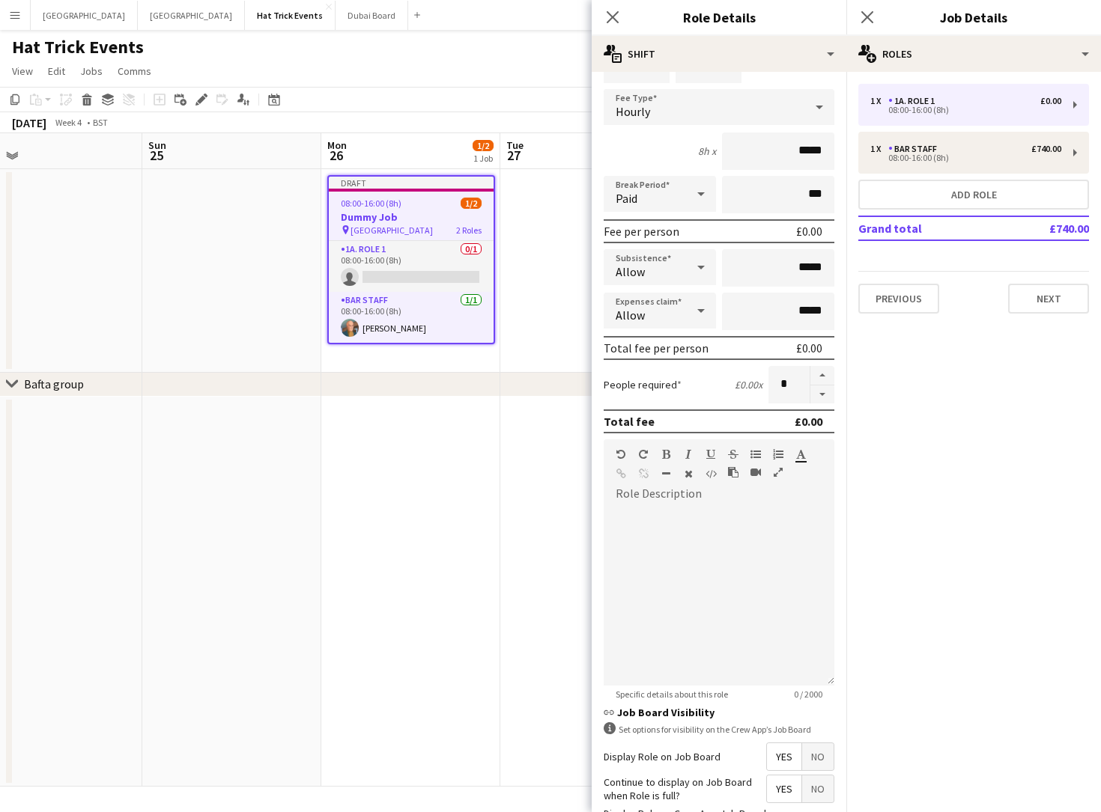
scroll to position [202, 0]
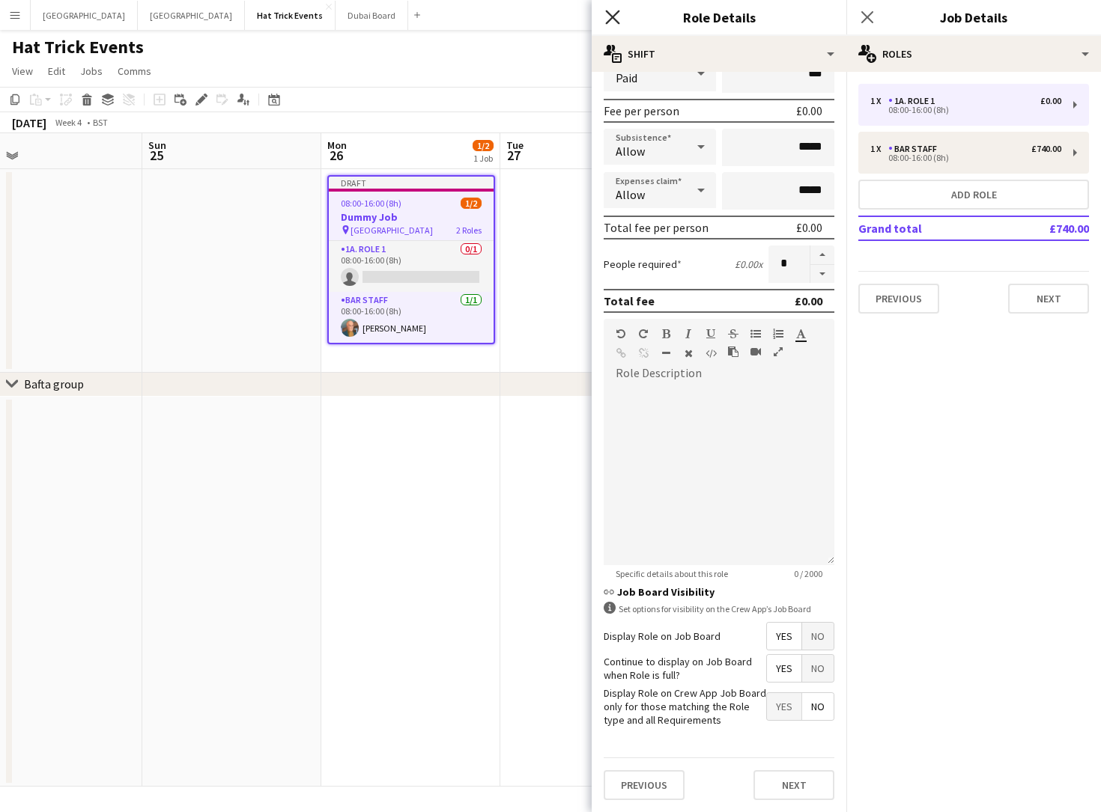
click at [606, 16] on icon "Close pop-in" at bounding box center [612, 17] width 14 height 14
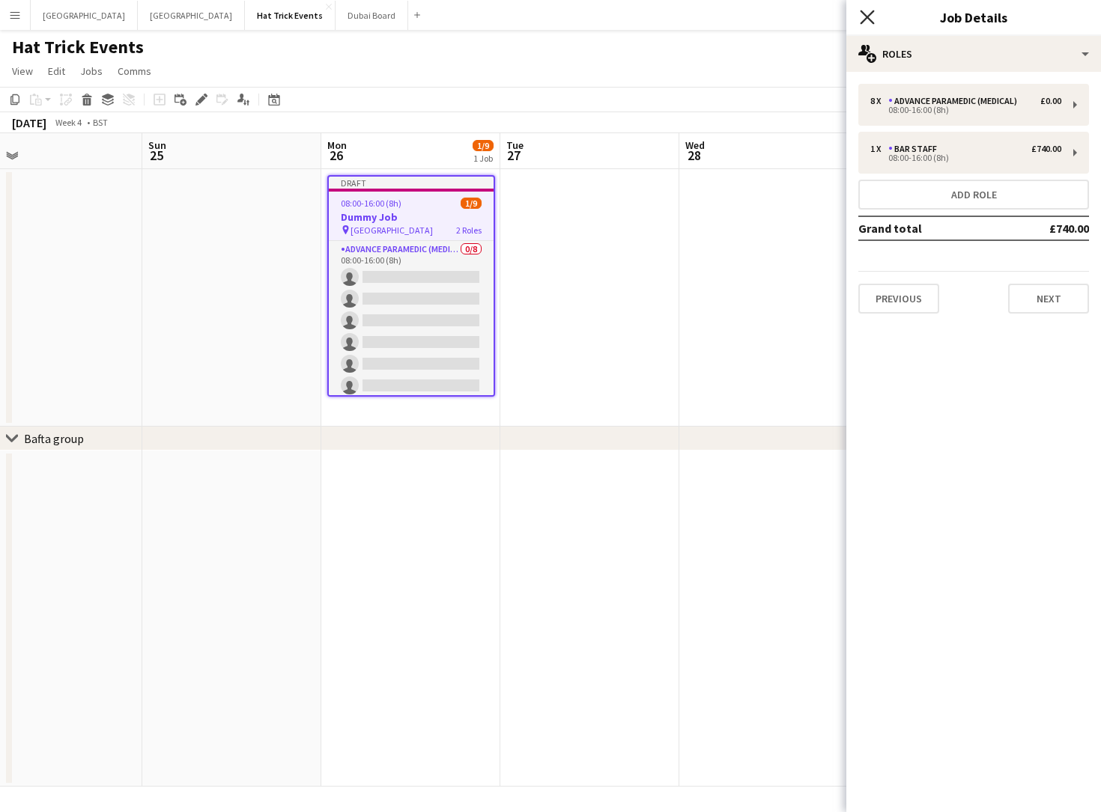
click at [863, 14] on icon "Close pop-in" at bounding box center [867, 17] width 14 height 14
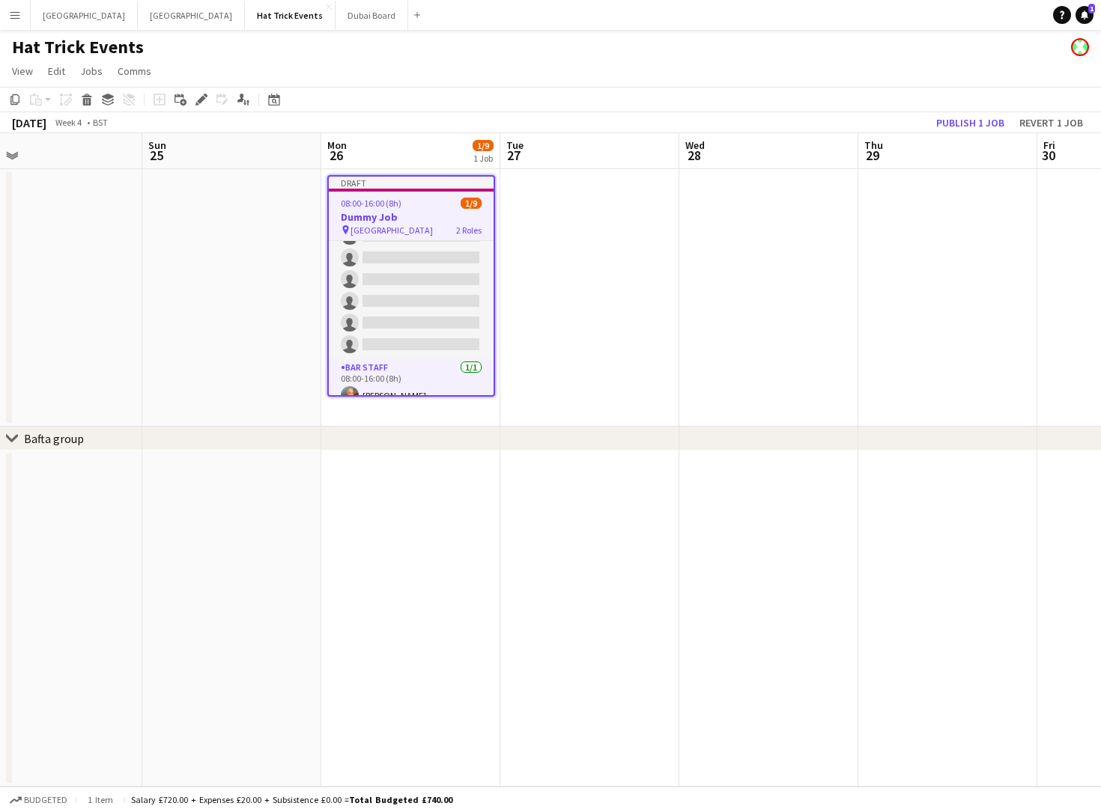
scroll to position [100, 0]
click at [415, 368] on app-card-role "Bar Staff [DATE] 08:00-16:00 (8h) [PERSON_NAME]" at bounding box center [411, 369] width 165 height 51
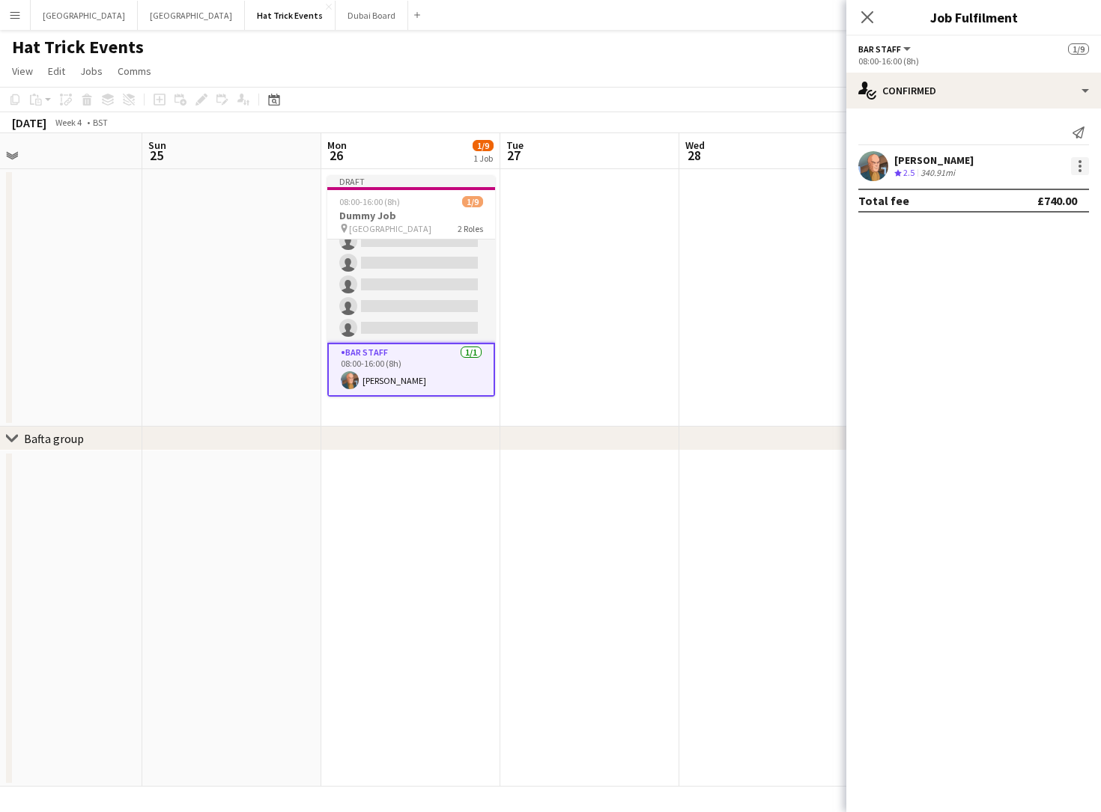
click at [1078, 171] on div at bounding box center [1079, 170] width 3 height 3
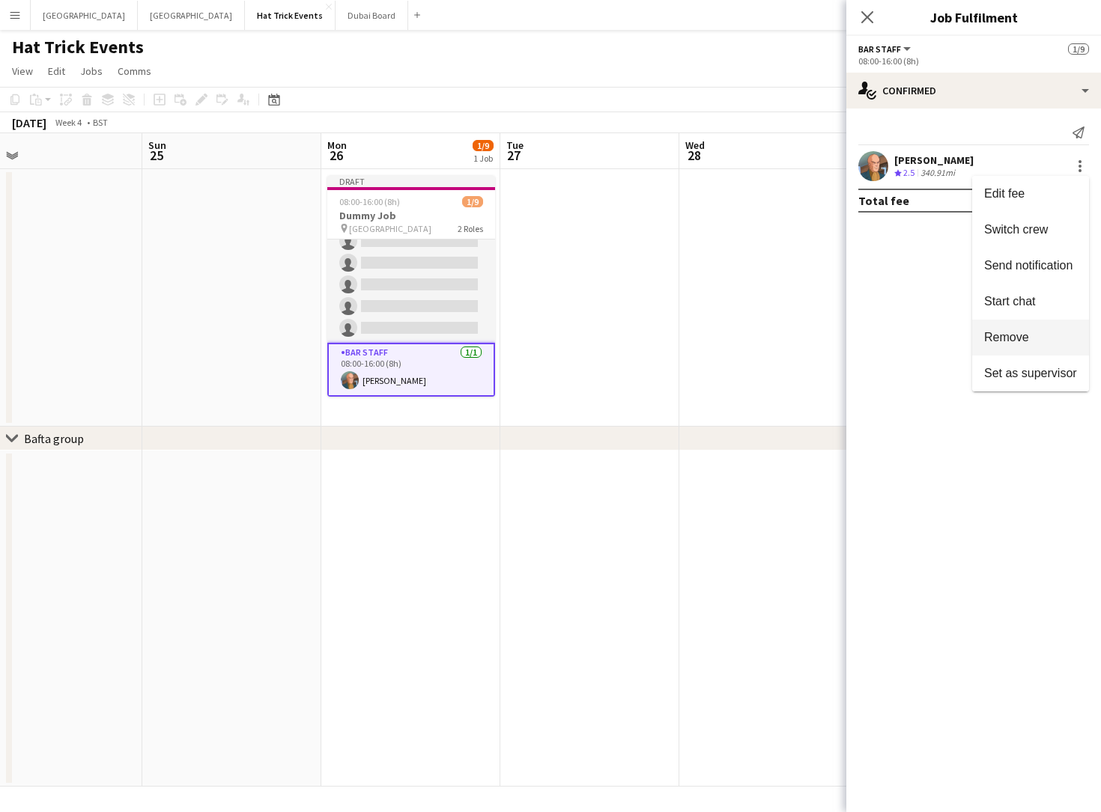
click at [1005, 329] on button "Remove" at bounding box center [1030, 338] width 117 height 36
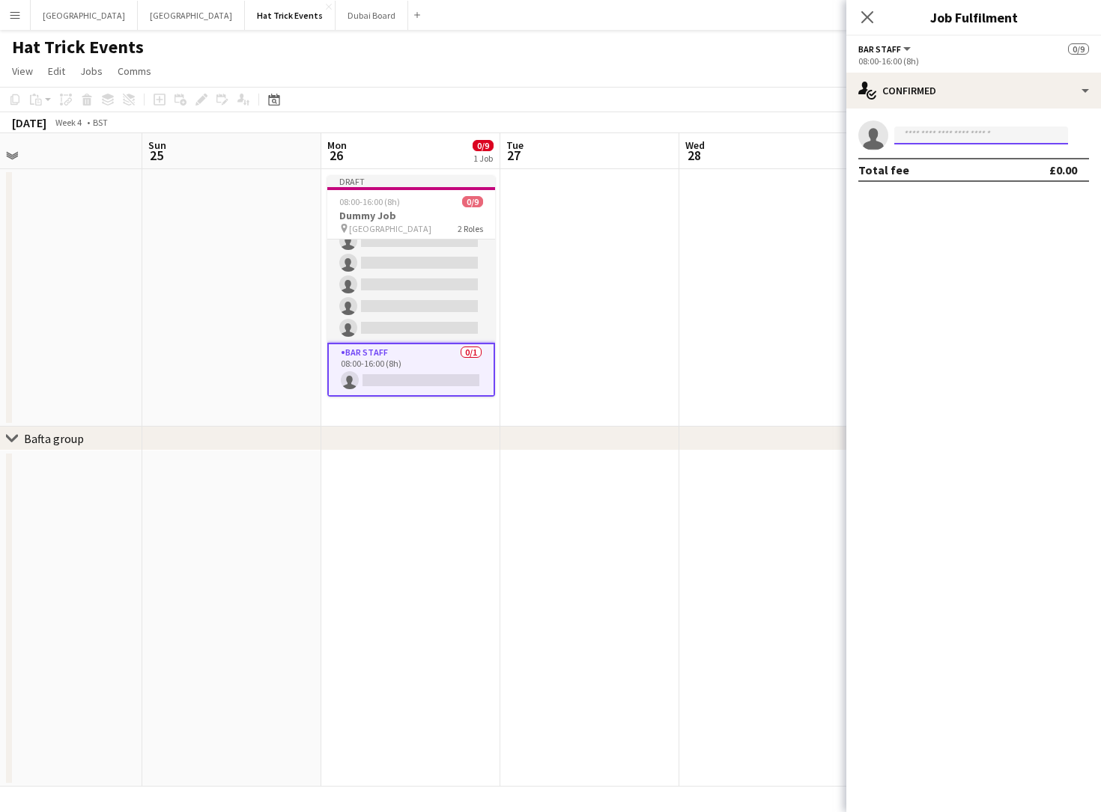
click at [976, 136] on input at bounding box center [981, 136] width 174 height 18
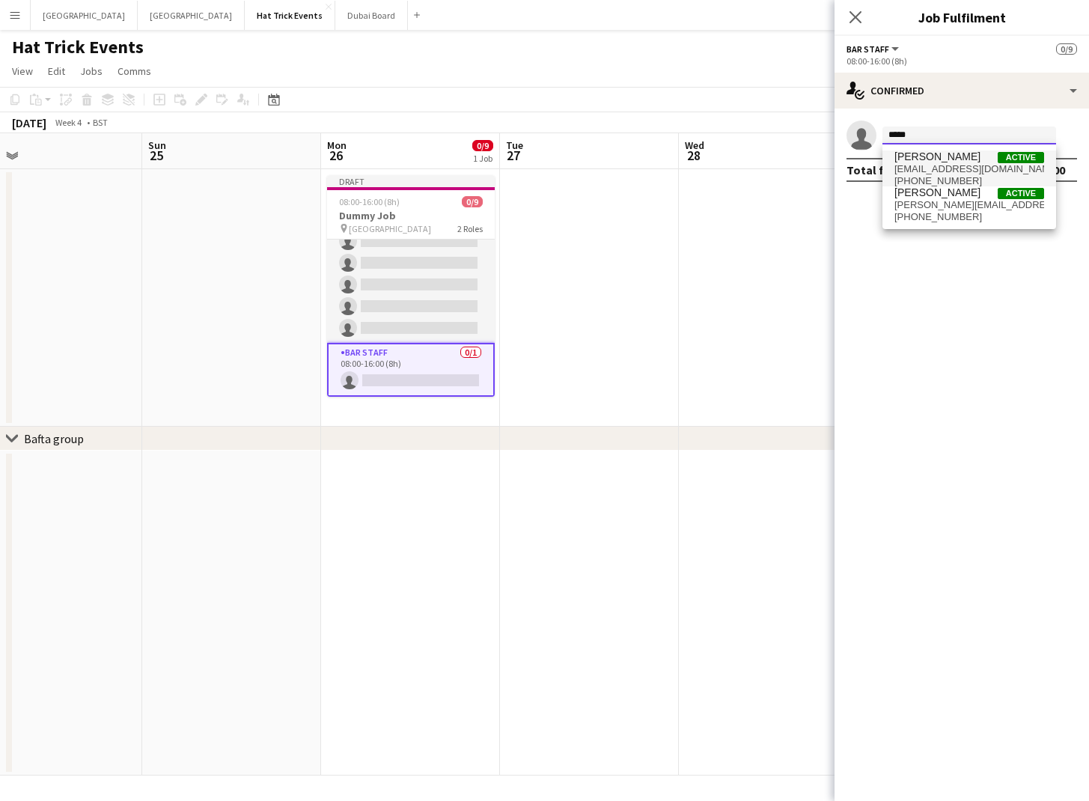
type input "*****"
click at [971, 168] on span "[EMAIL_ADDRESS][DOMAIN_NAME]" at bounding box center [970, 169] width 150 height 12
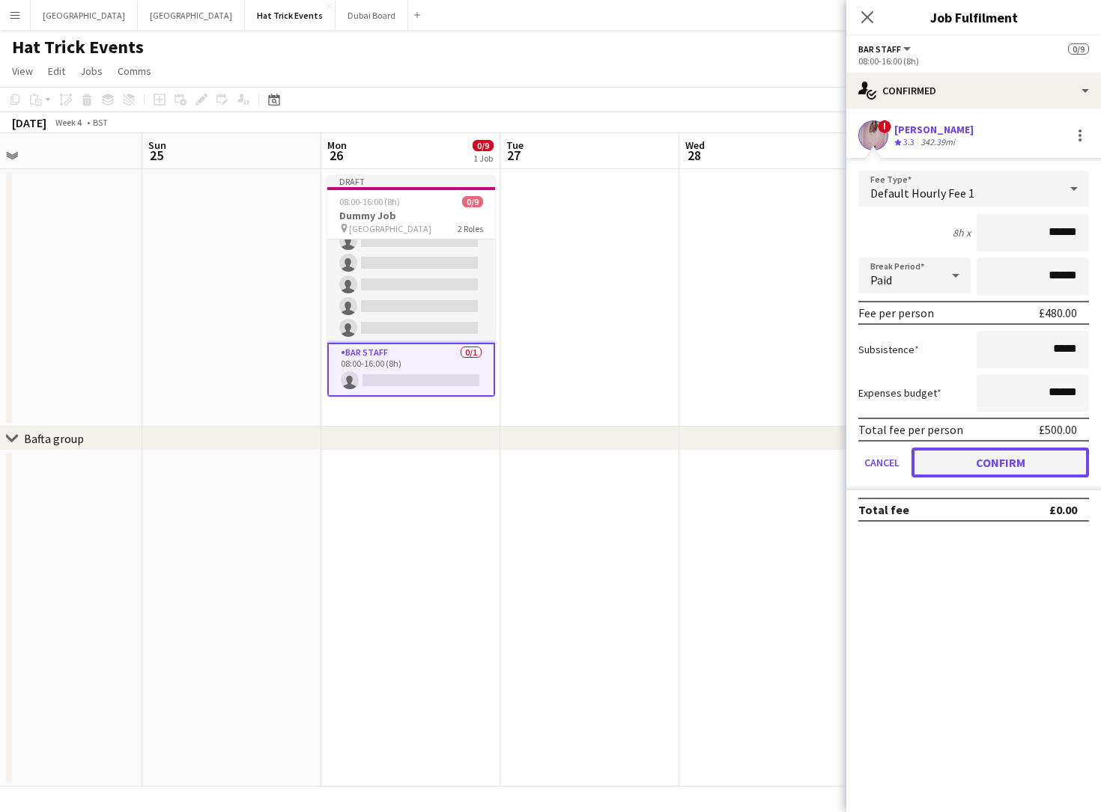
click at [989, 464] on button "Confirm" at bounding box center [999, 463] width 177 height 30
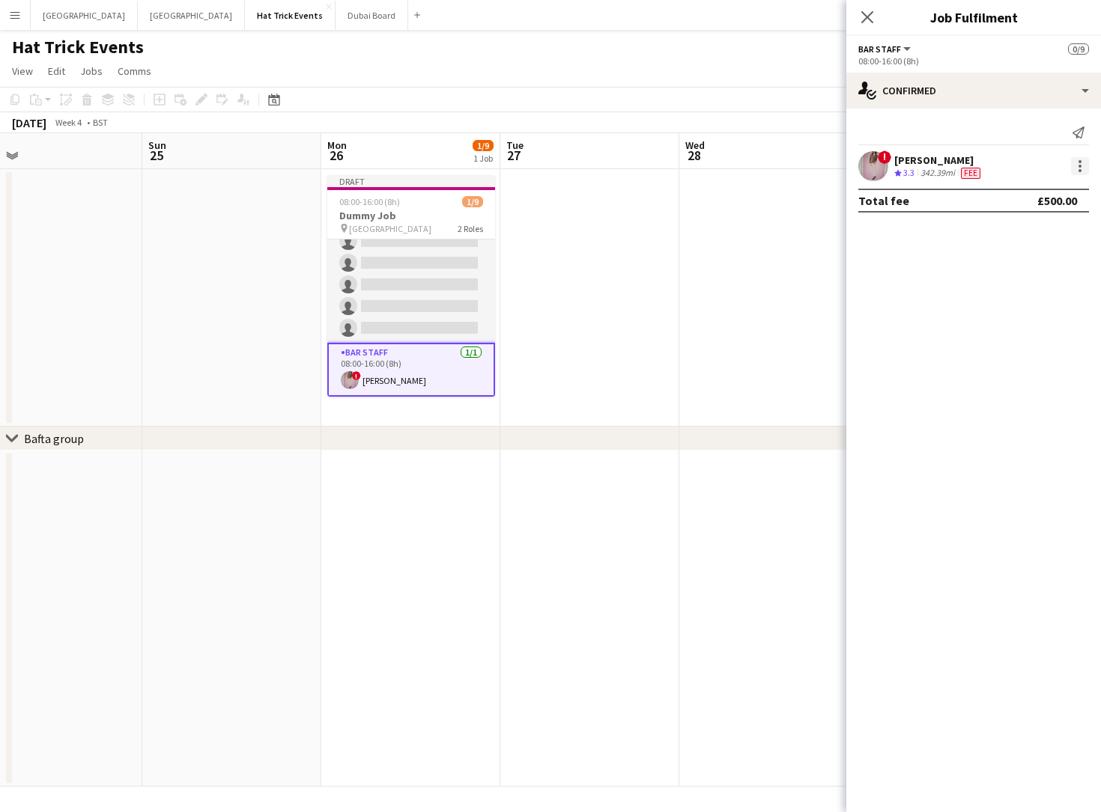
click at [1081, 168] on div at bounding box center [1080, 166] width 18 height 18
click at [1034, 192] on span "Edit fee" at bounding box center [1030, 193] width 93 height 13
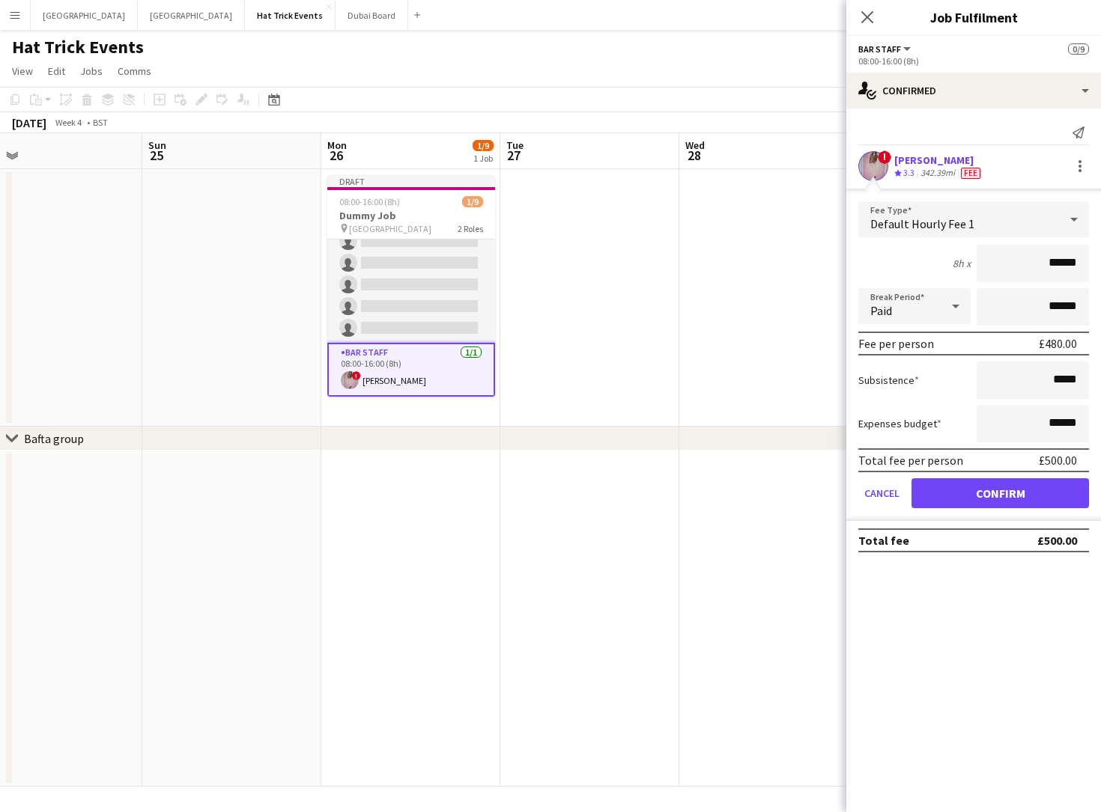
click at [1057, 266] on input "******" at bounding box center [1032, 263] width 112 height 37
type input "******"
click at [1009, 494] on button "Confirm" at bounding box center [999, 493] width 177 height 30
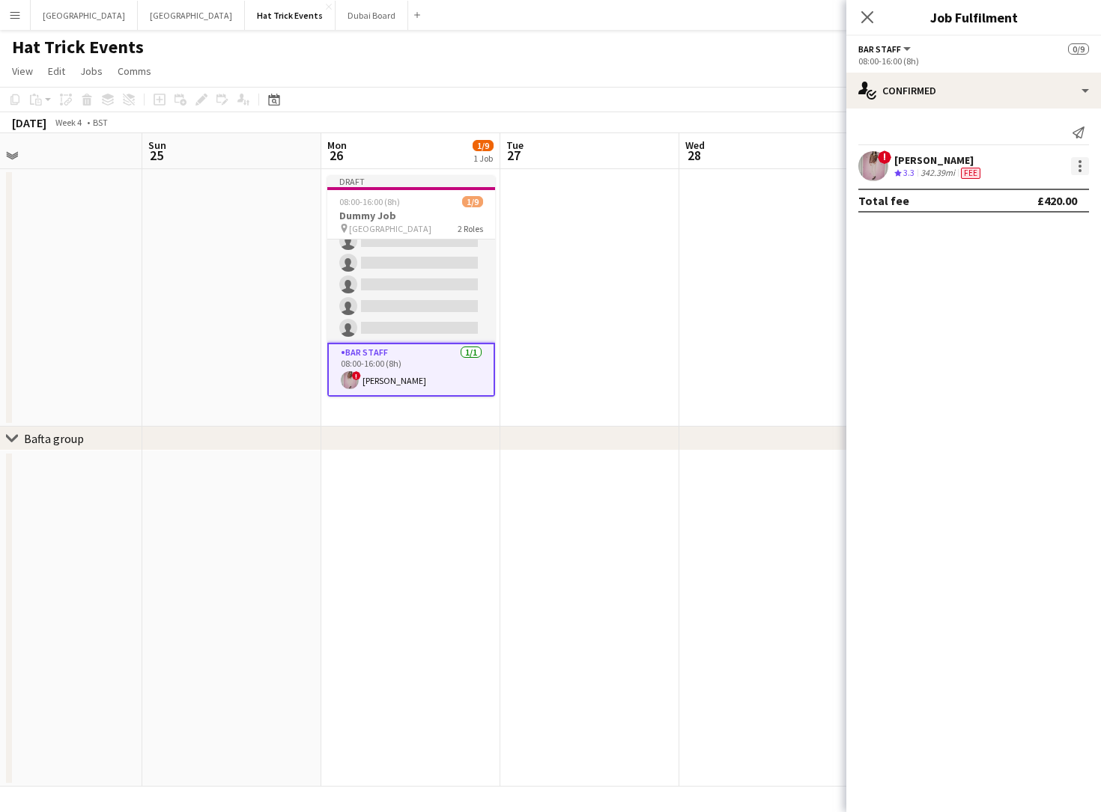
click at [1074, 165] on div at bounding box center [1080, 166] width 18 height 18
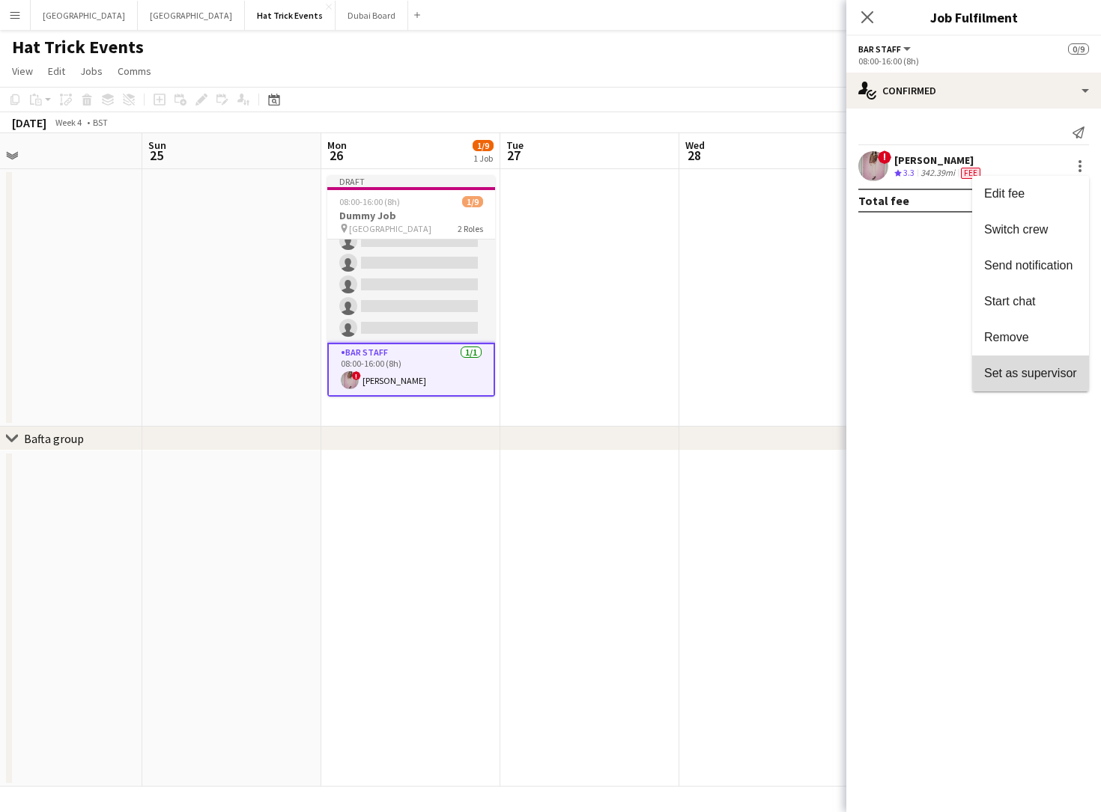
click at [1040, 374] on span "Set as supervisor" at bounding box center [1030, 373] width 93 height 13
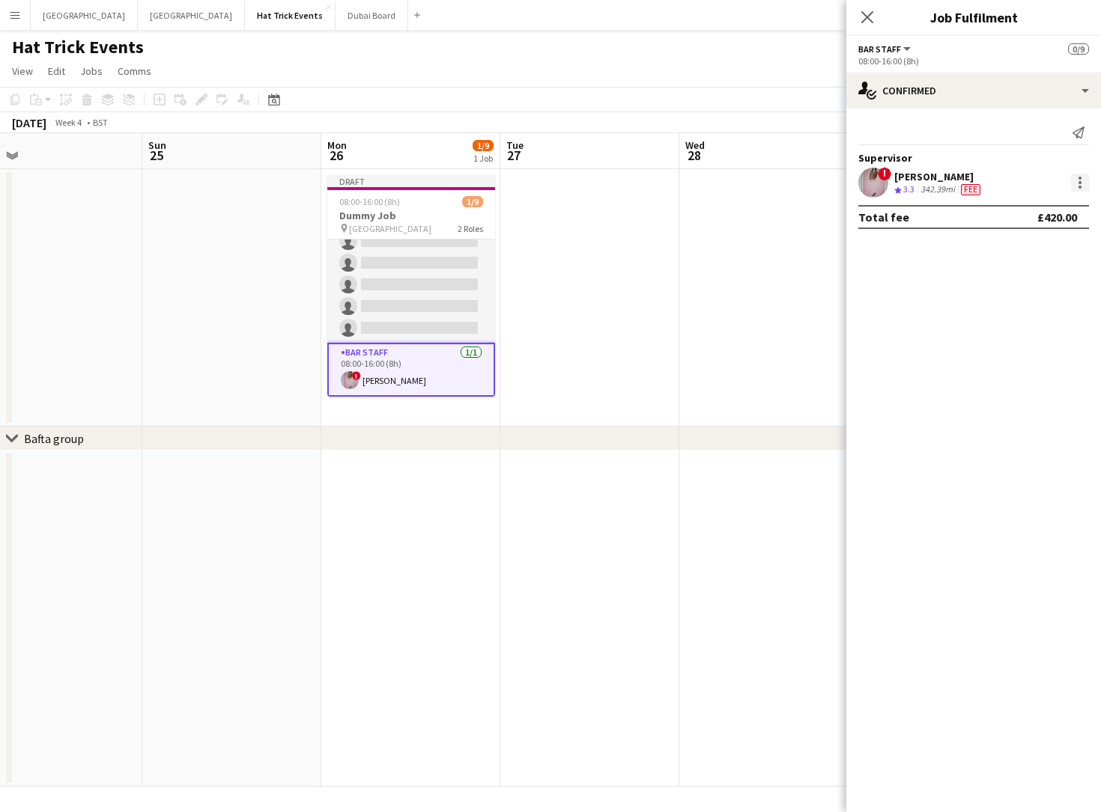
click at [1075, 183] on div at bounding box center [1080, 183] width 18 height 18
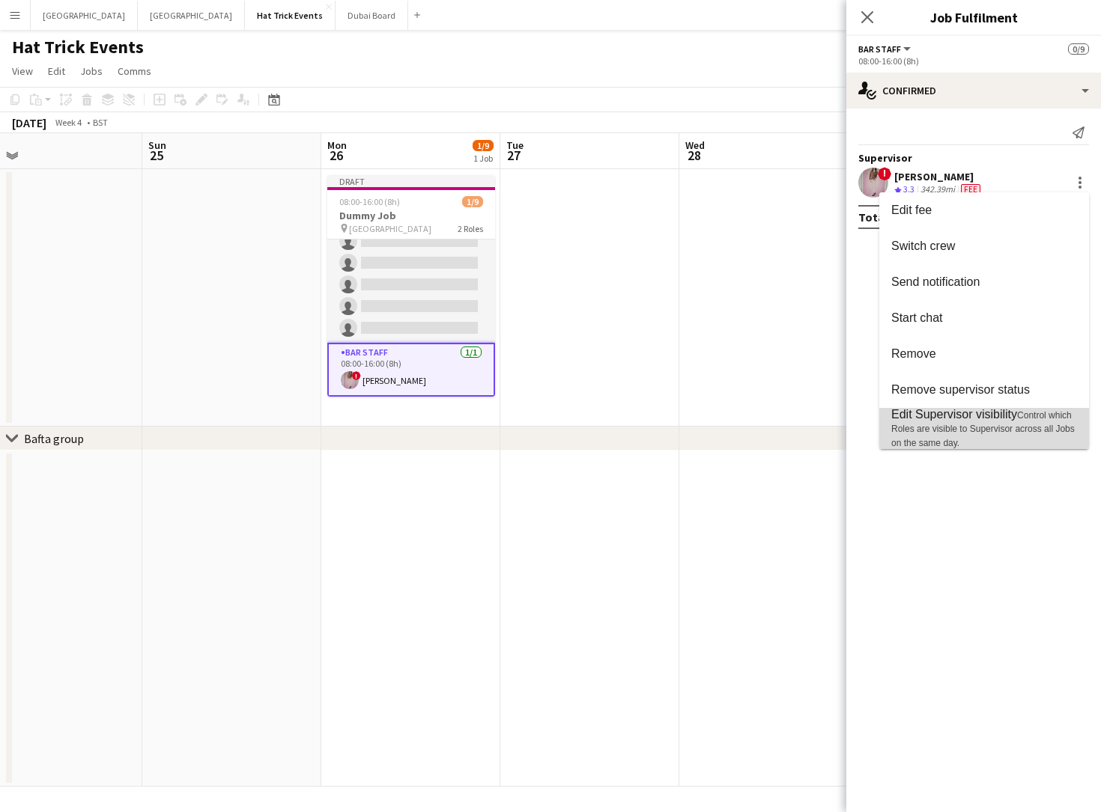
click at [1020, 430] on span "Control which Roles are visible to Supervisor across all Jobs on the same day." at bounding box center [982, 429] width 183 height 38
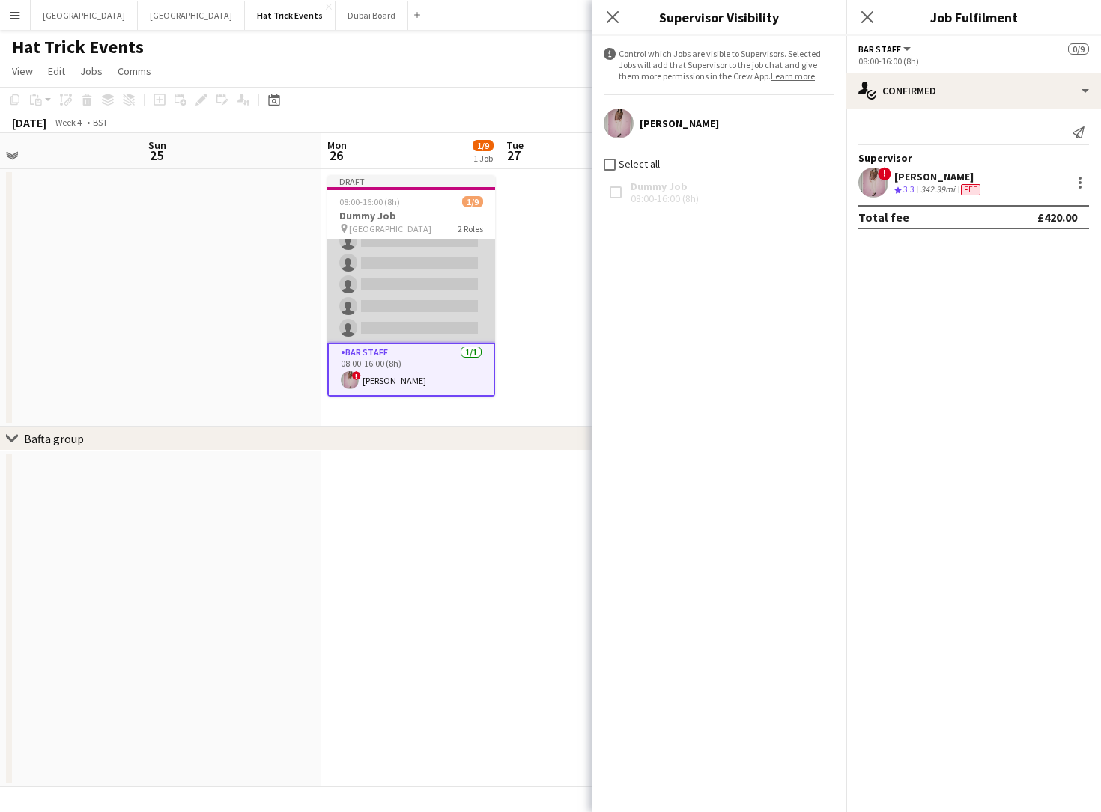
scroll to position [0, 0]
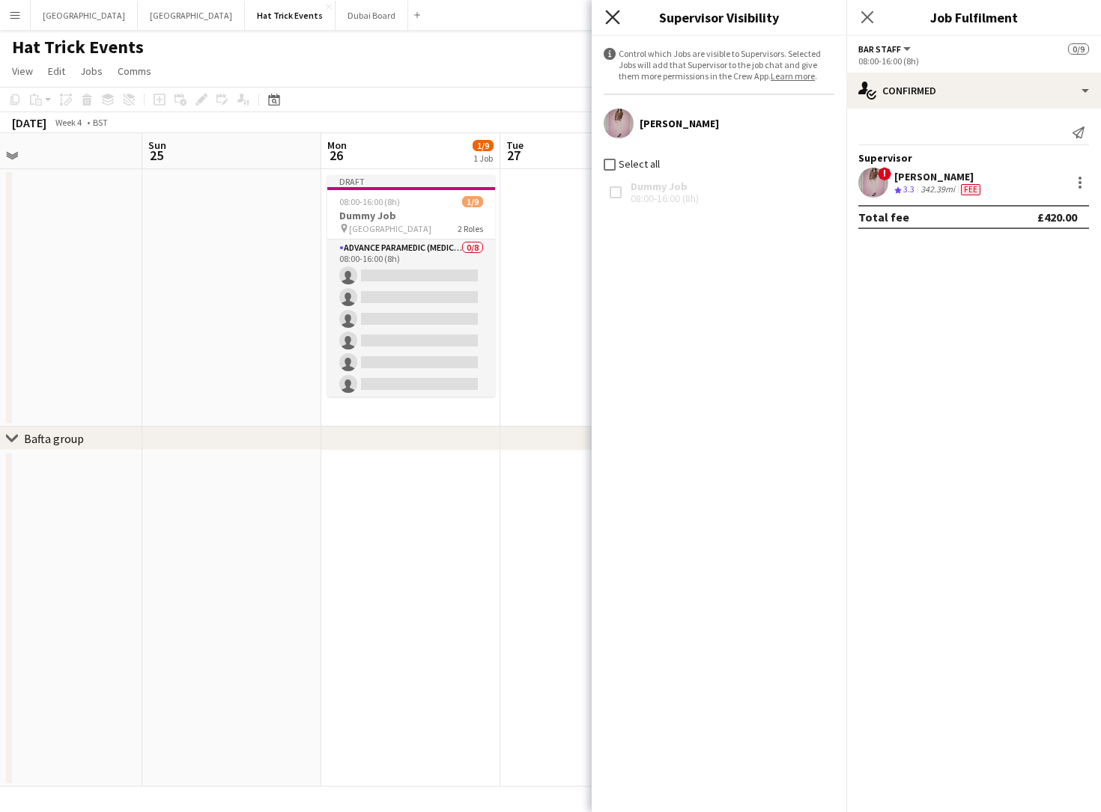
click at [607, 17] on icon "Close pop-in" at bounding box center [612, 17] width 14 height 14
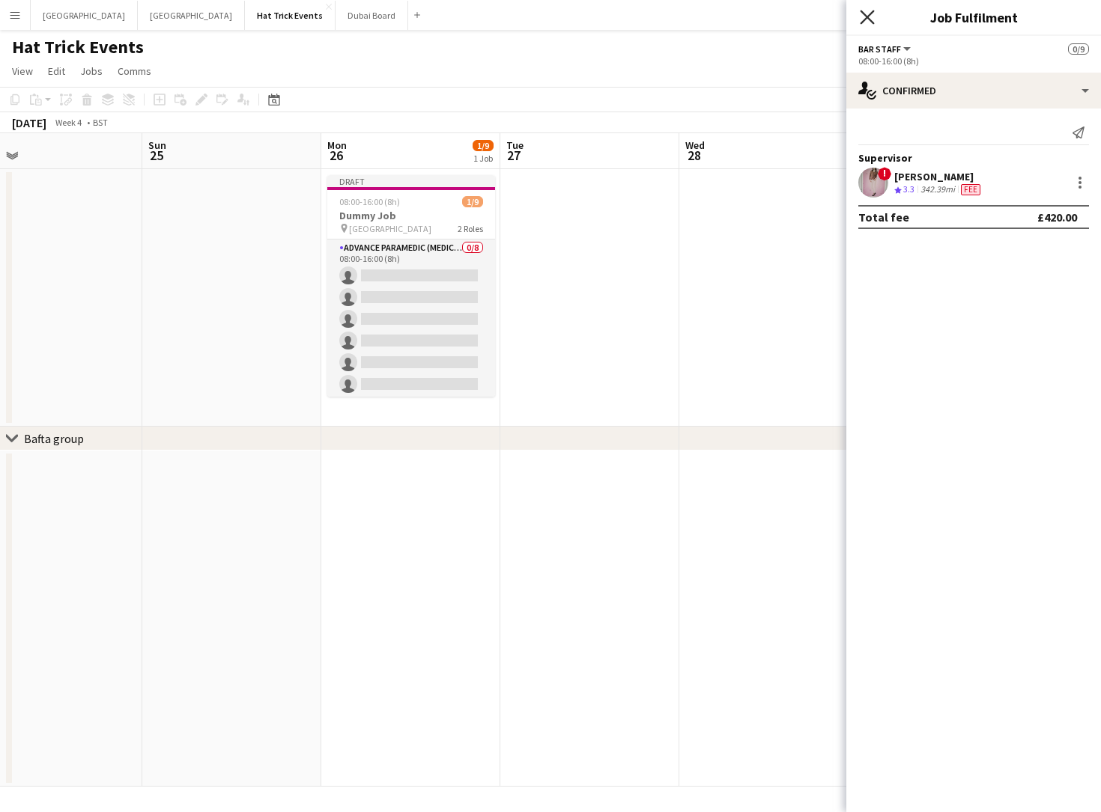
click at [869, 14] on icon at bounding box center [867, 17] width 14 height 14
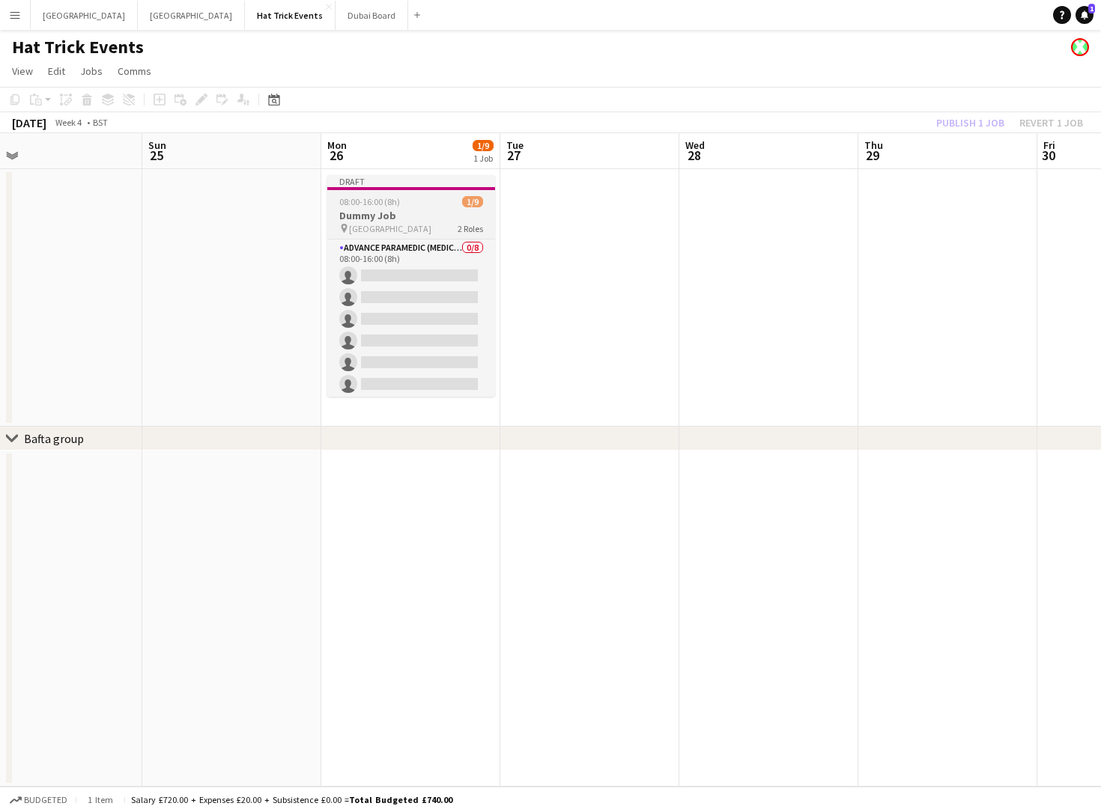
click at [415, 205] on div "08:00-16:00 (8h) 1/9" at bounding box center [411, 201] width 168 height 11
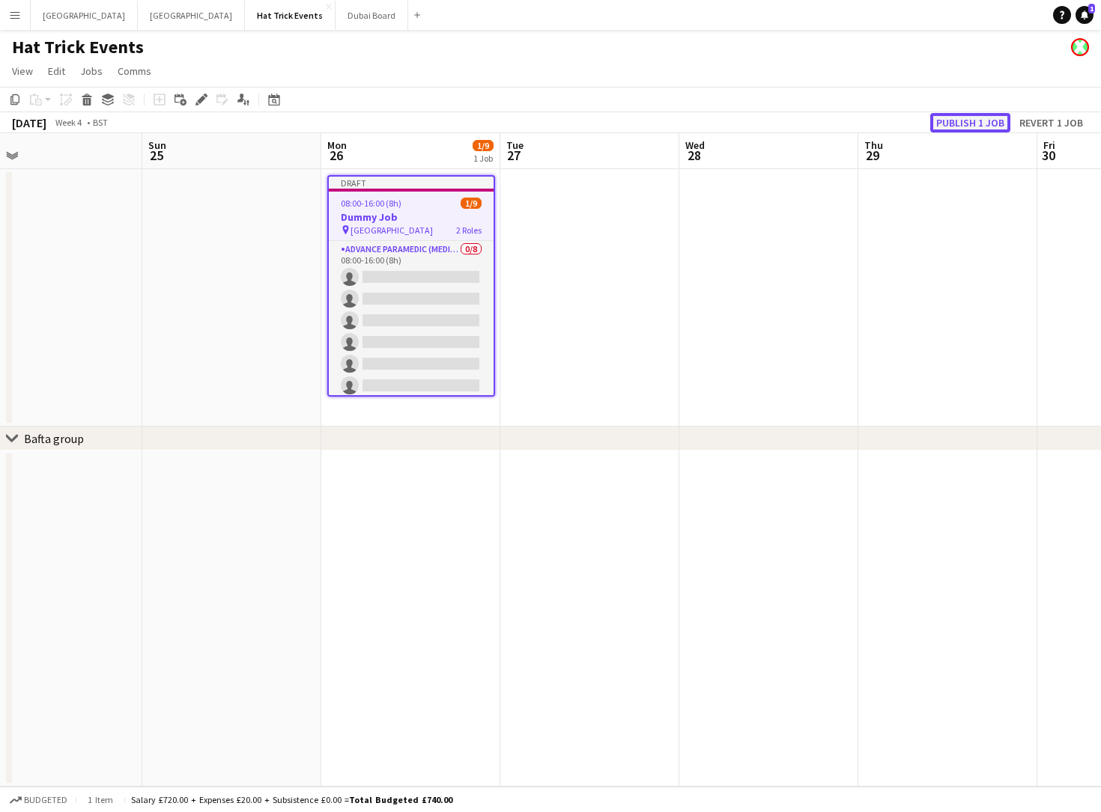
click at [967, 124] on button "Publish 1 job" at bounding box center [970, 122] width 80 height 19
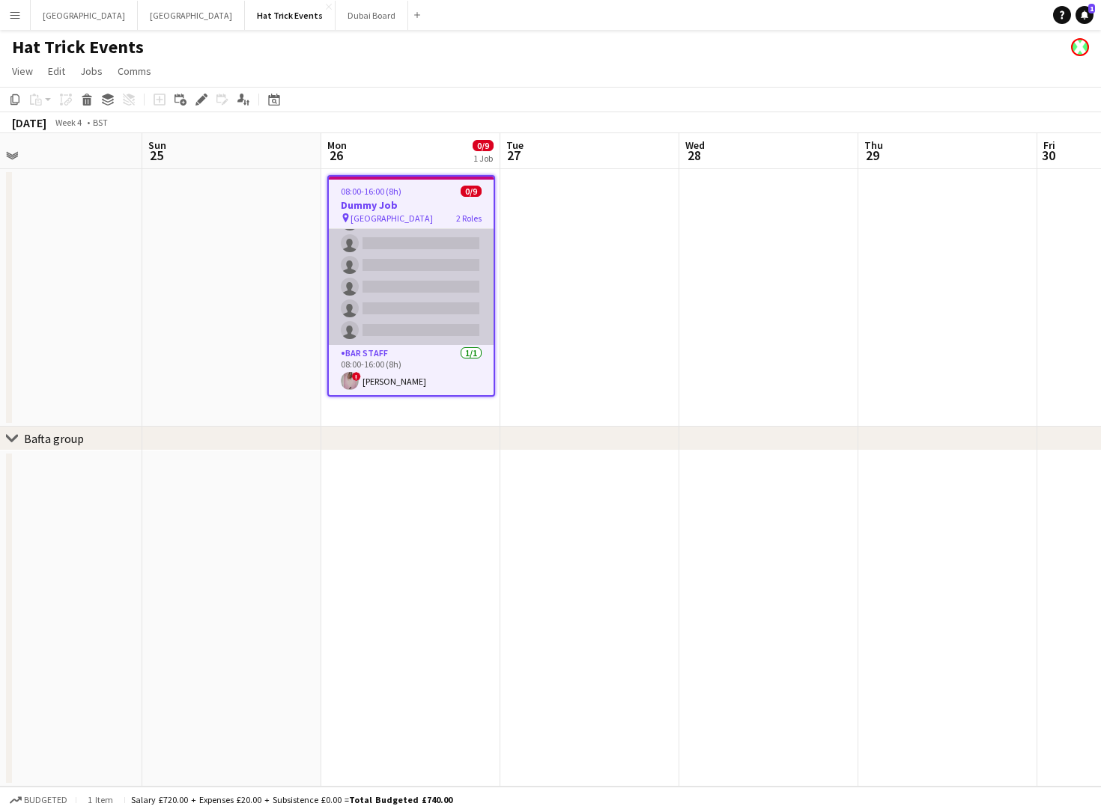
scroll to position [88, 0]
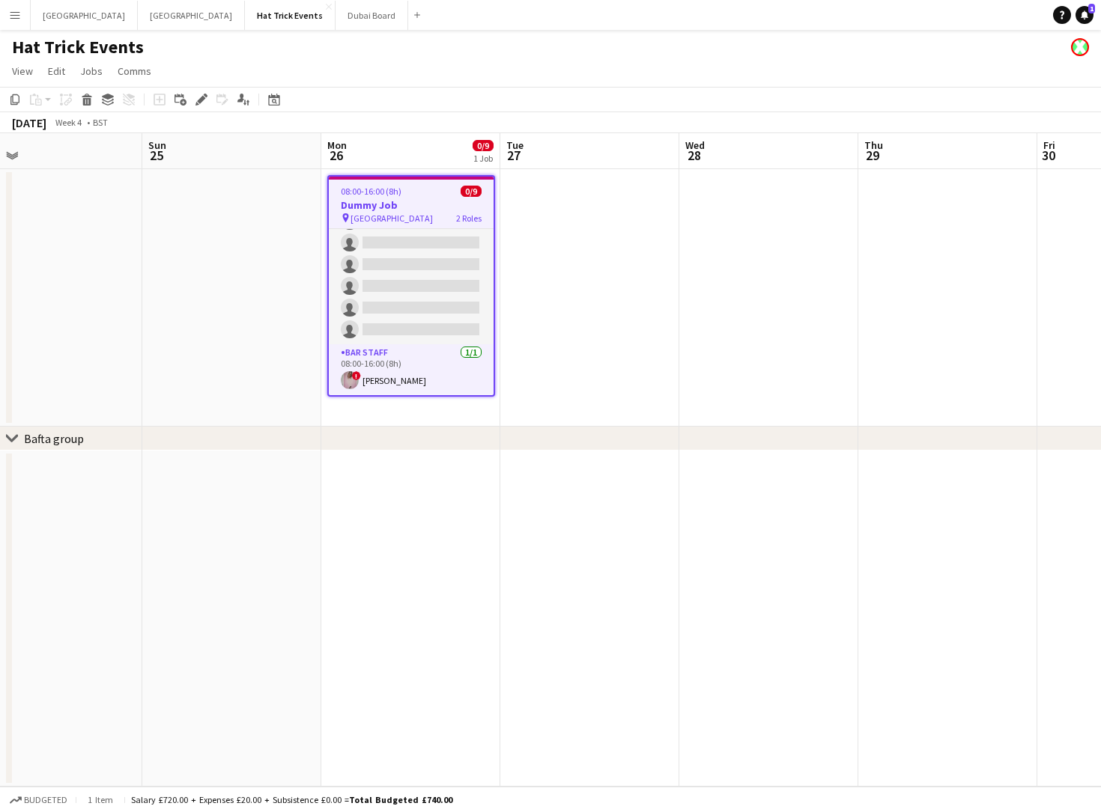
click at [82, 42] on h1 "Hat Trick Events" at bounding box center [78, 47] width 132 height 22
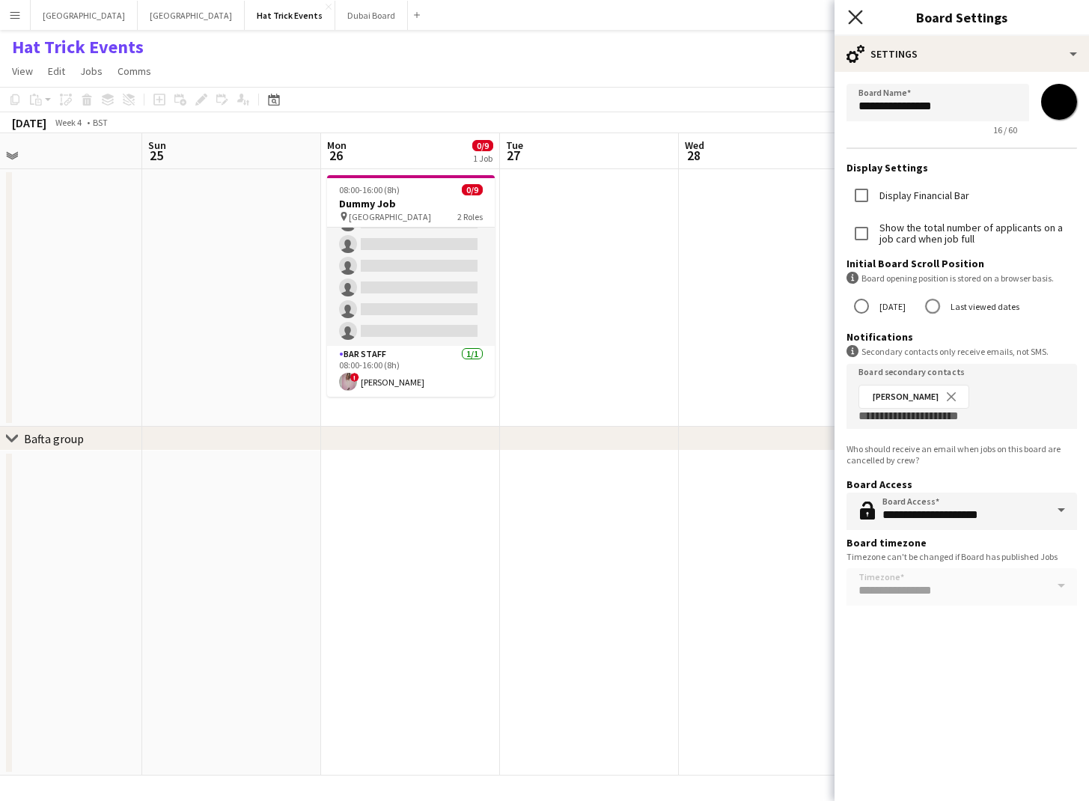
click at [859, 10] on icon "Close pop-in" at bounding box center [855, 17] width 14 height 14
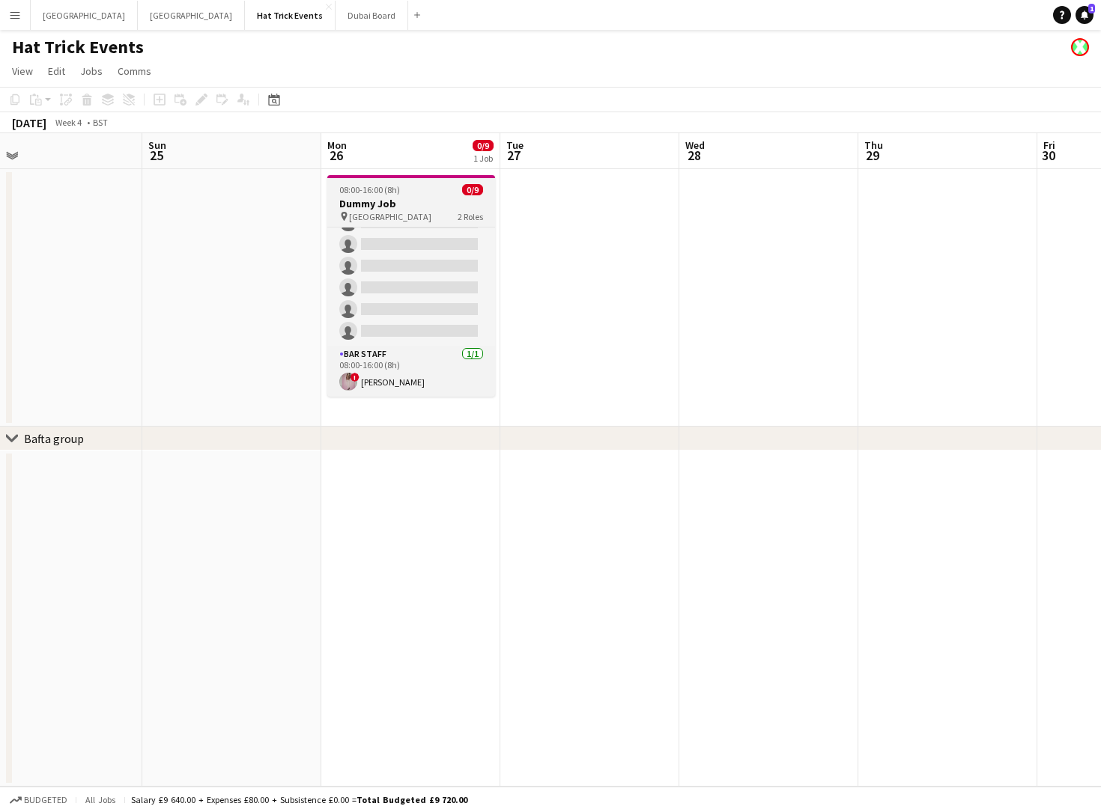
click at [412, 200] on h3 "Dummy Job" at bounding box center [411, 203] width 168 height 13
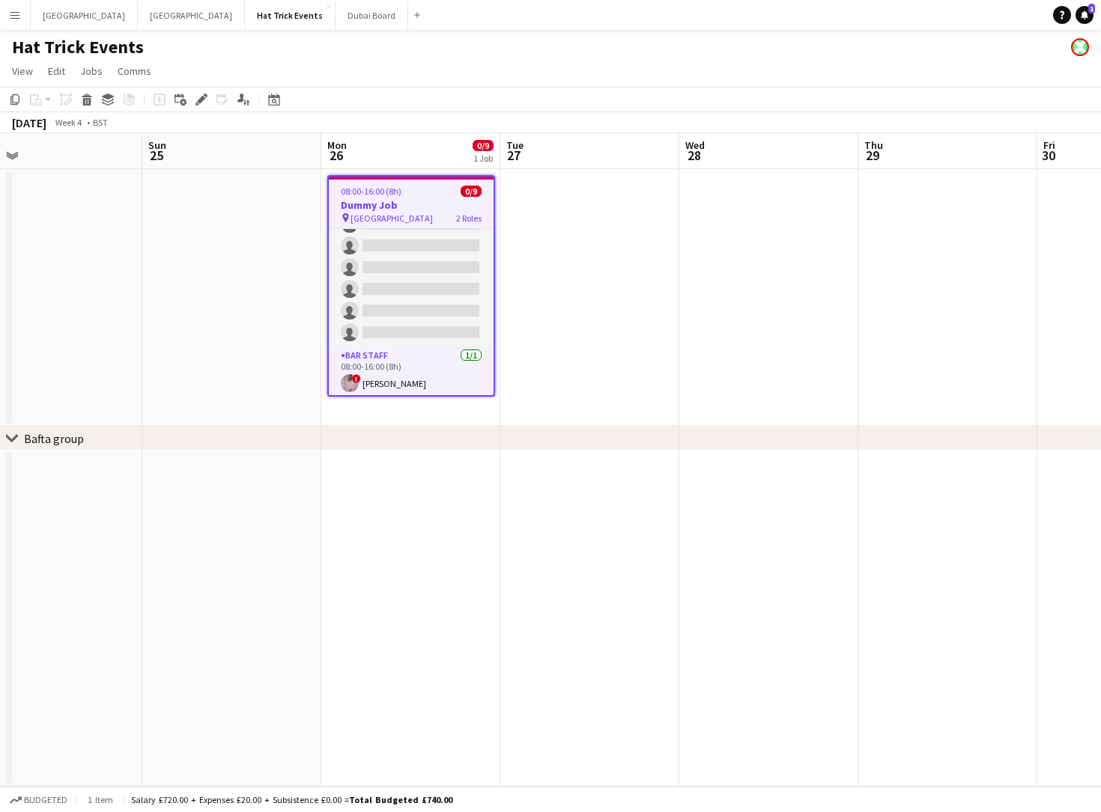
click at [412, 200] on h3 "Dummy Job" at bounding box center [411, 204] width 165 height 13
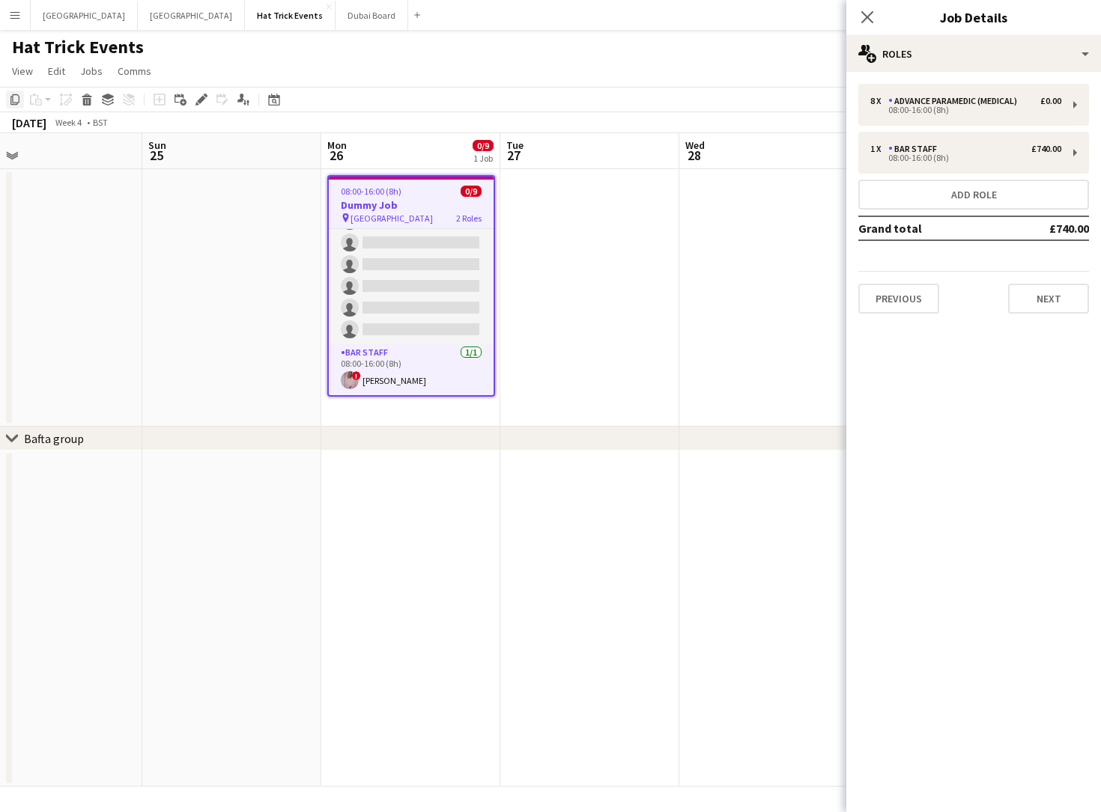
click at [16, 100] on icon "Copy" at bounding box center [15, 100] width 12 height 12
click at [86, 102] on icon at bounding box center [87, 101] width 8 height 7
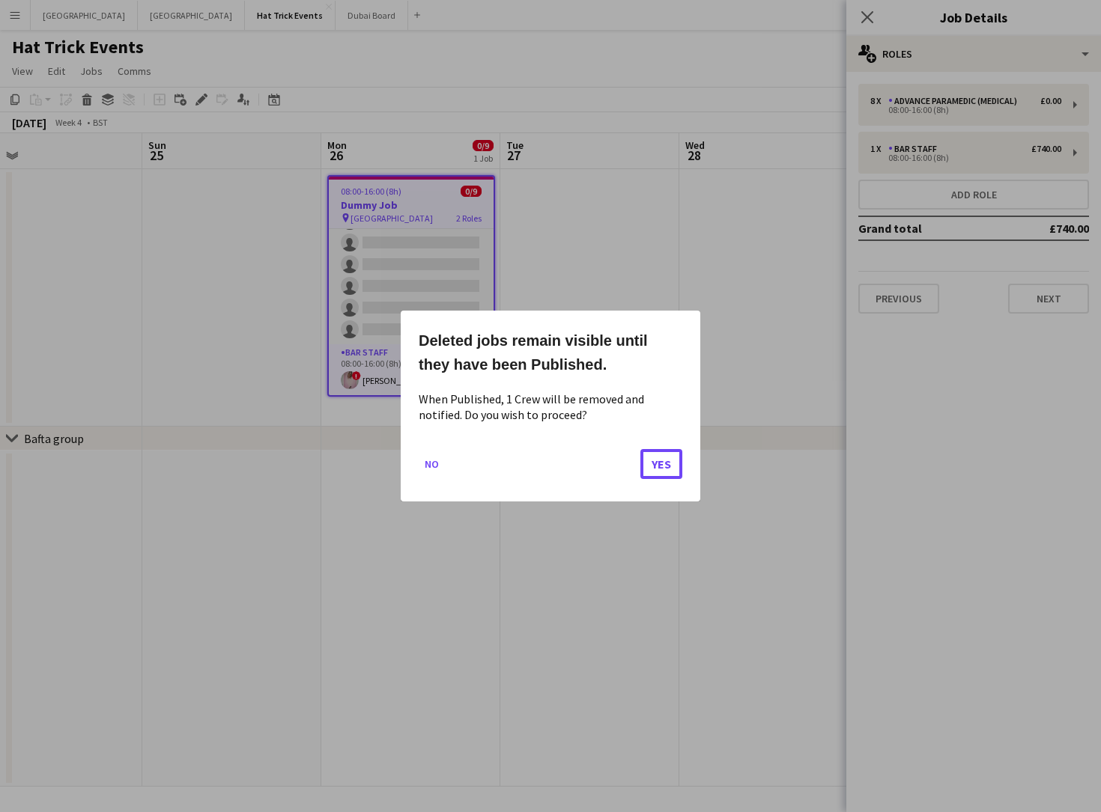
drag, startPoint x: 665, startPoint y: 461, endPoint x: 624, endPoint y: 446, distance: 43.8
click at [665, 461] on button "Yes" at bounding box center [661, 464] width 42 height 30
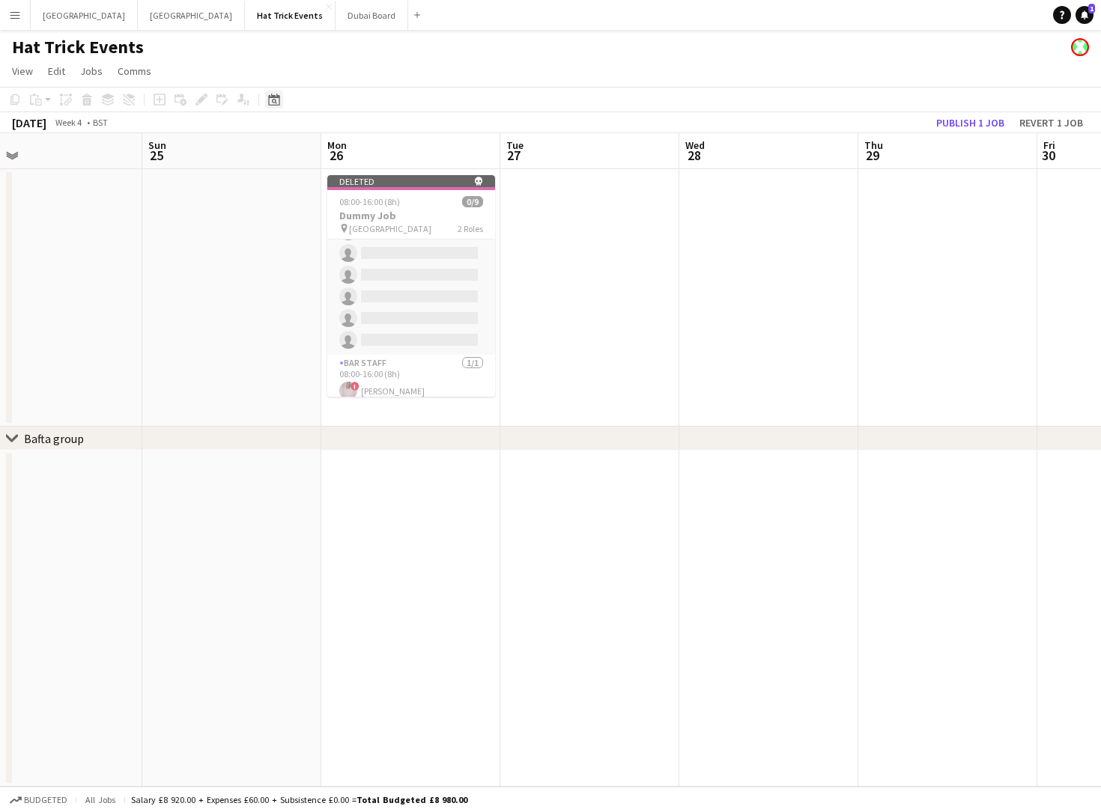
click at [273, 103] on icon at bounding box center [274, 101] width 5 height 5
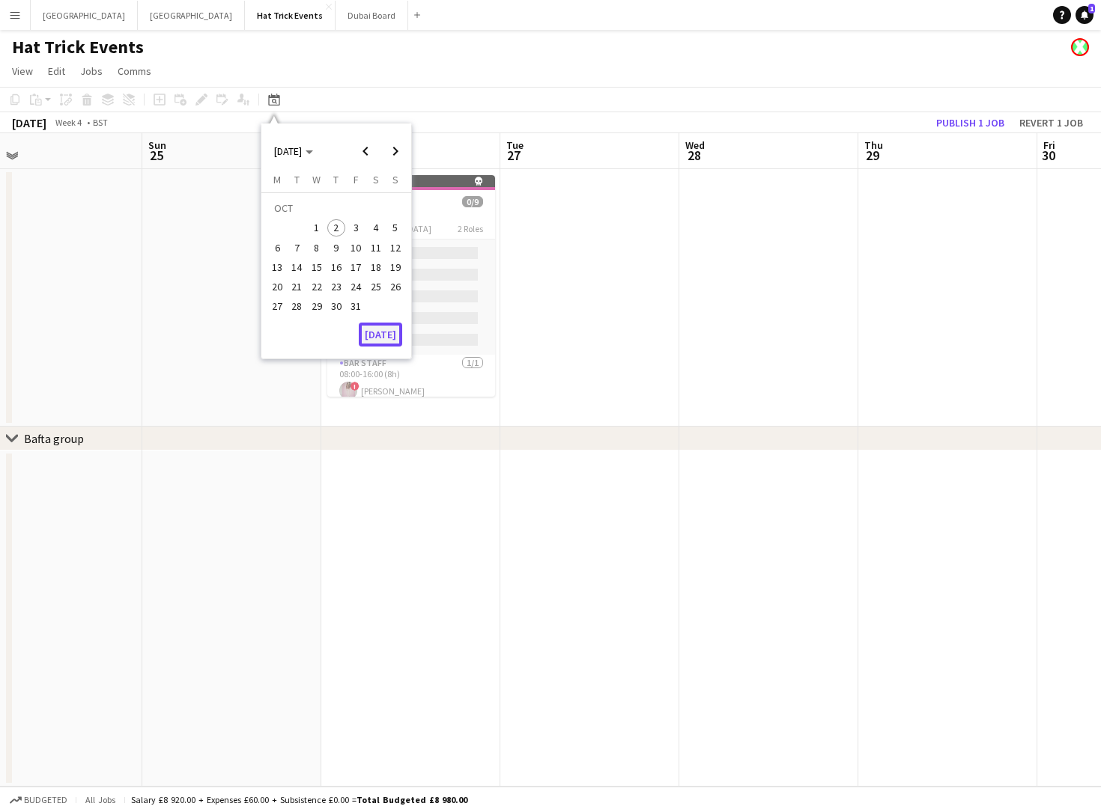
click at [383, 335] on button "[DATE]" at bounding box center [380, 335] width 43 height 24
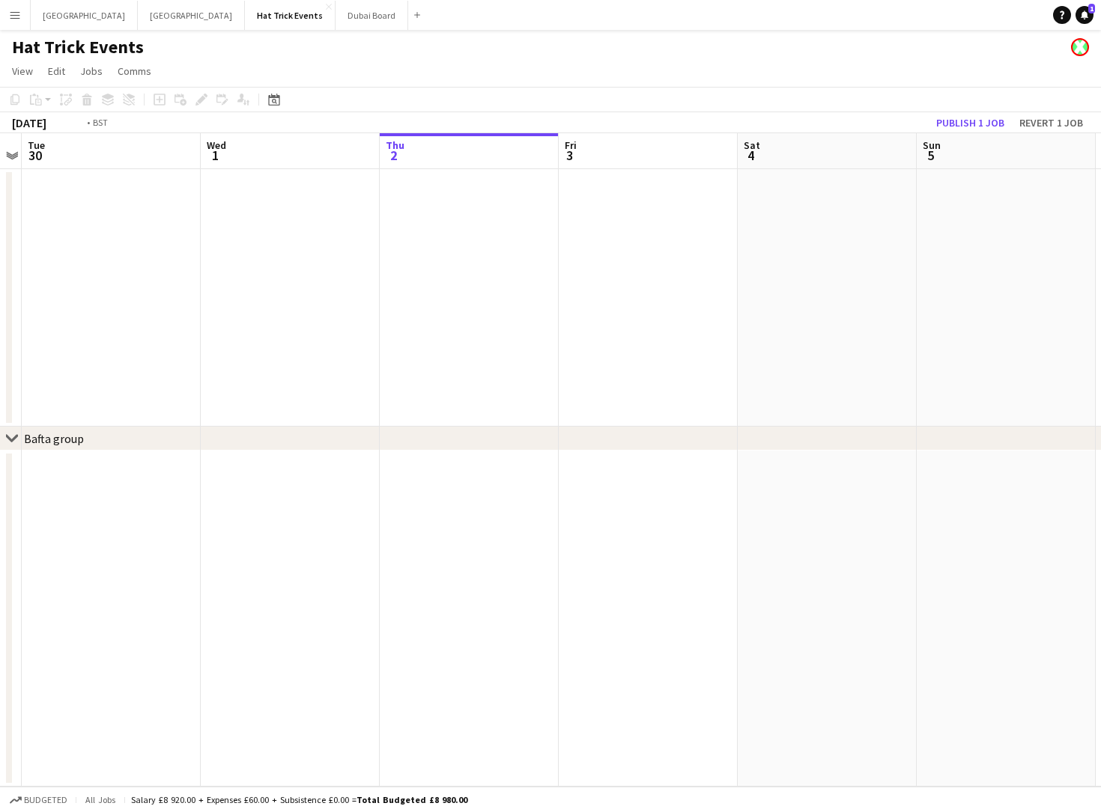
drag, startPoint x: 296, startPoint y: 405, endPoint x: 747, endPoint y: 482, distance: 458.0
click at [750, 479] on app-calendar-viewport "Sat 27 0/1 1 Job Sun 28 Mon 29 Tue 30 Wed 1 Thu 2 Fri 3 Sat 4 Sun 5 Mon 6 Tue 7…" at bounding box center [550, 460] width 1101 height 654
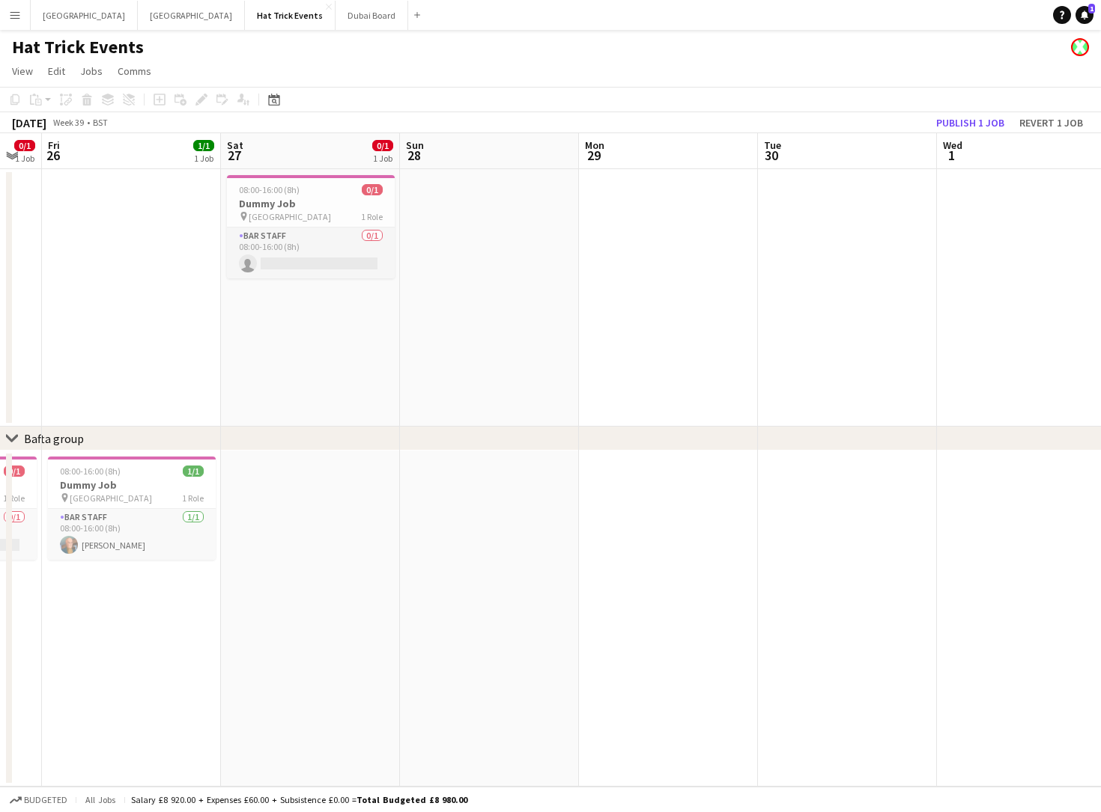
drag, startPoint x: 468, startPoint y: 495, endPoint x: 760, endPoint y: 503, distance: 292.1
click at [761, 503] on app-calendar-viewport "Wed 24 Thu 25 0/1 1 Job Fri 26 1/1 1 Job Sat 27 0/1 1 Job Sun 28 Mon 29 Tue 30 …" at bounding box center [550, 460] width 1101 height 654
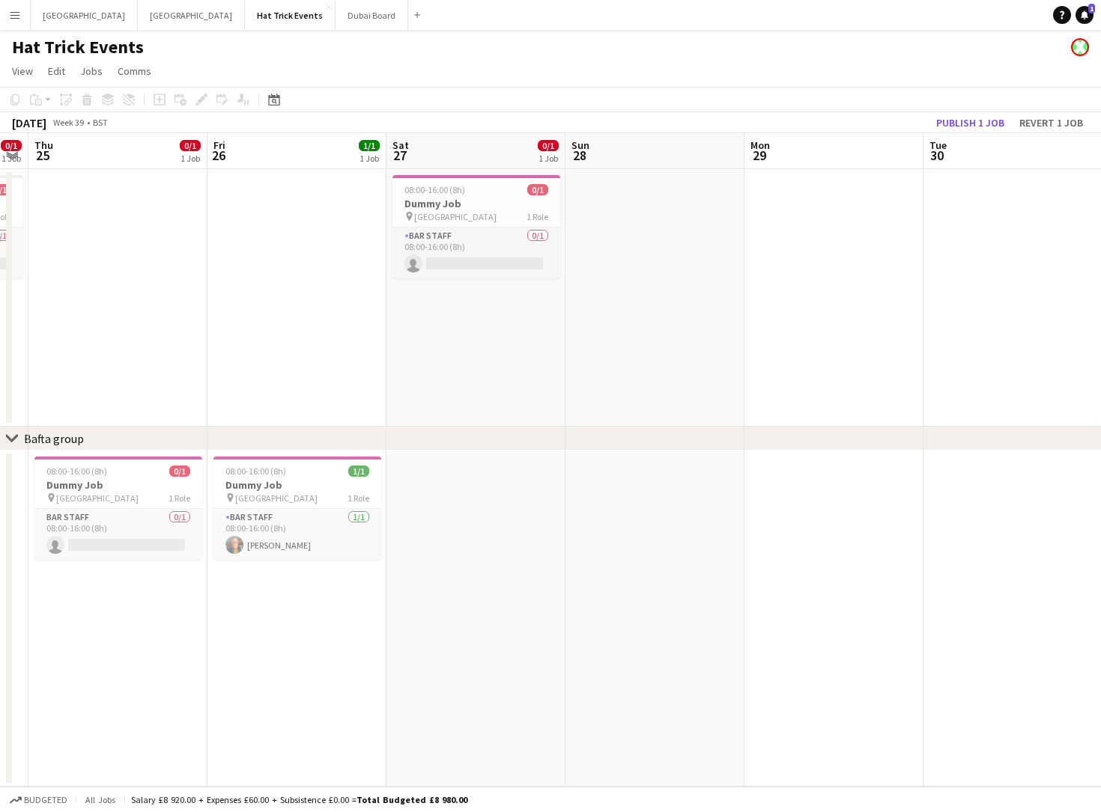
drag, startPoint x: 460, startPoint y: 511, endPoint x: 648, endPoint y: 532, distance: 189.1
click at [648, 532] on app-calendar-viewport "Tue 23 Wed 24 0/1 1 Job Thu 25 0/1 1 Job Fri 26 1/1 1 Job Sat 27 0/1 1 Job Sun …" at bounding box center [550, 460] width 1101 height 654
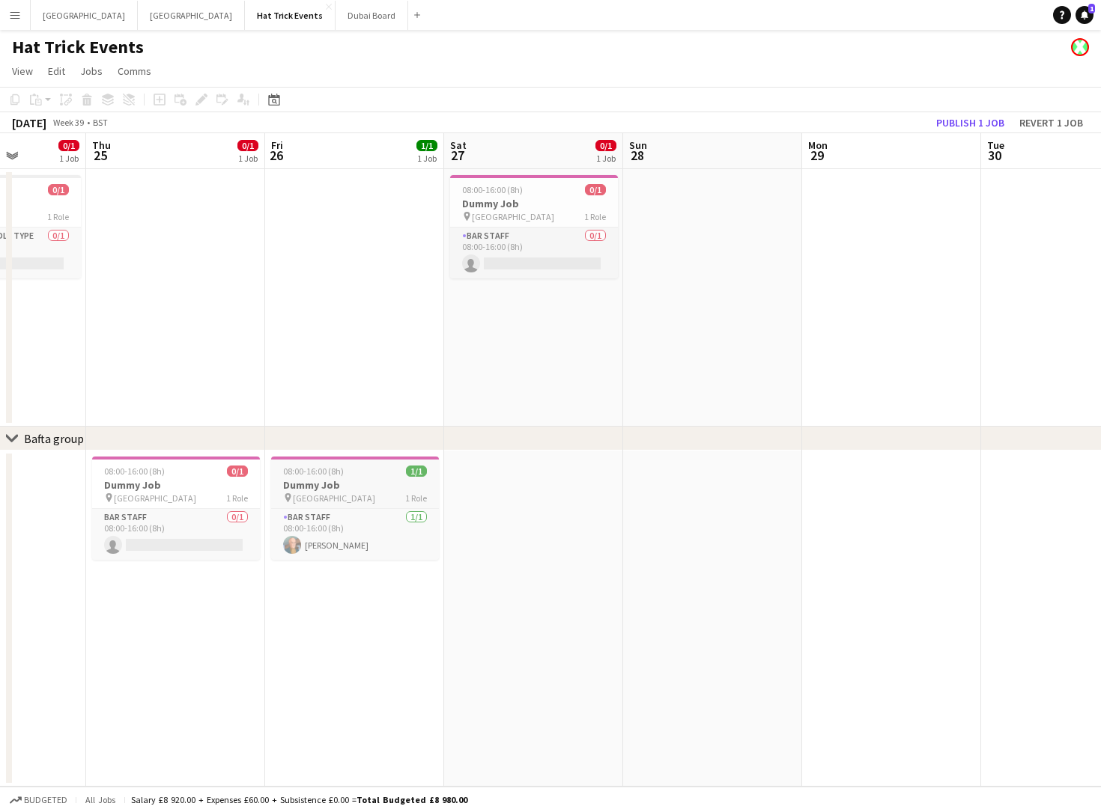
click at [361, 490] on h3 "Dummy Job" at bounding box center [355, 484] width 168 height 13
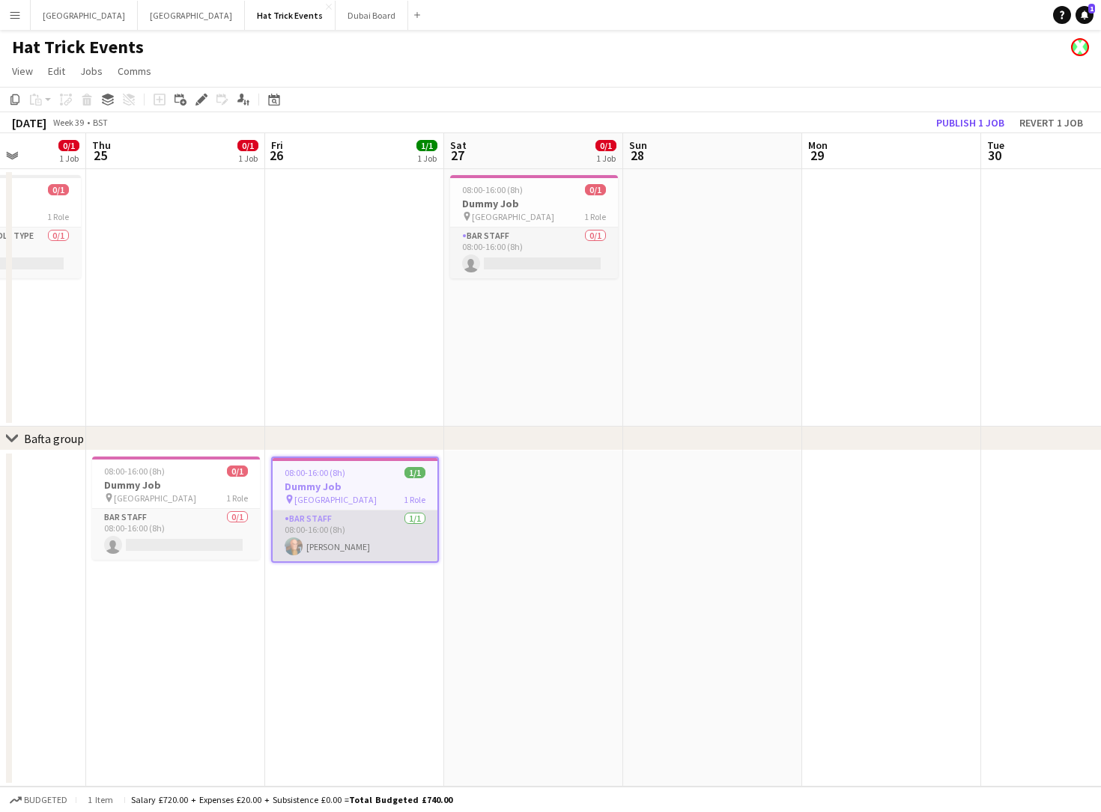
click at [346, 544] on app-card-role "Bar Staff [DATE] 08:00-16:00 (8h) [PERSON_NAME]" at bounding box center [355, 536] width 165 height 51
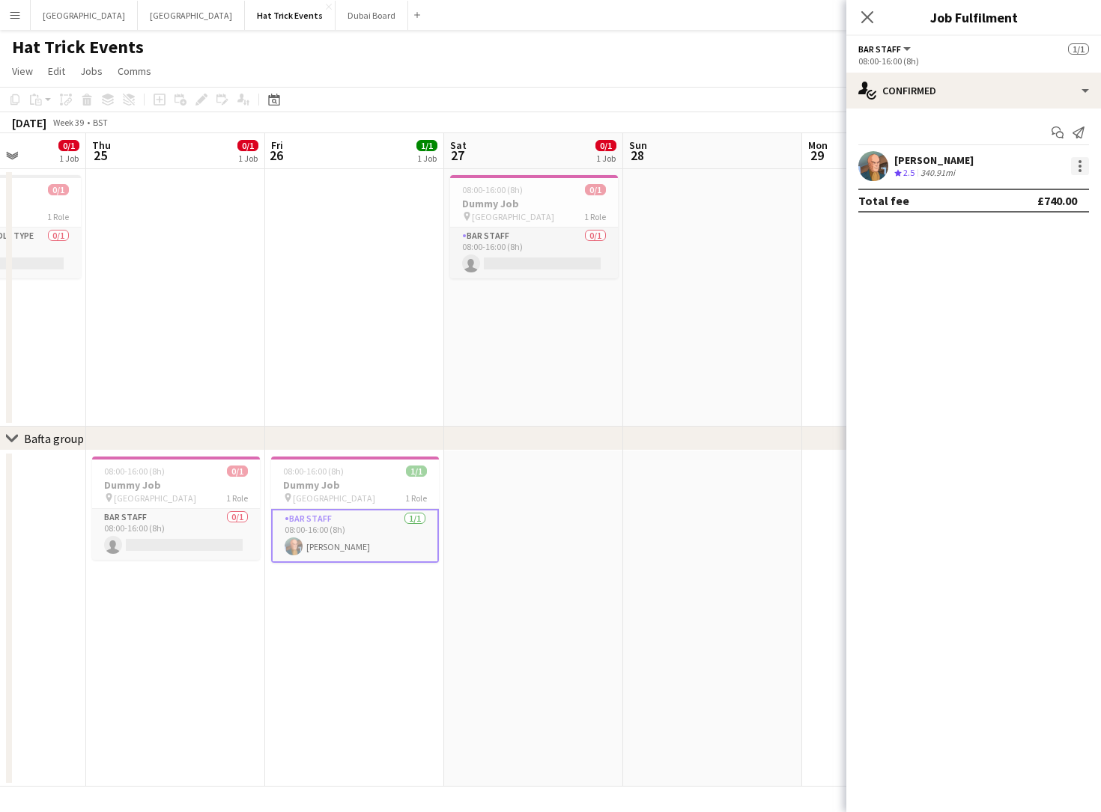
click at [1077, 168] on div at bounding box center [1080, 166] width 18 height 18
click at [1025, 326] on button "Remove" at bounding box center [1030, 338] width 117 height 36
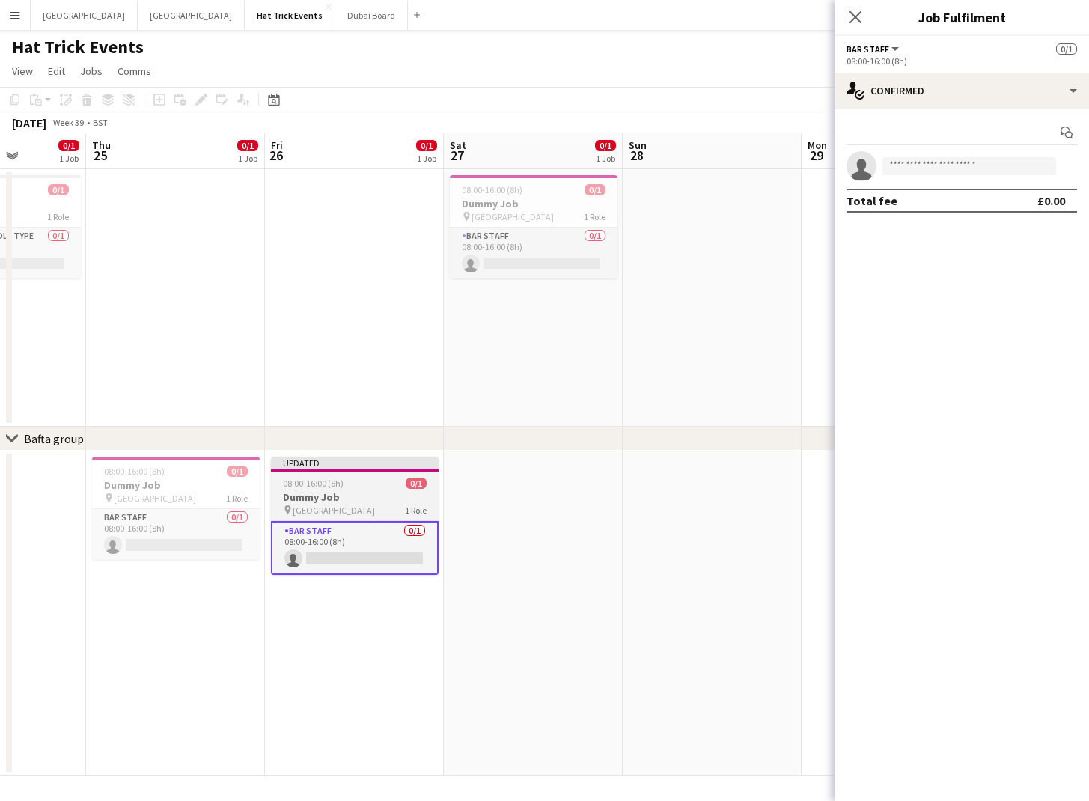
click at [382, 490] on h3 "Dummy Job" at bounding box center [355, 496] width 168 height 13
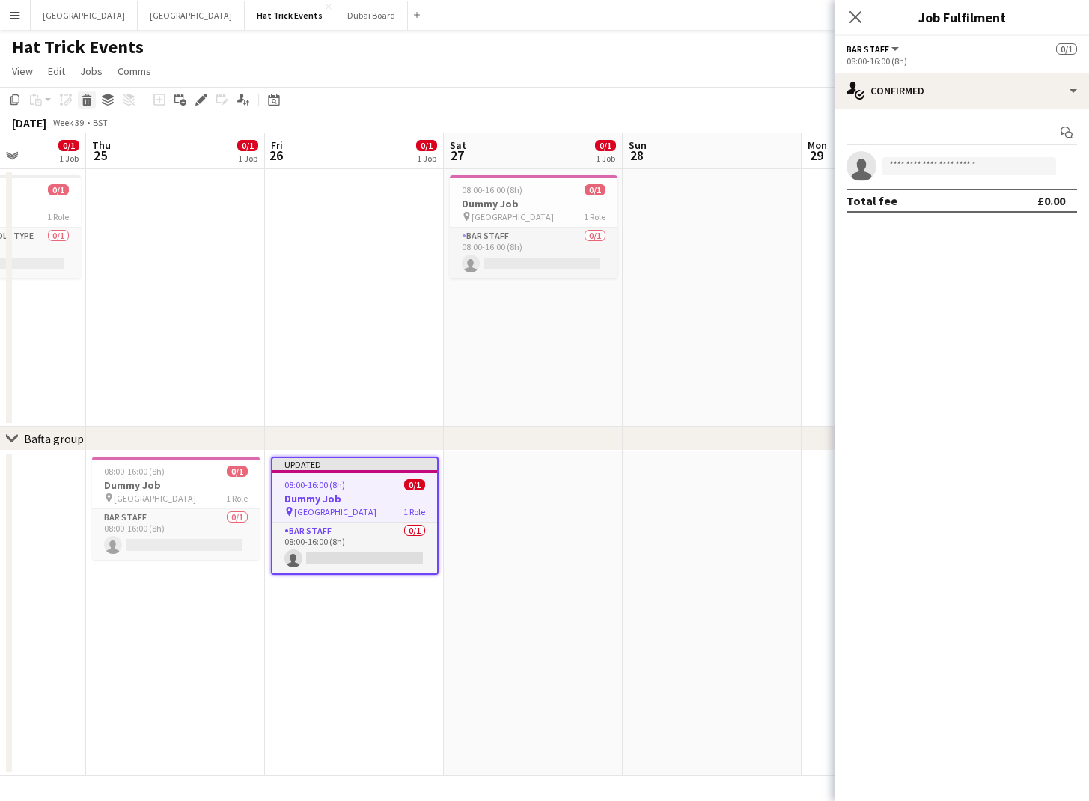
click at [84, 101] on icon at bounding box center [87, 101] width 8 height 7
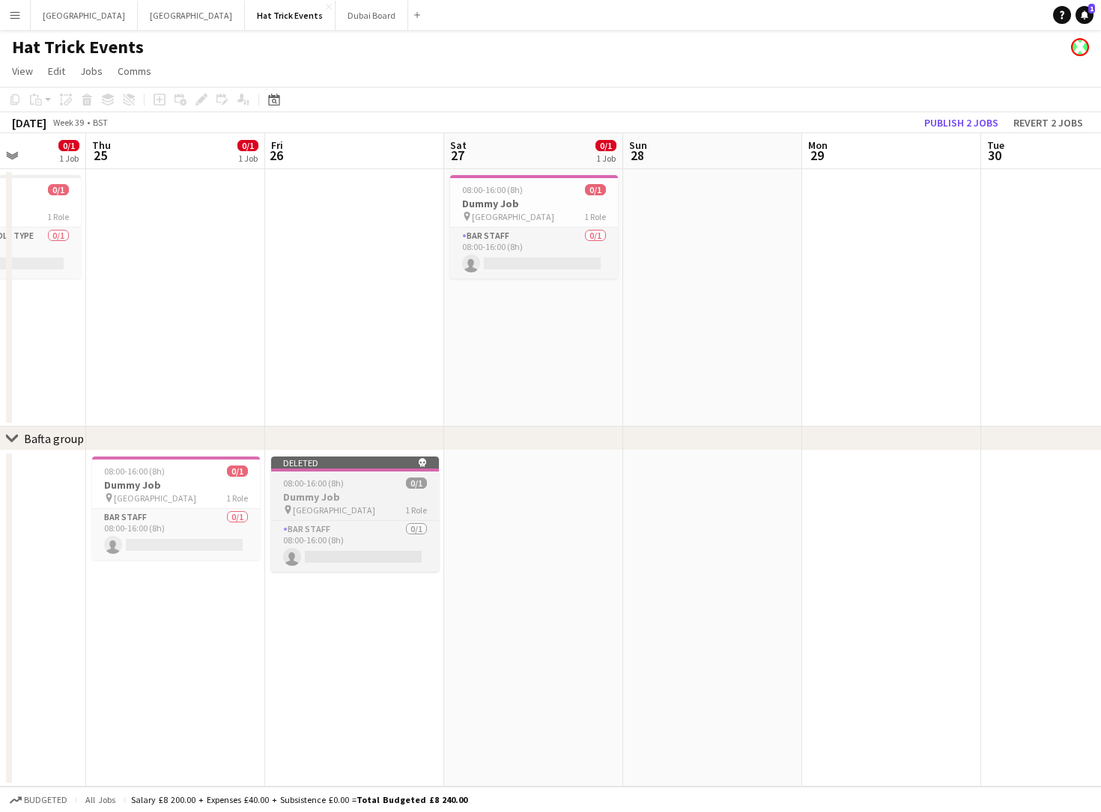
click at [347, 475] on app-job-card "Deleted skull 08:00-16:00 (8h) 0/1 Dummy Job pin Wembley 1 Role Bar Staff 0/1 0…" at bounding box center [355, 514] width 168 height 115
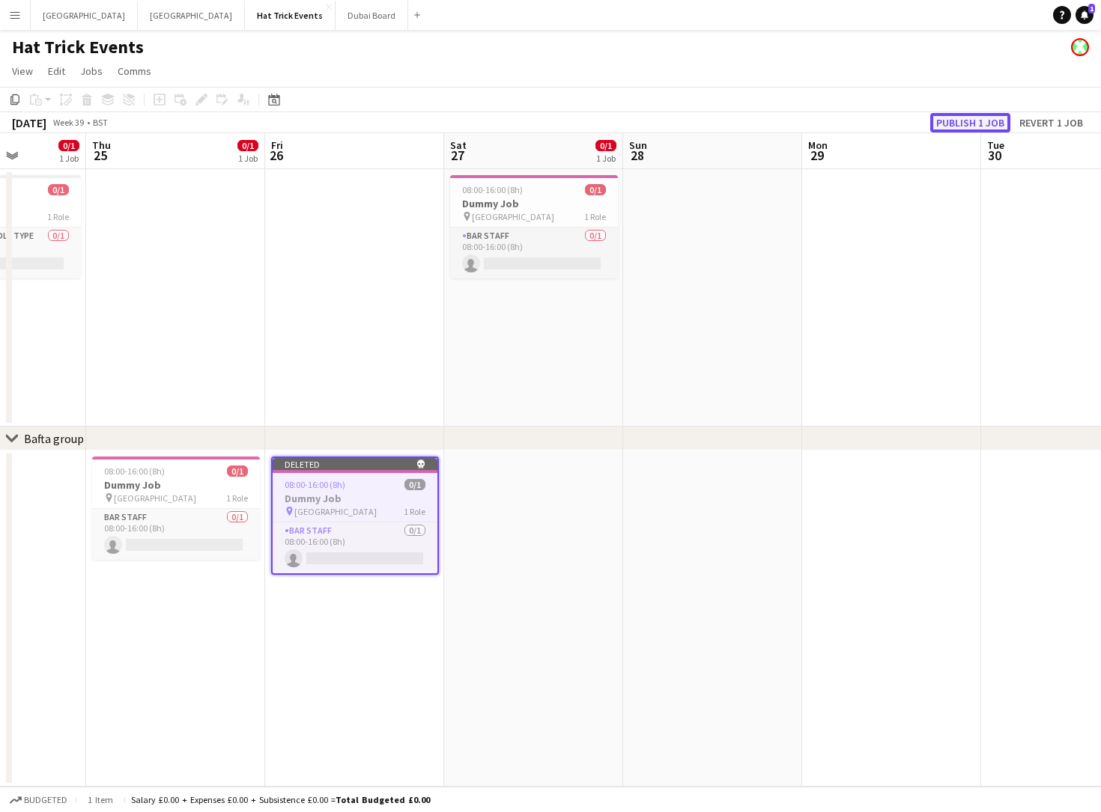
click at [964, 127] on button "Publish 1 job" at bounding box center [970, 122] width 80 height 19
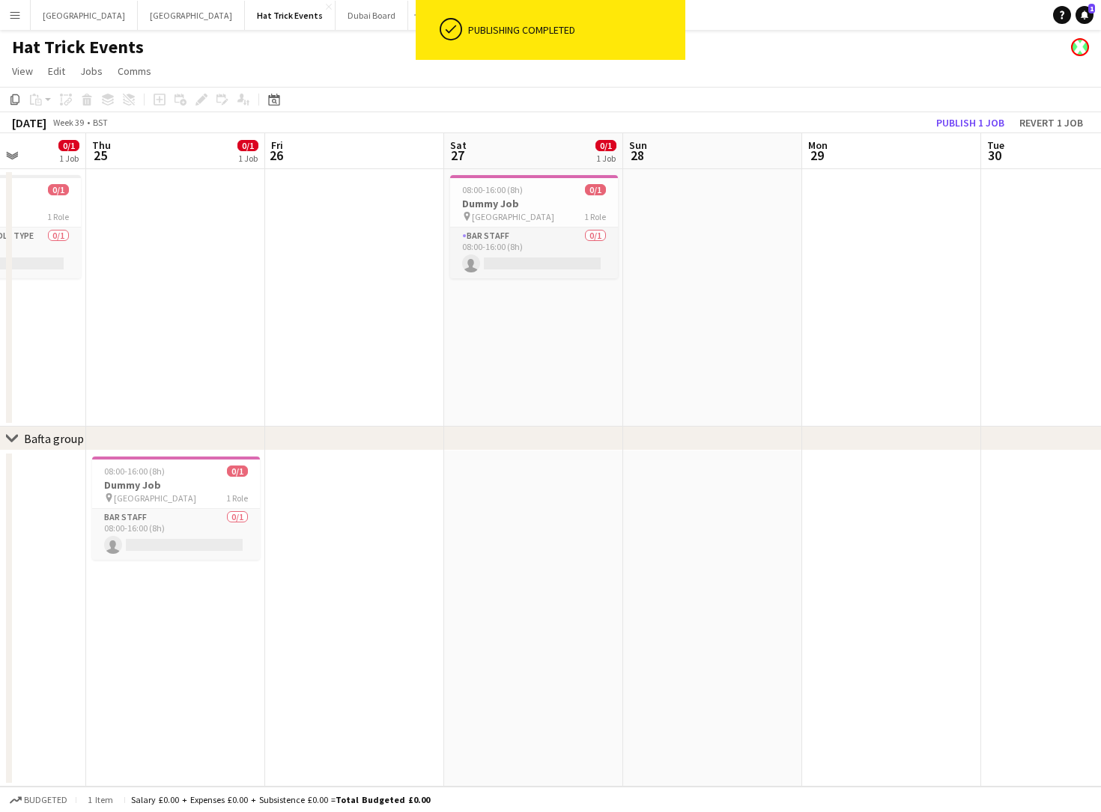
click at [347, 515] on app-date-cell at bounding box center [354, 619] width 179 height 336
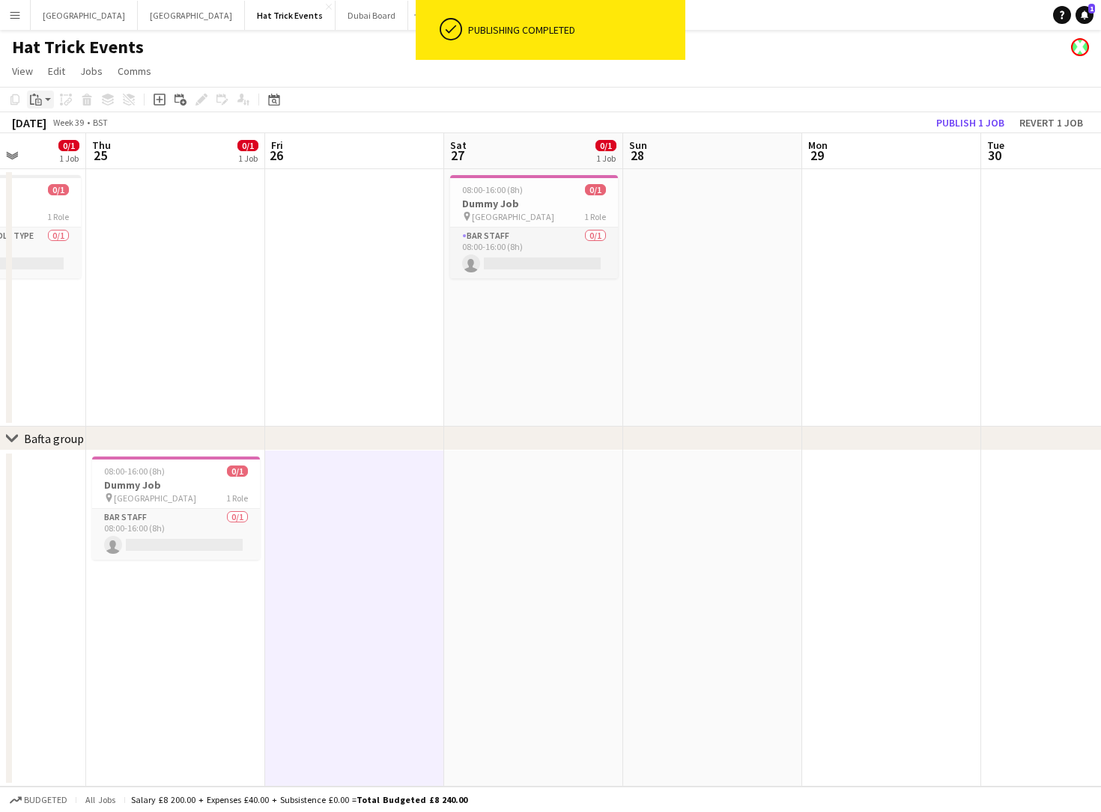
click at [49, 103] on app-action-btn "Paste" at bounding box center [40, 100] width 27 height 18
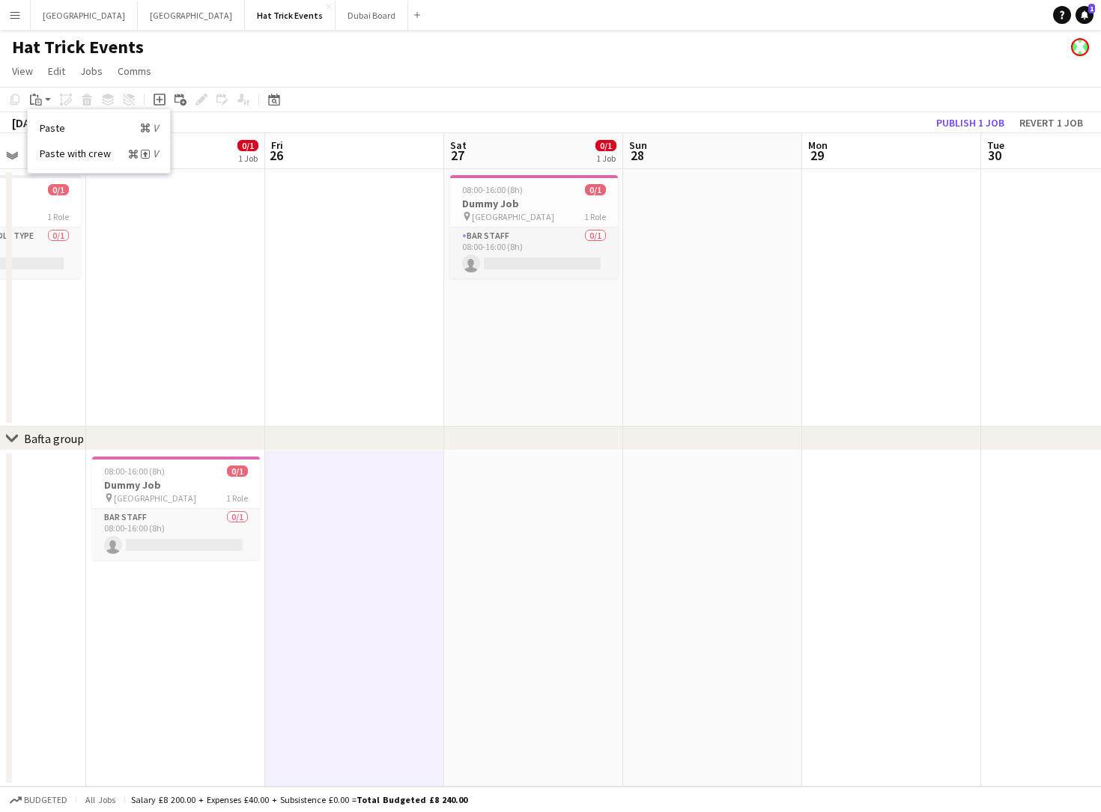
click at [55, 144] on div "Paste Command V Paste with crew Command Shift V" at bounding box center [99, 140] width 142 height 63
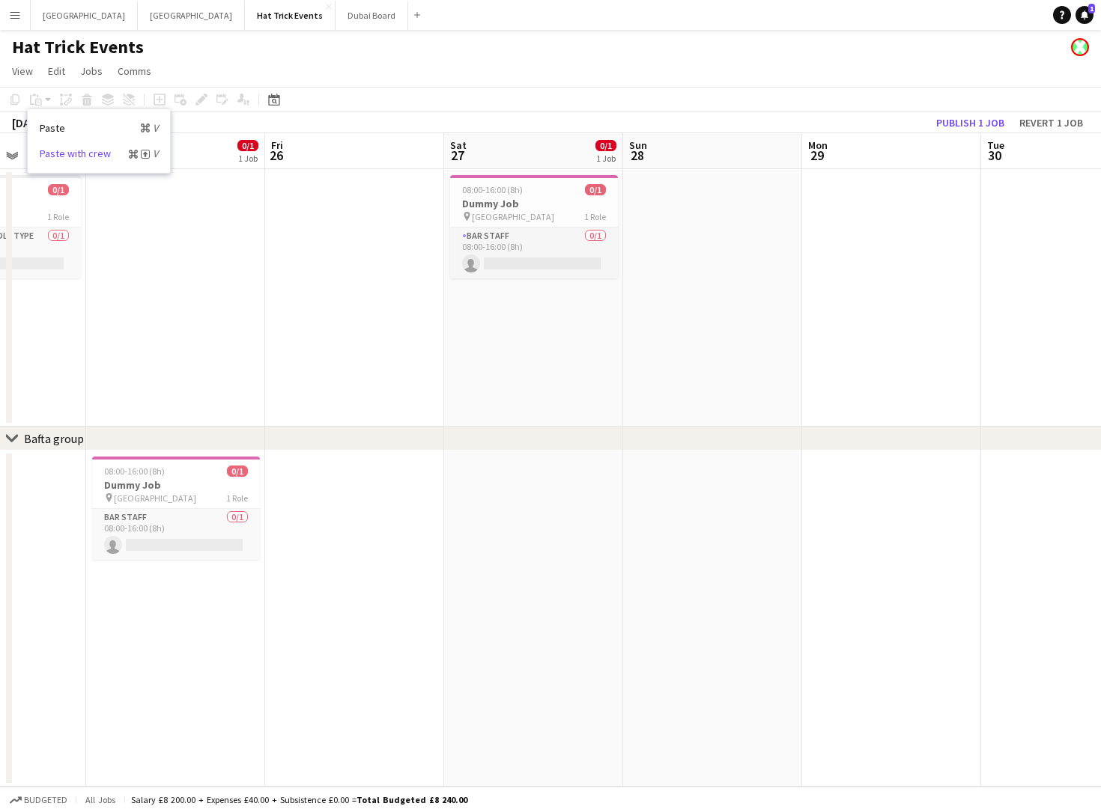
click at [61, 155] on link "Paste with crew Command Shift V" at bounding box center [99, 153] width 118 height 13
click at [401, 532] on app-date-cell at bounding box center [354, 619] width 179 height 336
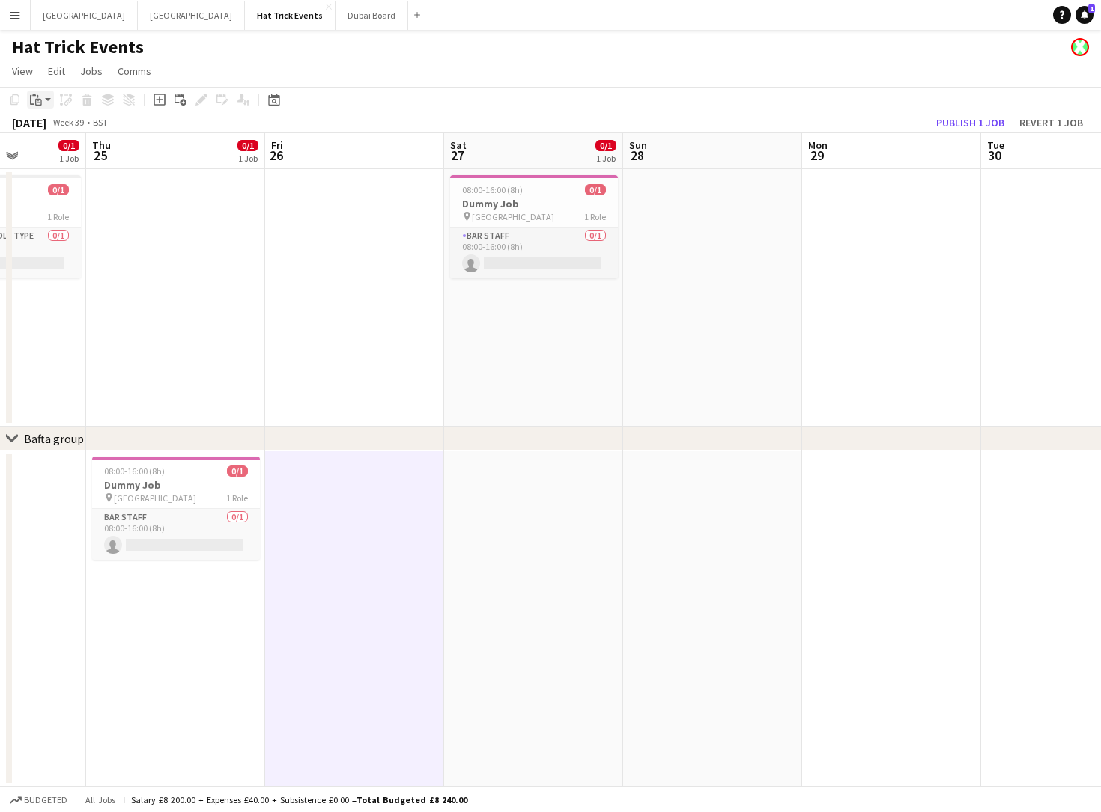
click at [49, 101] on app-action-btn "Paste" at bounding box center [40, 100] width 27 height 18
click at [63, 151] on link "Paste with crew Command Shift V" at bounding box center [99, 153] width 118 height 13
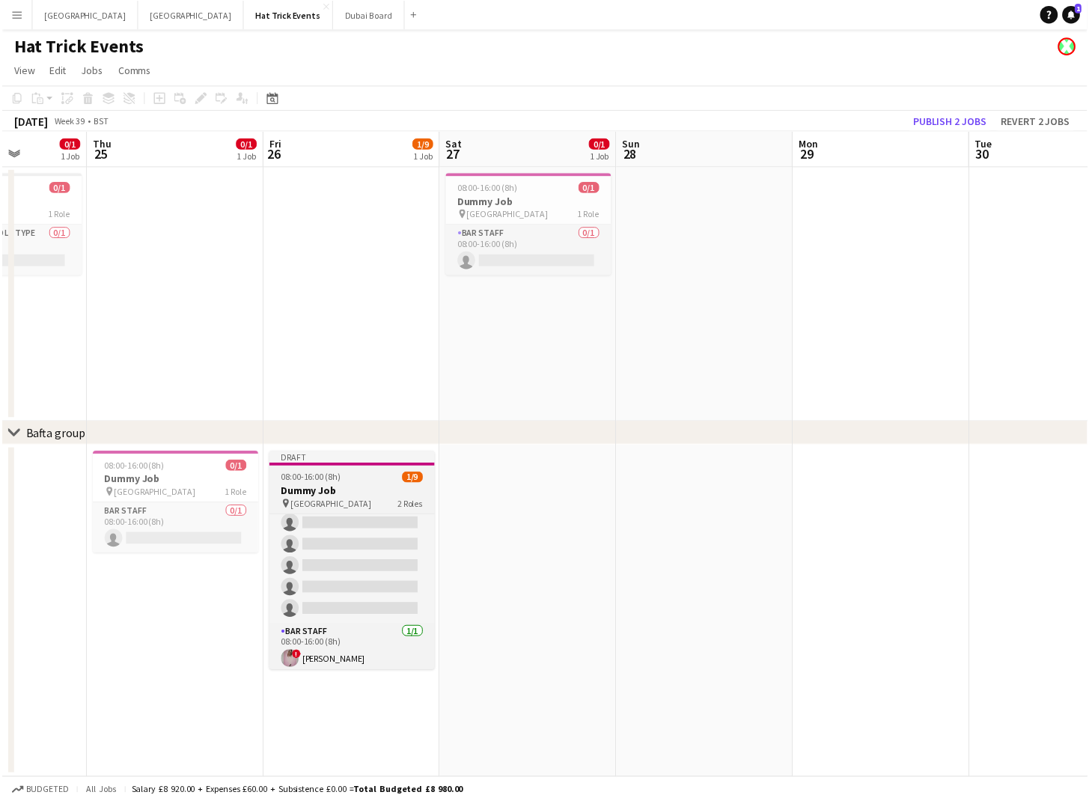
scroll to position [97, 0]
click at [356, 497] on h3 "Dummy Job" at bounding box center [355, 496] width 168 height 13
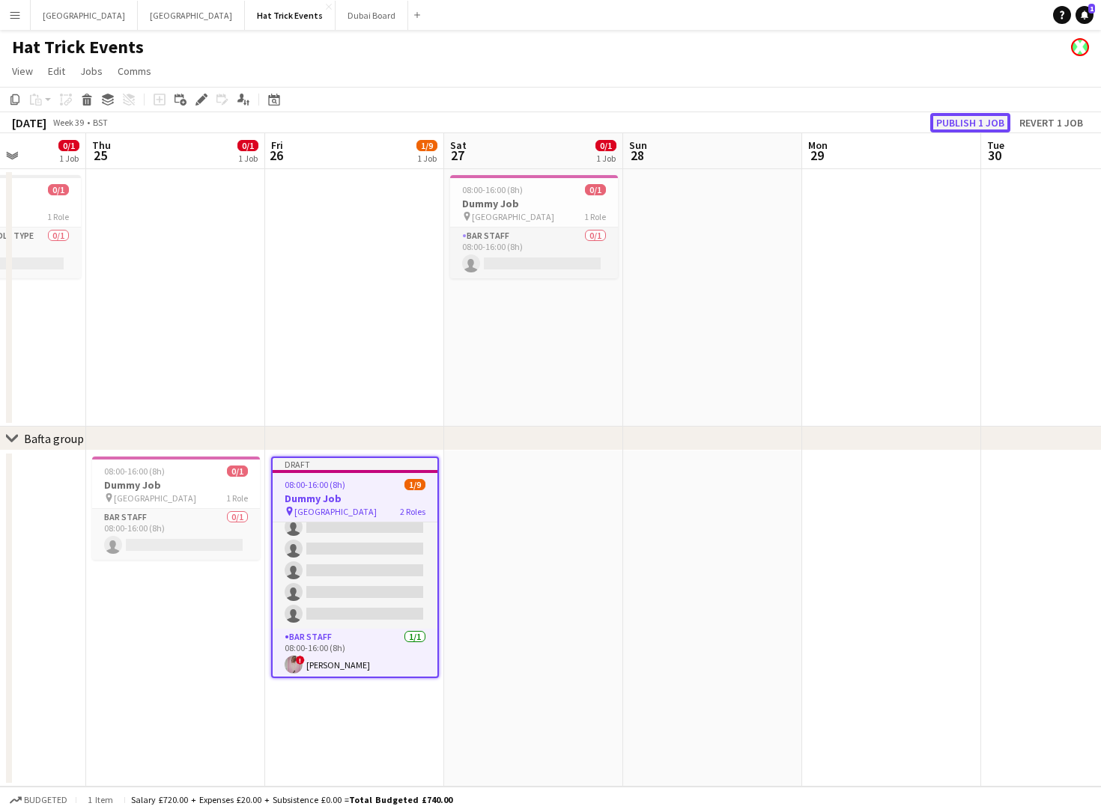
click at [963, 126] on button "Publish 1 job" at bounding box center [970, 122] width 80 height 19
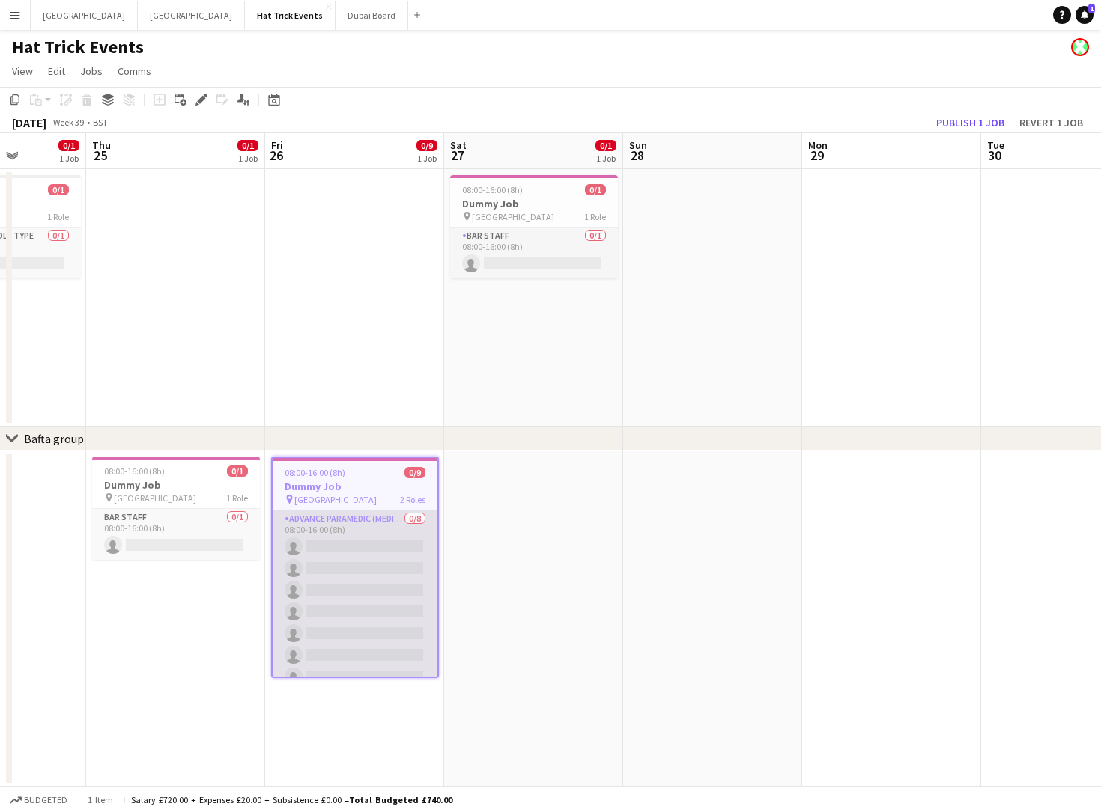
click at [325, 564] on app-card-role "Advance Paramedic (Medical) 0/8 08:00-16:00 (8h) single-neutral-actions single-…" at bounding box center [355, 612] width 165 height 203
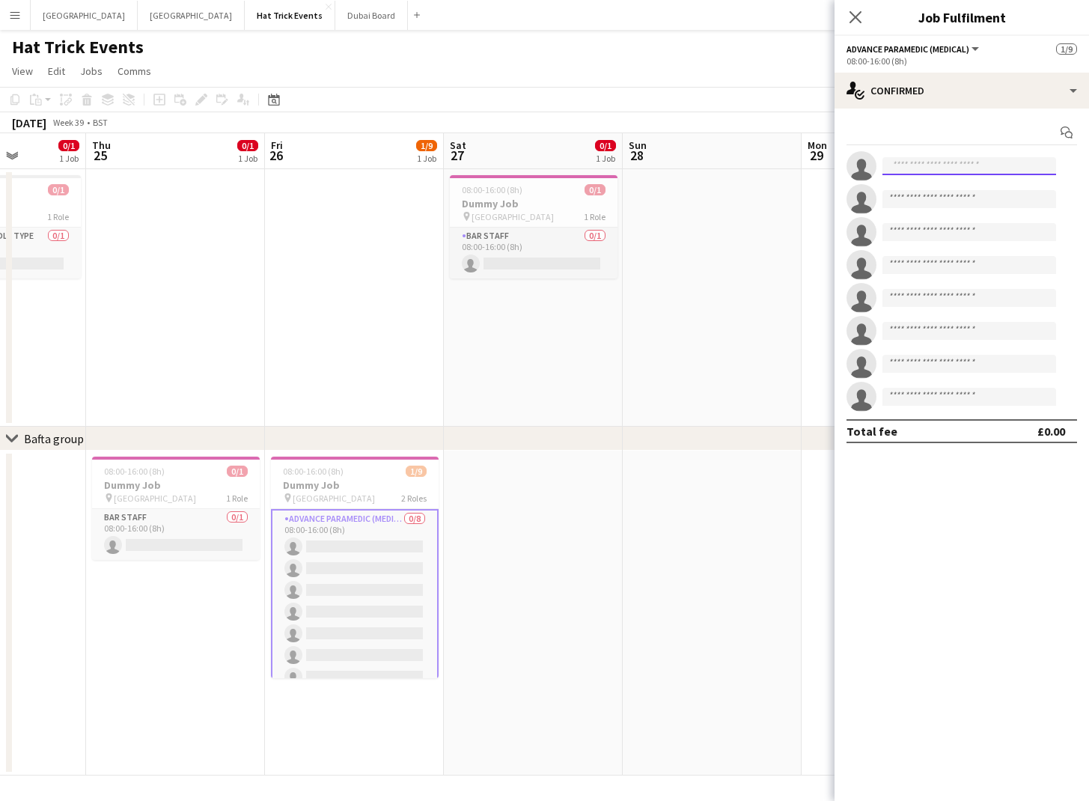
click at [1003, 170] on input at bounding box center [970, 166] width 174 height 18
drag, startPoint x: 1025, startPoint y: 166, endPoint x: 884, endPoint y: 171, distance: 140.8
click at [885, 165] on input "**********" at bounding box center [970, 166] width 174 height 18
type input "**********"
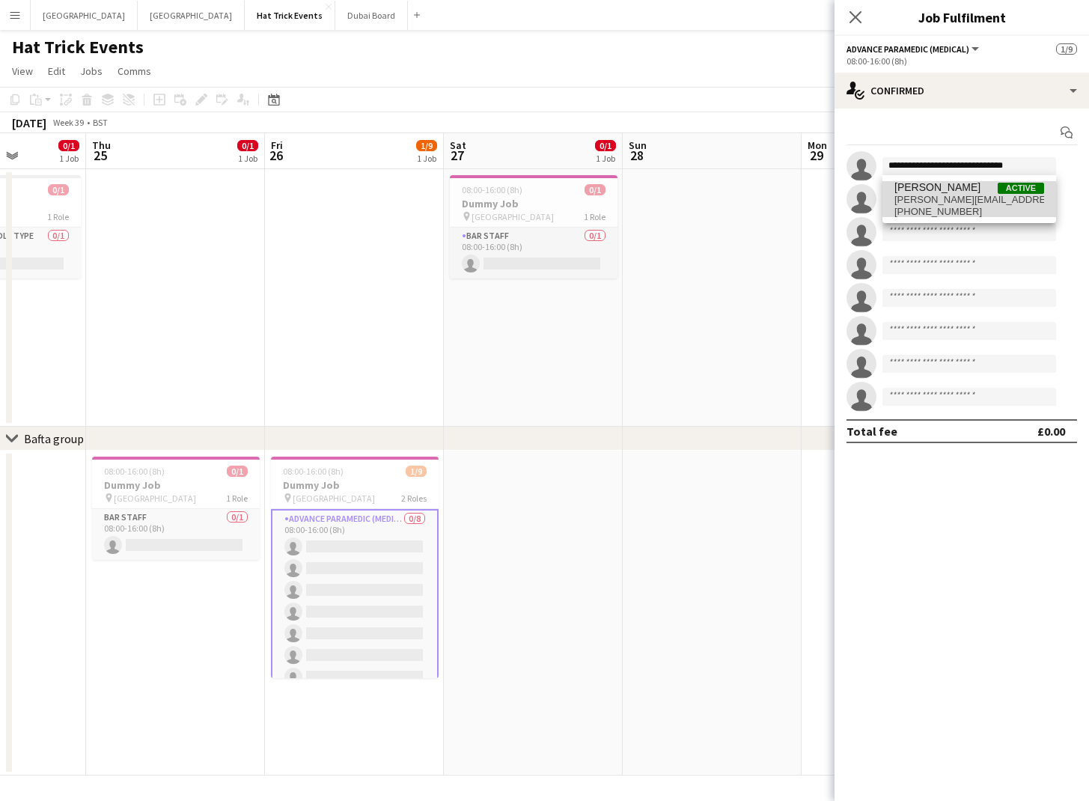
click at [946, 195] on span "[PERSON_NAME][EMAIL_ADDRESS][DOMAIN_NAME]" at bounding box center [970, 200] width 150 height 12
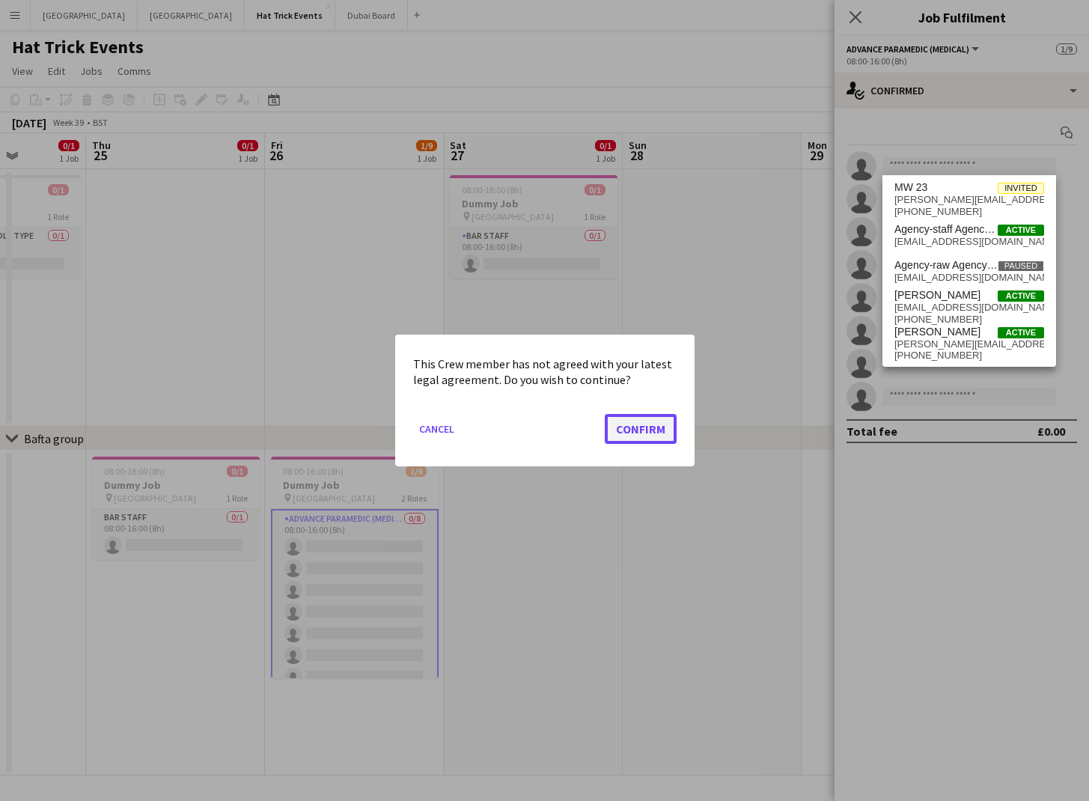
click at [648, 431] on button "Confirm" at bounding box center [641, 429] width 72 height 30
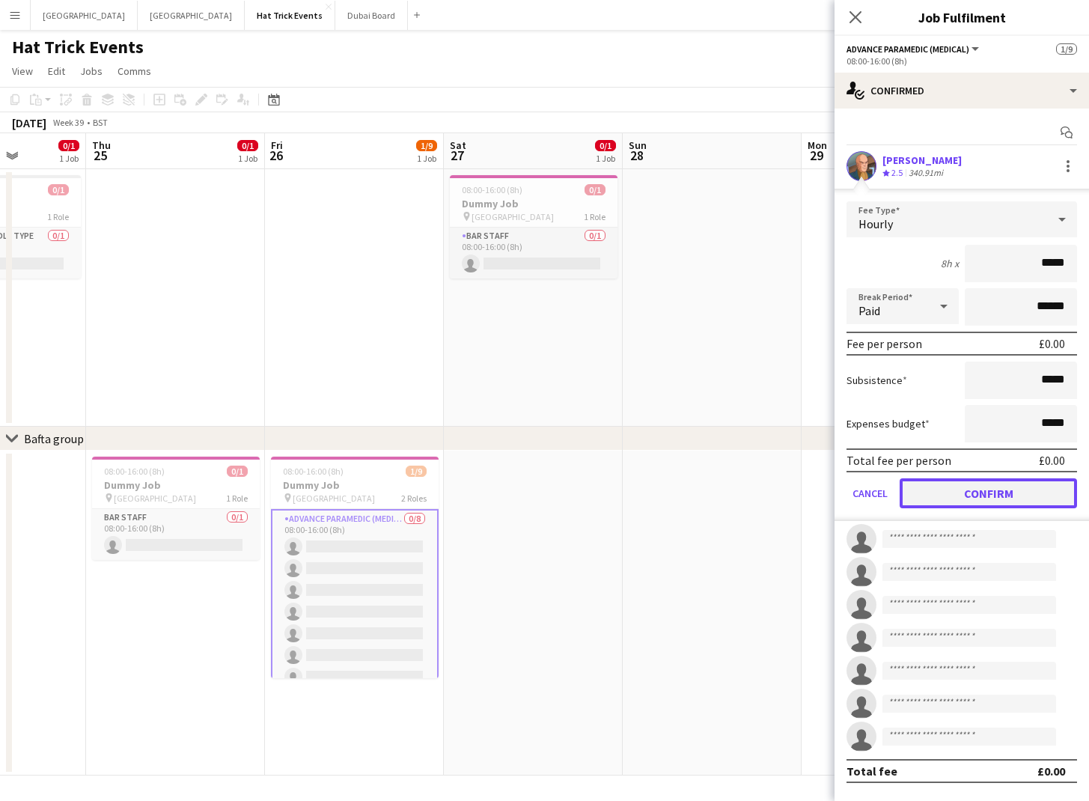
click at [956, 490] on button "Confirm" at bounding box center [988, 493] width 177 height 30
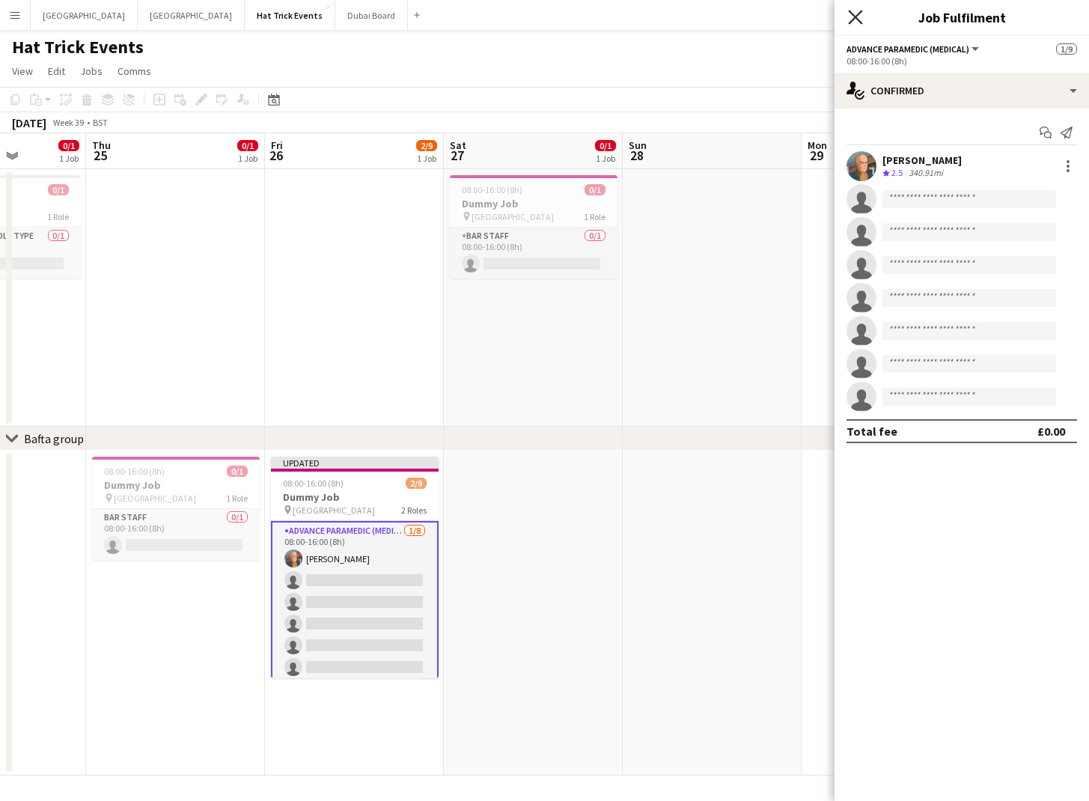
click at [857, 19] on icon at bounding box center [855, 17] width 14 height 14
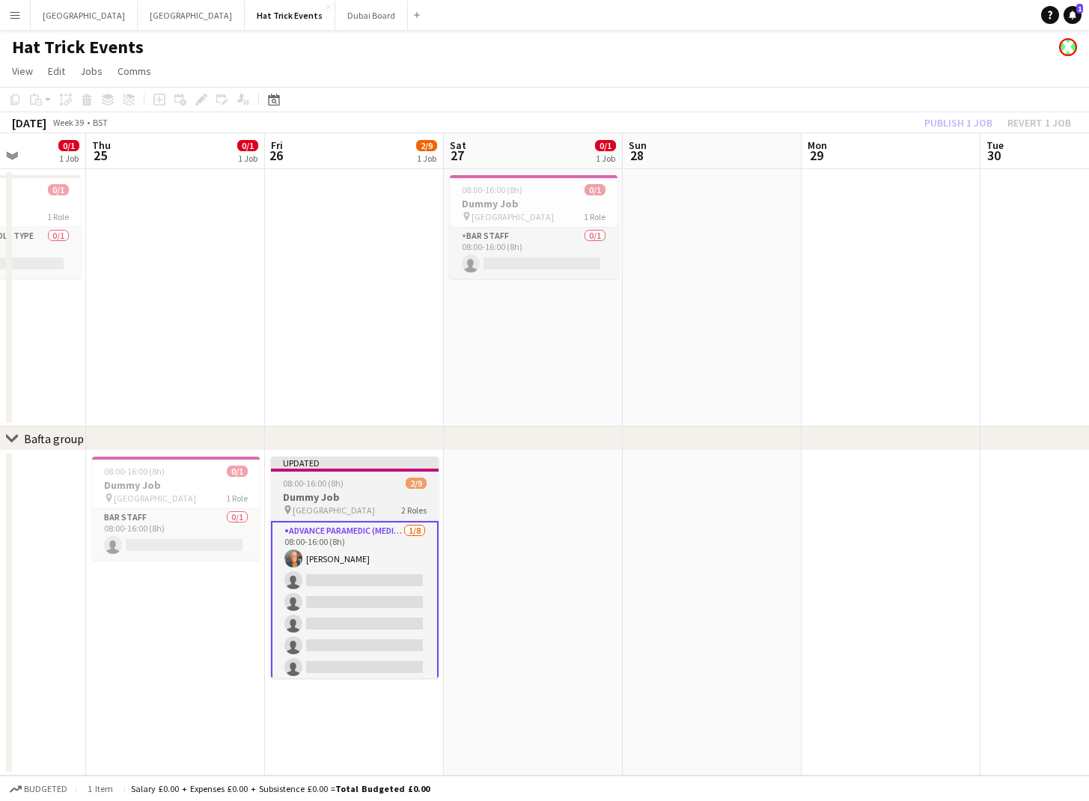
click at [359, 504] on div "pin Wembley 2 Roles" at bounding box center [355, 510] width 168 height 12
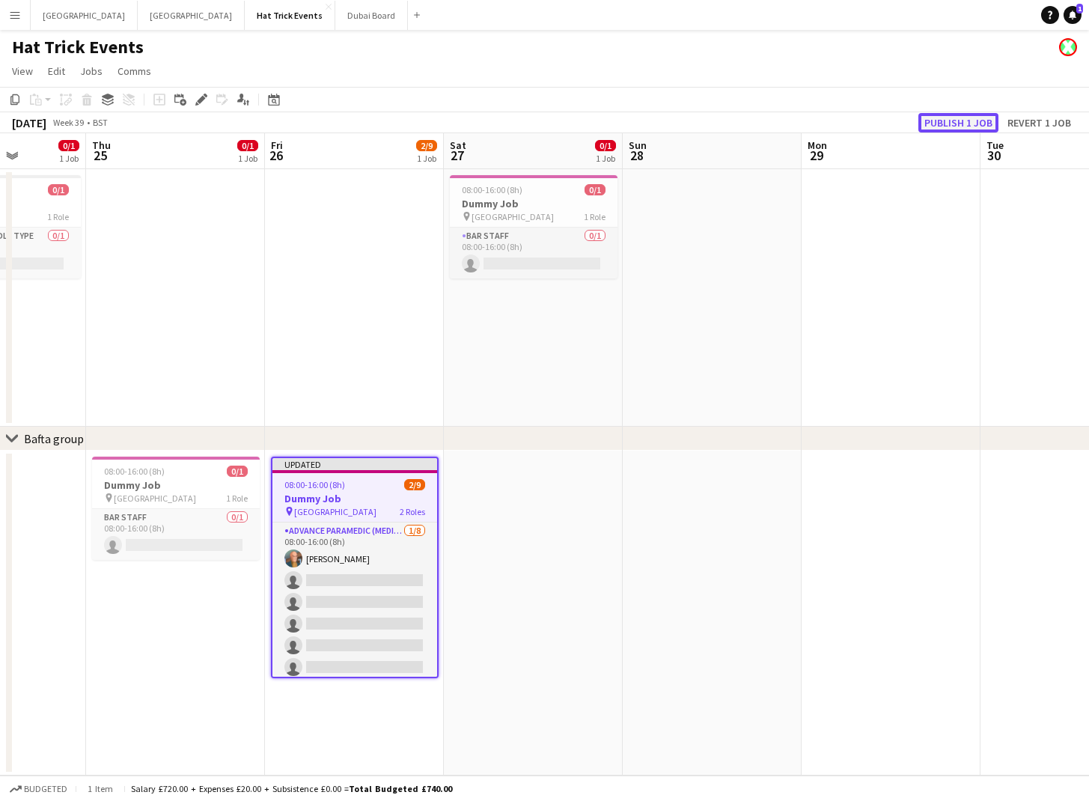
click at [958, 115] on button "Publish 1 job" at bounding box center [959, 122] width 80 height 19
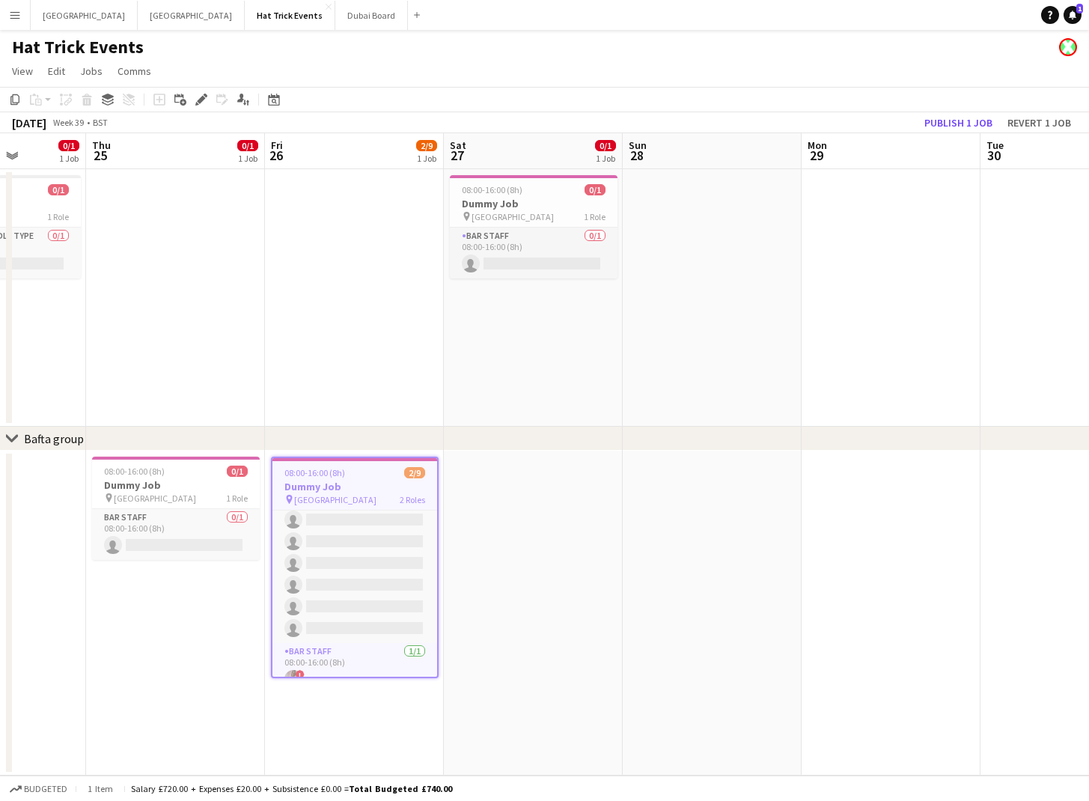
scroll to position [88, 0]
click at [344, 656] on app-card-role "Bar Staff [DATE] 08:00-16:00 (8h) ! [PERSON_NAME]" at bounding box center [355, 651] width 165 height 51
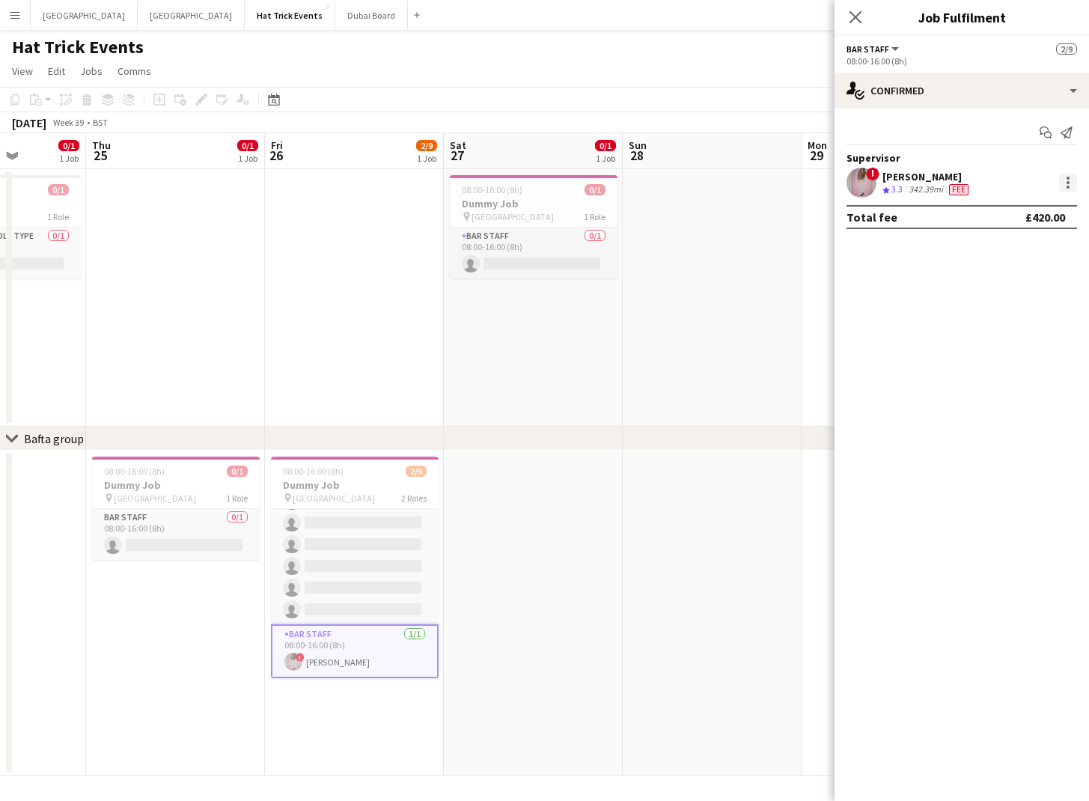
click at [1071, 185] on div at bounding box center [1068, 183] width 18 height 18
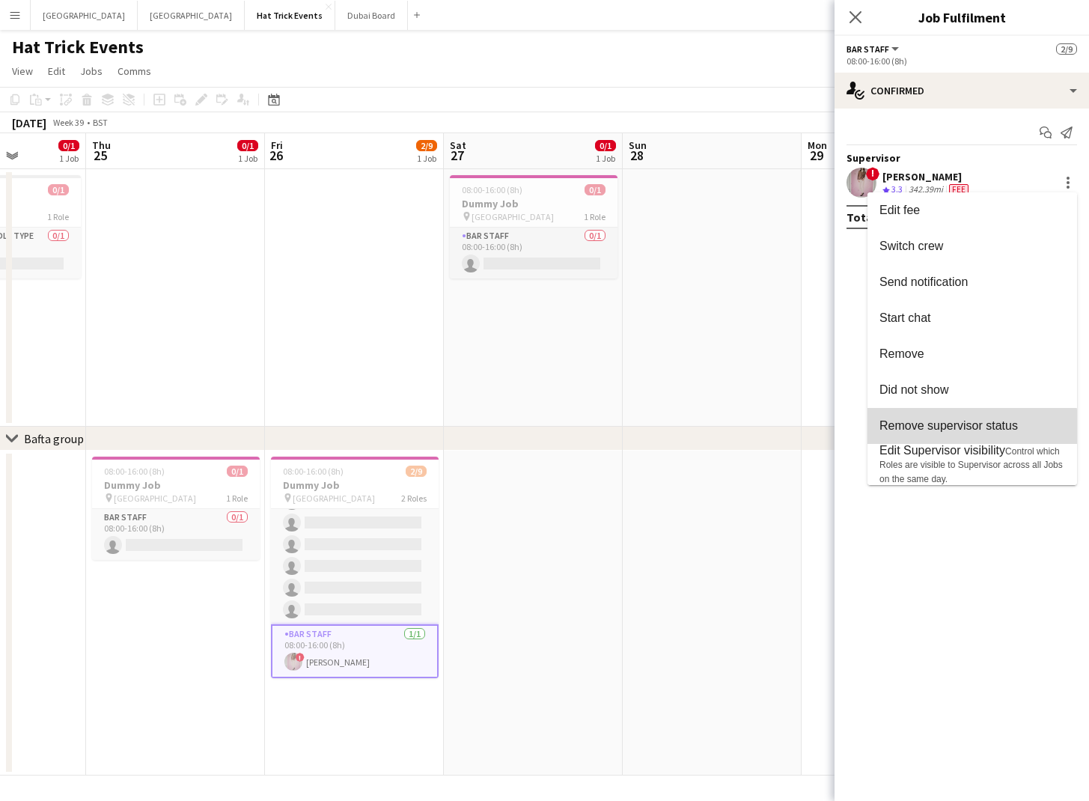
click at [964, 428] on span "Remove supervisor status" at bounding box center [949, 425] width 139 height 13
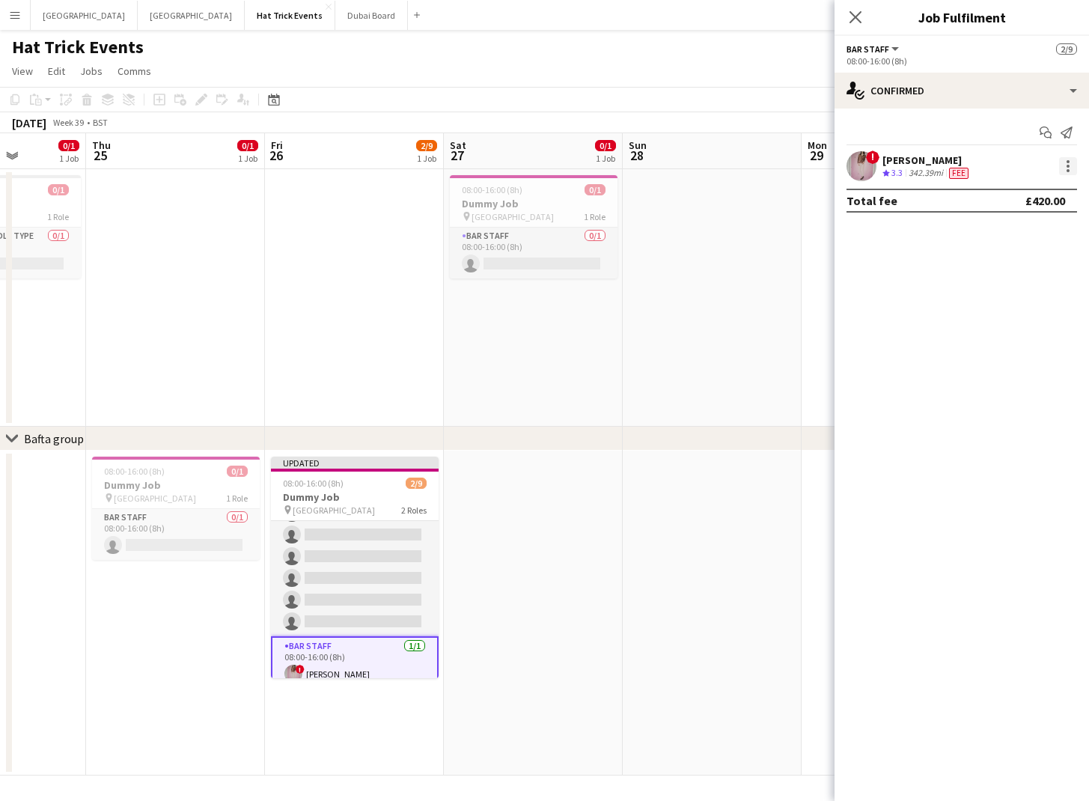
click at [1067, 160] on div at bounding box center [1068, 161] width 3 height 3
click at [1024, 409] on span "Set as supervisor" at bounding box center [1019, 409] width 93 height 13
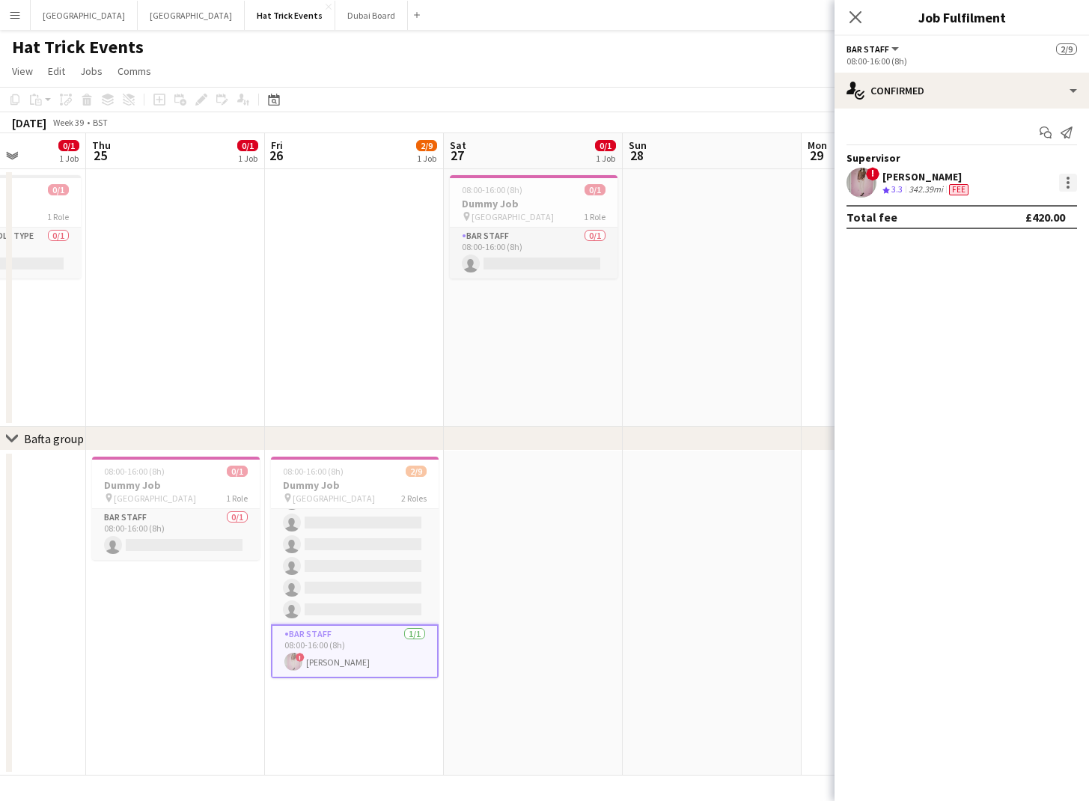
click at [1063, 184] on div at bounding box center [1068, 183] width 18 height 18
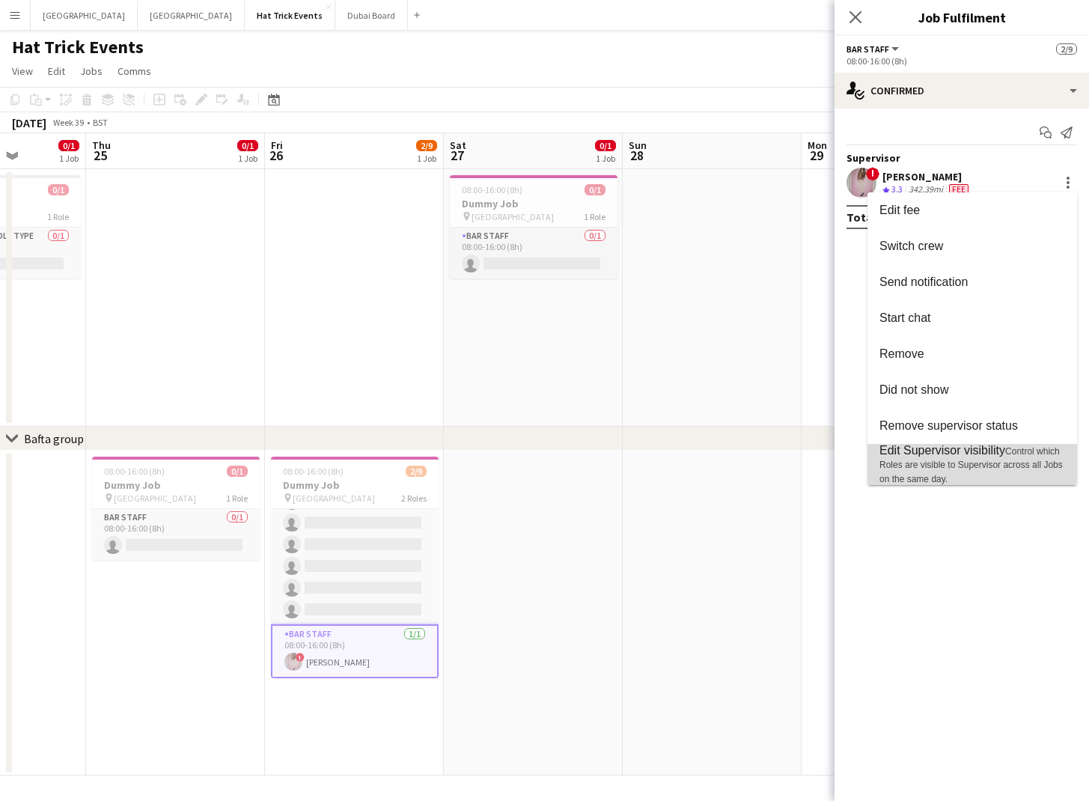
click at [978, 468] on span "Control which Roles are visible to Supervisor across all Jobs on the same day." at bounding box center [971, 465] width 183 height 38
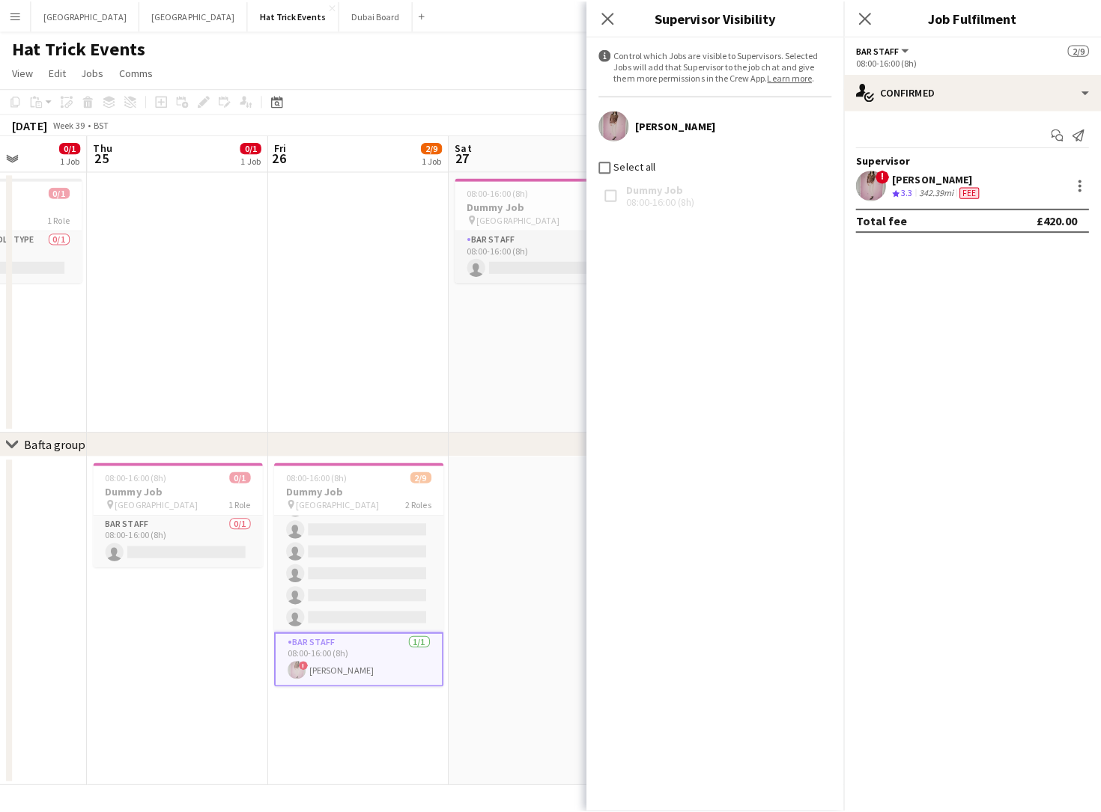
scroll to position [0, 0]
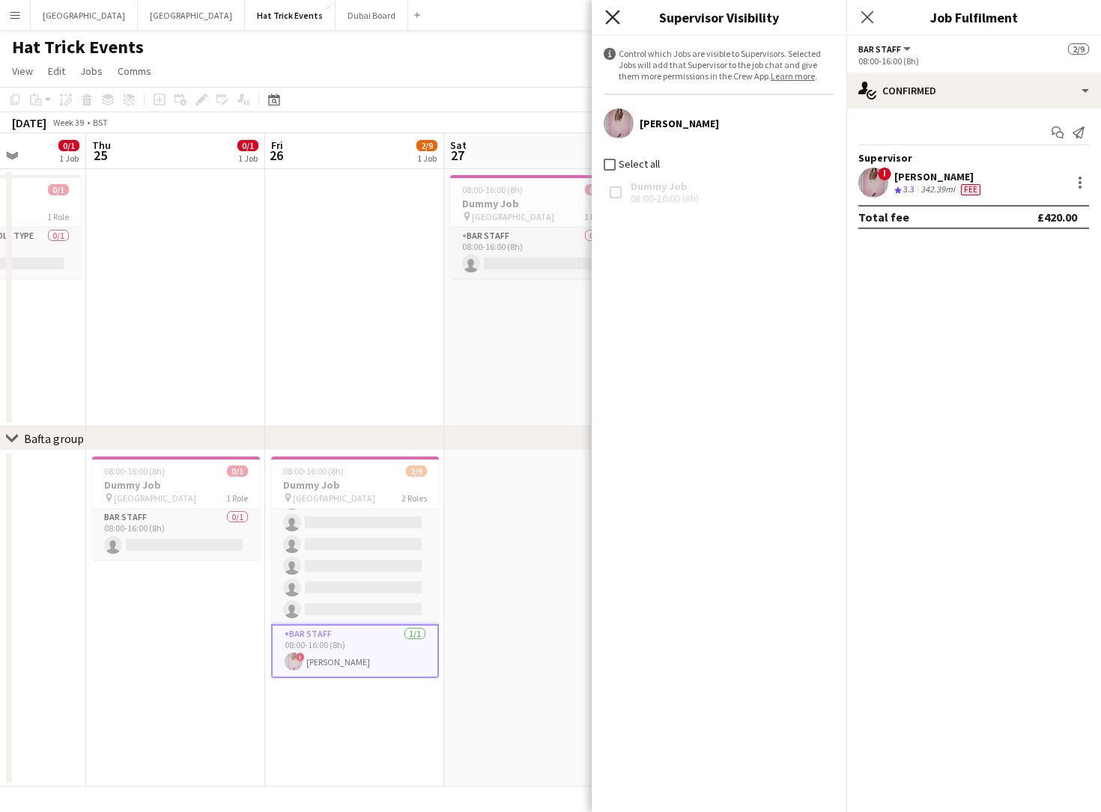
click at [612, 13] on icon "Close pop-in" at bounding box center [612, 17] width 14 height 14
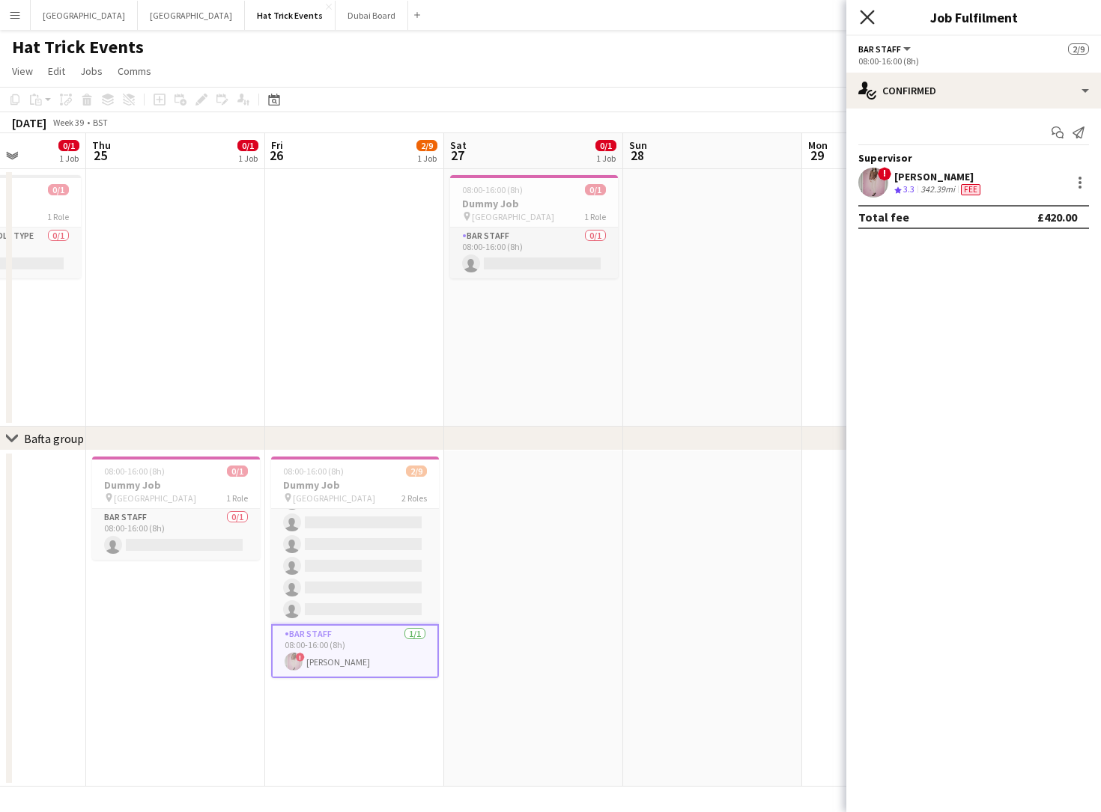
click at [862, 18] on icon "Close pop-in" at bounding box center [867, 17] width 14 height 14
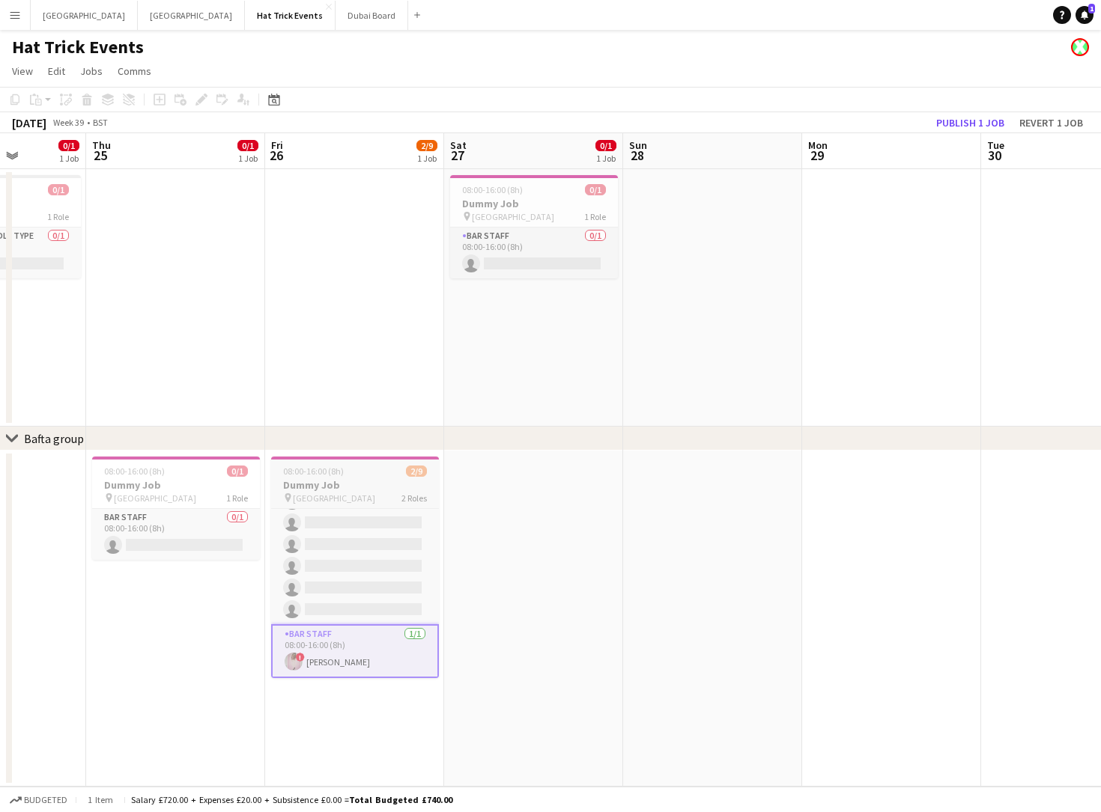
click at [349, 492] on div "pin Wembley 2 Roles" at bounding box center [355, 498] width 168 height 12
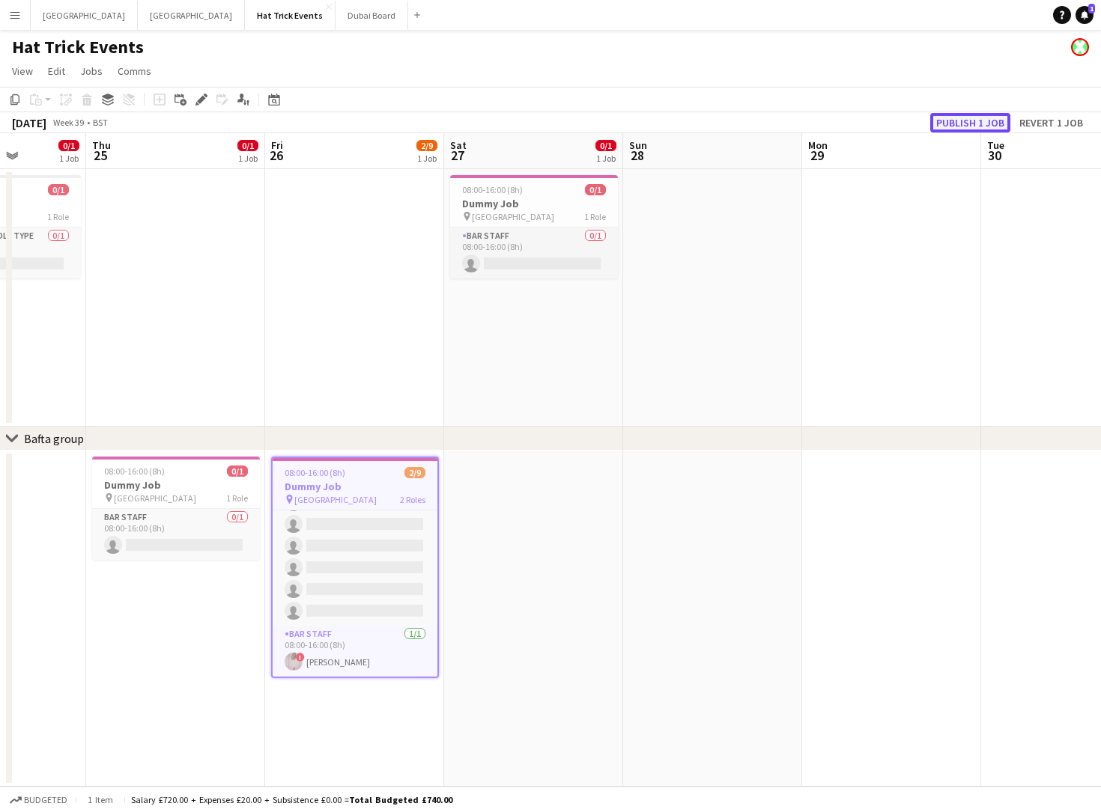
click at [971, 120] on button "Publish 1 job" at bounding box center [970, 122] width 80 height 19
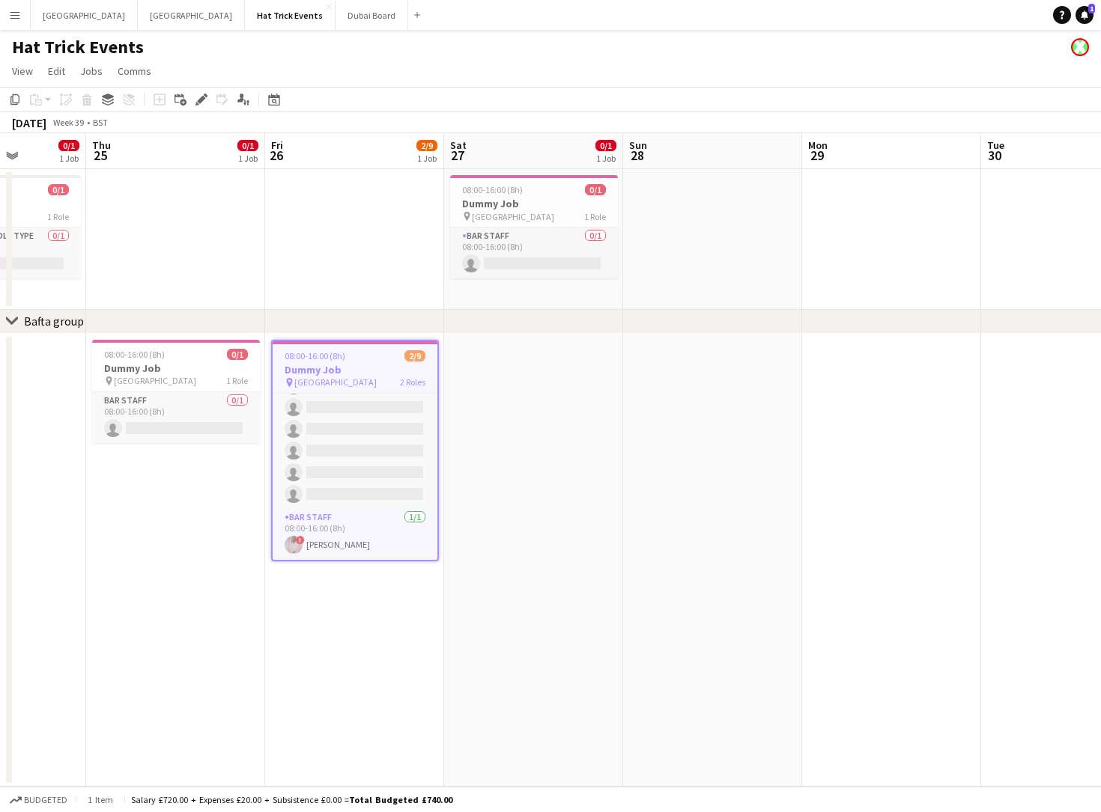
click at [14, 16] on app-icon "Menu" at bounding box center [15, 15] width 12 height 12
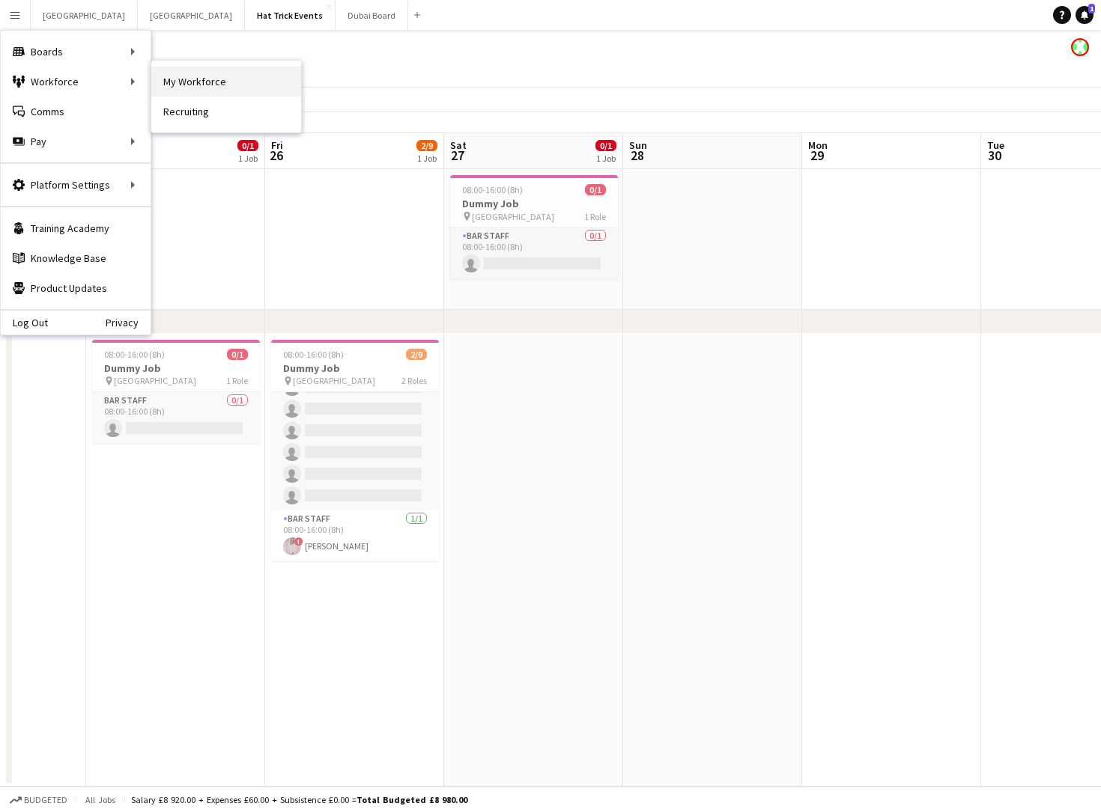
click at [192, 81] on link "My Workforce" at bounding box center [226, 82] width 150 height 30
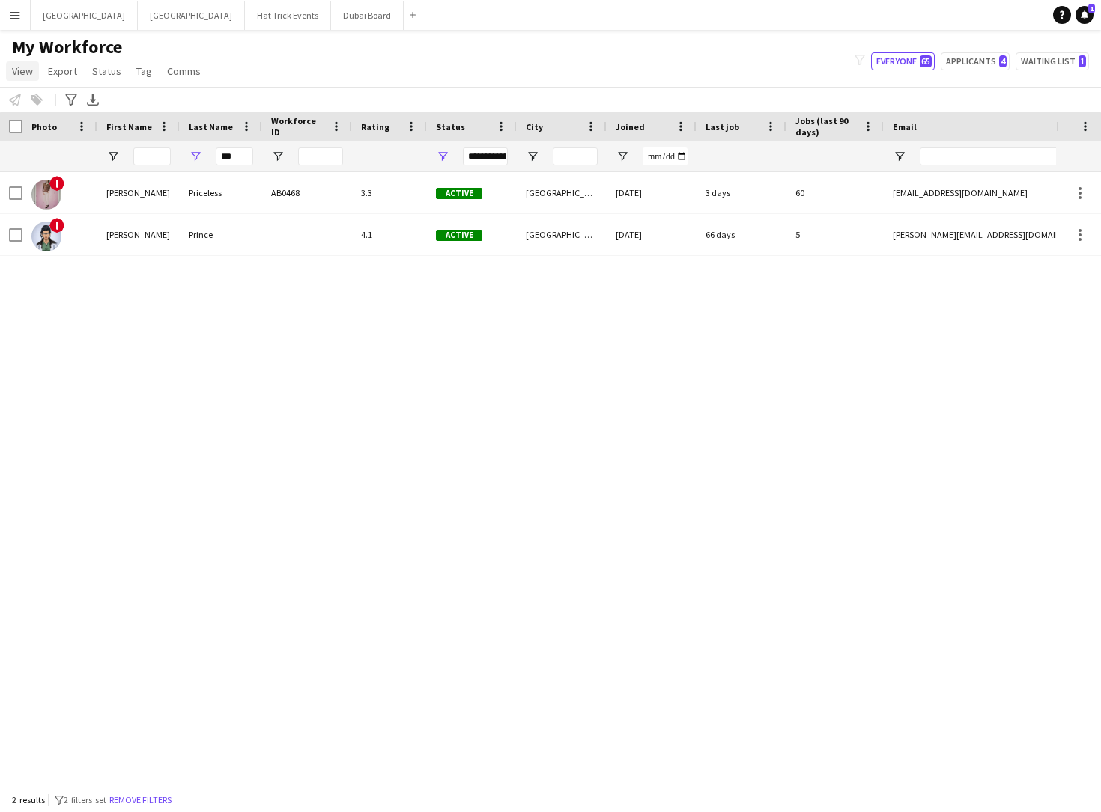
click at [31, 75] on span "View" at bounding box center [22, 70] width 21 height 13
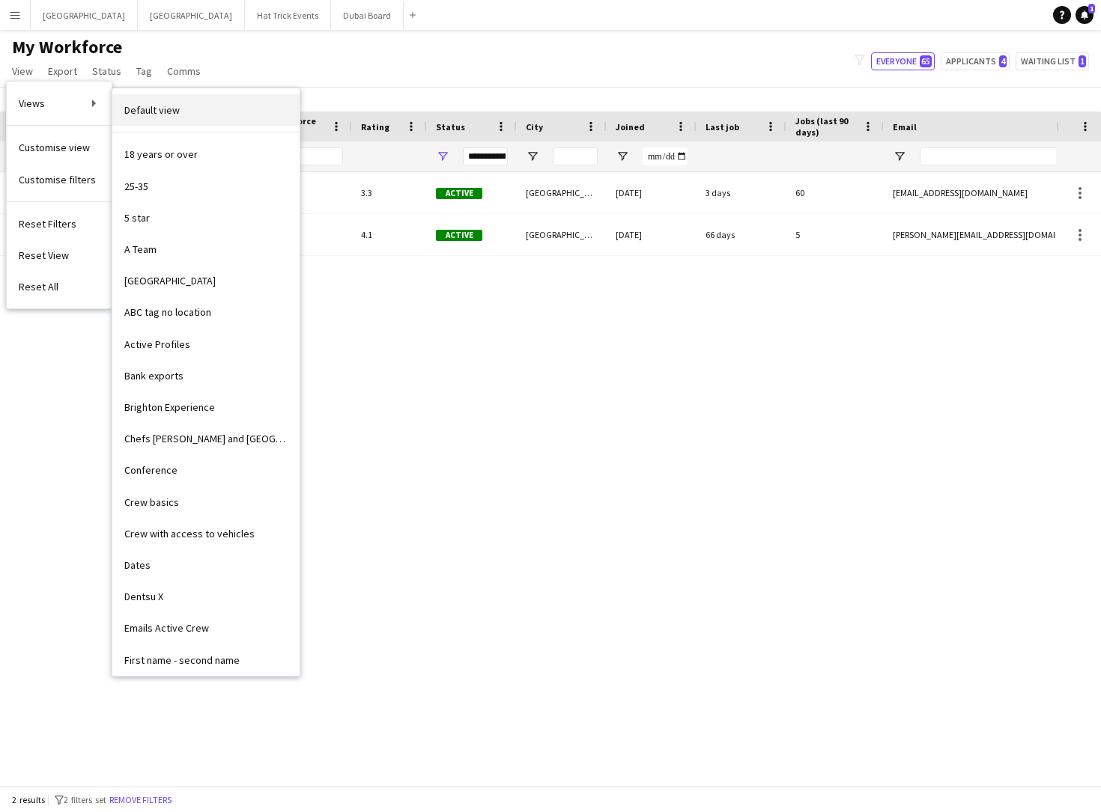
click at [163, 107] on span "Default view" at bounding box center [151, 109] width 55 height 13
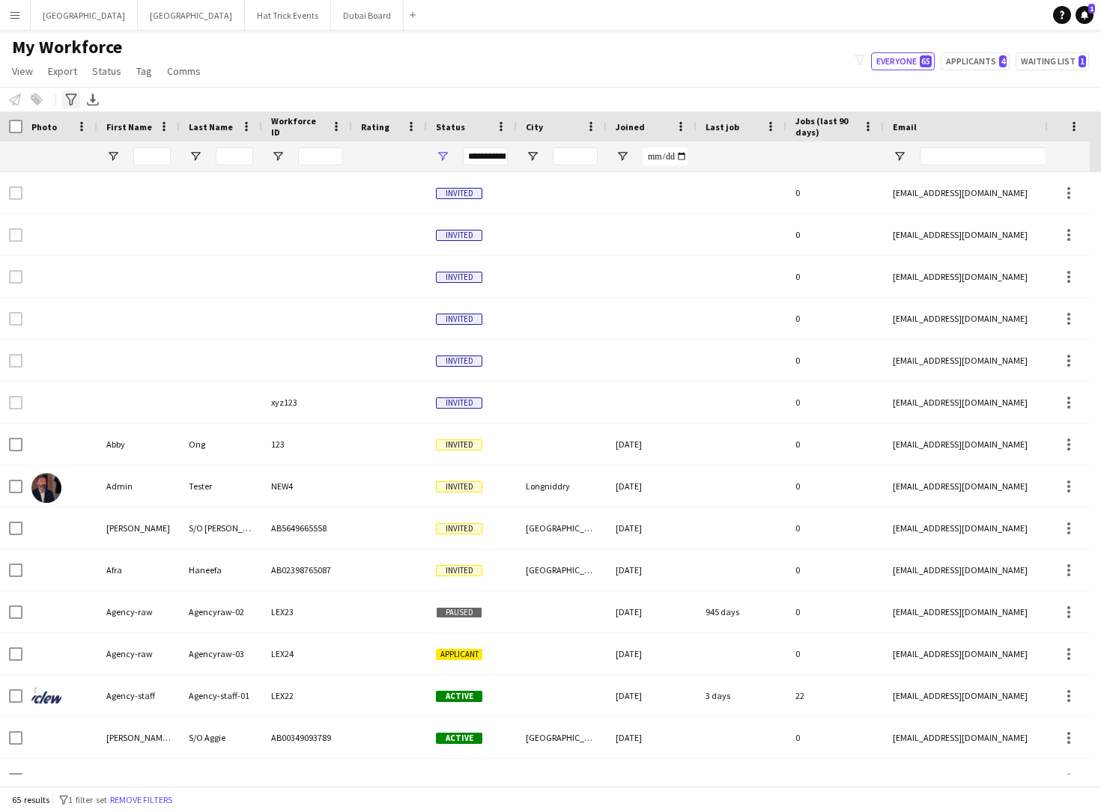
click at [71, 102] on icon "Advanced filters" at bounding box center [71, 100] width 12 height 12
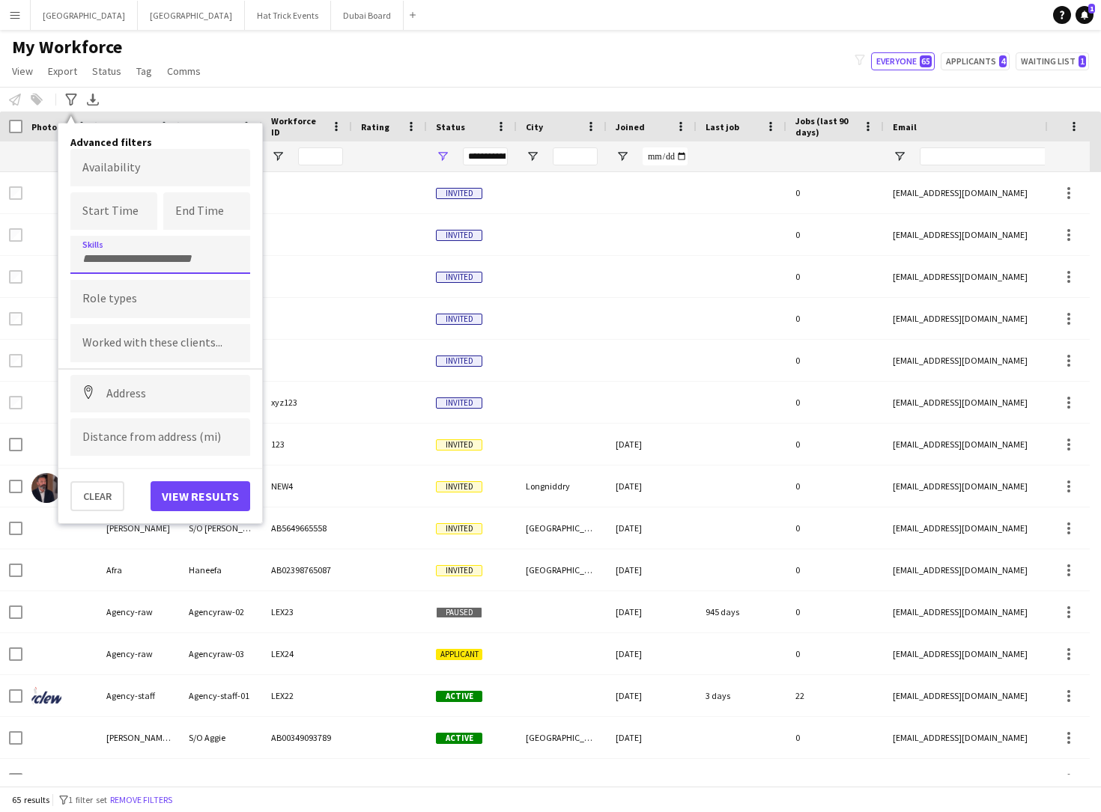
click at [136, 260] on input "Type to search skills..." at bounding box center [160, 258] width 156 height 13
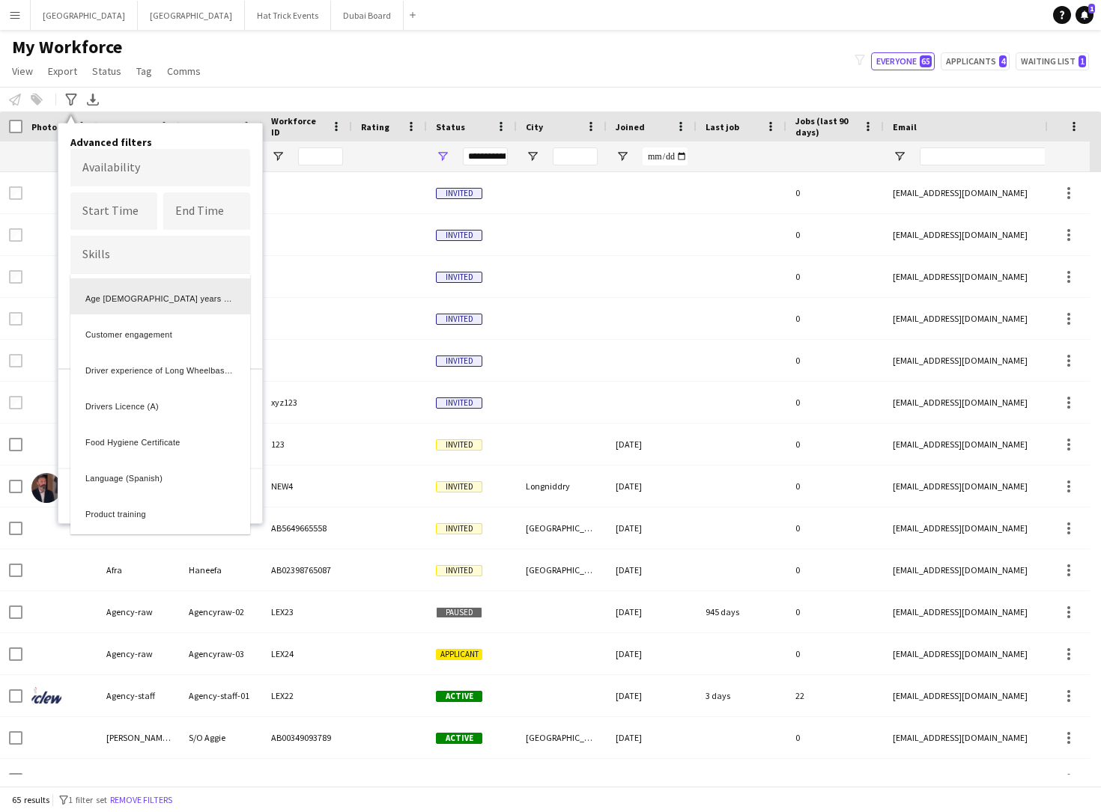
click at [172, 255] on div at bounding box center [550, 406] width 1101 height 812
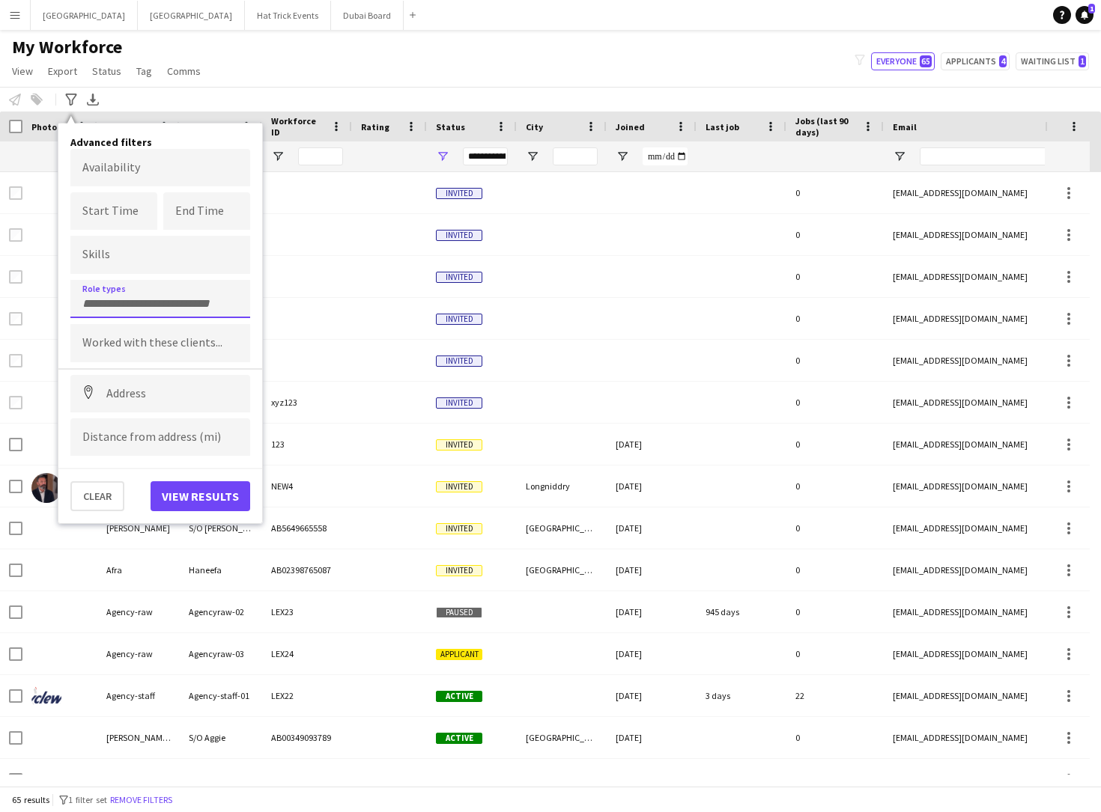
click at [142, 304] on input "Type to search role types..." at bounding box center [160, 303] width 156 height 13
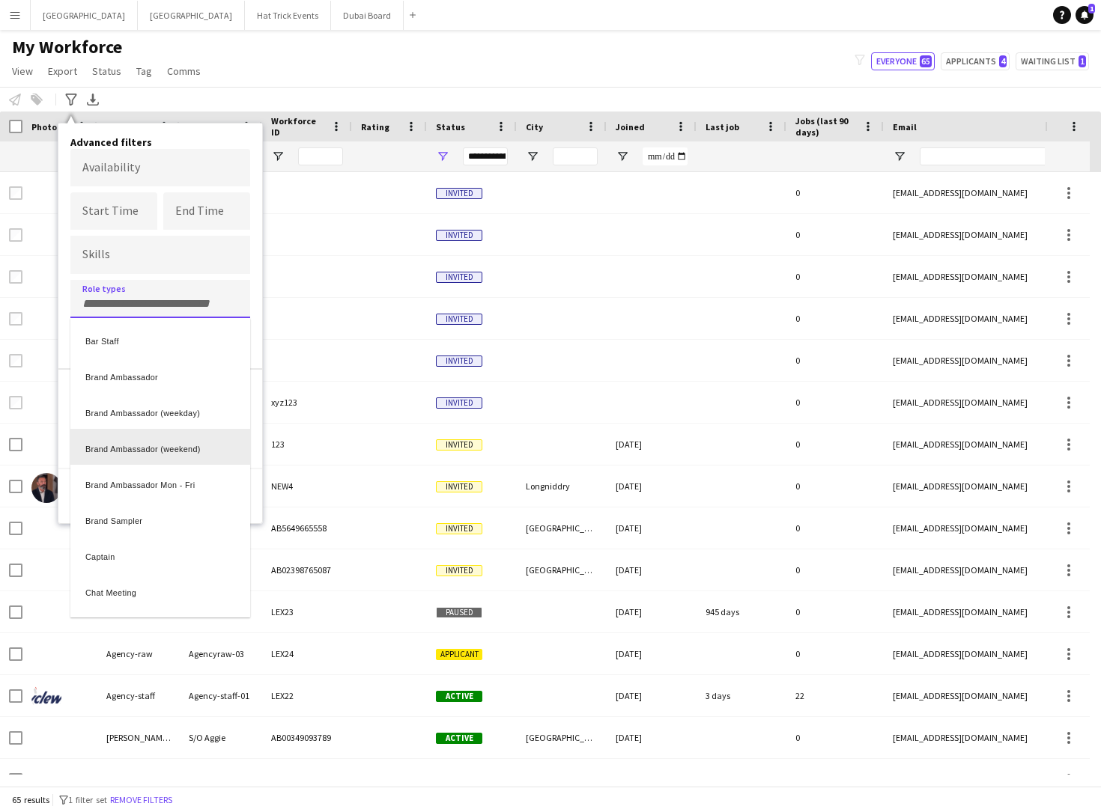
scroll to position [297, 0]
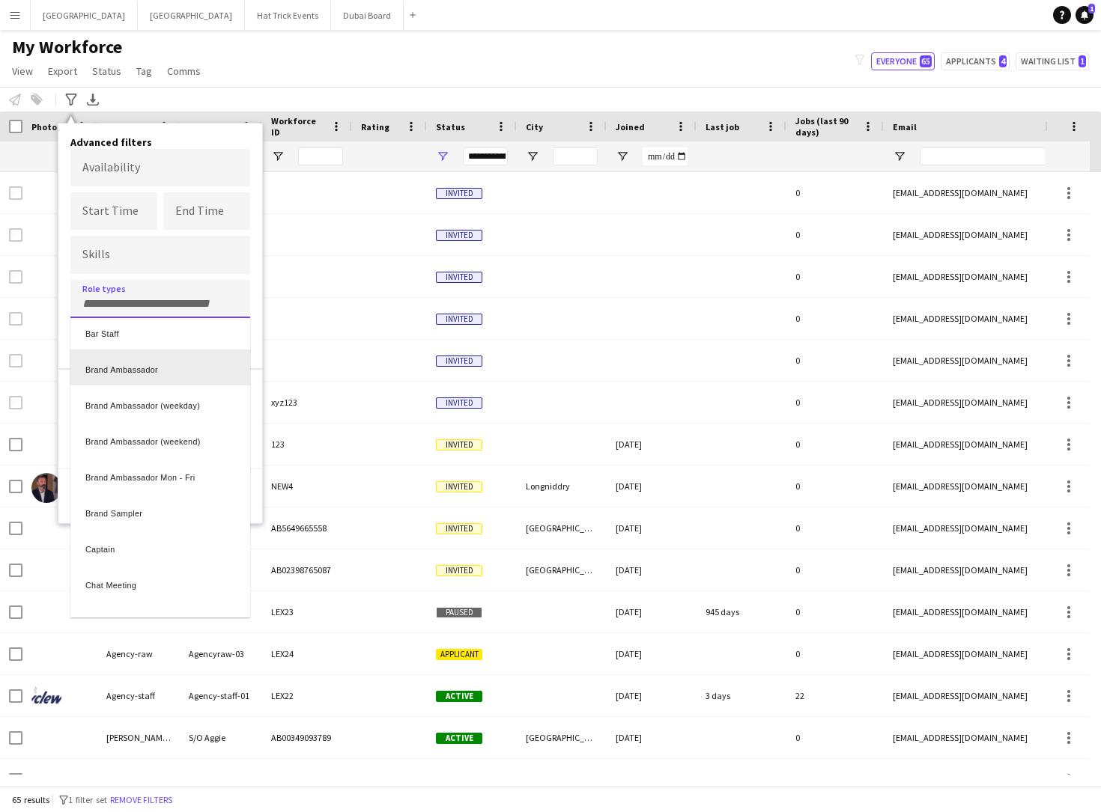
click at [231, 292] on div at bounding box center [550, 406] width 1101 height 812
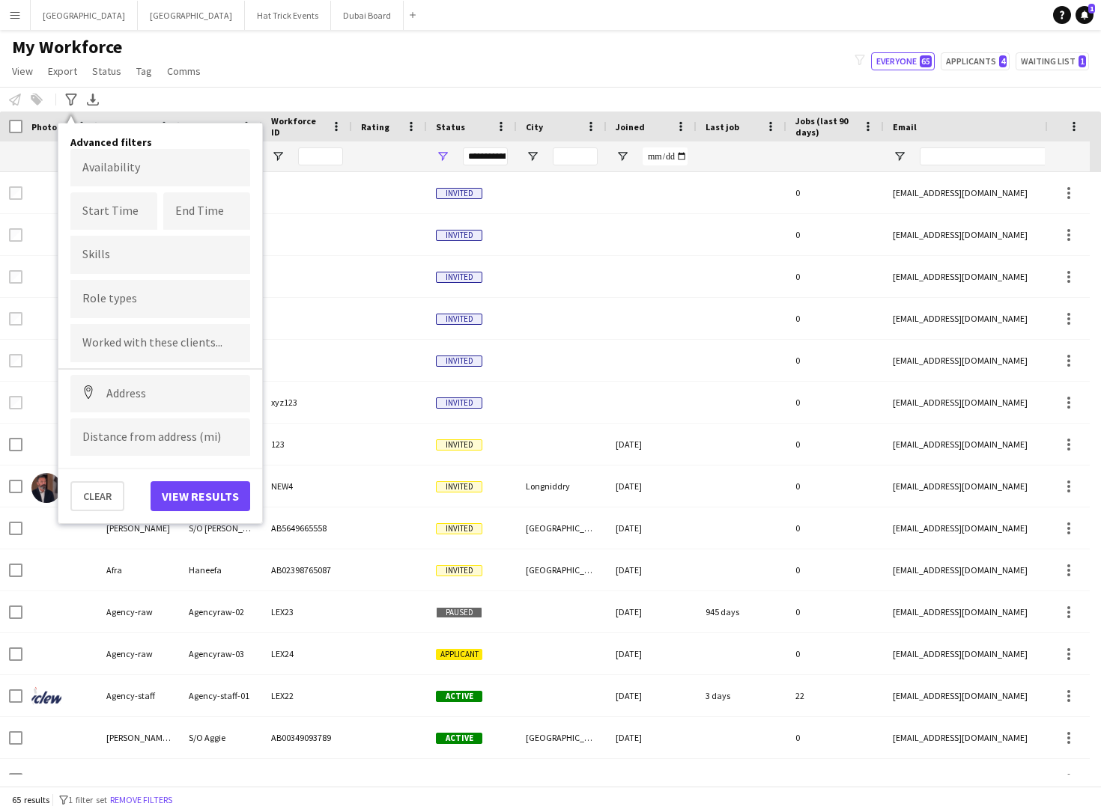
click at [160, 345] on input "Type to search clients..." at bounding box center [160, 343] width 156 height 13
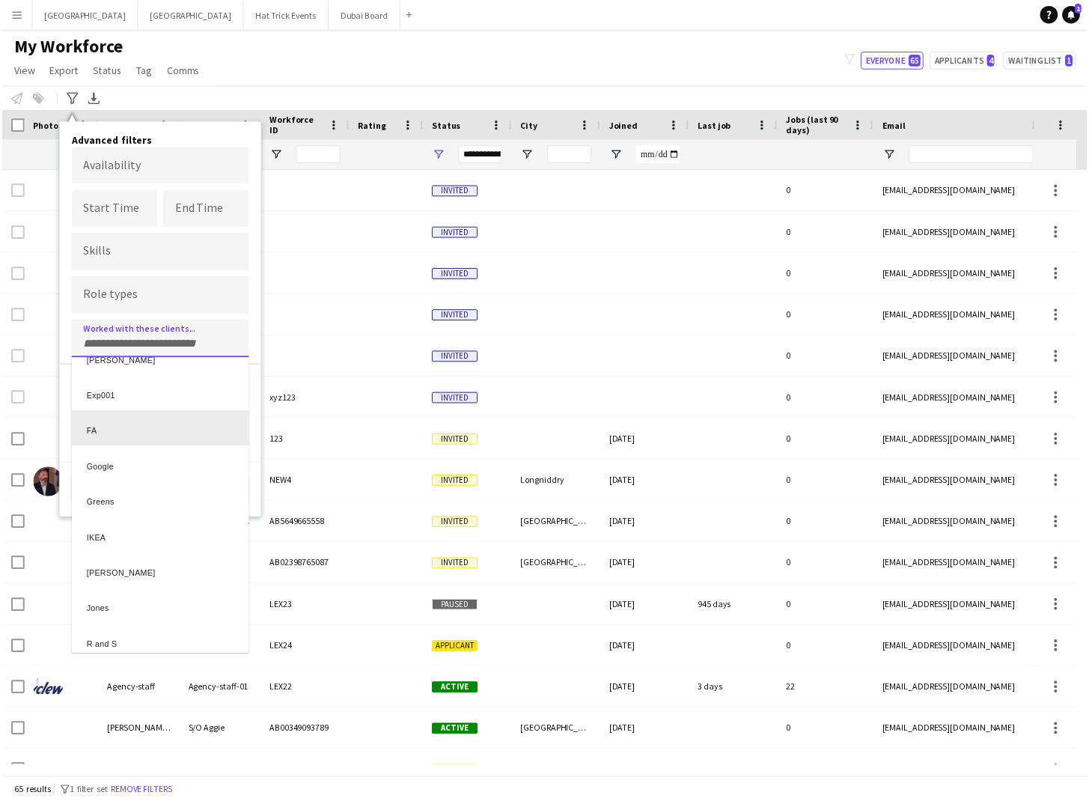
scroll to position [148, 0]
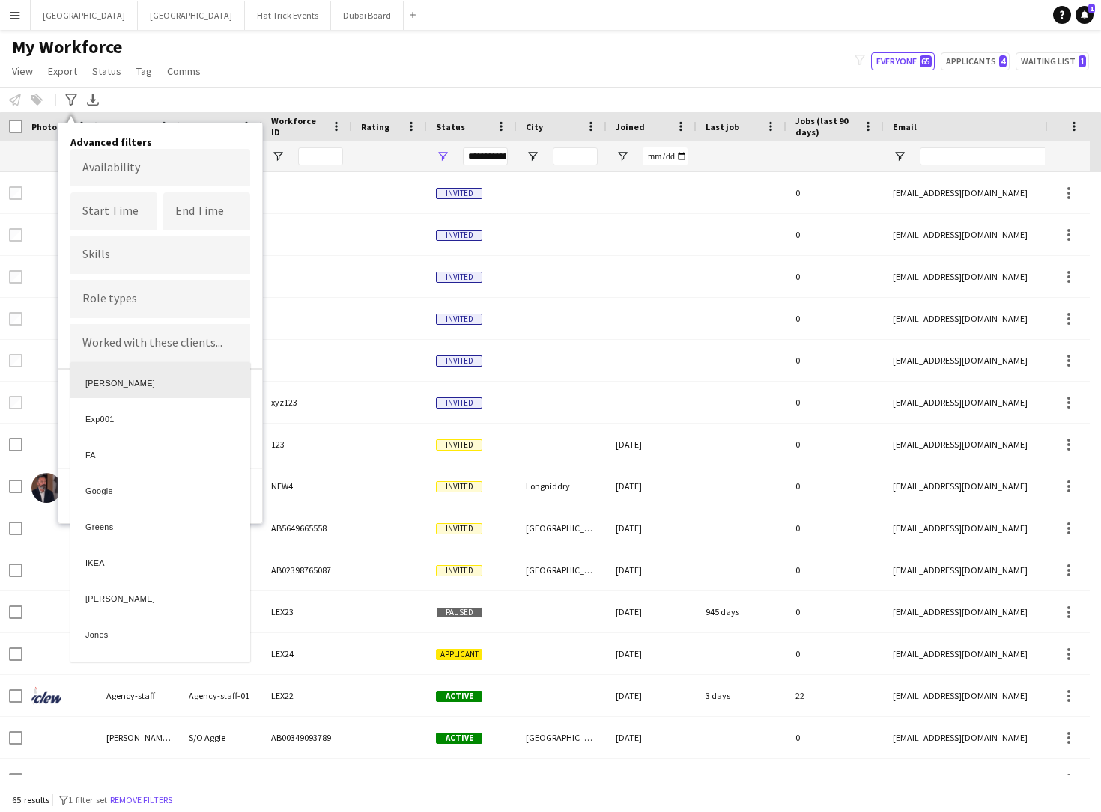
click at [213, 344] on div at bounding box center [550, 406] width 1101 height 812
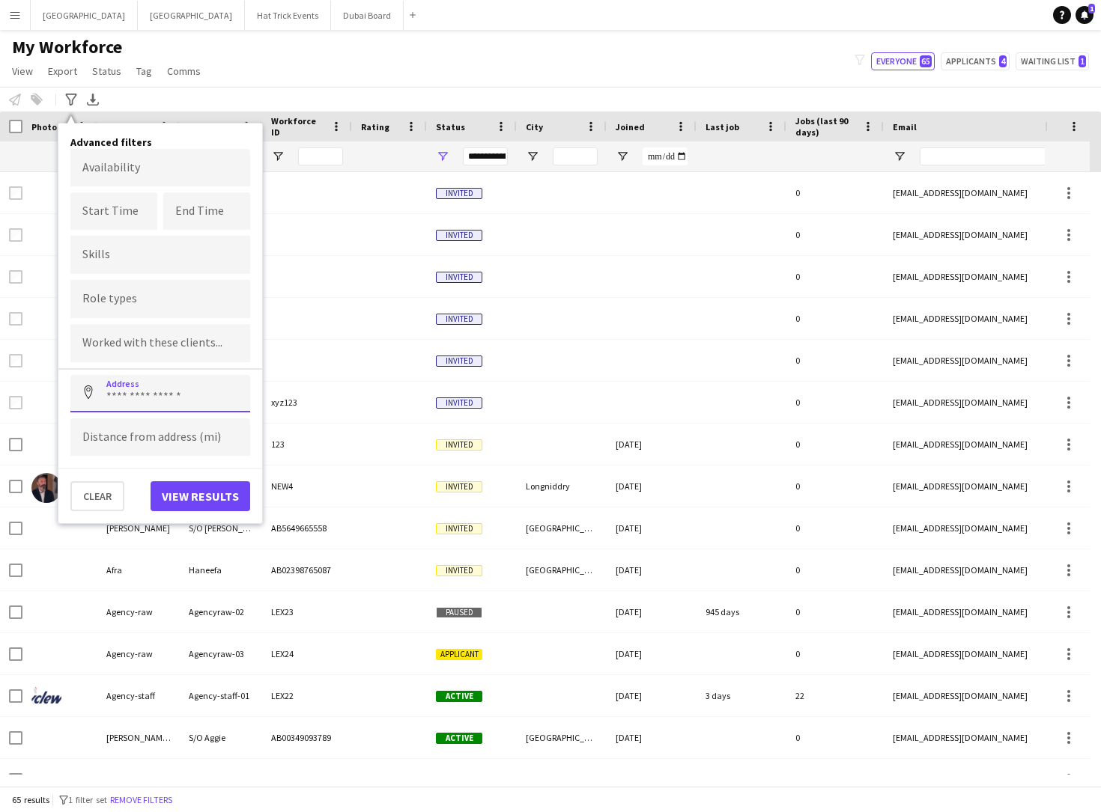
click at [172, 401] on input at bounding box center [160, 393] width 180 height 37
click at [103, 494] on button "Clear" at bounding box center [97, 496] width 54 height 30
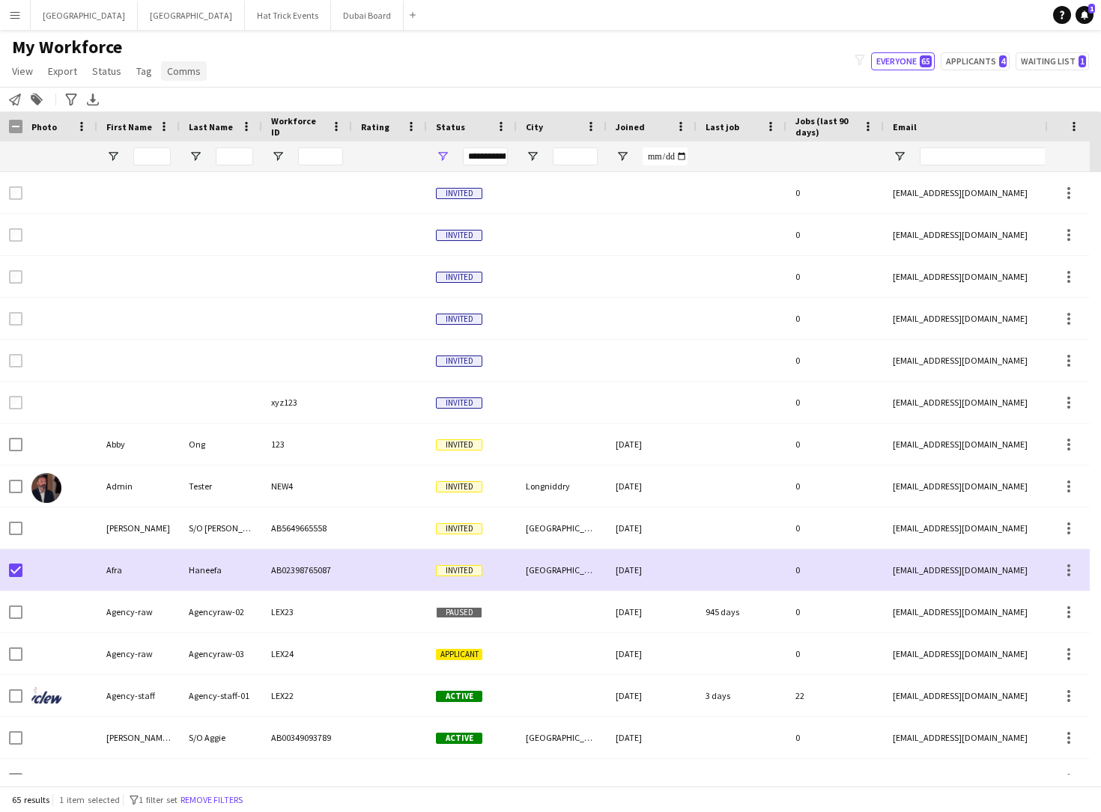
click at [182, 78] on link "Comms" at bounding box center [184, 70] width 46 height 19
click at [203, 103] on span "Send notification" at bounding box center [209, 103] width 76 height 13
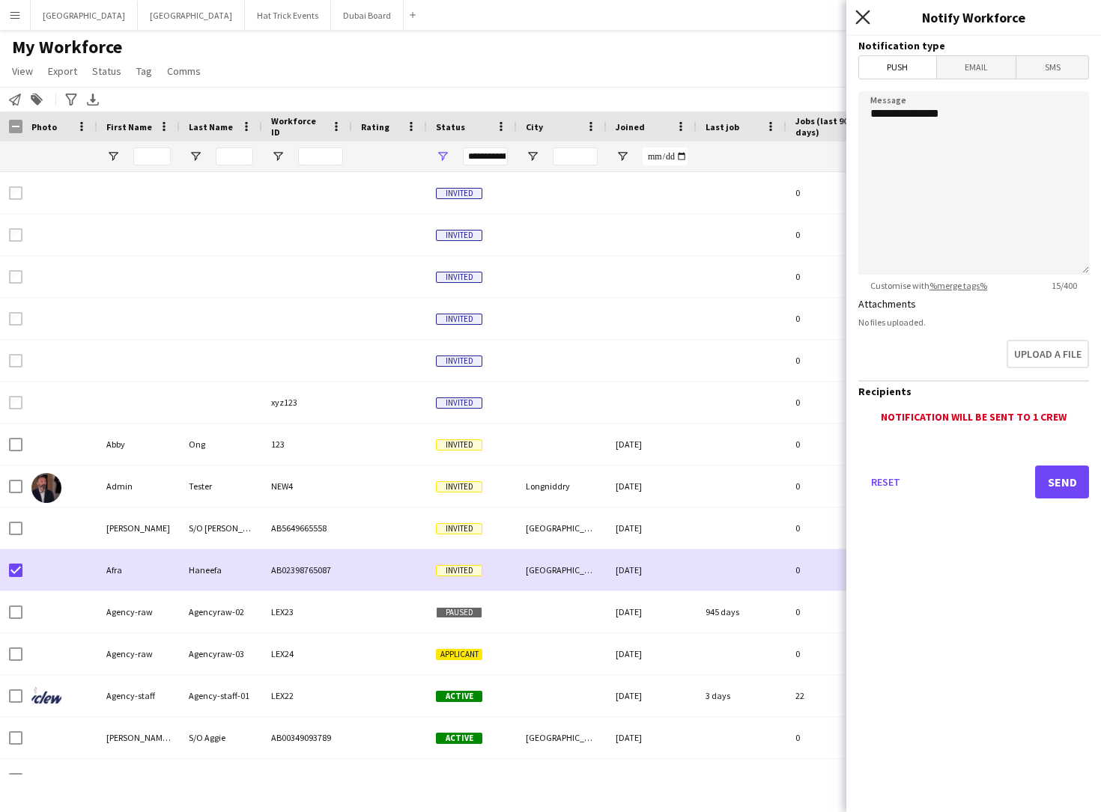
click at [869, 22] on icon at bounding box center [862, 17] width 14 height 14
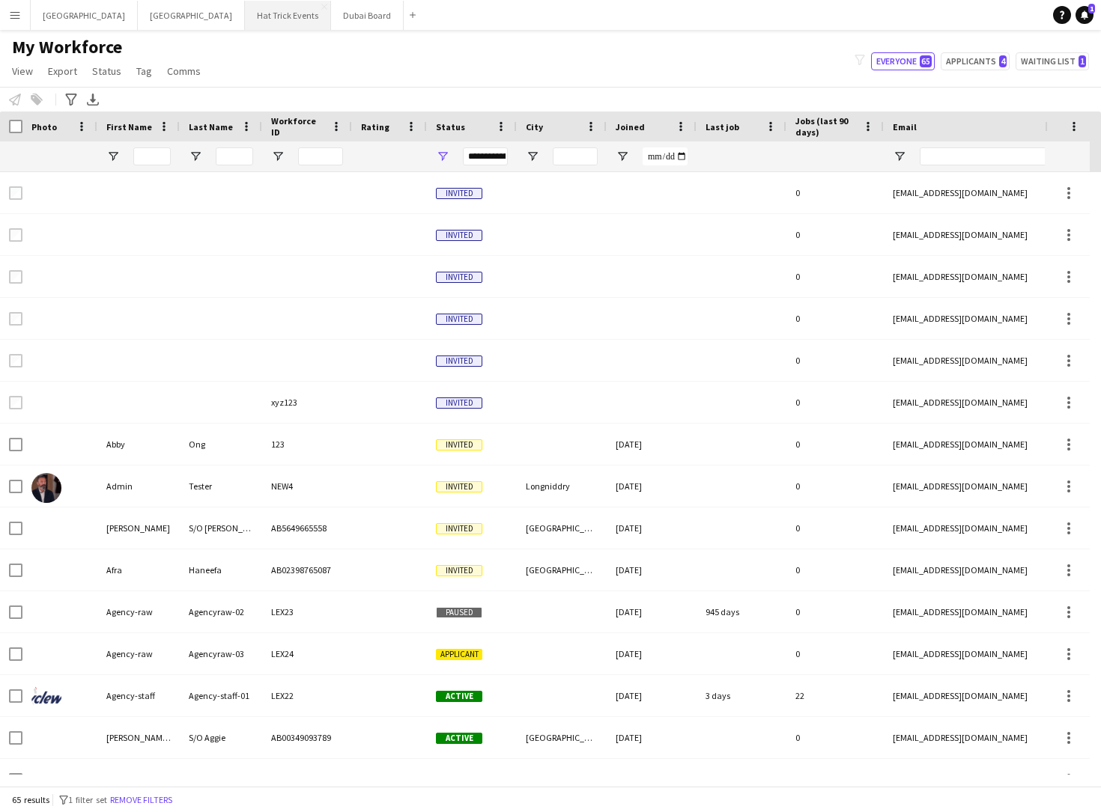
click at [245, 21] on button "Hat Trick Events Close" at bounding box center [288, 15] width 86 height 29
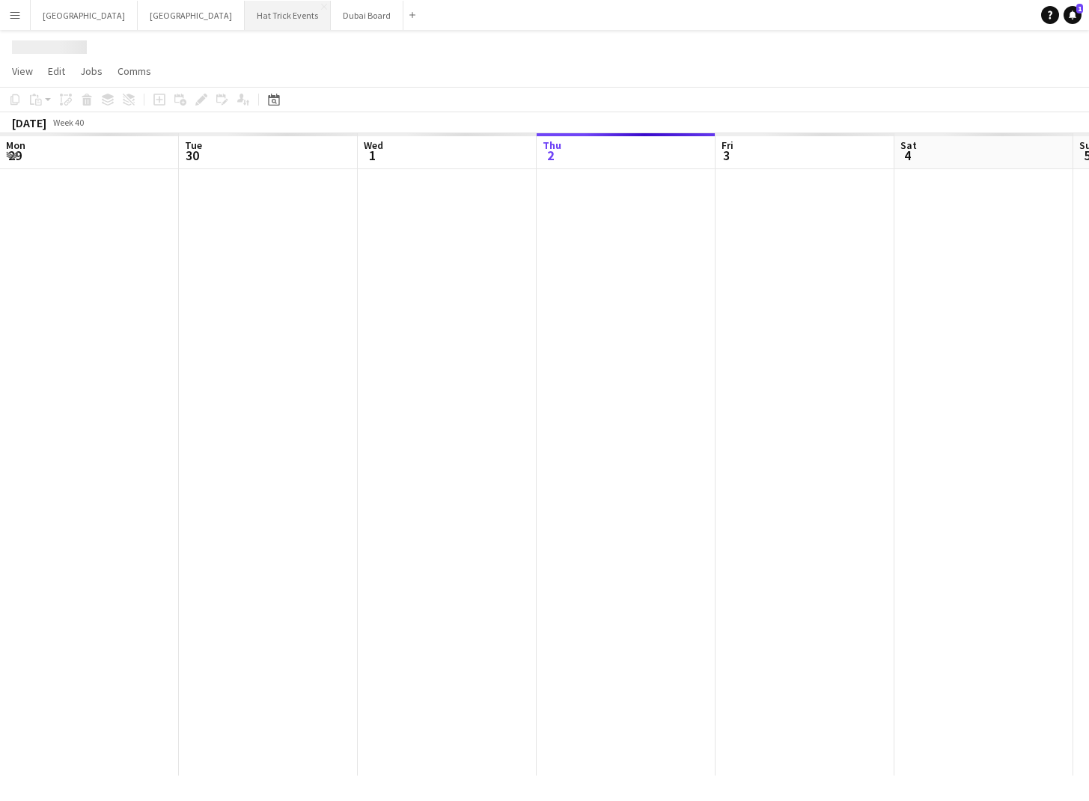
scroll to position [0, 358]
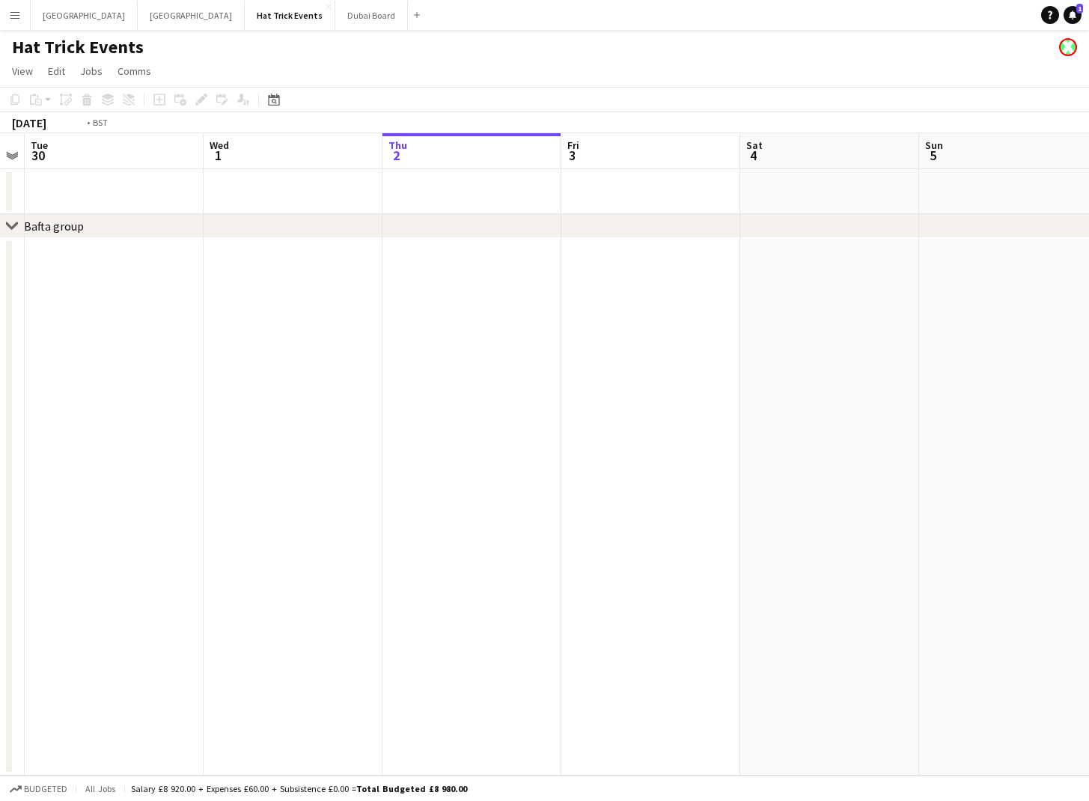
drag, startPoint x: 201, startPoint y: 397, endPoint x: 541, endPoint y: 448, distance: 343.0
click at [583, 430] on app-calendar-viewport "Sun 28 Mon 29 Tue 30 Wed 1 Thu 2 Fri 3 Sat 4 Sun 5 Mon 6 Tue 7 Wed 8 Thu 9" at bounding box center [544, 454] width 1089 height 642
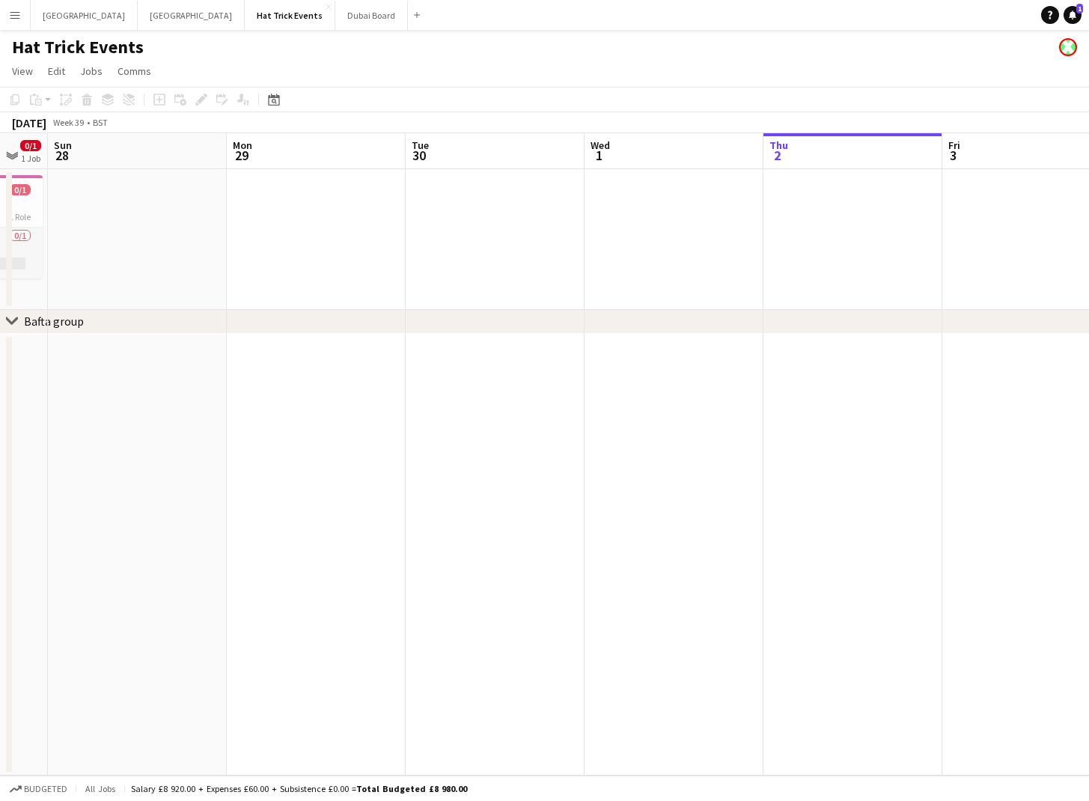
drag, startPoint x: 379, startPoint y: 460, endPoint x: 632, endPoint y: 477, distance: 253.6
click at [639, 475] on app-calendar-viewport "Fri 26 Sat 27 0/1 1 Job Sun 28 Mon 29 Tue 30 Wed 1 Thu 2 Fri 3 Sat 4 Sun 5 Mon …" at bounding box center [544, 454] width 1089 height 642
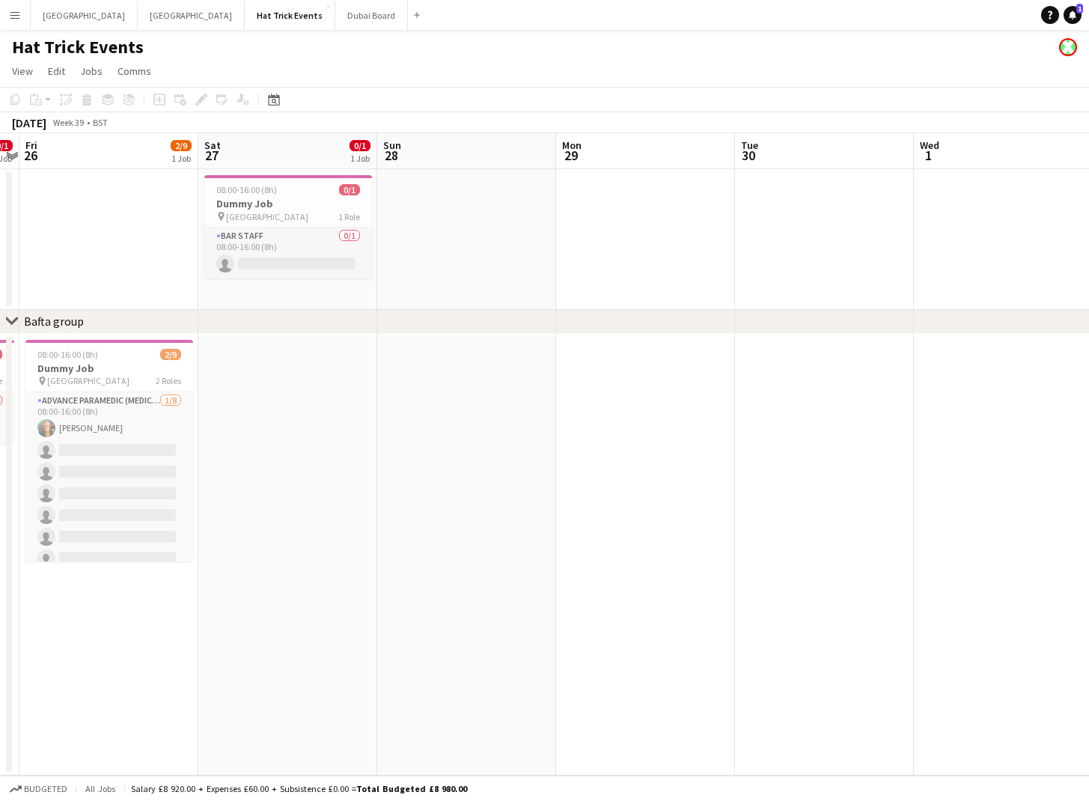
drag, startPoint x: 459, startPoint y: 499, endPoint x: 622, endPoint y: 487, distance: 163.7
click at [687, 492] on app-calendar-viewport "Wed 24 0/1 1 Job Thu 25 0/1 1 Job Fri 26 2/9 1 Job Sat 27 0/1 1 Job Sun 28 Mon …" at bounding box center [544, 454] width 1089 height 642
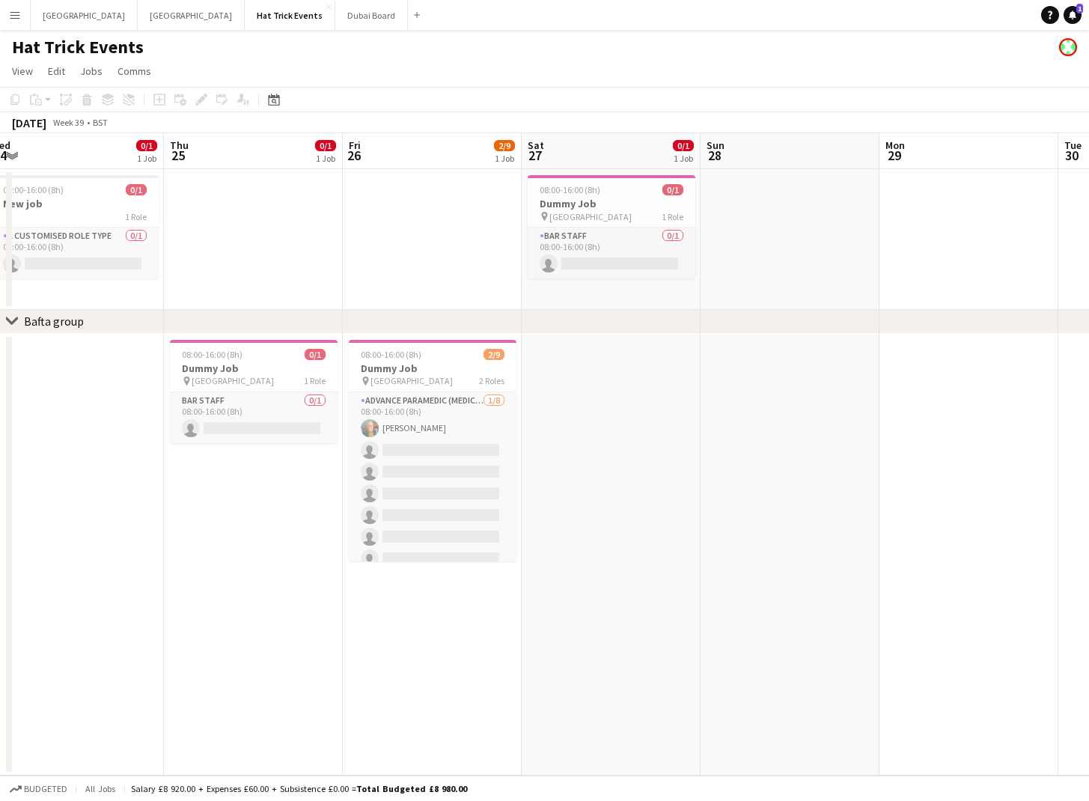
drag, startPoint x: 485, startPoint y: 494, endPoint x: 659, endPoint y: 496, distance: 173.7
click at [659, 496] on app-calendar-viewport "Mon 22 Tue 23 Wed 24 0/1 1 Job Thu 25 0/1 1 Job Fri 26 2/9 1 Job Sat 27 0/1 1 J…" at bounding box center [544, 454] width 1089 height 642
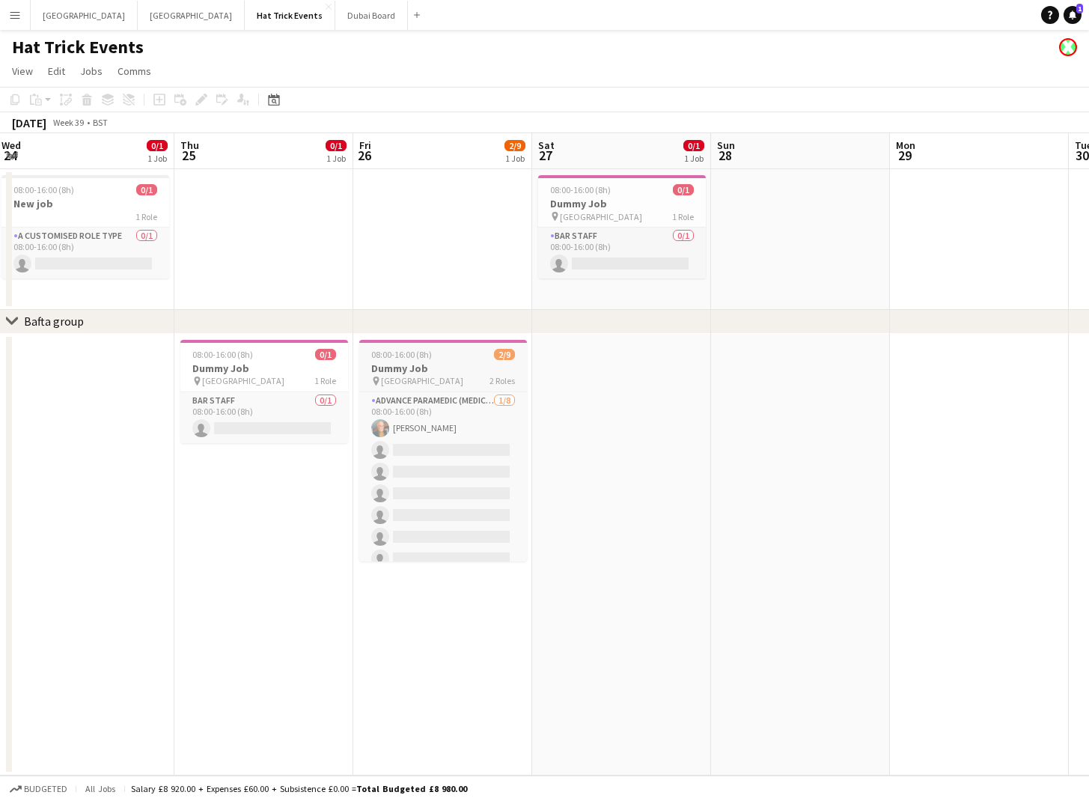
click at [431, 380] on div "pin Wembley 2 Roles" at bounding box center [443, 381] width 168 height 12
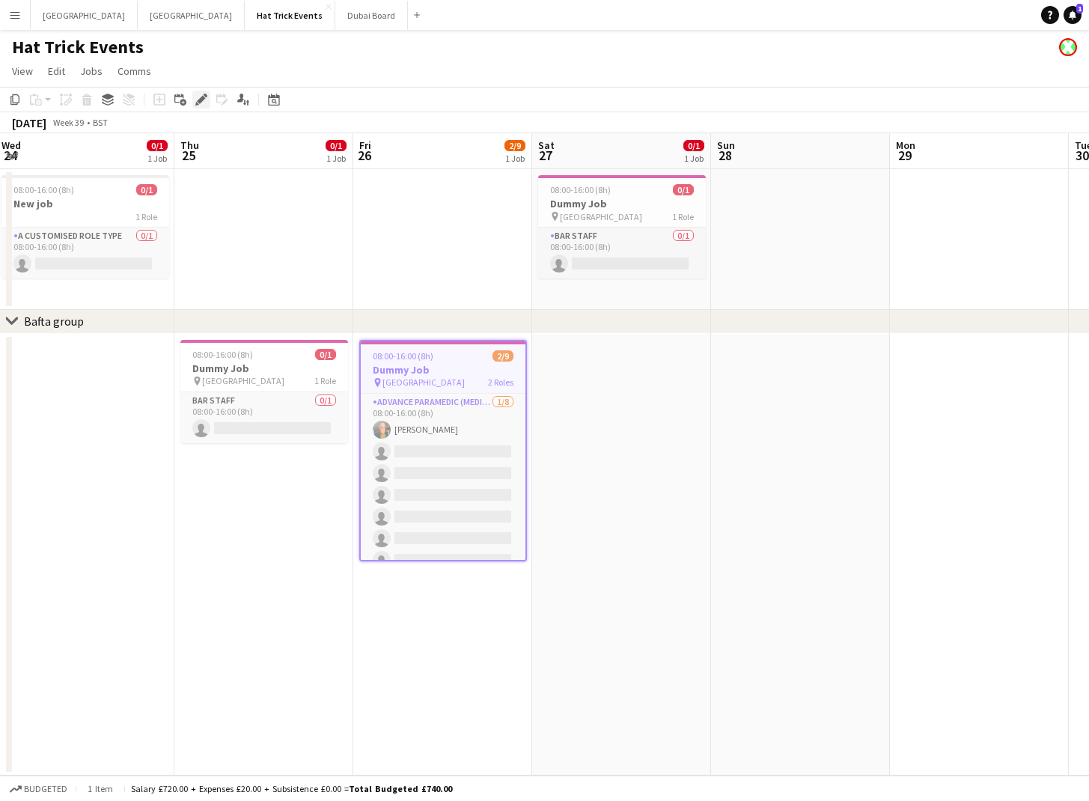
click at [204, 99] on icon at bounding box center [201, 100] width 8 height 8
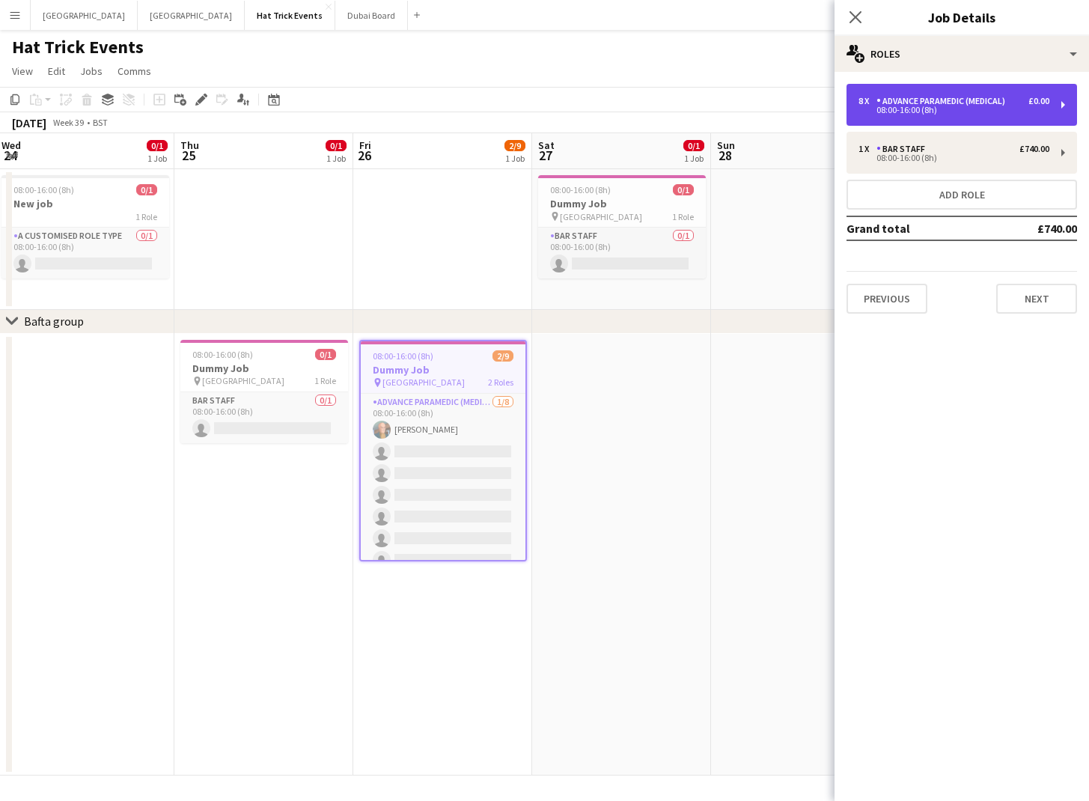
click at [1029, 100] on div "£0.00" at bounding box center [1039, 101] width 21 height 10
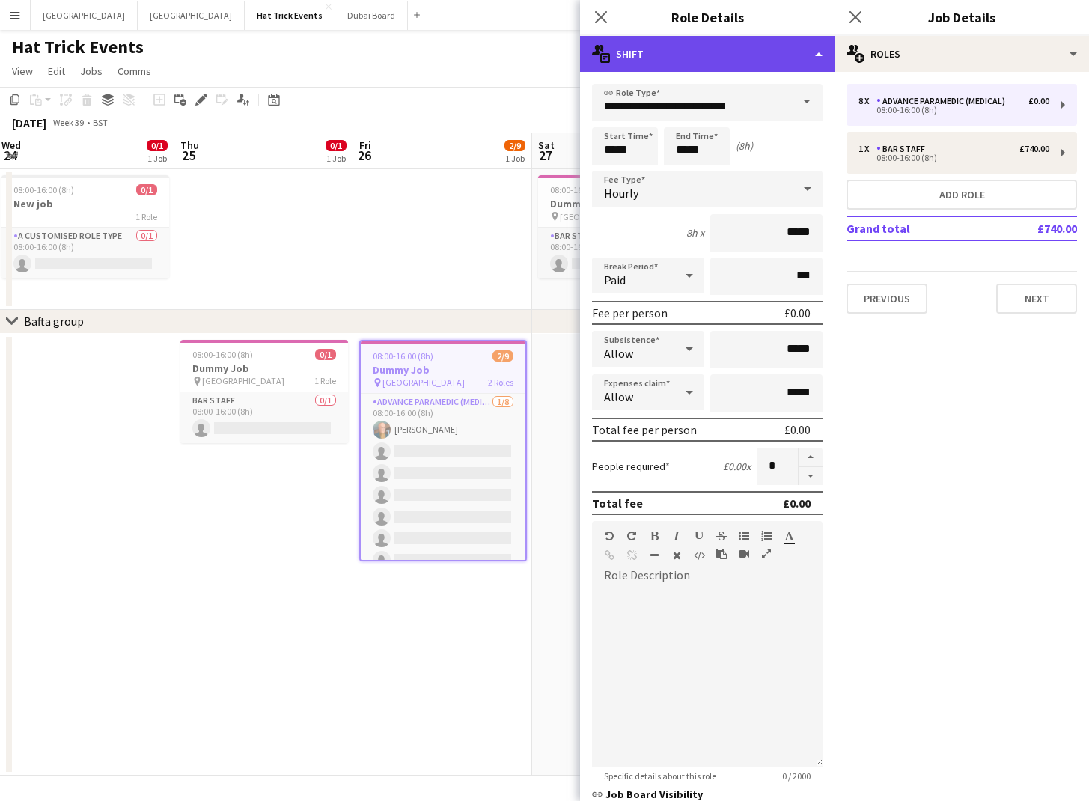
click at [788, 47] on div "multiple-actions-text Shift" at bounding box center [707, 54] width 255 height 36
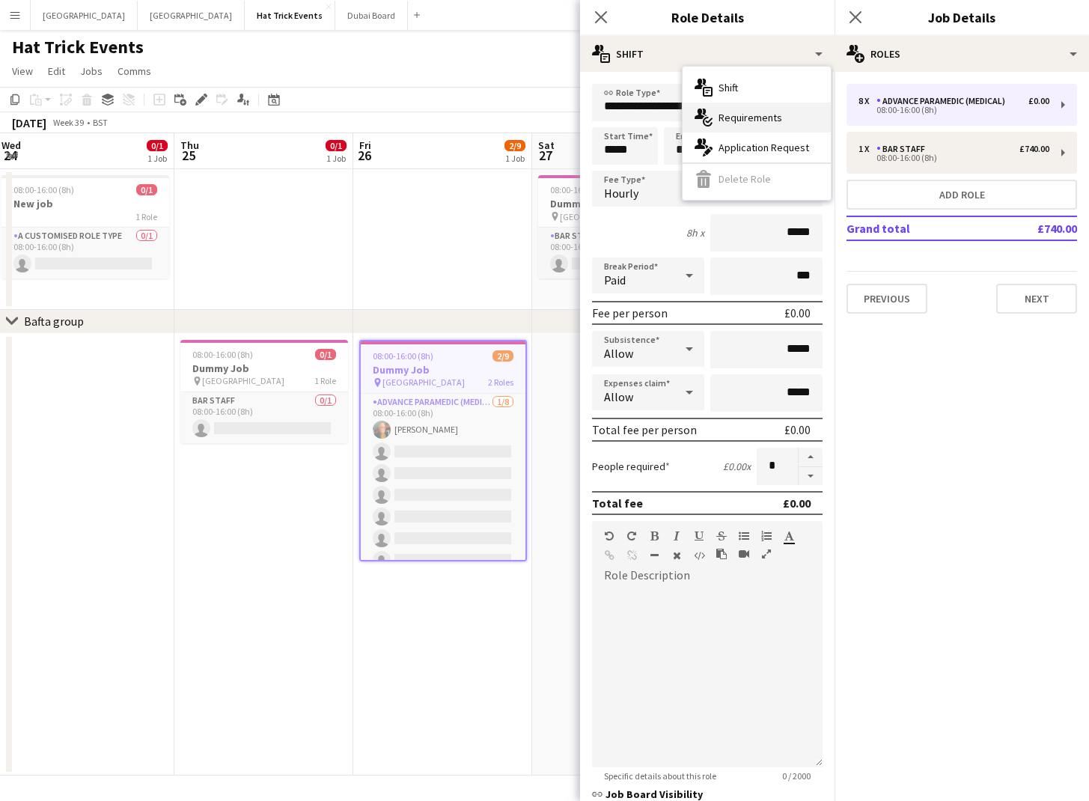
click at [764, 117] on span "Requirements" at bounding box center [751, 117] width 64 height 13
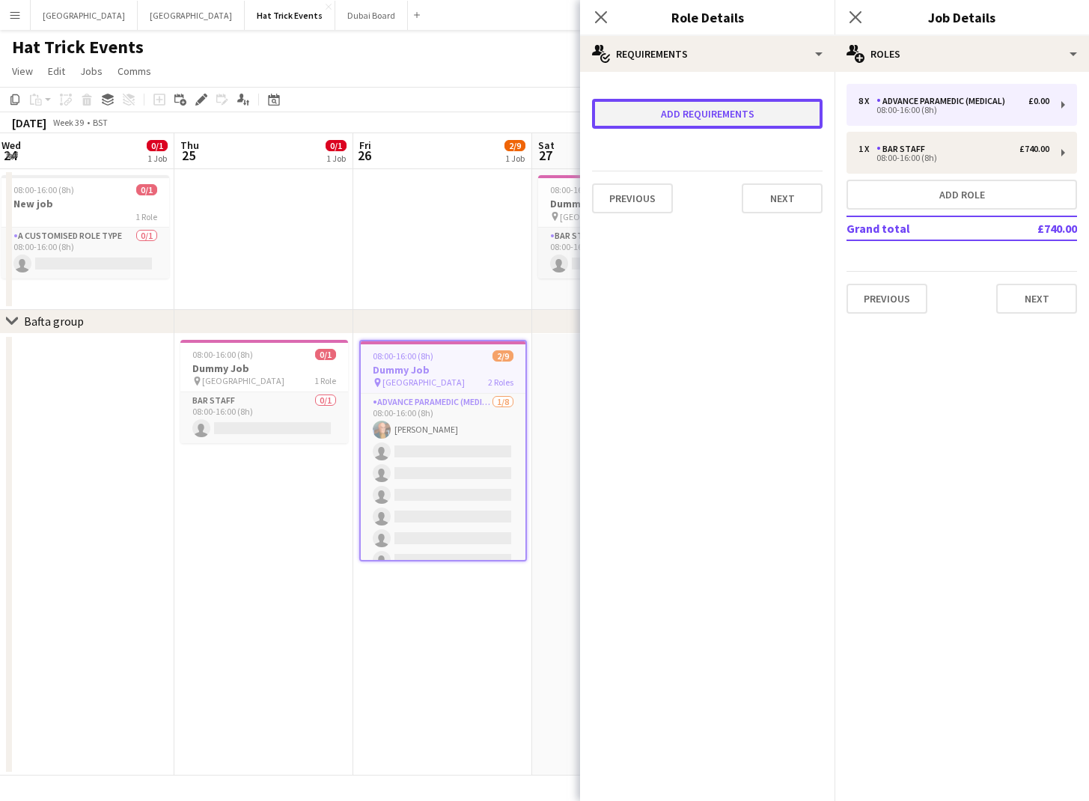
click at [717, 111] on button "Add requirements" at bounding box center [707, 114] width 231 height 30
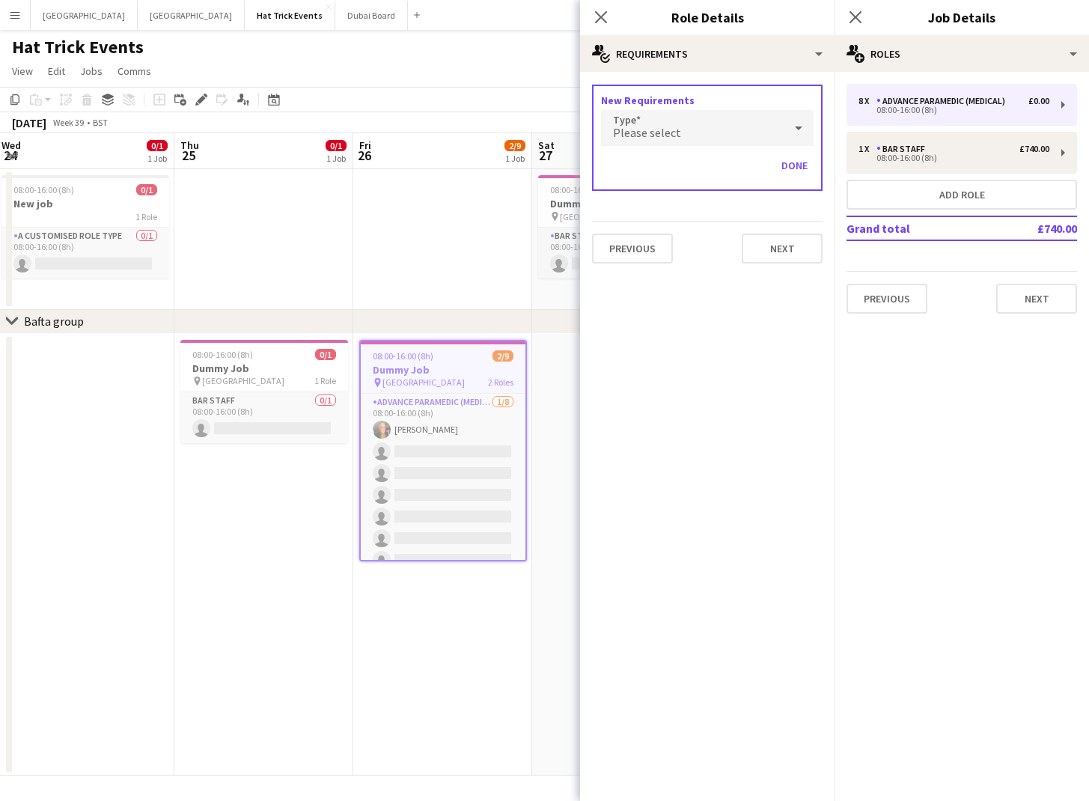
click at [799, 133] on icon at bounding box center [799, 128] width 18 height 30
click at [771, 73] on div at bounding box center [544, 400] width 1089 height 801
click at [789, 165] on button "Done" at bounding box center [795, 165] width 38 height 24
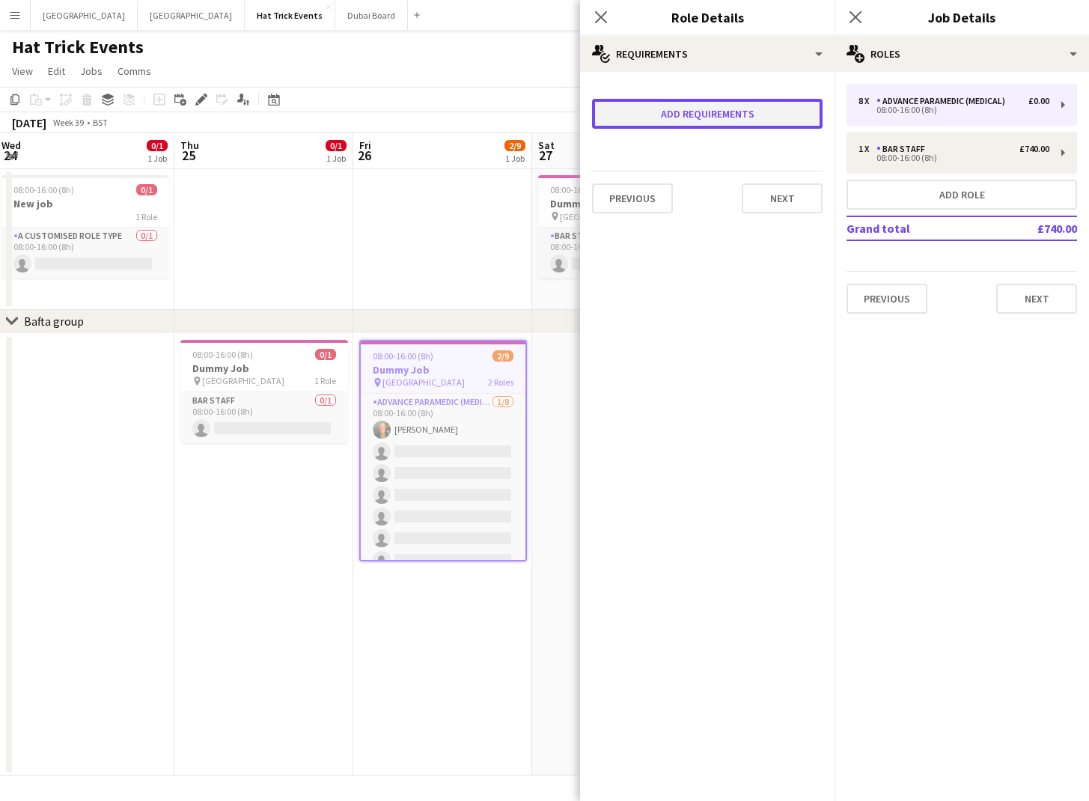
click at [717, 118] on button "Add requirements" at bounding box center [707, 114] width 231 height 30
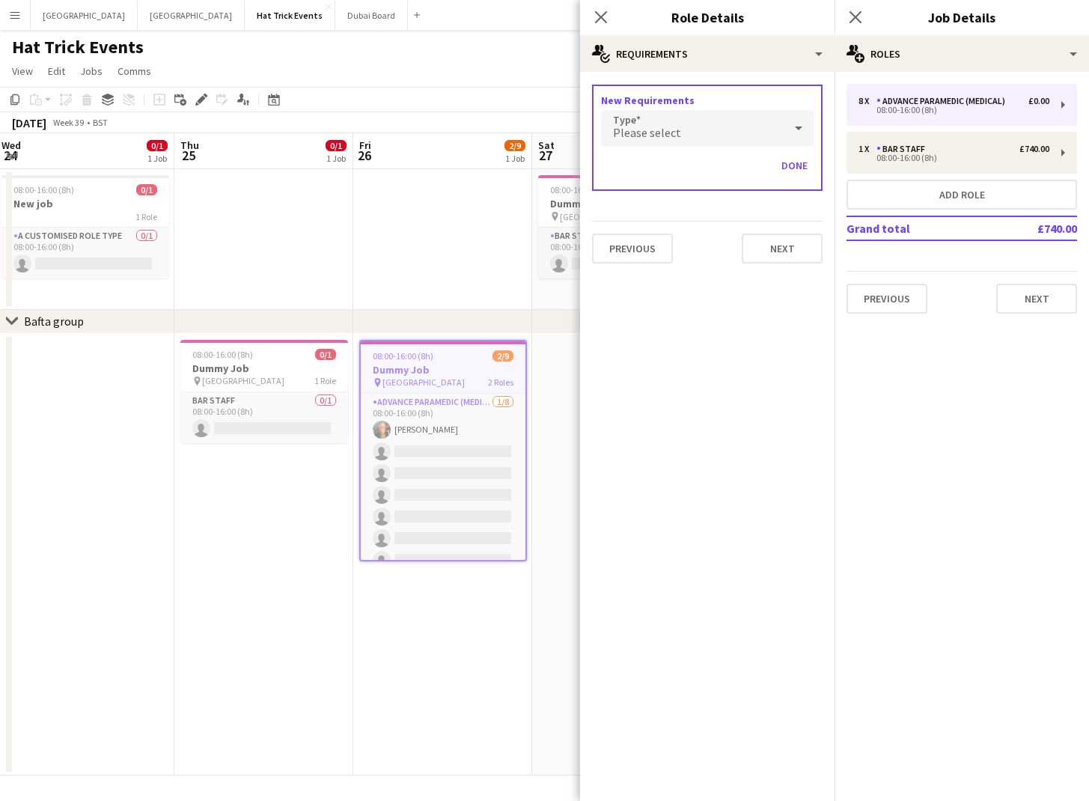
click at [797, 130] on icon at bounding box center [799, 128] width 18 height 30
click at [741, 387] on div at bounding box center [544, 400] width 1089 height 801
click at [761, 55] on div "multiple-actions-check-2 Requirements" at bounding box center [707, 54] width 255 height 36
click at [763, 143] on span "Application Request" at bounding box center [764, 147] width 91 height 13
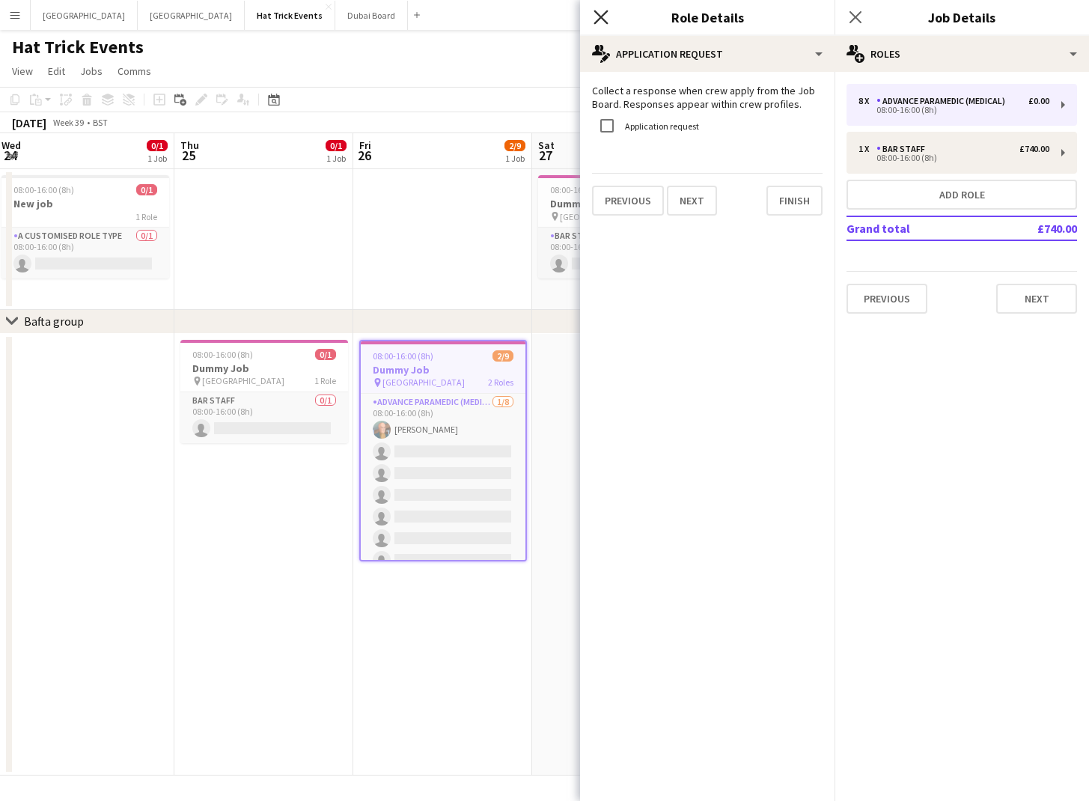
click at [602, 16] on icon at bounding box center [601, 17] width 14 height 14
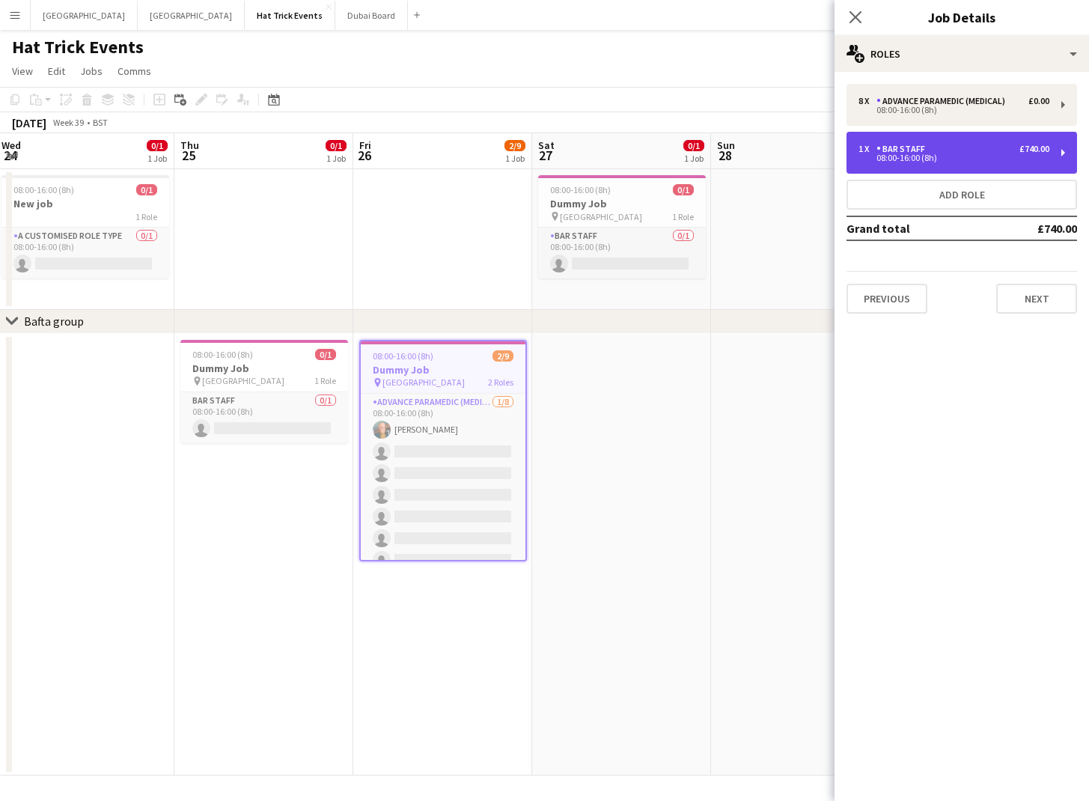
click at [985, 151] on div "1 x Bar Staff £740.00" at bounding box center [954, 149] width 191 height 10
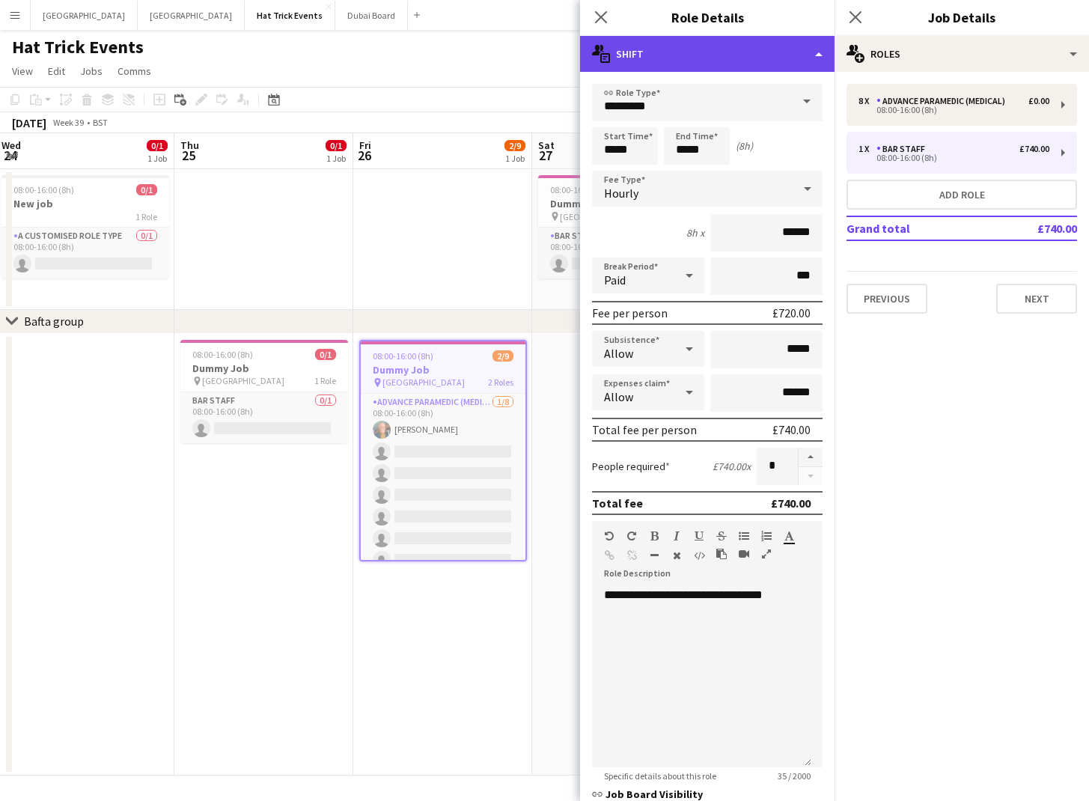
click at [763, 62] on div "multiple-actions-text Shift" at bounding box center [707, 54] width 255 height 36
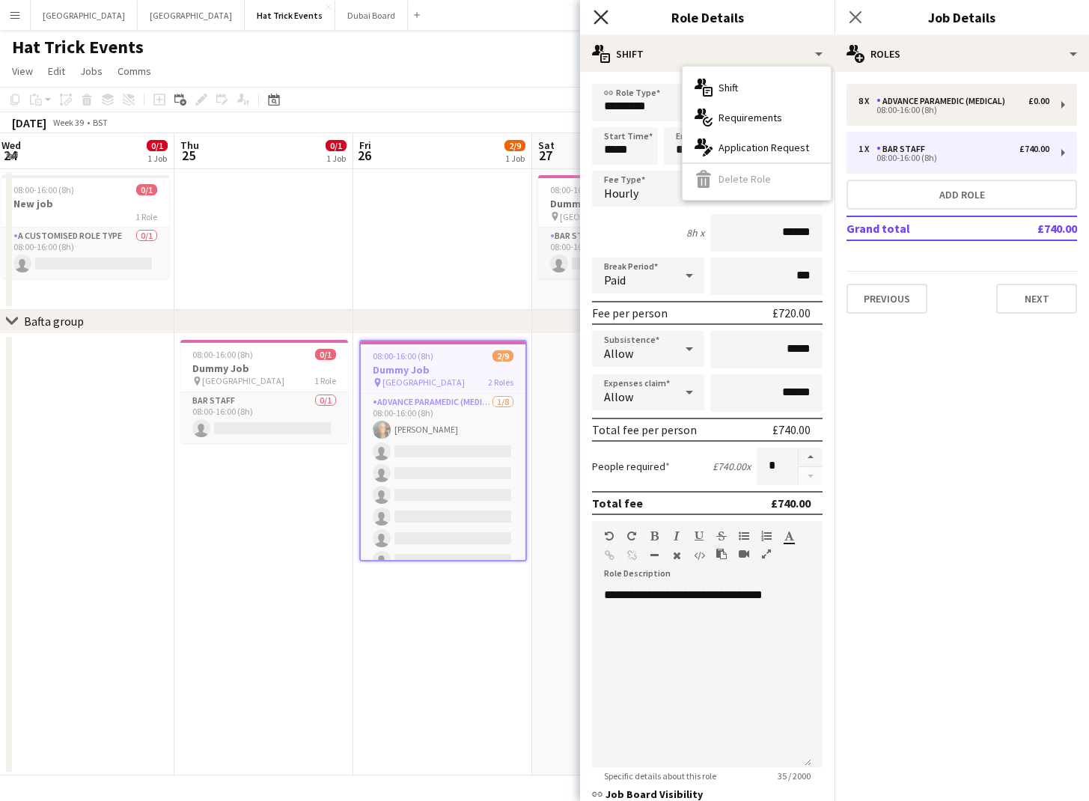
click at [604, 19] on icon at bounding box center [601, 17] width 14 height 14
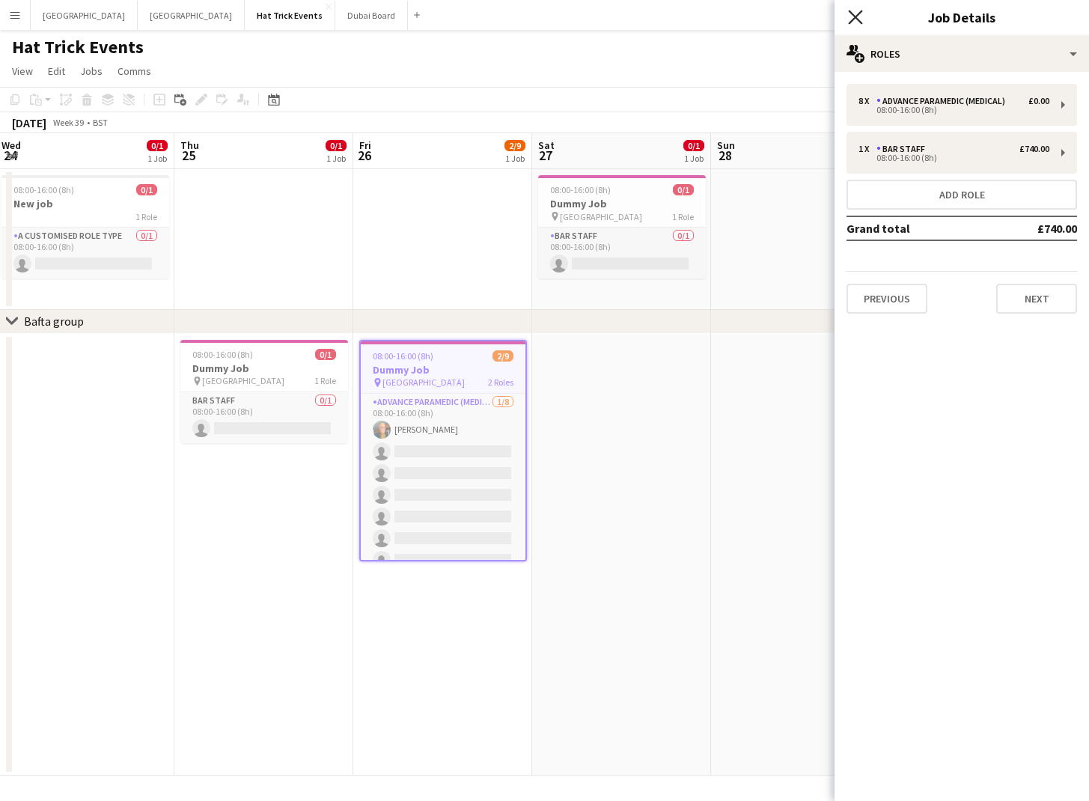
click at [857, 19] on icon "Close pop-in" at bounding box center [855, 17] width 14 height 14
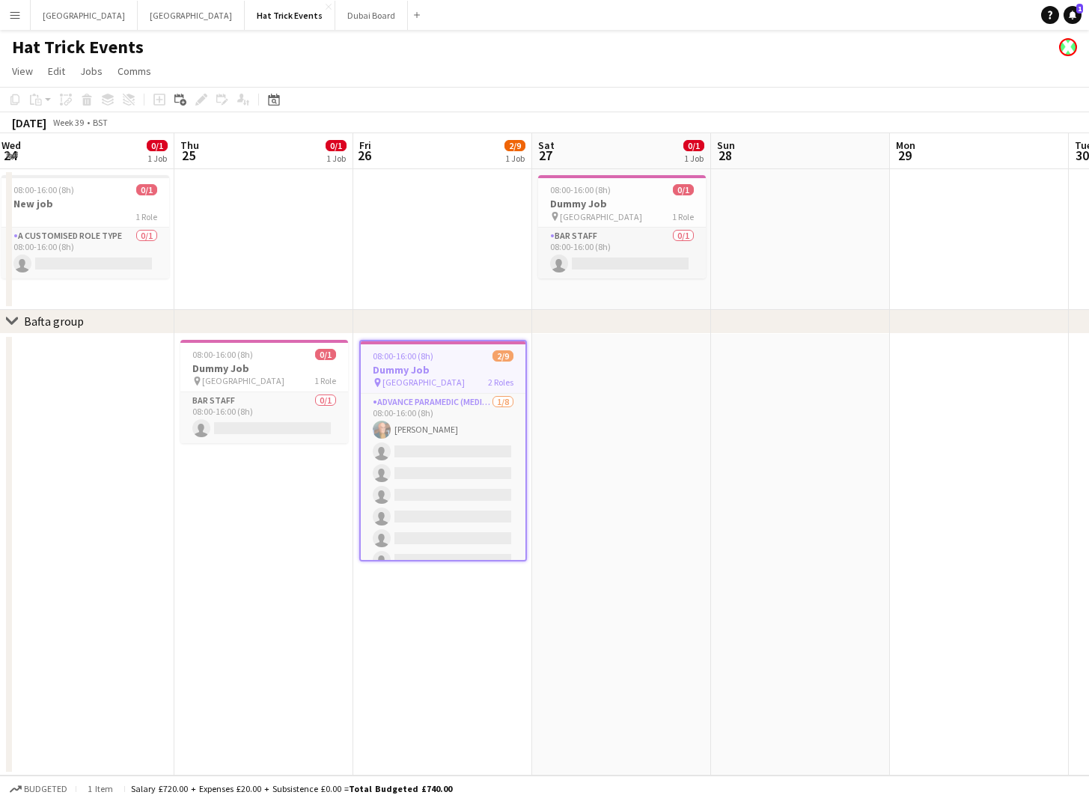
click at [11, 16] on app-icon "Menu" at bounding box center [15, 15] width 12 height 12
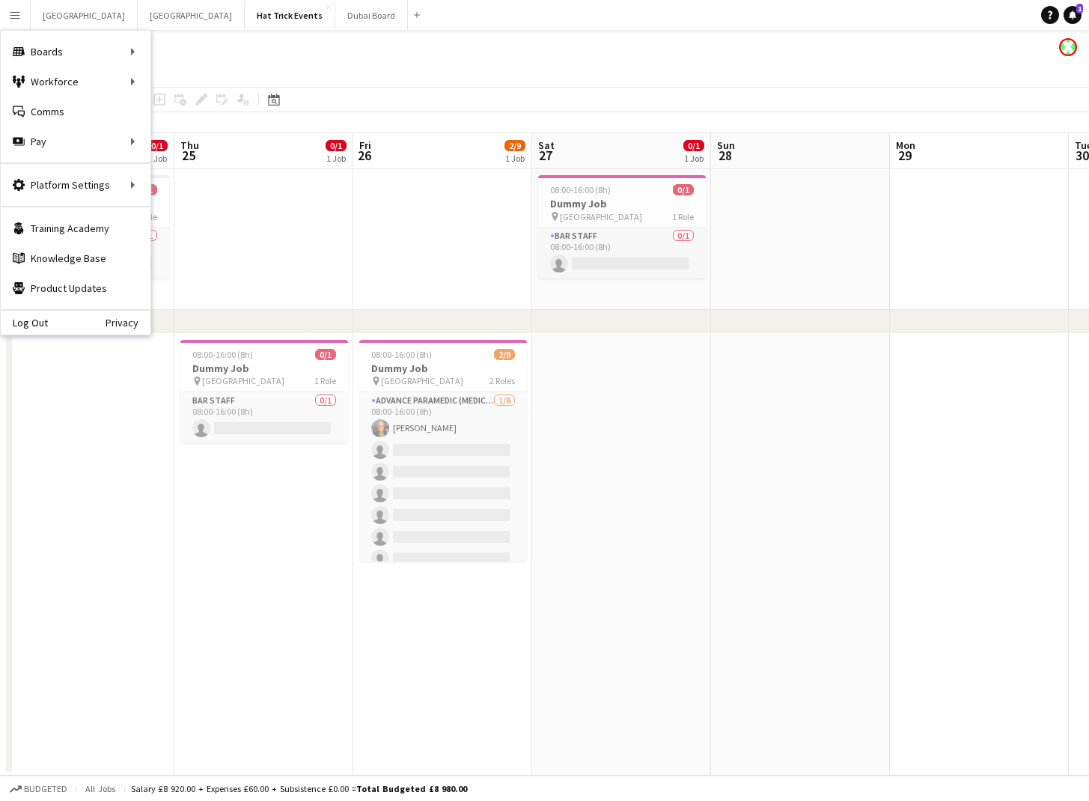
click at [506, 33] on div "Hat Trick Events" at bounding box center [544, 44] width 1089 height 28
